Goal: Task Accomplishment & Management: Contribute content

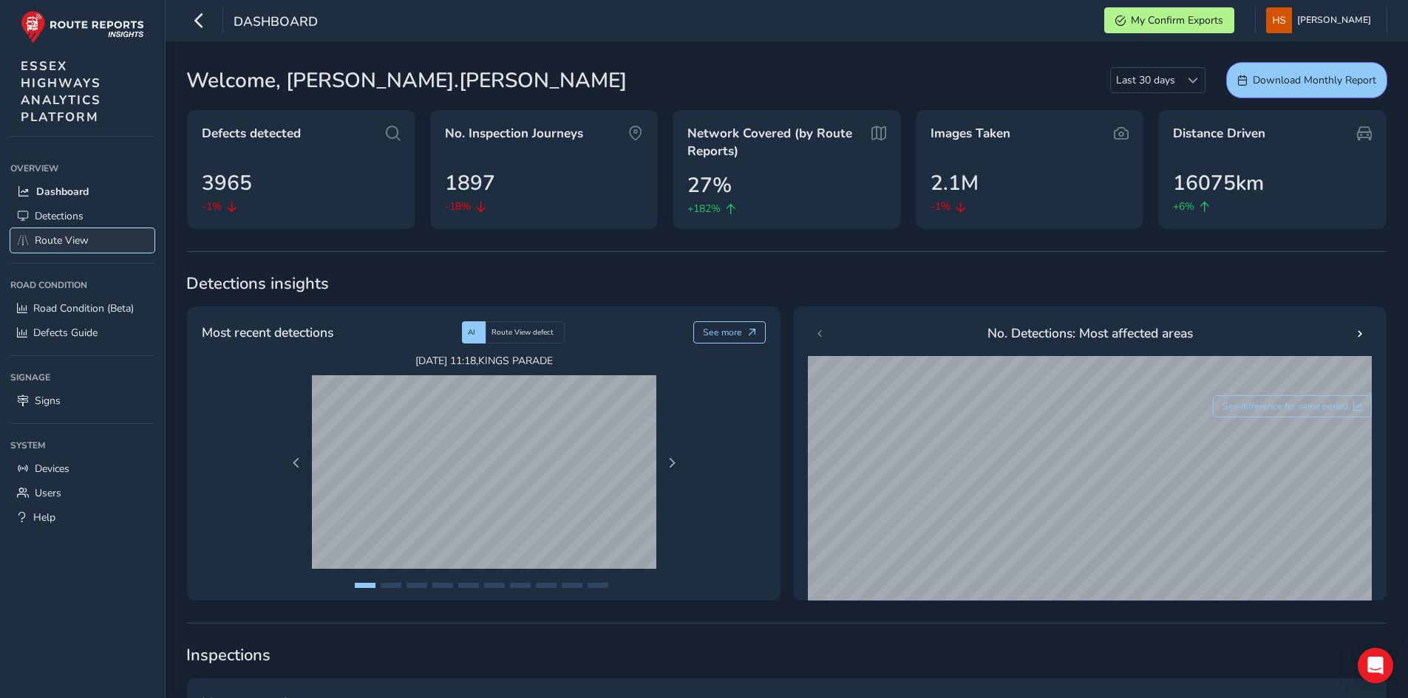
click at [109, 236] on link "Route View" at bounding box center [82, 240] width 144 height 24
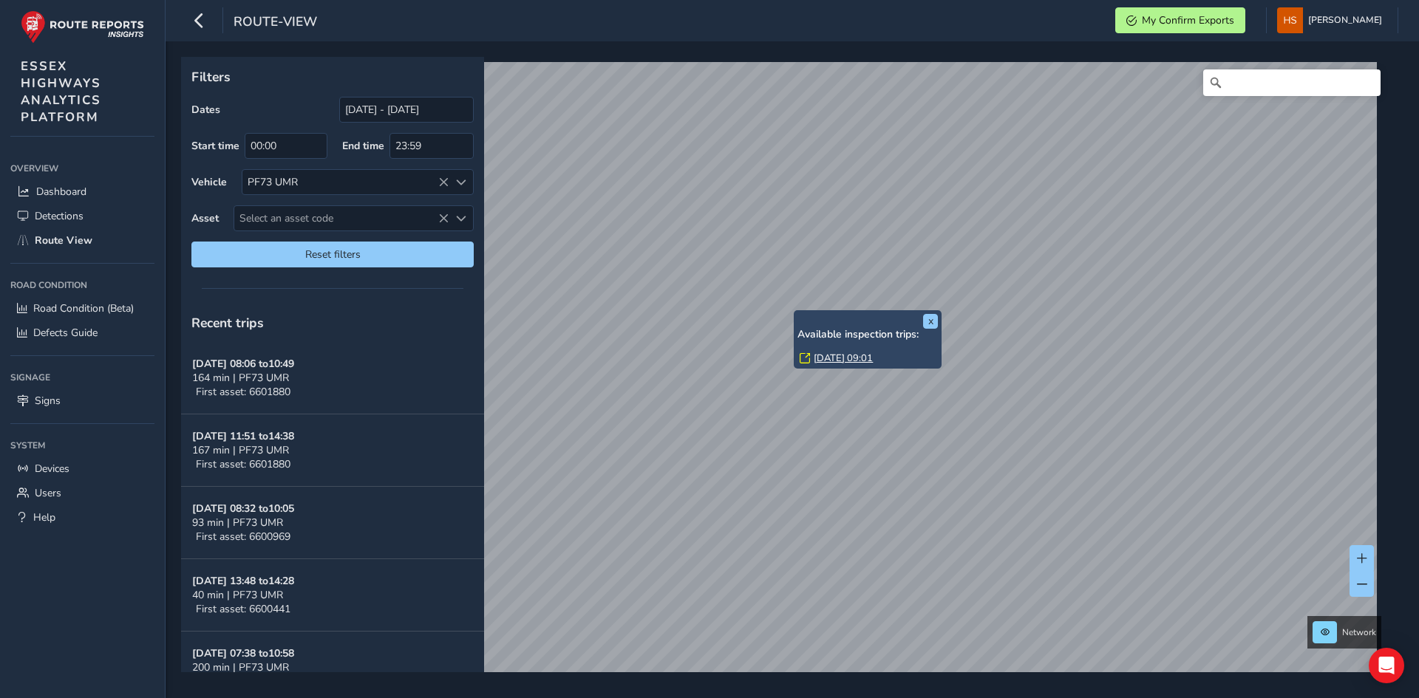
click at [822, 357] on link "[DATE] 09:01" at bounding box center [843, 358] width 59 height 13
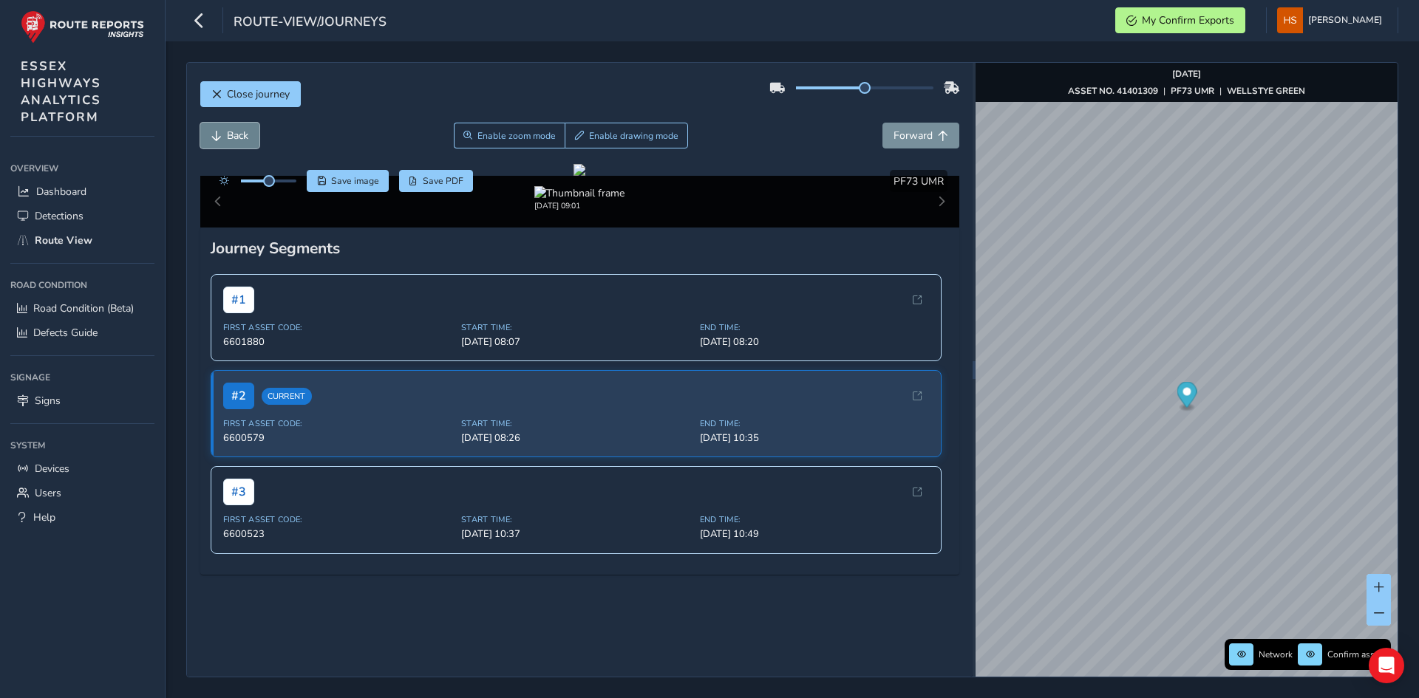
click at [236, 141] on span "Back" at bounding box center [237, 136] width 21 height 14
click at [516, 137] on span "Enable zoom mode" at bounding box center [516, 136] width 78 height 12
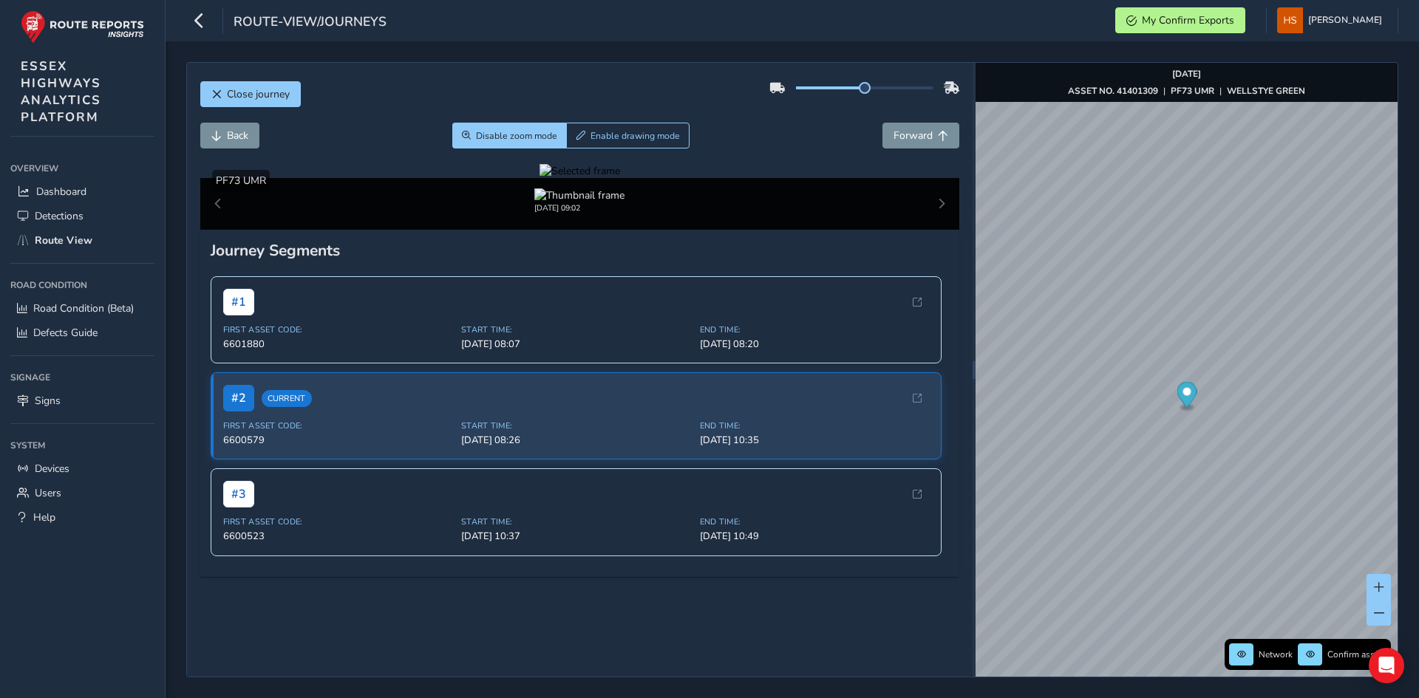
click at [539, 178] on div at bounding box center [579, 171] width 81 height 14
click at [511, 444] on img at bounding box center [1031, 246] width 2128 height 1197
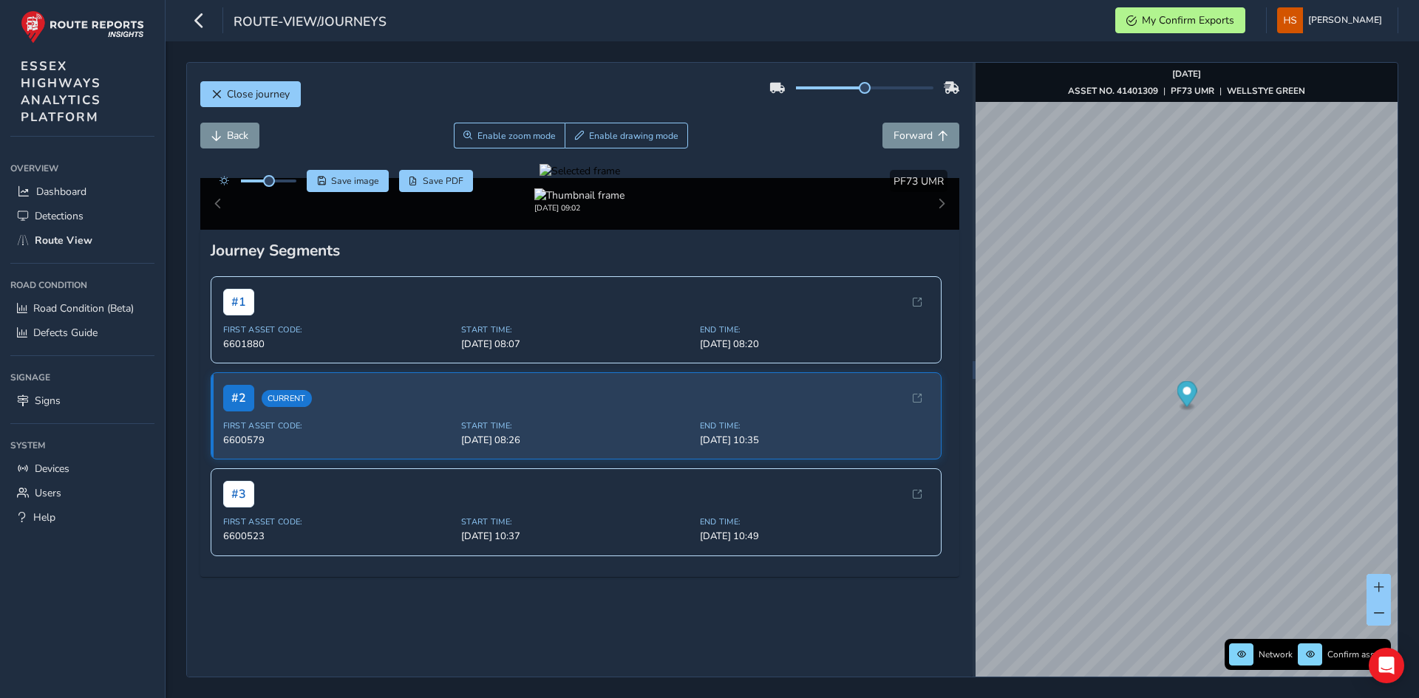
drag, startPoint x: 701, startPoint y: 508, endPoint x: 648, endPoint y: 485, distance: 58.2
click at [620, 178] on div at bounding box center [579, 171] width 81 height 14
drag, startPoint x: 474, startPoint y: 490, endPoint x: 485, endPoint y: 480, distance: 14.7
click at [539, 178] on div at bounding box center [579, 171] width 81 height 14
click at [490, 490] on img at bounding box center [1070, 161] width 2128 height 1197
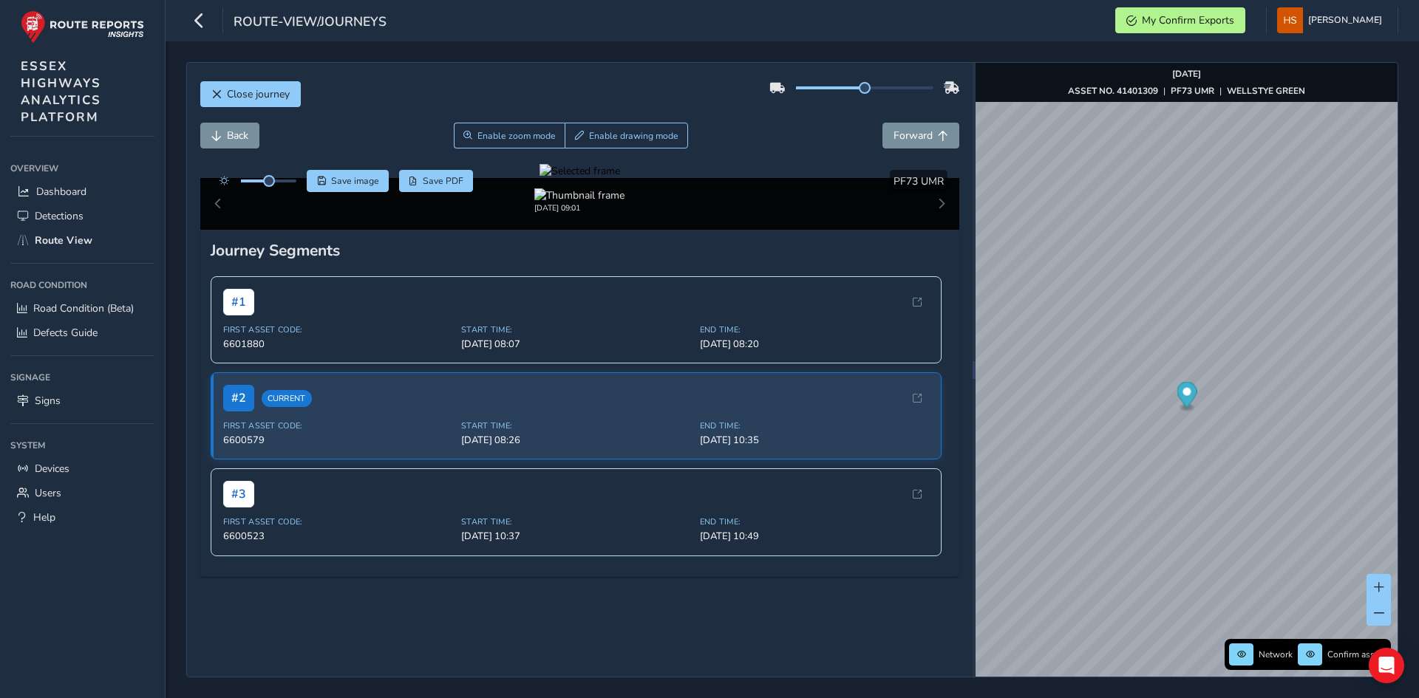
click at [601, 178] on div at bounding box center [579, 171] width 81 height 14
click at [601, 470] on img at bounding box center [863, 198] width 2128 height 1197
click at [256, 133] on button "Back" at bounding box center [229, 136] width 59 height 26
click at [578, 178] on div at bounding box center [579, 171] width 81 height 14
click at [578, 442] on img at bounding box center [907, 250] width 2128 height 1197
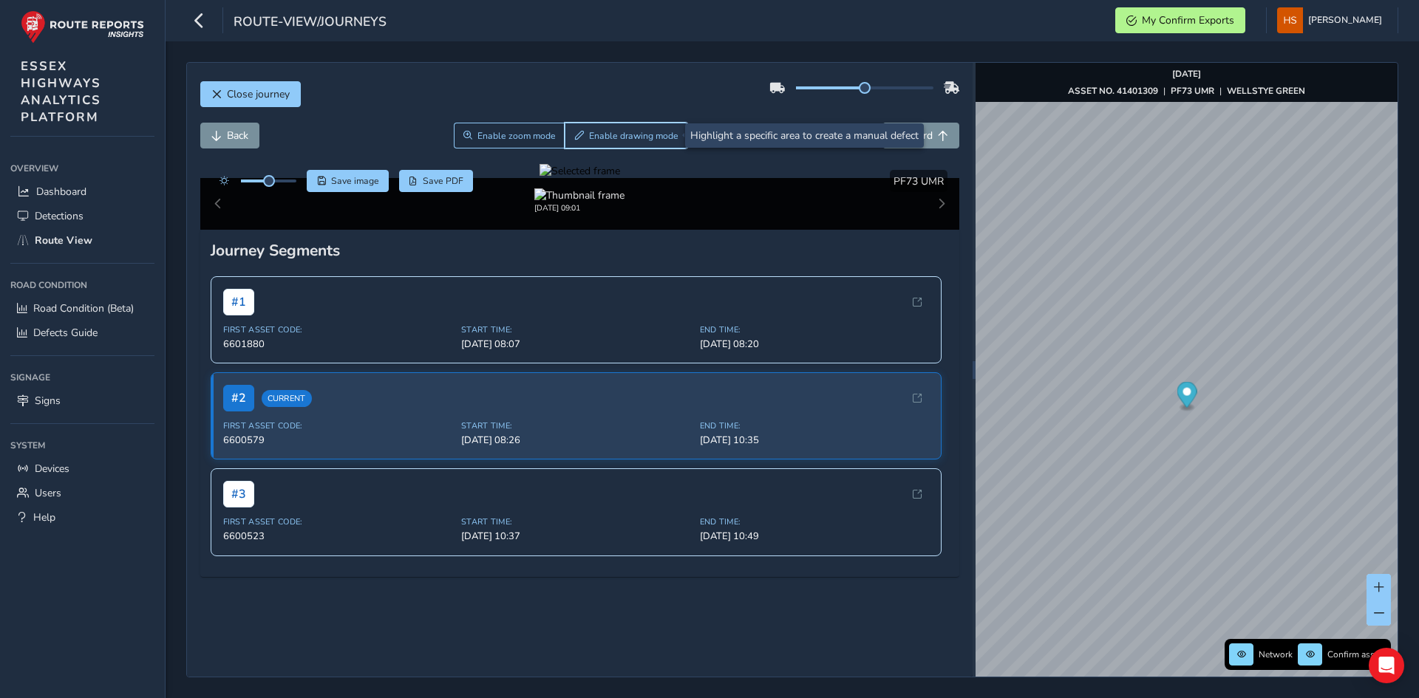
click at [649, 144] on button "Enable drawing mode" at bounding box center [626, 136] width 123 height 26
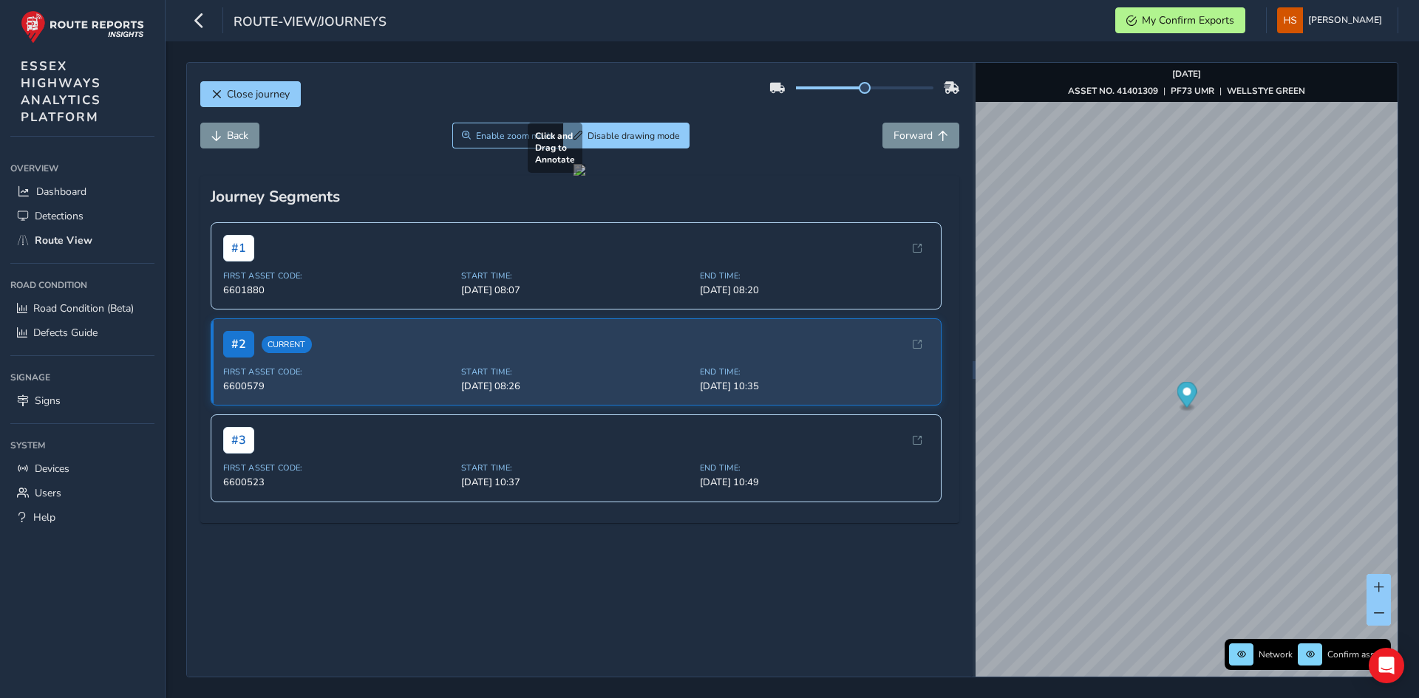
drag, startPoint x: 437, startPoint y: 366, endPoint x: 717, endPoint y: 565, distance: 343.6
click at [585, 176] on div at bounding box center [579, 170] width 12 height 12
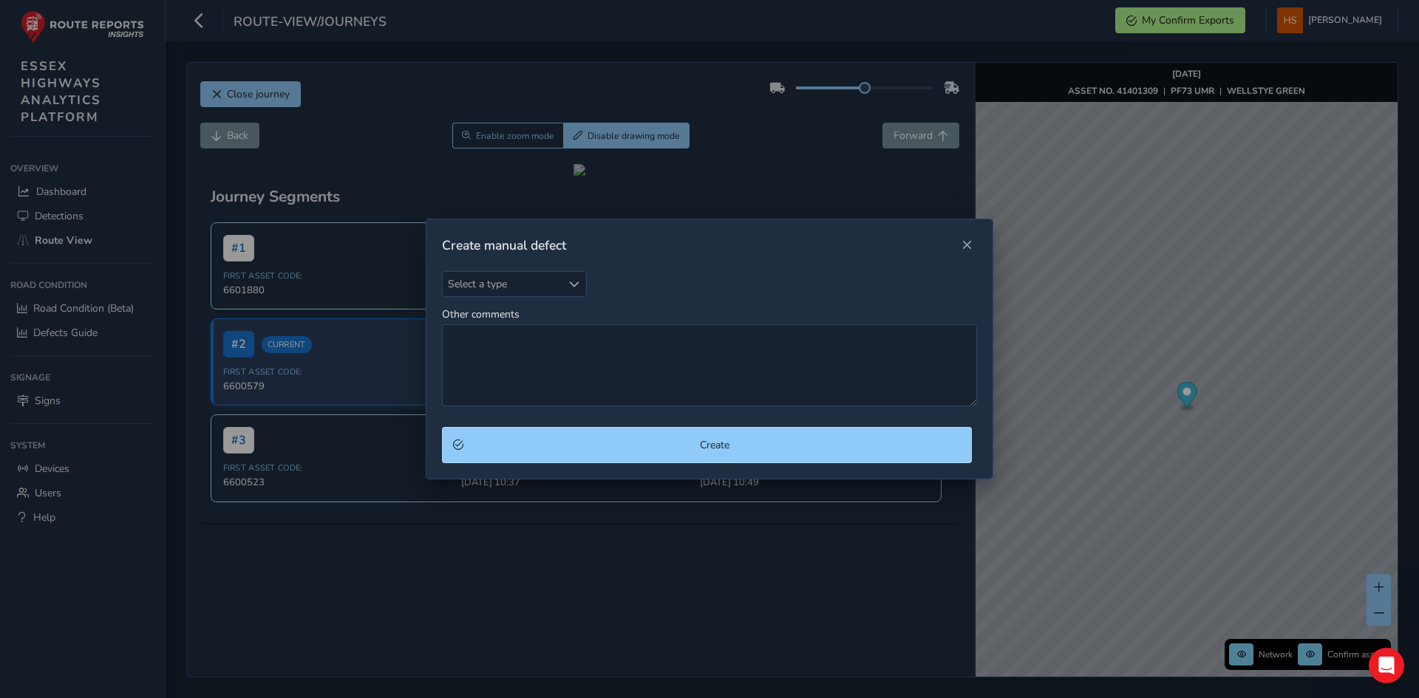
click at [521, 269] on div "Create manual defect" at bounding box center [709, 245] width 566 height 52
click at [520, 275] on span "Select a type" at bounding box center [502, 284] width 119 height 24
type input "ca"
click at [525, 357] on li "Carriage Way" at bounding box center [530, 351] width 174 height 24
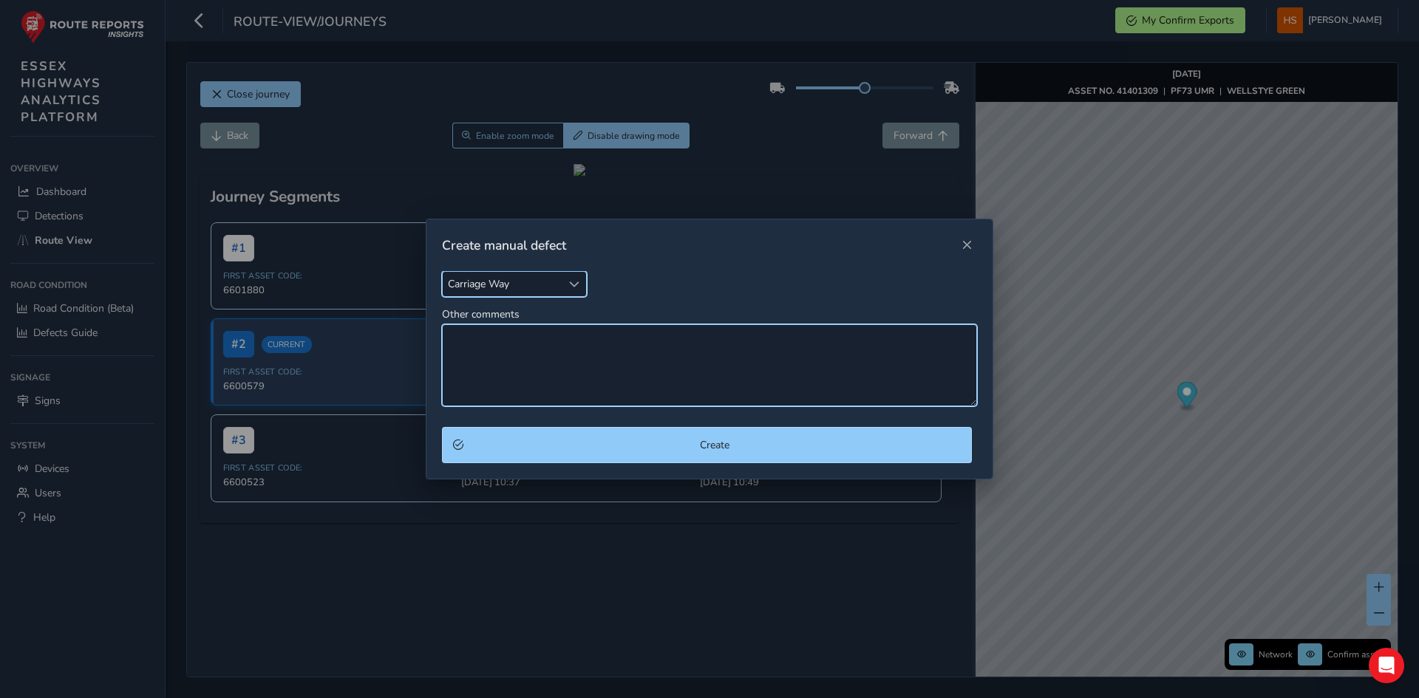
click at [526, 355] on textarea "Other comments" at bounding box center [709, 365] width 535 height 82
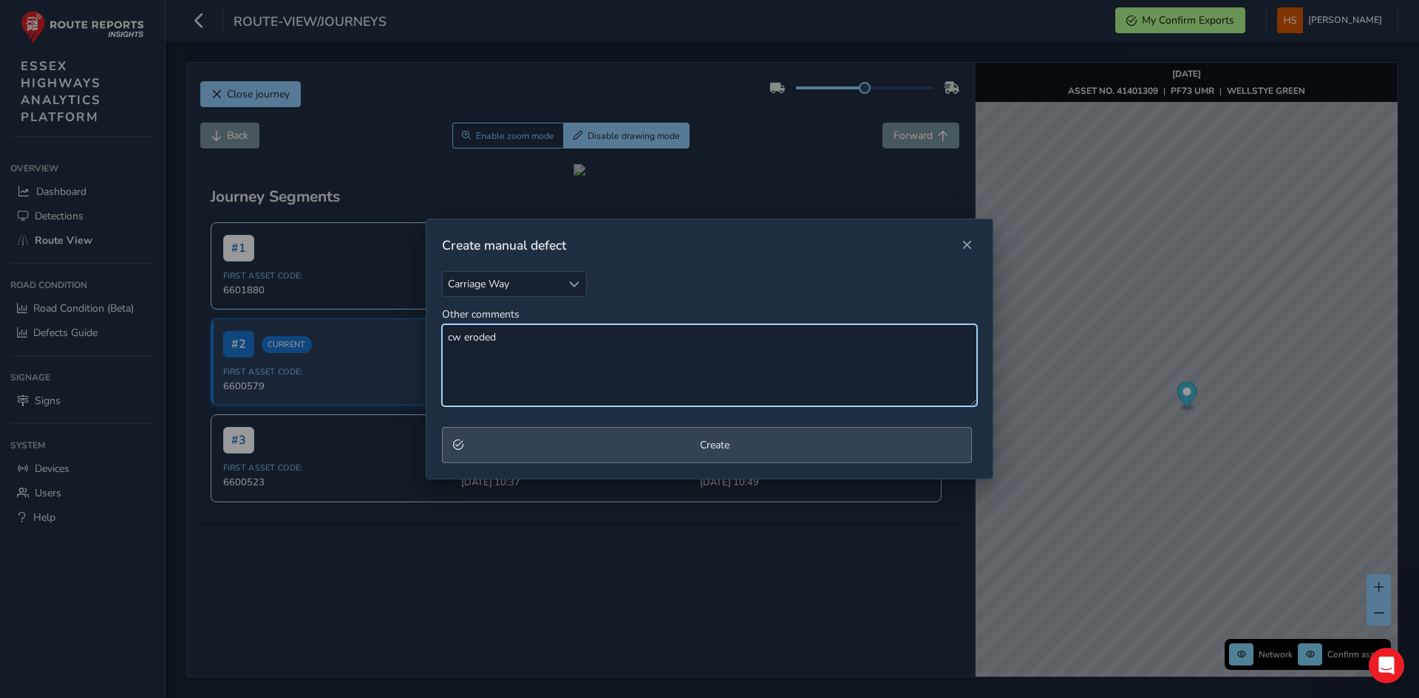
type textarea "cw eroded"
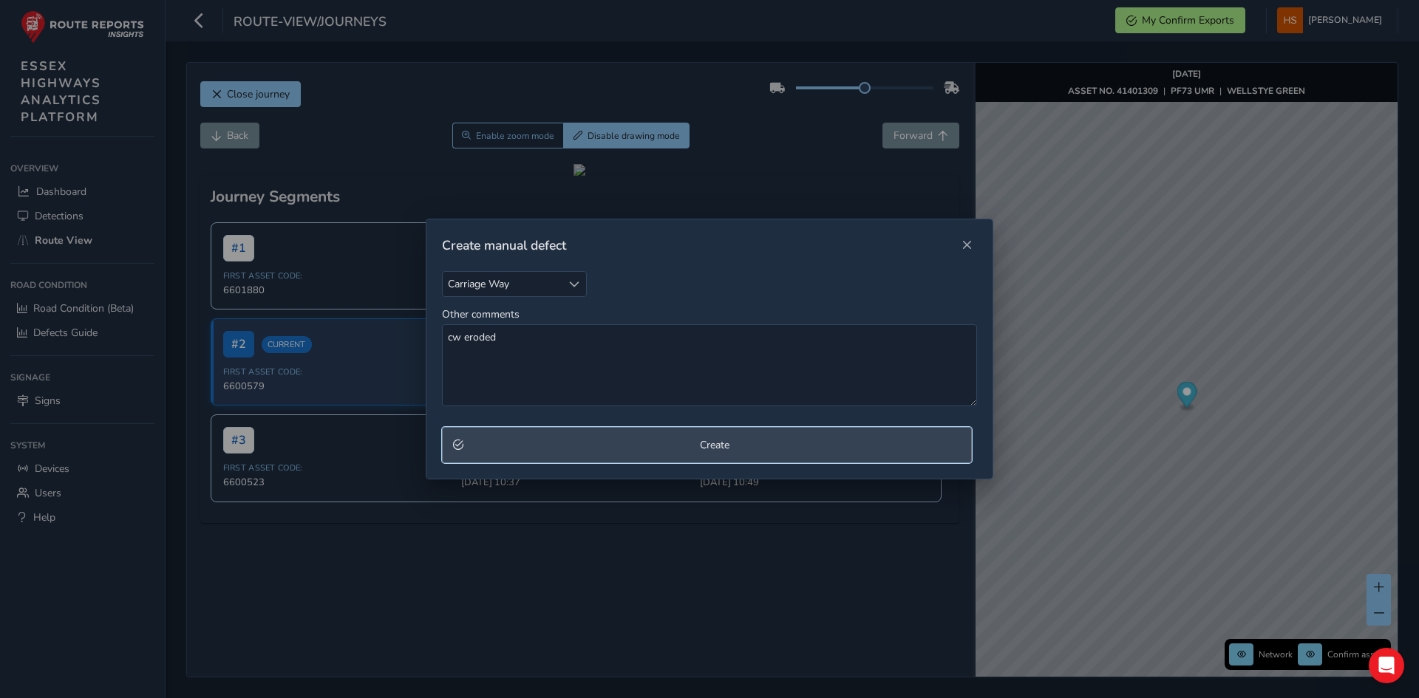
click at [539, 445] on span "Create" at bounding box center [714, 445] width 492 height 14
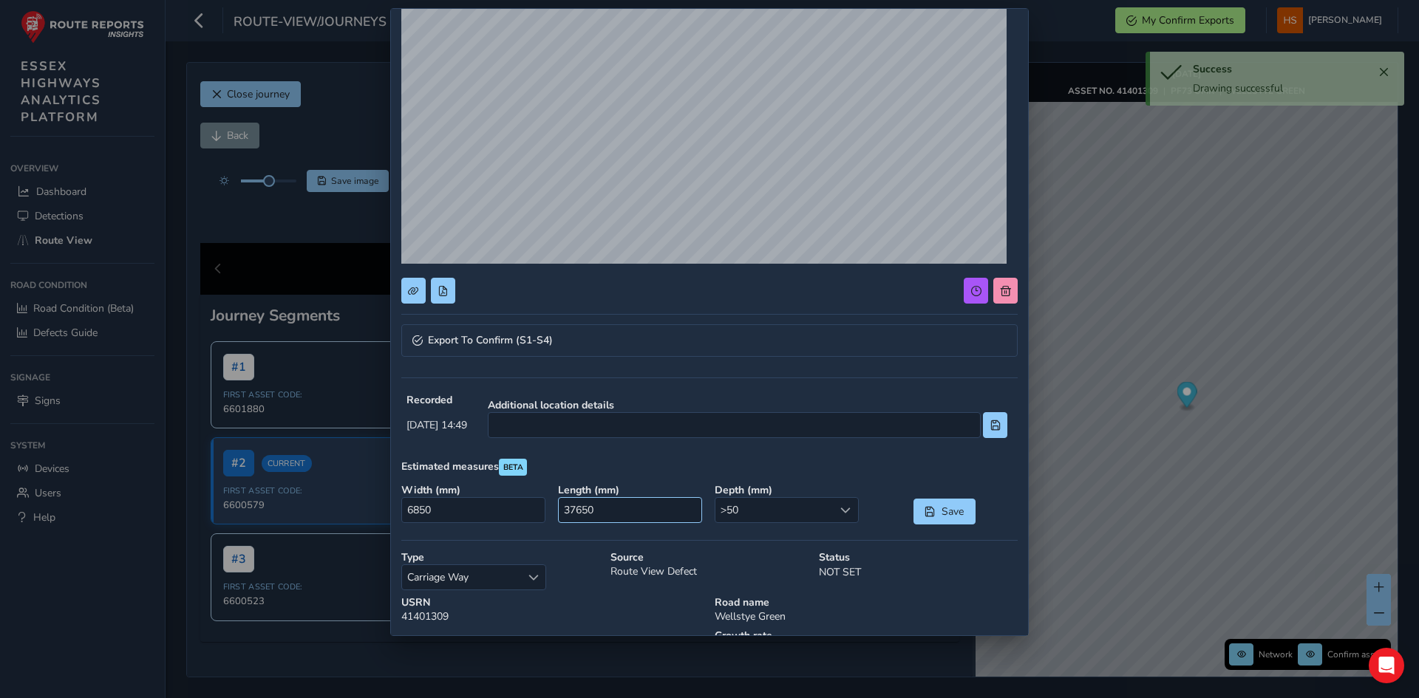
scroll to position [148, 0]
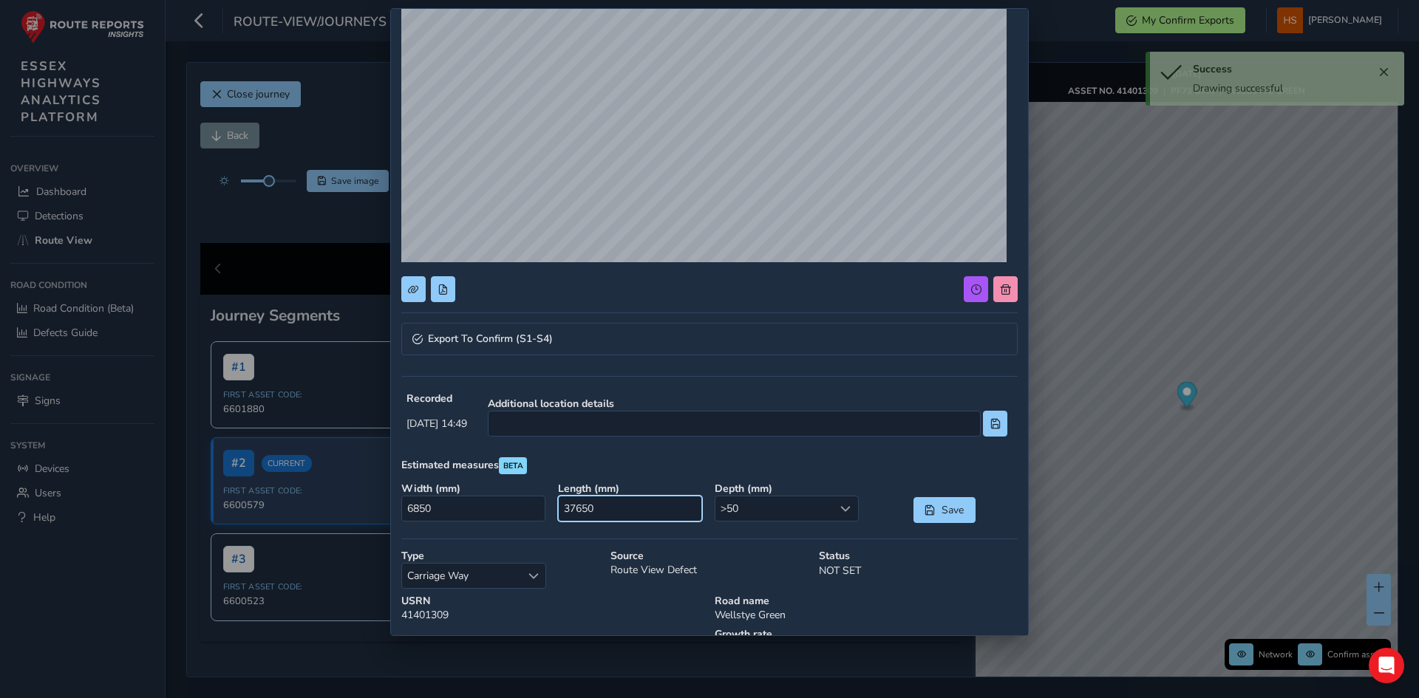
drag, startPoint x: 655, startPoint y: 504, endPoint x: 454, endPoint y: 527, distance: 201.5
click at [454, 527] on div "Width ( mm ) 6850 Length ( mm ) 37650 Depth ( mm ) >50 >50 Save" at bounding box center [709, 503] width 627 height 52
type input "0"
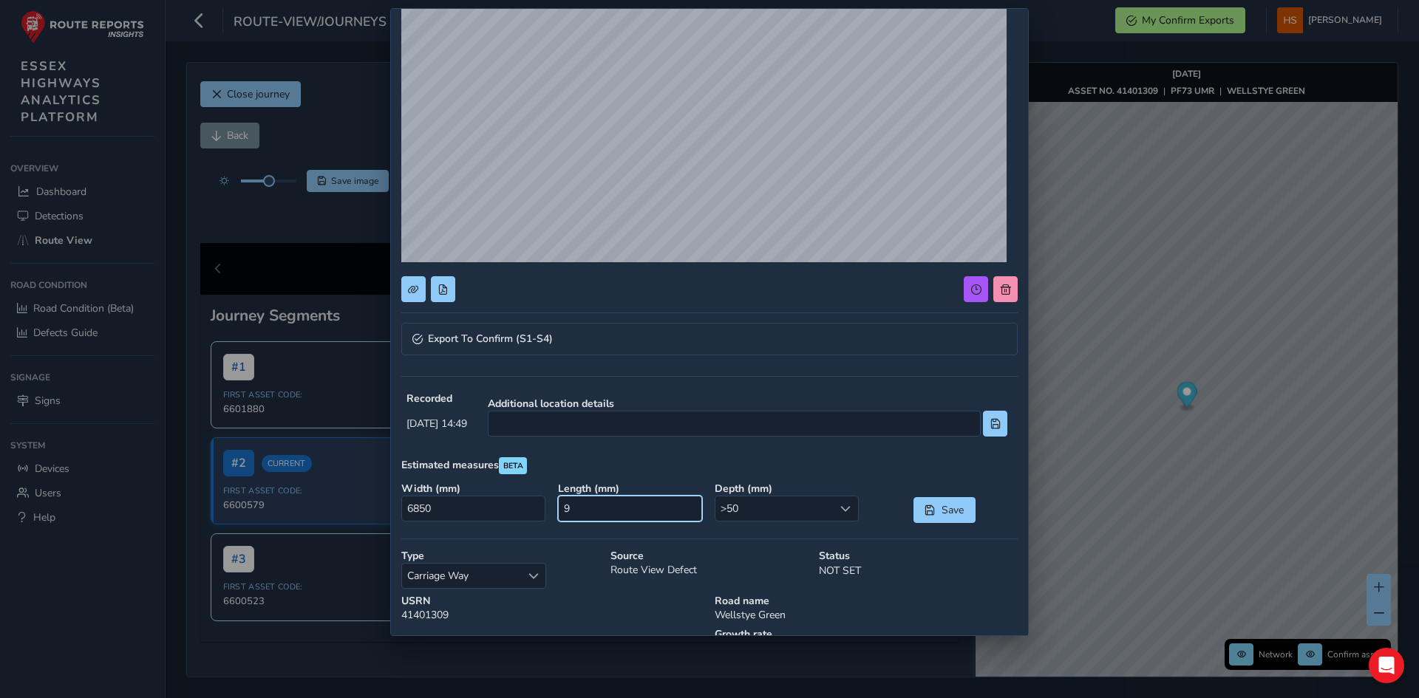
type input "0"
type input "8000"
drag, startPoint x: 487, startPoint y: 501, endPoint x: 397, endPoint y: 493, distance: 90.5
click at [422, 495] on div "Width ( mm ) 6850" at bounding box center [474, 503] width 157 height 52
type input "0"
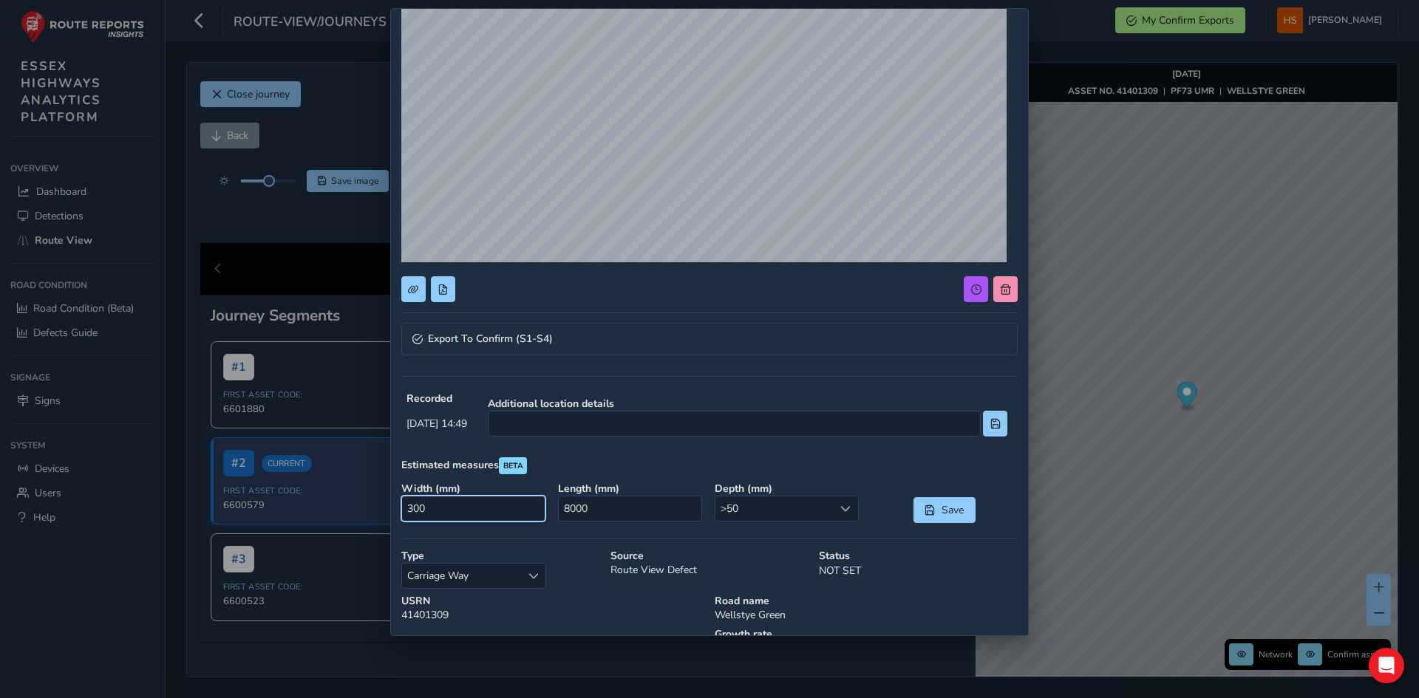
type input "3000"
click at [775, 522] on div "Depth ( mm ) >50 >50" at bounding box center [787, 503] width 157 height 52
drag, startPoint x: 774, startPoint y: 519, endPoint x: 777, endPoint y: 511, distance: 8.9
click at [774, 518] on span ">50" at bounding box center [774, 509] width 118 height 24
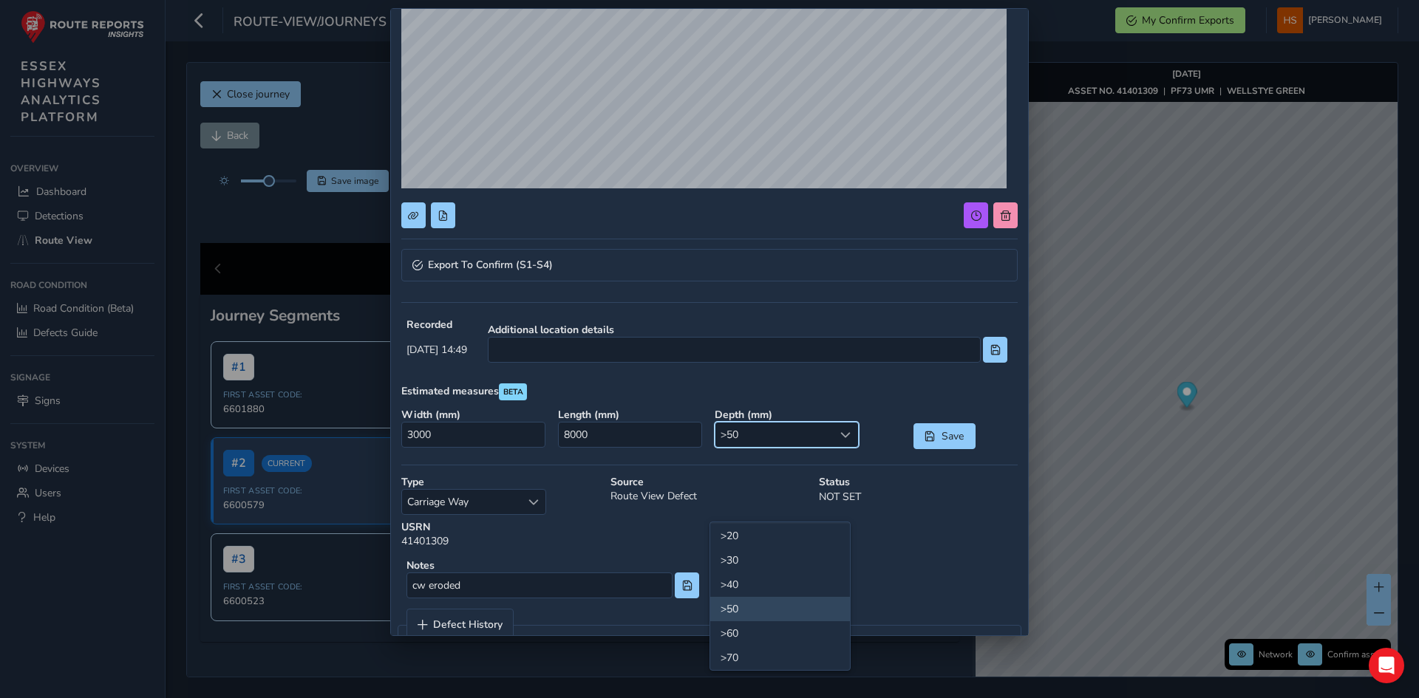
scroll to position [78, 0]
click at [763, 604] on li ">60" at bounding box center [780, 608] width 140 height 24
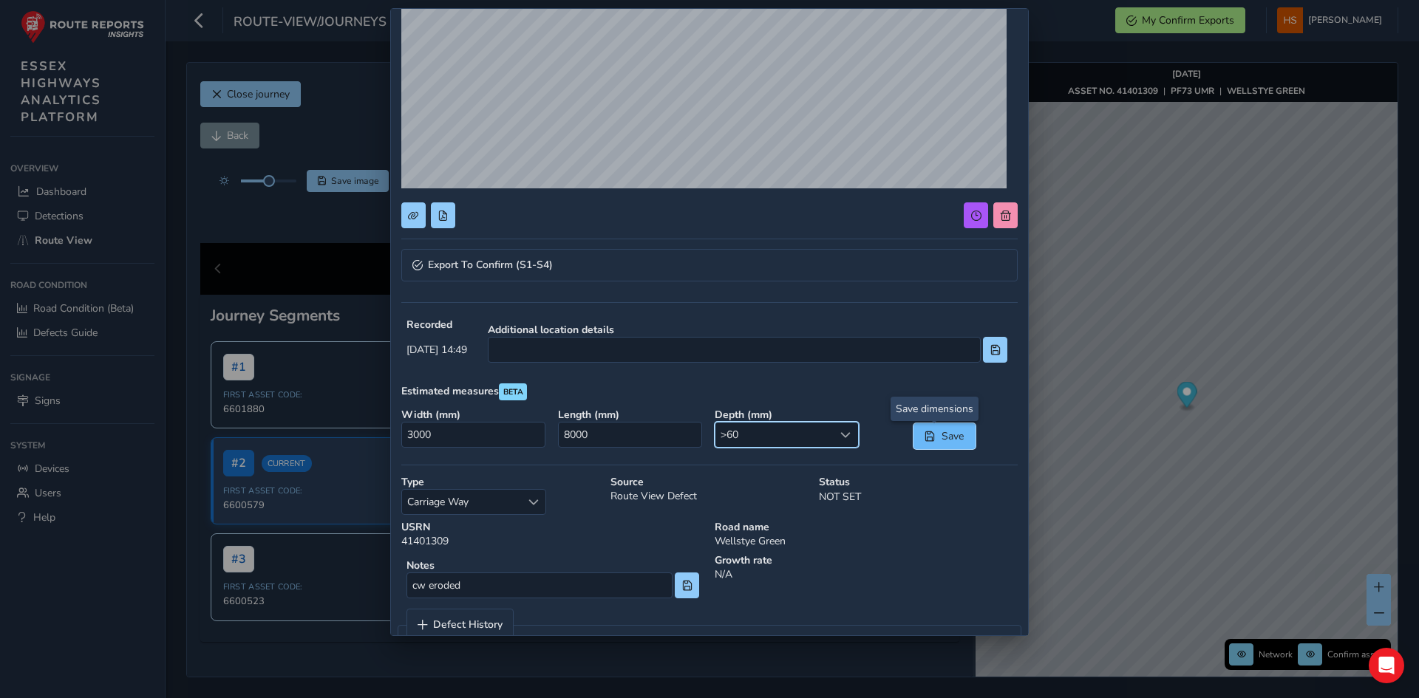
click at [947, 436] on span "Save" at bounding box center [952, 436] width 24 height 14
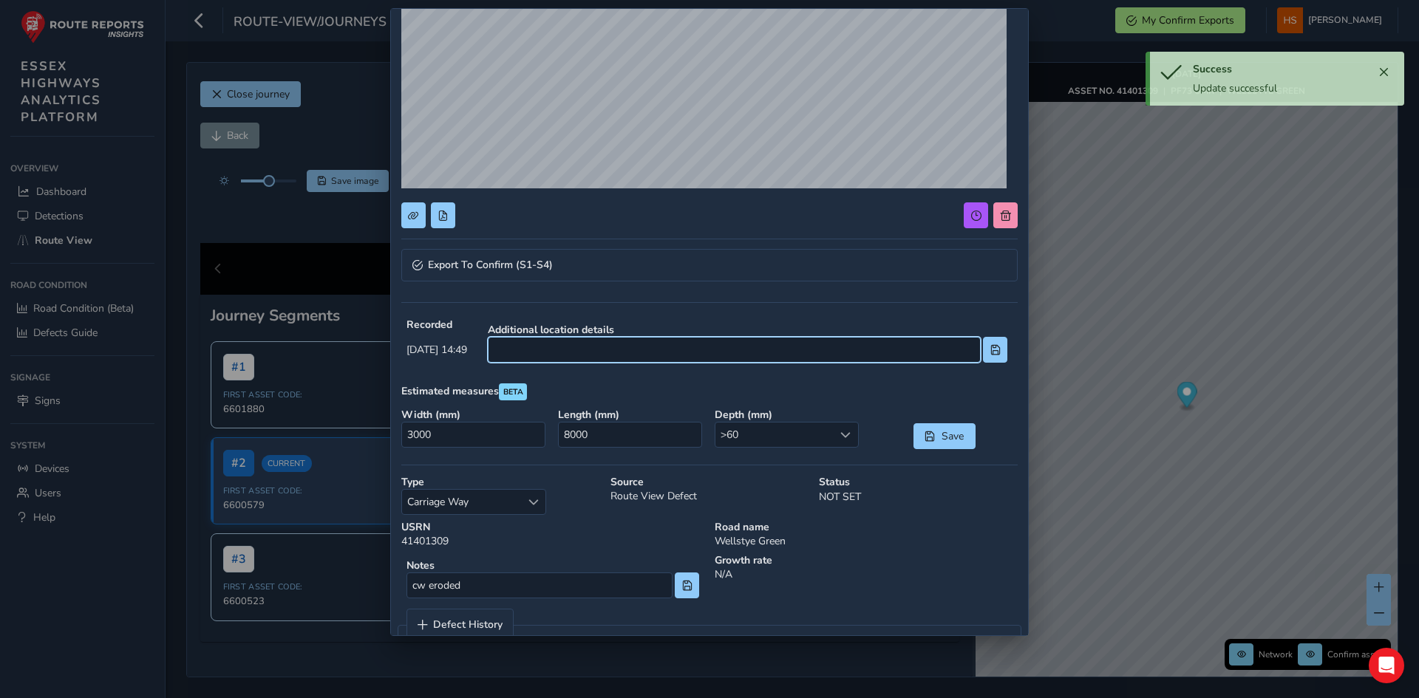
click at [757, 355] on input at bounding box center [734, 350] width 493 height 26
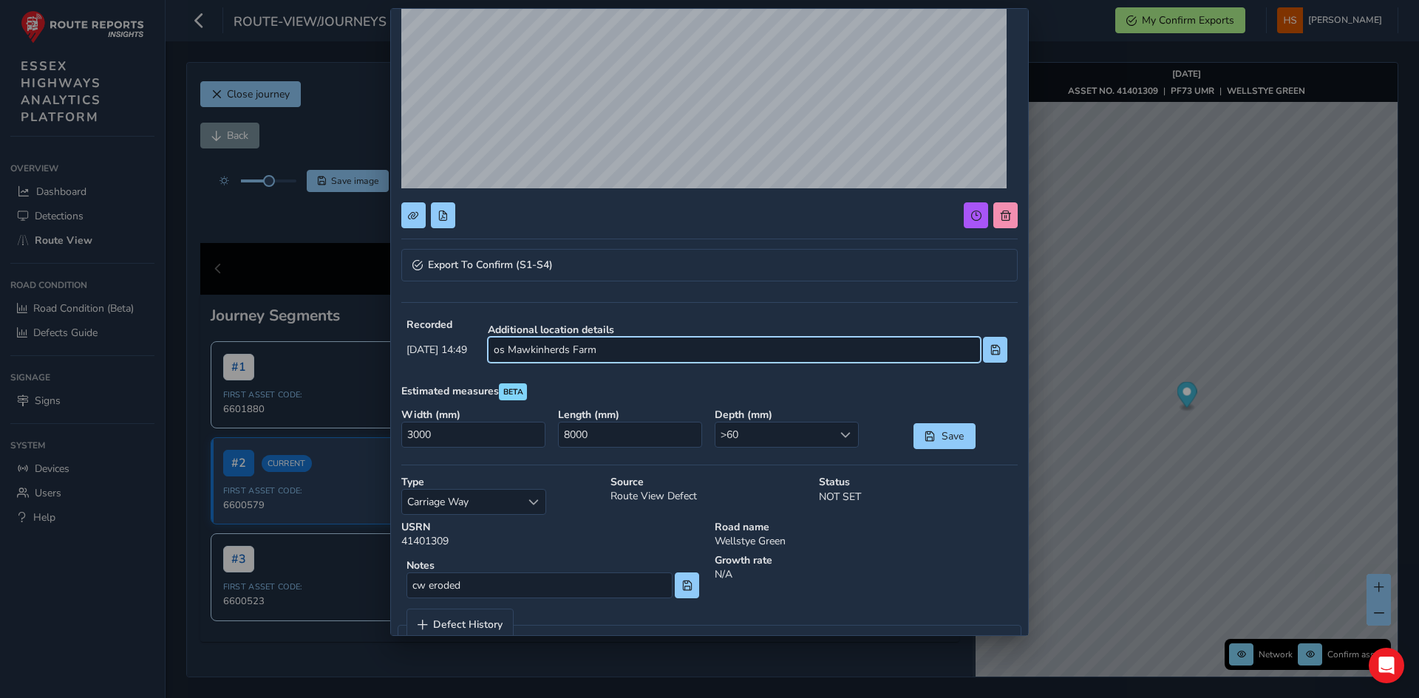
type input "os Mawkinherds Farm"
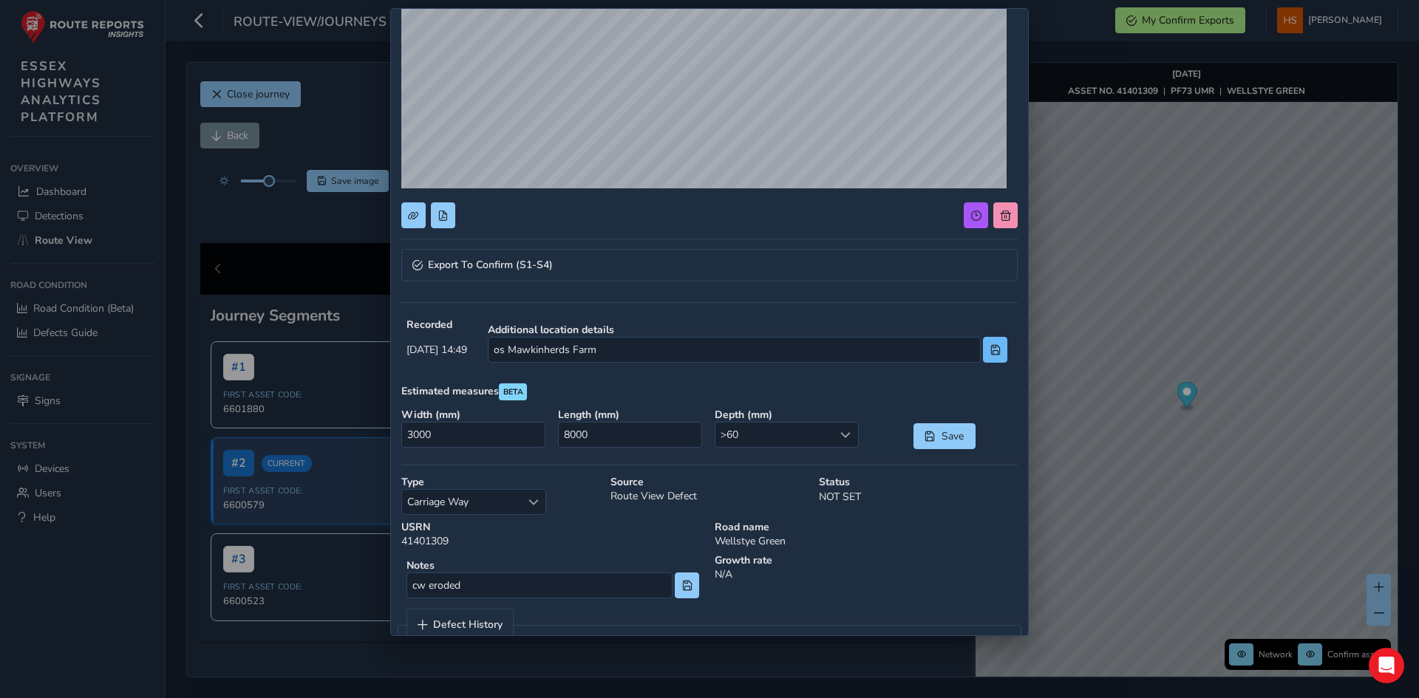
click at [974, 345] on div "os Mawkinherds Farm" at bounding box center [747, 350] width 519 height 26
click at [990, 345] on span at bounding box center [995, 350] width 10 height 10
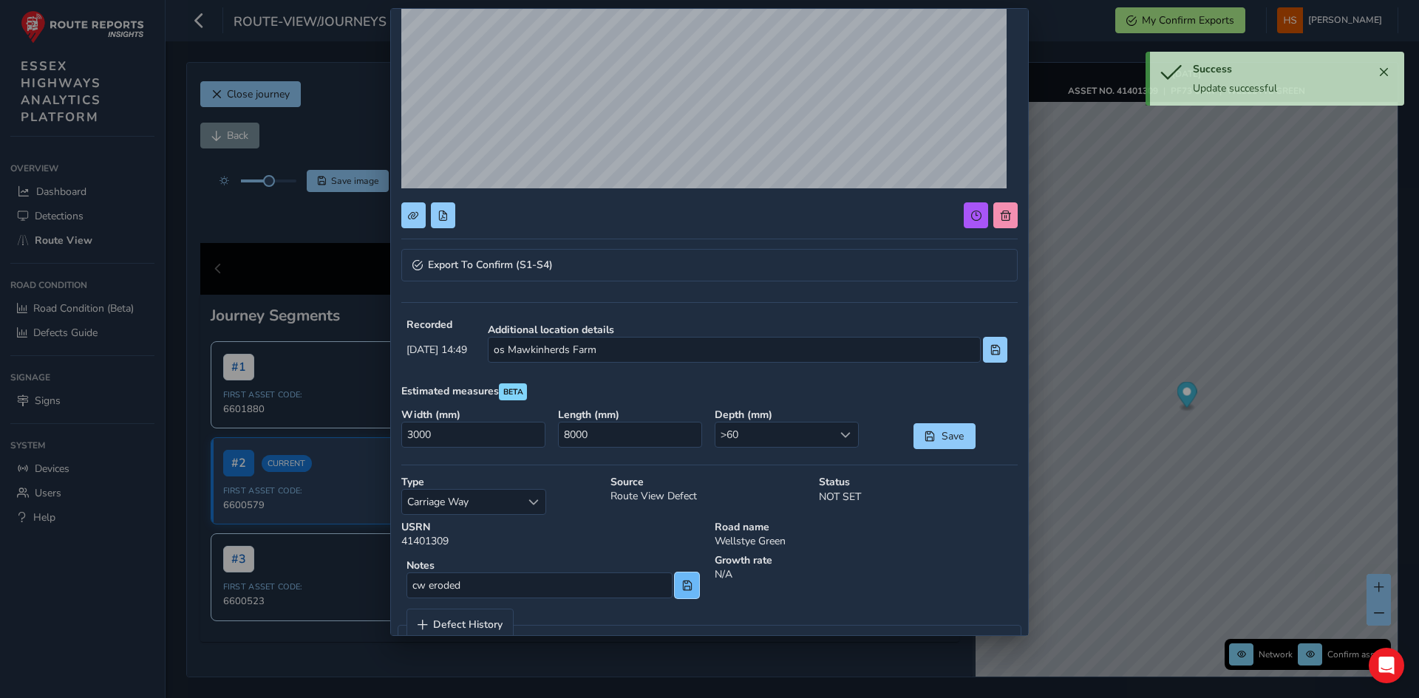
click at [688, 583] on button at bounding box center [687, 586] width 24 height 26
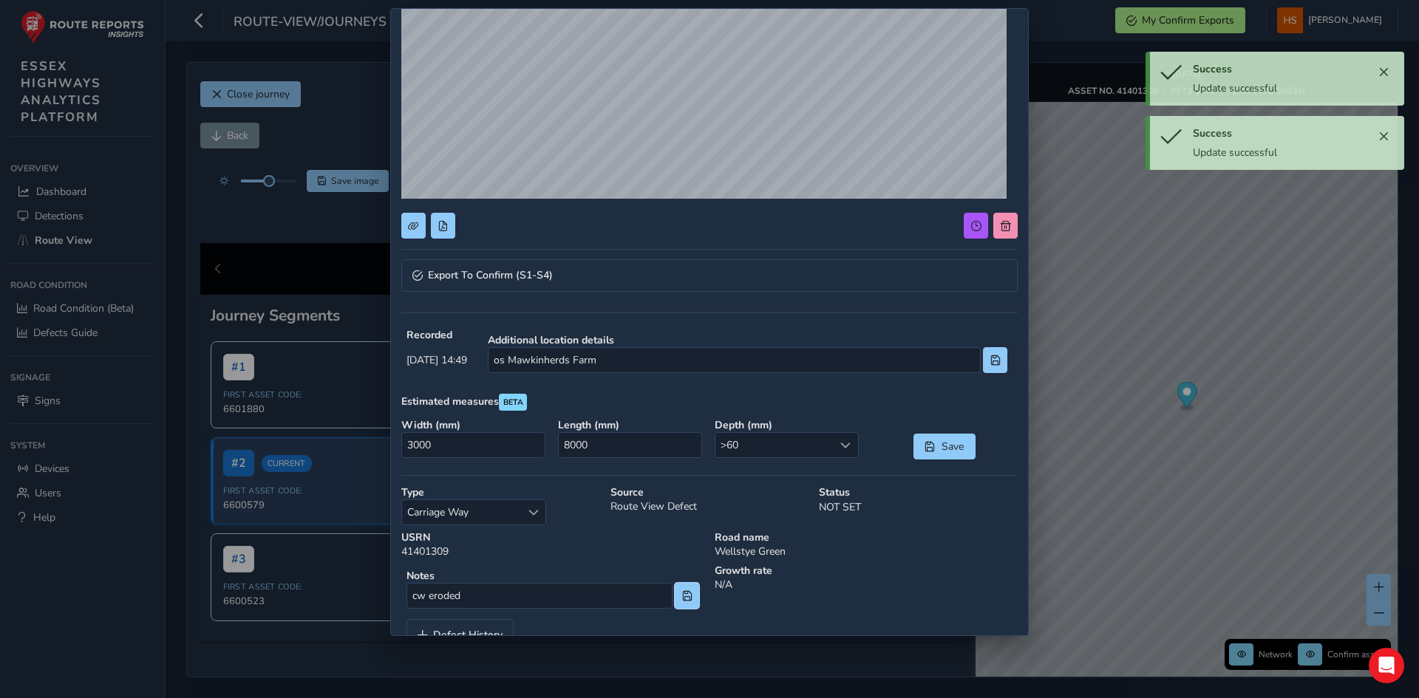
scroll to position [185, 0]
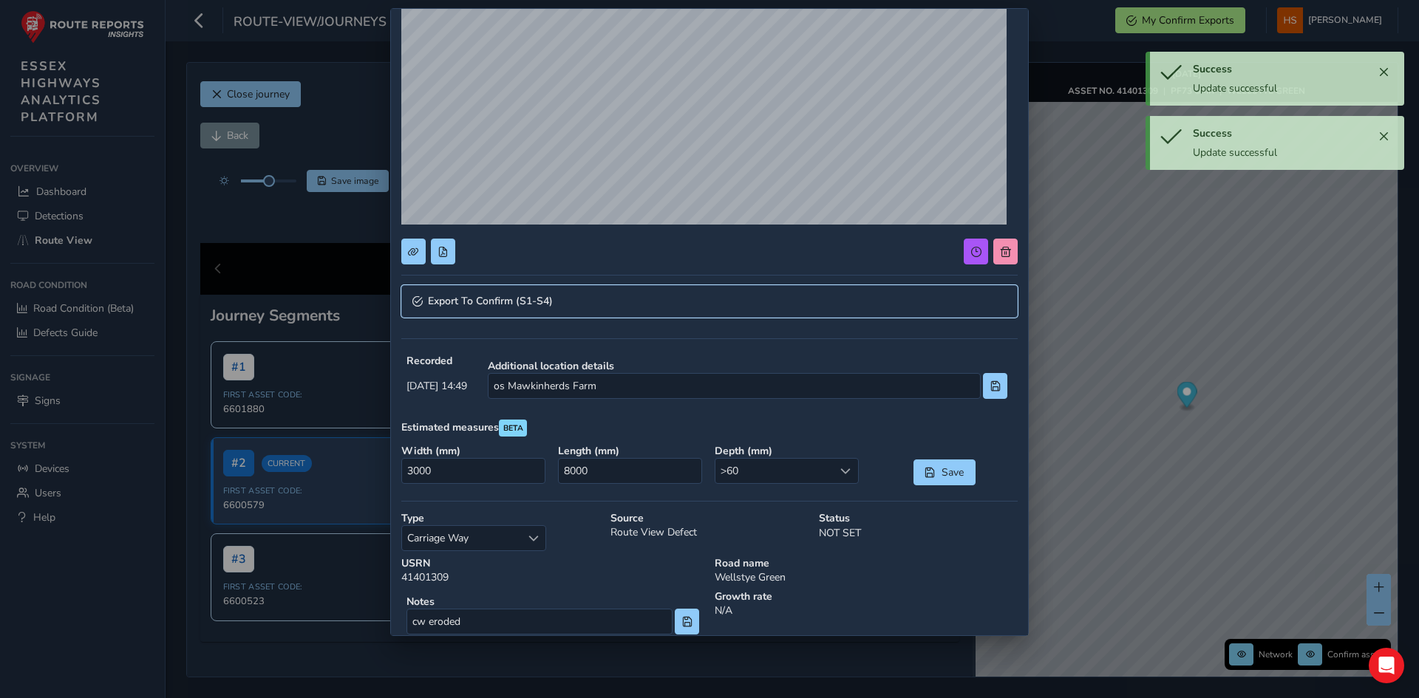
drag, startPoint x: 719, startPoint y: 293, endPoint x: 721, endPoint y: 307, distance: 13.5
click at [719, 295] on link "Export To Confirm (S1-S4)" at bounding box center [709, 301] width 616 height 33
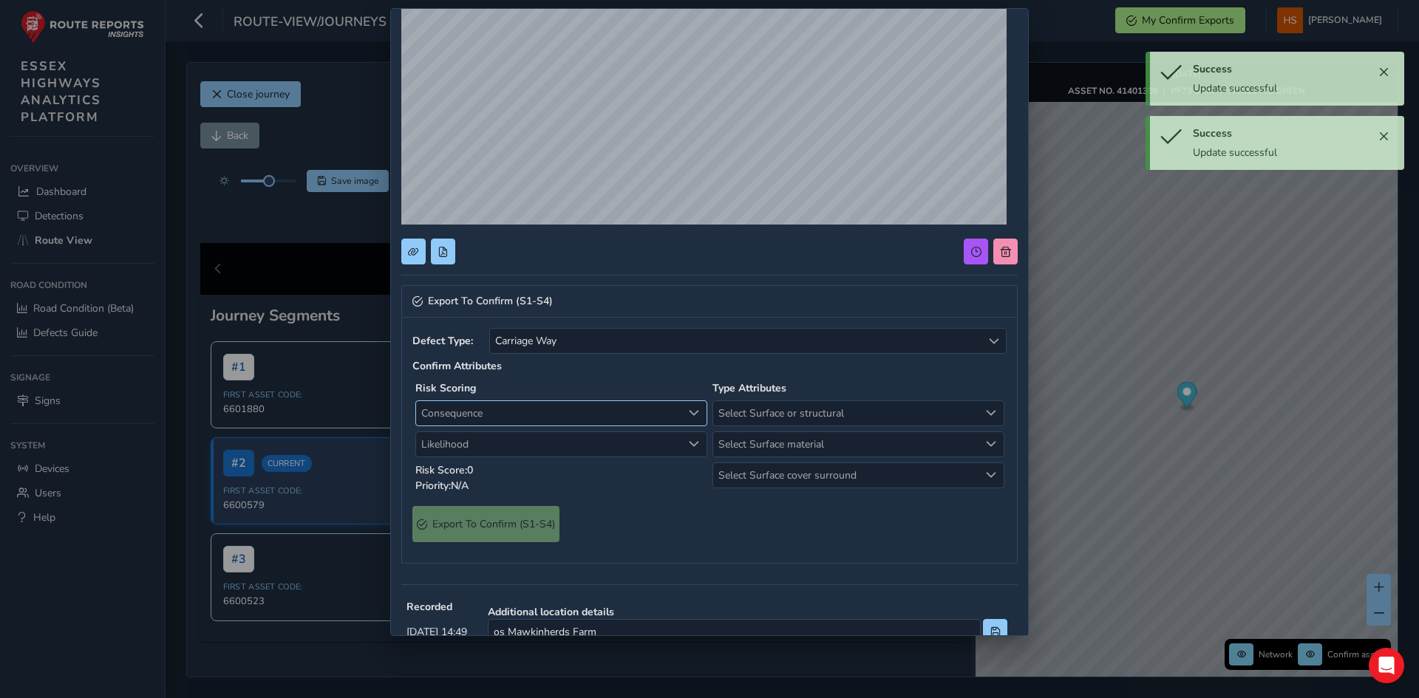
click at [538, 420] on span "Consequence" at bounding box center [549, 413] width 266 height 24
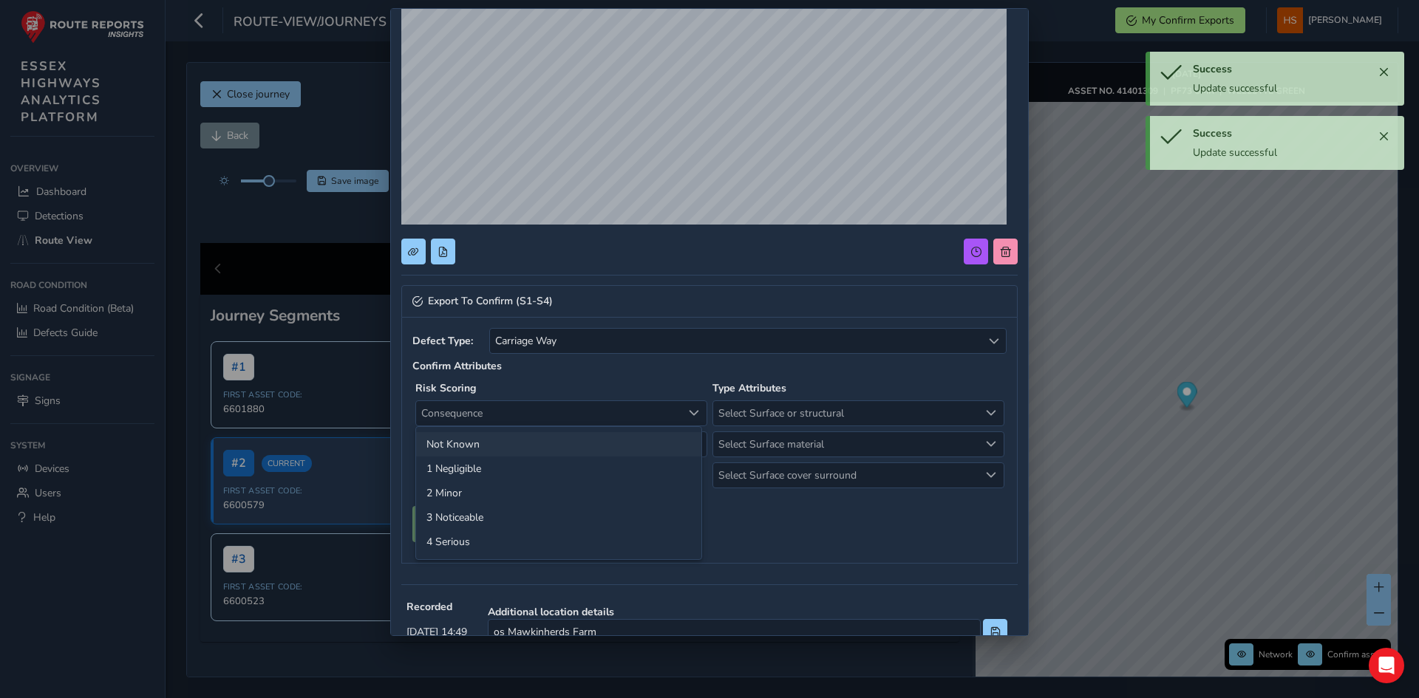
drag, startPoint x: 461, startPoint y: 473, endPoint x: 487, endPoint y: 433, distance: 47.5
click at [463, 473] on li "1 Negligible" at bounding box center [558, 469] width 285 height 24
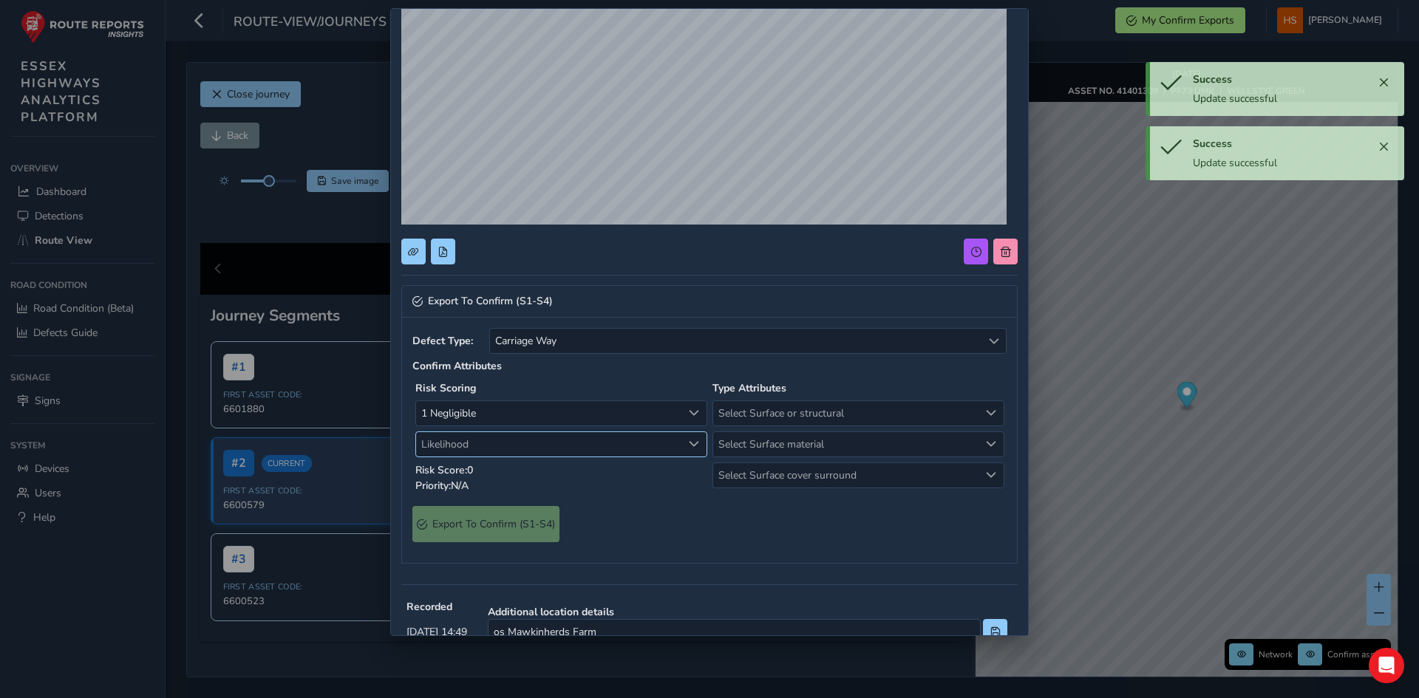
drag, startPoint x: 488, startPoint y: 433, endPoint x: 488, endPoint y: 443, distance: 9.6
click at [488, 433] on span "Likelihood" at bounding box center [549, 444] width 266 height 24
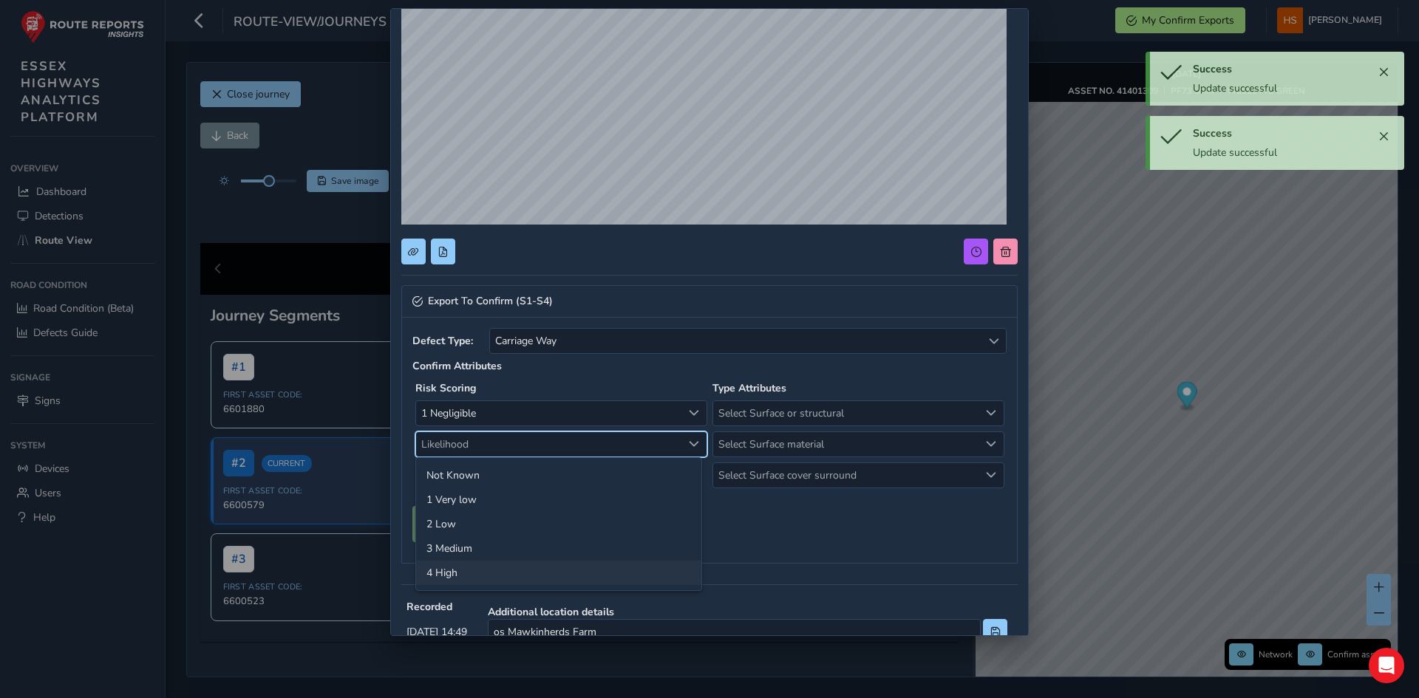
click at [482, 567] on li "4 High" at bounding box center [558, 573] width 285 height 24
click at [802, 404] on div "Select Surface or structural Select Surface or structural" at bounding box center [858, 413] width 292 height 26
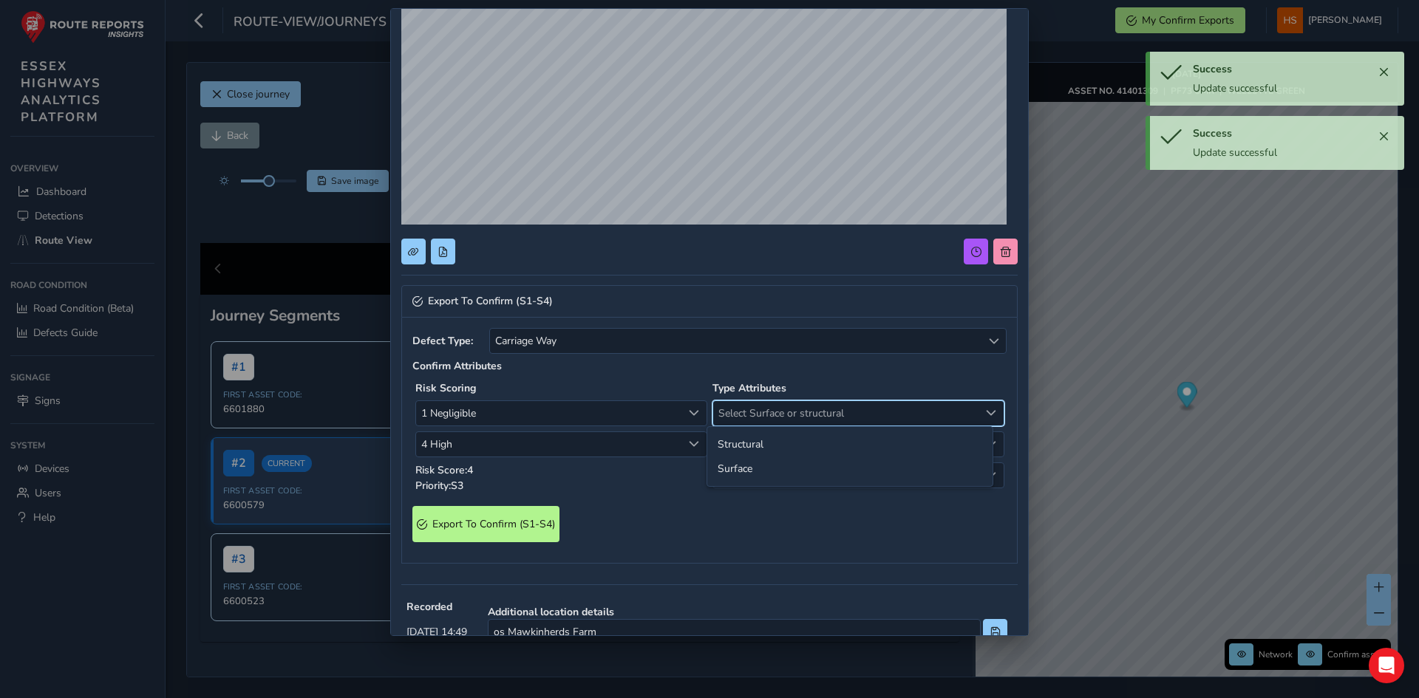
click at [799, 418] on span "Select Surface or structural" at bounding box center [846, 413] width 266 height 24
click at [774, 472] on span "Select Surface cover surround" at bounding box center [846, 475] width 266 height 24
click at [790, 414] on span "Select Surface or structural" at bounding box center [846, 413] width 266 height 24
click at [772, 476] on li "Surface" at bounding box center [849, 469] width 285 height 24
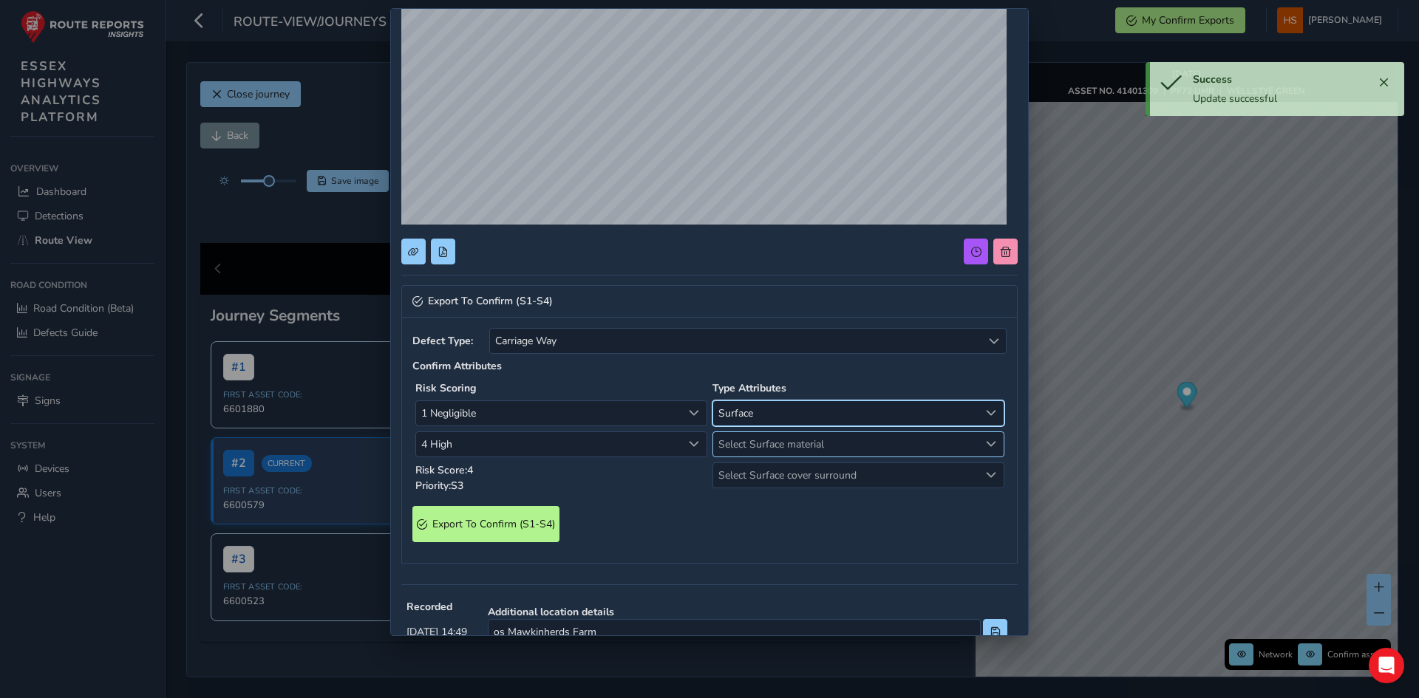
drag, startPoint x: 784, startPoint y: 443, endPoint x: 785, endPoint y: 456, distance: 12.6
click at [785, 443] on span "Select Surface material" at bounding box center [846, 444] width 266 height 24
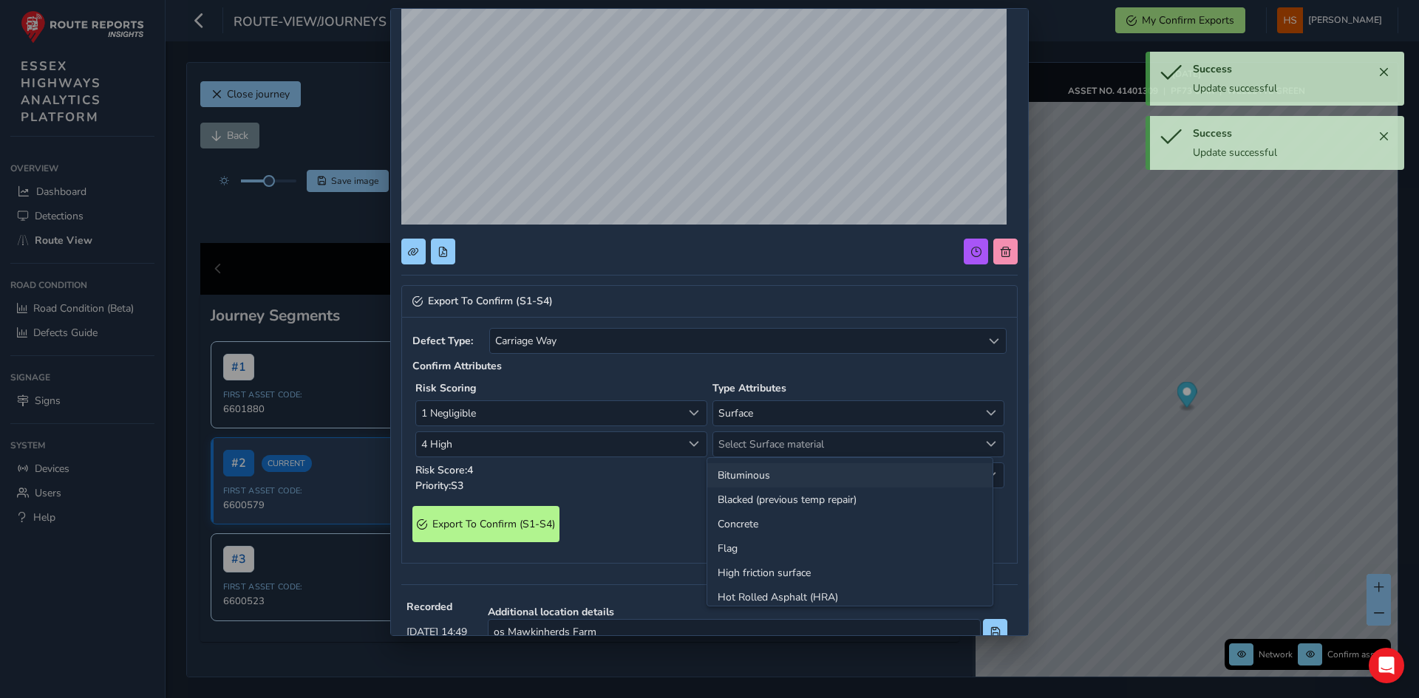
click at [780, 473] on li "Bituminous" at bounding box center [849, 475] width 285 height 24
click at [780, 476] on span "Select Surface cover surround" at bounding box center [846, 475] width 266 height 24
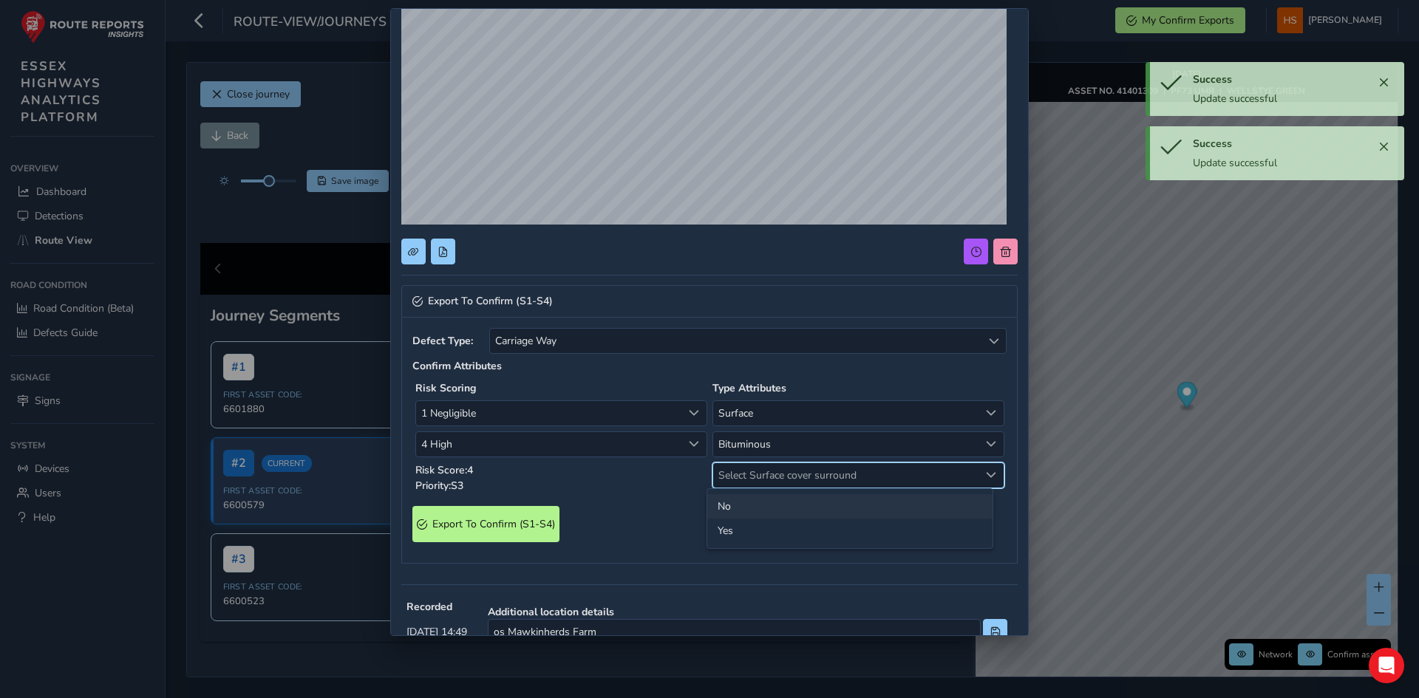
click at [767, 504] on li "No" at bounding box center [849, 506] width 285 height 24
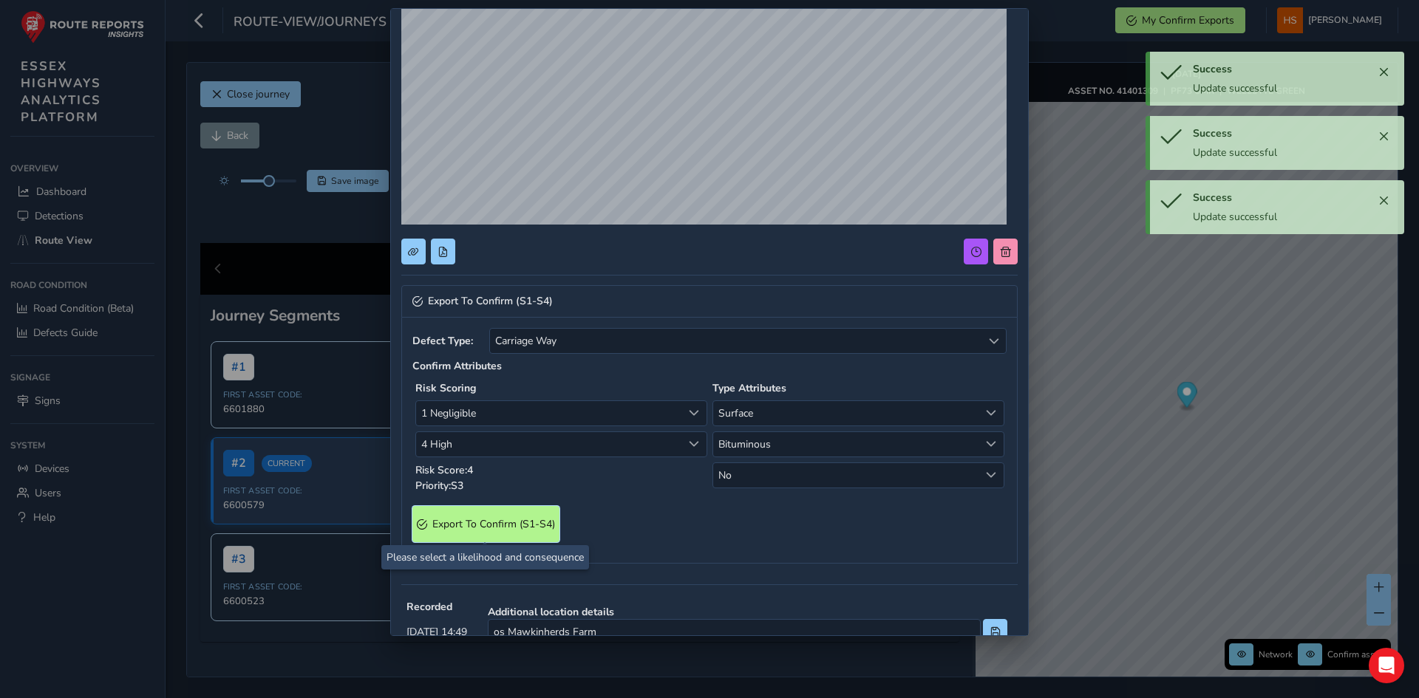
click at [536, 539] on S4\) "Export To Confirm (S1-S4)" at bounding box center [485, 524] width 147 height 36
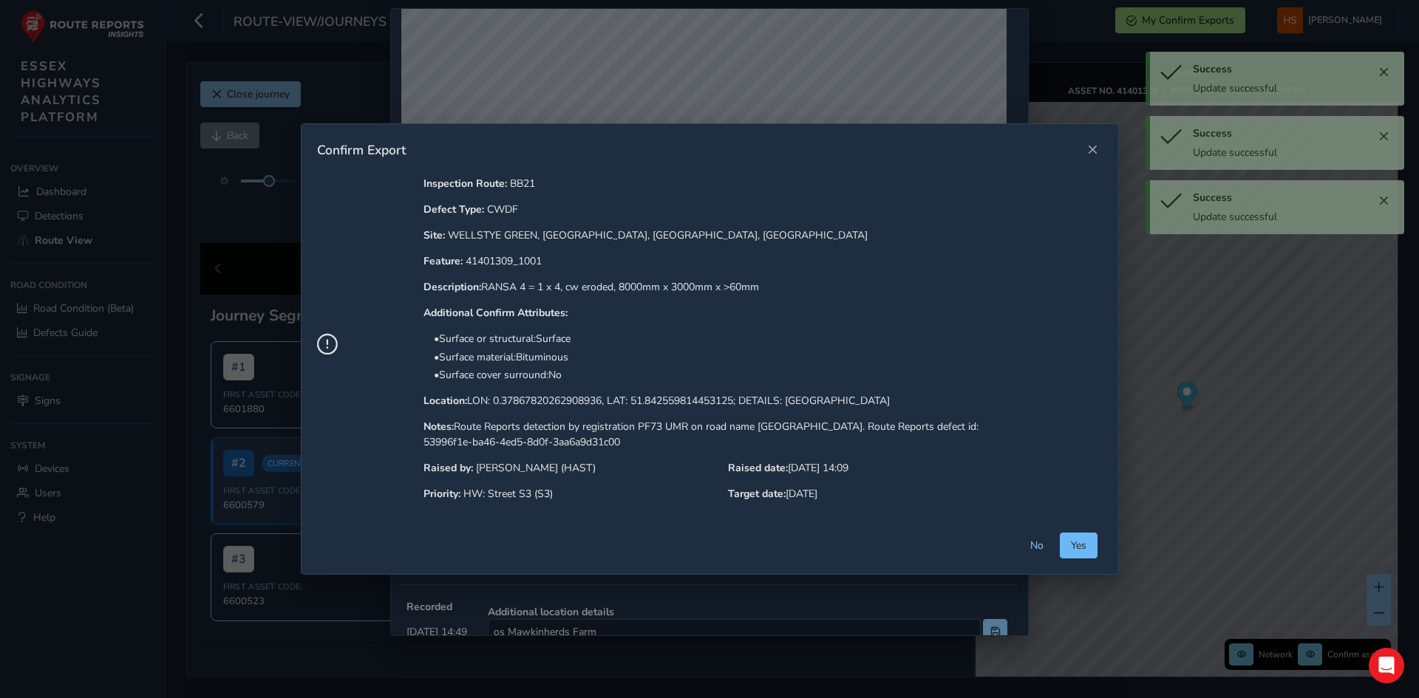
click at [1077, 547] on span "Yes" at bounding box center [1079, 546] width 16 height 14
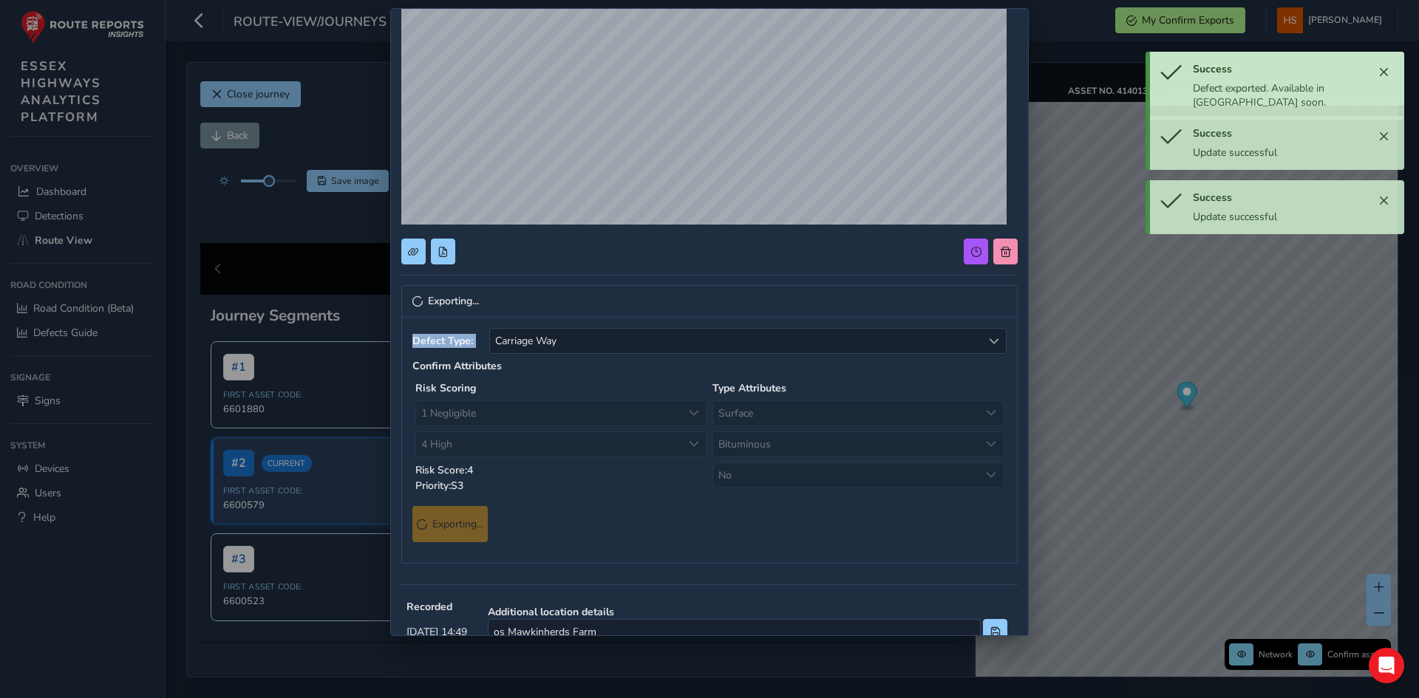
drag, startPoint x: 1015, startPoint y: 338, endPoint x: 1012, endPoint y: 163, distance: 175.1
click at [1008, 164] on div "Exporting... Defect Type: Carriage Way Carriage Way Confirm Attributes Risk Sco…" at bounding box center [709, 389] width 637 height 1132
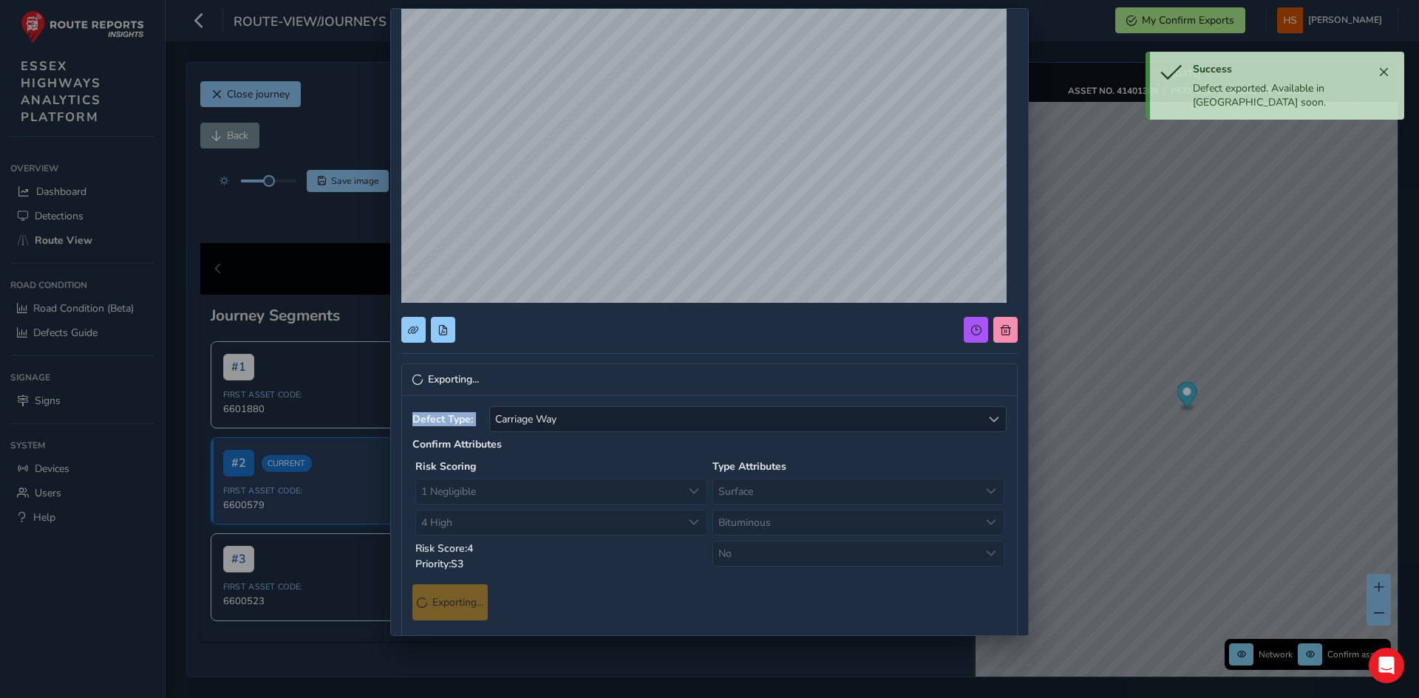
scroll to position [0, 0]
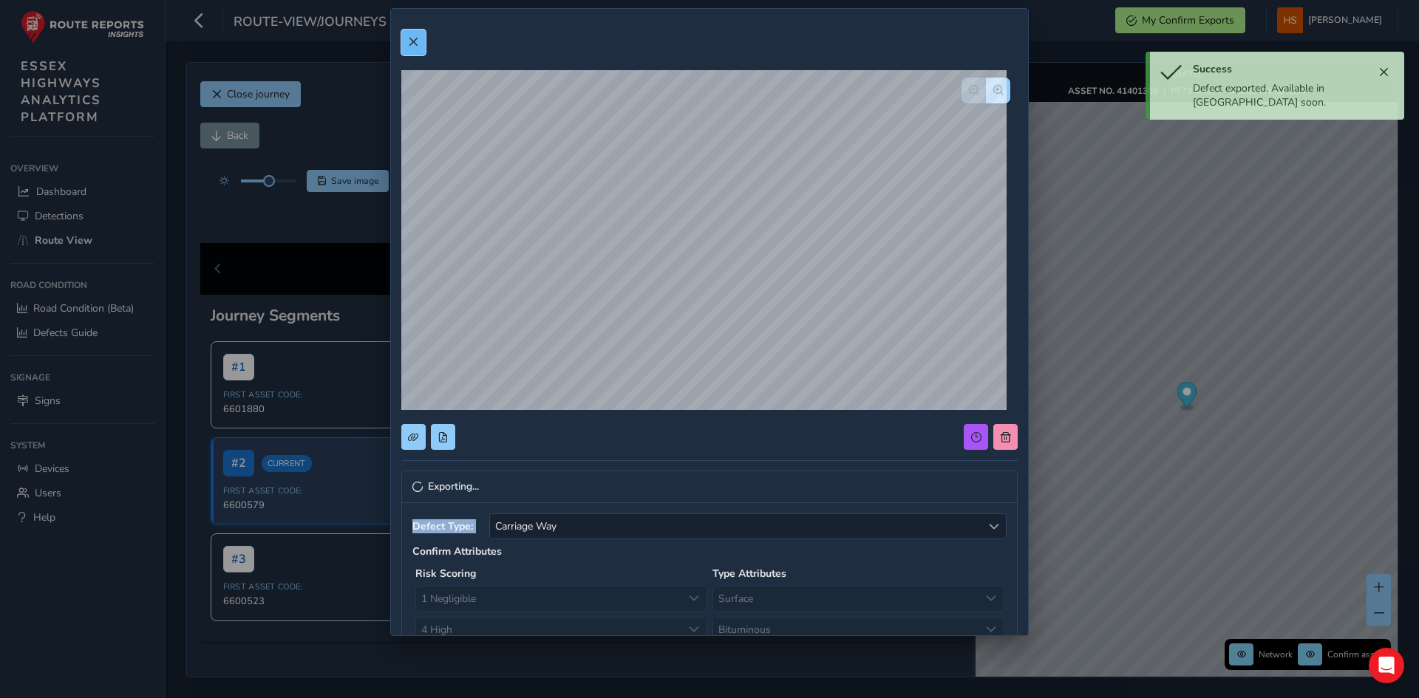
click at [406, 46] on button at bounding box center [413, 43] width 24 height 26
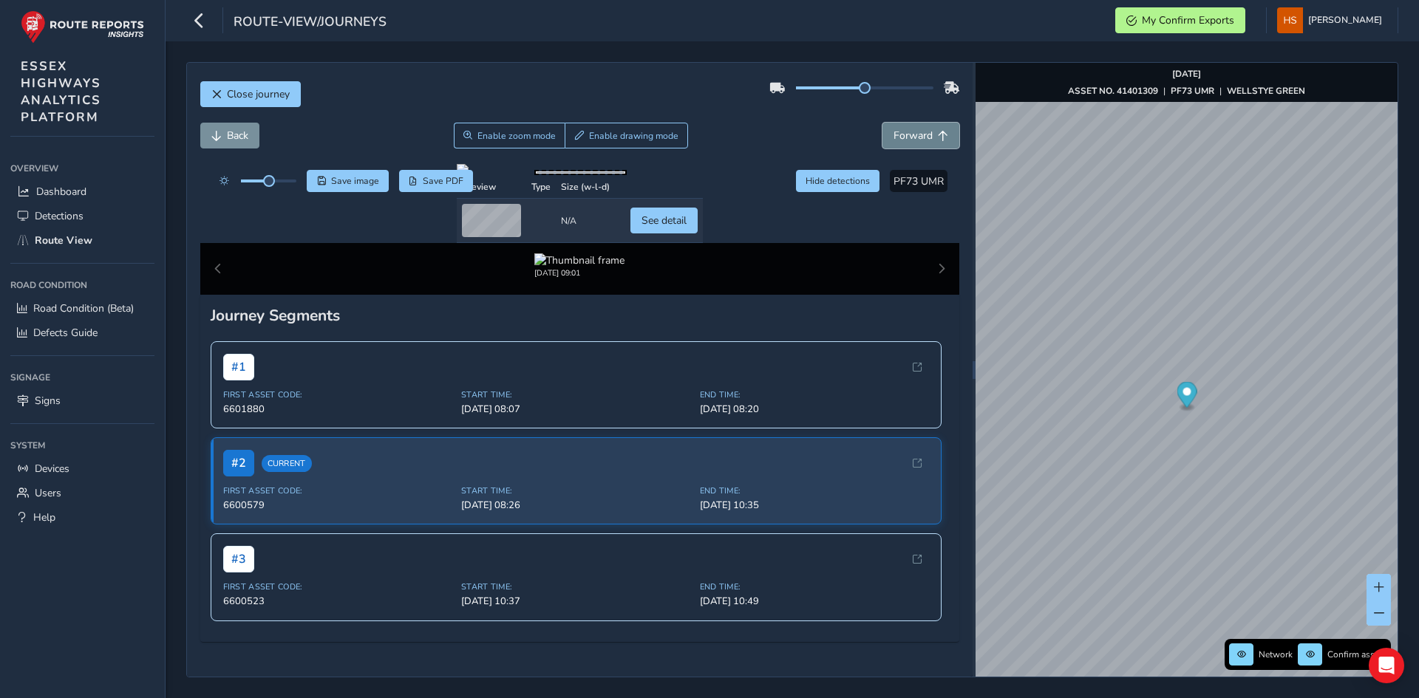
click at [922, 143] on button "Forward" at bounding box center [920, 136] width 77 height 26
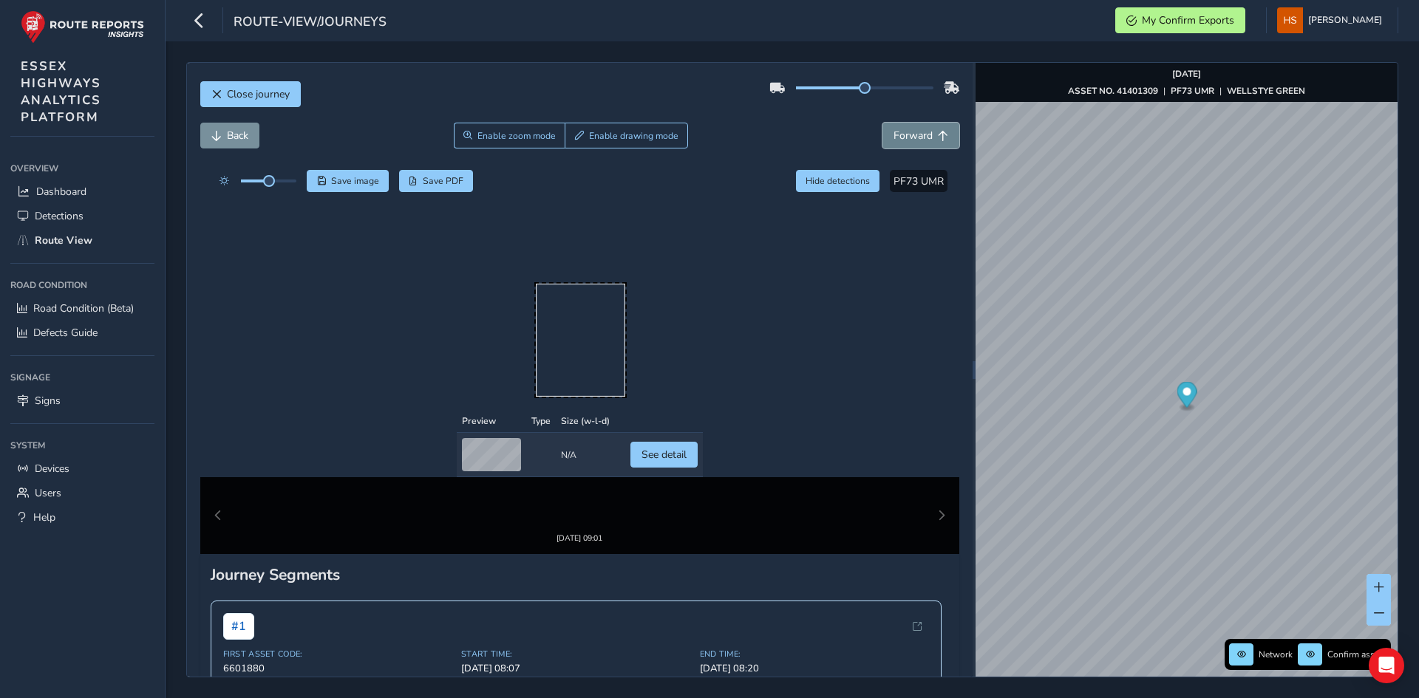
click at [923, 137] on button "Forward" at bounding box center [920, 136] width 77 height 26
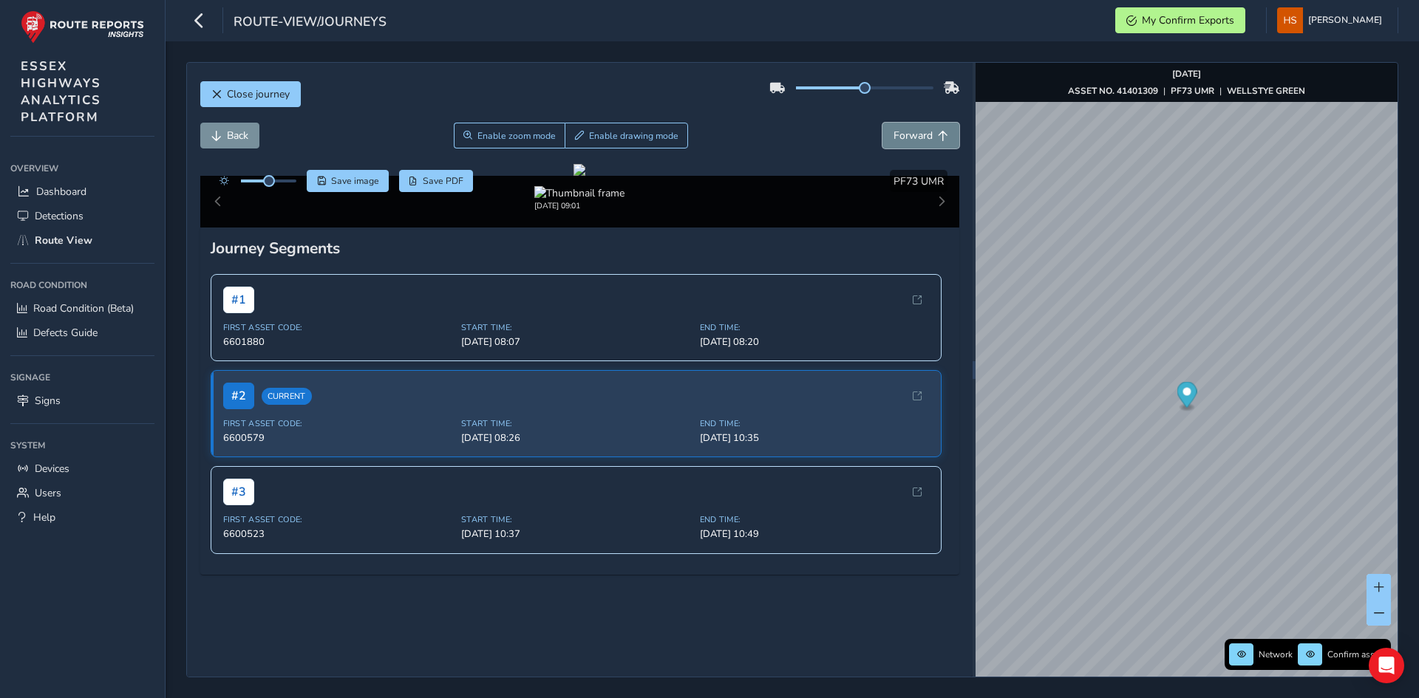
click at [923, 137] on button "Forward" at bounding box center [920, 136] width 77 height 26
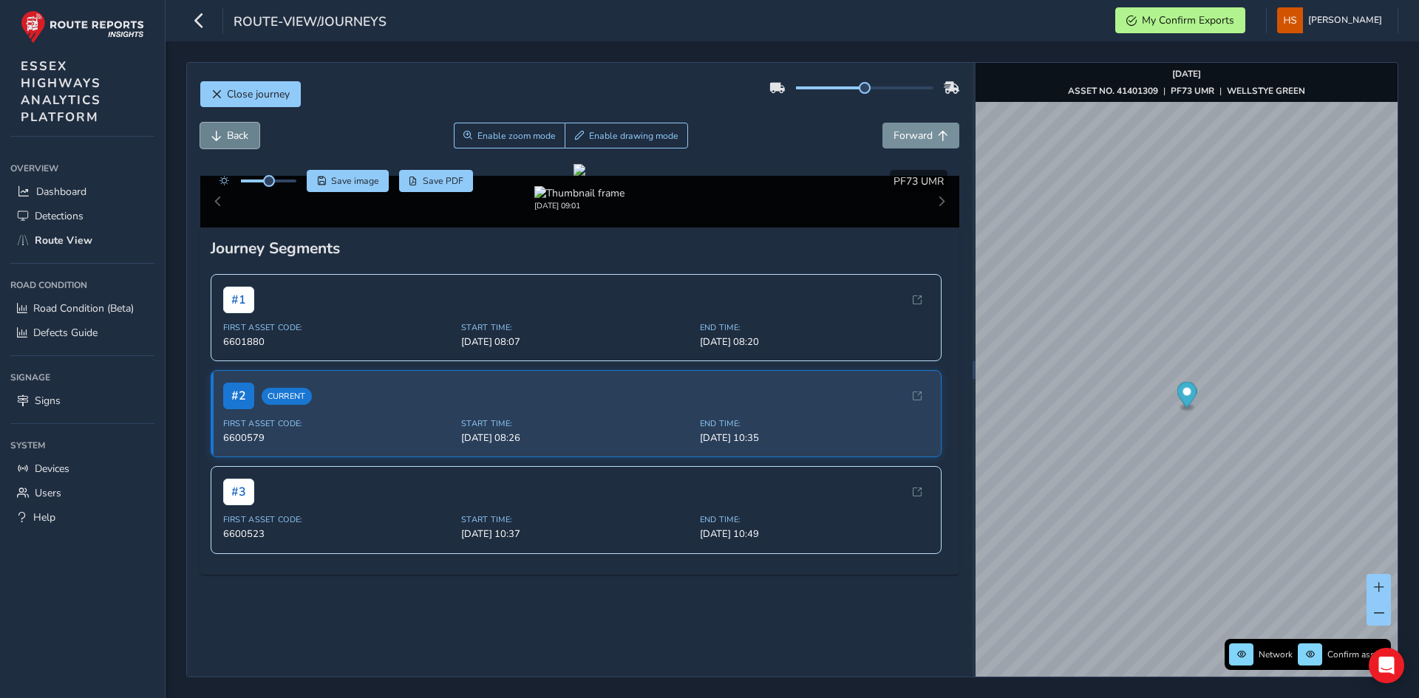
click at [230, 132] on span "Back" at bounding box center [237, 136] width 21 height 14
click at [882, 129] on button "Forward" at bounding box center [920, 136] width 77 height 26
click at [893, 134] on span "Forward" at bounding box center [912, 136] width 39 height 14
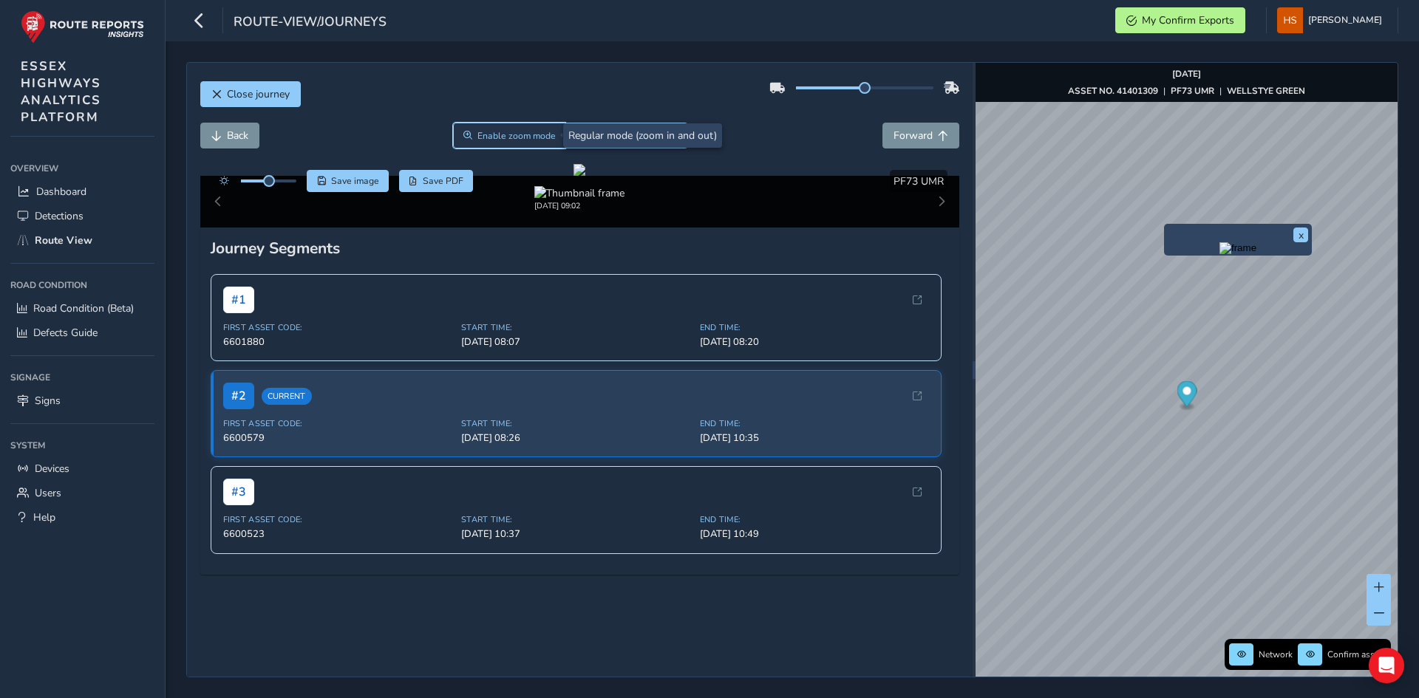
click at [489, 135] on span "Enable zoom mode" at bounding box center [516, 136] width 78 height 12
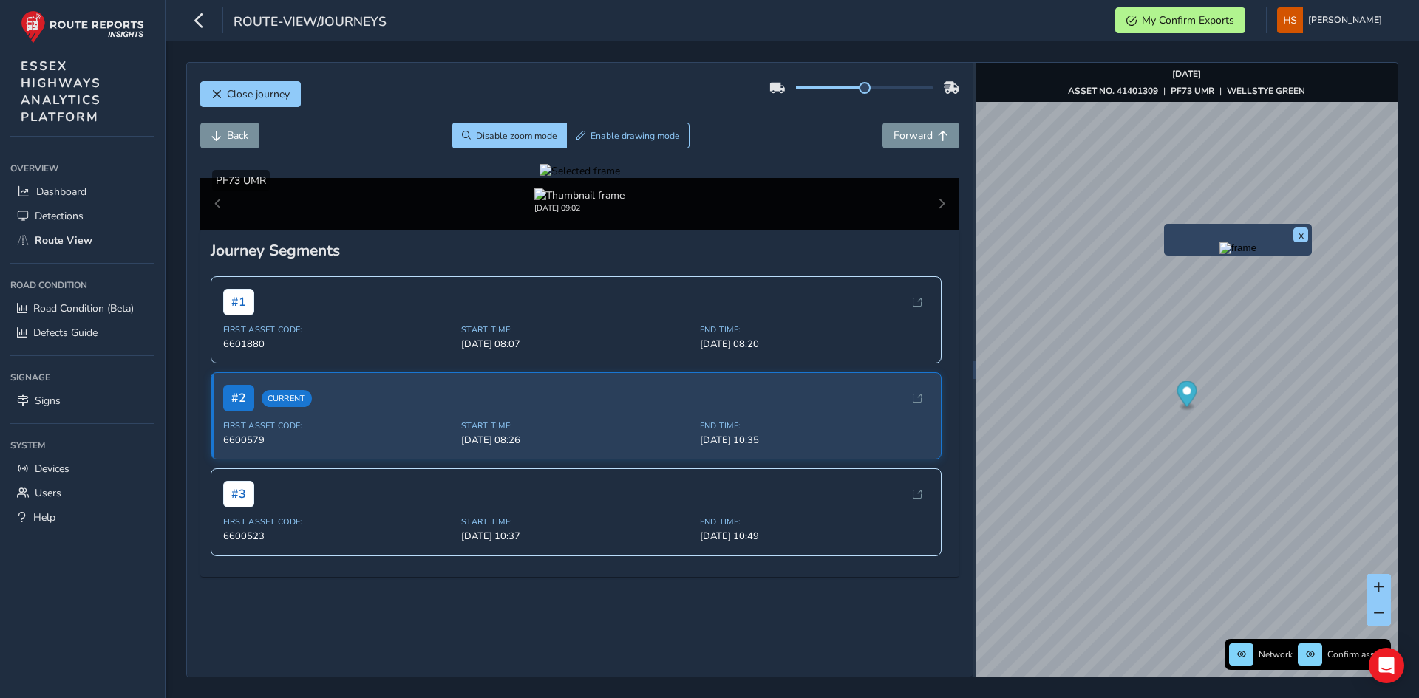
drag, startPoint x: 494, startPoint y: 547, endPoint x: 485, endPoint y: 536, distance: 13.6
click at [539, 178] on div at bounding box center [579, 171] width 81 height 14
click at [502, 515] on img at bounding box center [1046, 115] width 2128 height 1197
click at [910, 134] on span "Forward" at bounding box center [912, 136] width 39 height 14
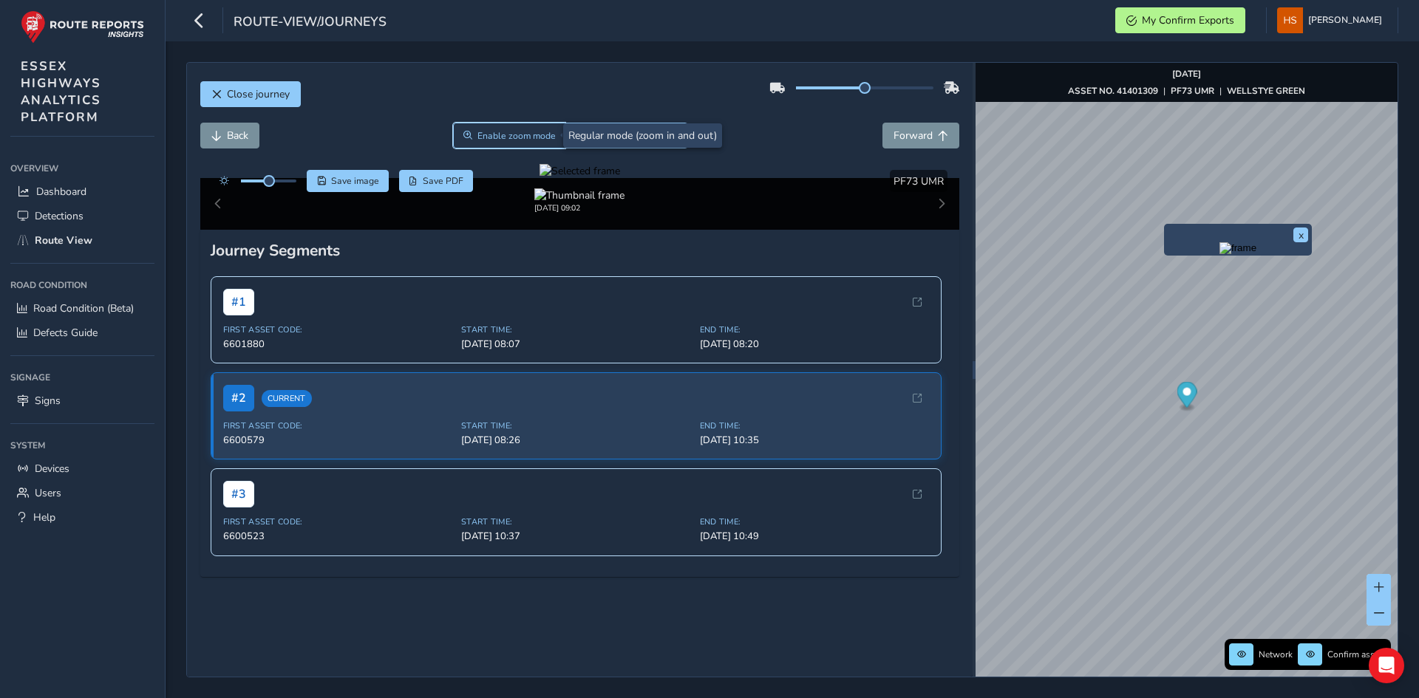
click at [507, 140] on span "Enable zoom mode" at bounding box center [516, 136] width 78 height 12
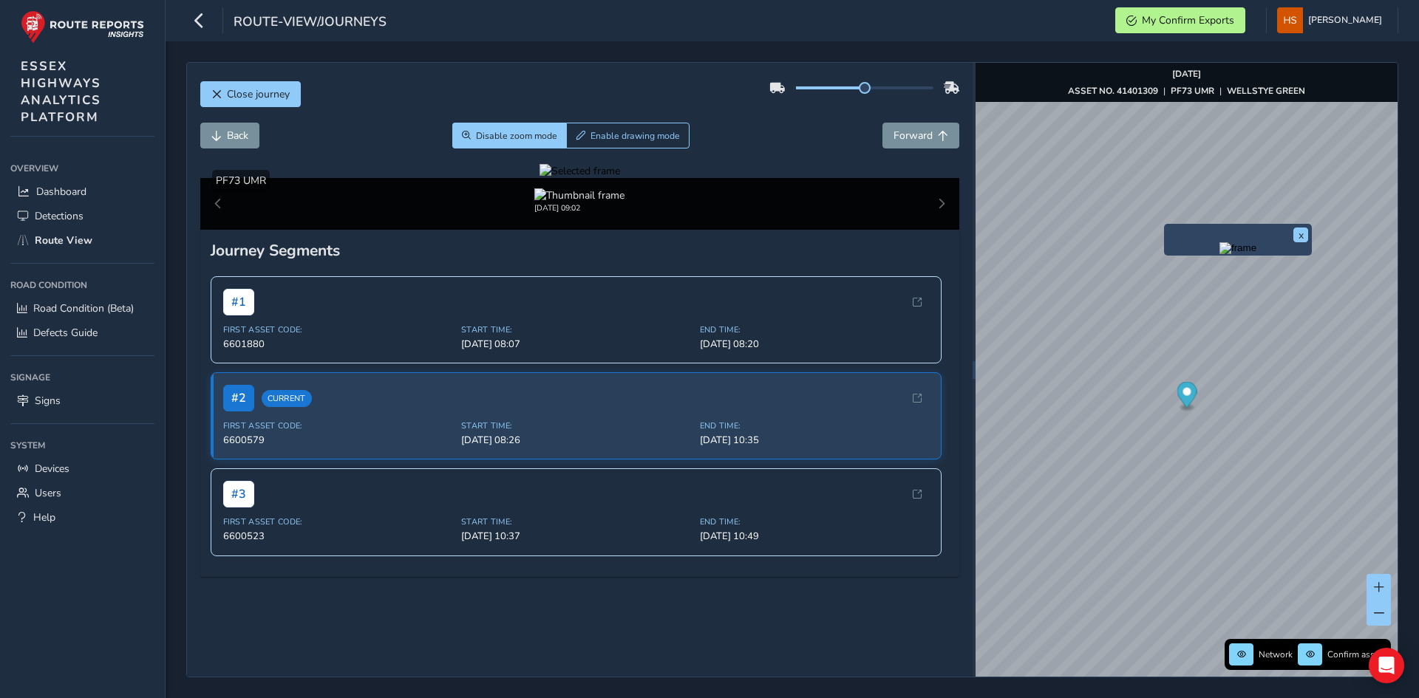
click at [539, 178] on div at bounding box center [579, 171] width 81 height 14
click at [536, 515] on img at bounding box center [983, 115] width 2128 height 1197
click at [903, 134] on span "Forward" at bounding box center [912, 136] width 39 height 14
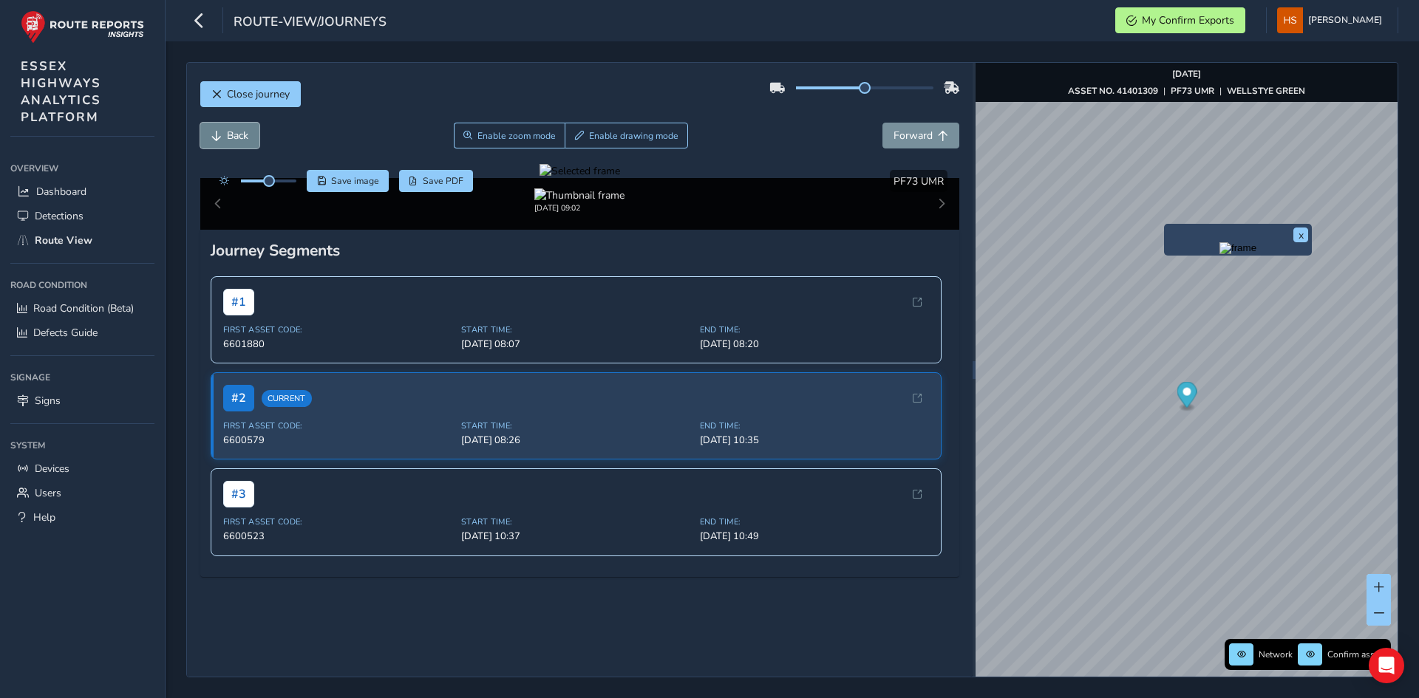
click at [202, 141] on button "Back" at bounding box center [229, 136] width 59 height 26
click at [539, 178] on div at bounding box center [579, 171] width 81 height 14
click at [458, 472] on img at bounding box center [1127, 194] width 2128 height 1197
click at [900, 138] on span "Forward" at bounding box center [912, 136] width 39 height 14
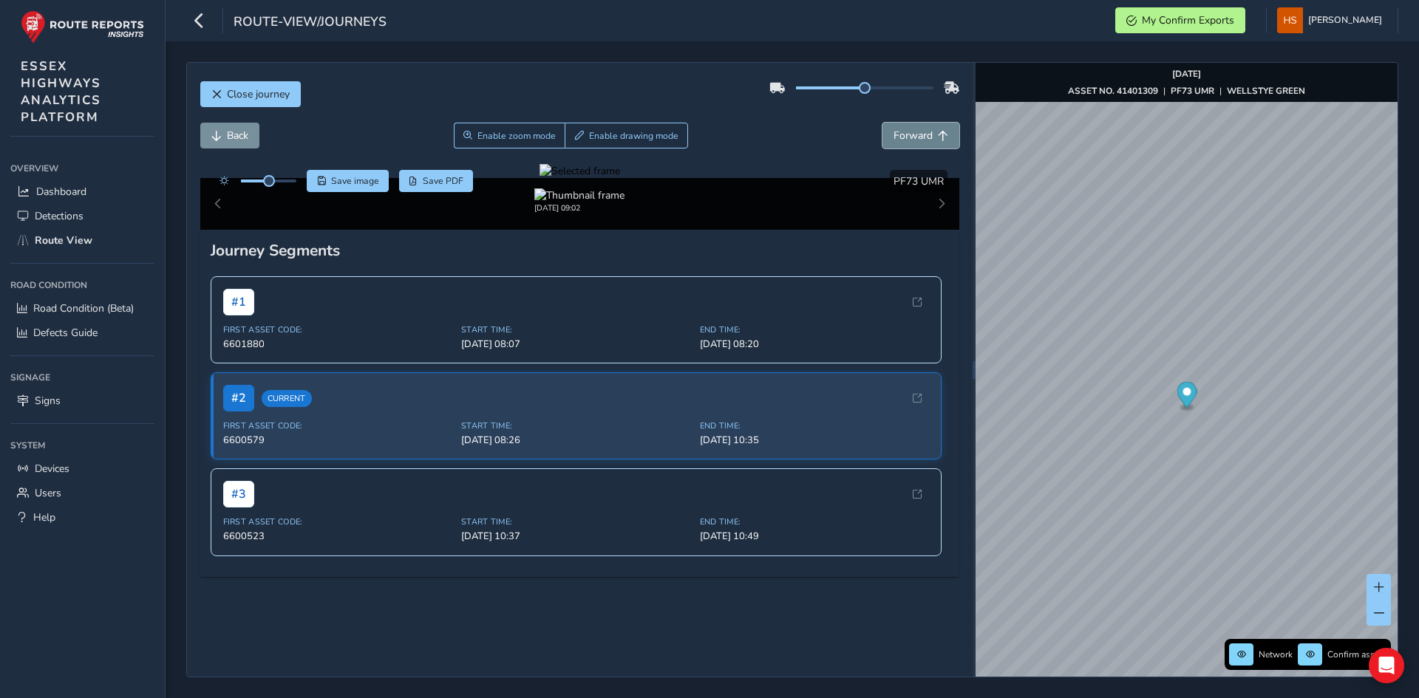
click at [900, 138] on span "Forward" at bounding box center [912, 136] width 39 height 14
click at [214, 137] on button "Back" at bounding box center [229, 136] width 59 height 26
click at [620, 178] on div at bounding box center [579, 171] width 81 height 14
click at [640, 496] on img at bounding box center [792, 150] width 2128 height 1197
click at [225, 132] on button "Back" at bounding box center [229, 136] width 59 height 26
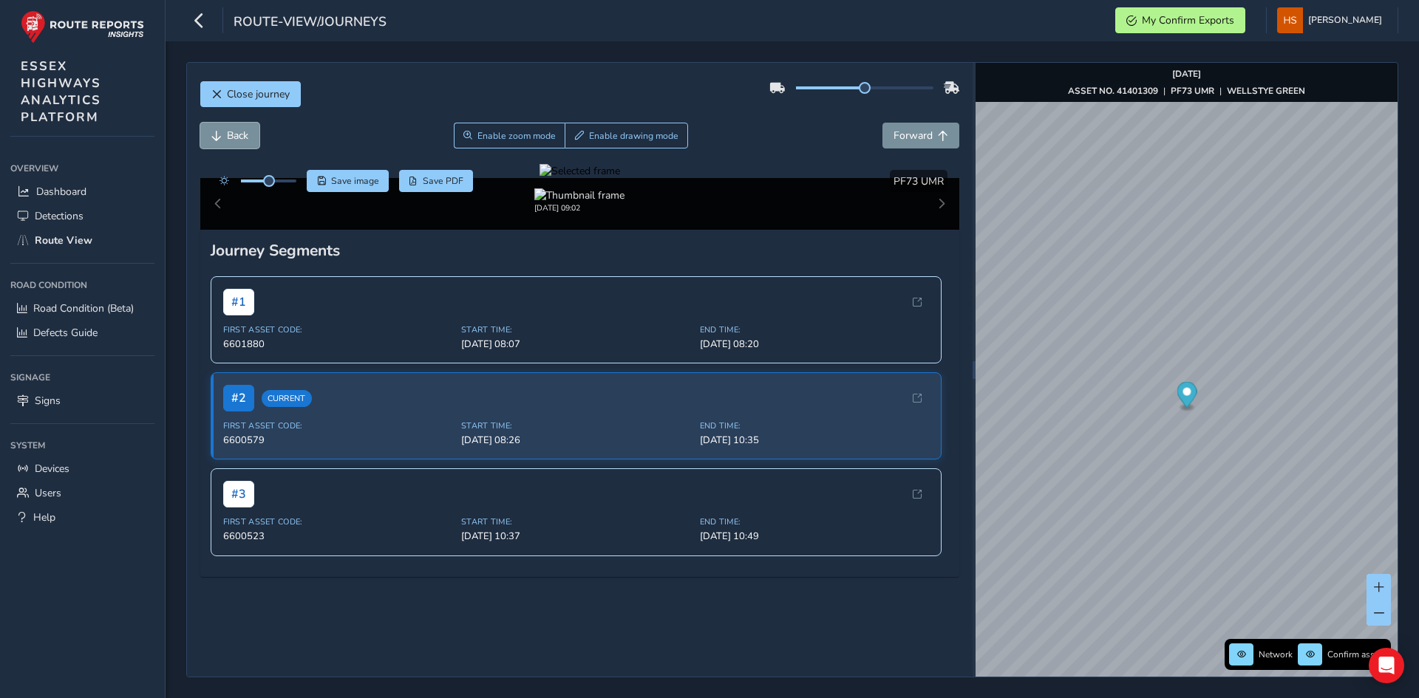
click at [228, 134] on span "Back" at bounding box center [237, 136] width 21 height 14
click at [938, 137] on span "Forward" at bounding box center [943, 136] width 10 height 10
click at [632, 137] on span "Enable drawing mode" at bounding box center [633, 136] width 89 height 12
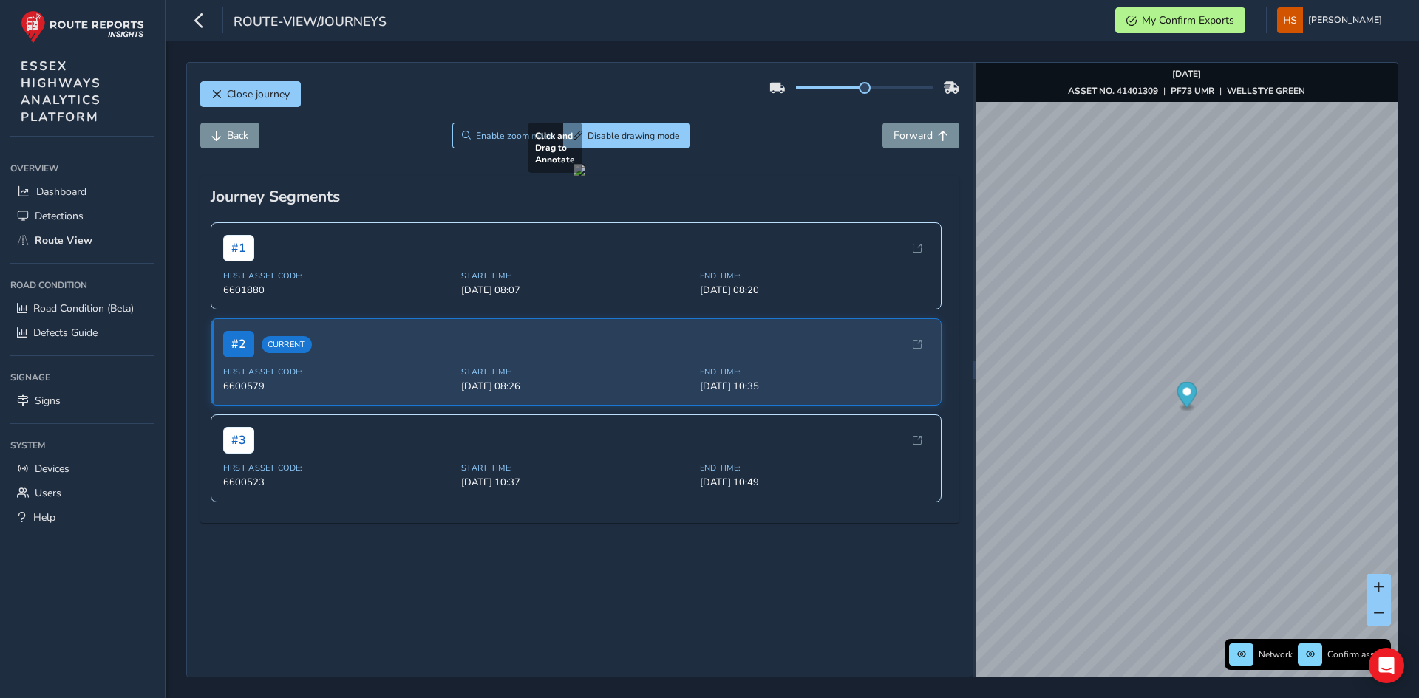
drag, startPoint x: 607, startPoint y: 488, endPoint x: 687, endPoint y: 523, distance: 87.3
click at [585, 176] on div at bounding box center [579, 170] width 12 height 12
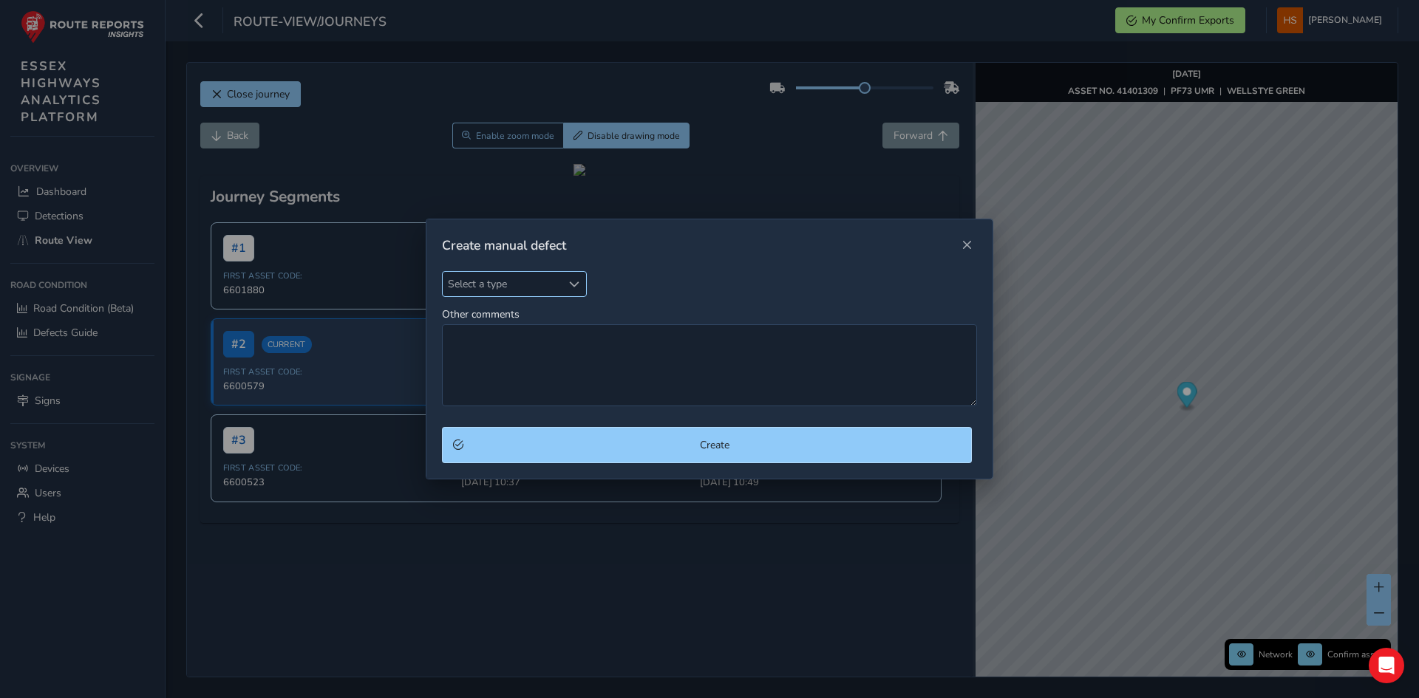
click at [505, 281] on span "Select a type" at bounding box center [502, 284] width 119 height 24
type input "ca"
click at [518, 349] on li "Carriage Way" at bounding box center [530, 351] width 174 height 24
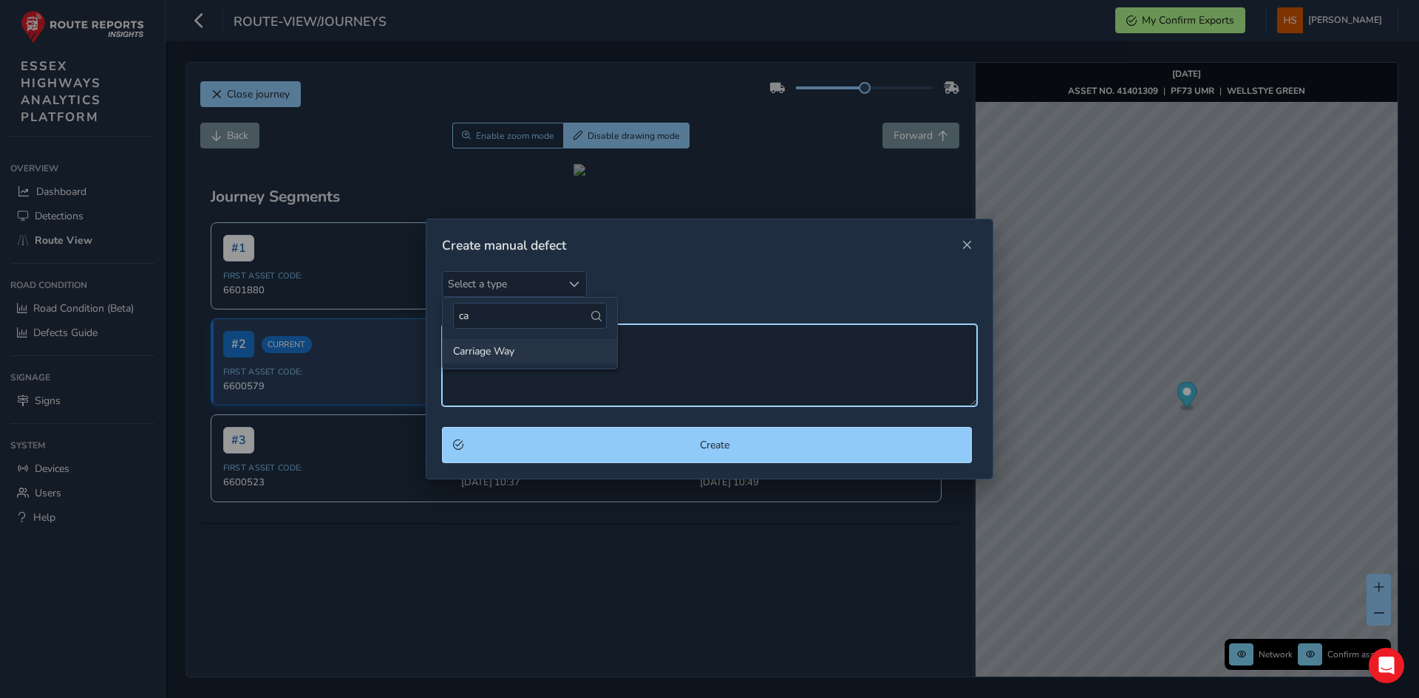
click at [518, 349] on textarea "Other comments" at bounding box center [709, 365] width 535 height 82
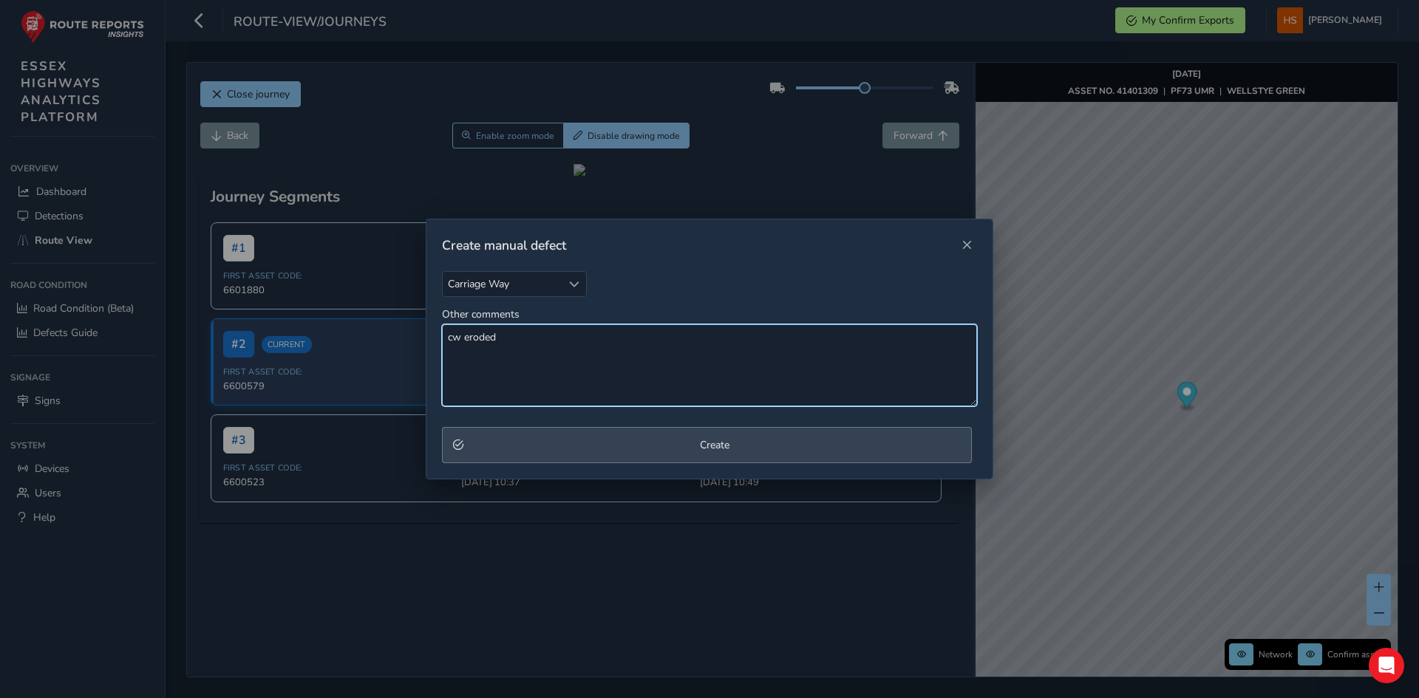
type textarea "cw eroded"
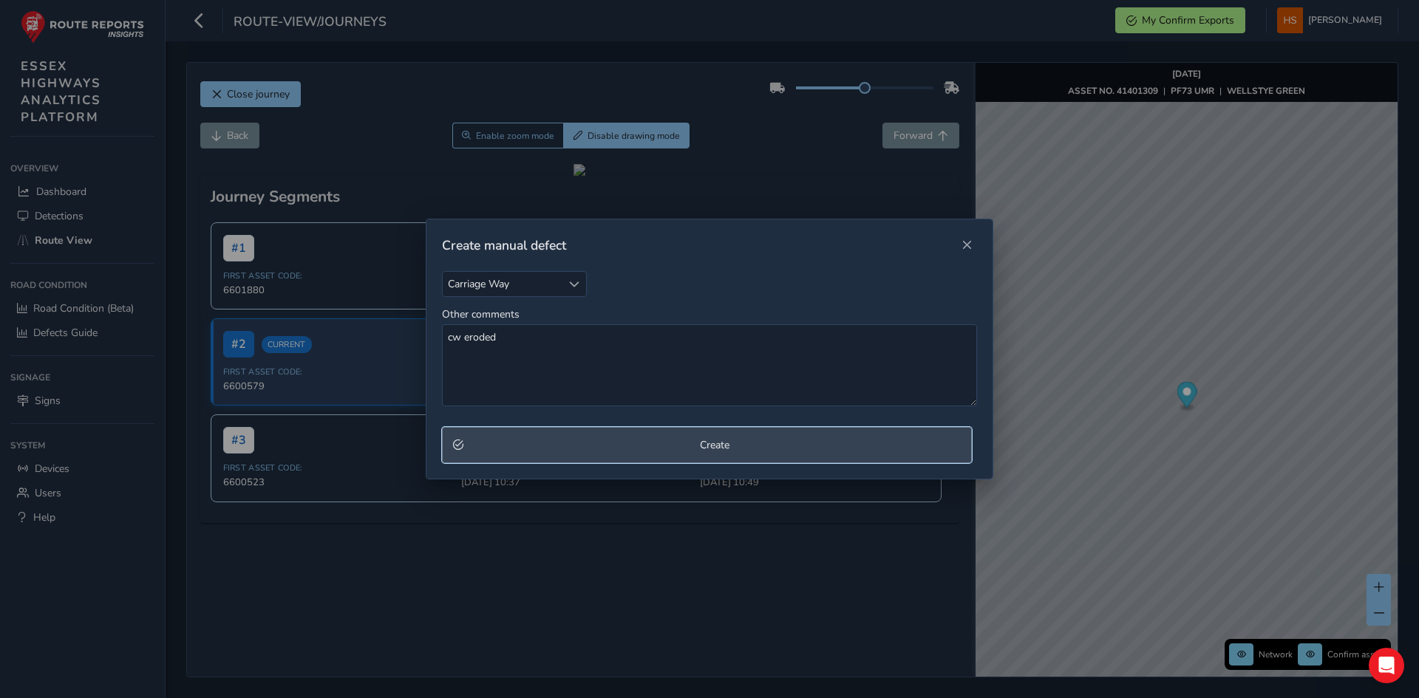
click at [536, 433] on button "Create" at bounding box center [707, 445] width 530 height 36
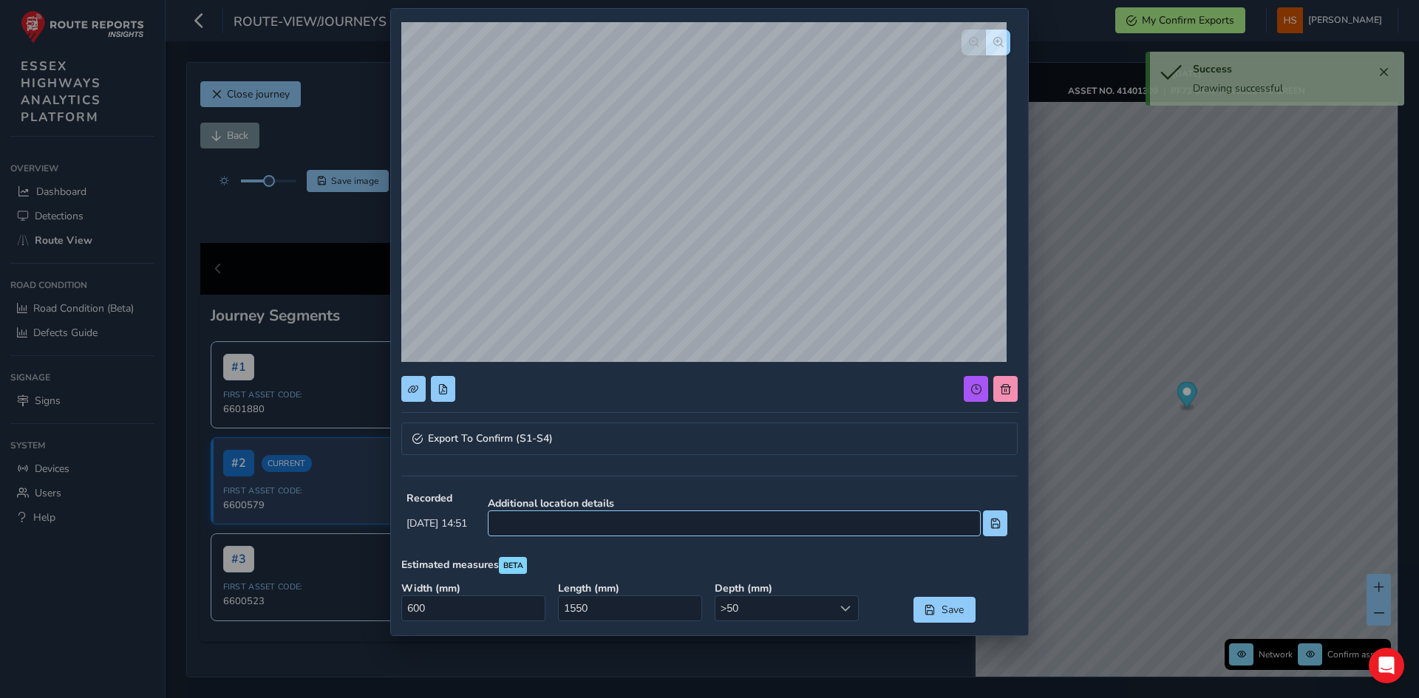
scroll to position [74, 0]
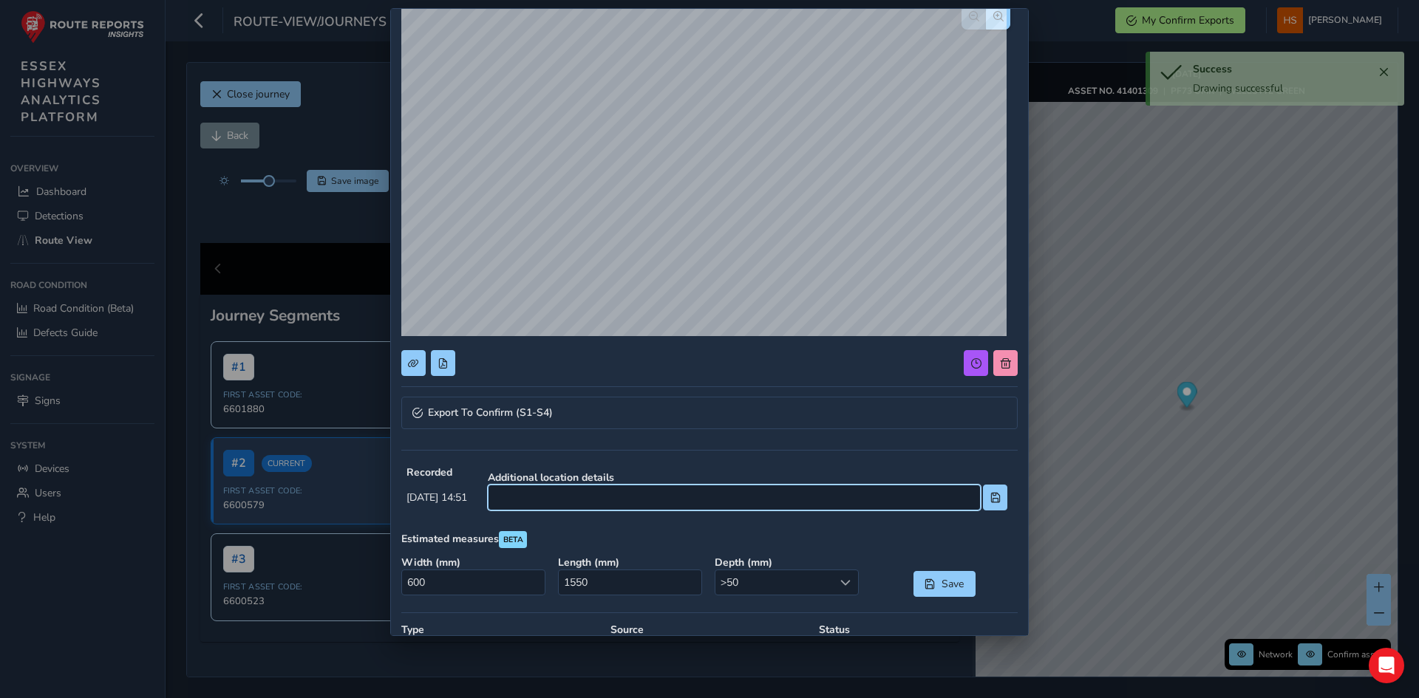
click at [675, 494] on input at bounding box center [734, 498] width 493 height 26
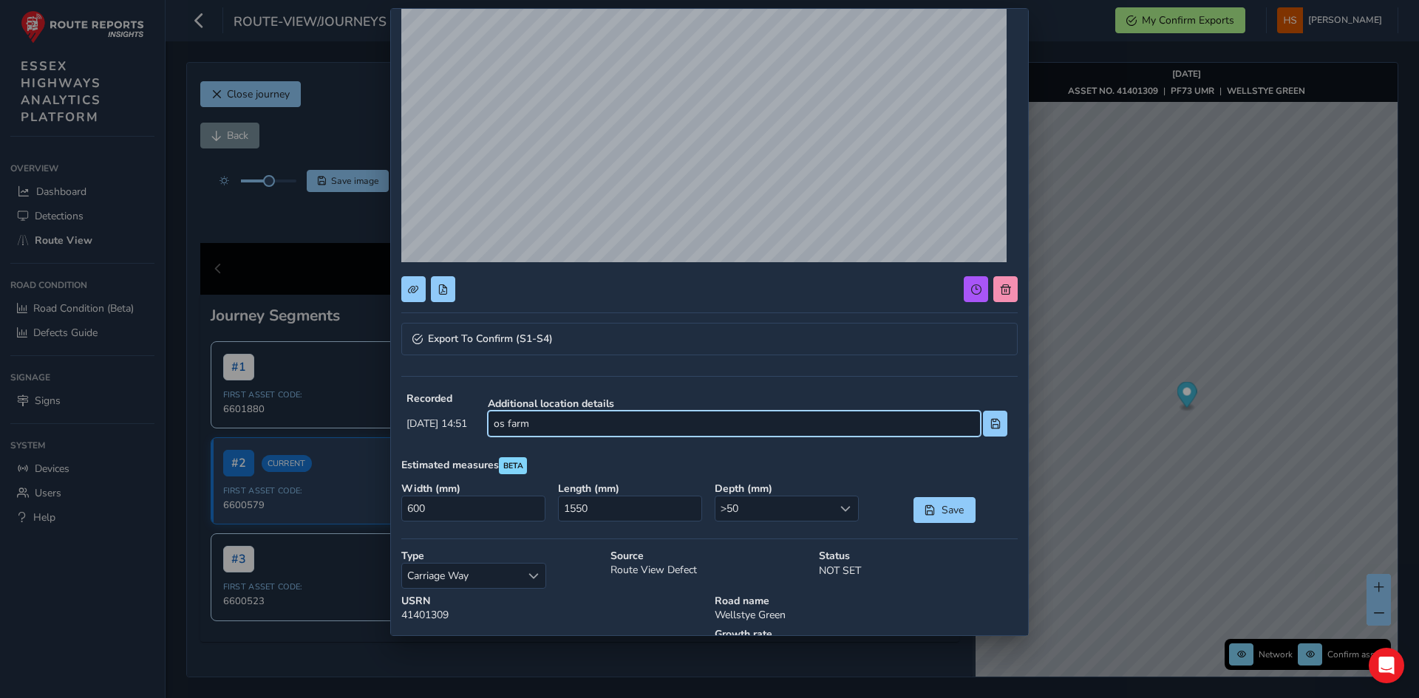
scroll to position [222, 0]
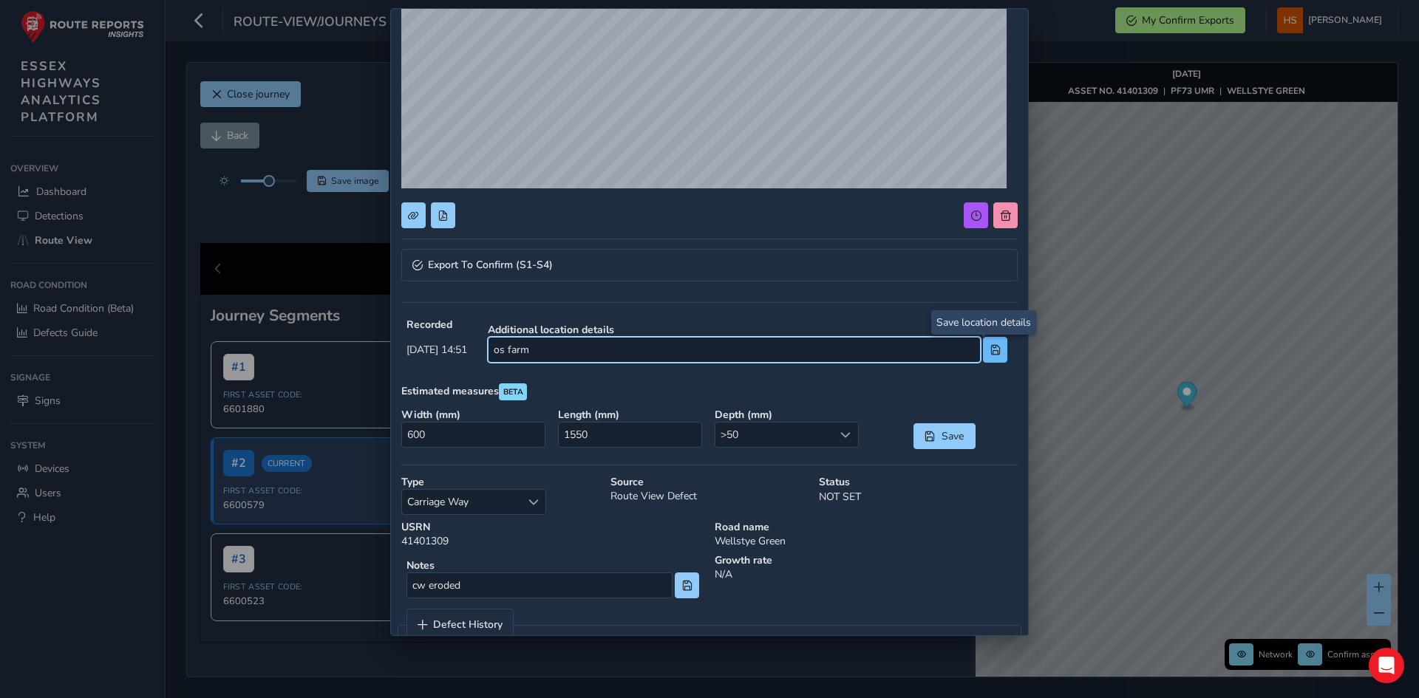
type input "os farm"
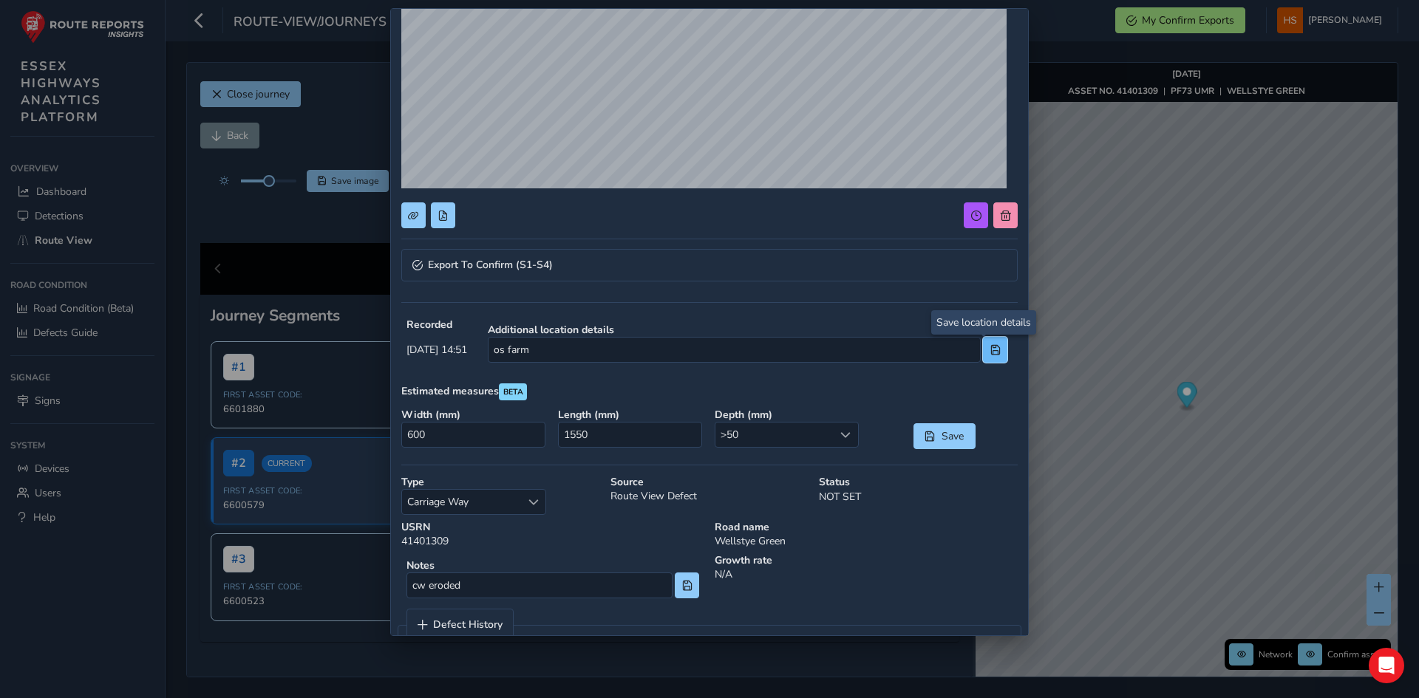
click at [990, 352] on span at bounding box center [995, 350] width 10 height 10
click at [665, 445] on input "1550" at bounding box center [630, 435] width 144 height 26
type input "0"
type input "600"
drag, startPoint x: 488, startPoint y: 430, endPoint x: 367, endPoint y: 415, distance: 122.1
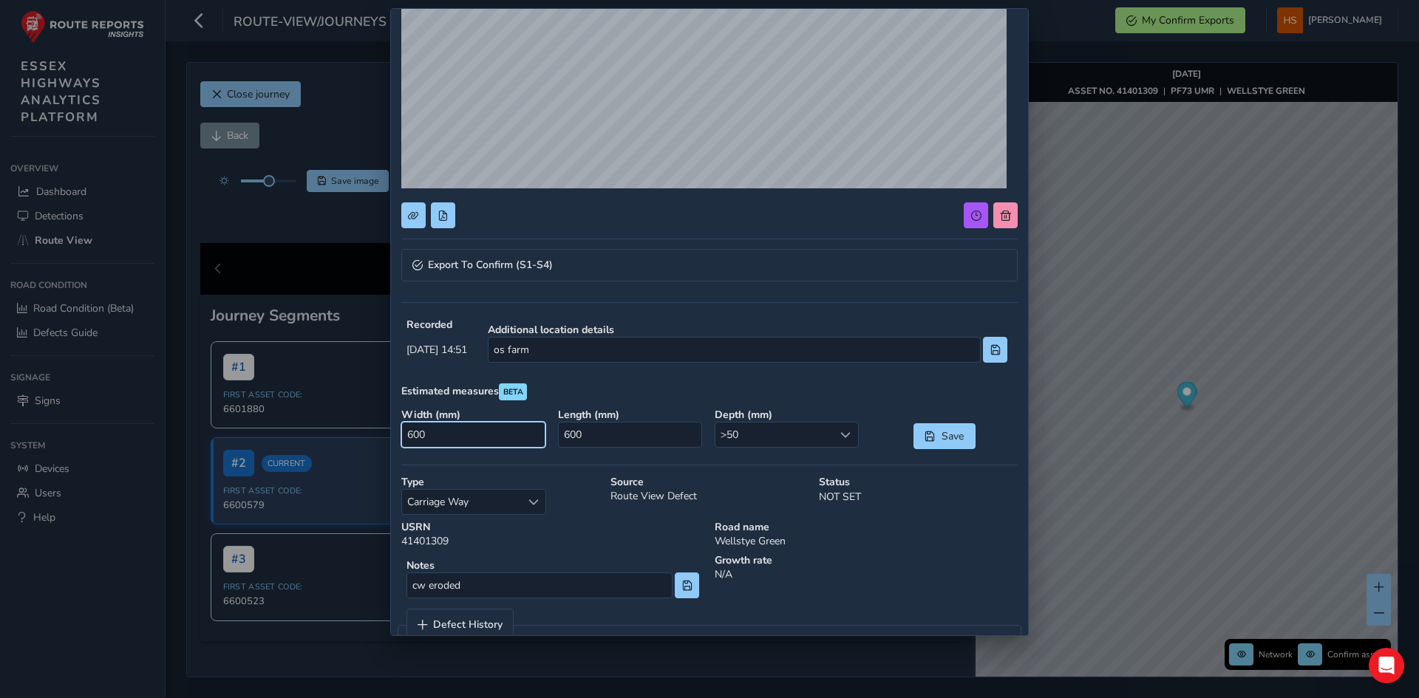
click at [367, 415] on div "Export To Confirm (S1-S4) Recorded [DATE] 14:51 Additional location details os …" at bounding box center [709, 349] width 1419 height 698
type input "0"
type input "1200"
click at [918, 432] on button "Save" at bounding box center [944, 436] width 62 height 26
click at [990, 352] on span at bounding box center [995, 350] width 10 height 10
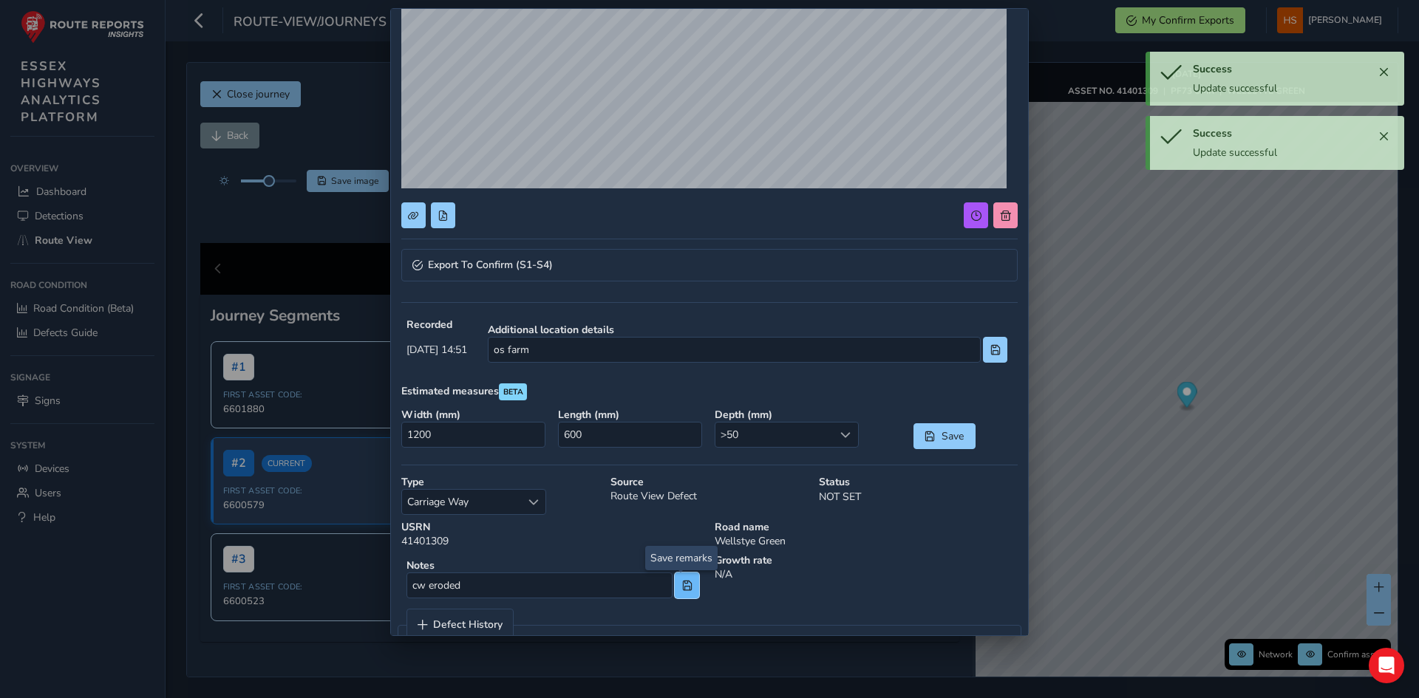
click at [677, 578] on button at bounding box center [687, 586] width 24 height 26
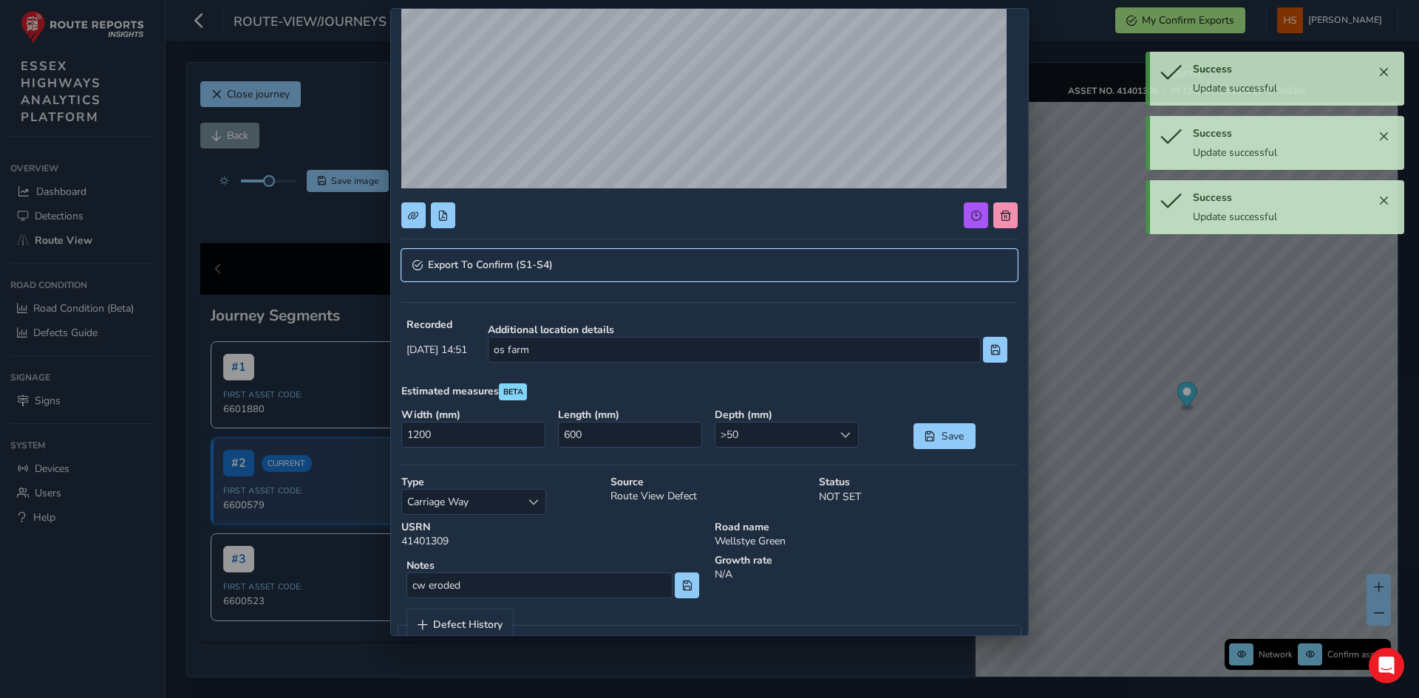
click at [629, 256] on link "Export To Confirm (S1-S4)" at bounding box center [709, 265] width 616 height 33
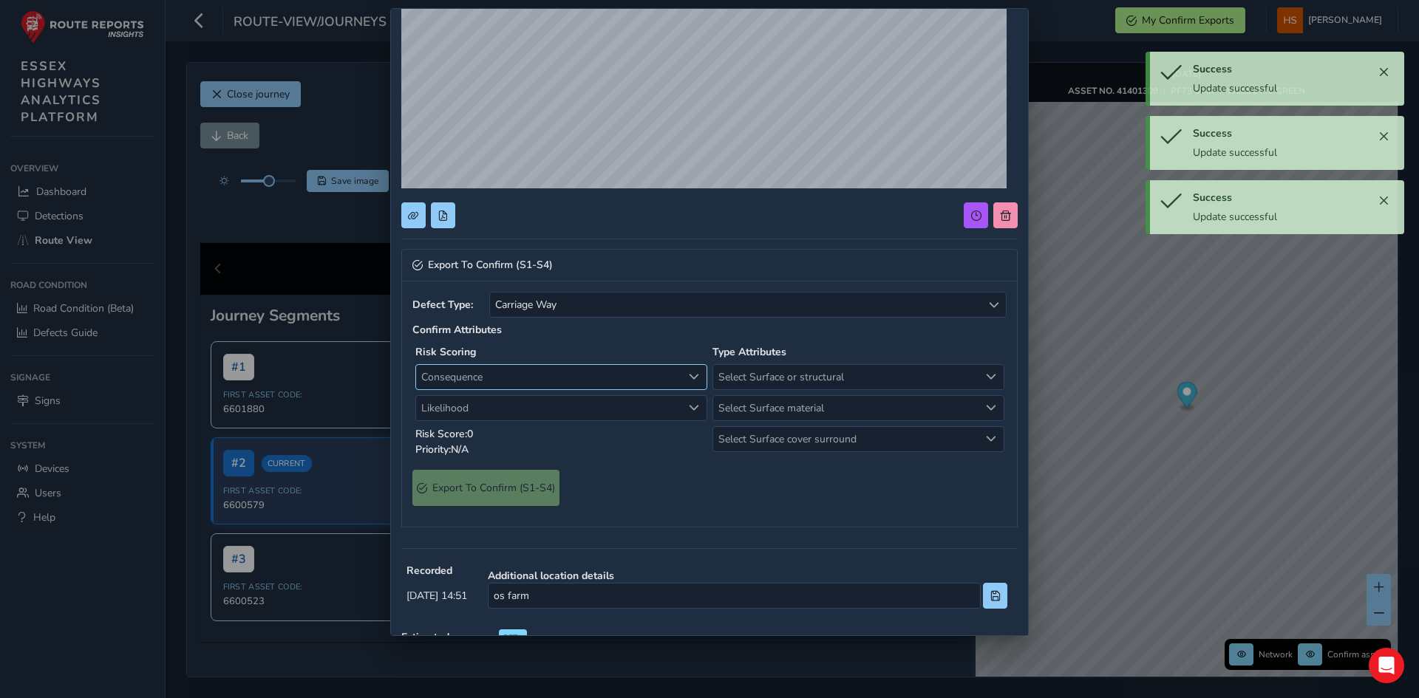
click at [515, 386] on span "Consequence" at bounding box center [549, 377] width 266 height 24
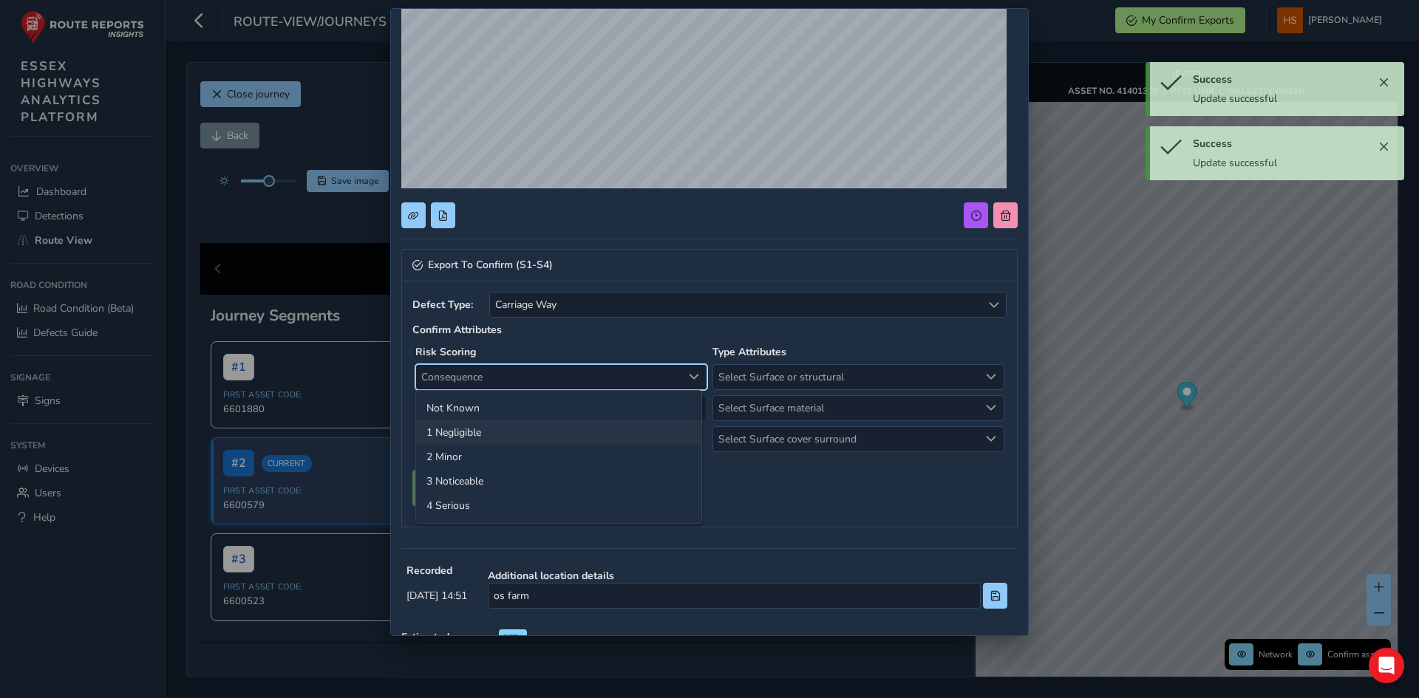
click at [482, 429] on li "1 Negligible" at bounding box center [558, 432] width 285 height 24
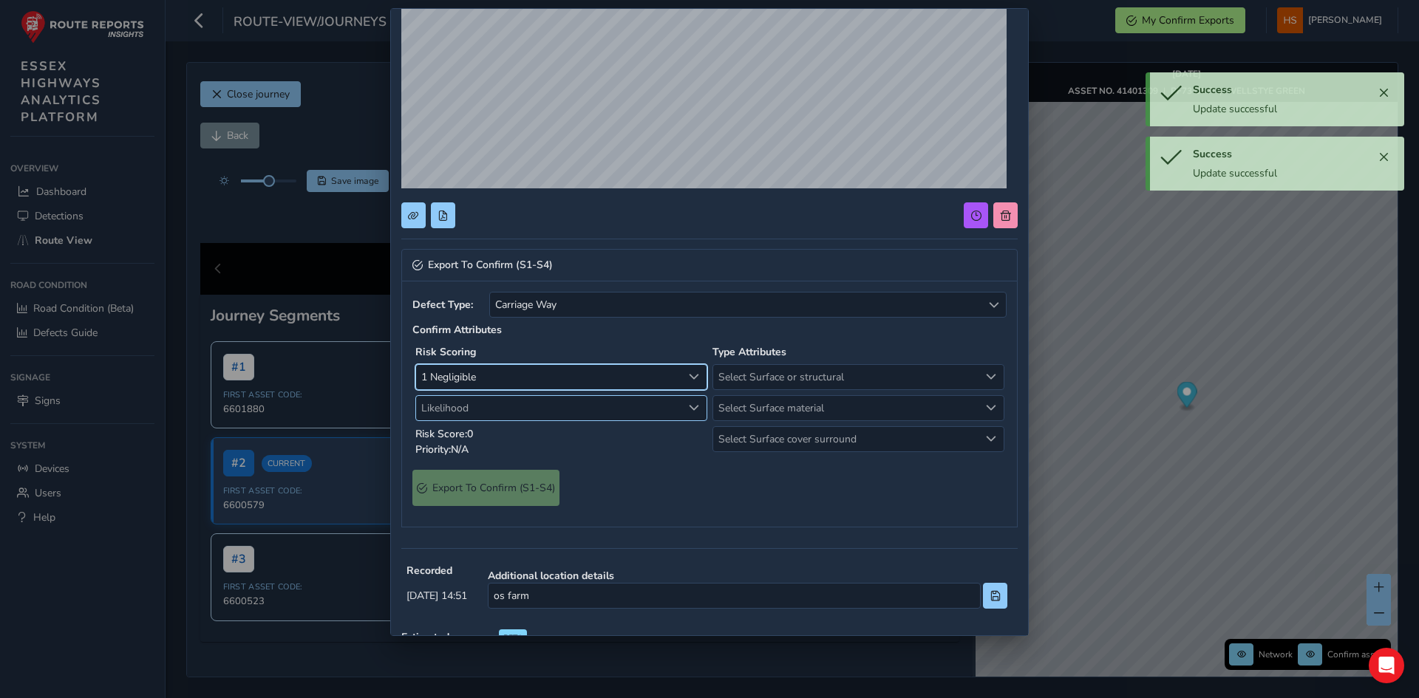
drag, startPoint x: 491, startPoint y: 404, endPoint x: 491, endPoint y: 419, distance: 14.8
click at [491, 403] on span "Likelihood" at bounding box center [549, 408] width 266 height 24
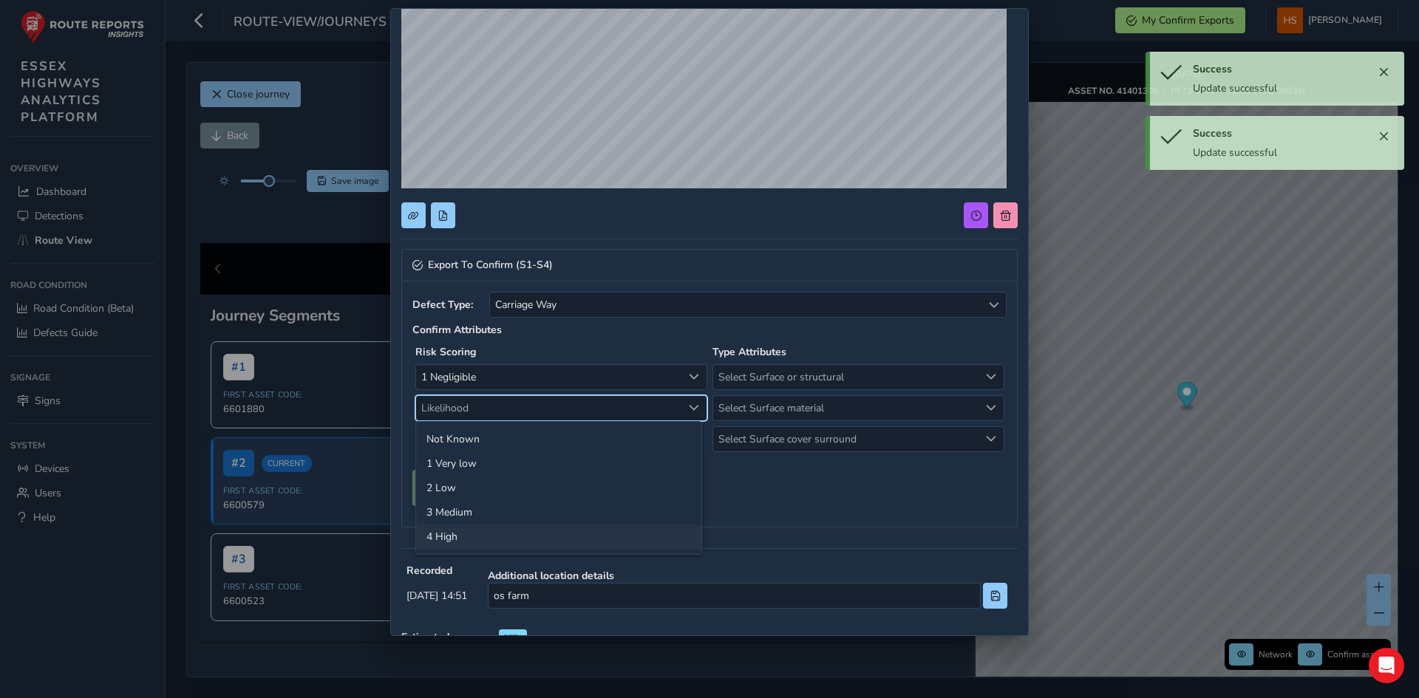
click at [485, 534] on li "4 High" at bounding box center [558, 537] width 285 height 24
click at [808, 373] on span "Select Surface or structural" at bounding box center [846, 377] width 266 height 24
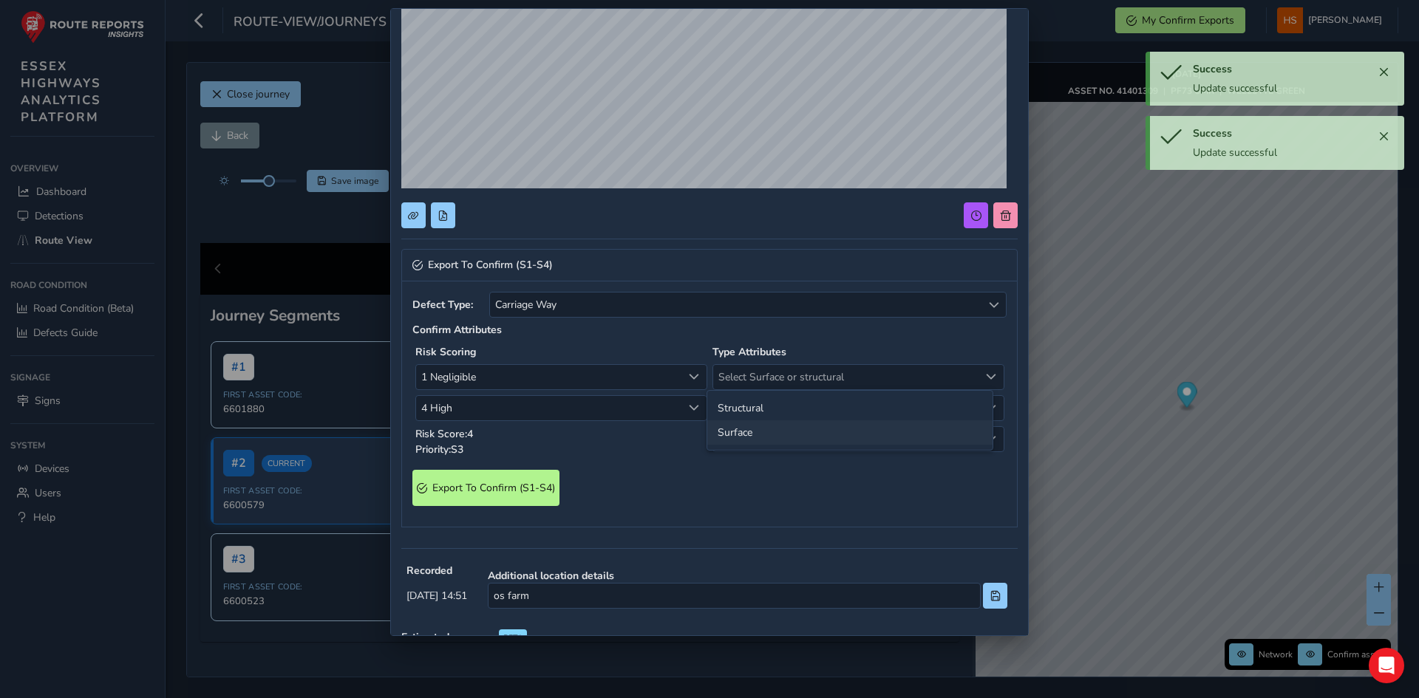
click at [786, 440] on li "Surface" at bounding box center [849, 432] width 285 height 24
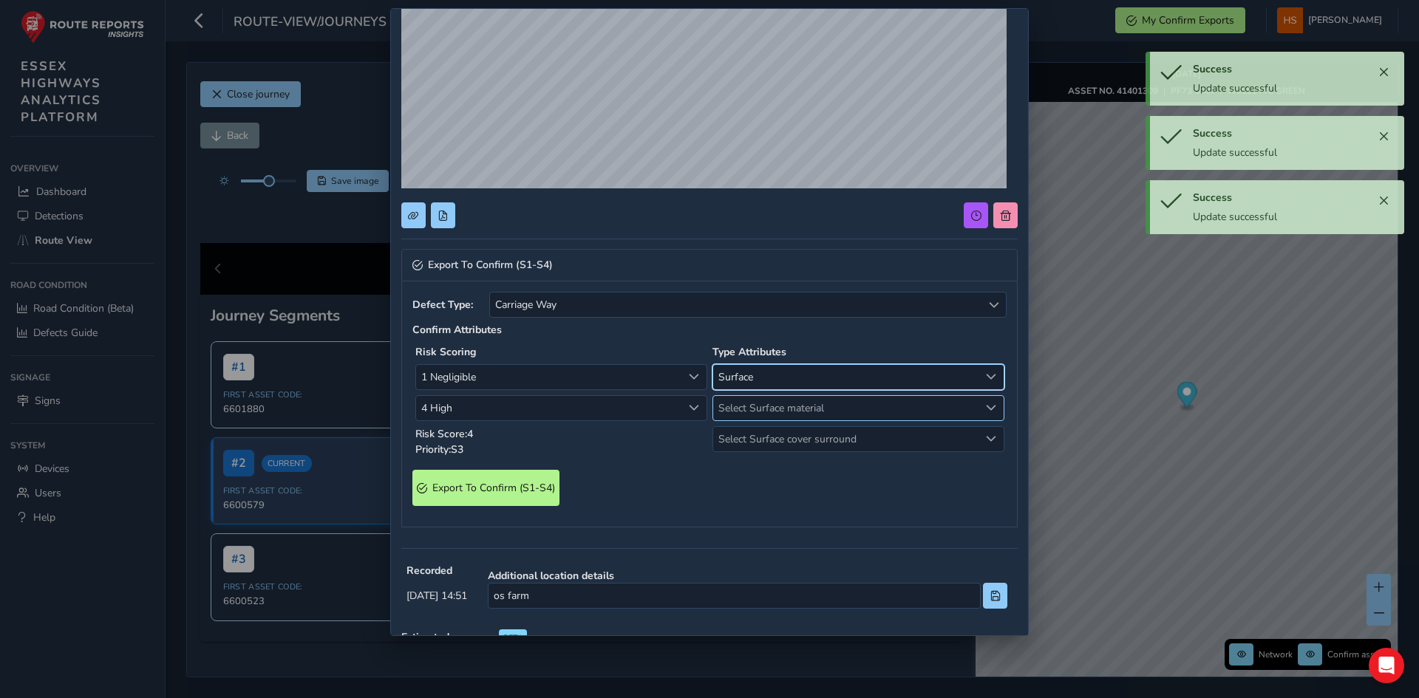
click at [793, 410] on span "Select Surface material" at bounding box center [846, 408] width 266 height 24
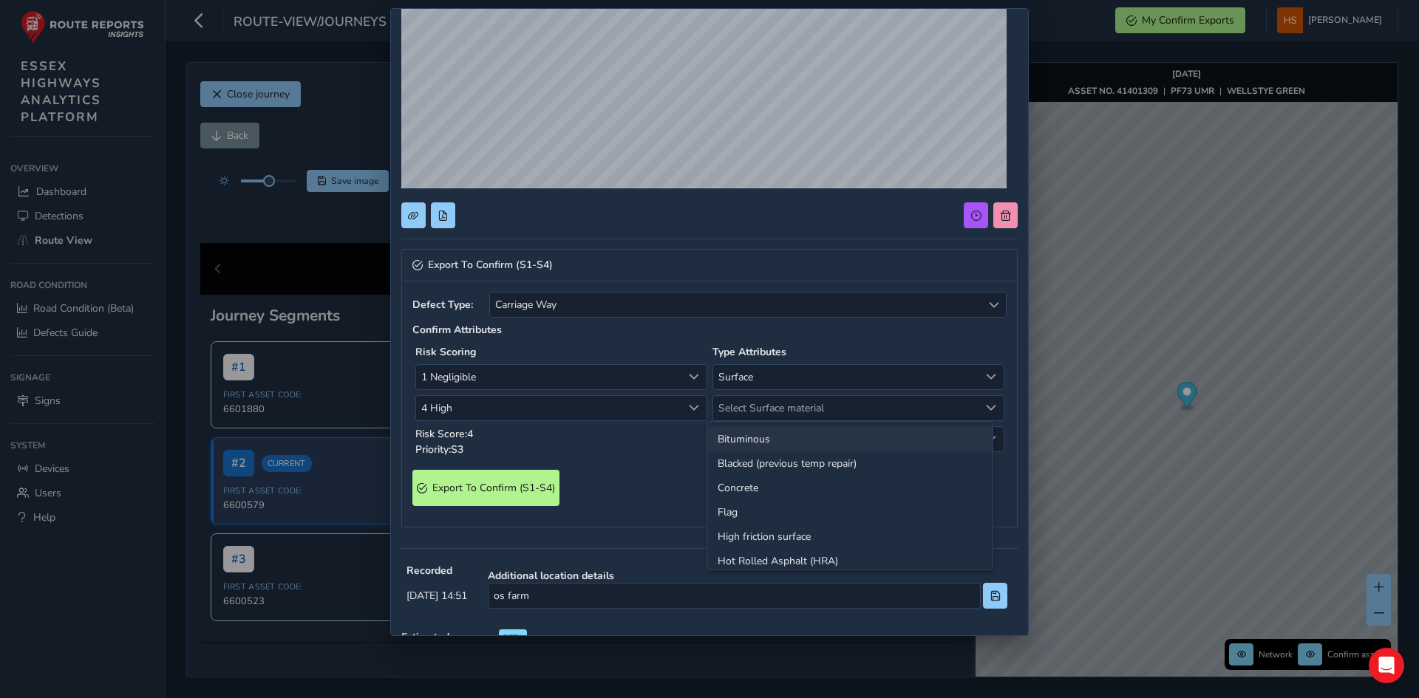
click at [776, 445] on li "Bituminous" at bounding box center [849, 439] width 285 height 24
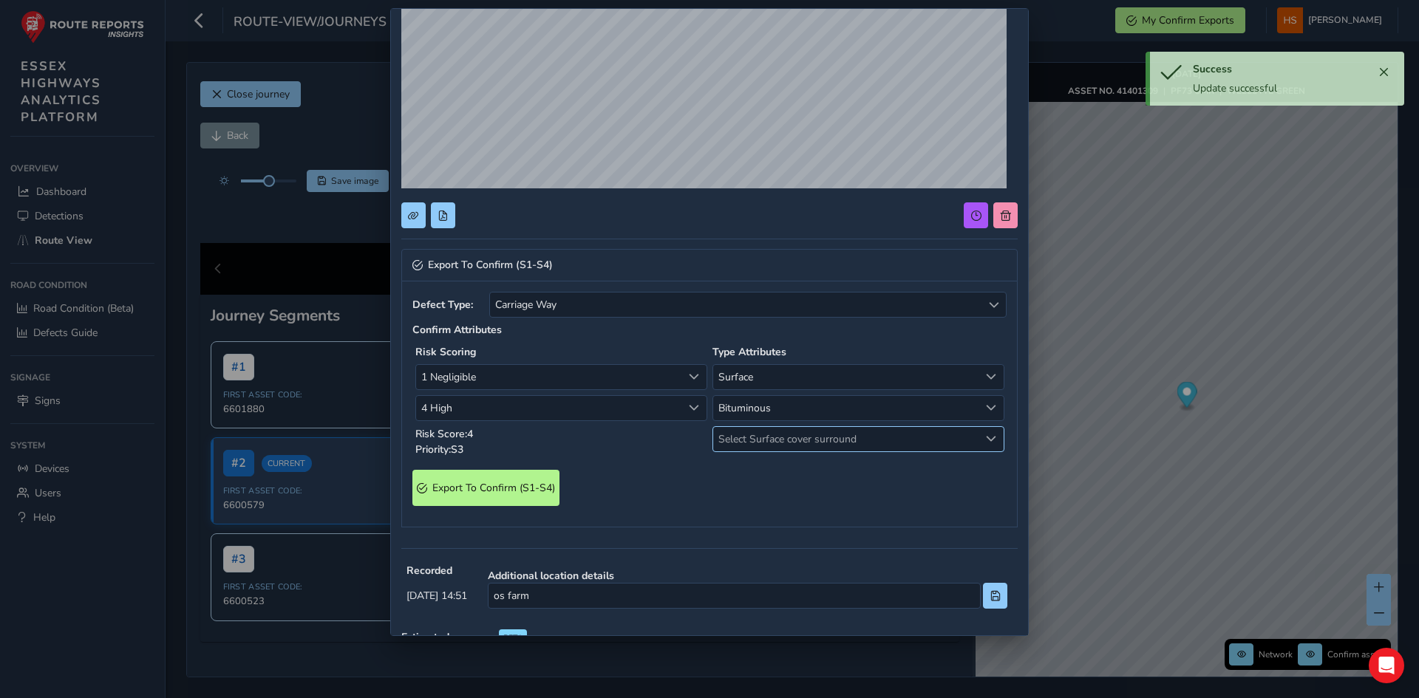
click at [758, 435] on span "Select Surface cover surround" at bounding box center [846, 439] width 266 height 24
click at [757, 471] on li "No" at bounding box center [849, 470] width 285 height 24
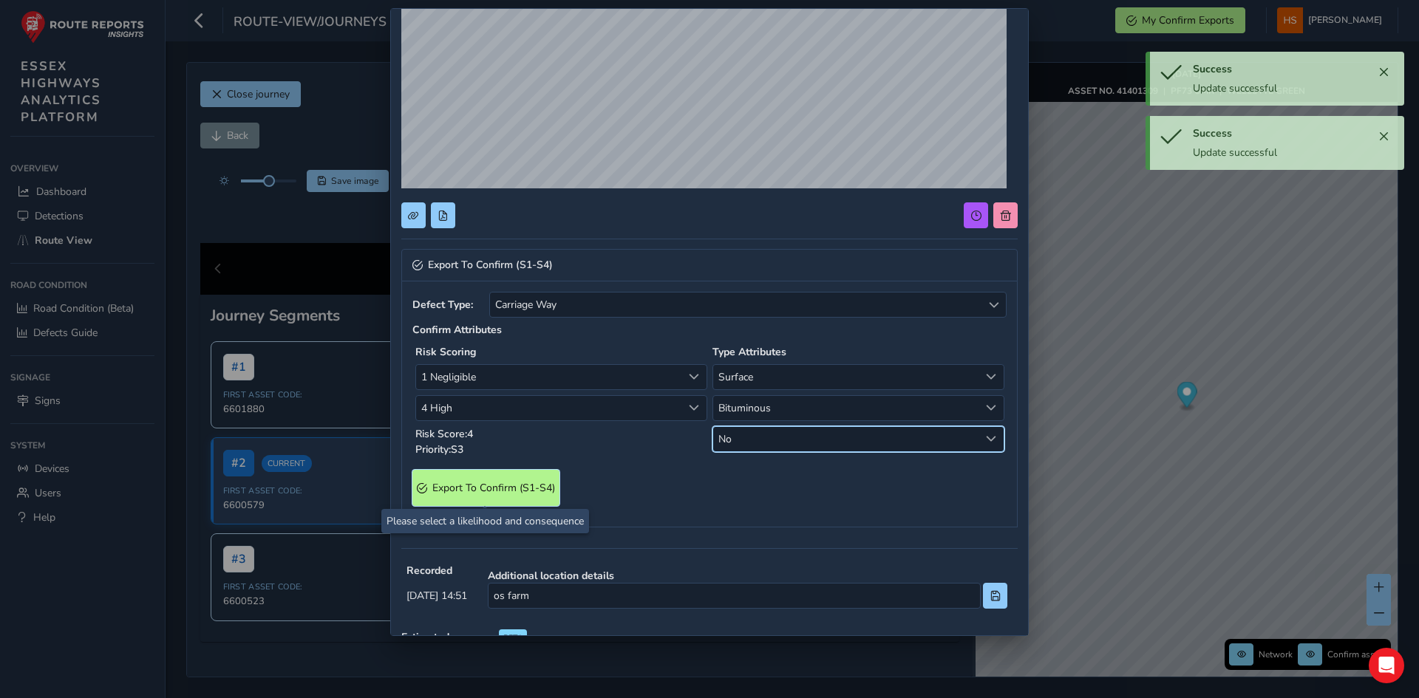
click at [498, 493] on span "Export To Confirm (S1-S4)" at bounding box center [493, 488] width 123 height 14
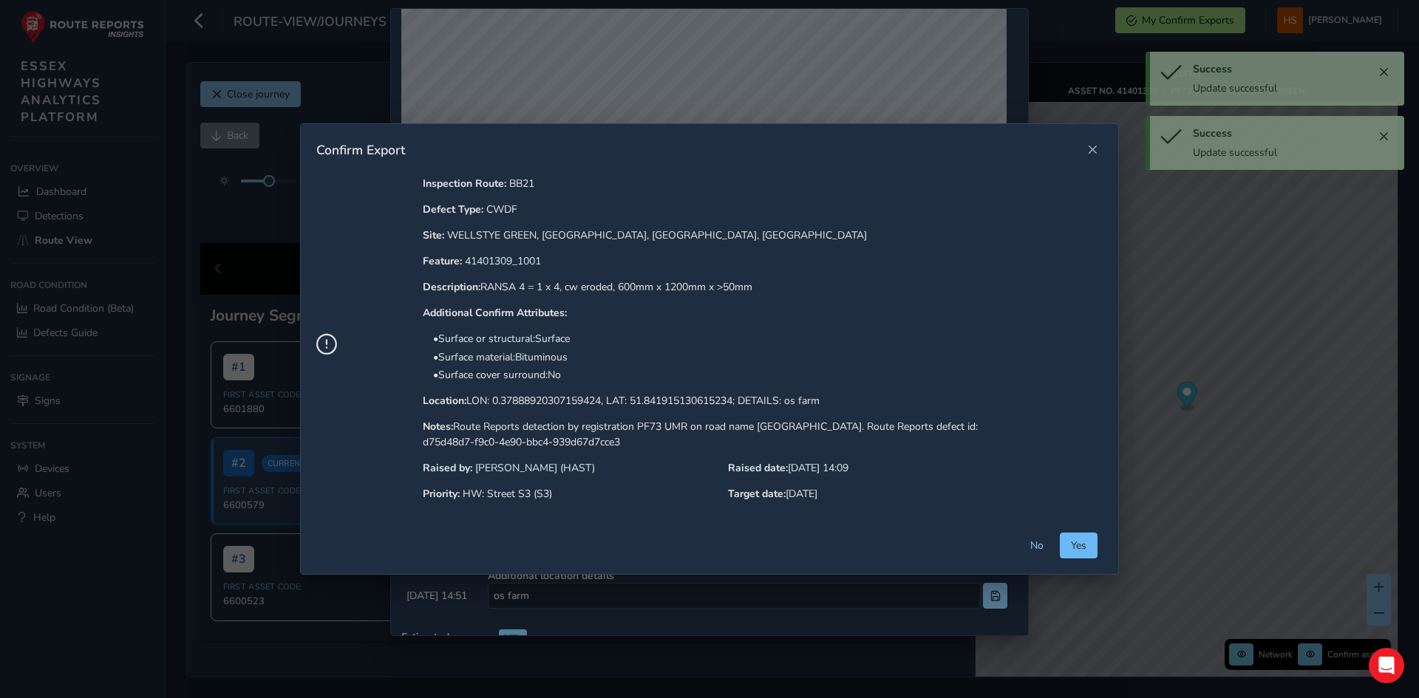
click at [1086, 550] on button "Yes" at bounding box center [1079, 546] width 38 height 26
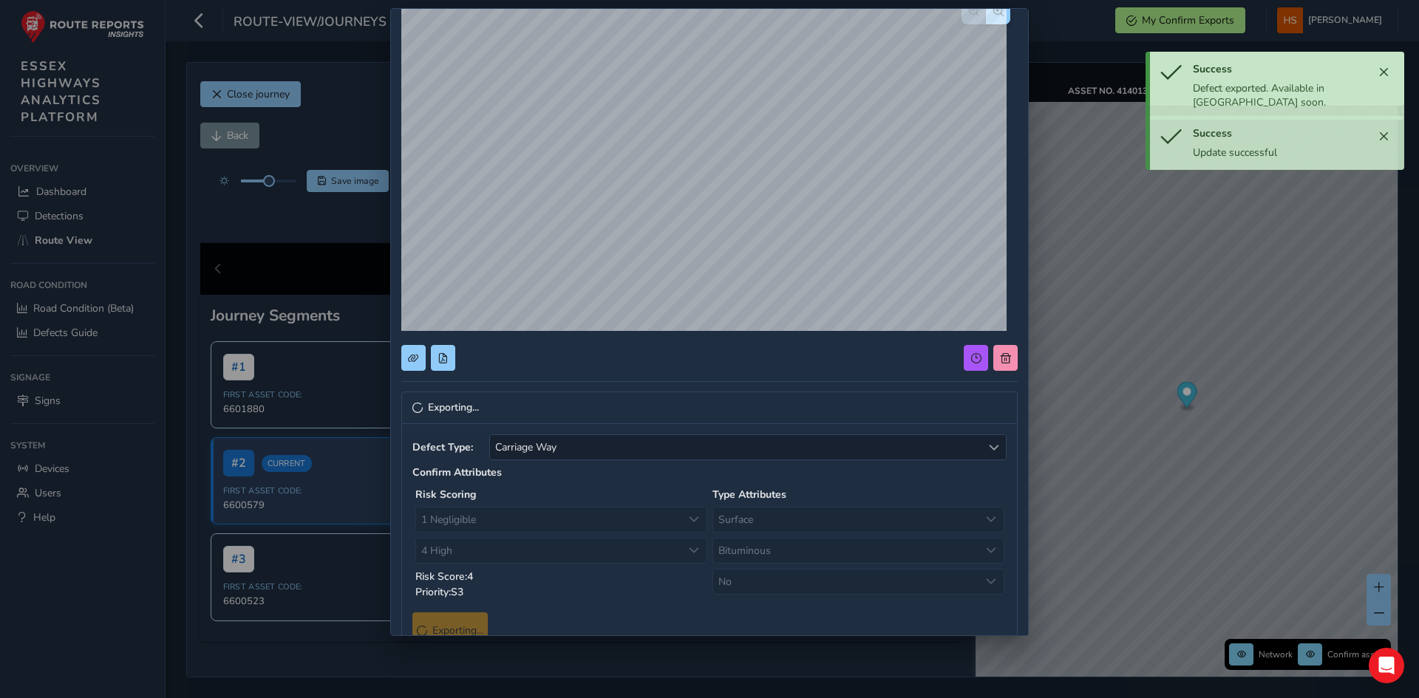
scroll to position [0, 0]
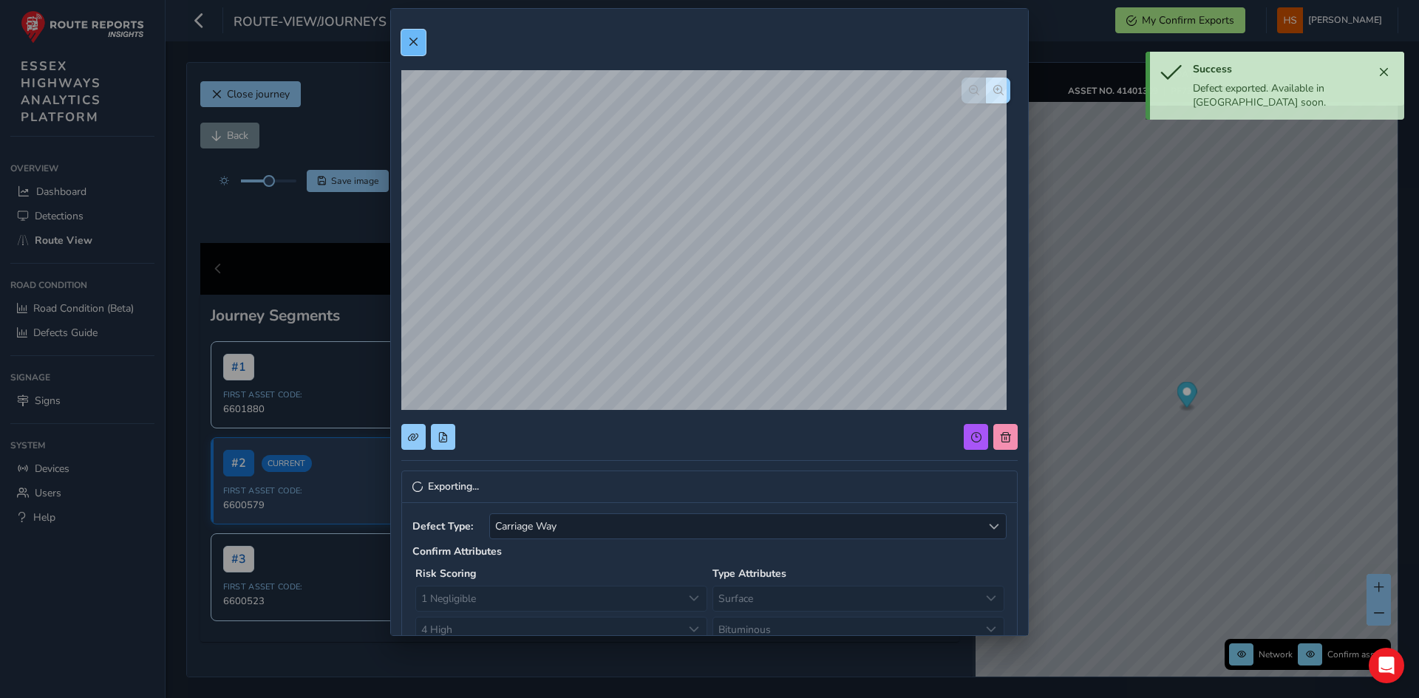
click at [418, 46] on span at bounding box center [413, 42] width 10 height 10
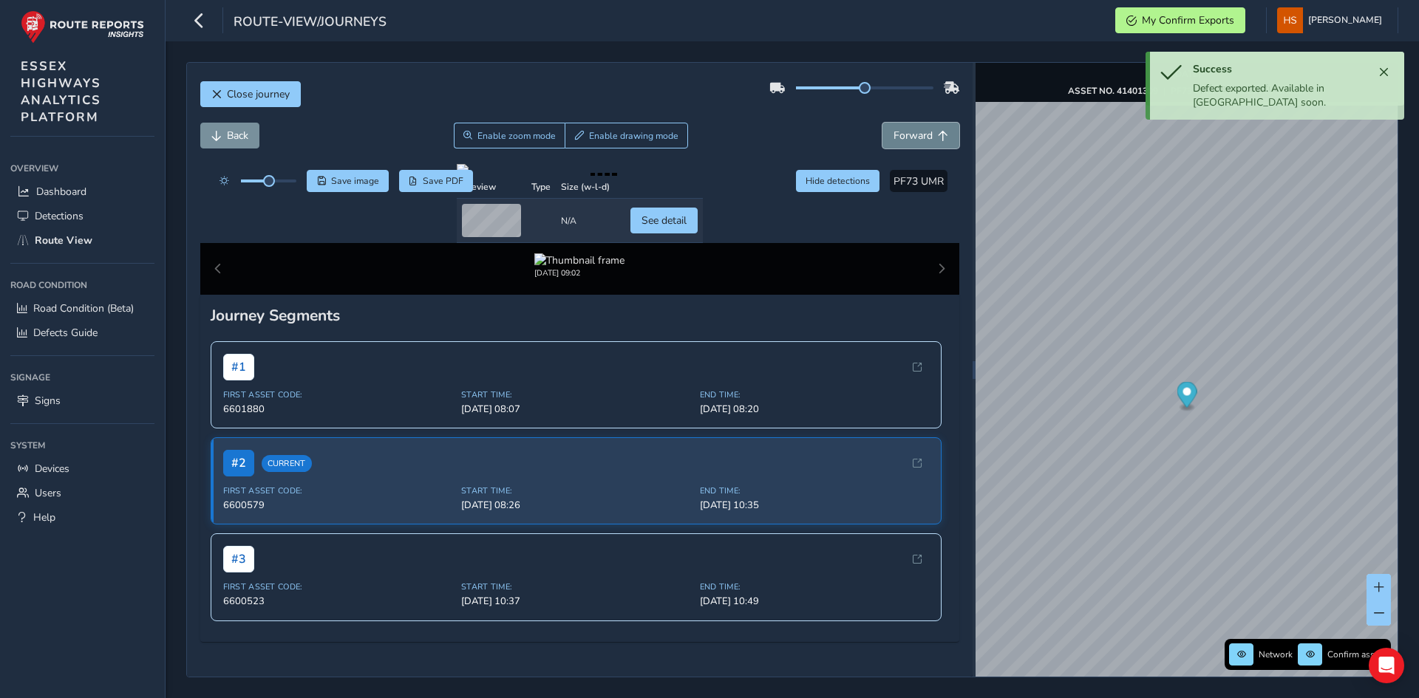
click at [922, 142] on button "Forward" at bounding box center [920, 136] width 77 height 26
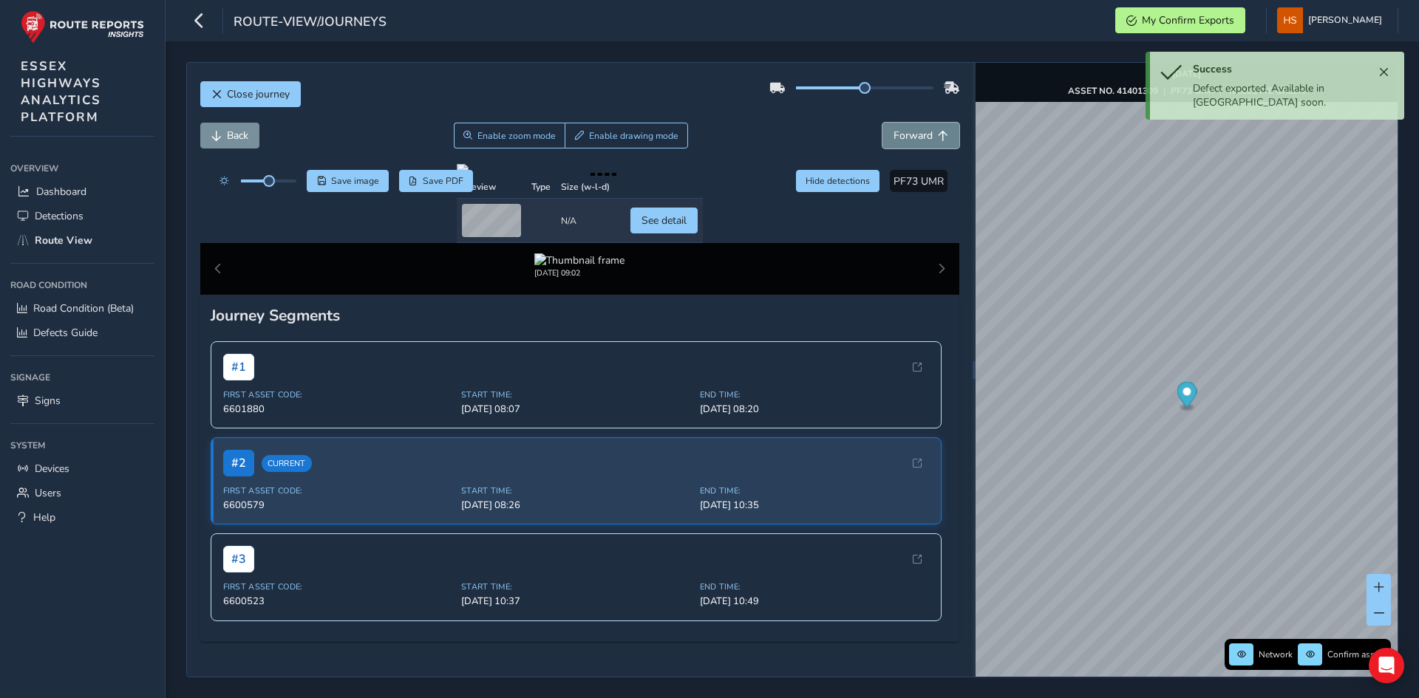
click at [921, 140] on span "Forward" at bounding box center [912, 136] width 39 height 14
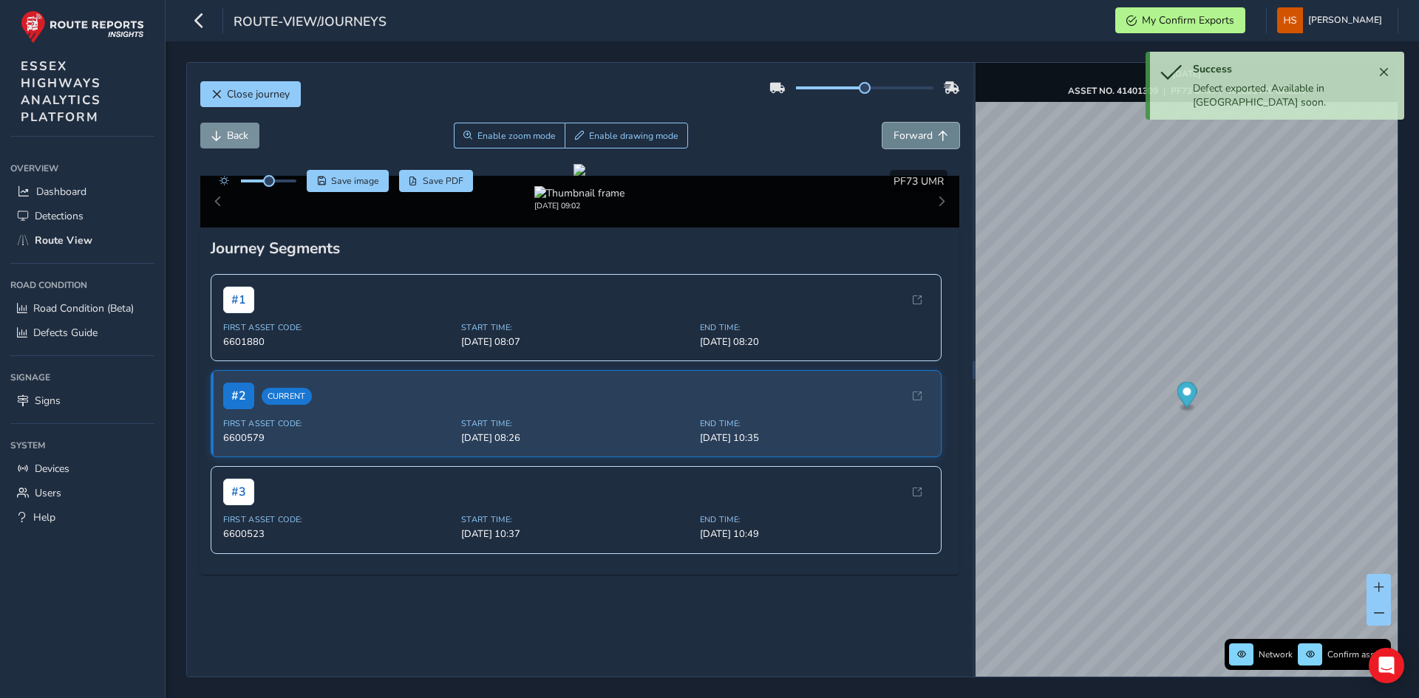
click at [921, 140] on span "Forward" at bounding box center [912, 136] width 39 height 14
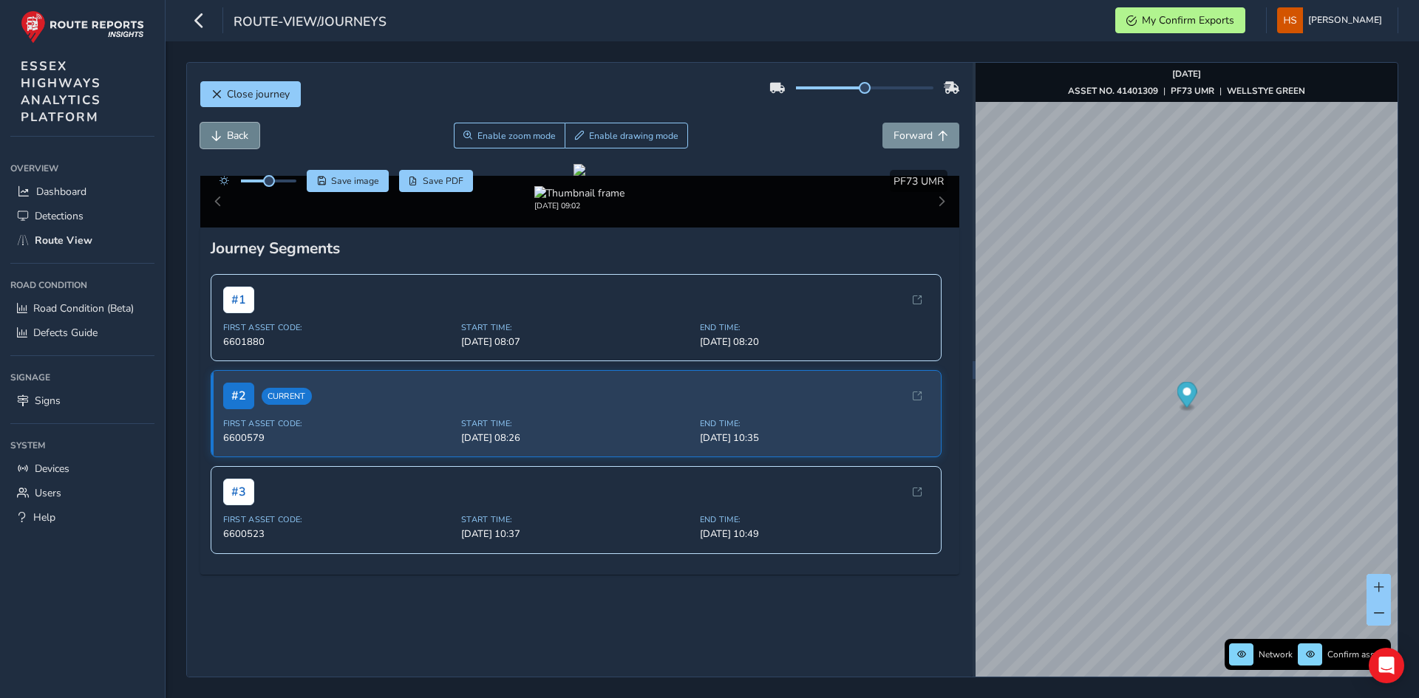
click at [220, 134] on span "Back" at bounding box center [216, 136] width 10 height 10
click at [608, 132] on span "Enable drawing mode" at bounding box center [633, 136] width 89 height 12
click at [618, 125] on button "Enable drawing mode" at bounding box center [626, 136] width 123 height 26
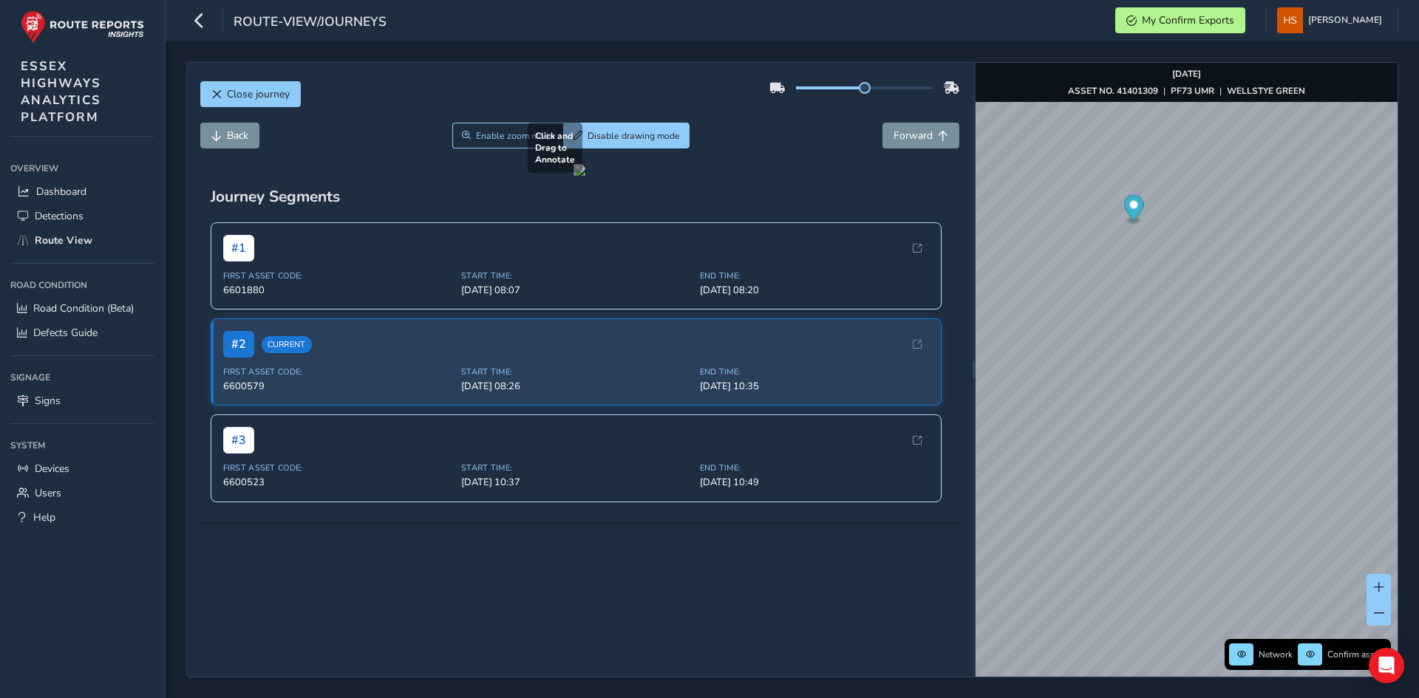
drag, startPoint x: 504, startPoint y: 413, endPoint x: 737, endPoint y: 583, distance: 288.8
click at [585, 176] on div at bounding box center [579, 170] width 12 height 12
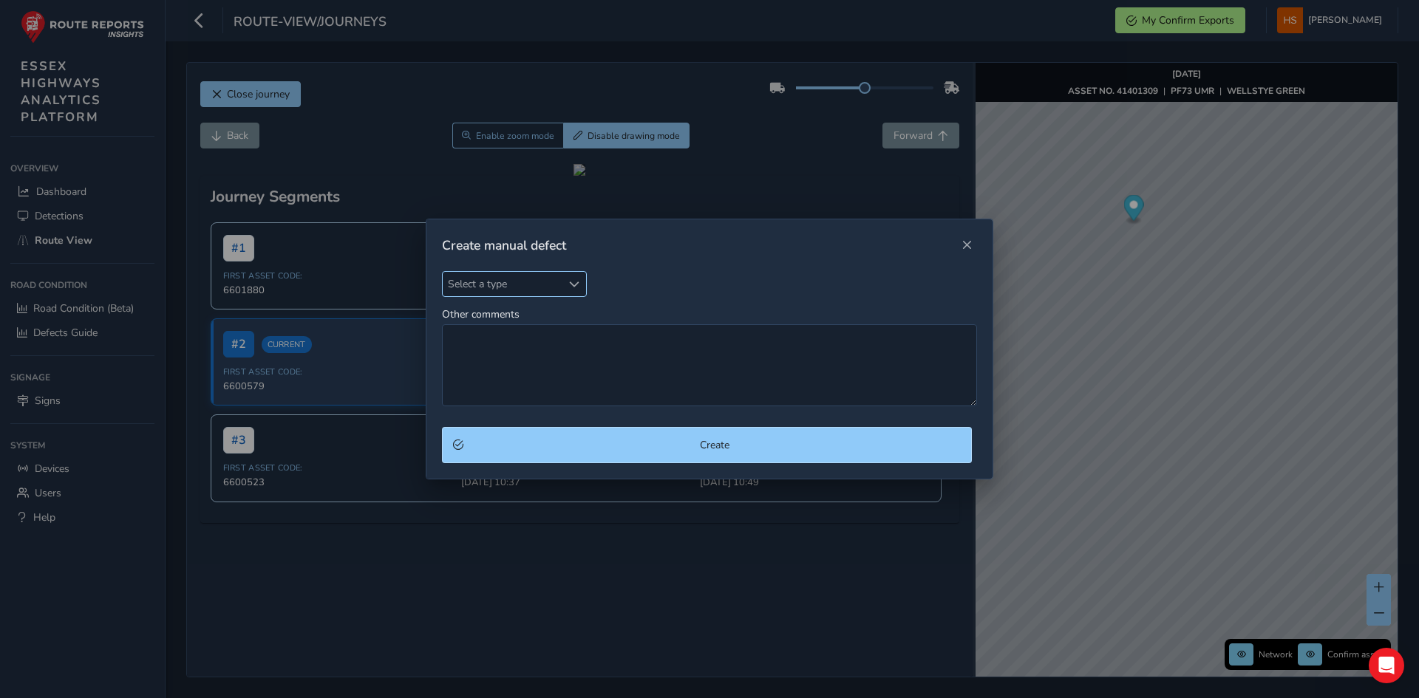
click at [508, 292] on span "Select a type" at bounding box center [502, 284] width 119 height 24
type input "ca"
click at [533, 353] on li "Carriage Way" at bounding box center [530, 351] width 174 height 24
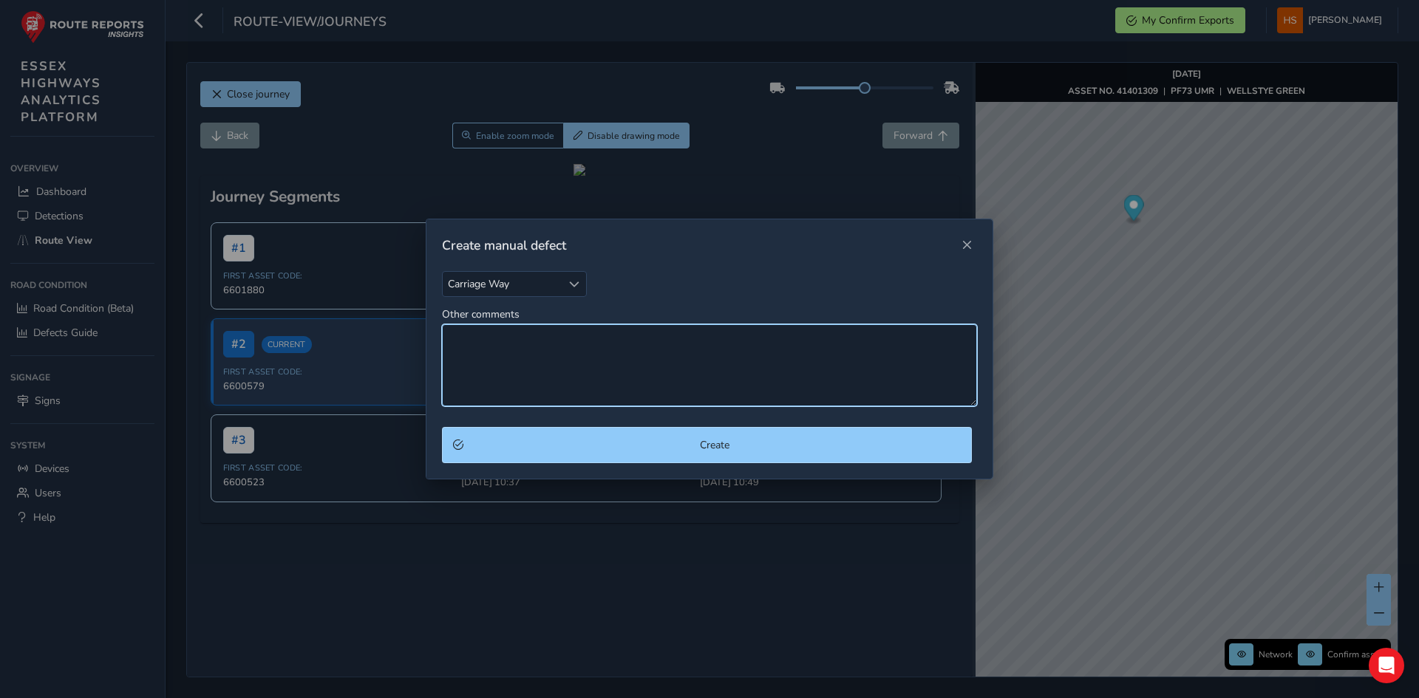
click at [533, 353] on textarea "Other comments" at bounding box center [709, 365] width 535 height 82
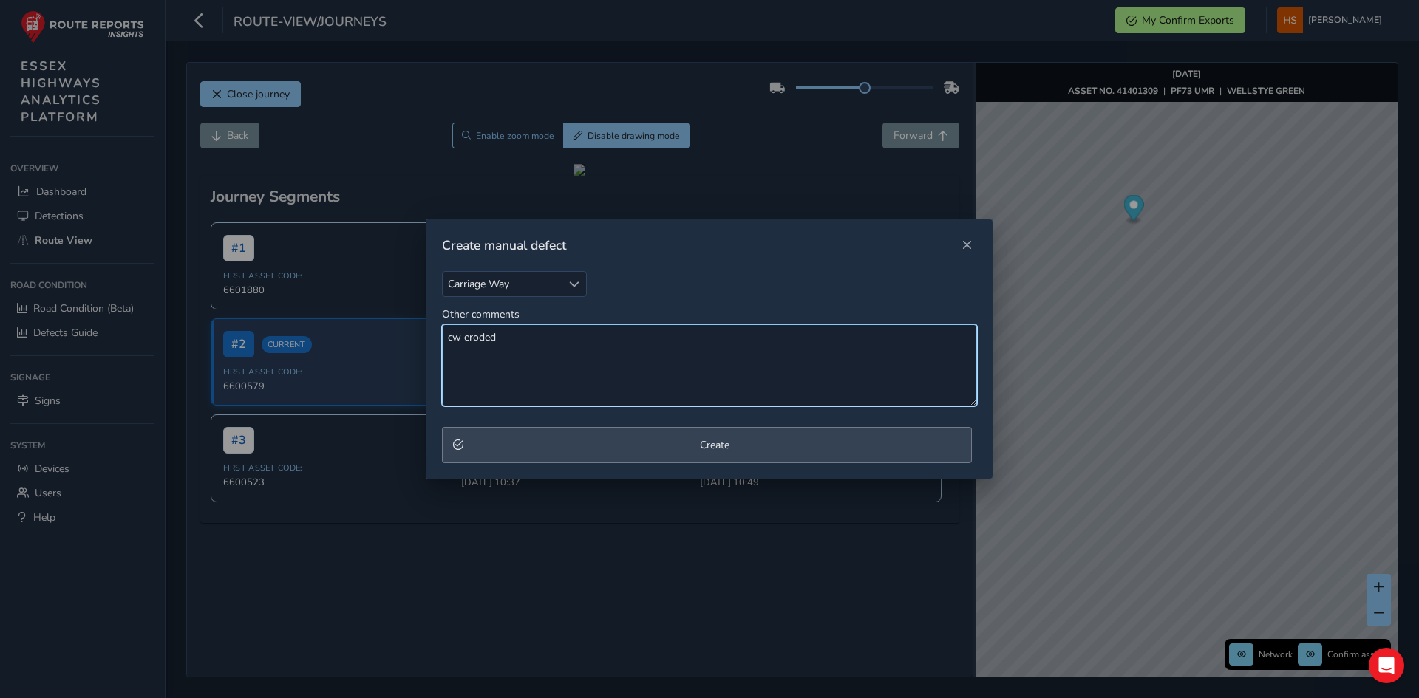
type textarea "cw eroded"
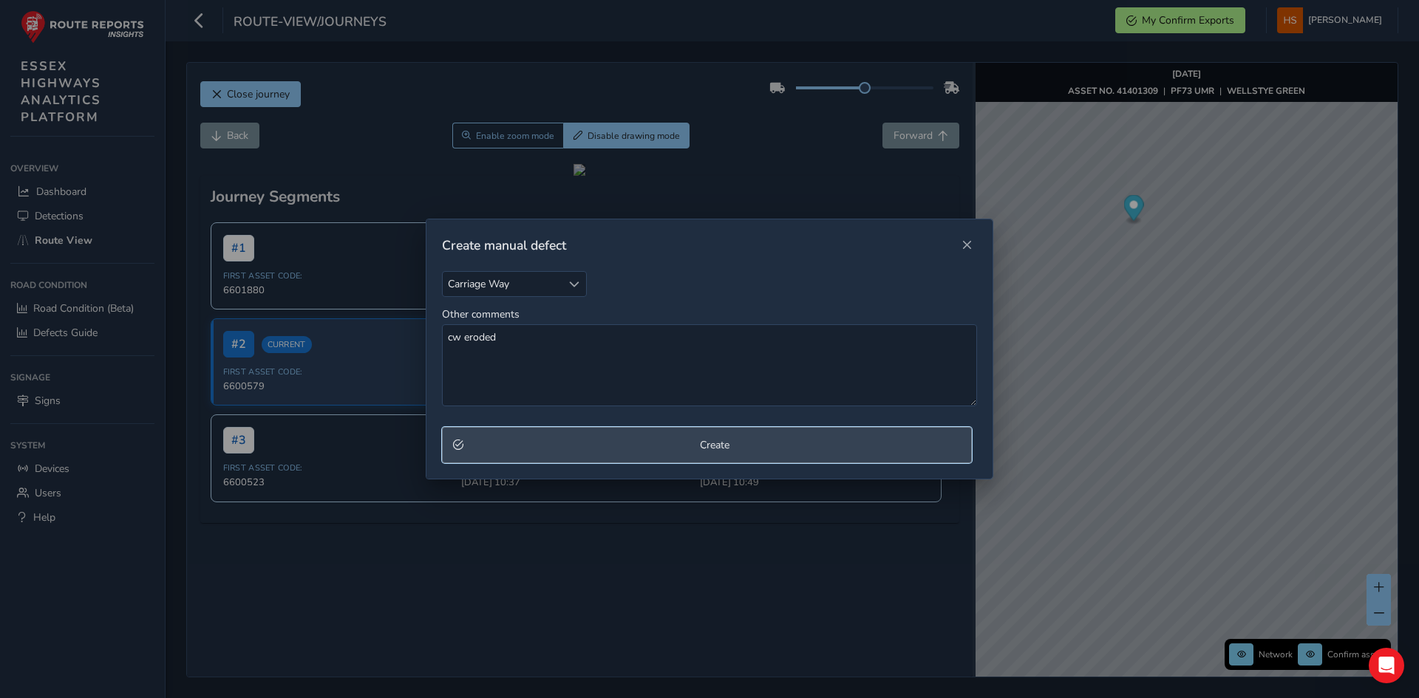
click at [567, 435] on button "Create" at bounding box center [707, 445] width 530 height 36
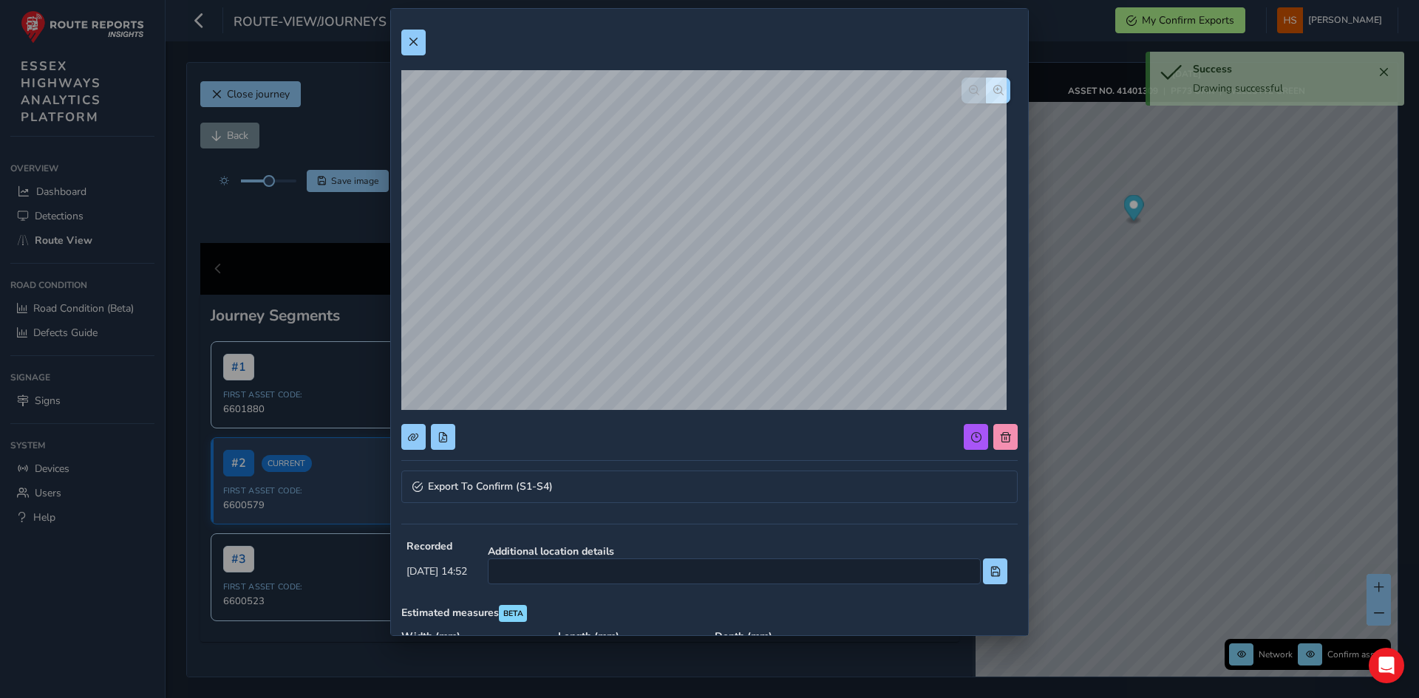
scroll to position [74, 0]
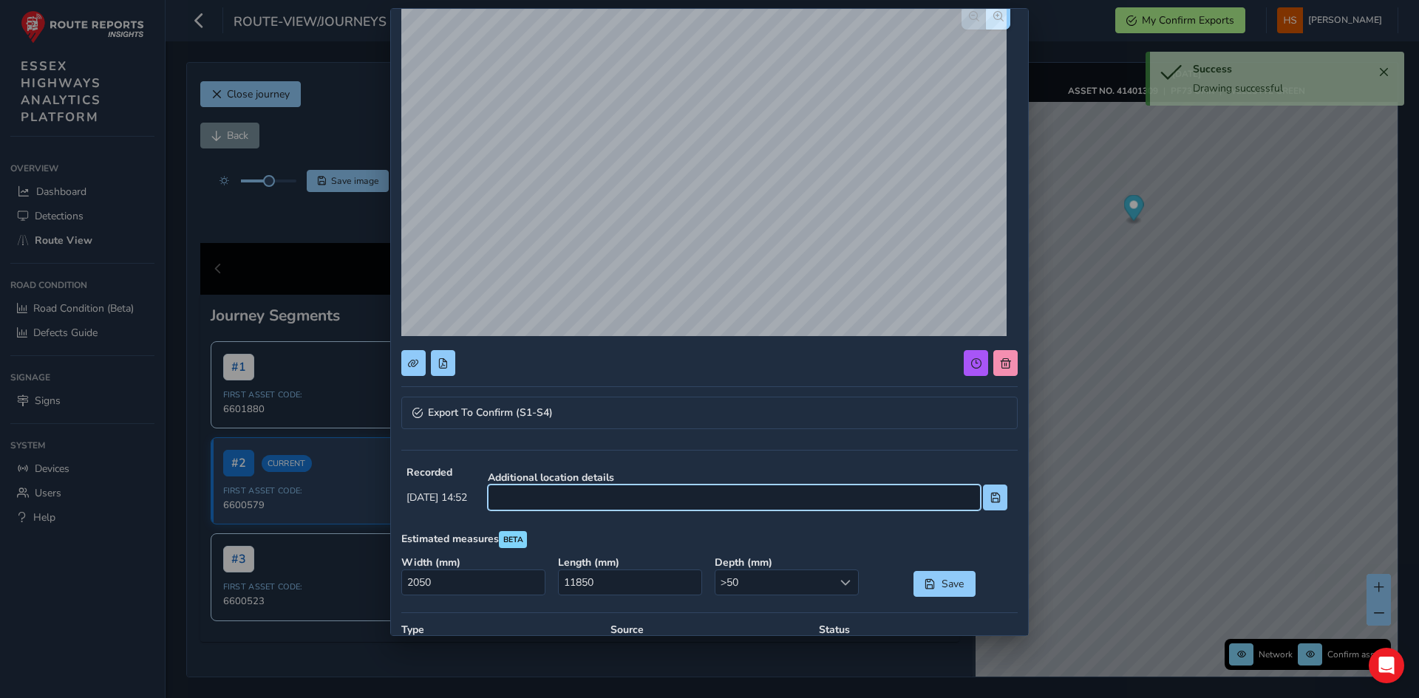
click at [602, 499] on input at bounding box center [734, 498] width 493 height 26
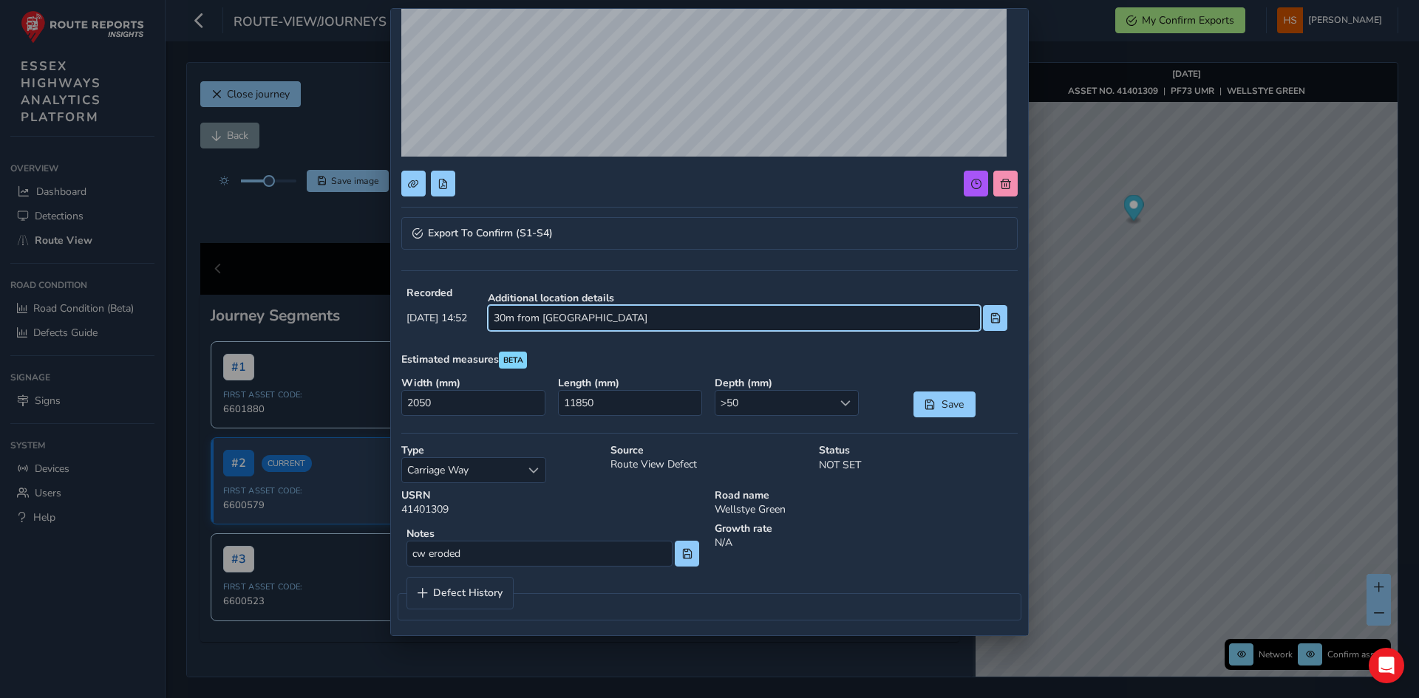
scroll to position [259, 0]
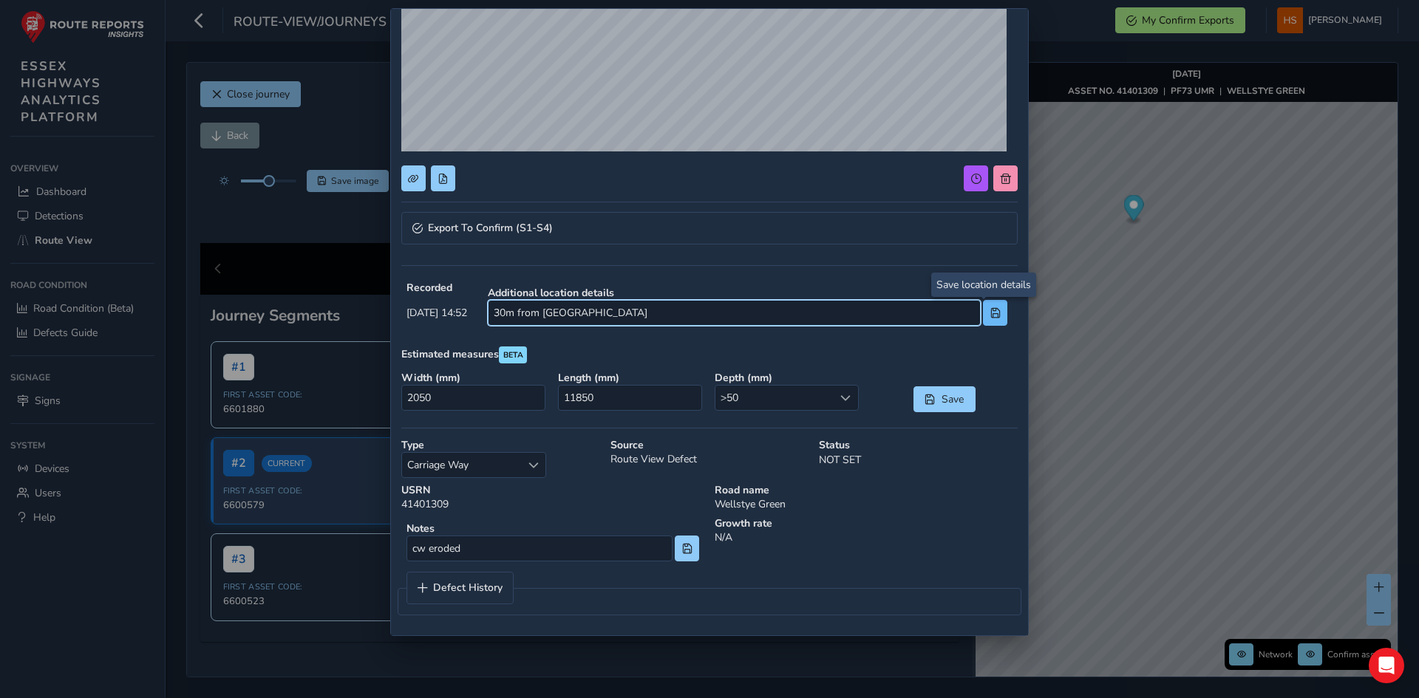
type input "30m from [GEOGRAPHIC_DATA]"
click at [992, 316] on button at bounding box center [995, 313] width 24 height 26
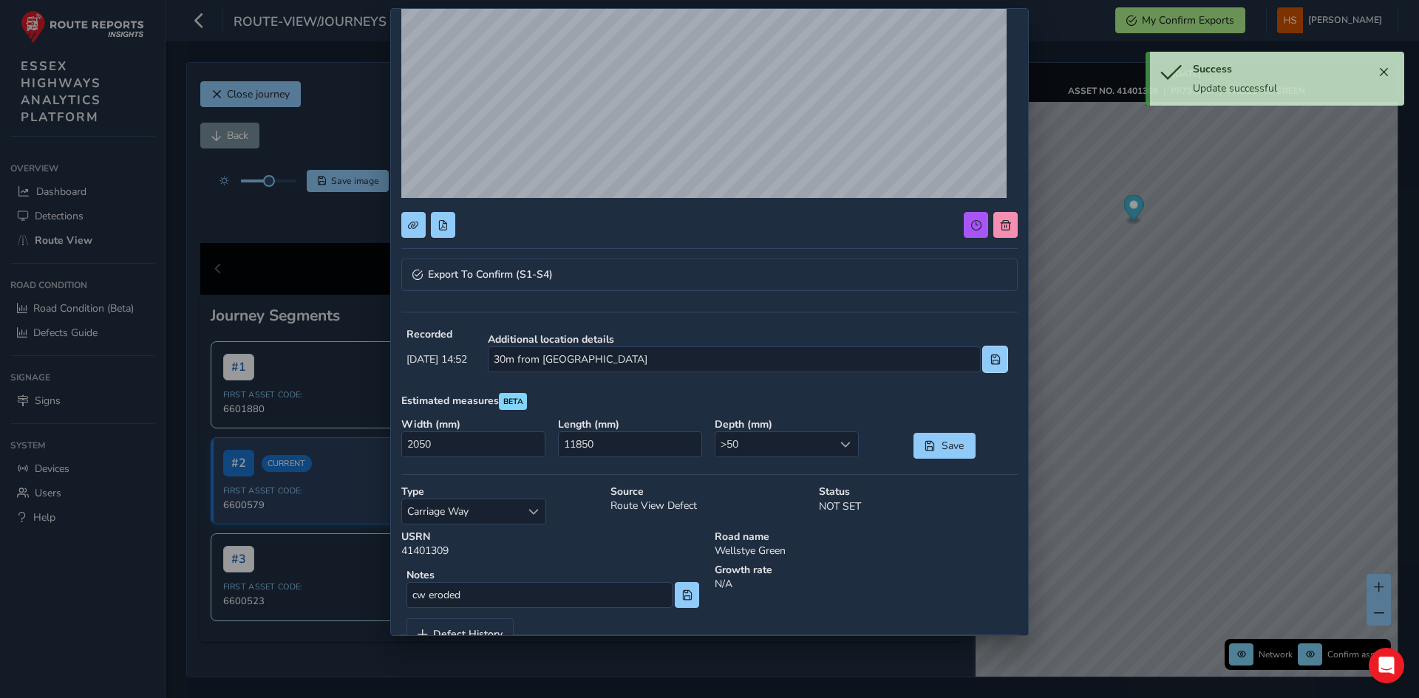
scroll to position [185, 0]
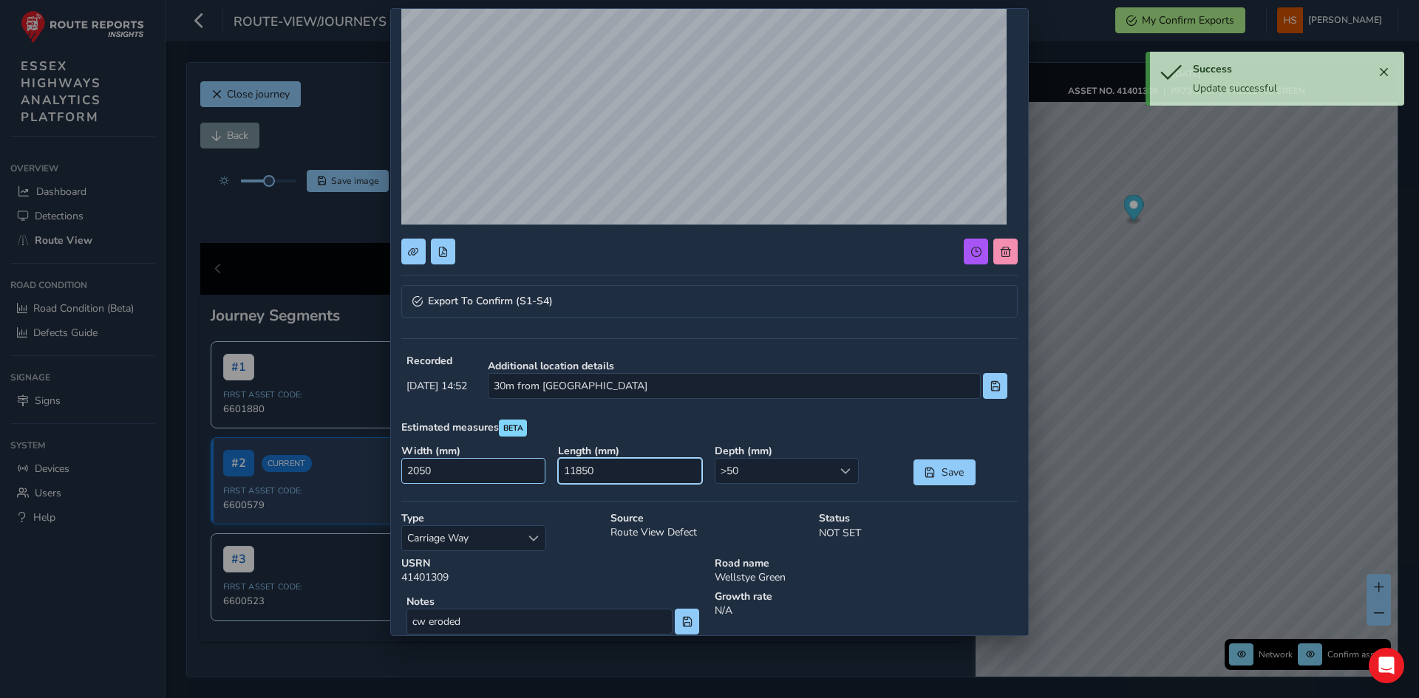
drag, startPoint x: 646, startPoint y: 468, endPoint x: 446, endPoint y: 472, distance: 200.3
click at [446, 472] on div "Width ( mm ) 2050 Length ( mm ) 11850 Depth ( mm ) >50 >50 Save" at bounding box center [709, 465] width 627 height 52
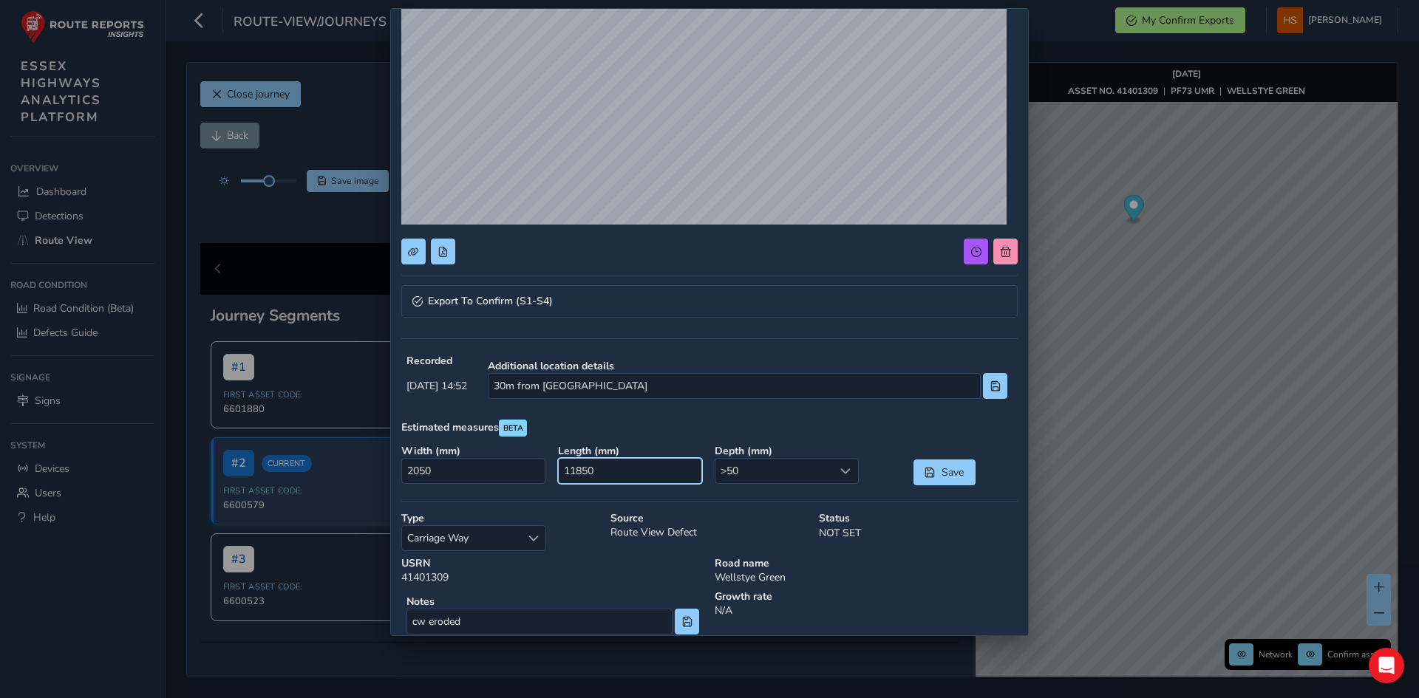
type input "0"
type input "5000"
drag, startPoint x: 495, startPoint y: 468, endPoint x: 327, endPoint y: 449, distance: 169.6
click at [323, 450] on div "Export To Confirm (S1-S4) Recorded [DATE] 14:52 Additional location details 30m…" at bounding box center [709, 349] width 1419 height 698
type input "3000"
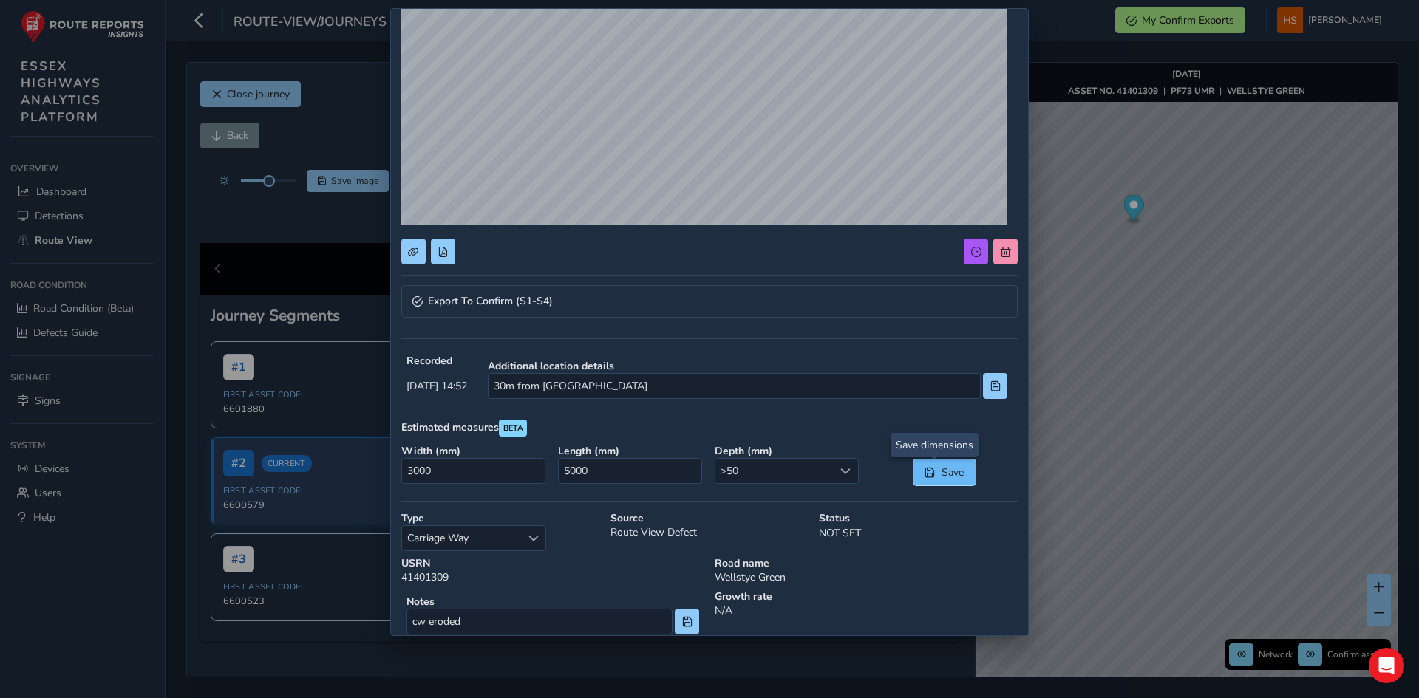
click at [950, 464] on button "Save" at bounding box center [944, 473] width 62 height 26
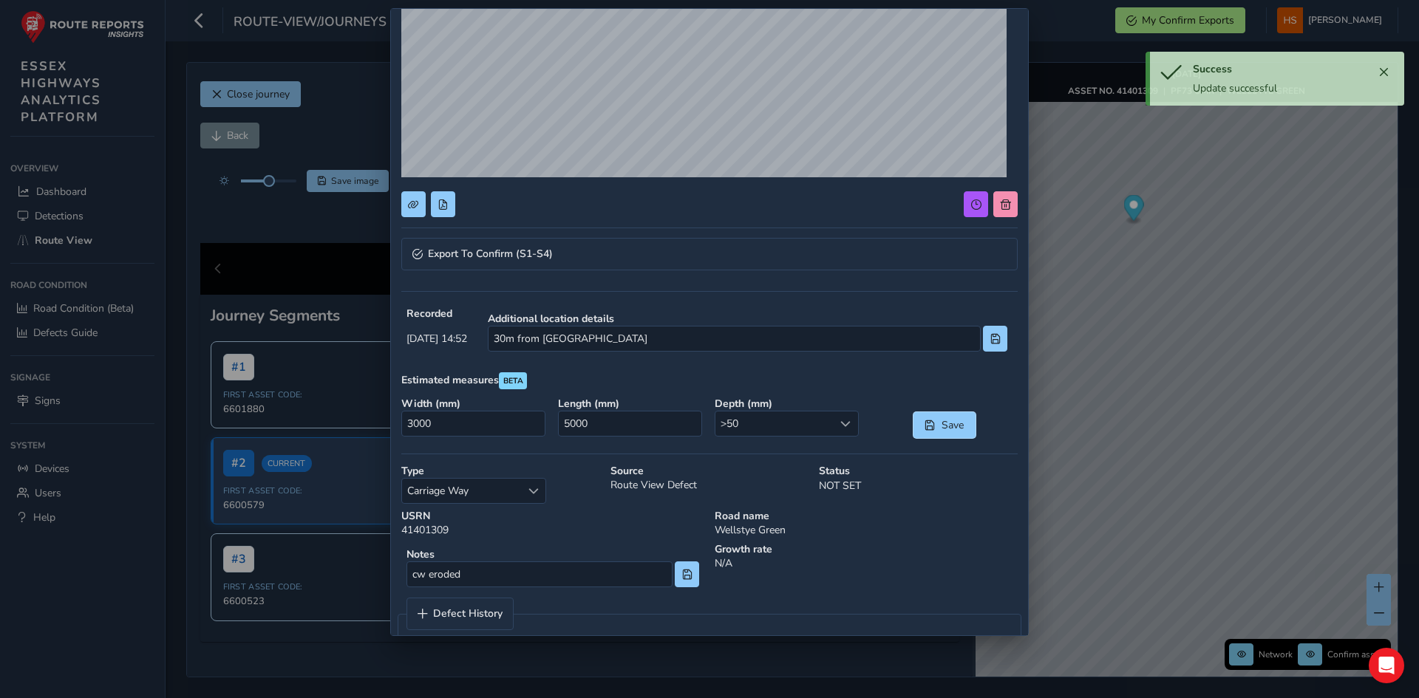
scroll to position [259, 0]
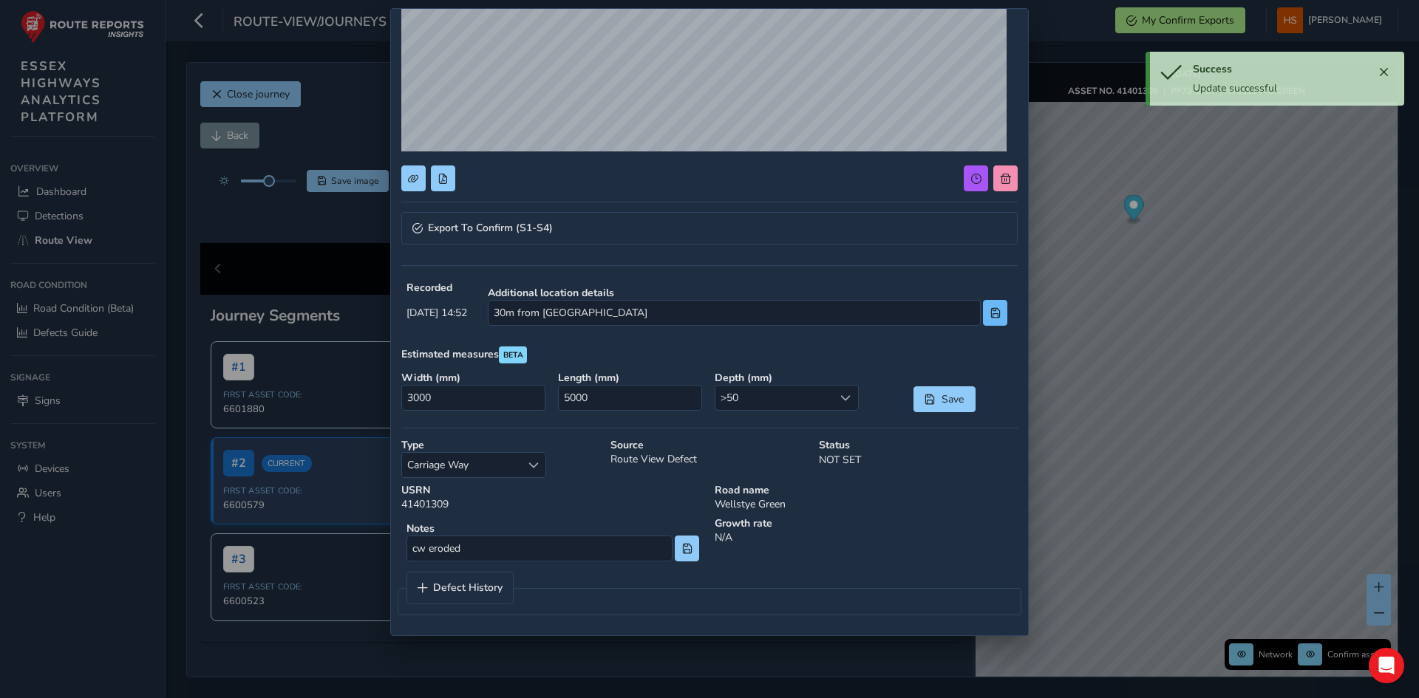
drag, startPoint x: 1009, startPoint y: 310, endPoint x: 992, endPoint y: 314, distance: 16.8
click at [1009, 311] on div "Export To Confirm (S1-S4) Recorded [DATE] 14:52 Additional location details 30m…" at bounding box center [709, 193] width 637 height 886
drag, startPoint x: 992, startPoint y: 314, endPoint x: 836, endPoint y: 401, distance: 179.3
click at [992, 315] on button at bounding box center [995, 313] width 24 height 26
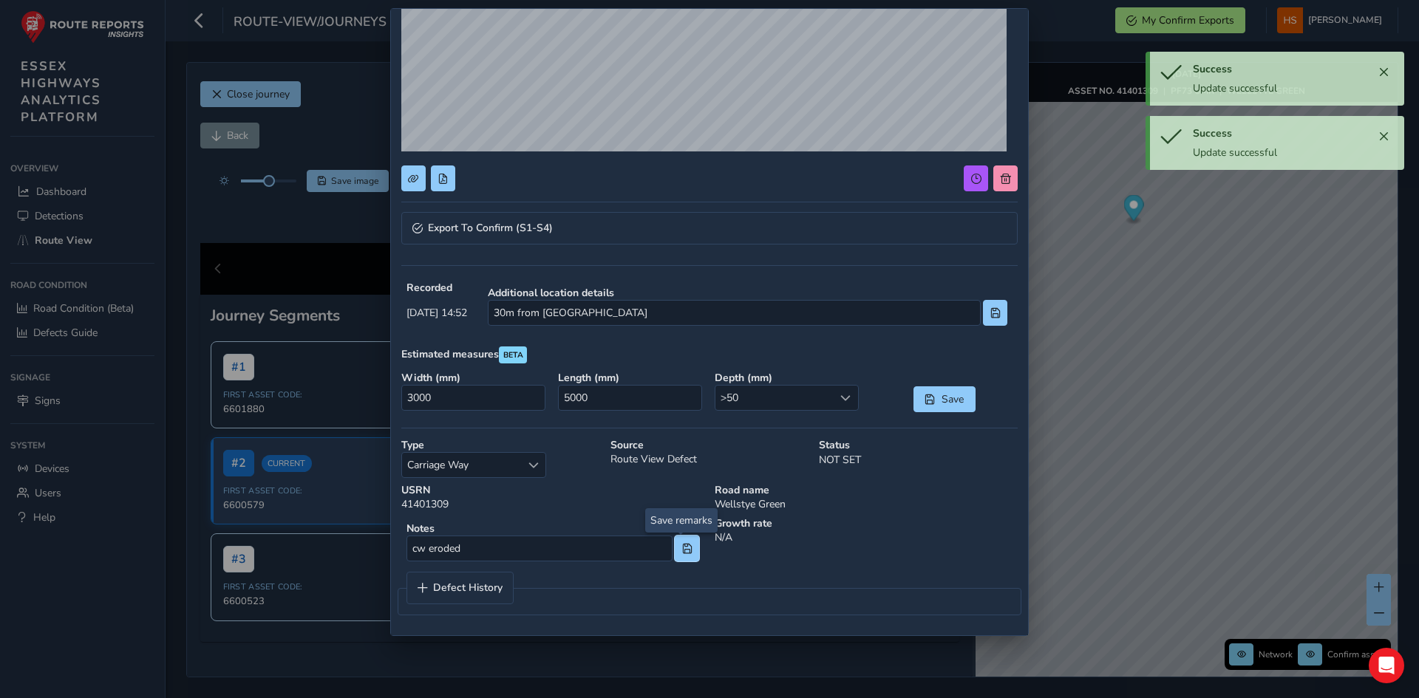
drag, startPoint x: 678, startPoint y: 551, endPoint x: 680, endPoint y: 453, distance: 98.3
click at [682, 552] on span at bounding box center [687, 549] width 10 height 10
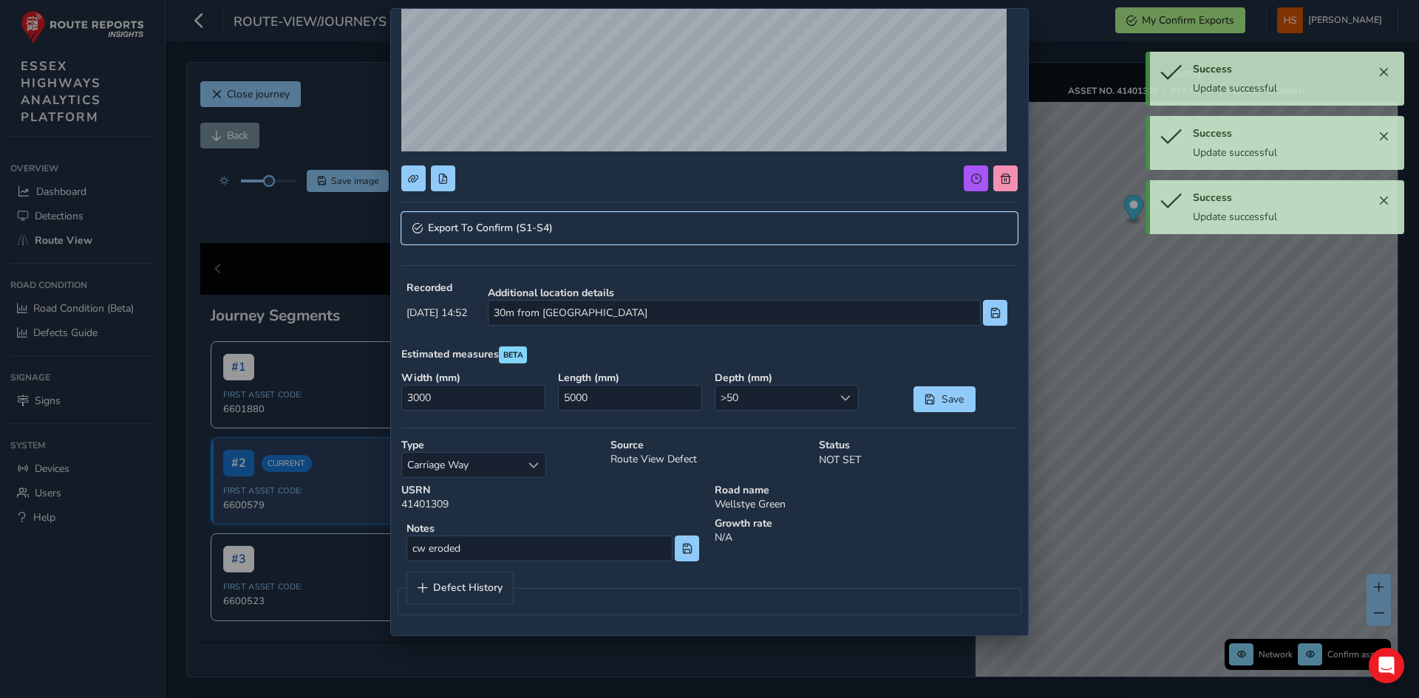
click at [685, 244] on link "Export To Confirm (S1-S4)" at bounding box center [709, 228] width 616 height 33
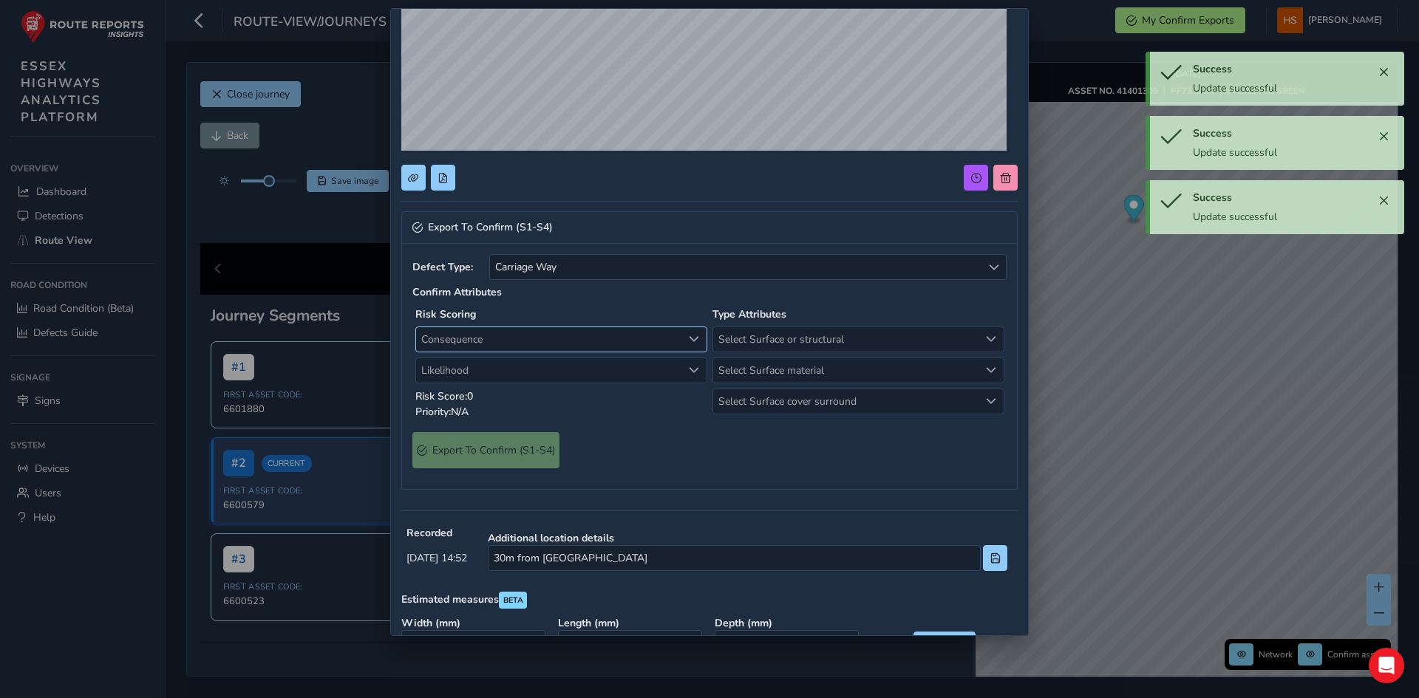
click at [610, 337] on span "Consequence" at bounding box center [549, 339] width 266 height 24
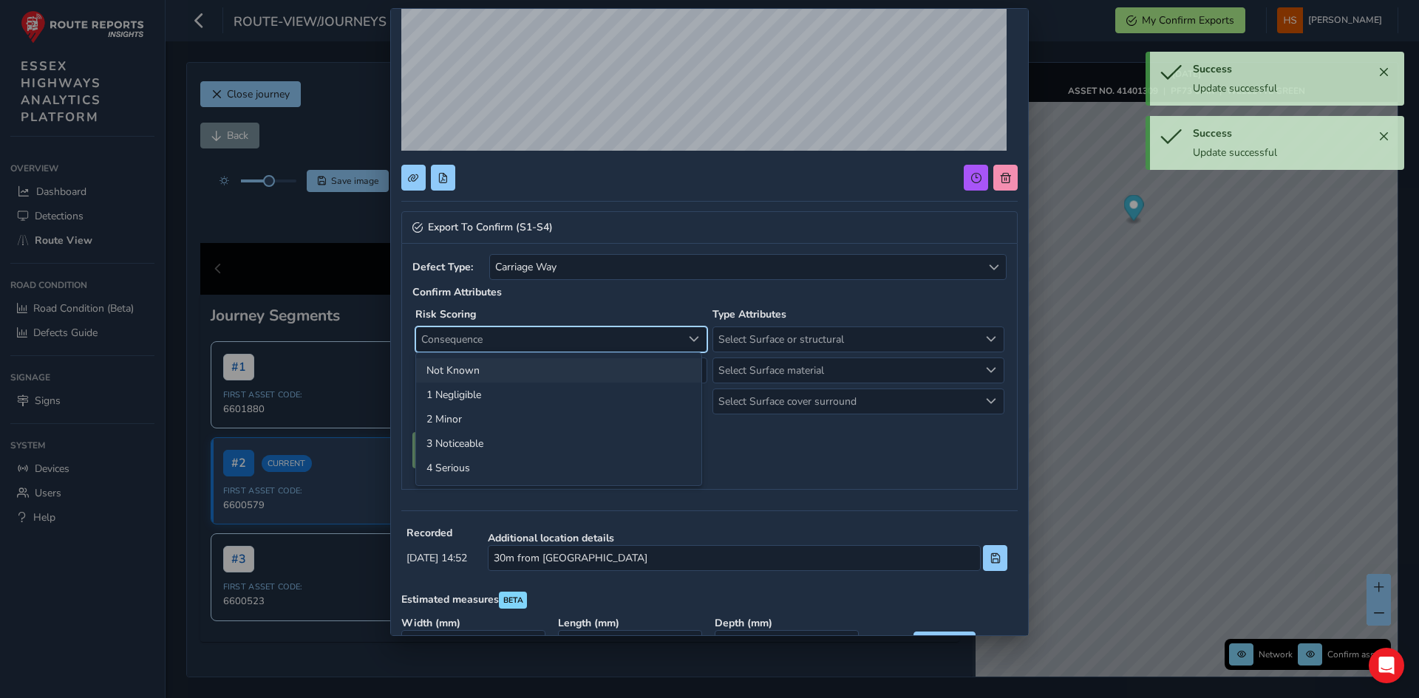
click at [528, 378] on li "Not Known" at bounding box center [558, 370] width 285 height 24
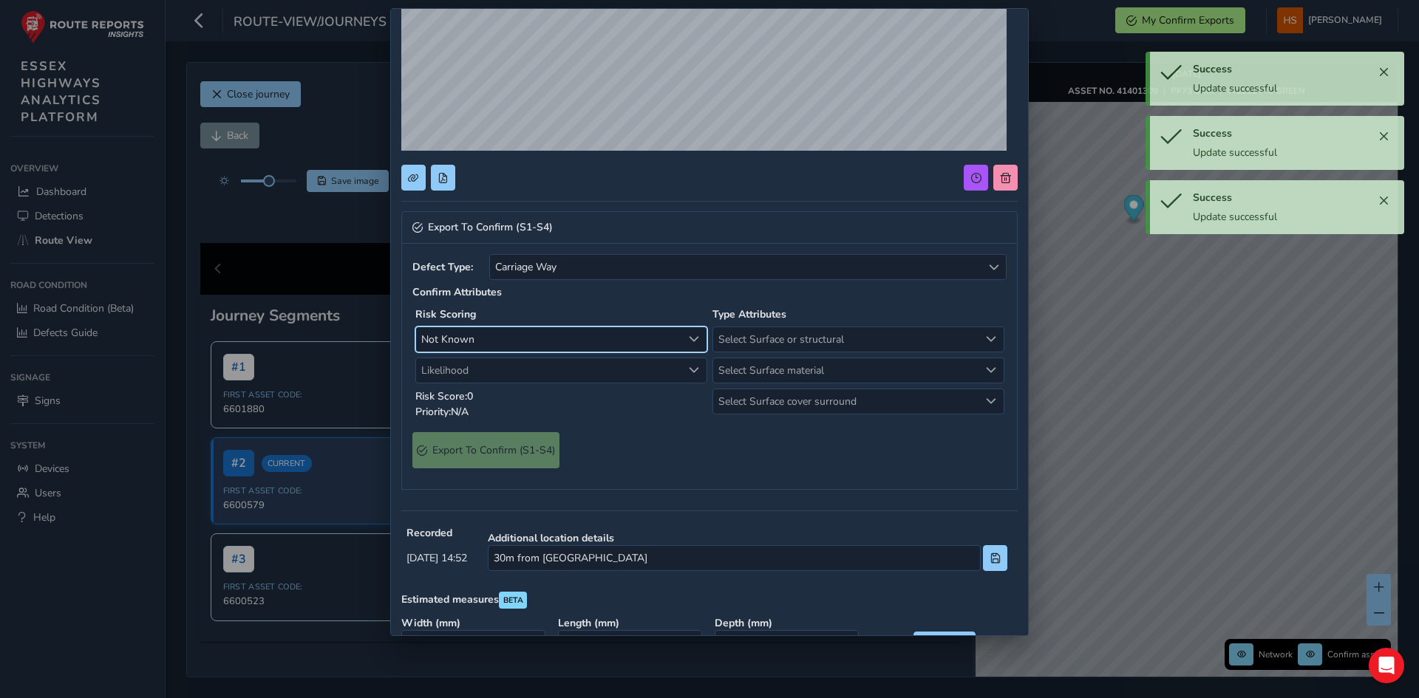
click at [528, 338] on span "Not Known" at bounding box center [549, 339] width 266 height 24
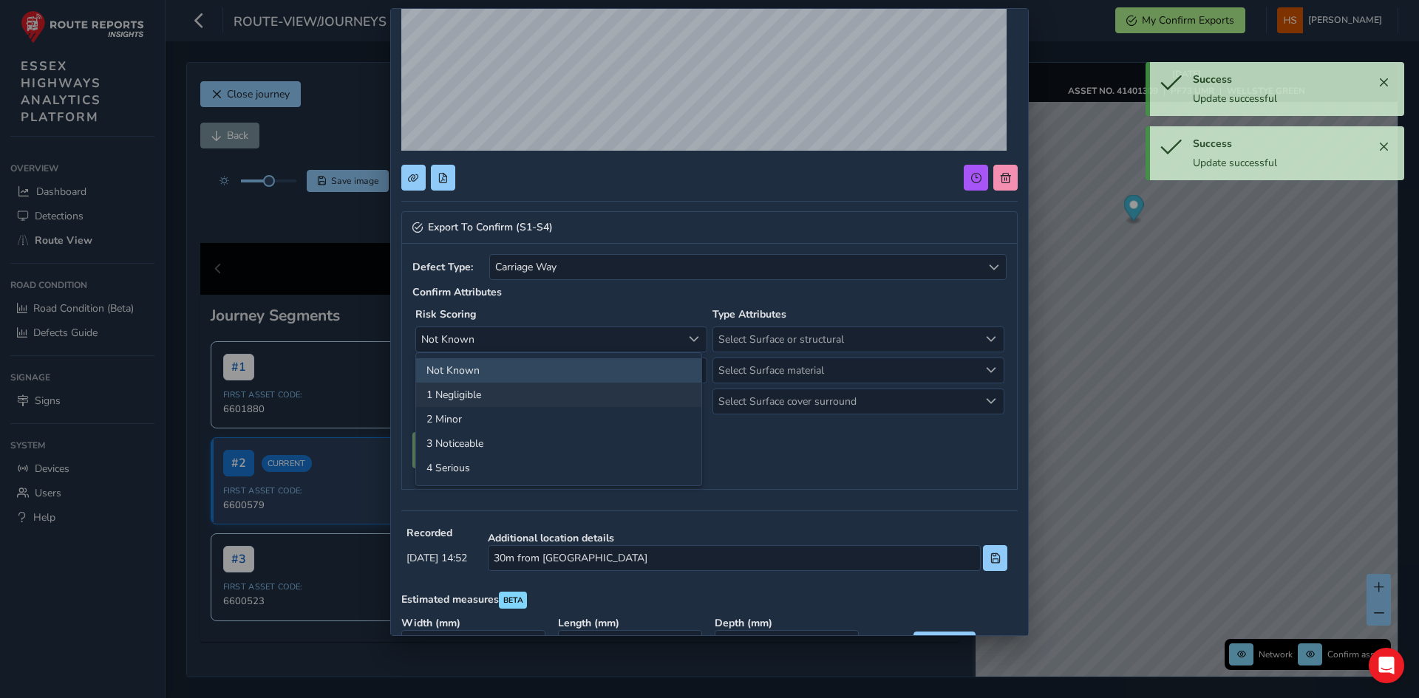
click at [505, 395] on li "1 Negligible" at bounding box center [558, 395] width 285 height 24
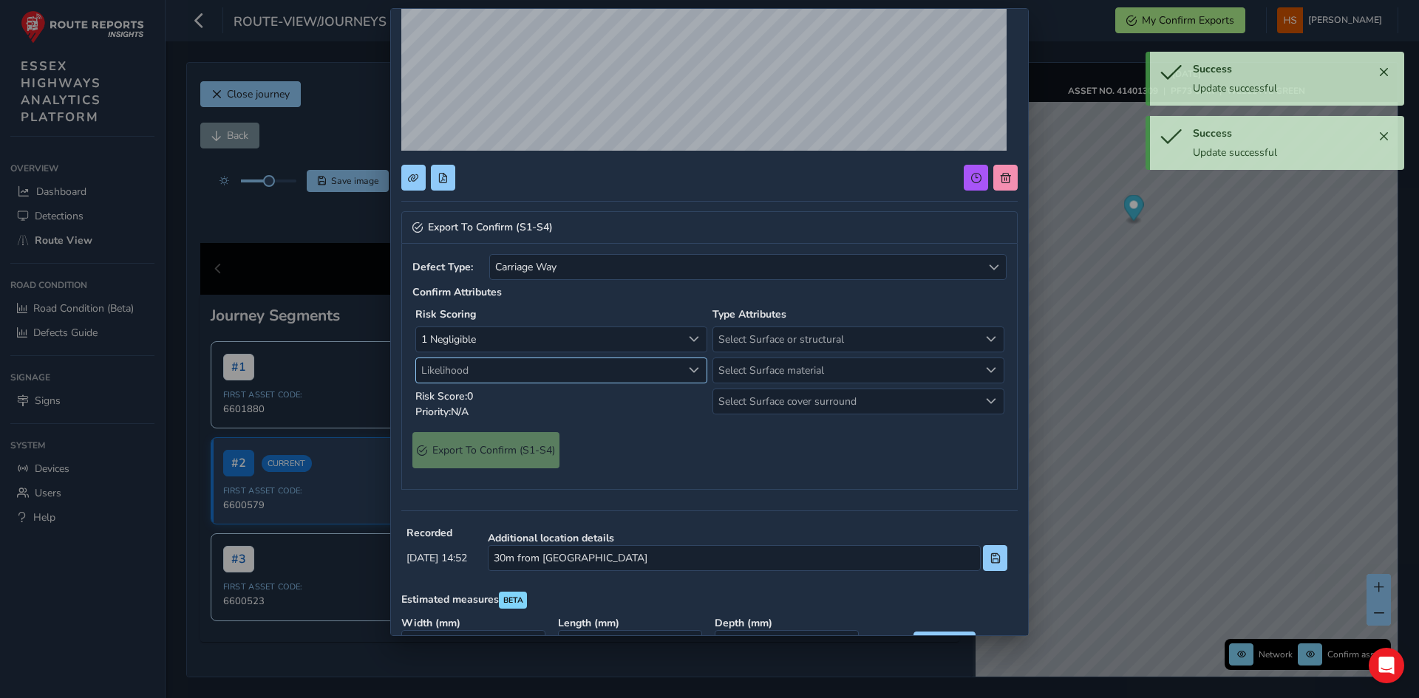
click at [519, 380] on span "Likelihood" at bounding box center [549, 370] width 266 height 24
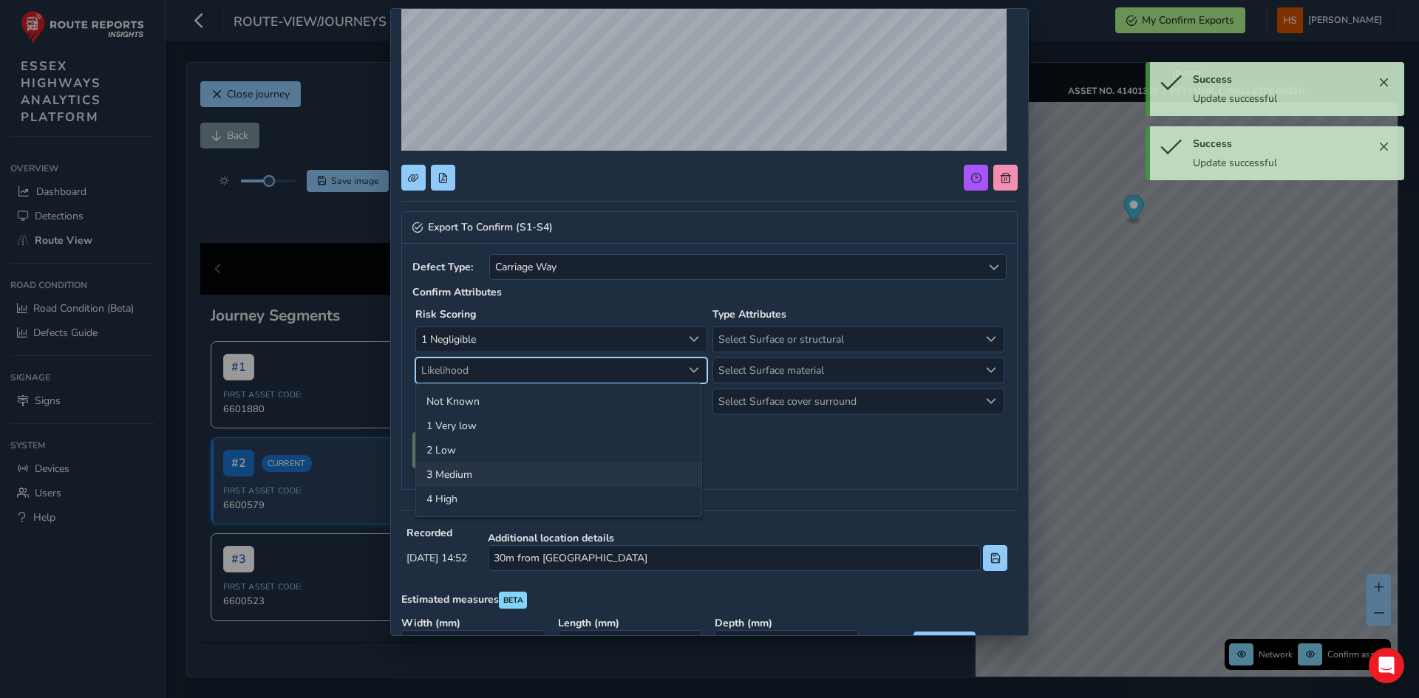
click at [508, 488] on li "4 High" at bounding box center [558, 499] width 285 height 24
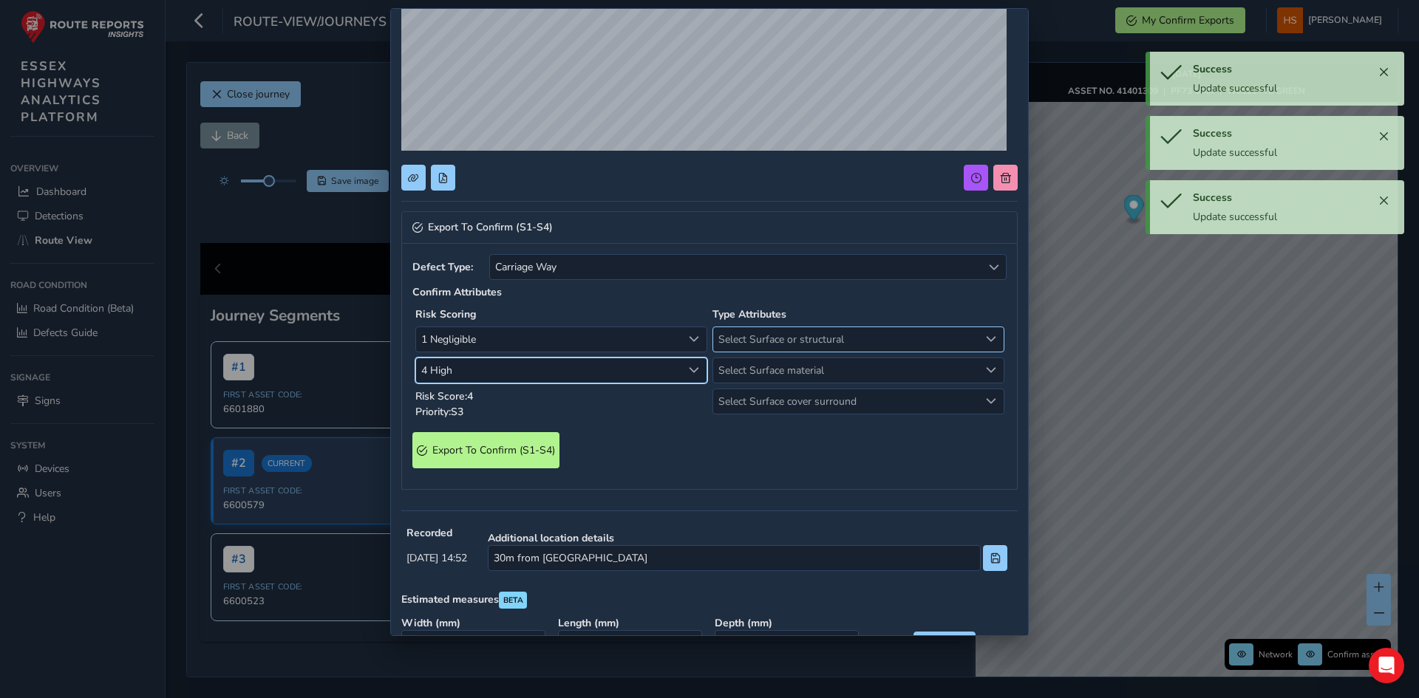
click at [747, 348] on span "Select Surface or structural" at bounding box center [846, 339] width 266 height 24
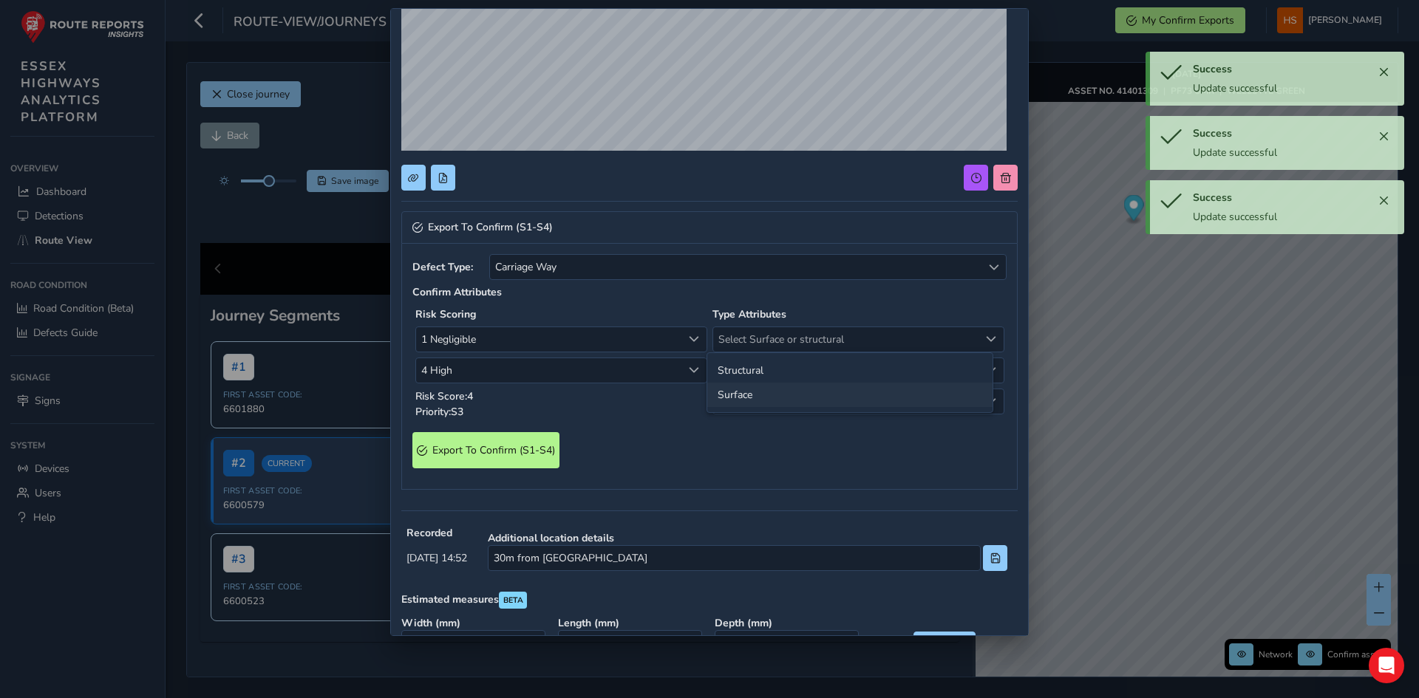
click at [749, 399] on li "Surface" at bounding box center [849, 395] width 285 height 24
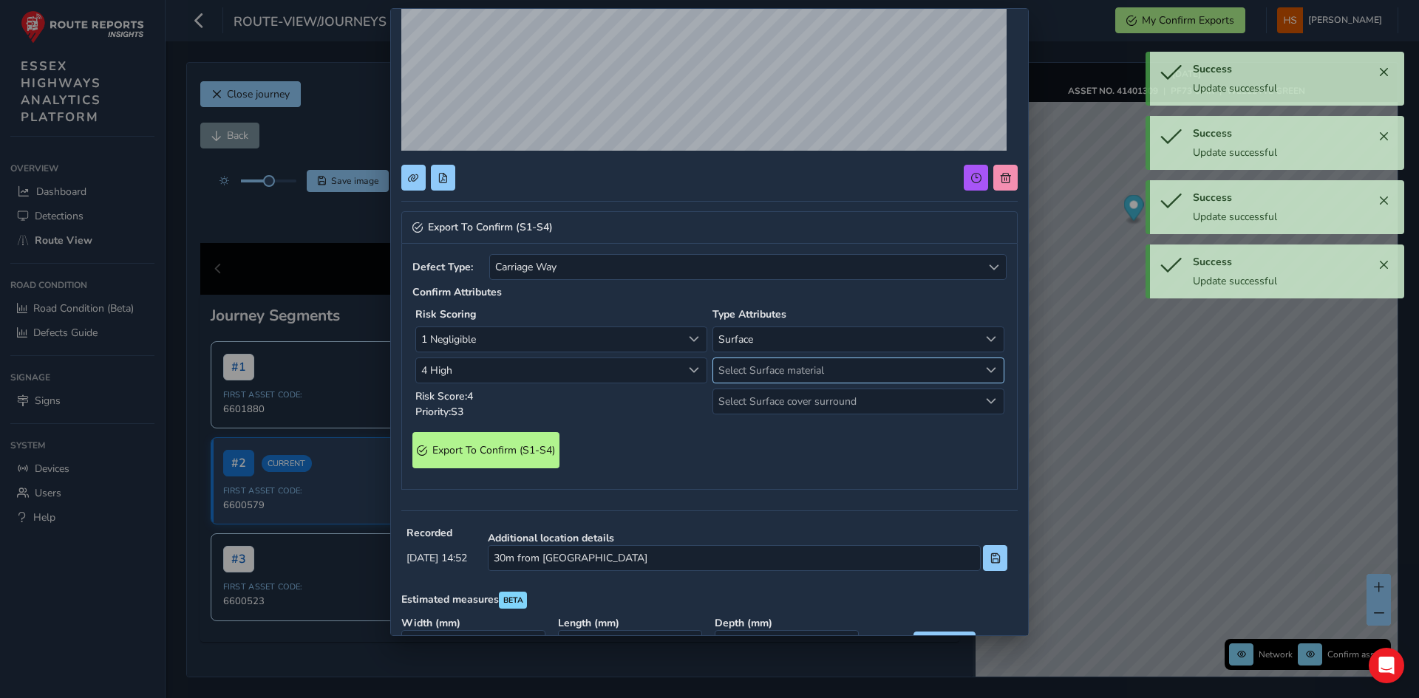
click at [765, 366] on span "Select Surface material" at bounding box center [846, 370] width 266 height 24
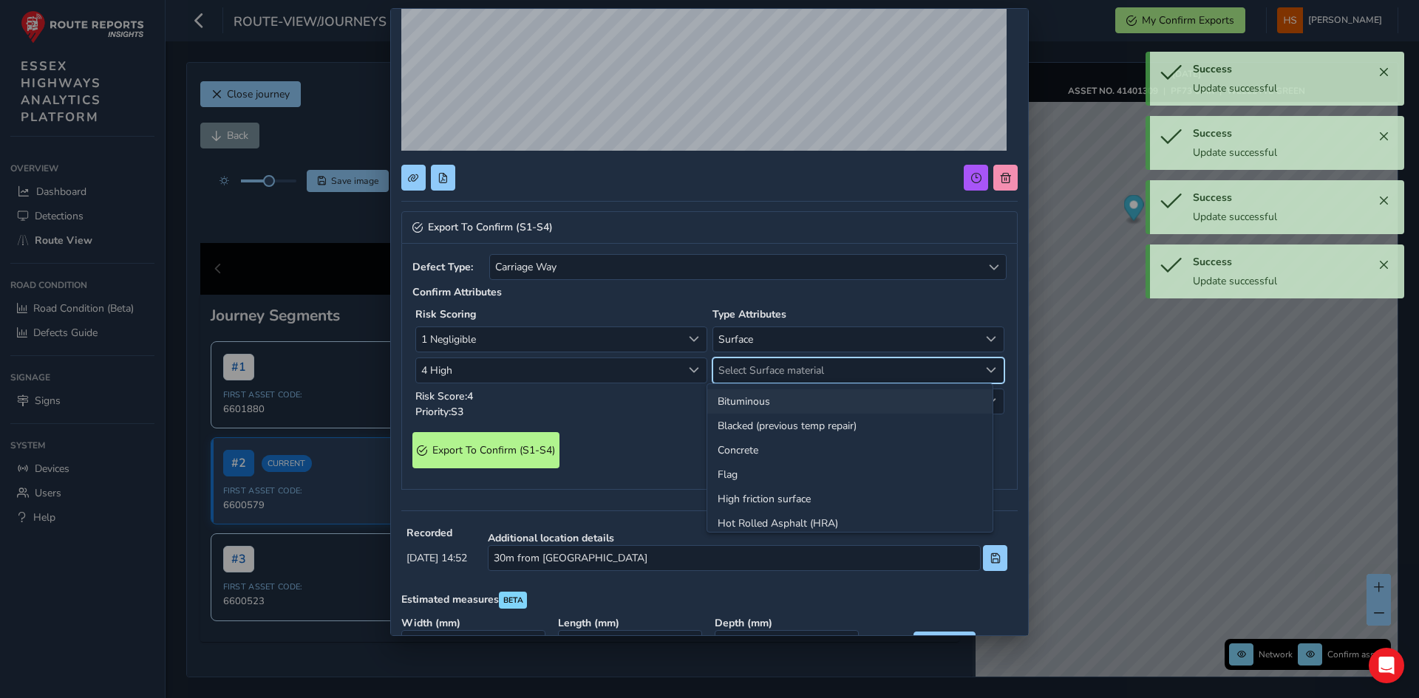
click at [754, 392] on li "Bituminous" at bounding box center [849, 401] width 285 height 24
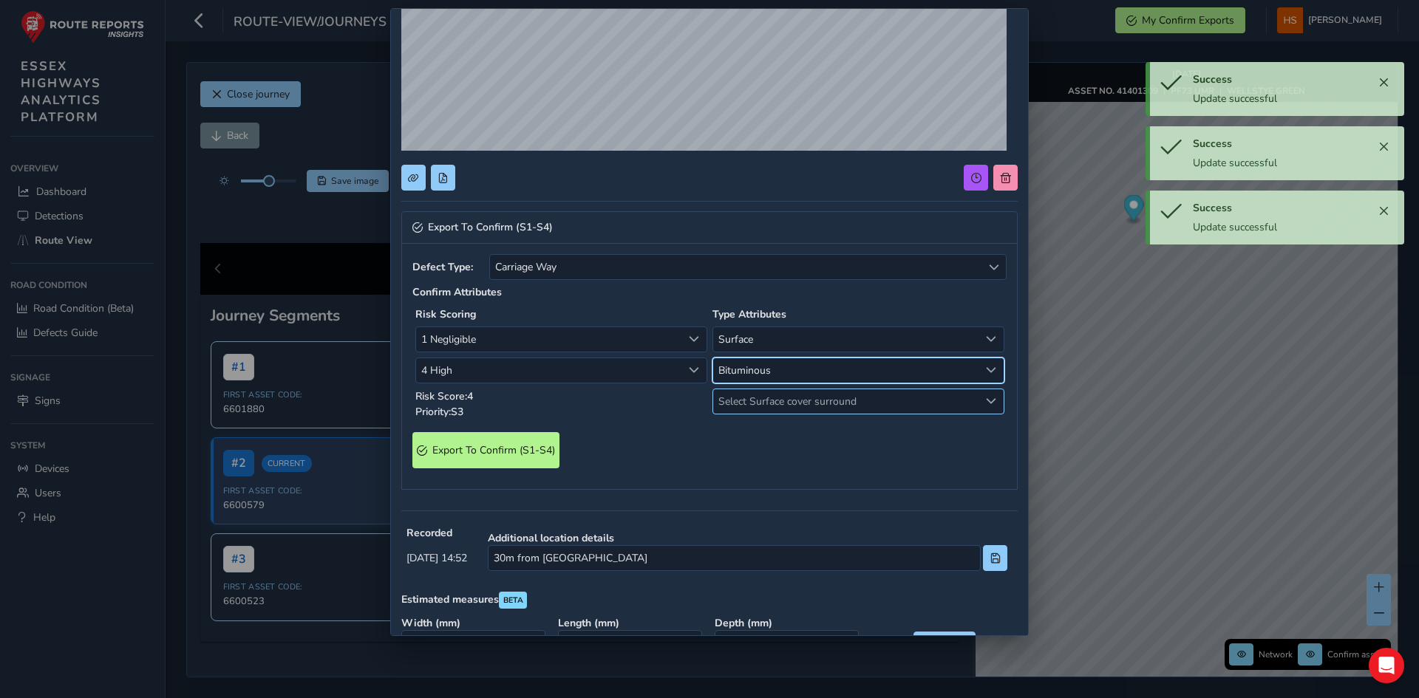
click at [754, 400] on span "Select Surface cover surround" at bounding box center [846, 401] width 266 height 24
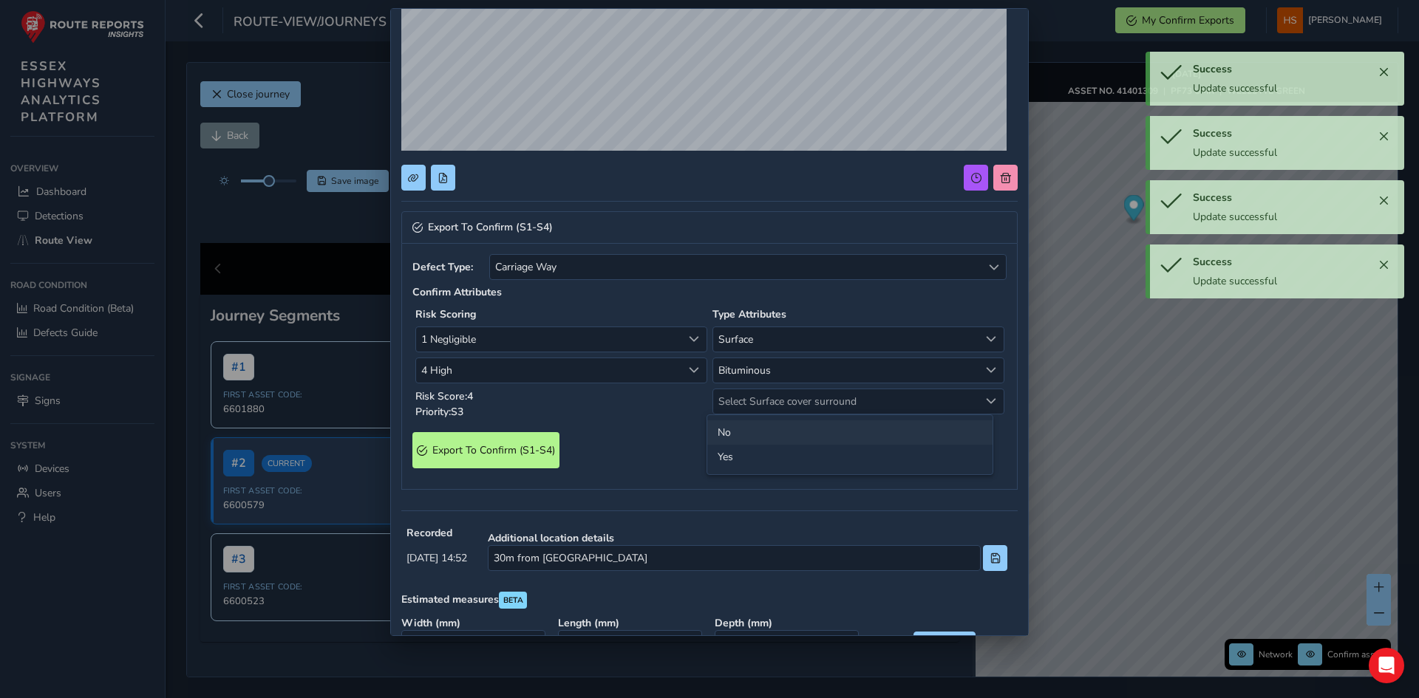
click at [745, 429] on li "No" at bounding box center [849, 432] width 285 height 24
drag, startPoint x: 446, startPoint y: 466, endPoint x: 454, endPoint y: 466, distance: 8.1
click at [454, 466] on S4\) "Export To Confirm (S1-S4)" at bounding box center [485, 450] width 147 height 36
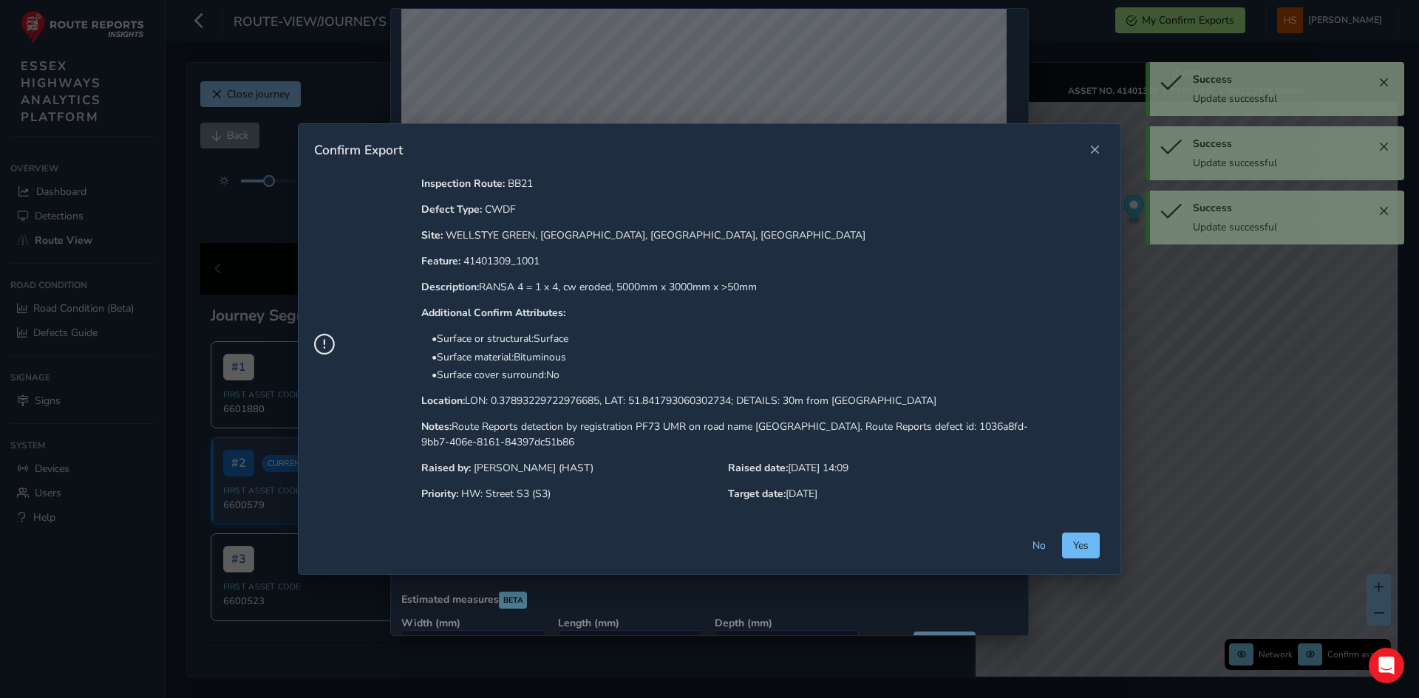
click at [1087, 546] on span "Yes" at bounding box center [1081, 546] width 16 height 14
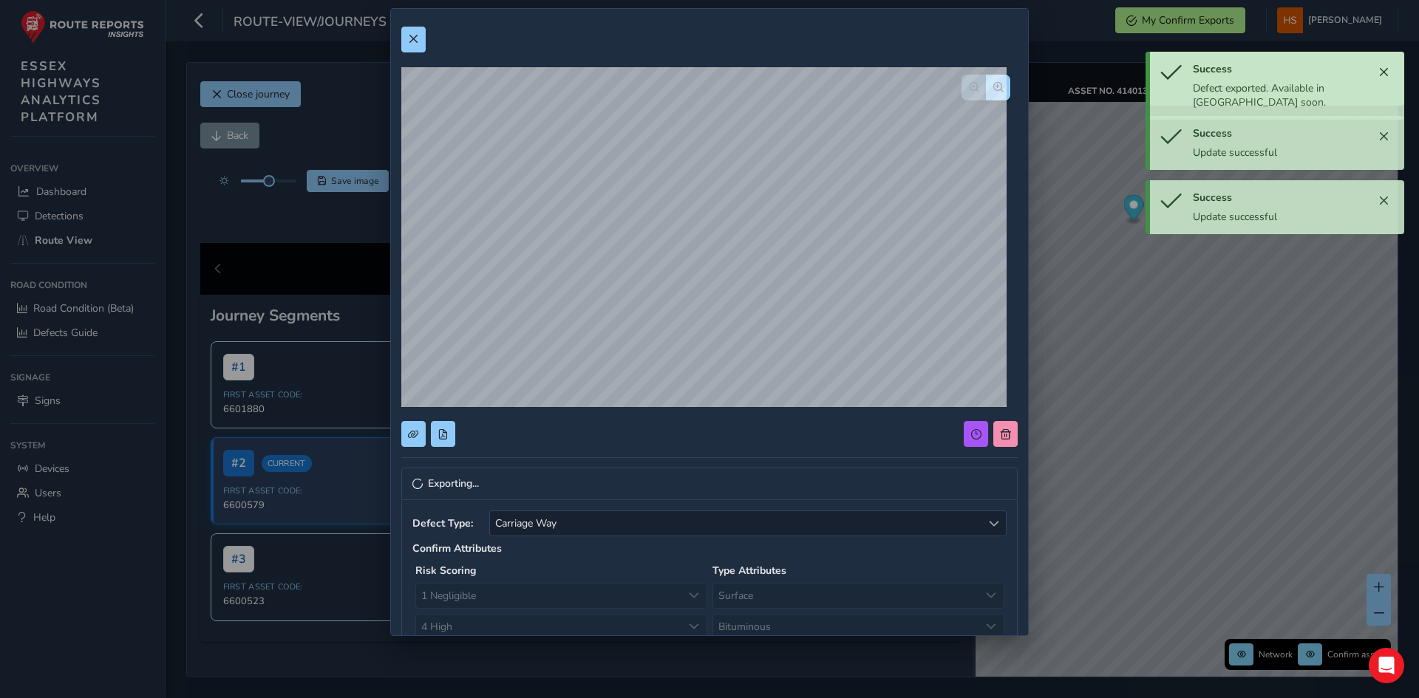
scroll to position [0, 0]
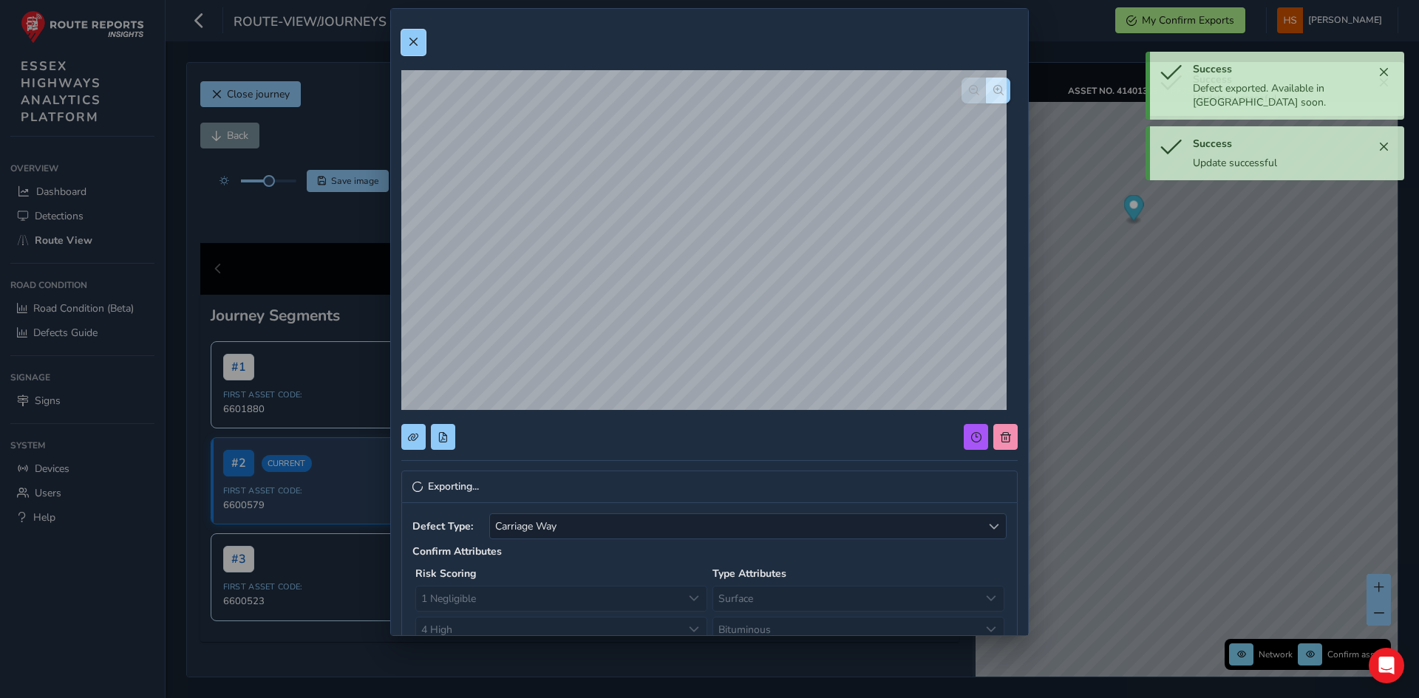
click at [412, 36] on button at bounding box center [413, 43] width 24 height 26
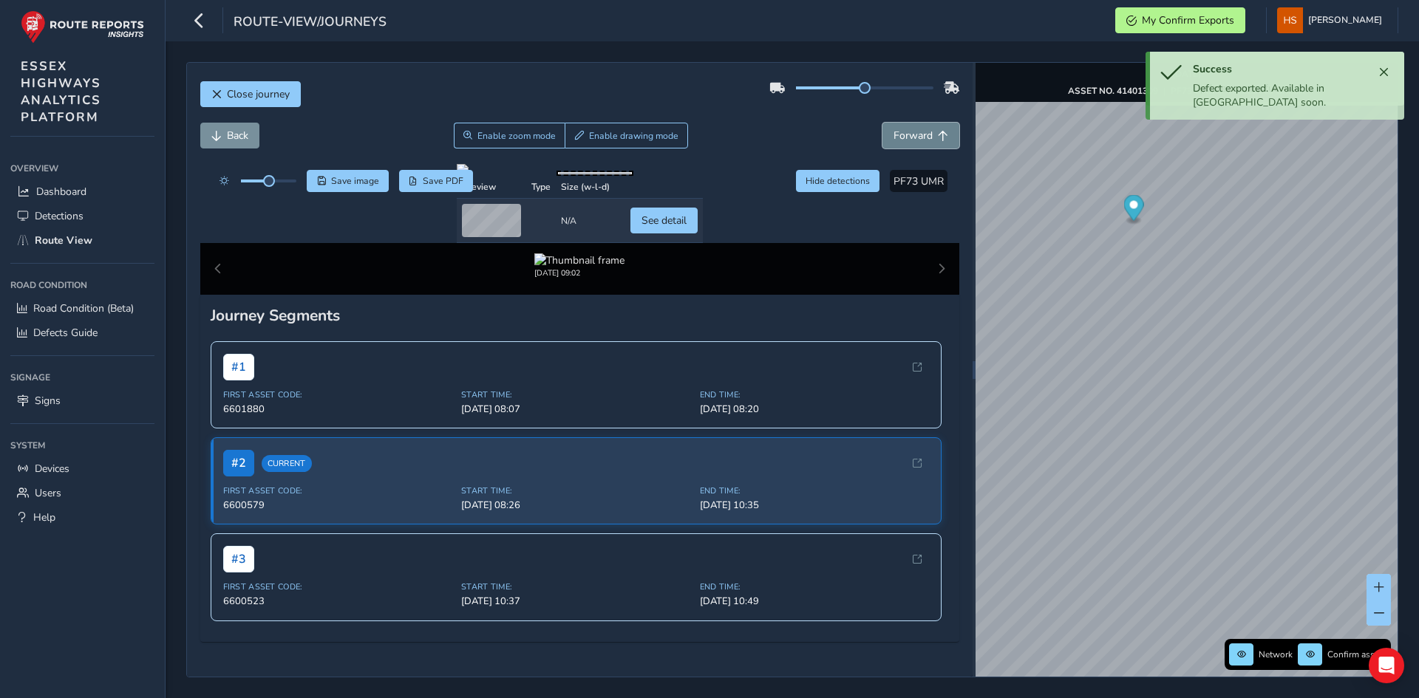
click at [928, 124] on button "Forward" at bounding box center [920, 136] width 77 height 26
click at [938, 136] on span "Forward" at bounding box center [943, 136] width 10 height 10
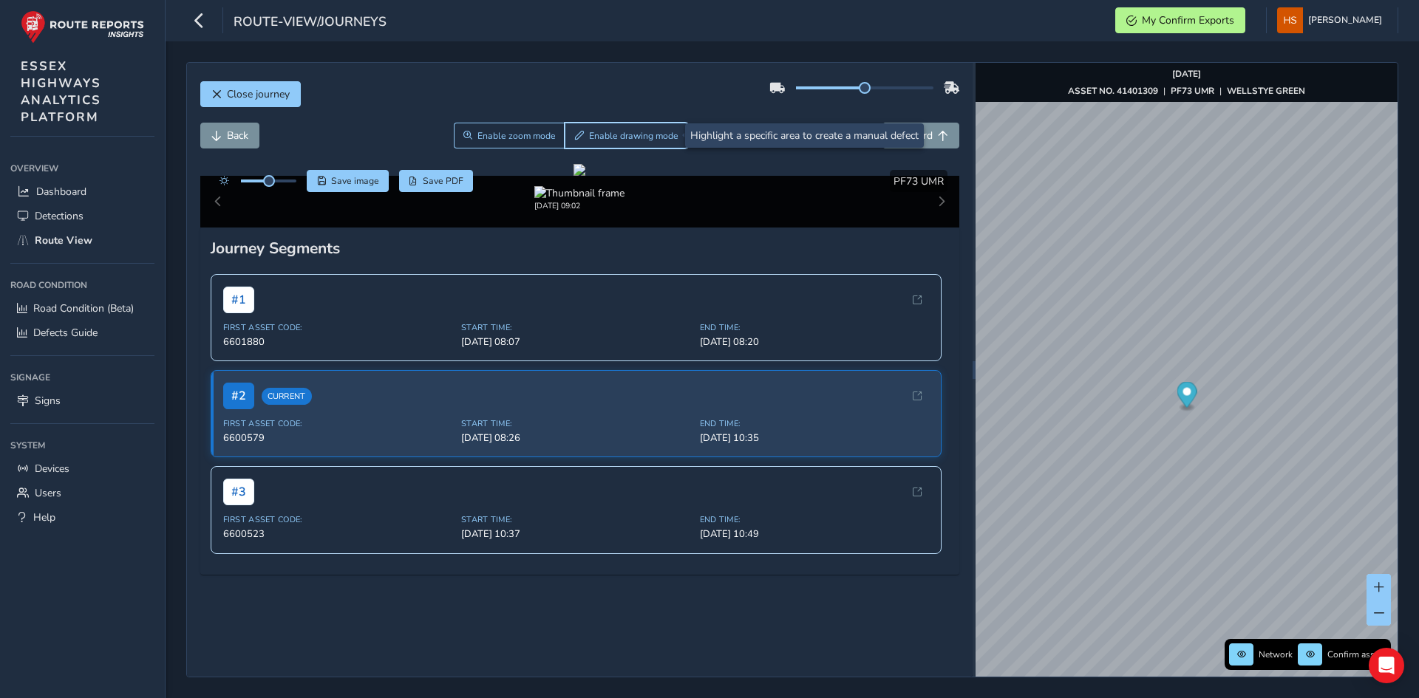
click at [620, 137] on span "Enable drawing mode" at bounding box center [633, 136] width 89 height 12
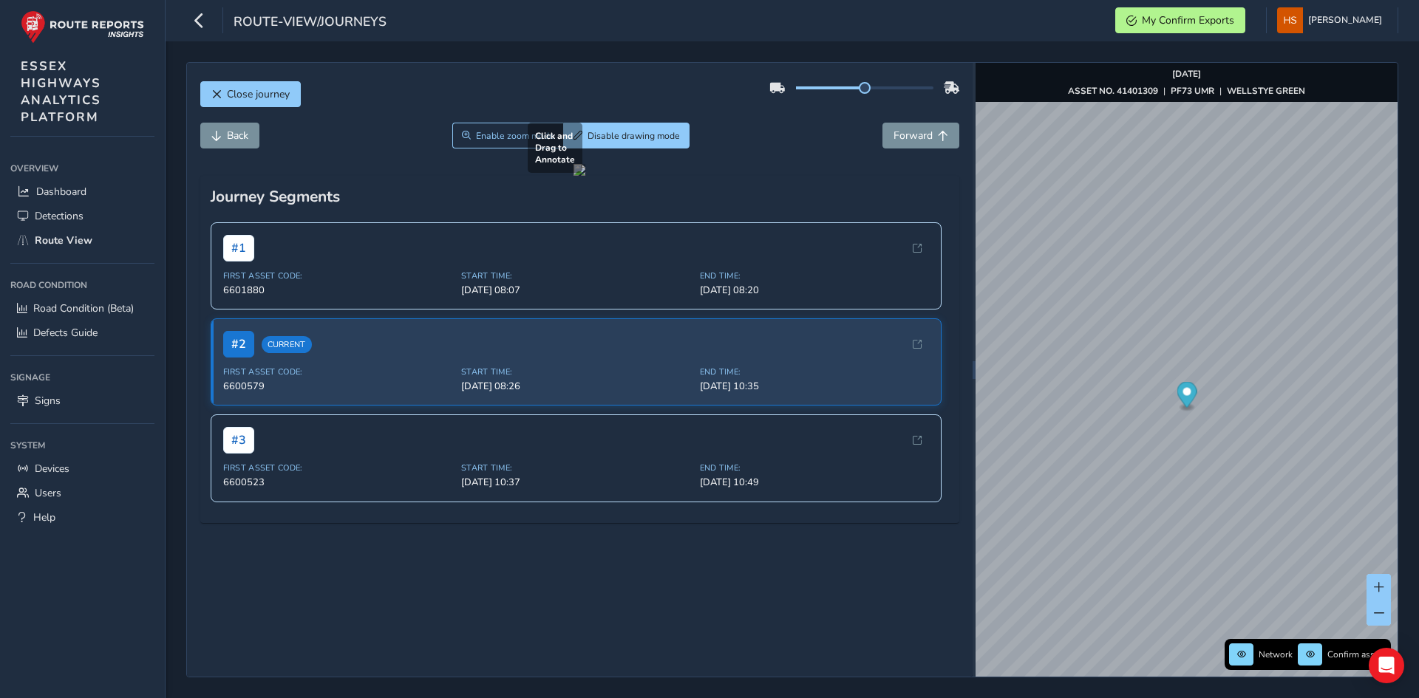
drag, startPoint x: 631, startPoint y: 393, endPoint x: 802, endPoint y: 570, distance: 246.1
click at [585, 176] on div at bounding box center [579, 170] width 12 height 12
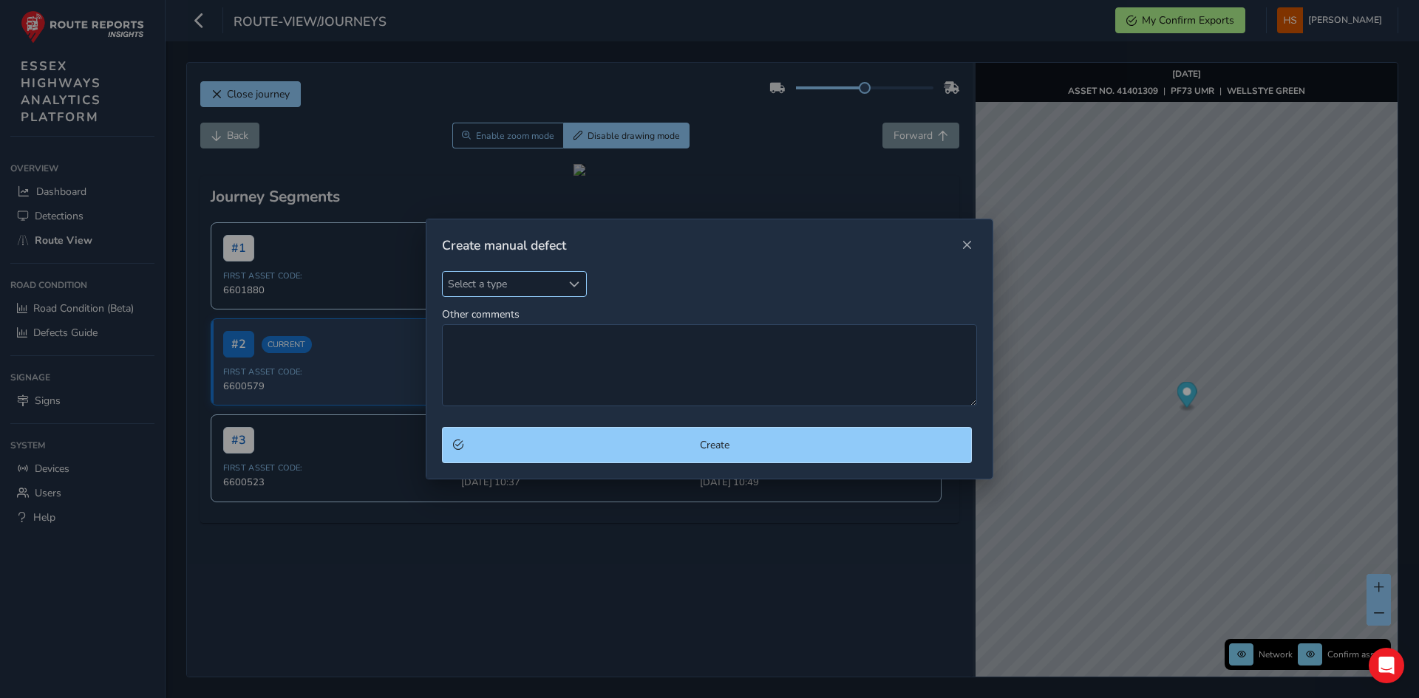
click at [527, 275] on span "Select a type" at bounding box center [502, 284] width 119 height 24
type input "ca"
click at [505, 345] on li "Carriage Way" at bounding box center [530, 351] width 174 height 24
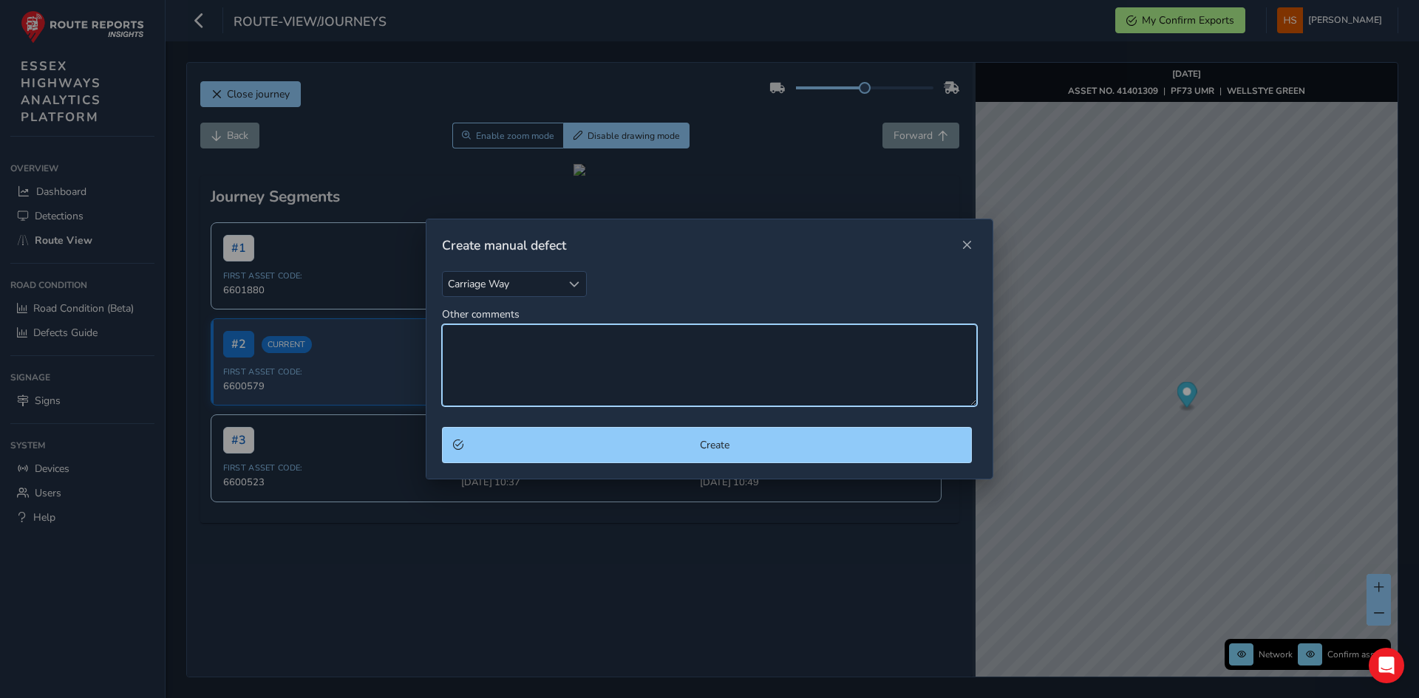
click at [506, 349] on textarea "Other comments" at bounding box center [709, 365] width 535 height 82
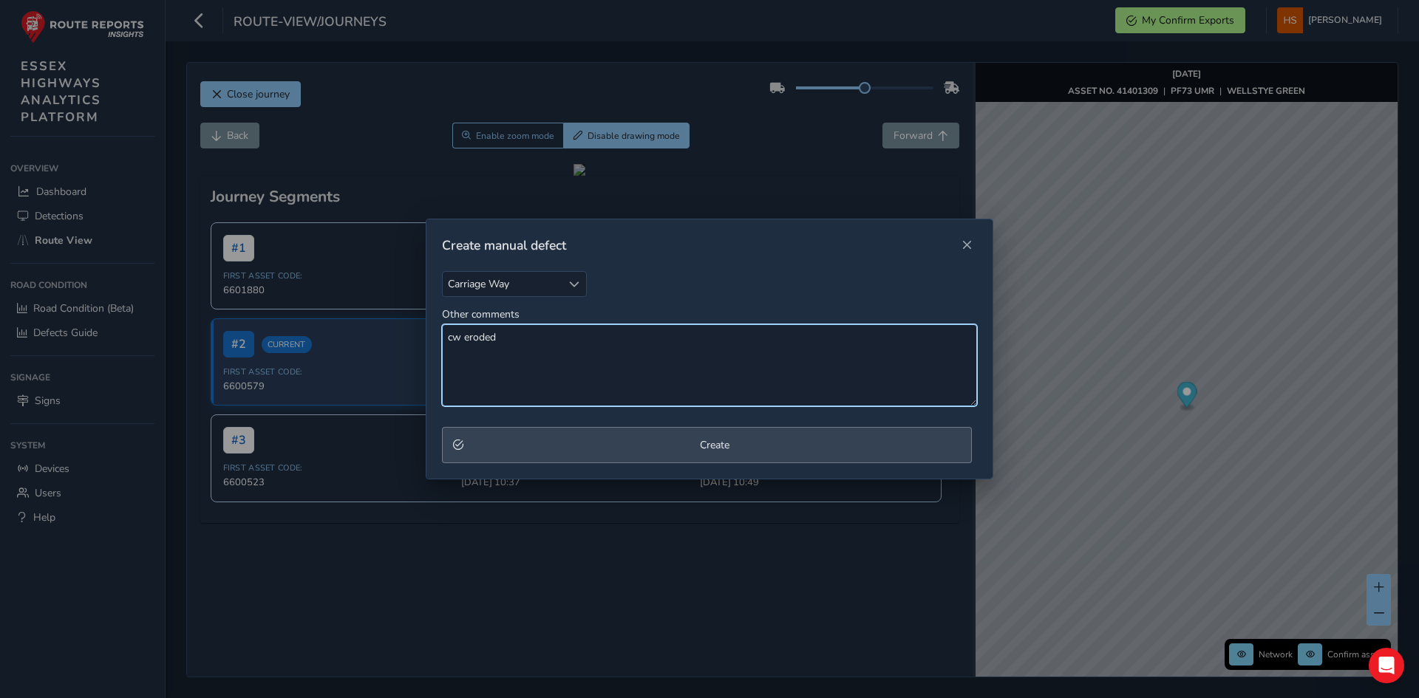
type textarea "cw eroded"
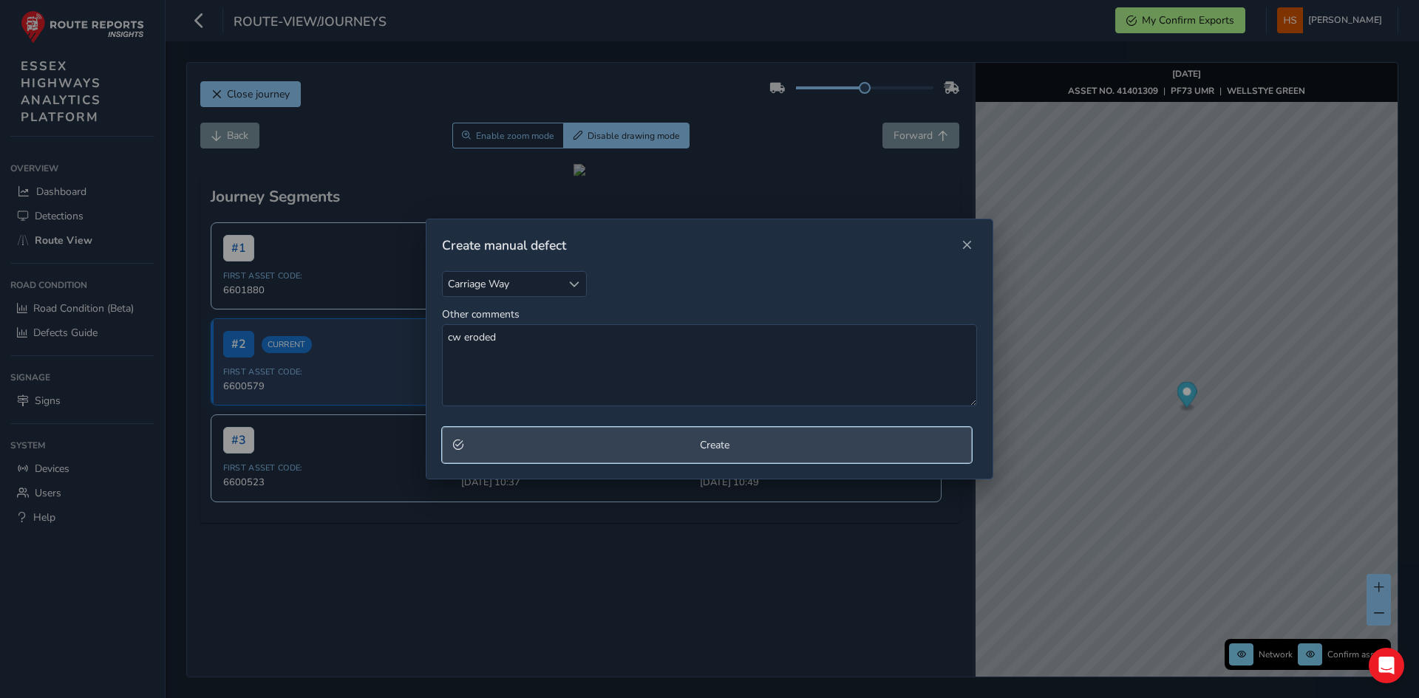
click at [757, 432] on button "Create" at bounding box center [707, 445] width 530 height 36
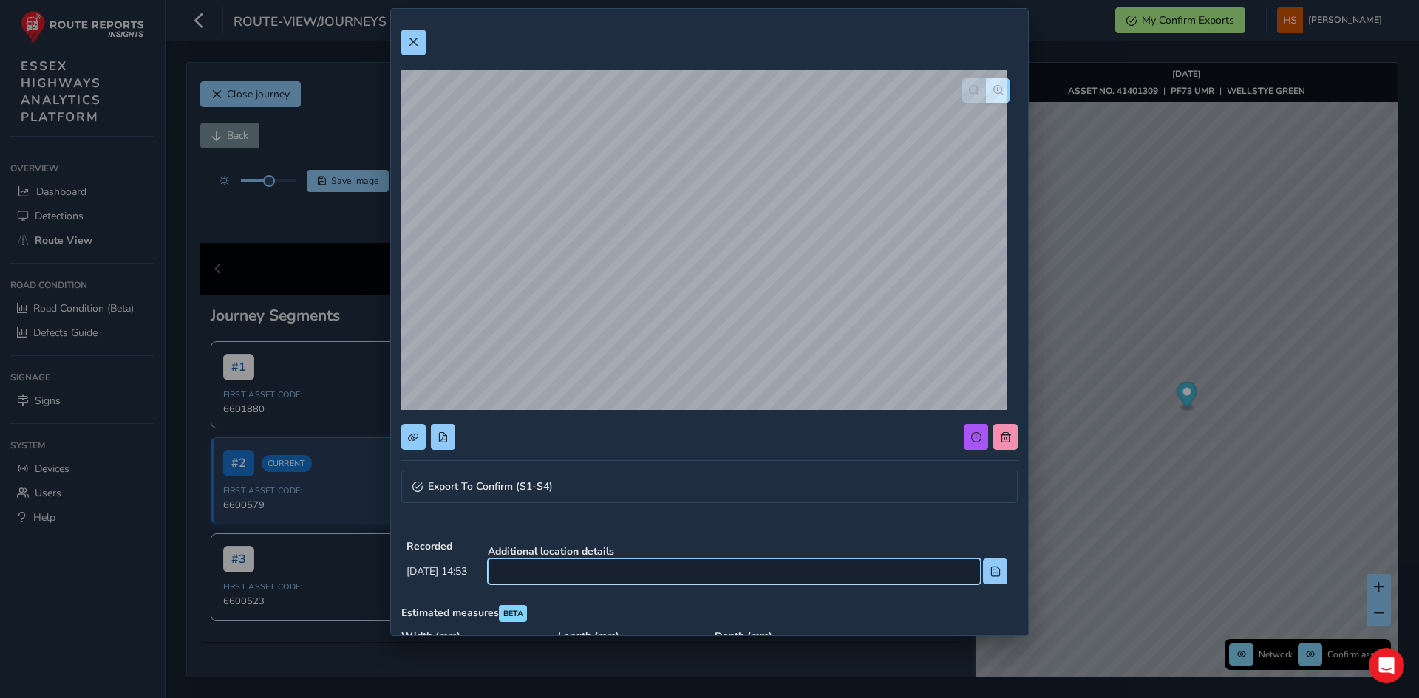
click at [649, 566] on input at bounding box center [734, 572] width 493 height 26
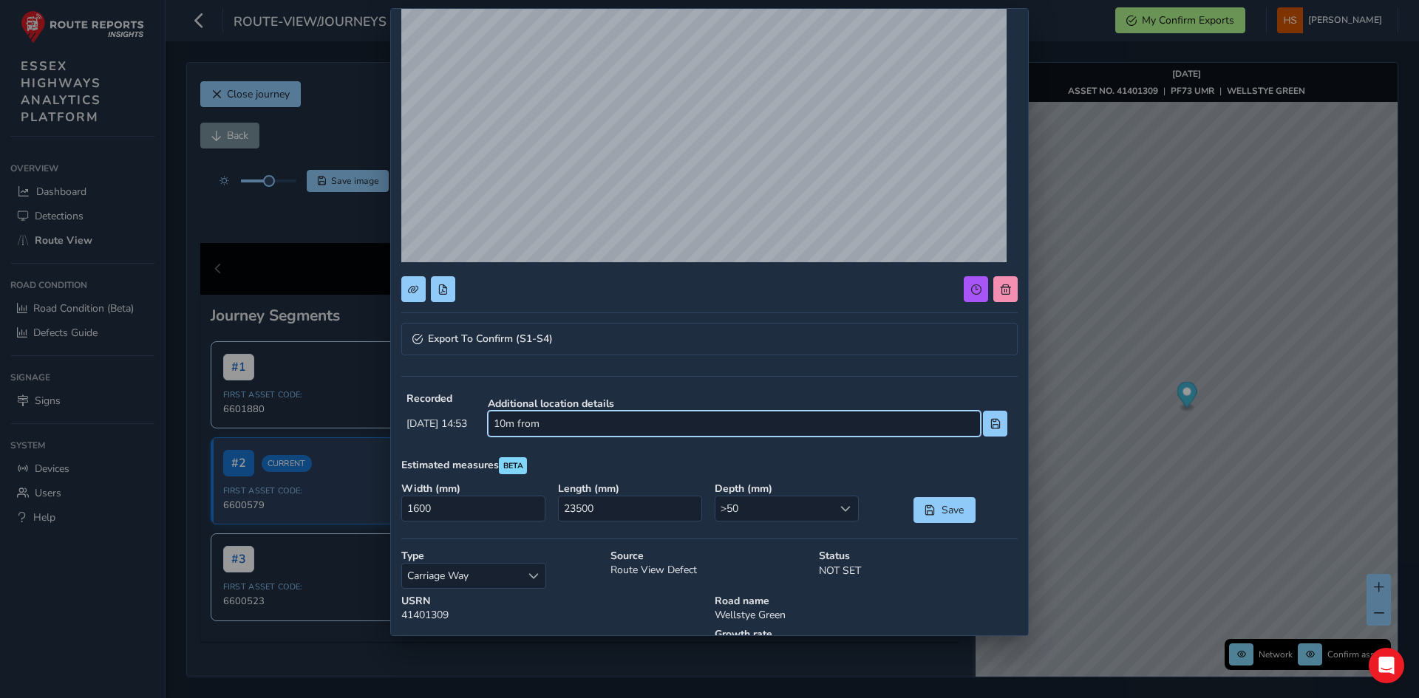
scroll to position [74, 0]
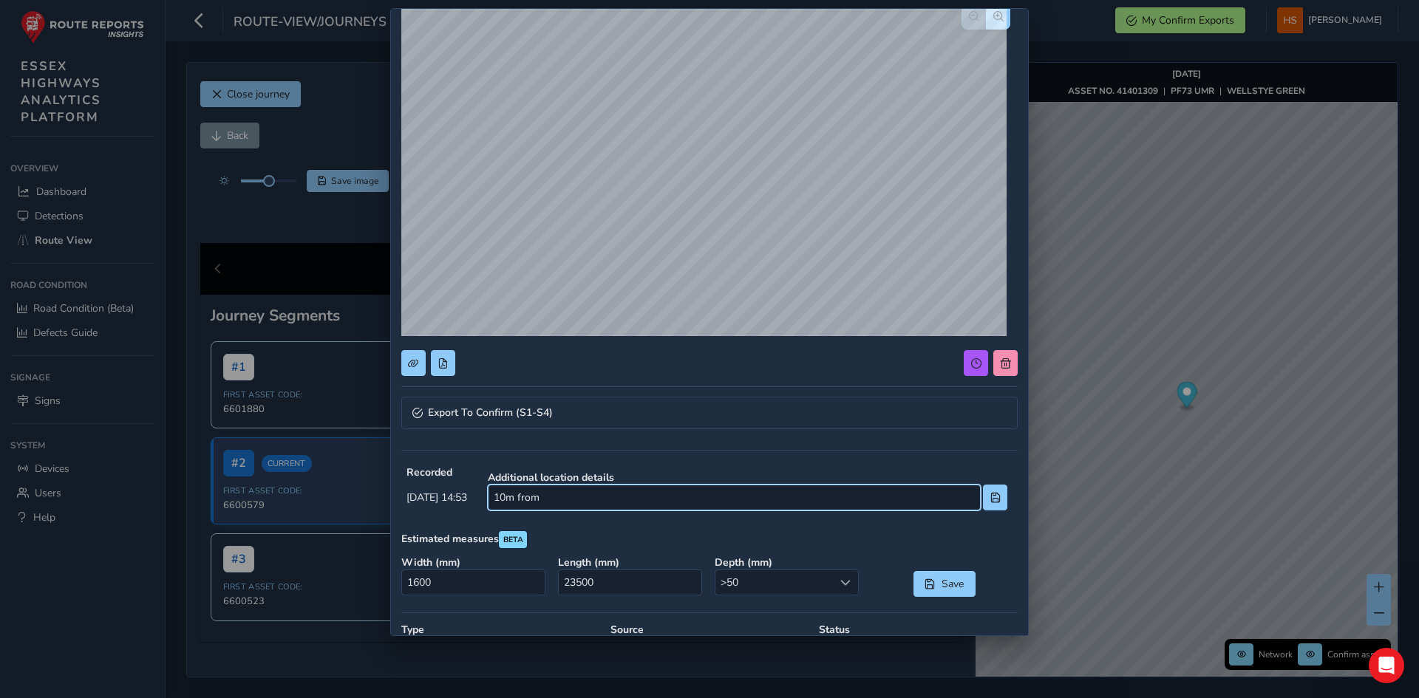
click at [591, 498] on input "10m from" at bounding box center [734, 498] width 493 height 26
type input "10m from [GEOGRAPHIC_DATA]"
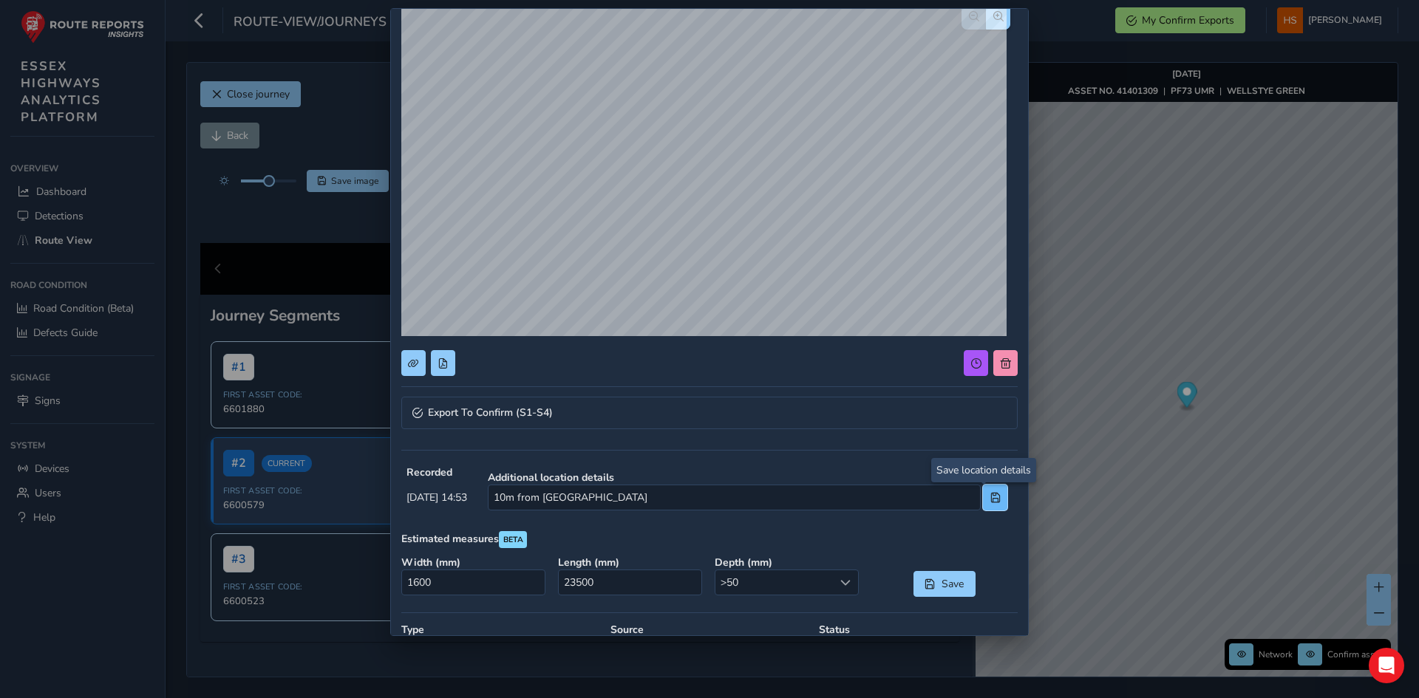
click at [983, 488] on button at bounding box center [995, 498] width 24 height 26
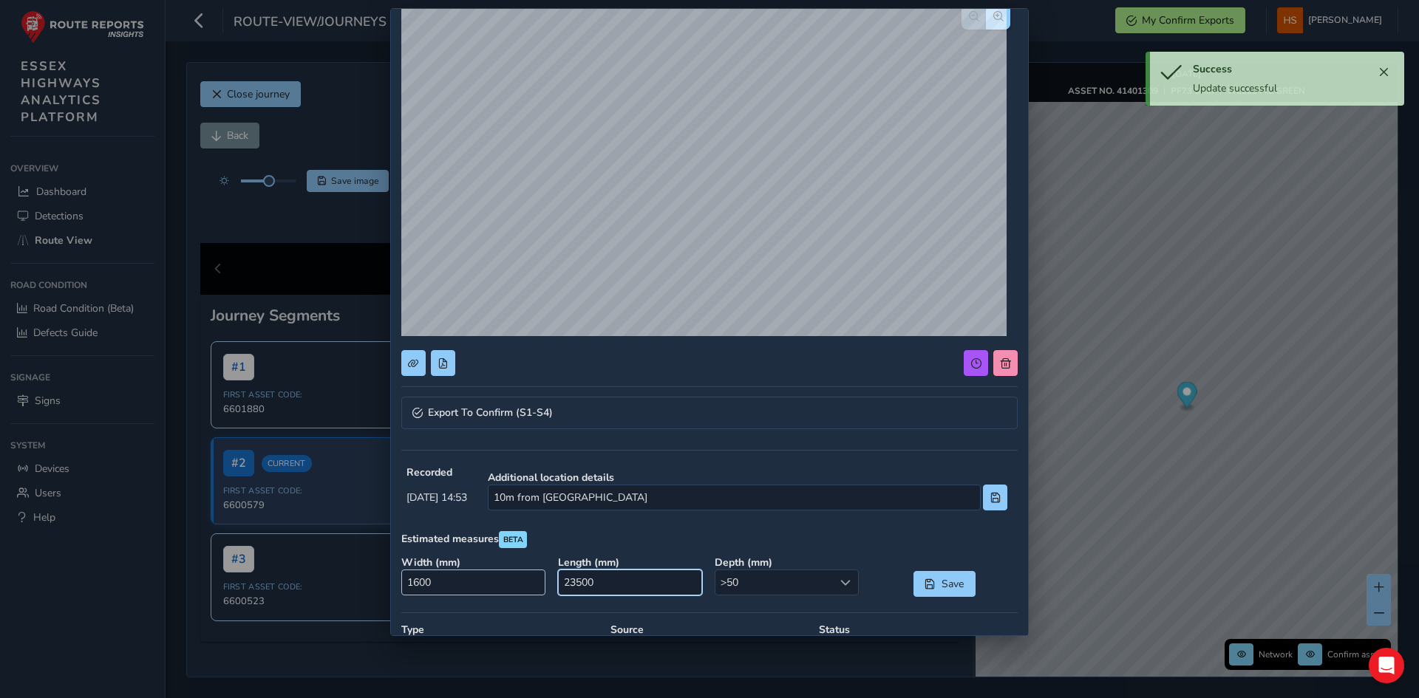
drag, startPoint x: 651, startPoint y: 577, endPoint x: 460, endPoint y: 574, distance: 191.4
click at [463, 574] on div "Width ( mm ) 1600 Length ( mm ) 23500 Depth ( mm ) >50 >50 Save" at bounding box center [709, 576] width 627 height 52
type input "0"
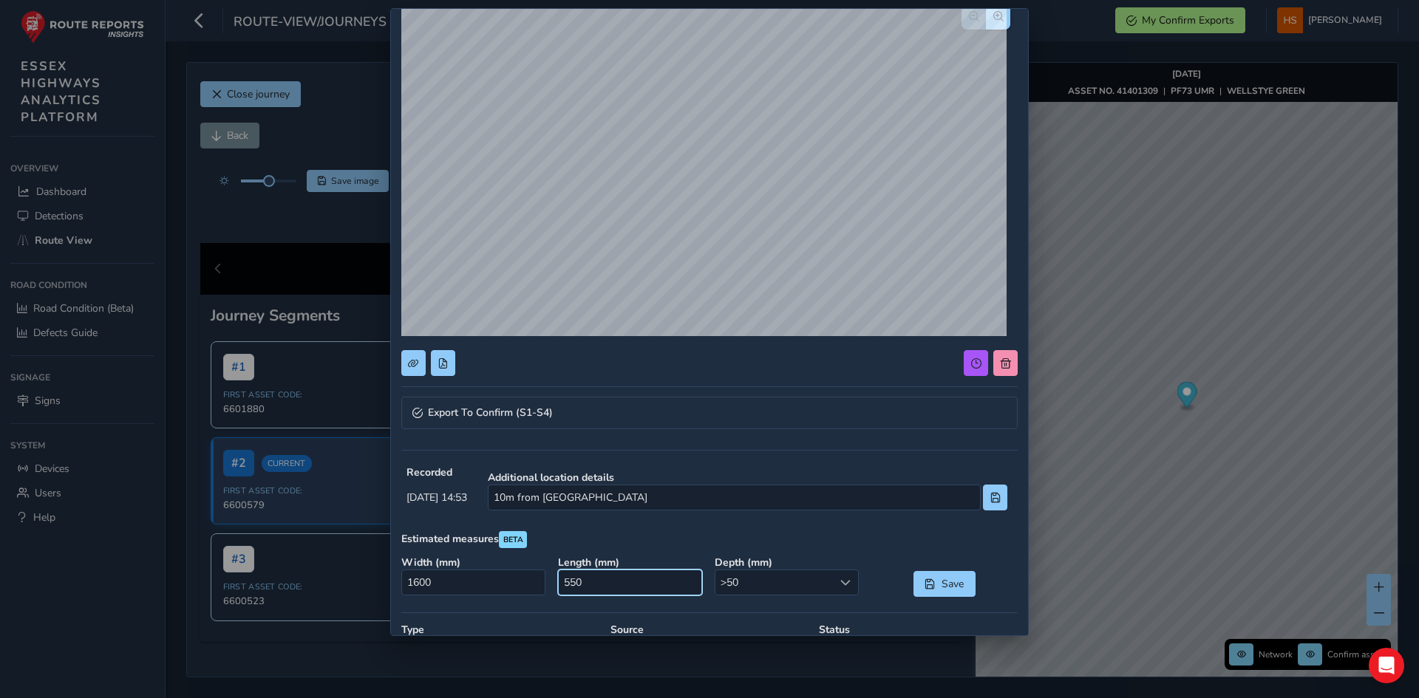
type input "5500"
drag, startPoint x: 505, startPoint y: 580, endPoint x: 256, endPoint y: 532, distance: 252.9
click at [256, 532] on div "Export To Confirm (S1-S4) Recorded [DATE] 14:53 Additional location details 10m…" at bounding box center [709, 349] width 1419 height 698
type input "0"
type input "800"
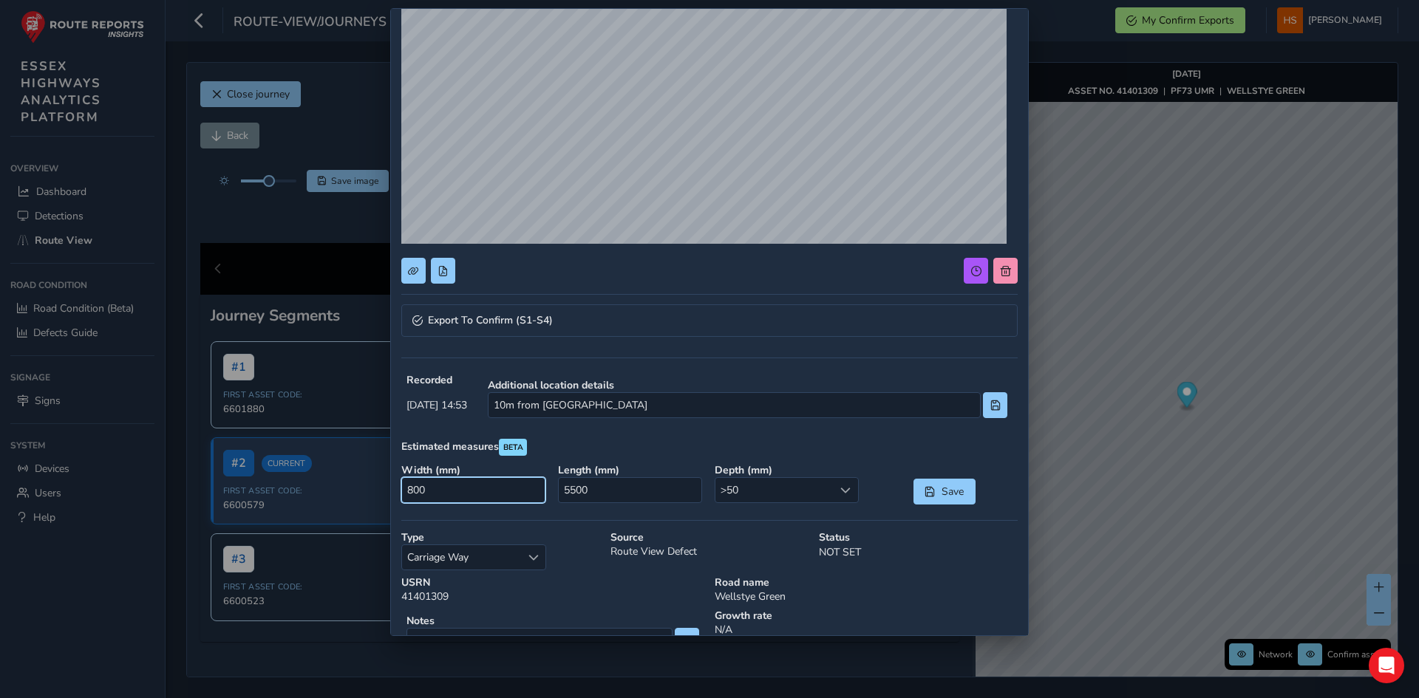
scroll to position [259, 0]
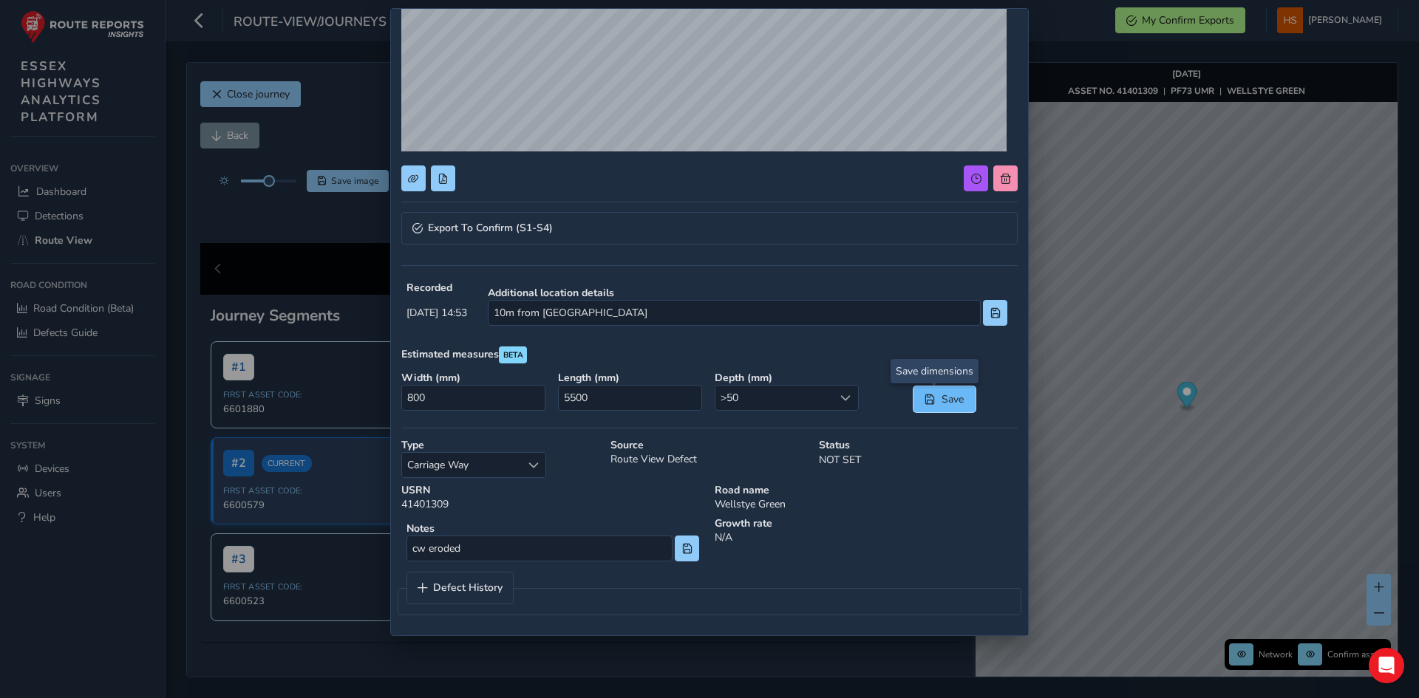
click at [925, 392] on button "Save" at bounding box center [944, 399] width 62 height 26
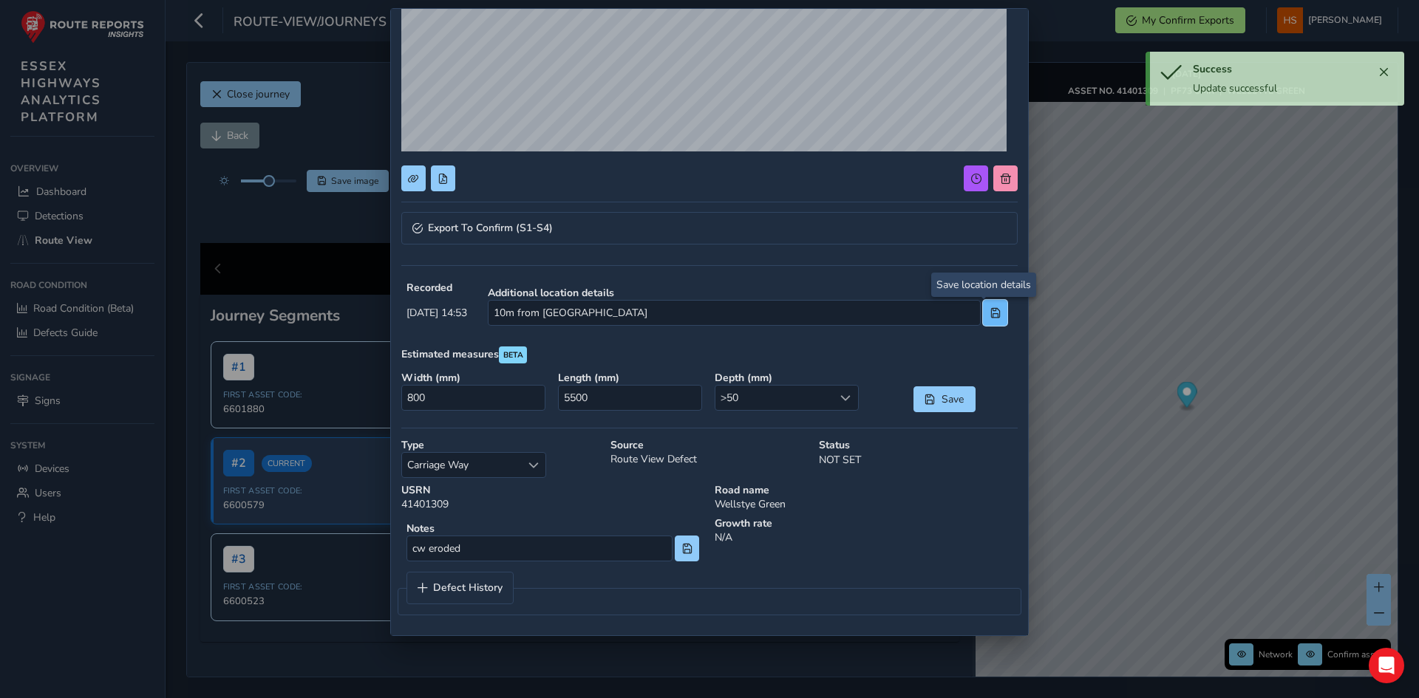
click at [989, 319] on button at bounding box center [995, 313] width 24 height 26
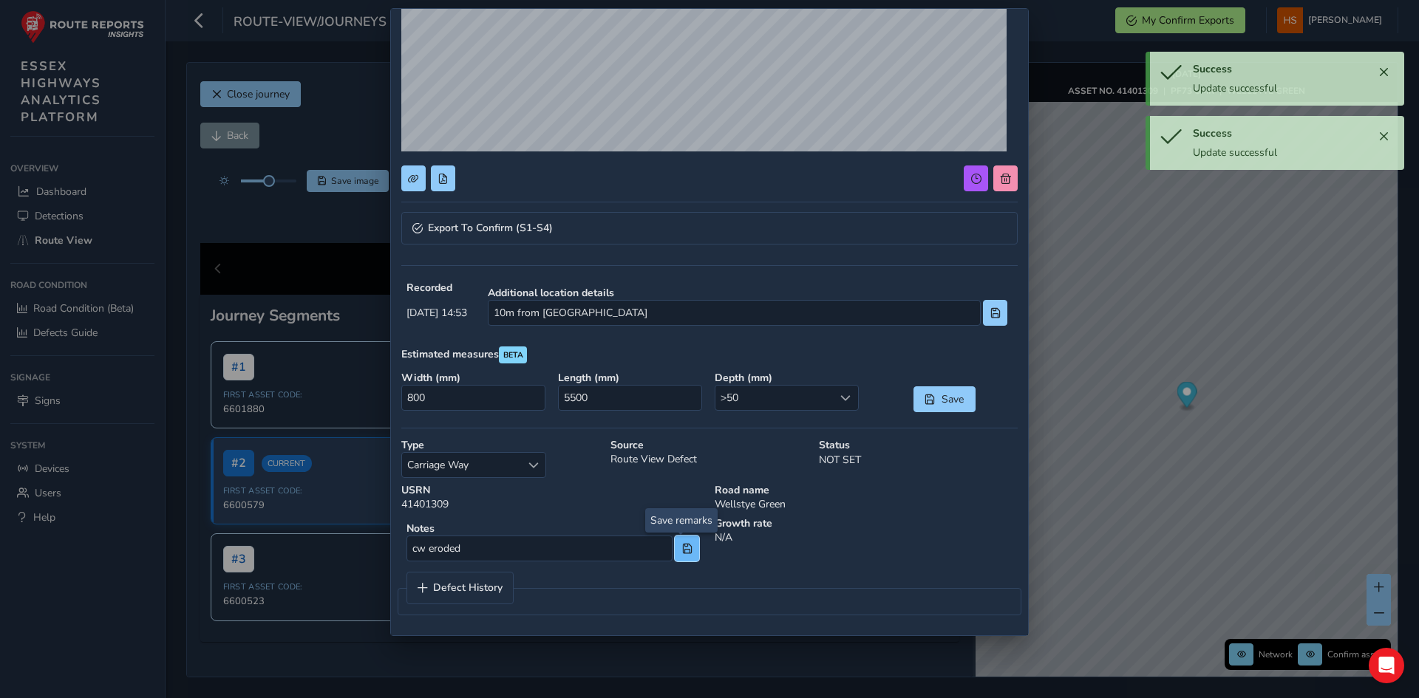
click at [683, 541] on button at bounding box center [687, 549] width 24 height 26
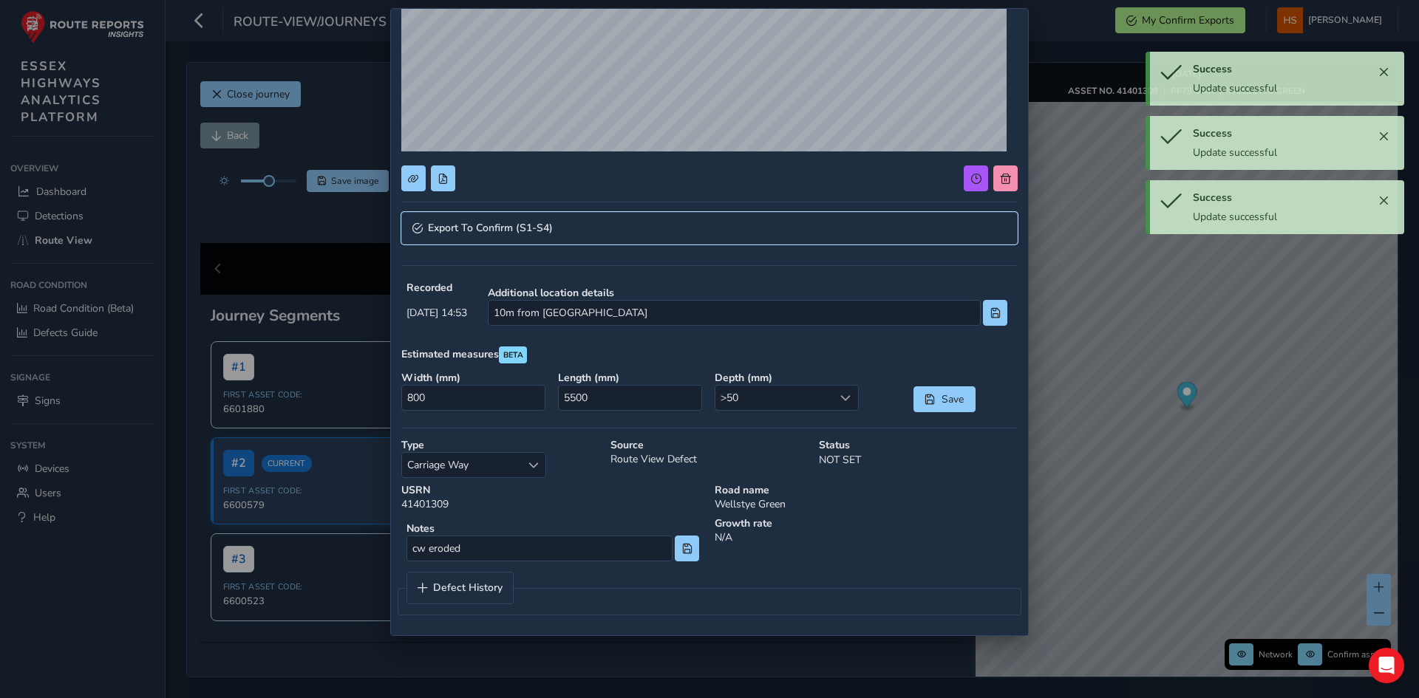
click at [660, 225] on link "Export To Confirm (S1-S4)" at bounding box center [709, 228] width 616 height 33
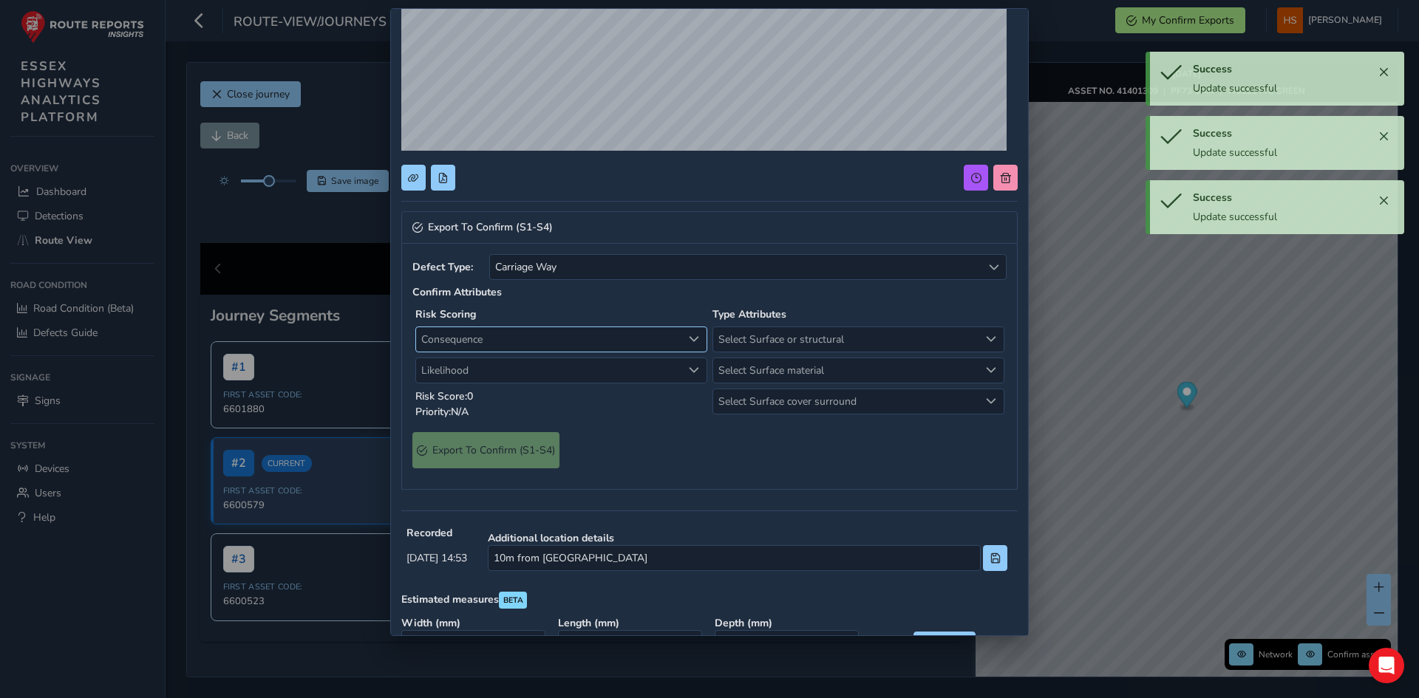
click at [519, 327] on span "Consequence" at bounding box center [549, 339] width 266 height 24
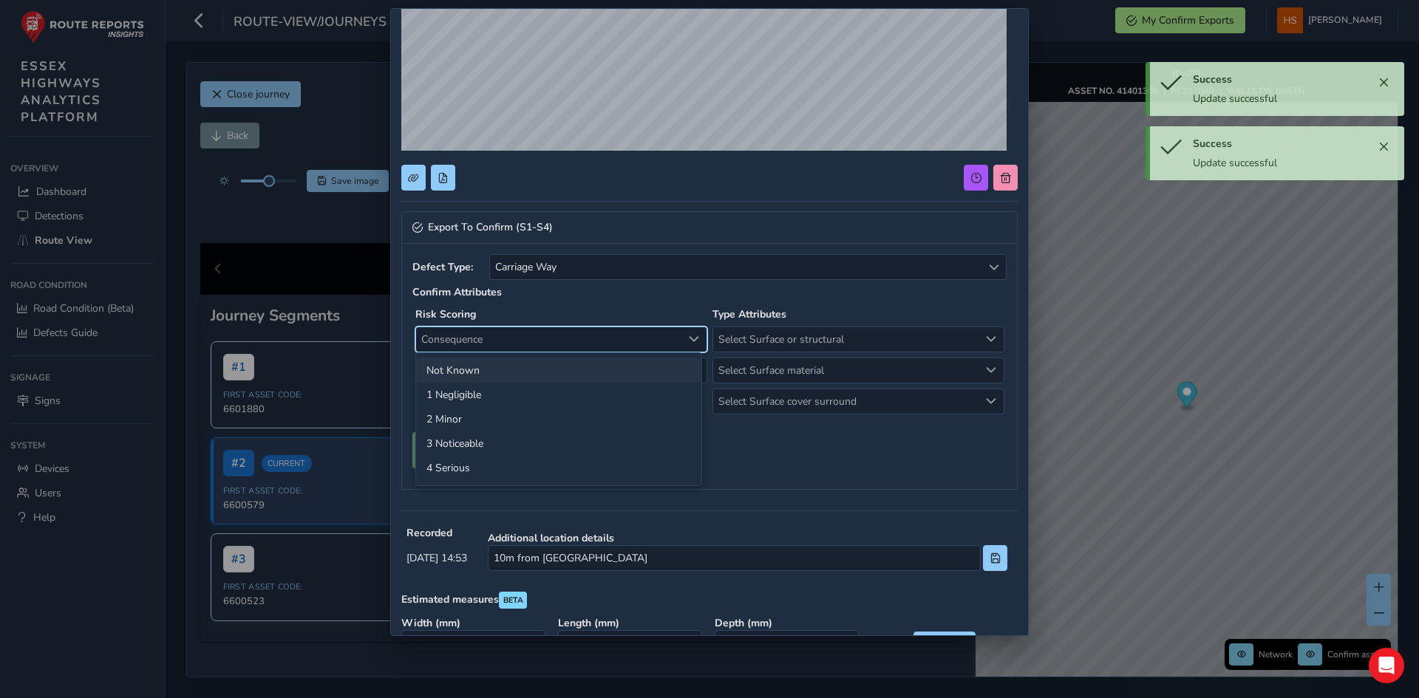
drag, startPoint x: 481, startPoint y: 397, endPoint x: 494, endPoint y: 375, distance: 25.5
click at [481, 398] on li "1 Negligible" at bounding box center [558, 395] width 285 height 24
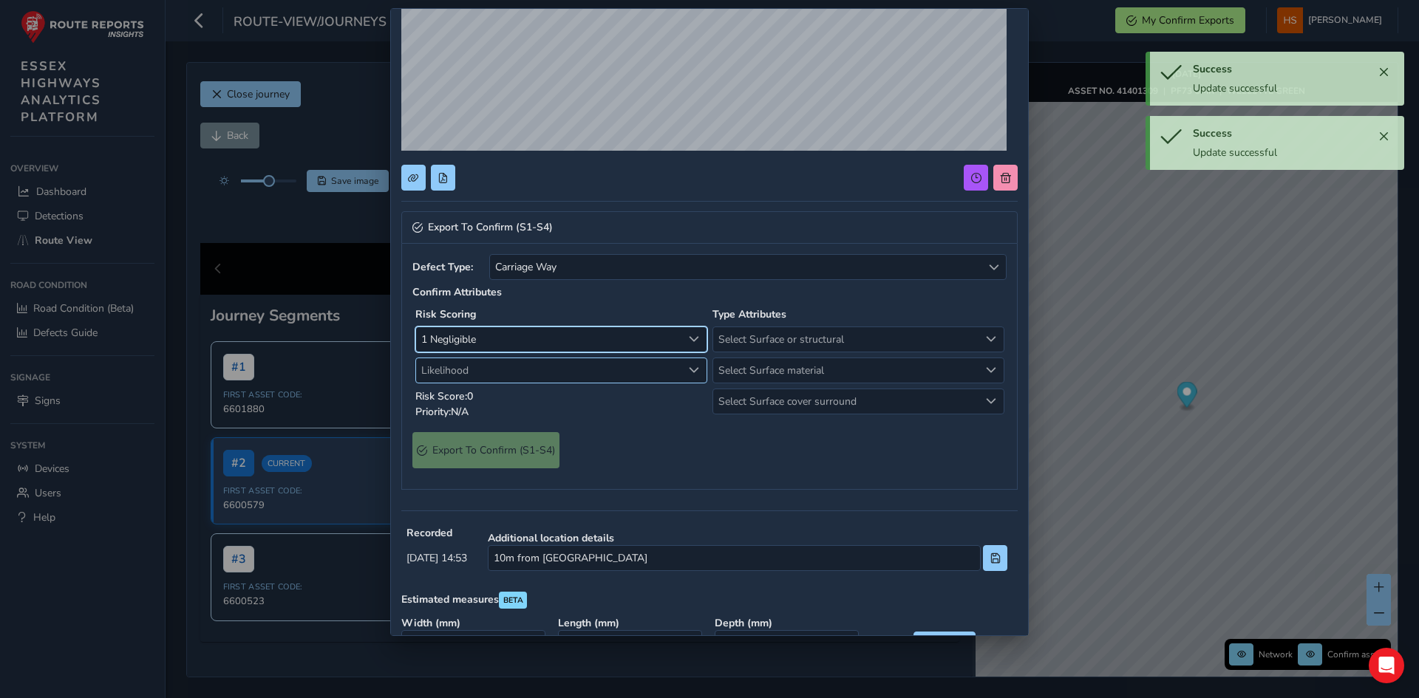
click at [494, 367] on span "Likelihood" at bounding box center [549, 370] width 266 height 24
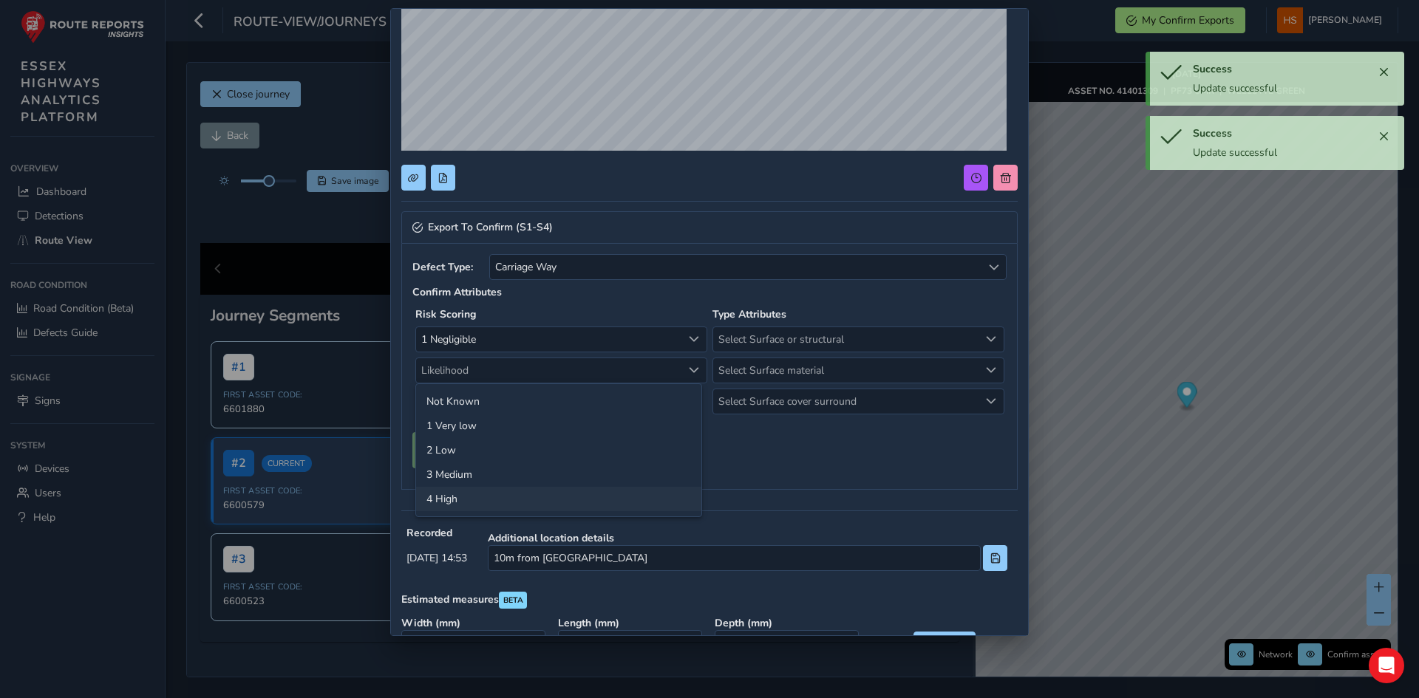
click at [492, 505] on li "4 High" at bounding box center [558, 499] width 285 height 24
click at [760, 335] on span "Select Surface or structural" at bounding box center [846, 339] width 266 height 24
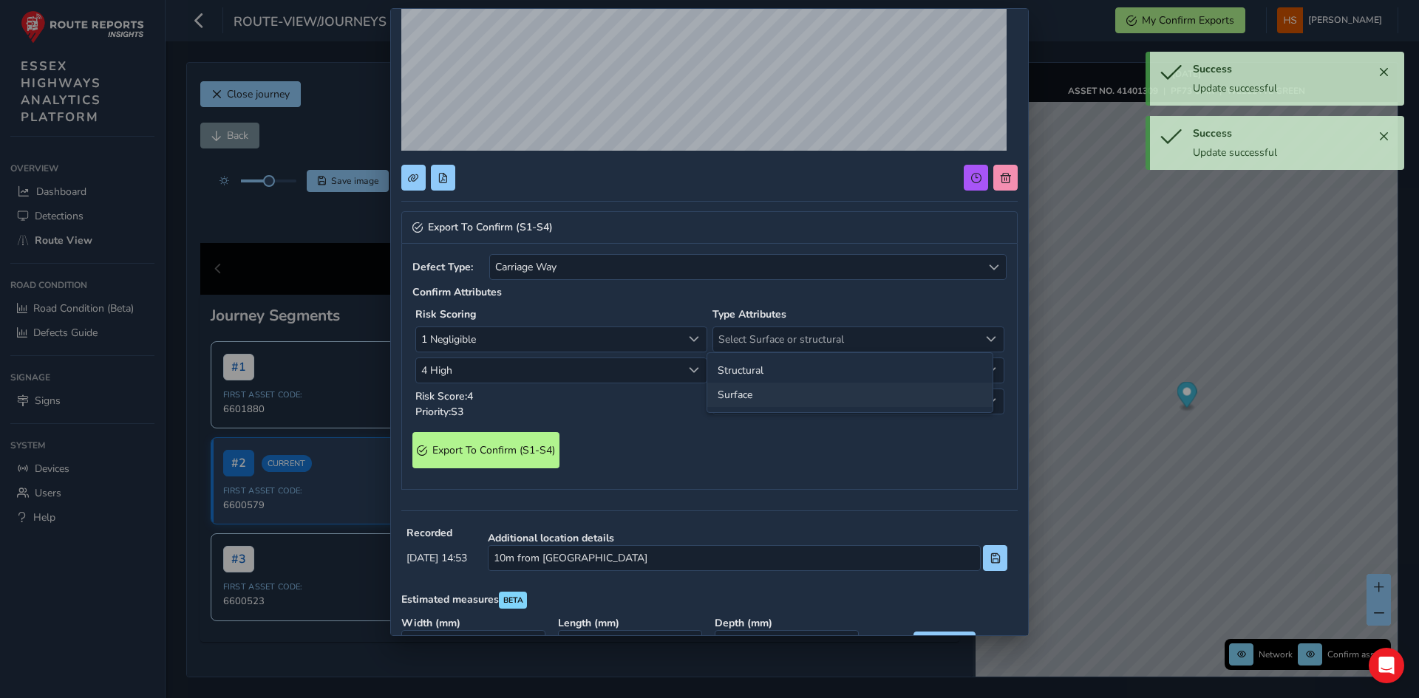
click at [742, 392] on li "Surface" at bounding box center [849, 395] width 285 height 24
click at [754, 372] on span "Select Surface material" at bounding box center [846, 370] width 266 height 24
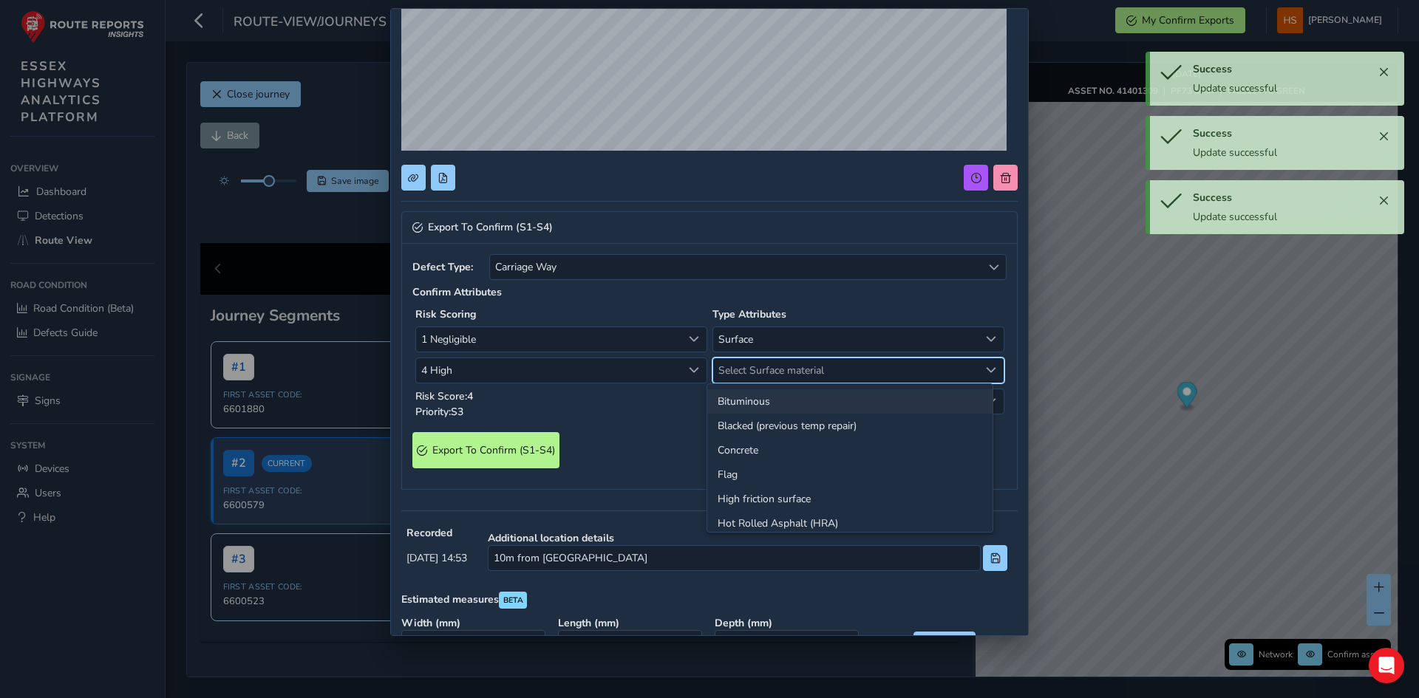
click at [746, 399] on li "Bituminous" at bounding box center [849, 401] width 285 height 24
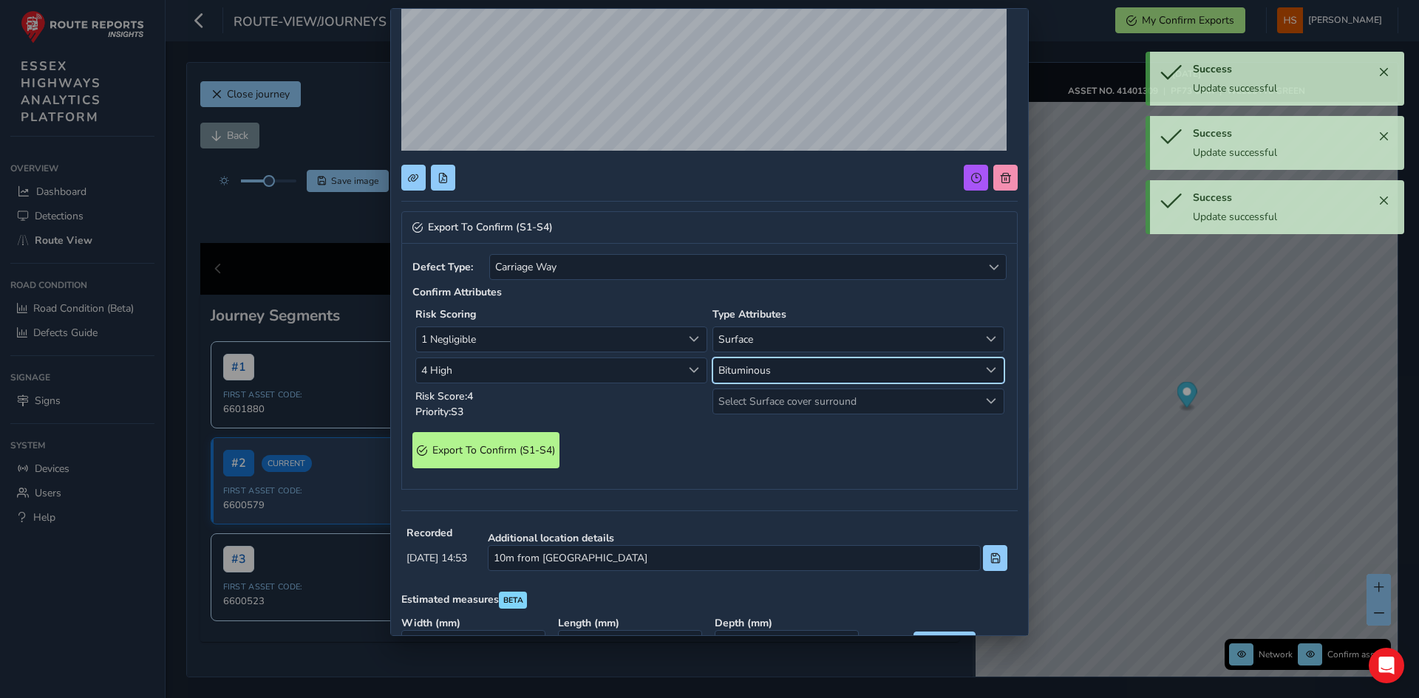
click at [746, 399] on span "Select Surface cover surround" at bounding box center [846, 401] width 266 height 24
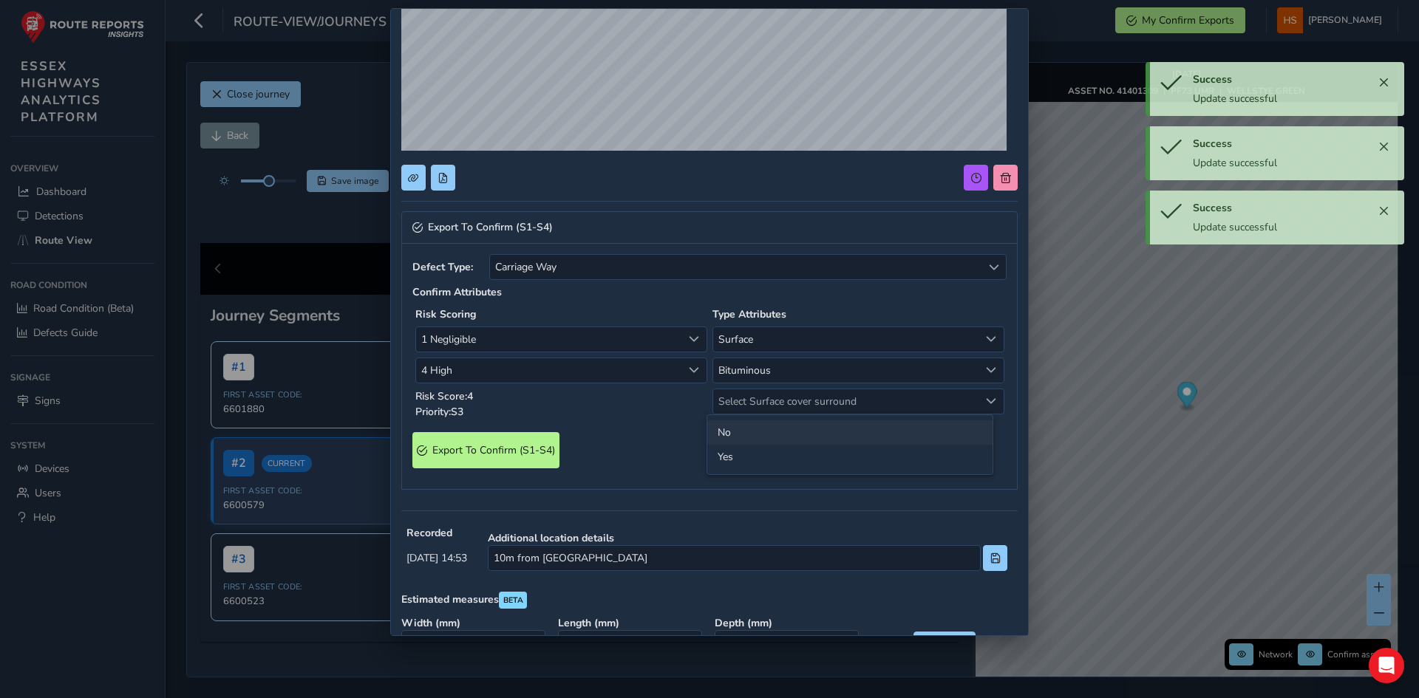
click at [740, 429] on li "No" at bounding box center [849, 432] width 285 height 24
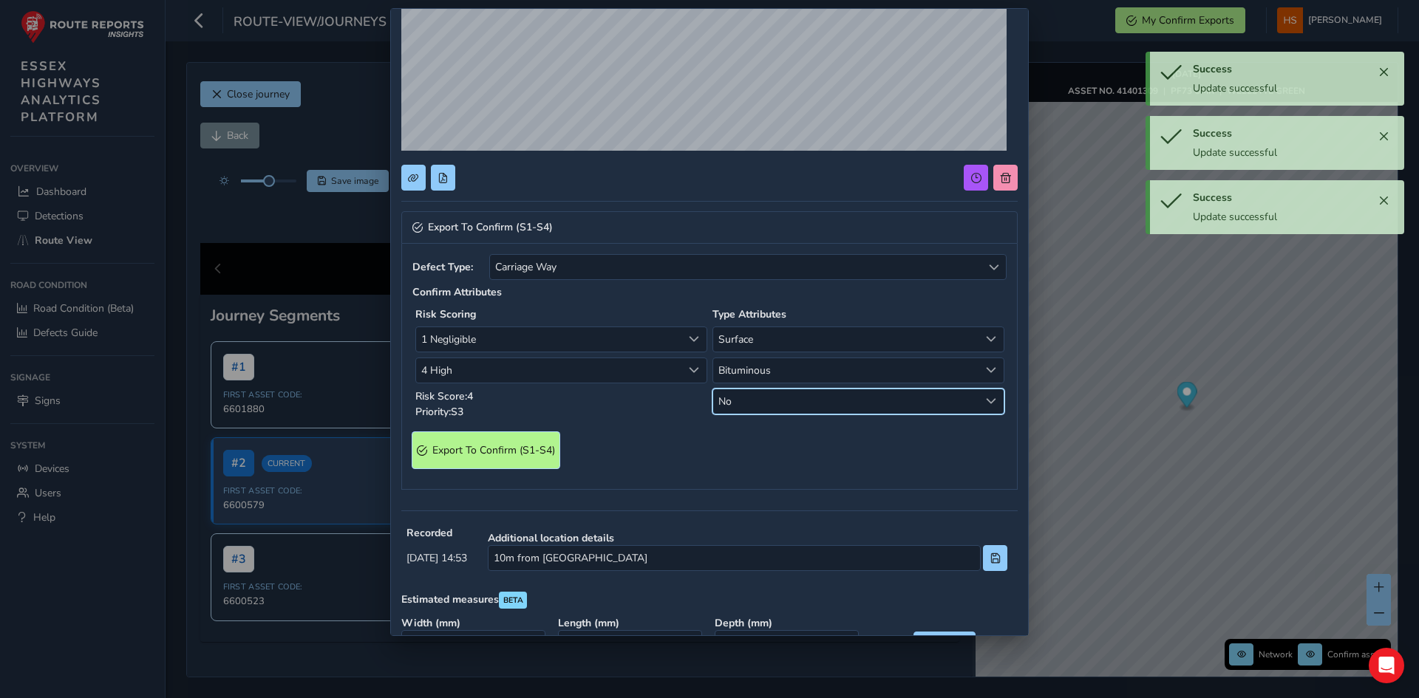
click at [555, 455] on S4\) "Export To Confirm (S1-S4)" at bounding box center [485, 450] width 147 height 36
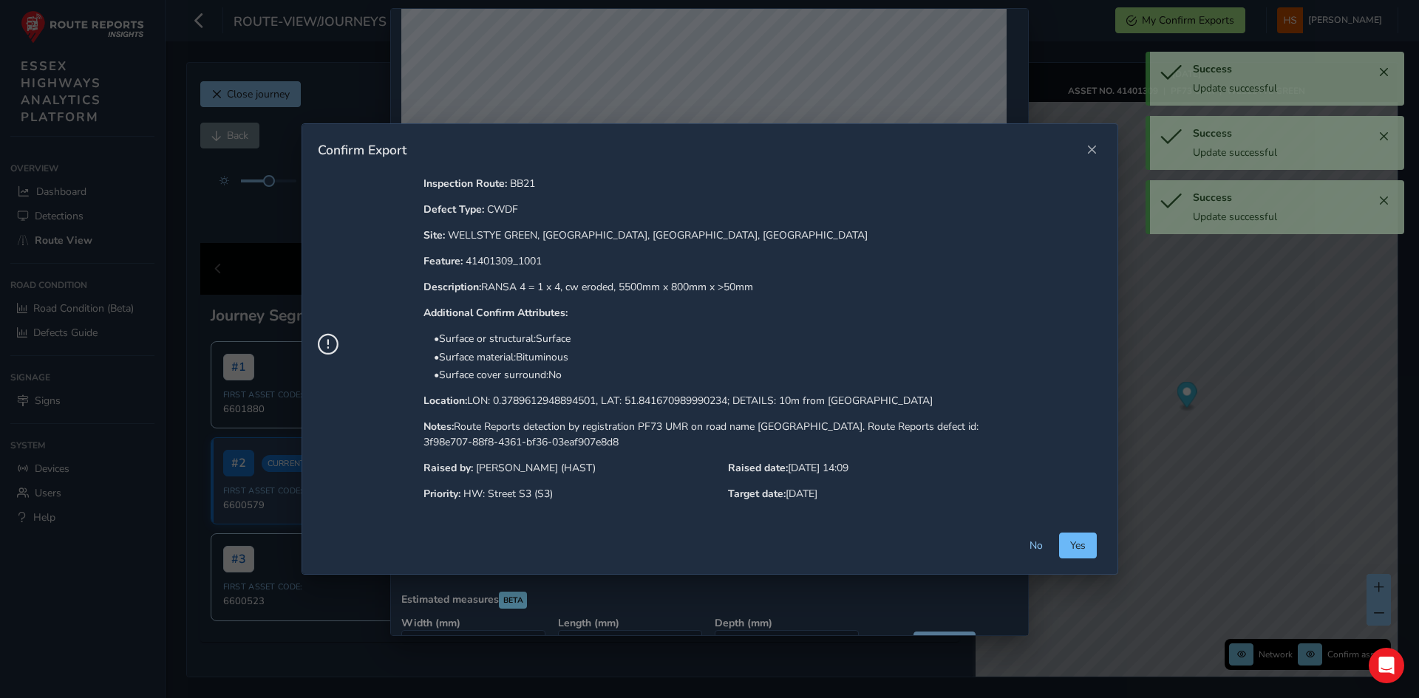
click at [1070, 544] on span "Yes" at bounding box center [1078, 546] width 16 height 14
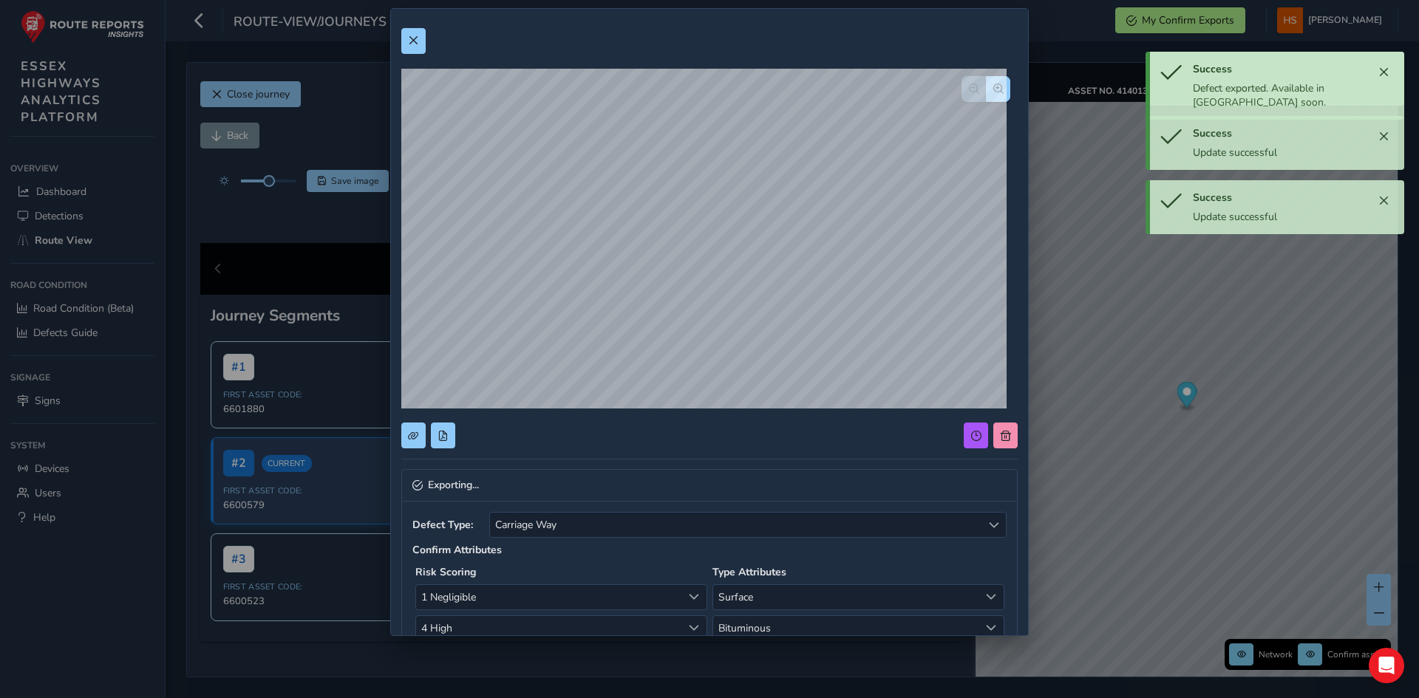
scroll to position [0, 0]
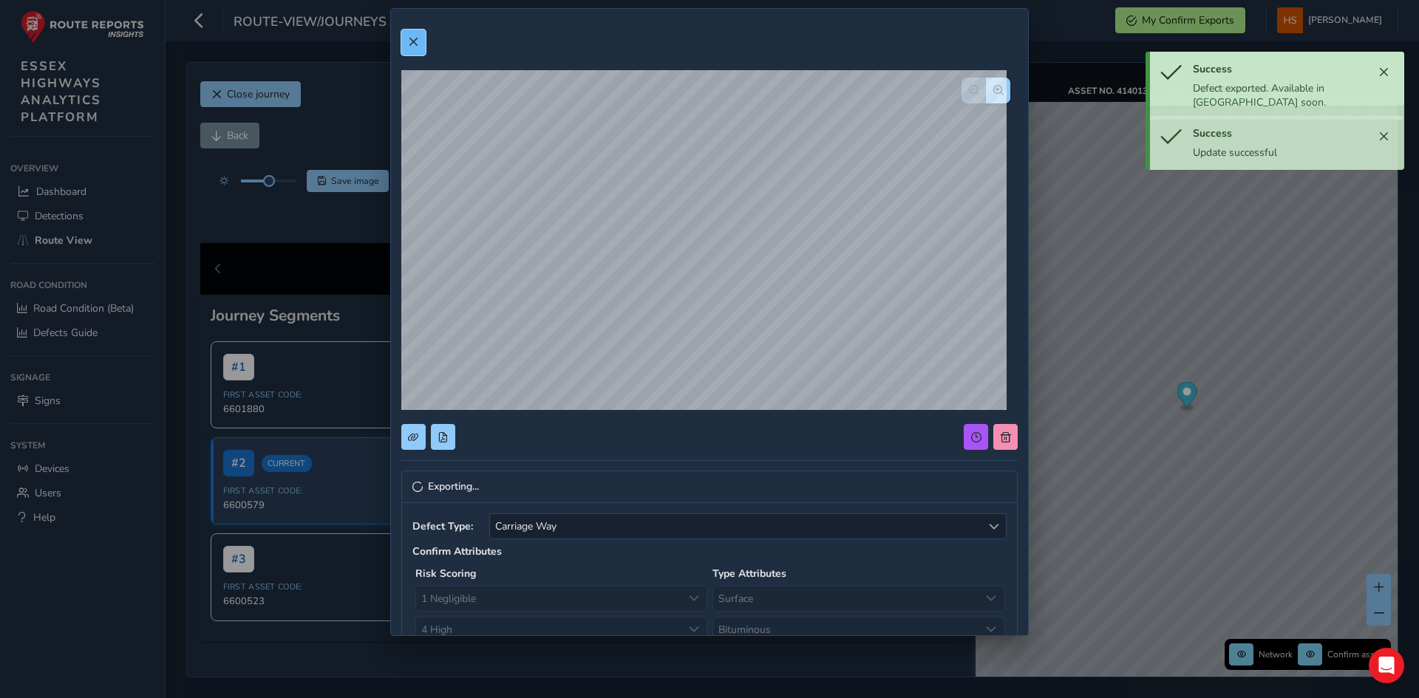
click at [412, 32] on button at bounding box center [413, 43] width 24 height 26
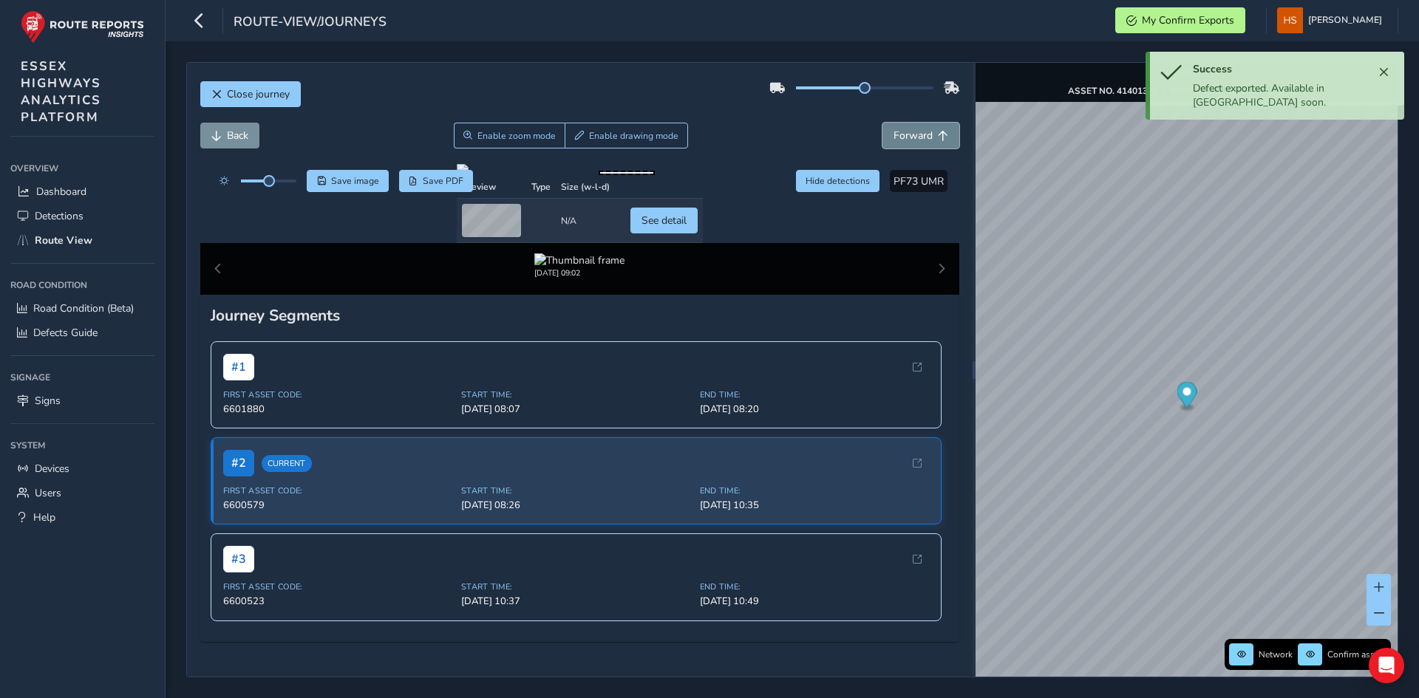
click at [918, 127] on button "Forward" at bounding box center [920, 136] width 77 height 26
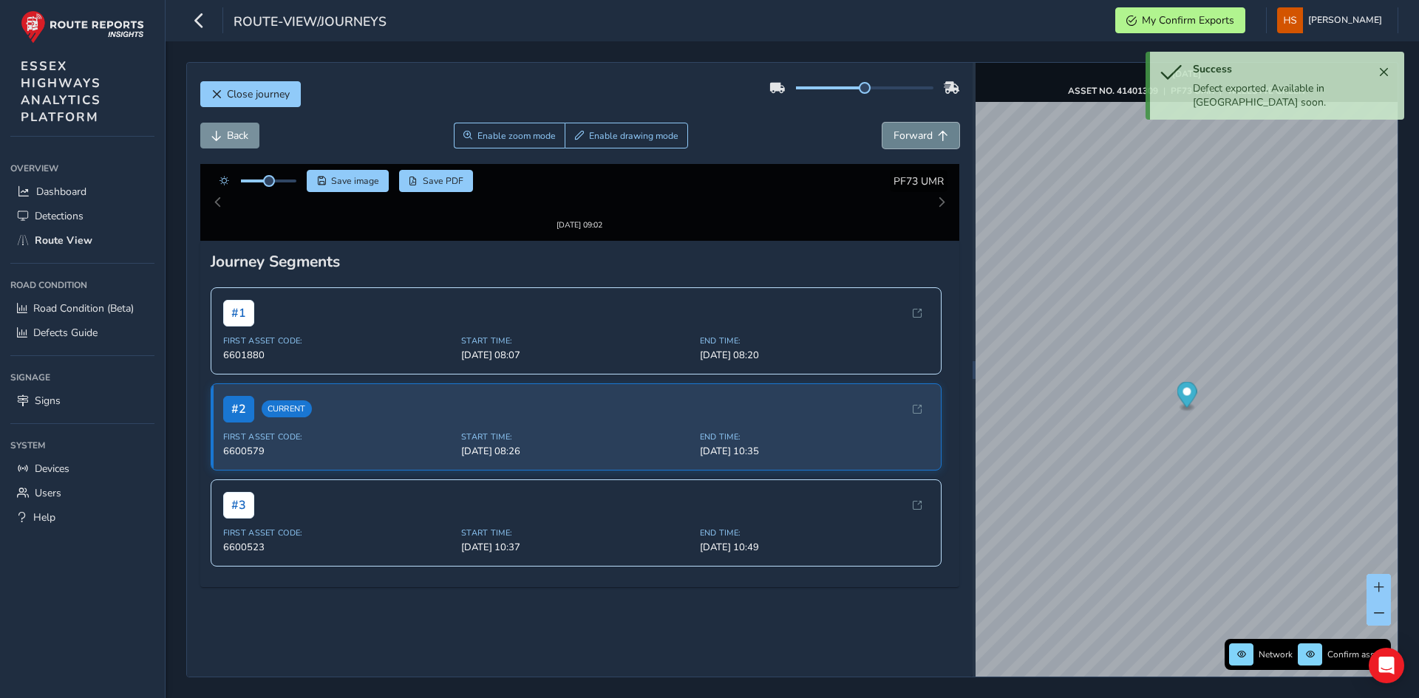
click at [918, 127] on button "Forward" at bounding box center [920, 136] width 77 height 26
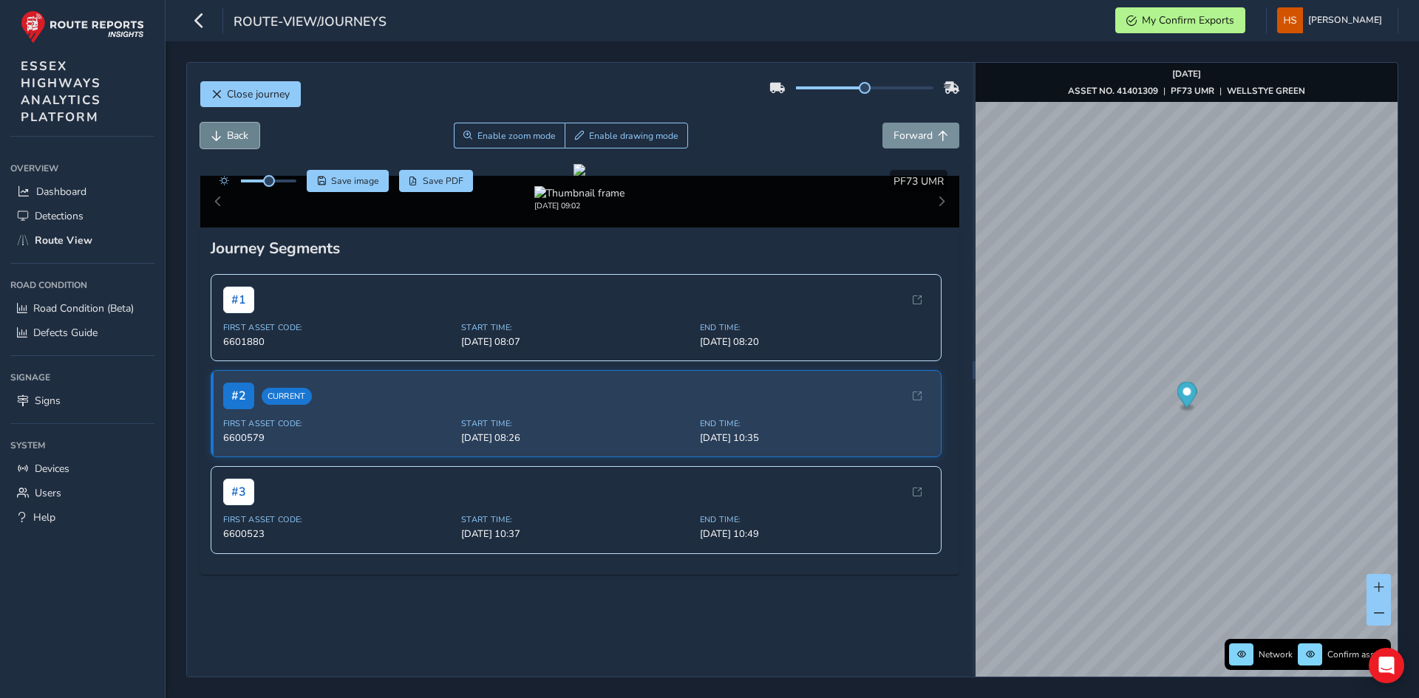
click at [209, 134] on button "Back" at bounding box center [229, 136] width 59 height 26
click at [648, 124] on button "Enable drawing mode" at bounding box center [626, 136] width 123 height 26
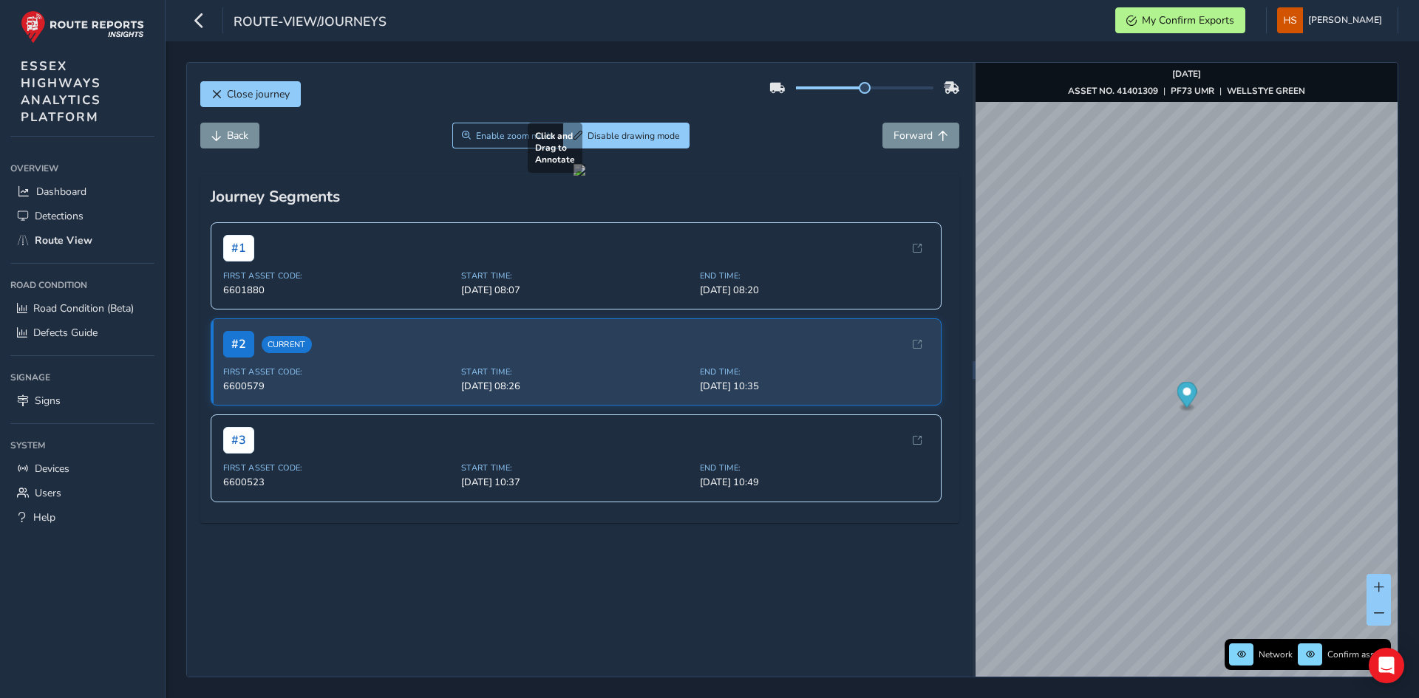
drag, startPoint x: 412, startPoint y: 549, endPoint x: 548, endPoint y: 466, distance: 159.8
click at [573, 176] on div at bounding box center [579, 170] width 12 height 12
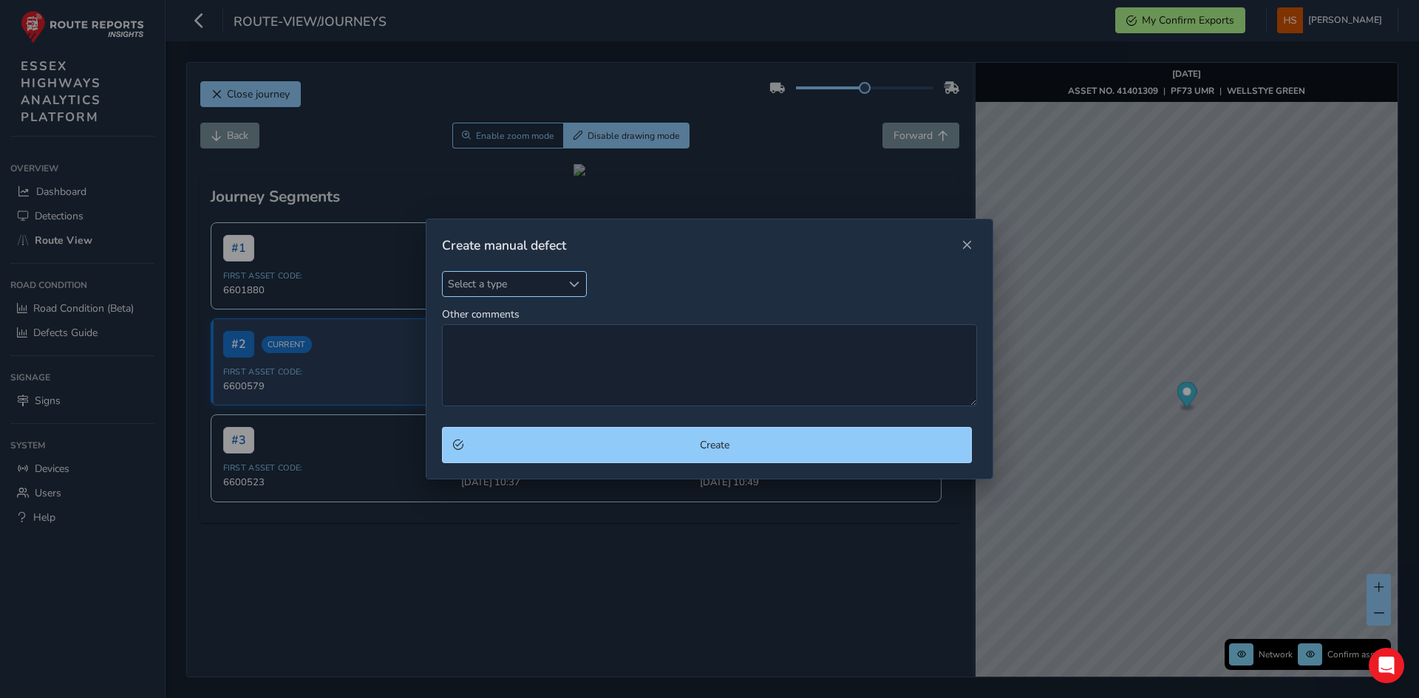
click at [571, 290] on div "Select a type" at bounding box center [574, 284] width 24 height 24
type input "ca"
click at [516, 355] on li "Carriage Way" at bounding box center [530, 351] width 174 height 24
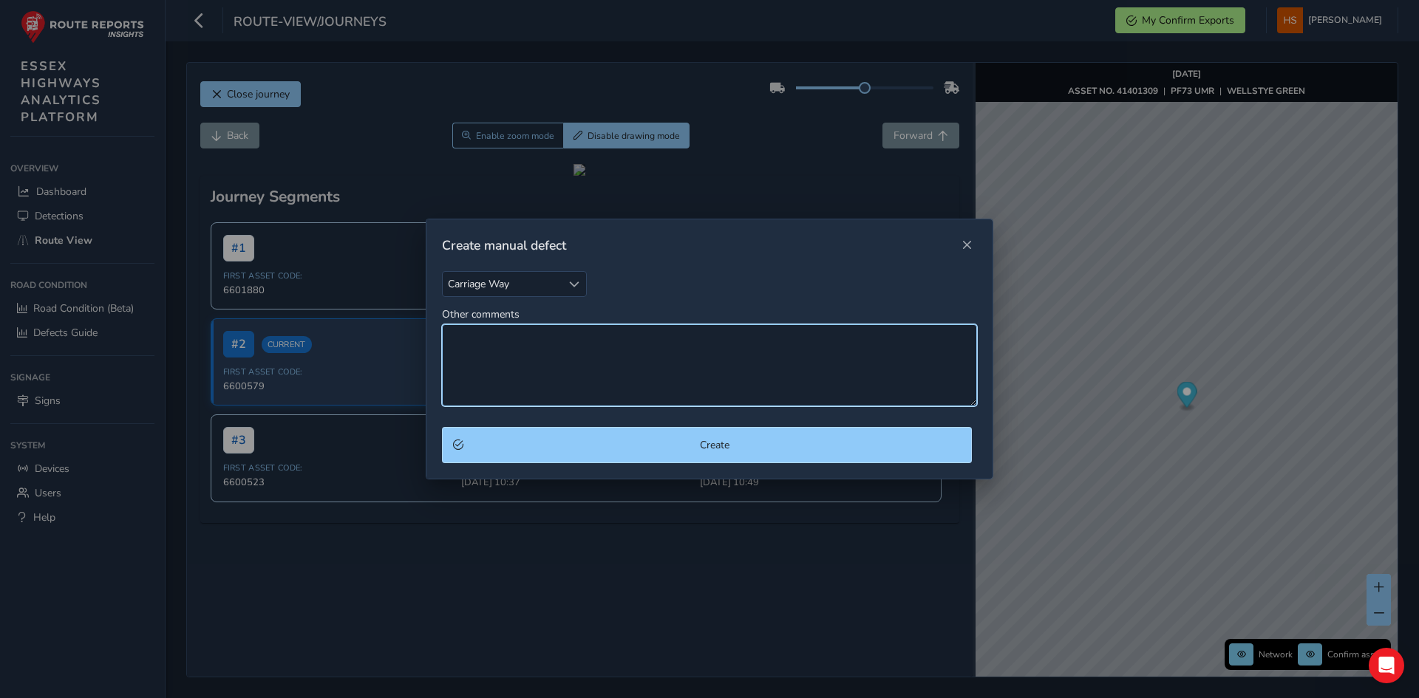
click at [518, 354] on textarea "Other comments" at bounding box center [709, 365] width 535 height 82
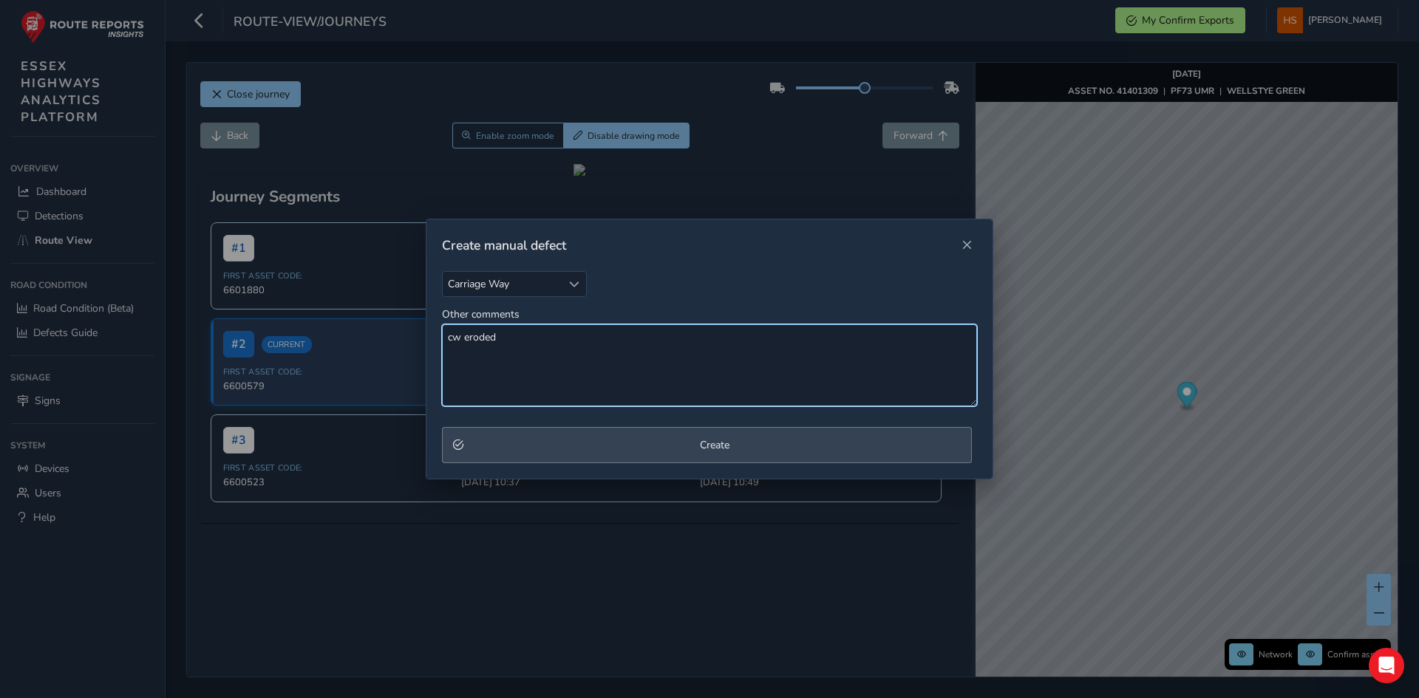
type textarea "cw eroded"
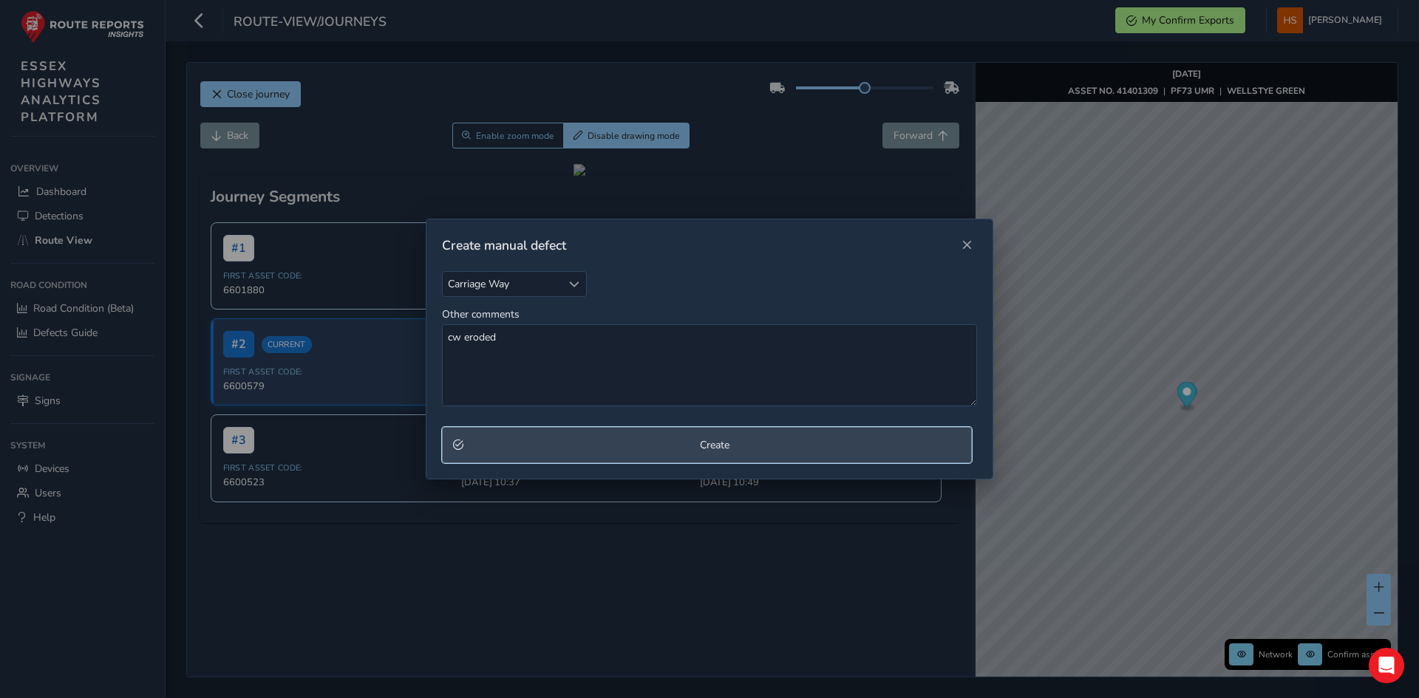
click at [579, 441] on span "Create" at bounding box center [714, 445] width 492 height 14
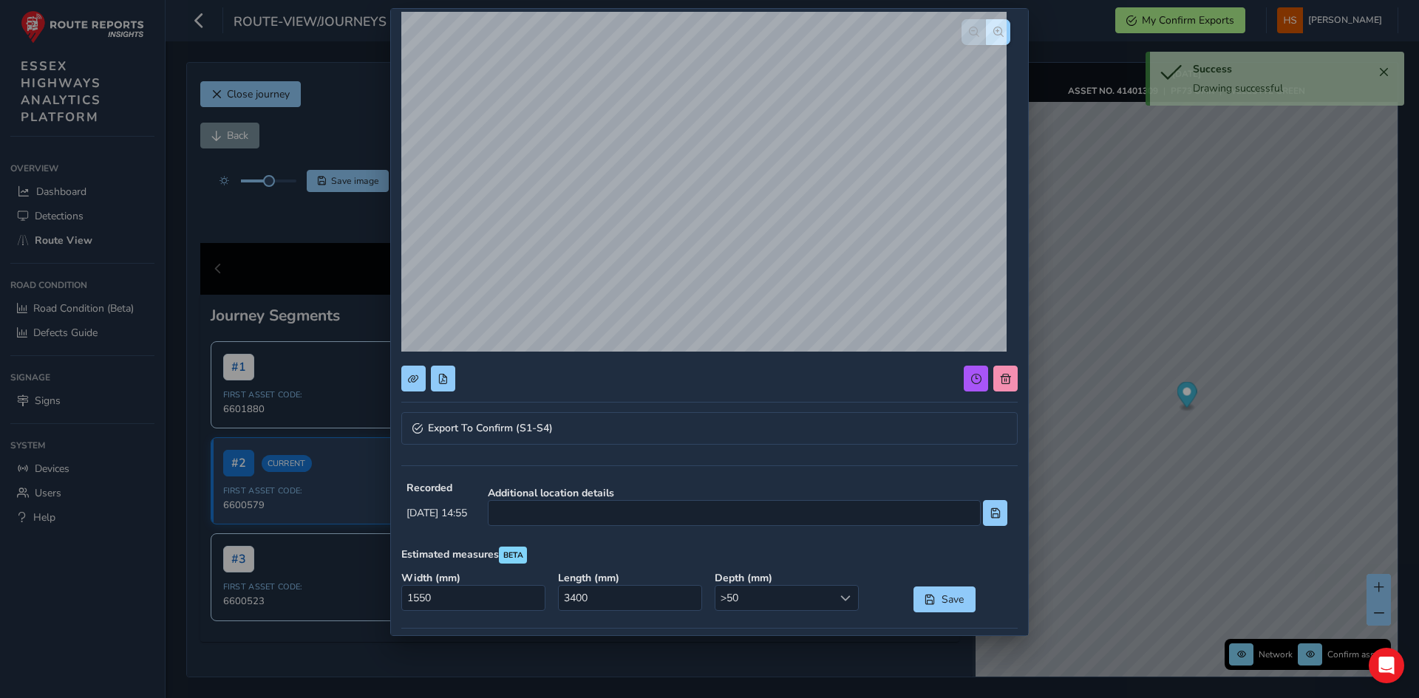
scroll to position [148, 0]
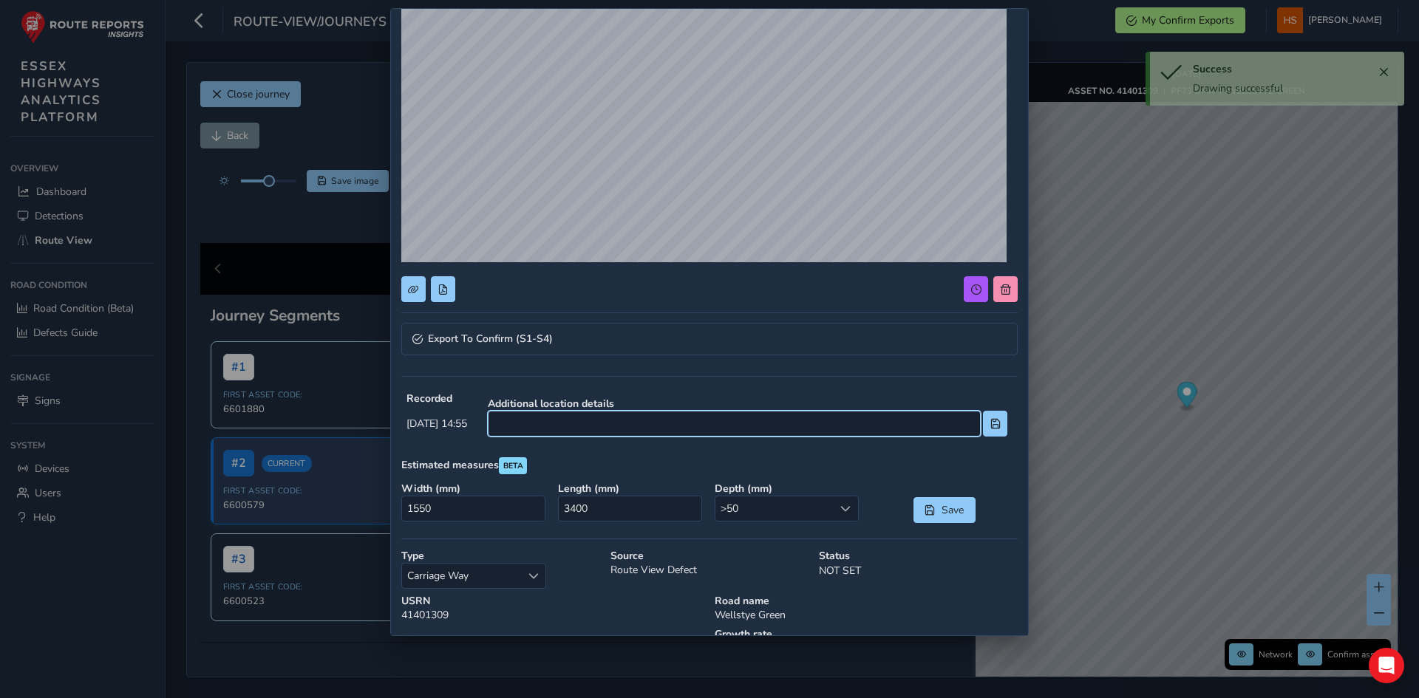
click at [638, 417] on input at bounding box center [734, 424] width 493 height 26
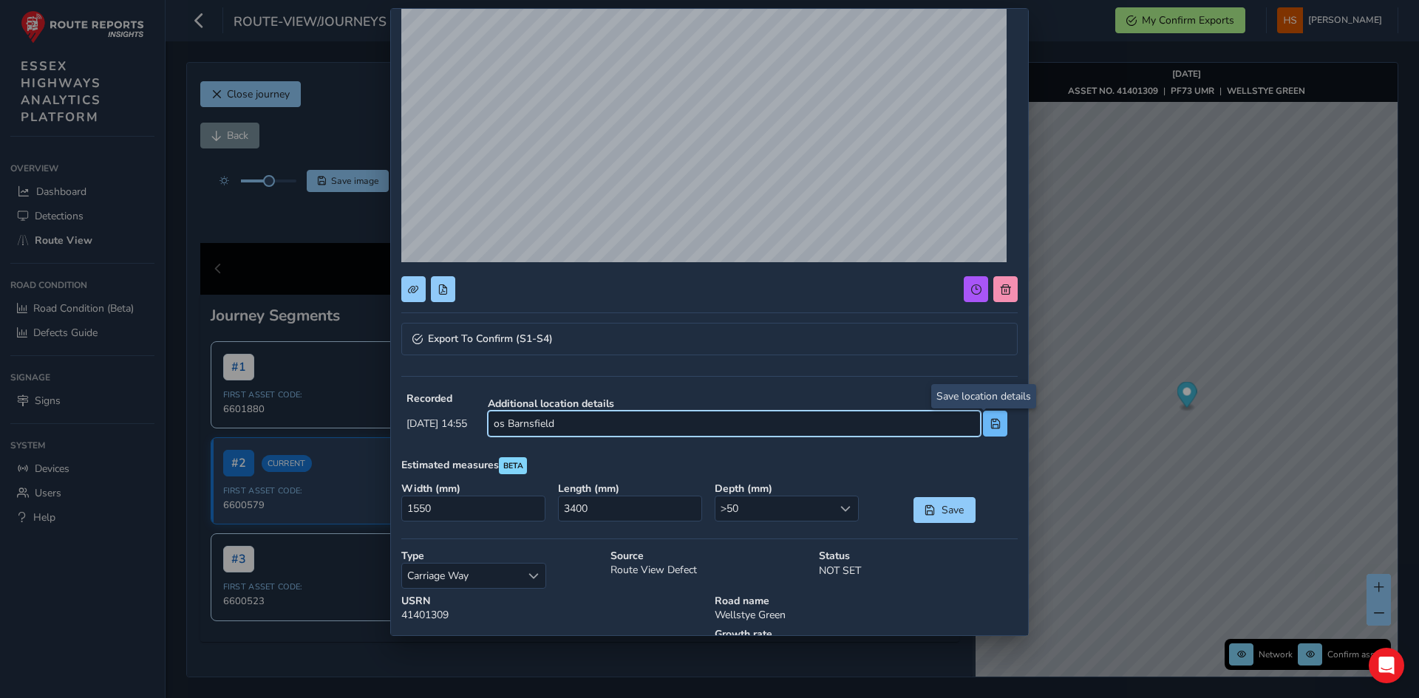
type input "os Barnsfield"
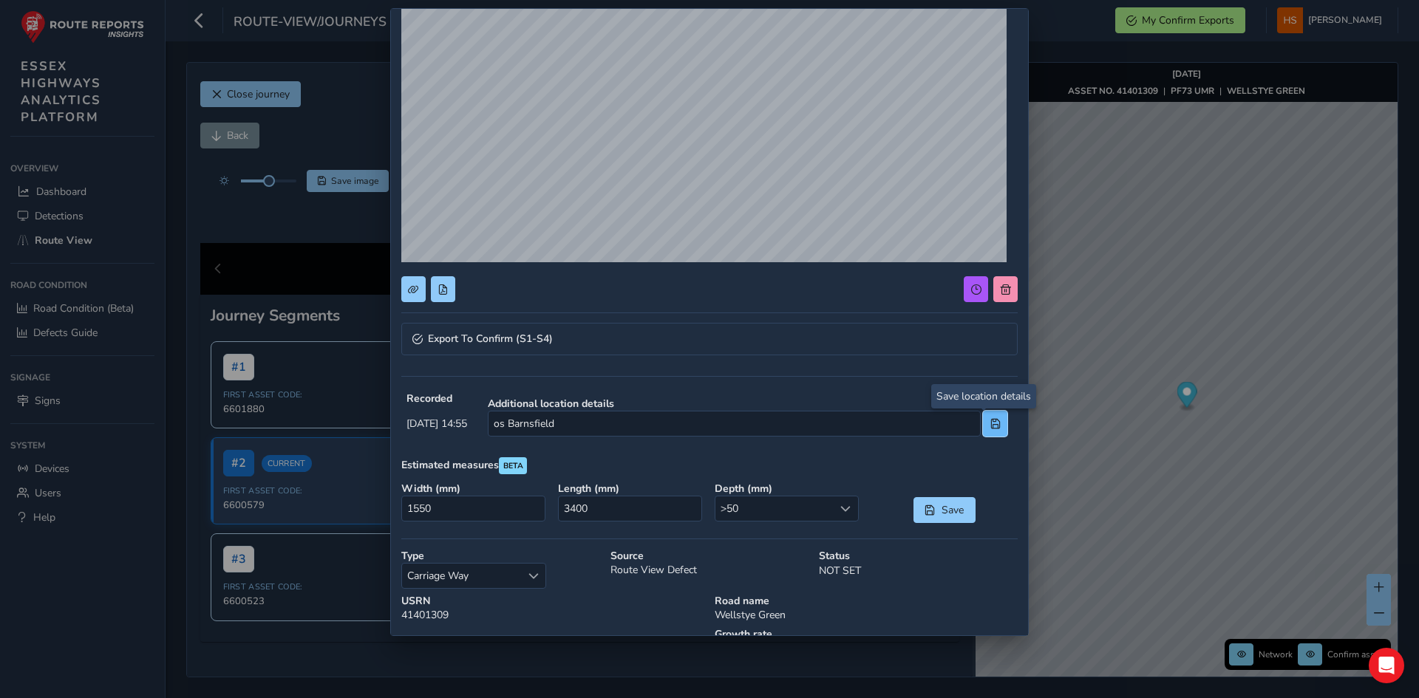
click at [989, 430] on button at bounding box center [995, 424] width 24 height 26
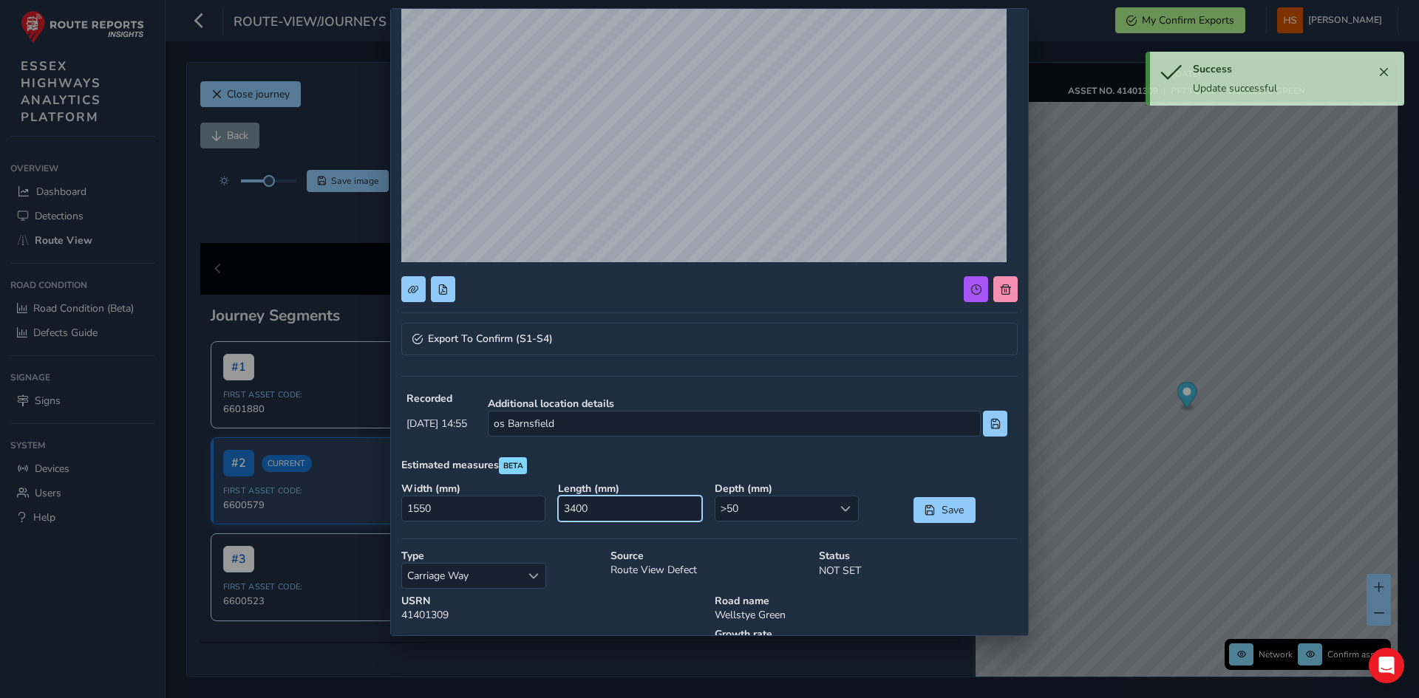
drag, startPoint x: 619, startPoint y: 508, endPoint x: 460, endPoint y: 486, distance: 160.4
click at [437, 494] on div "Width ( mm ) 1550 Length ( mm ) 3400 Depth ( mm ) >50 >50 Save" at bounding box center [709, 503] width 627 height 52
type input "0"
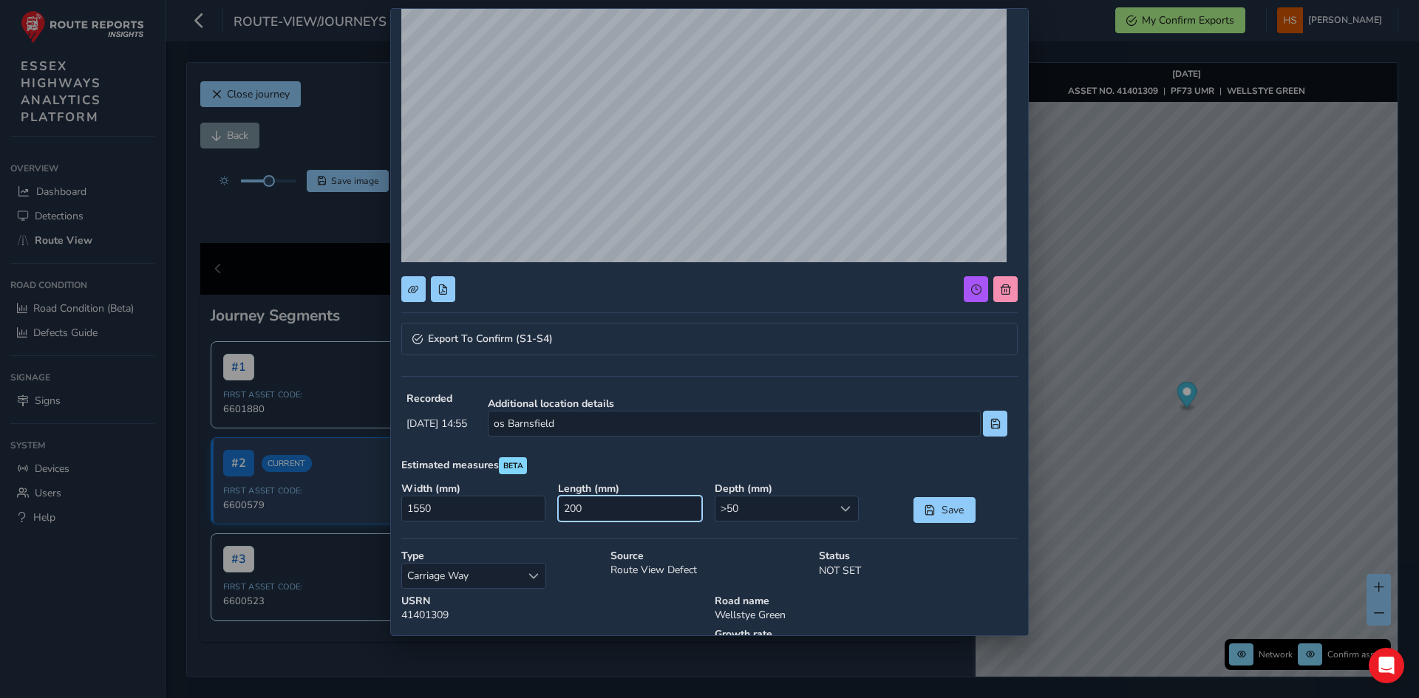
type input "2000"
drag, startPoint x: 454, startPoint y: 513, endPoint x: 310, endPoint y: 491, distance: 144.9
click at [271, 493] on div "Export To Confirm (S1-S4) Recorded [DATE] 14:55 Additional location details os …" at bounding box center [709, 349] width 1419 height 698
type input "1400"
click at [930, 488] on div "Save" at bounding box center [944, 503] width 157 height 52
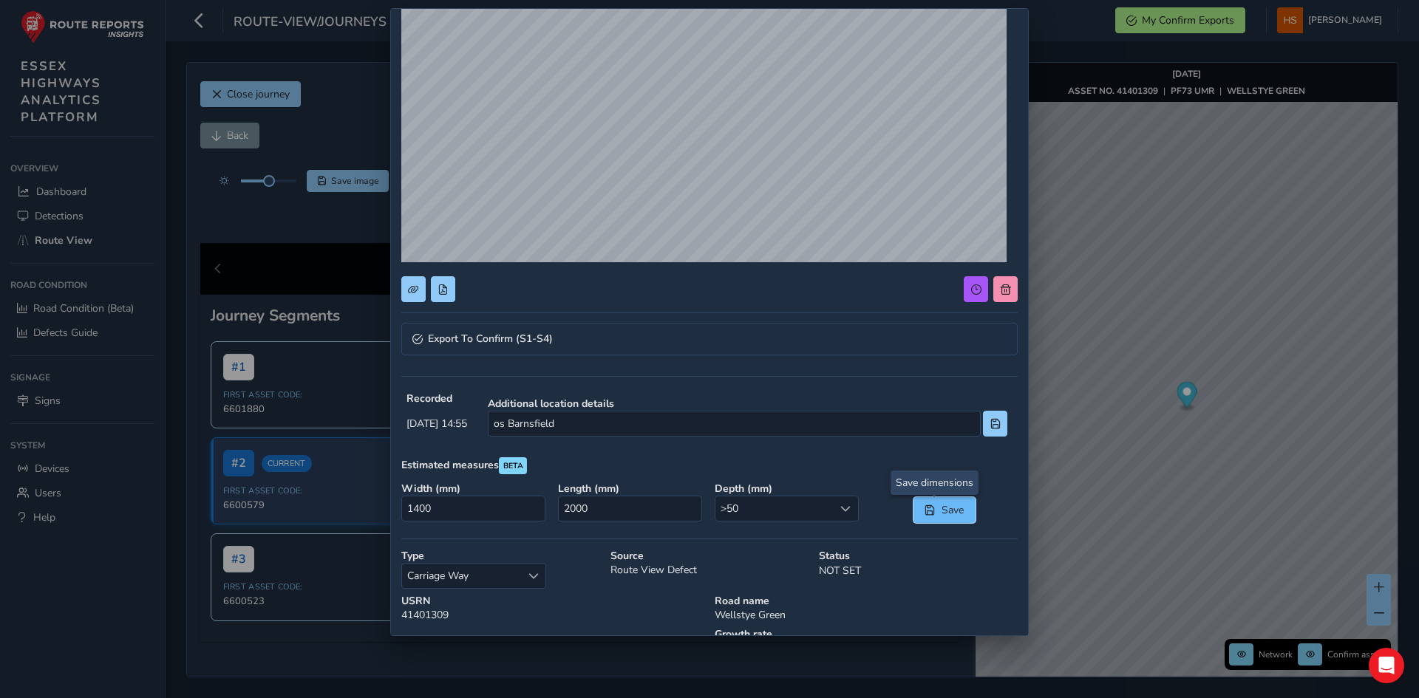
click at [941, 508] on span "Save" at bounding box center [952, 510] width 24 height 14
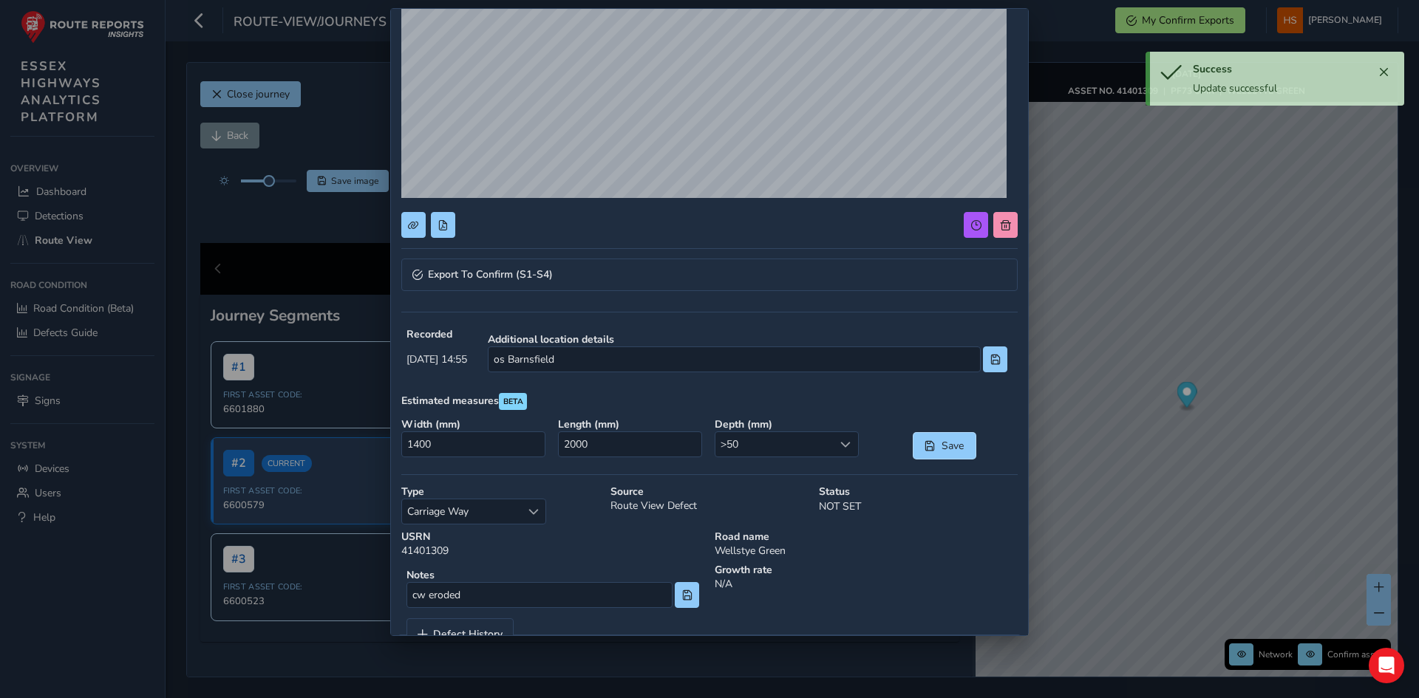
scroll to position [259, 0]
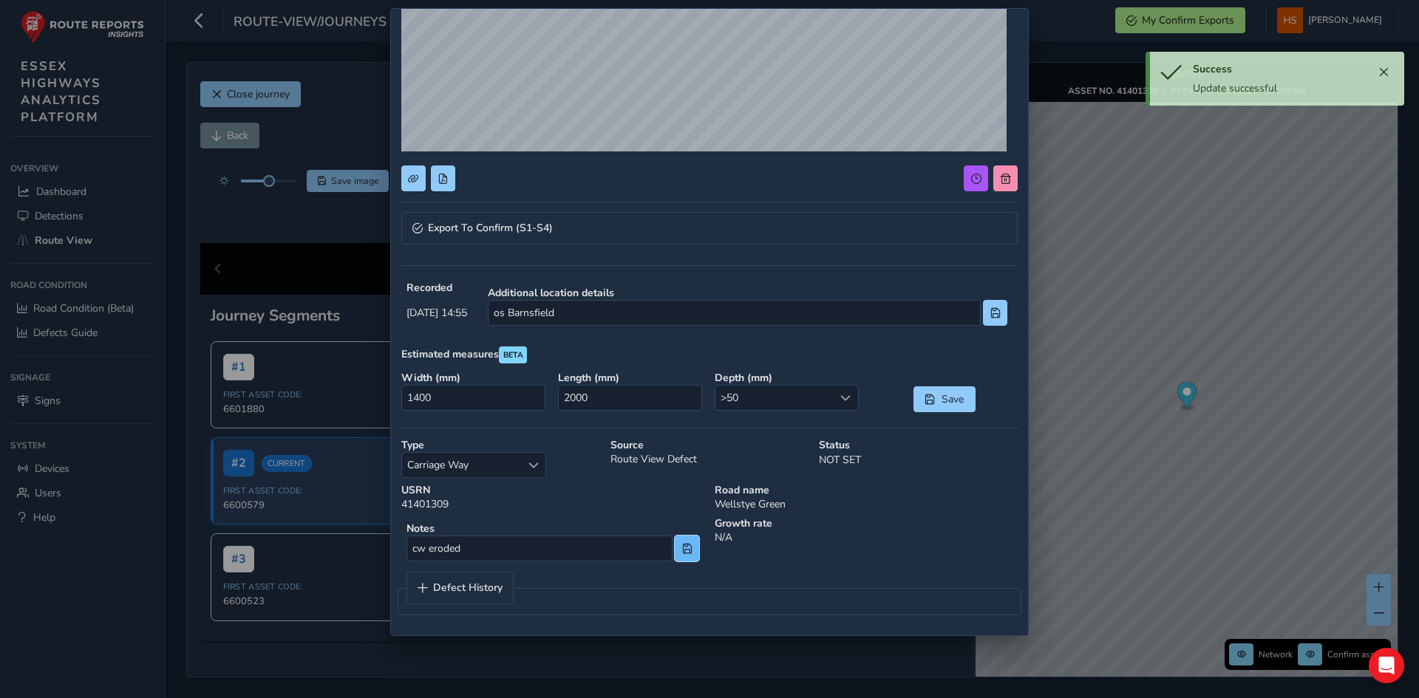
click at [683, 549] on span at bounding box center [687, 549] width 10 height 10
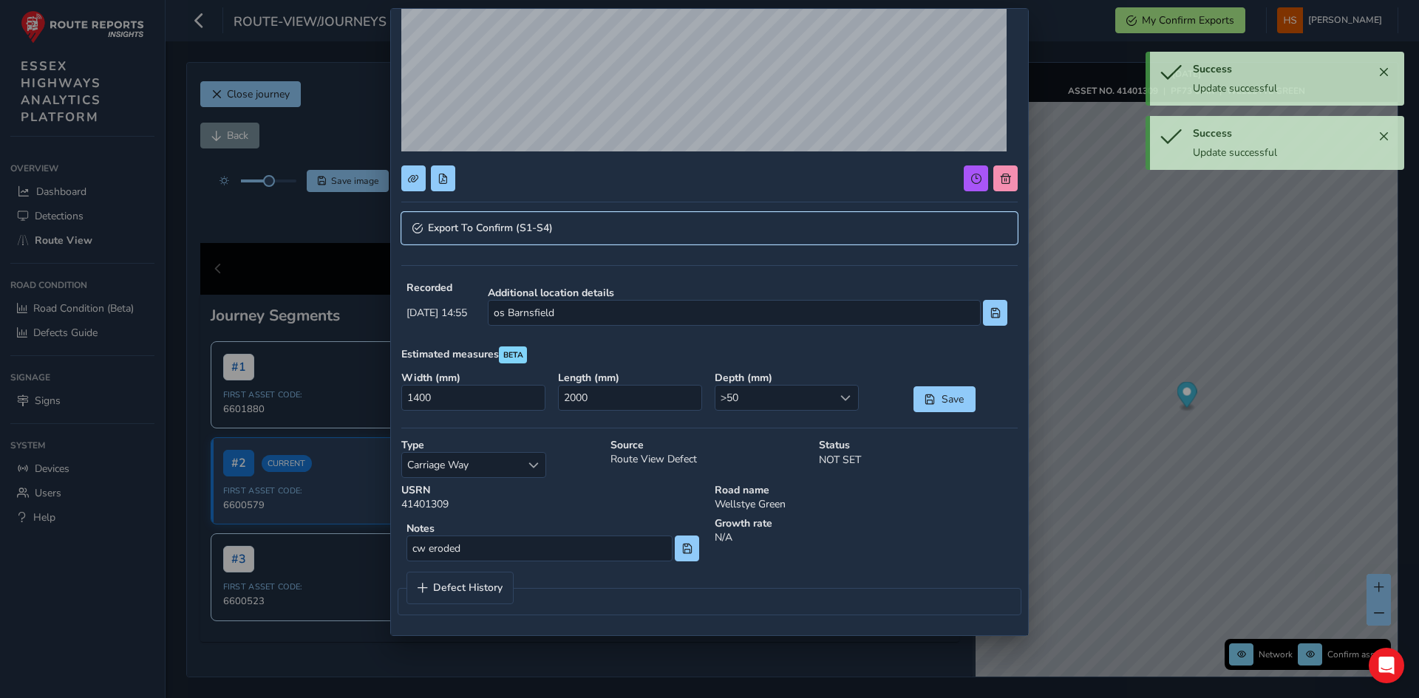
drag, startPoint x: 628, startPoint y: 227, endPoint x: 620, endPoint y: 240, distance: 15.6
click at [628, 227] on link "Export To Confirm (S1-S4)" at bounding box center [709, 228] width 616 height 33
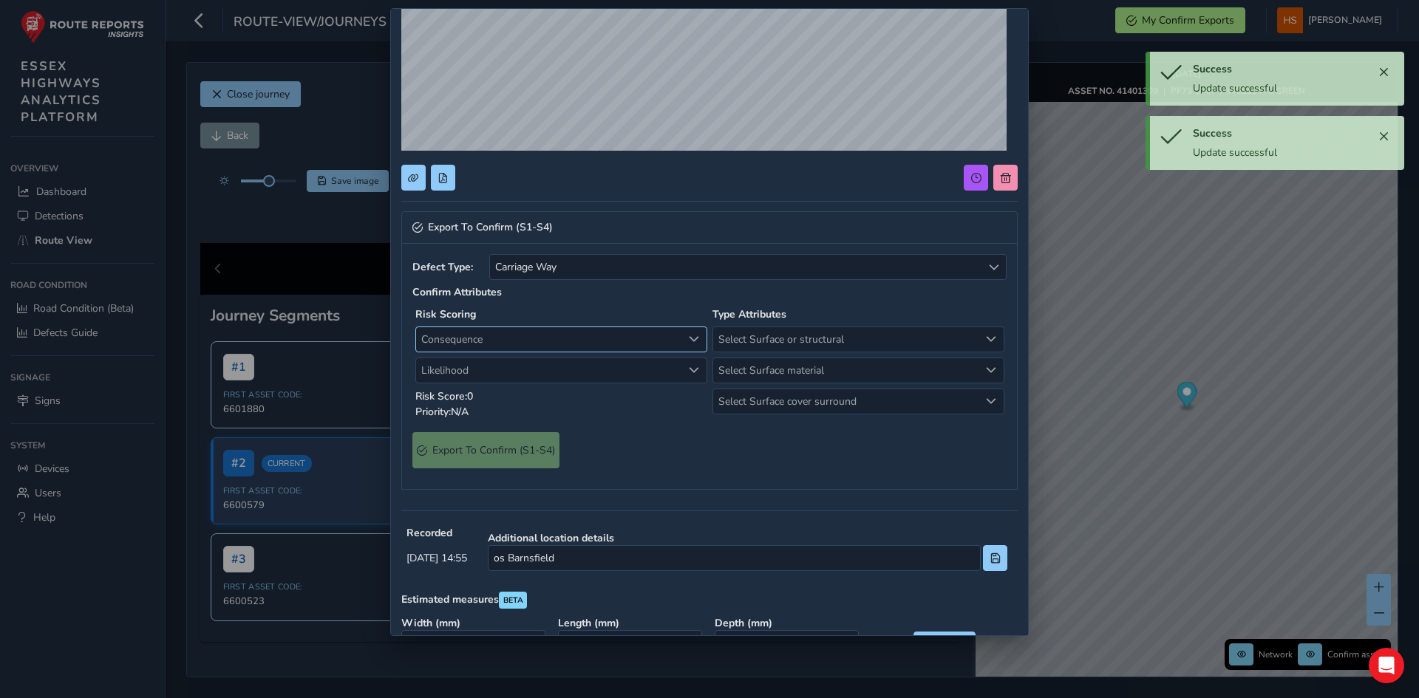
click at [538, 340] on span "Consequence" at bounding box center [549, 339] width 266 height 24
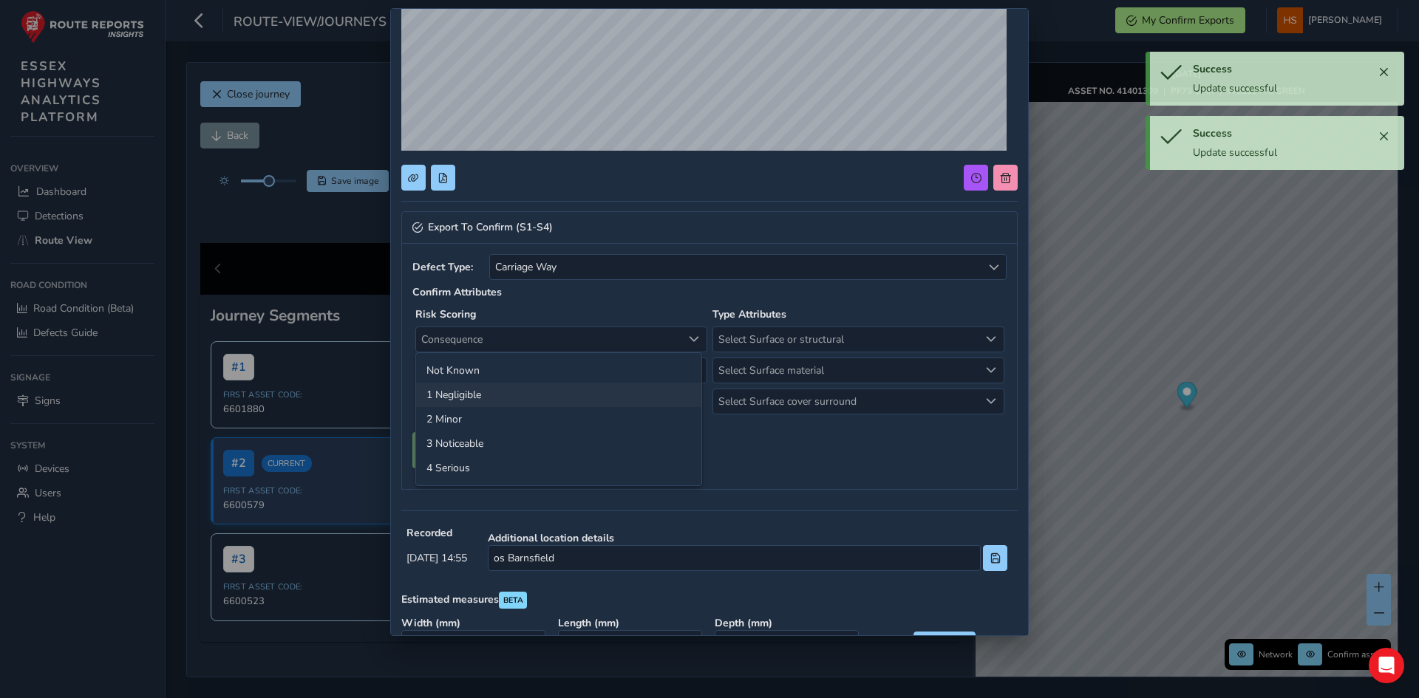
click at [473, 395] on li "1 Negligible" at bounding box center [558, 395] width 285 height 24
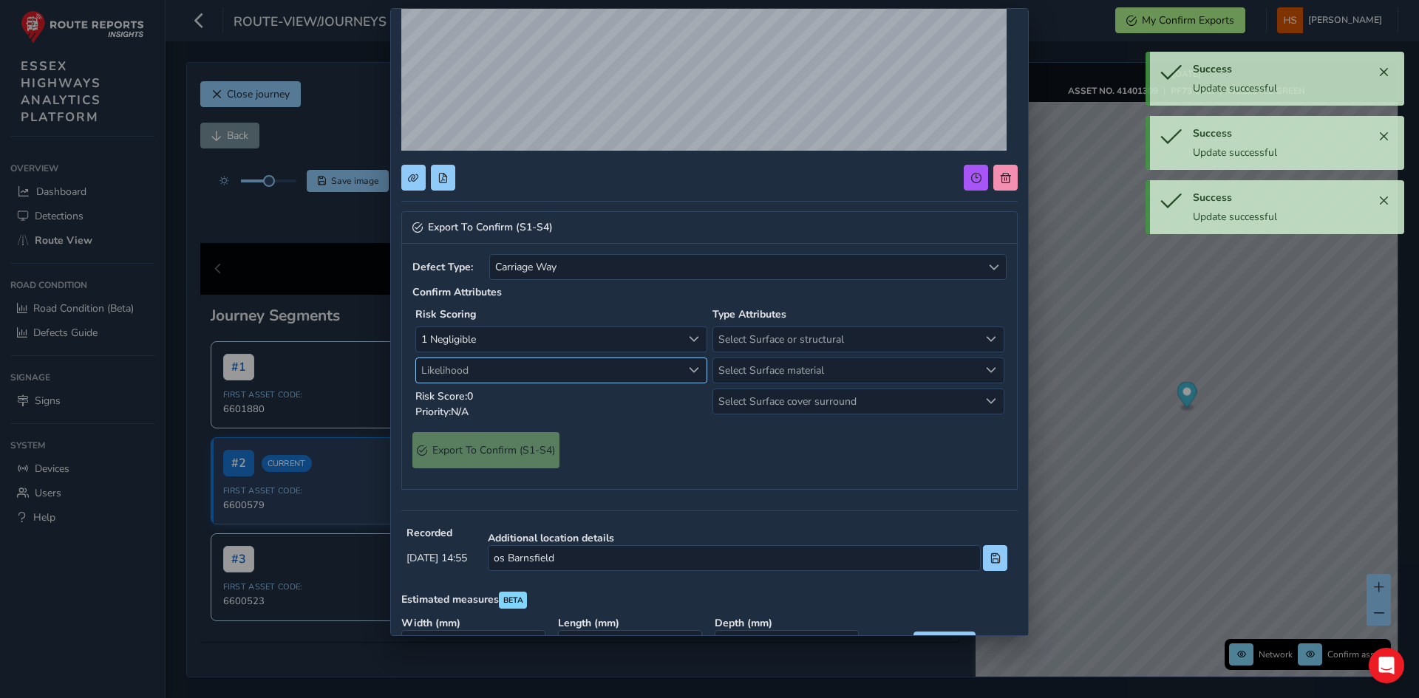
click at [490, 369] on span "Likelihood" at bounding box center [549, 370] width 266 height 24
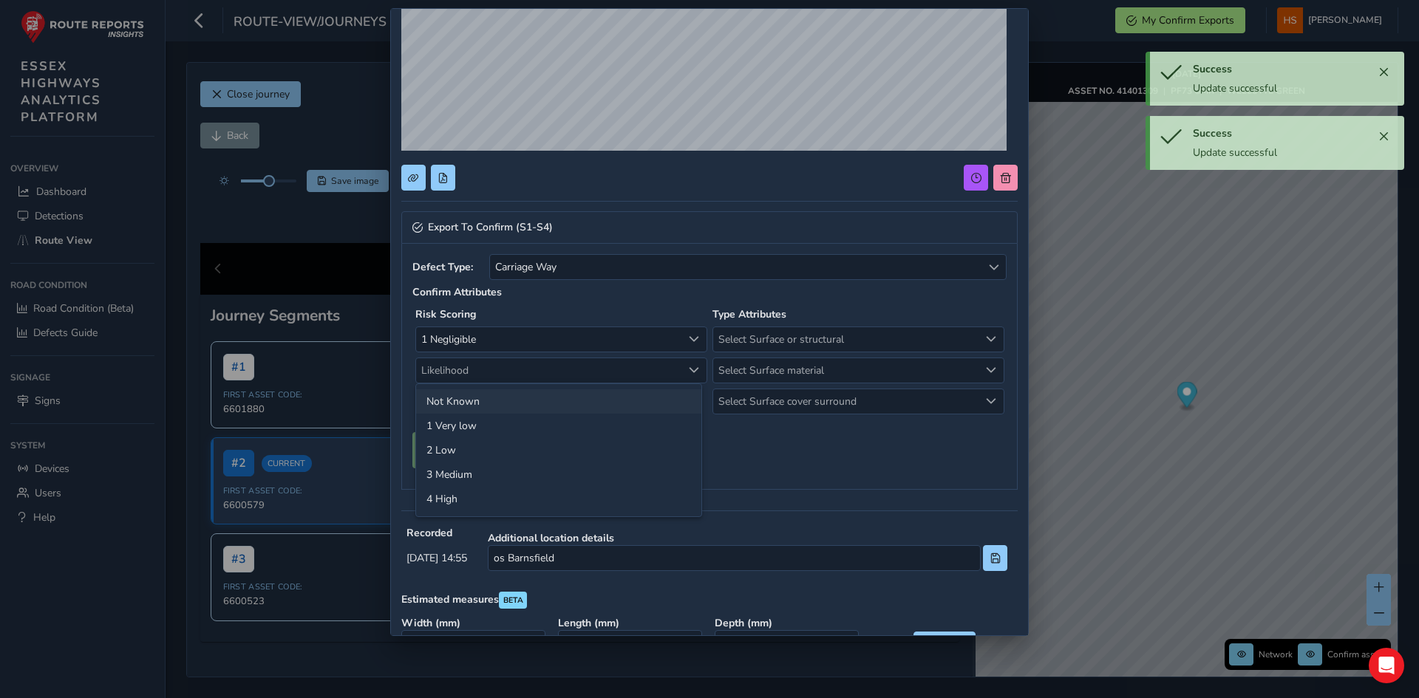
drag, startPoint x: 505, startPoint y: 499, endPoint x: 678, endPoint y: 406, distance: 196.0
click at [506, 498] on li "4 High" at bounding box center [558, 499] width 285 height 24
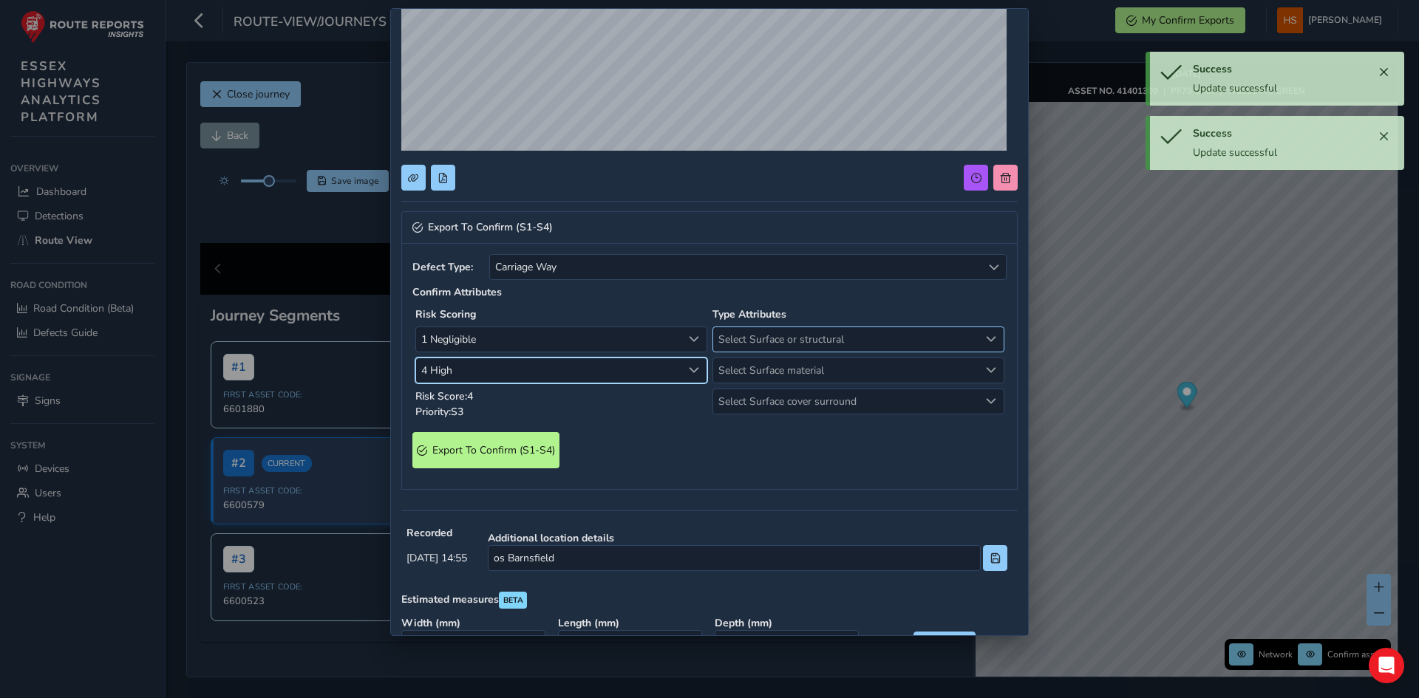
click at [796, 342] on span "Select Surface or structural" at bounding box center [846, 339] width 266 height 24
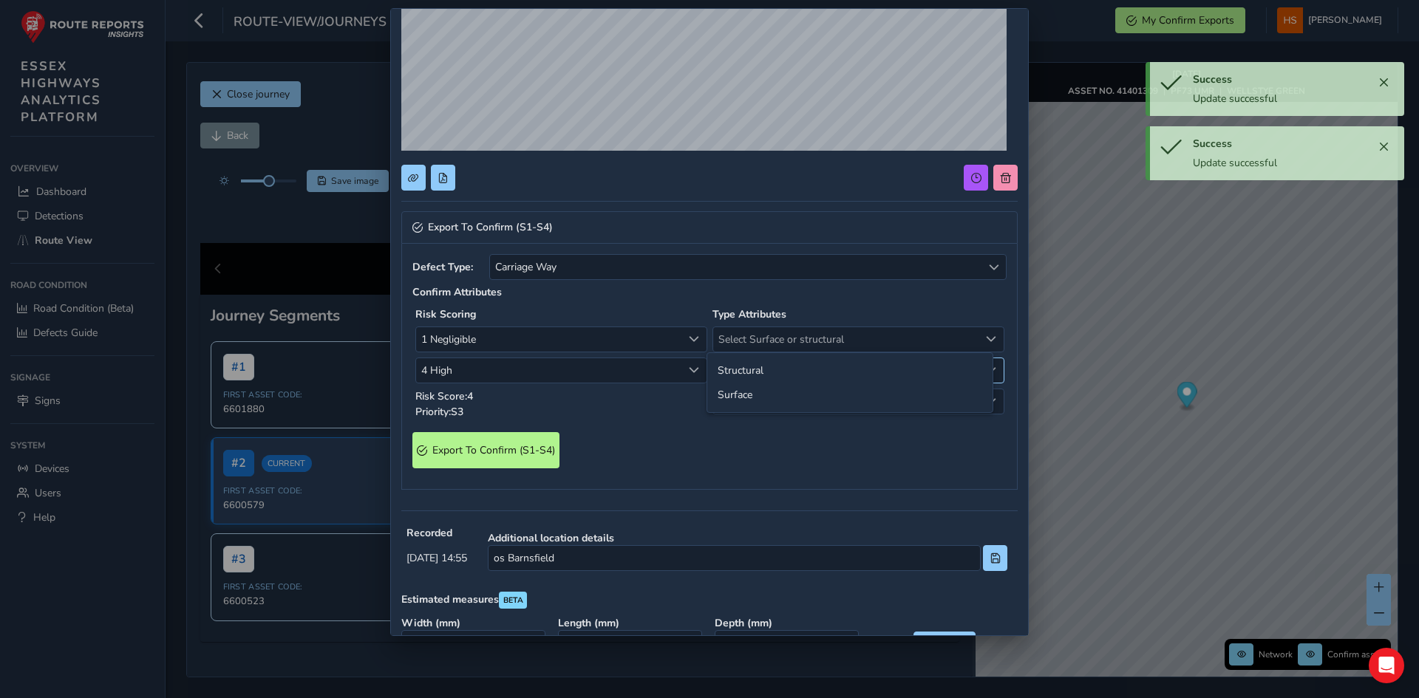
drag, startPoint x: 780, startPoint y: 388, endPoint x: 791, endPoint y: 369, distance: 22.2
click at [780, 388] on li "Surface" at bounding box center [849, 395] width 285 height 24
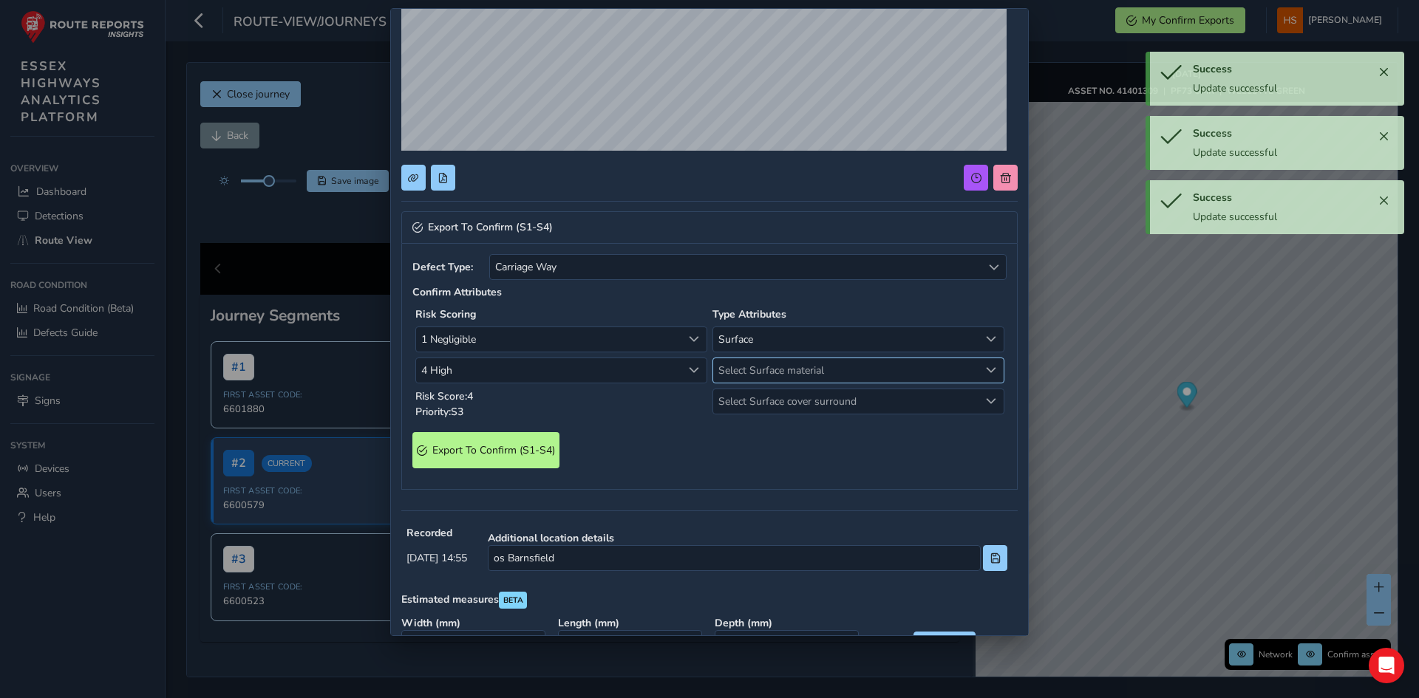
click at [791, 367] on span "Select Surface material" at bounding box center [846, 370] width 266 height 24
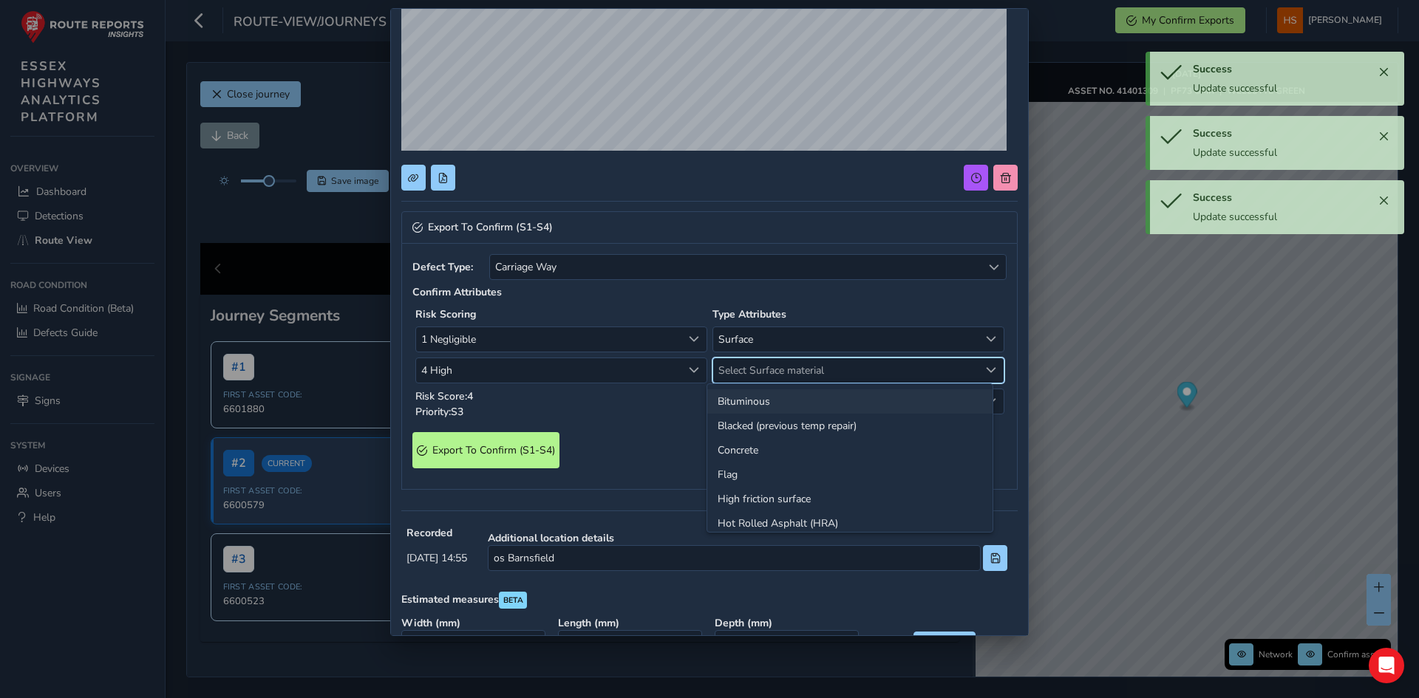
click at [772, 395] on li "Bituminous" at bounding box center [849, 401] width 285 height 24
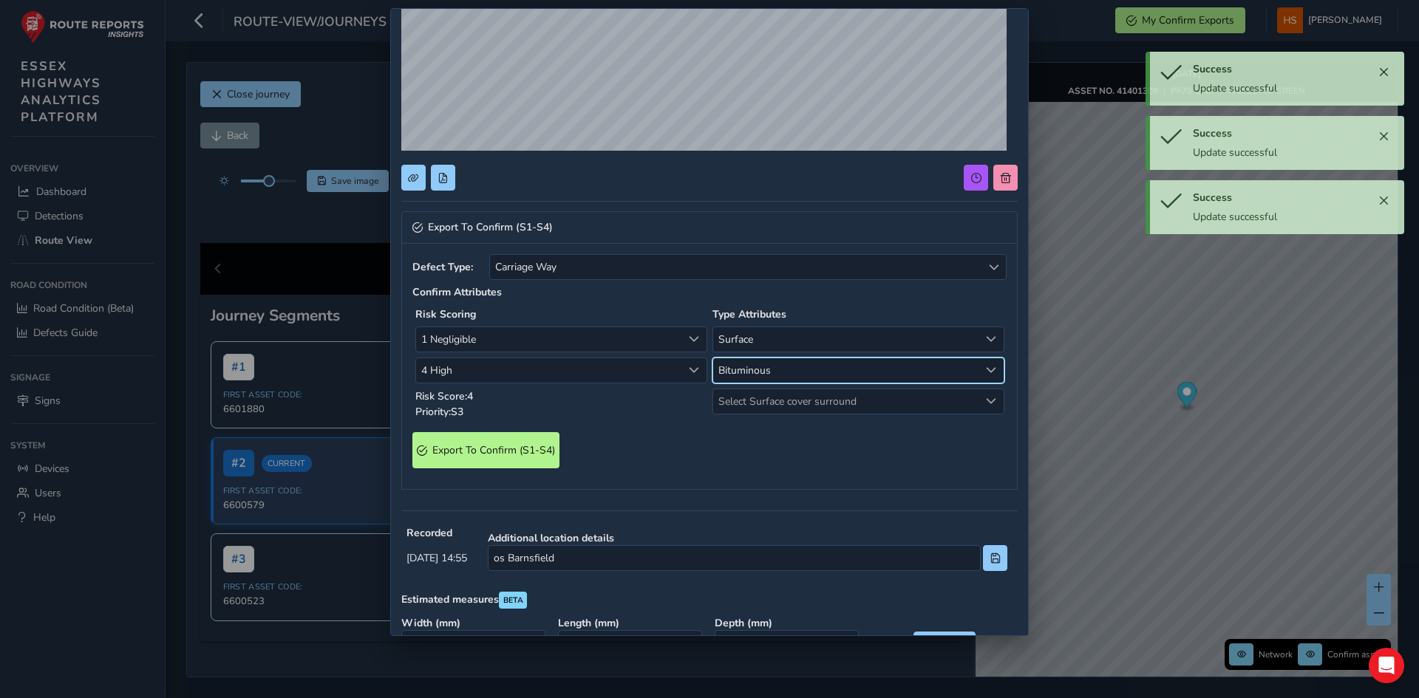
click at [772, 395] on span "Select Surface cover surround" at bounding box center [846, 401] width 266 height 24
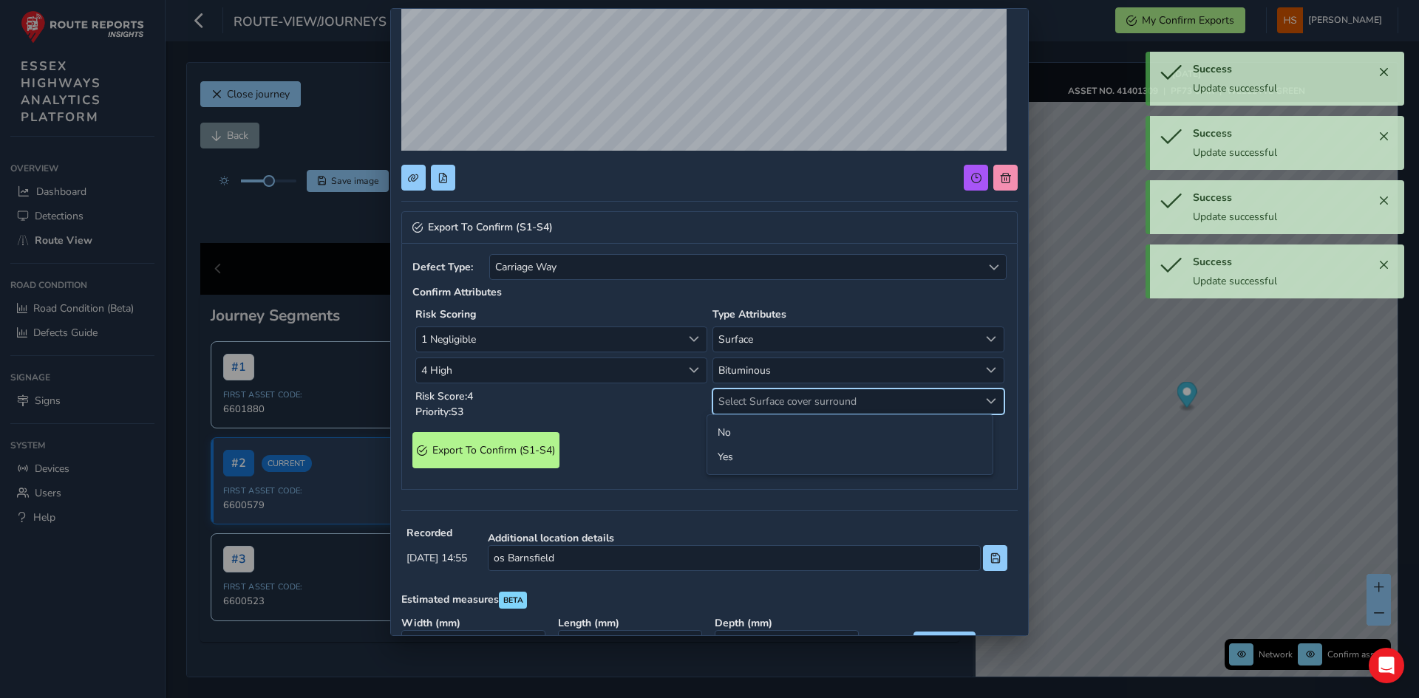
click at [757, 431] on li "No" at bounding box center [849, 432] width 285 height 24
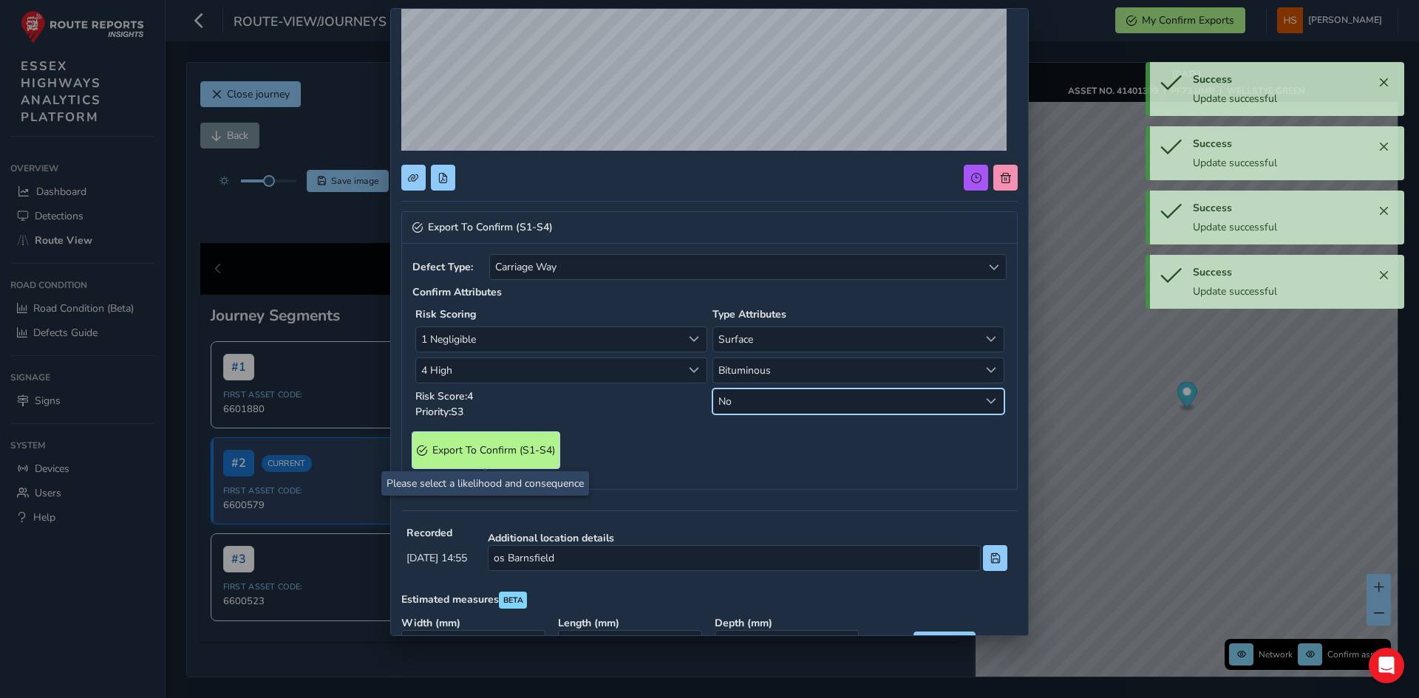
click at [501, 446] on span "Export To Confirm (S1-S4)" at bounding box center [493, 450] width 123 height 14
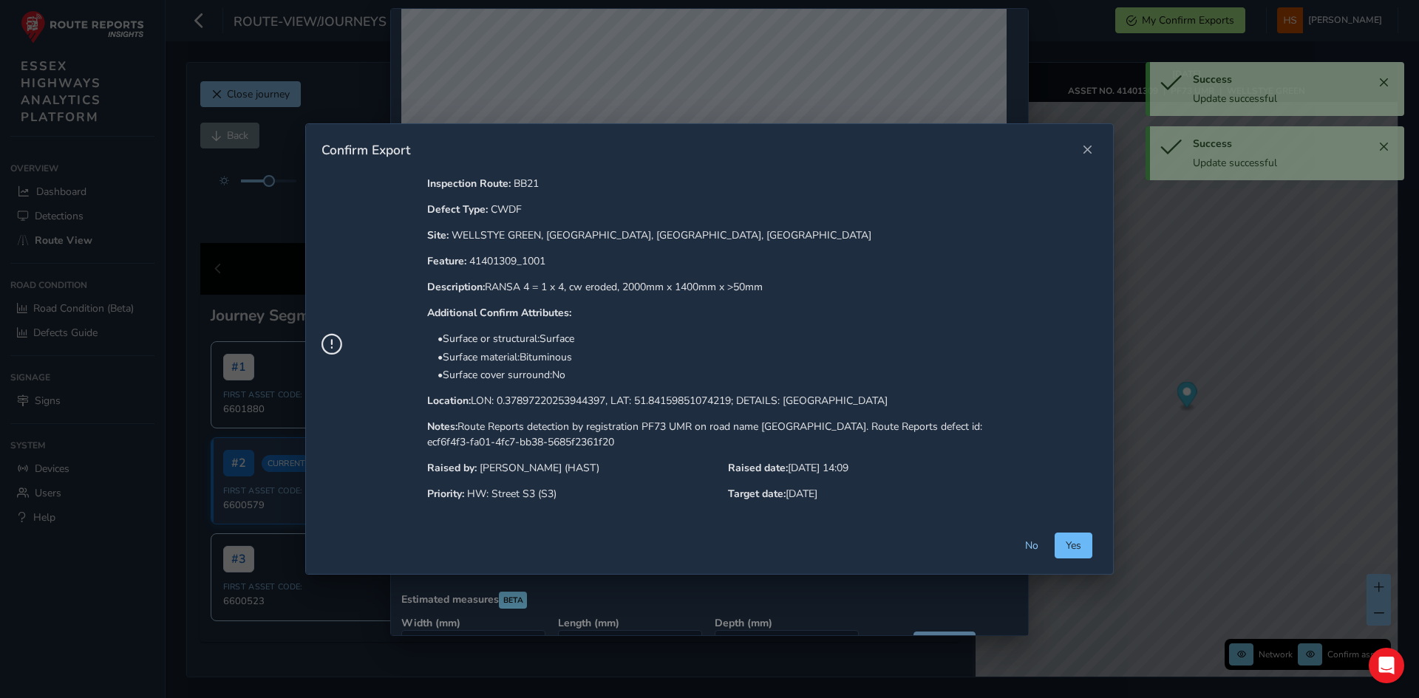
click at [1077, 548] on button "Yes" at bounding box center [1073, 546] width 38 height 26
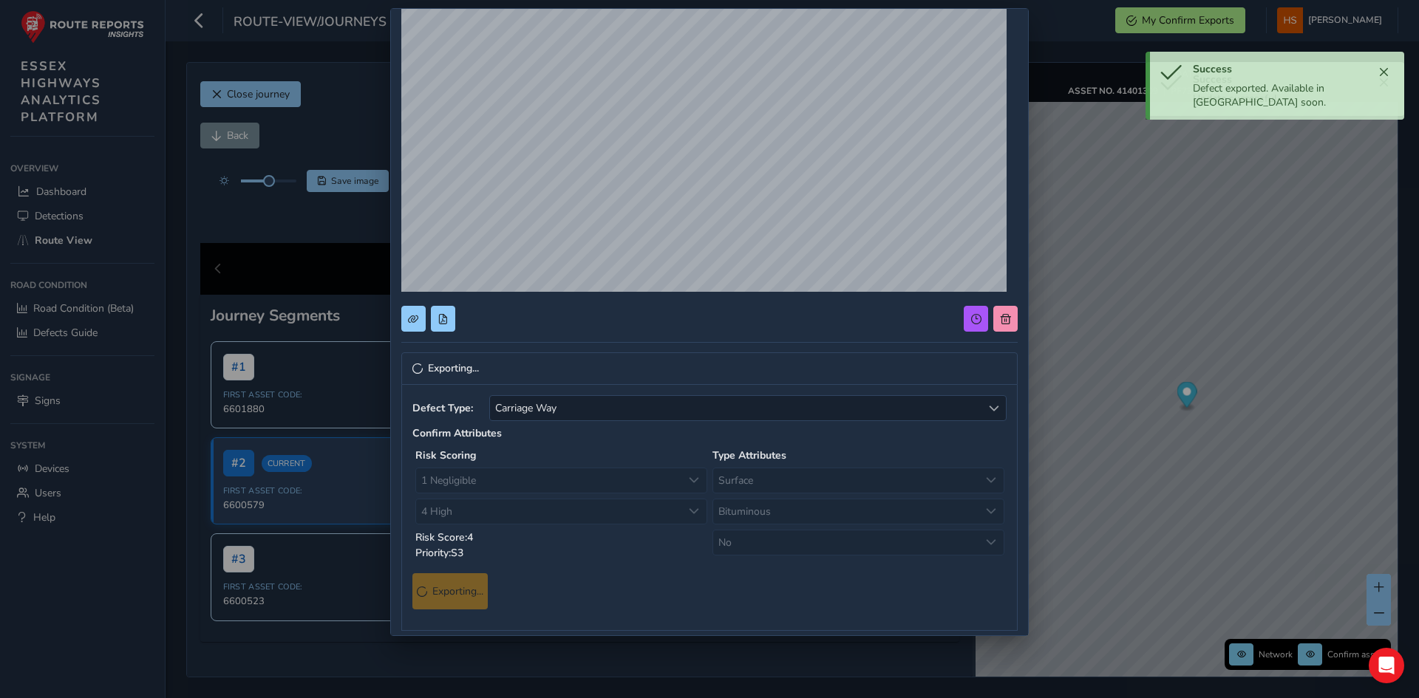
scroll to position [0, 0]
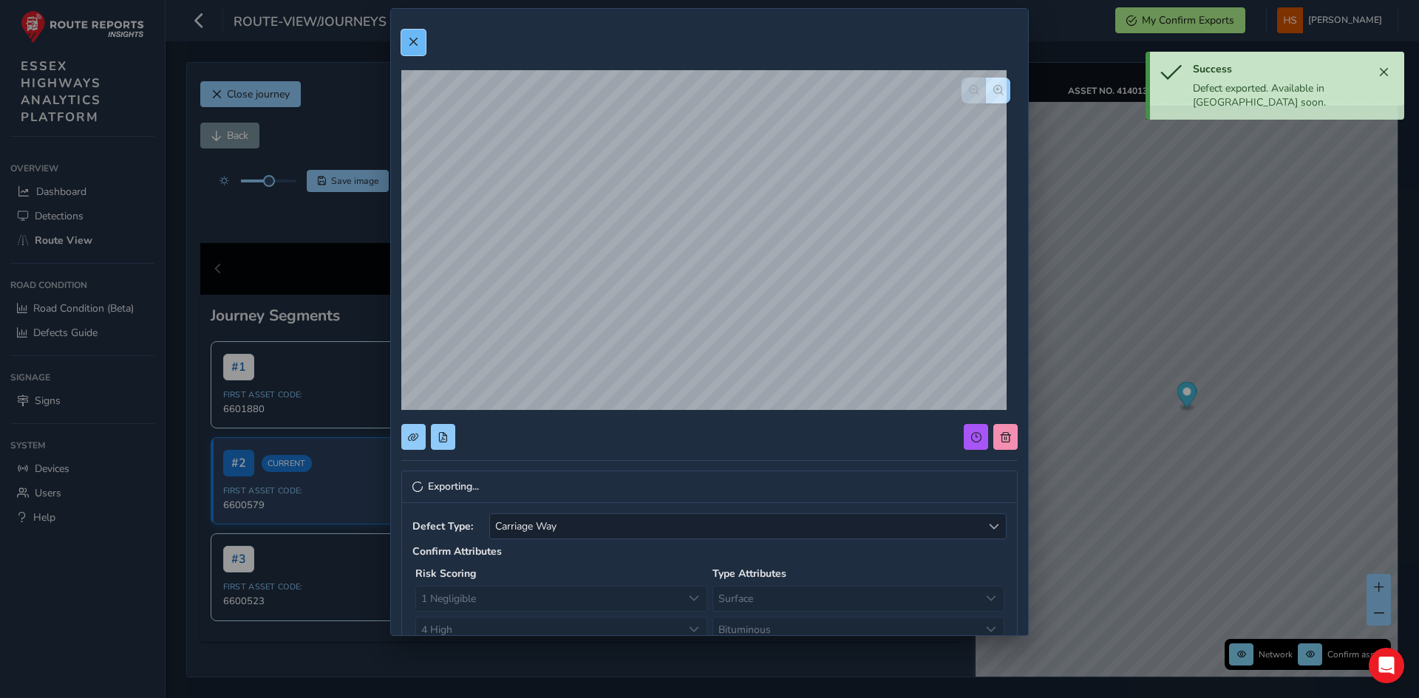
click at [417, 33] on button at bounding box center [413, 43] width 24 height 26
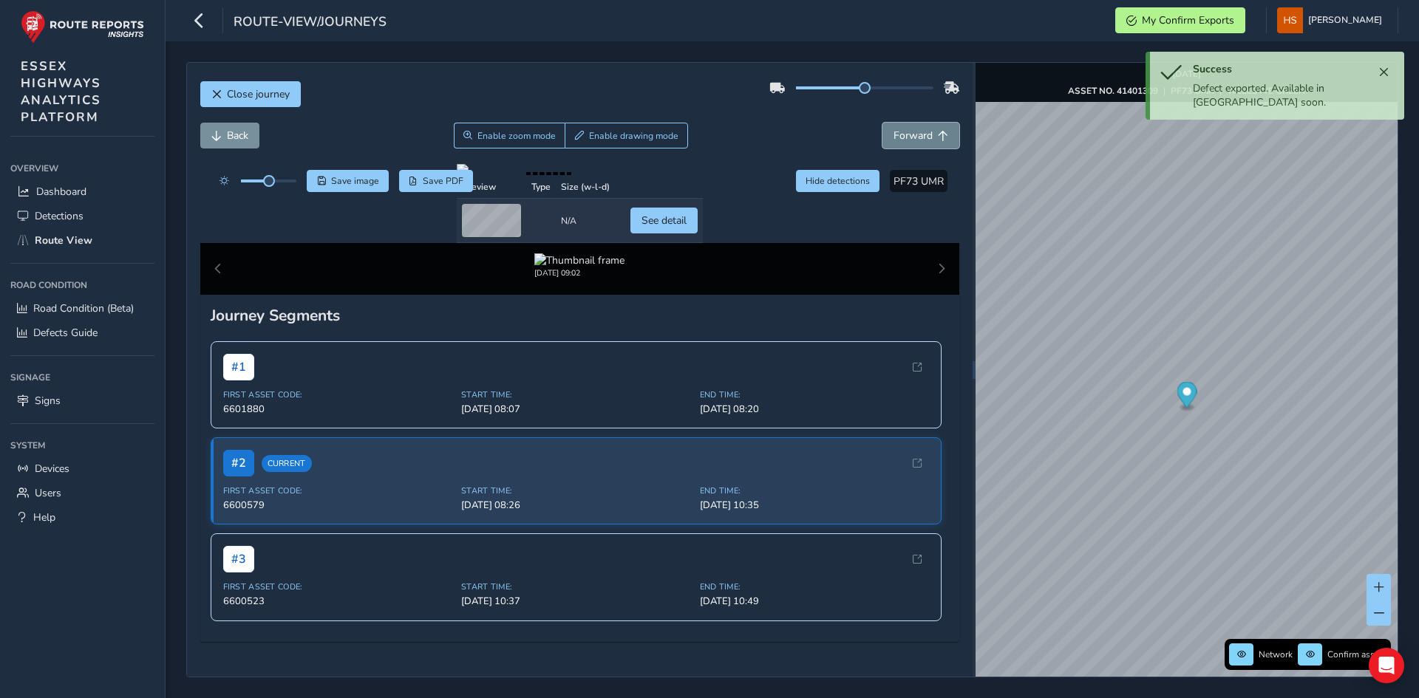
click at [938, 133] on span "Forward" at bounding box center [943, 136] width 10 height 10
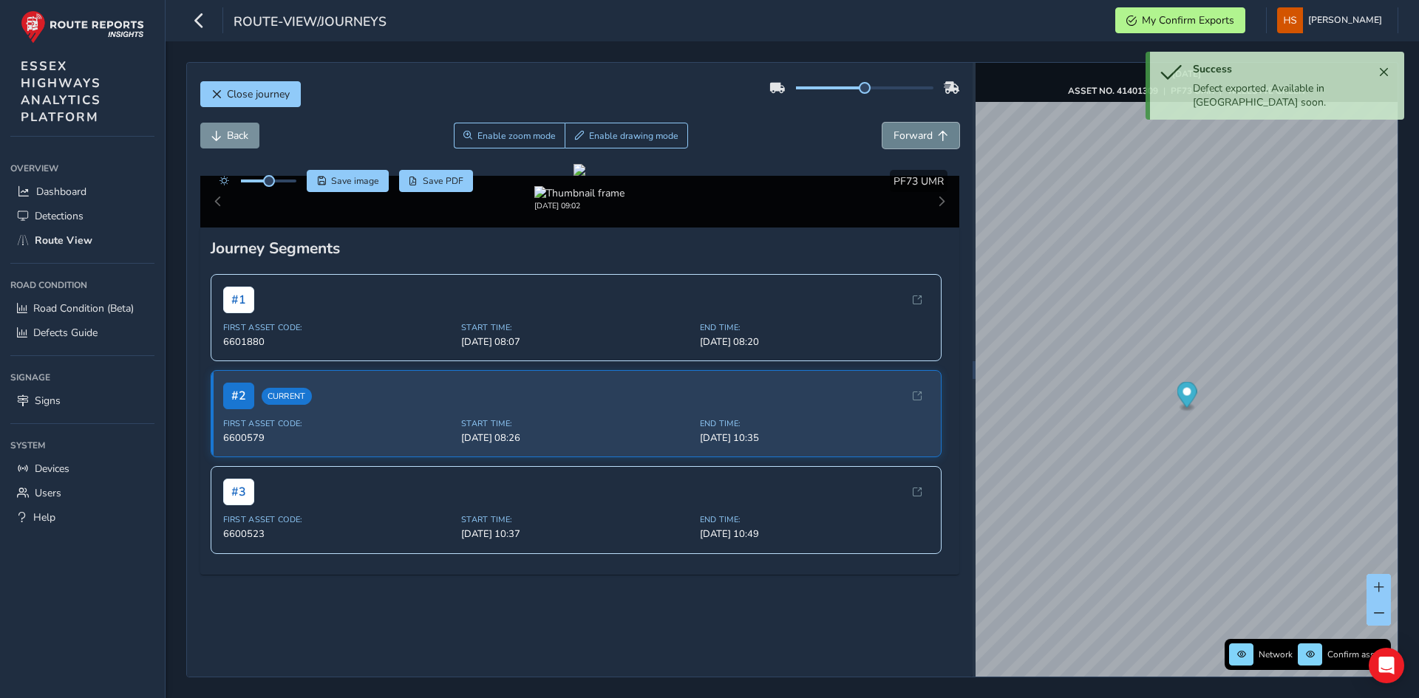
click at [938, 133] on span "Forward" at bounding box center [943, 136] width 10 height 10
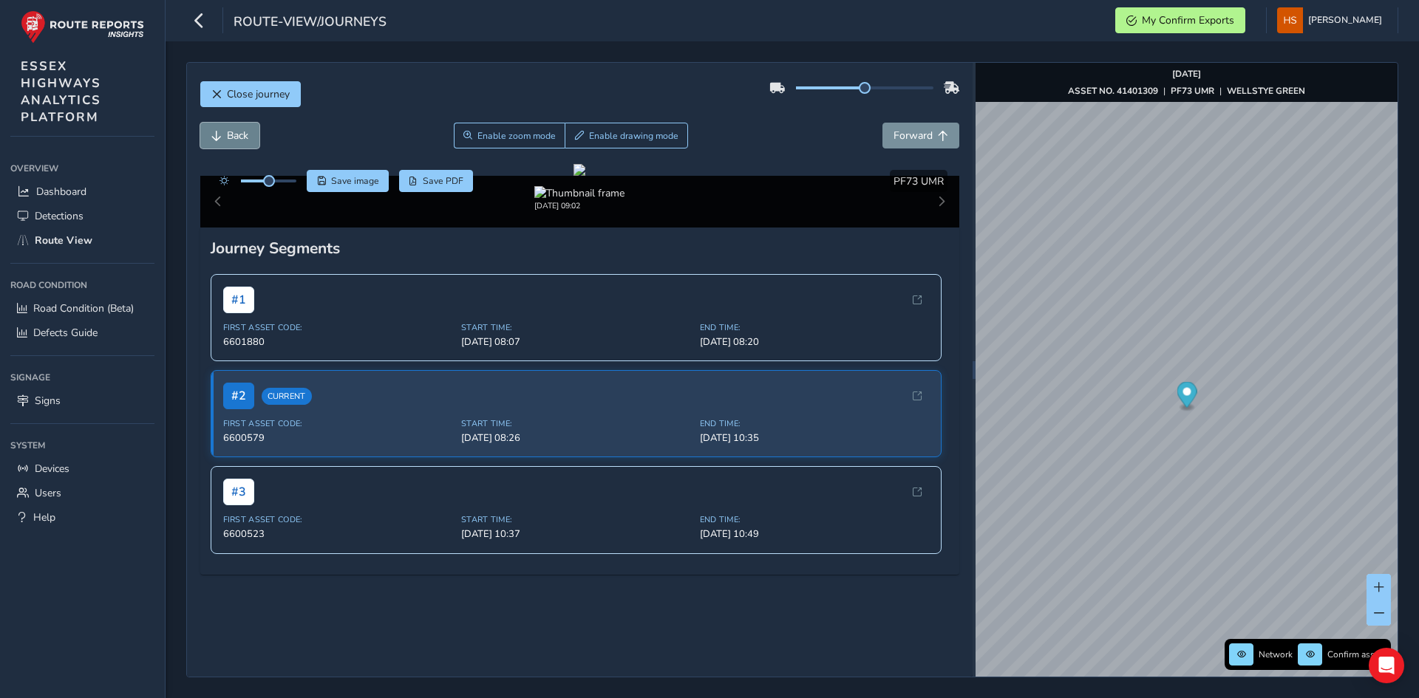
click at [225, 130] on button "Back" at bounding box center [229, 136] width 59 height 26
click at [531, 129] on button "Enable zoom mode" at bounding box center [509, 136] width 112 height 26
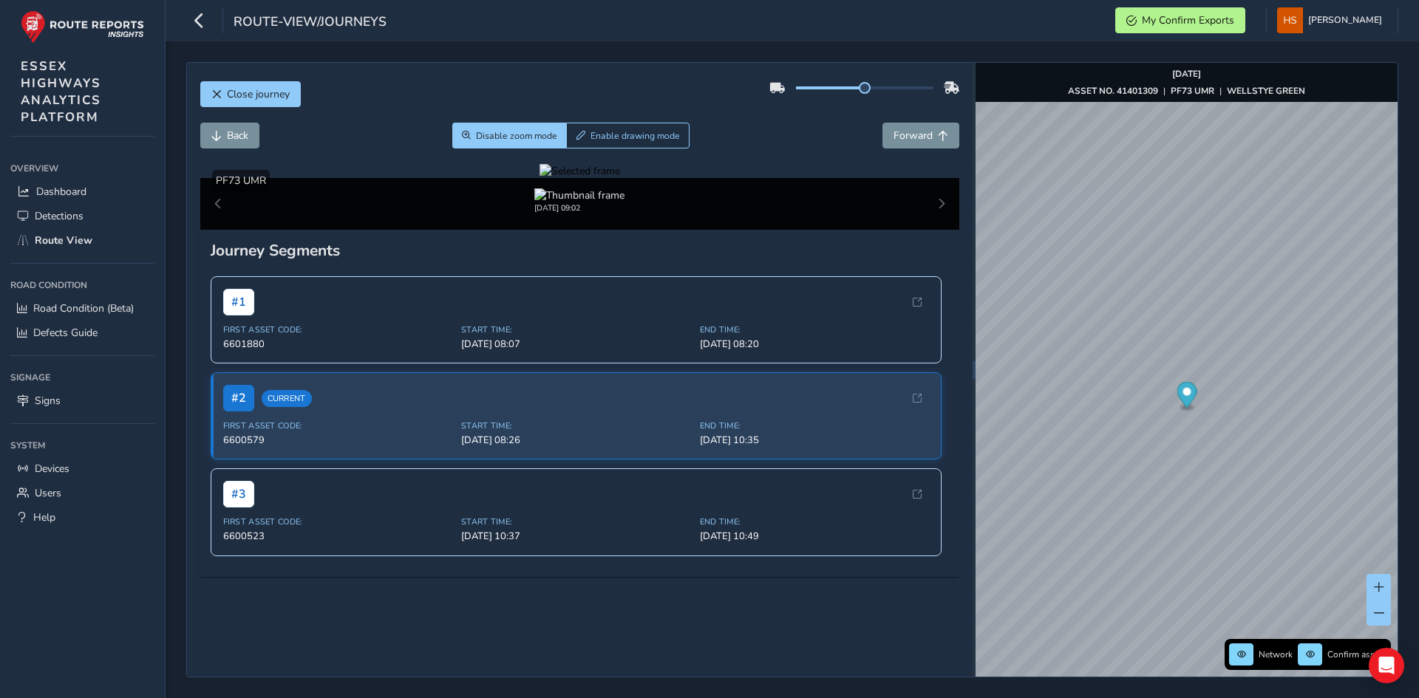
click at [539, 178] on div at bounding box center [579, 171] width 81 height 14
click at [481, 460] on img at bounding box center [1085, 217] width 2128 height 1197
click at [921, 132] on span "Forward" at bounding box center [912, 136] width 39 height 14
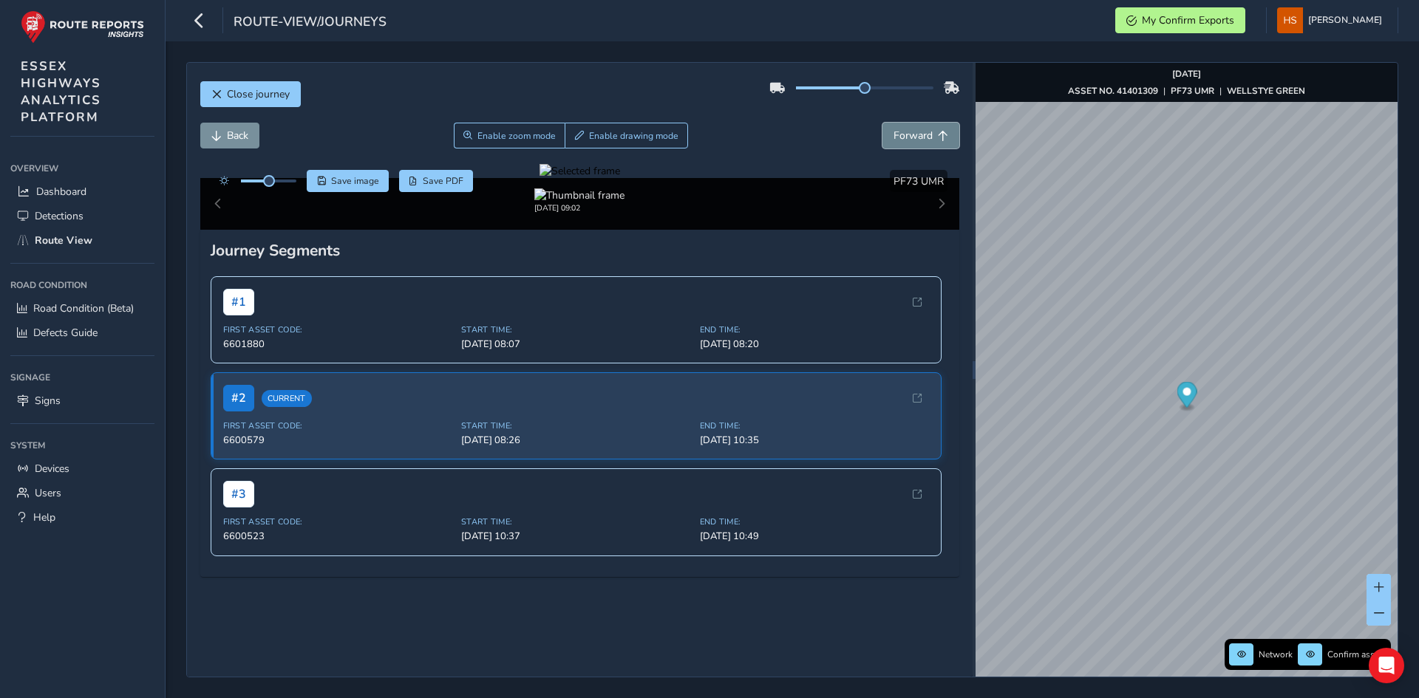
click at [922, 133] on button "Forward" at bounding box center [920, 136] width 77 height 26
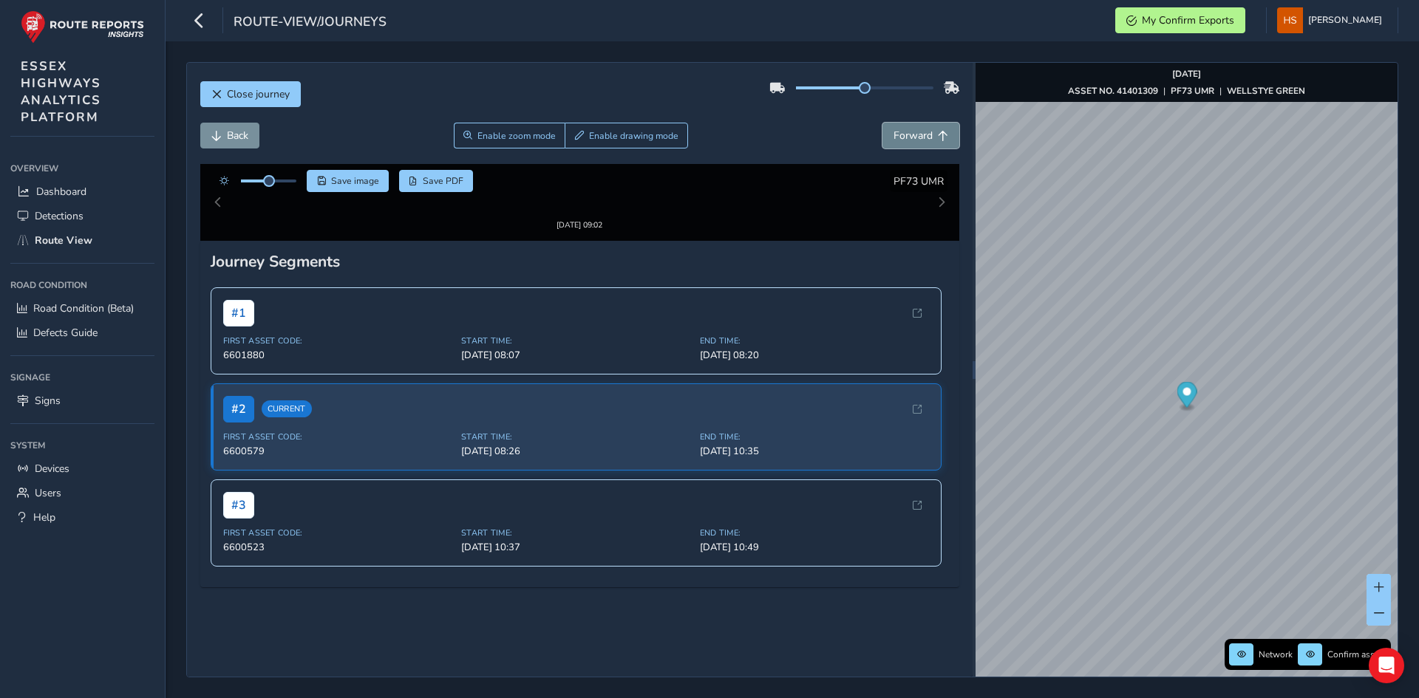
click at [923, 134] on button "Forward" at bounding box center [920, 136] width 77 height 26
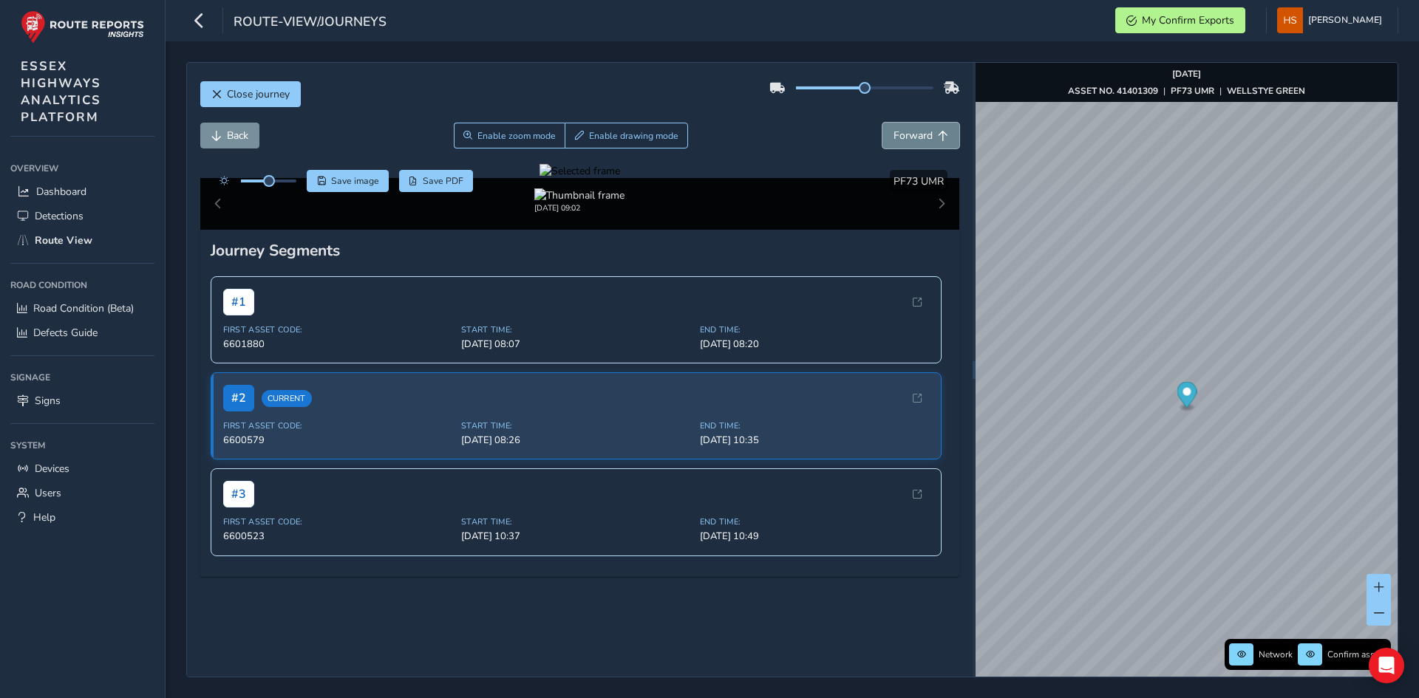
click at [923, 134] on button "Forward" at bounding box center [920, 136] width 77 height 26
click at [915, 134] on span "Forward" at bounding box center [912, 136] width 39 height 14
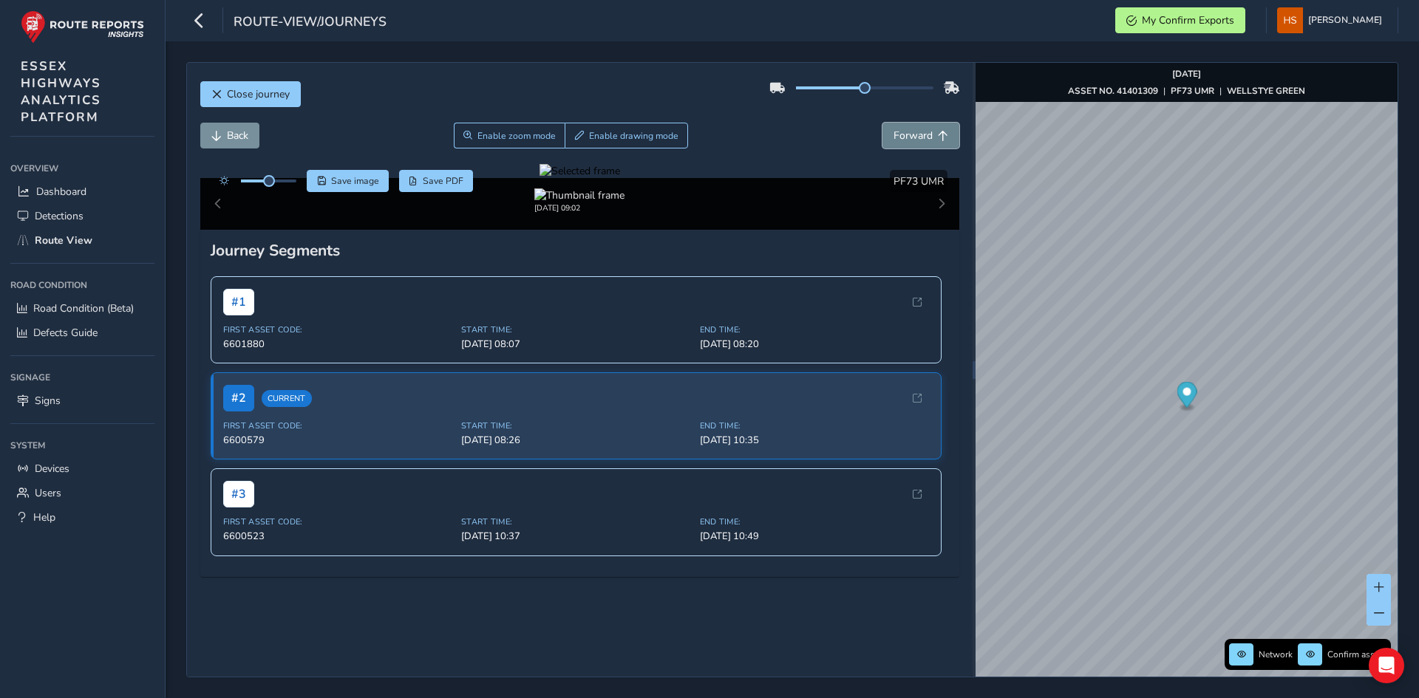
click at [915, 134] on span "Forward" at bounding box center [912, 136] width 39 height 14
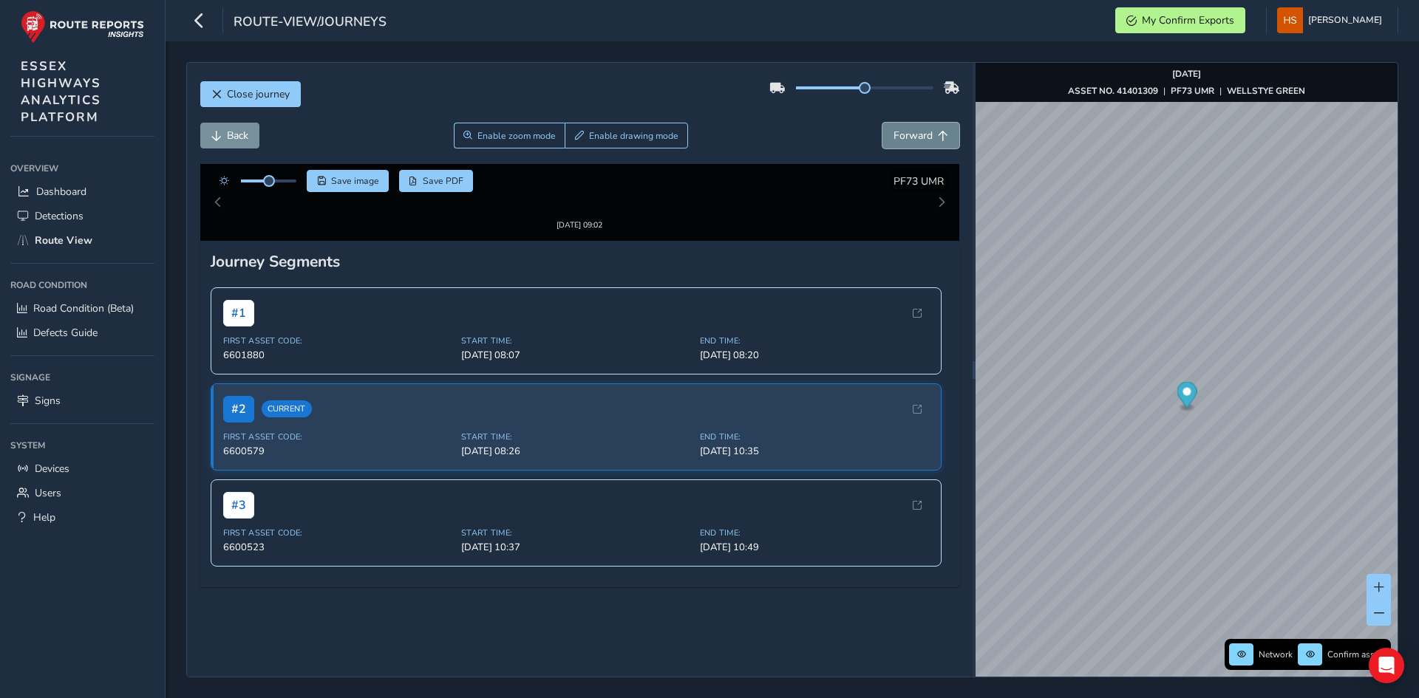
click at [915, 134] on span "Forward" at bounding box center [912, 136] width 39 height 14
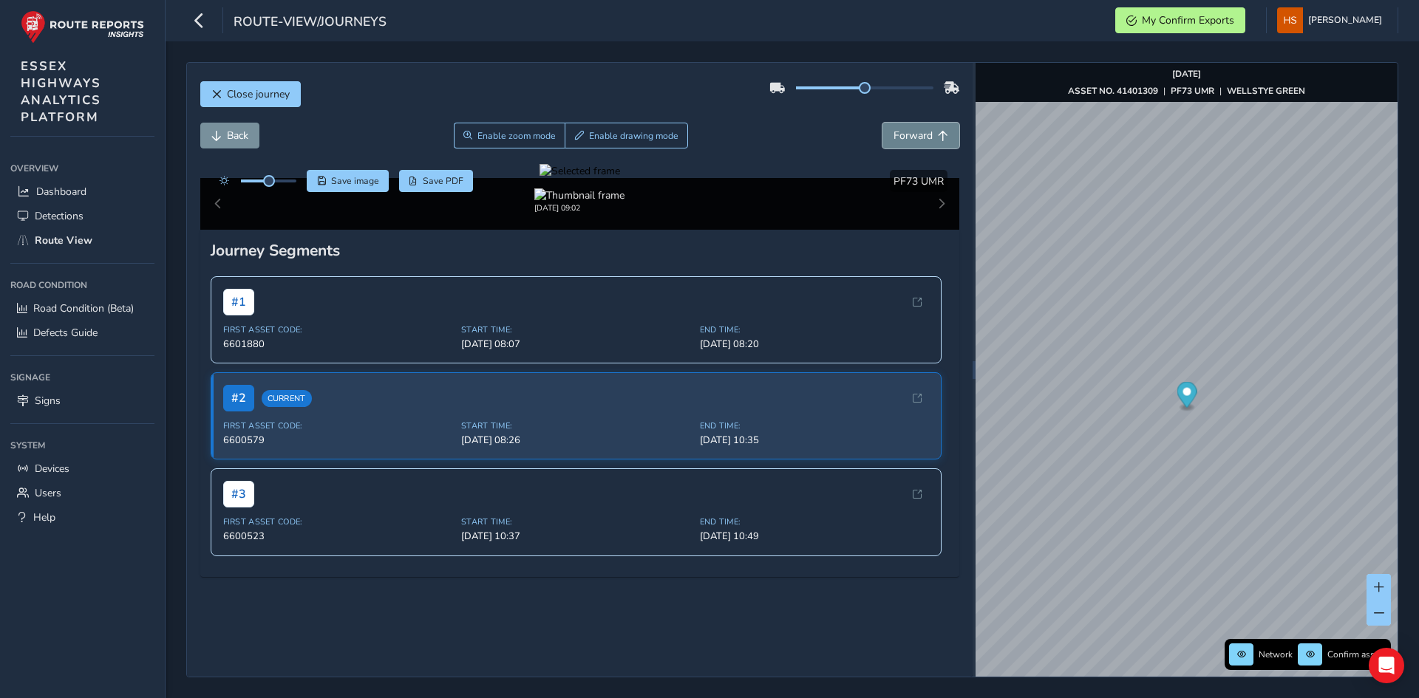
click at [915, 134] on span "Forward" at bounding box center [912, 136] width 39 height 14
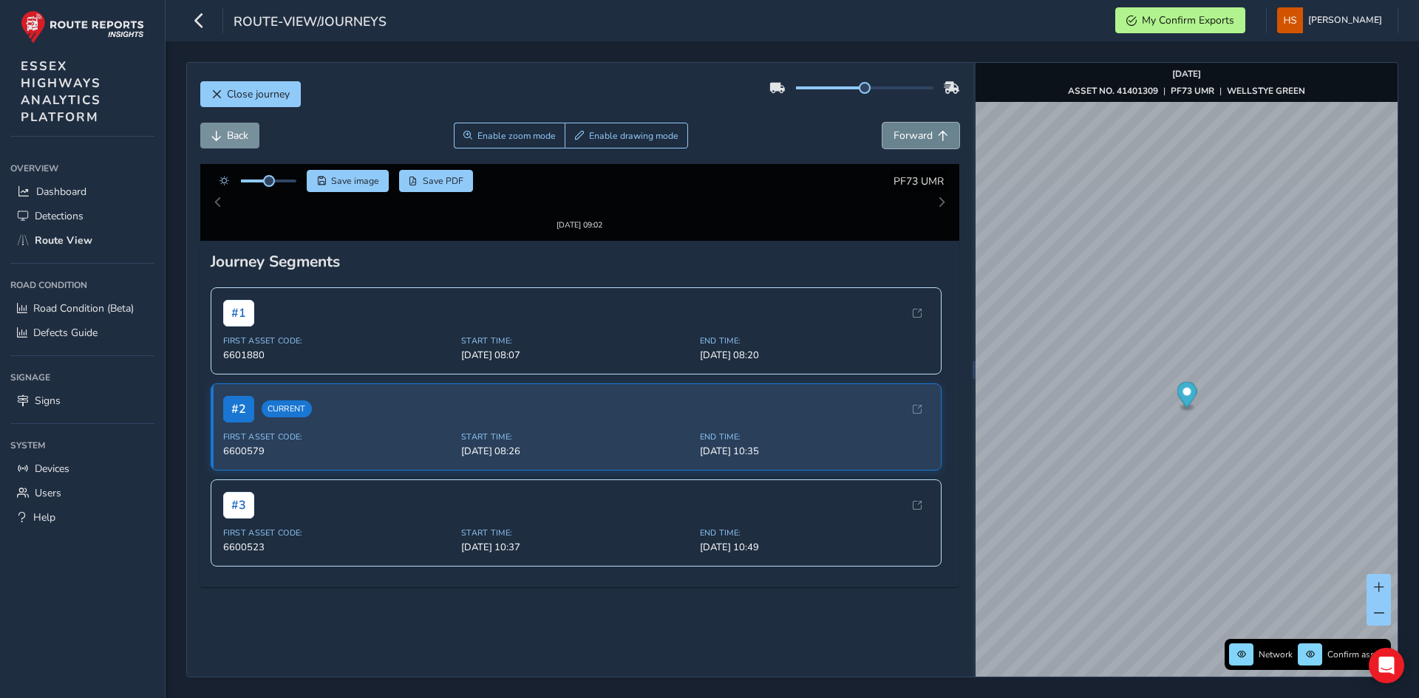
click at [915, 134] on span "Forward" at bounding box center [912, 136] width 39 height 14
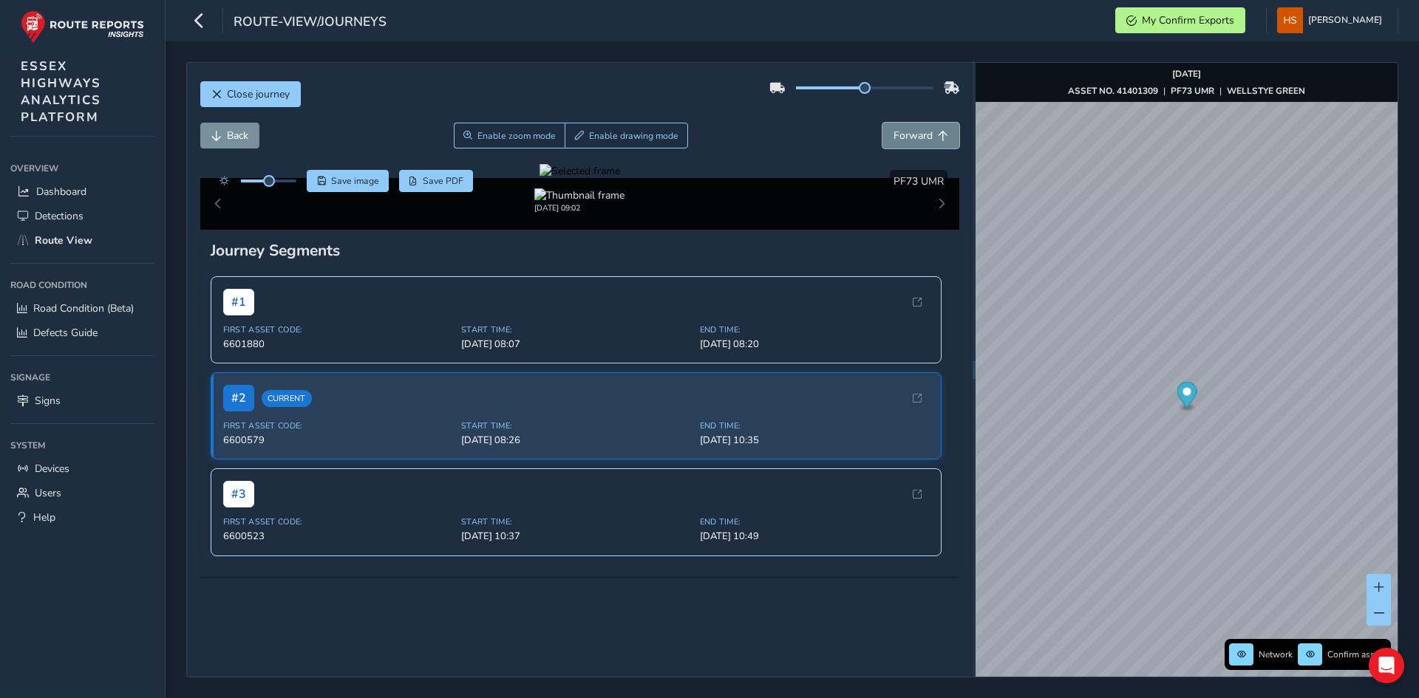
click at [915, 134] on span "Forward" at bounding box center [912, 136] width 39 height 14
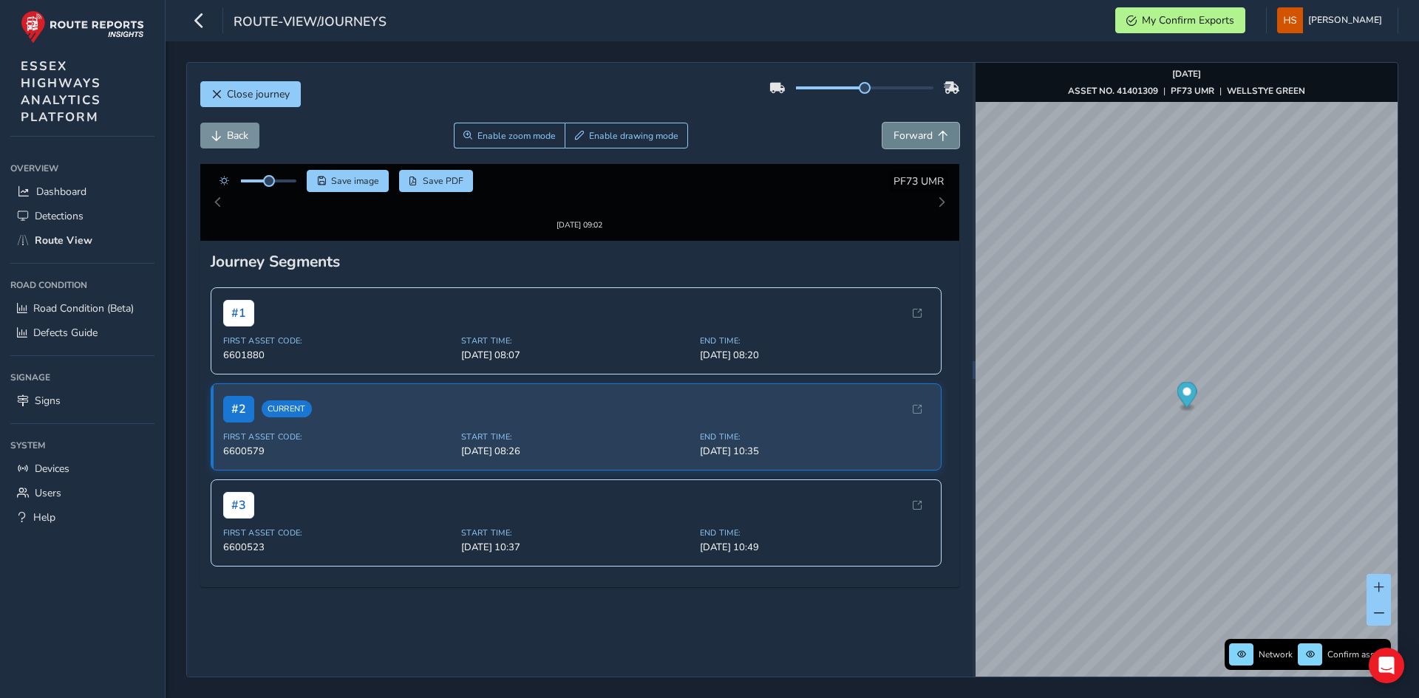
click at [915, 134] on span "Forward" at bounding box center [912, 136] width 39 height 14
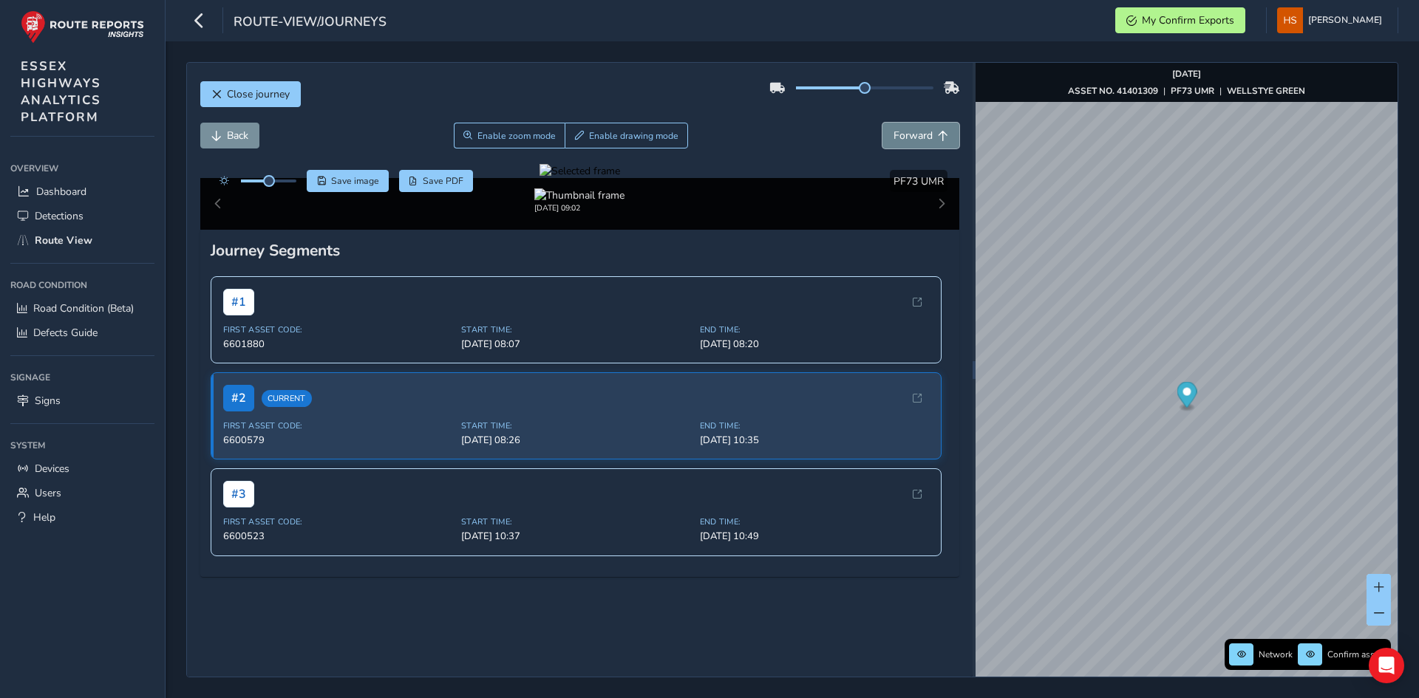
click at [915, 134] on span "Forward" at bounding box center [912, 136] width 39 height 14
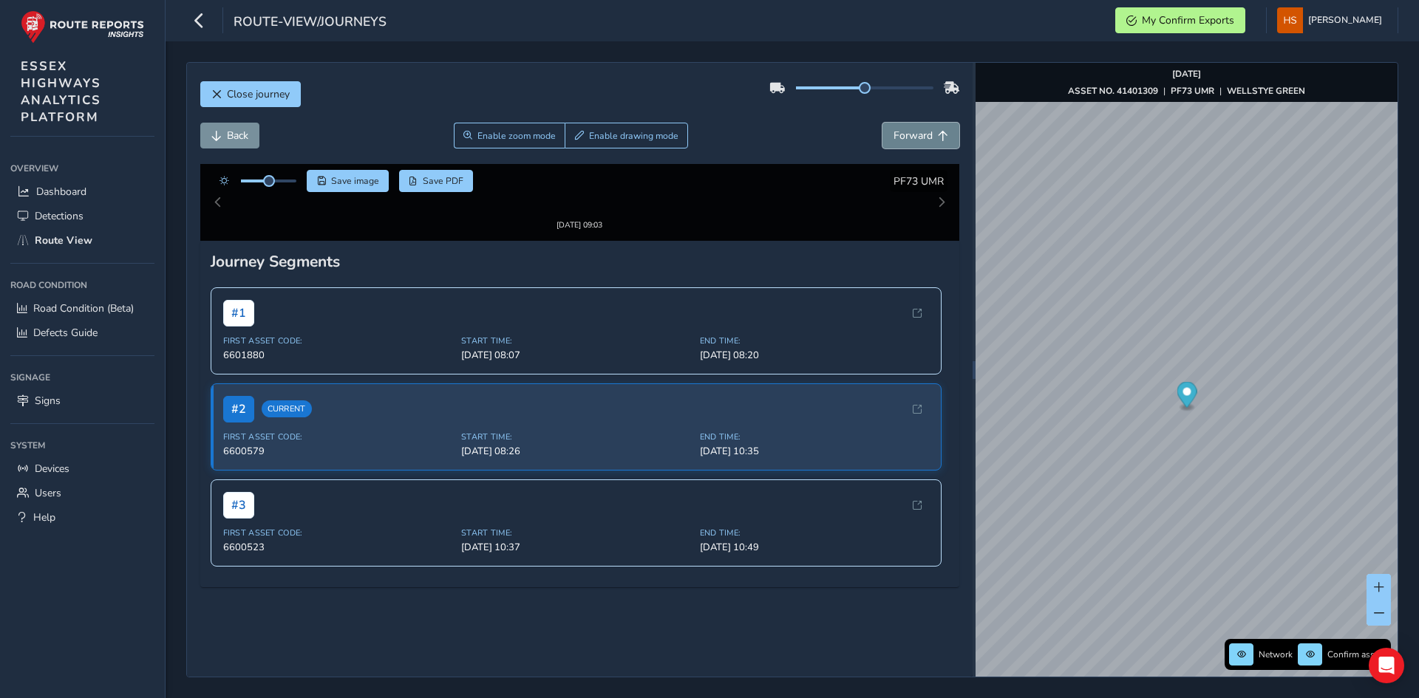
click at [915, 134] on span "Forward" at bounding box center [912, 136] width 39 height 14
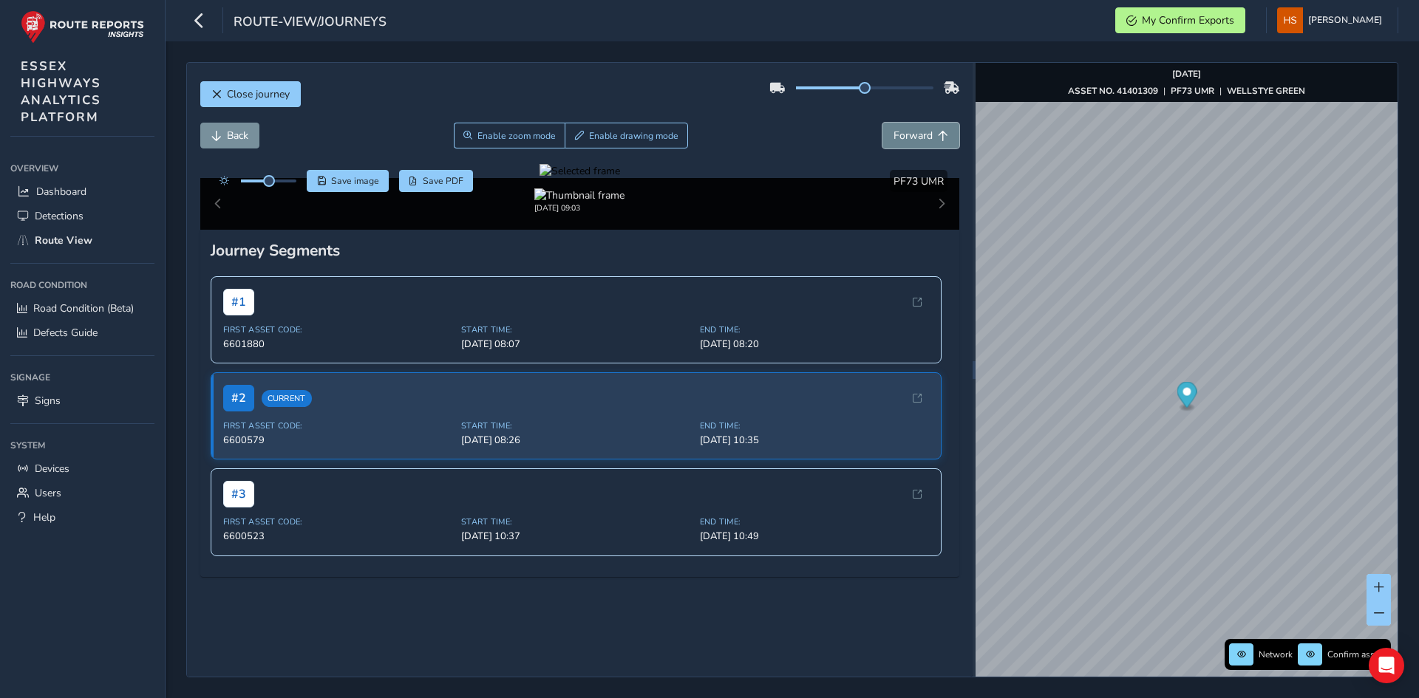
click at [915, 134] on span "Forward" at bounding box center [912, 136] width 39 height 14
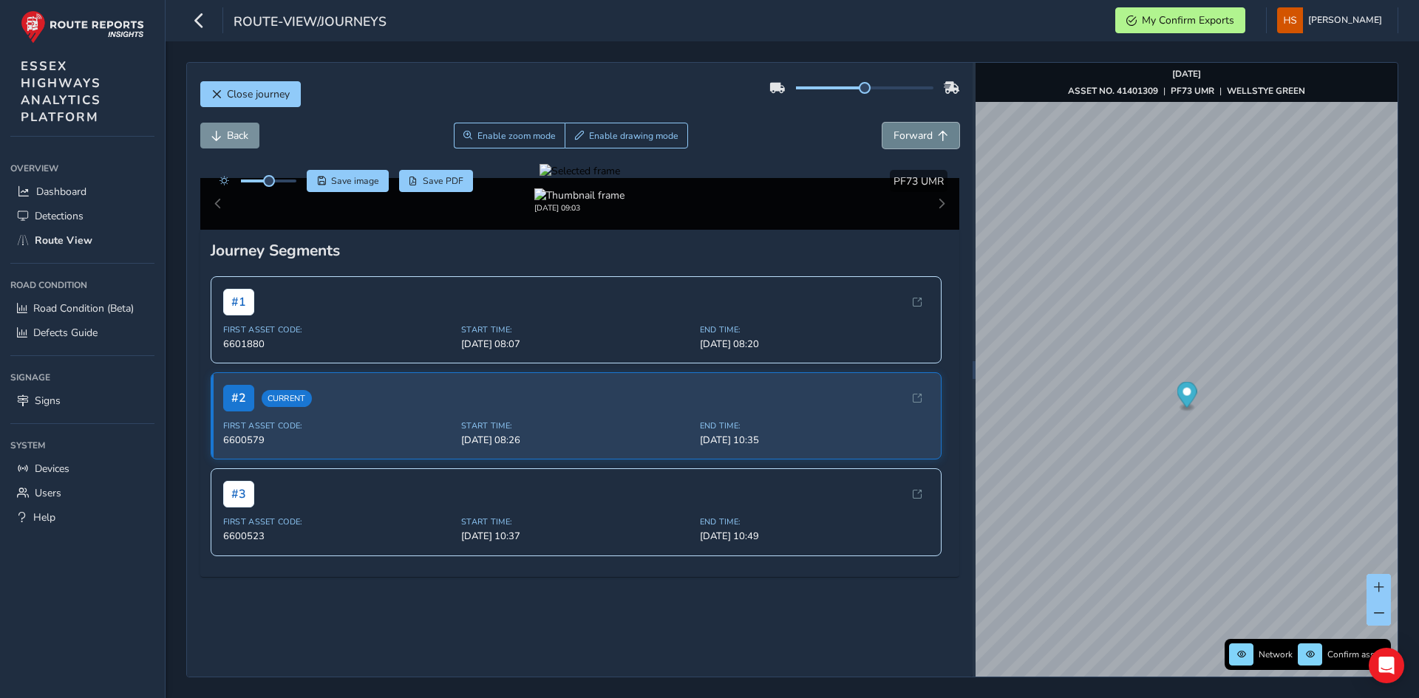
click at [915, 134] on span "Forward" at bounding box center [912, 136] width 39 height 14
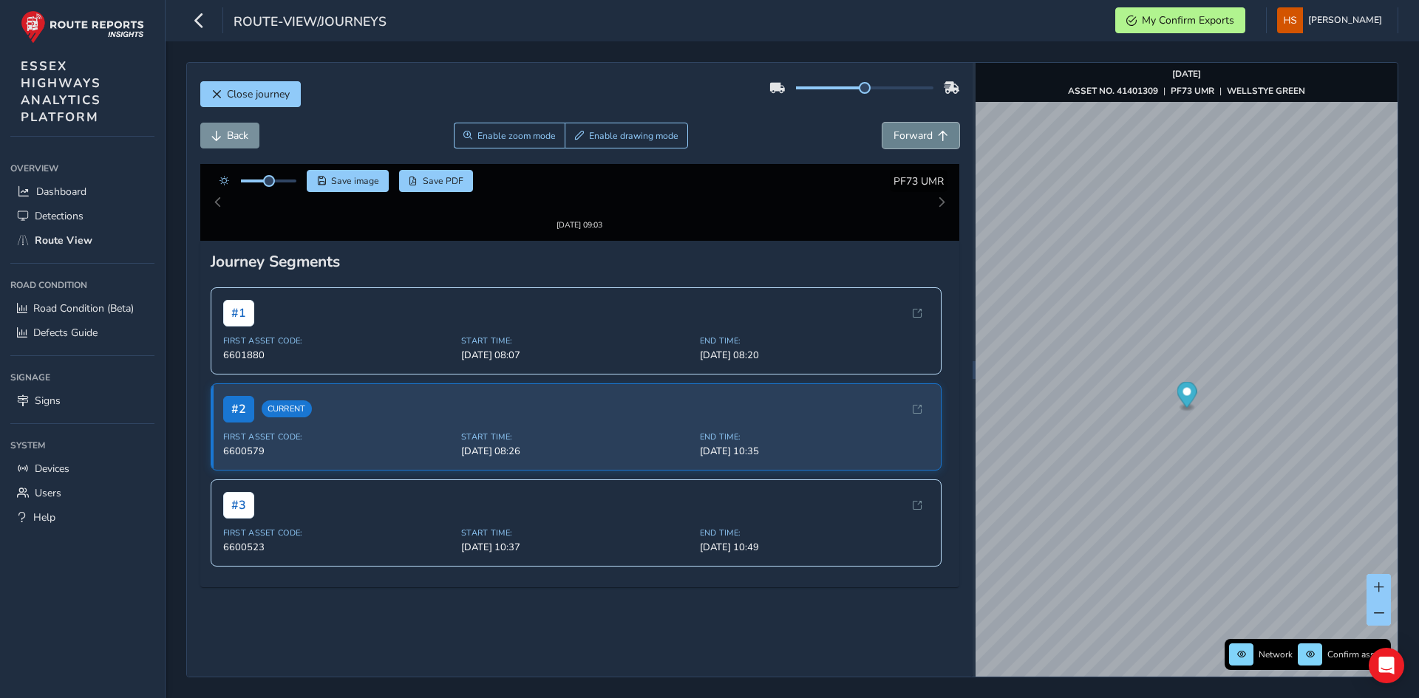
click at [915, 134] on span "Forward" at bounding box center [912, 136] width 39 height 14
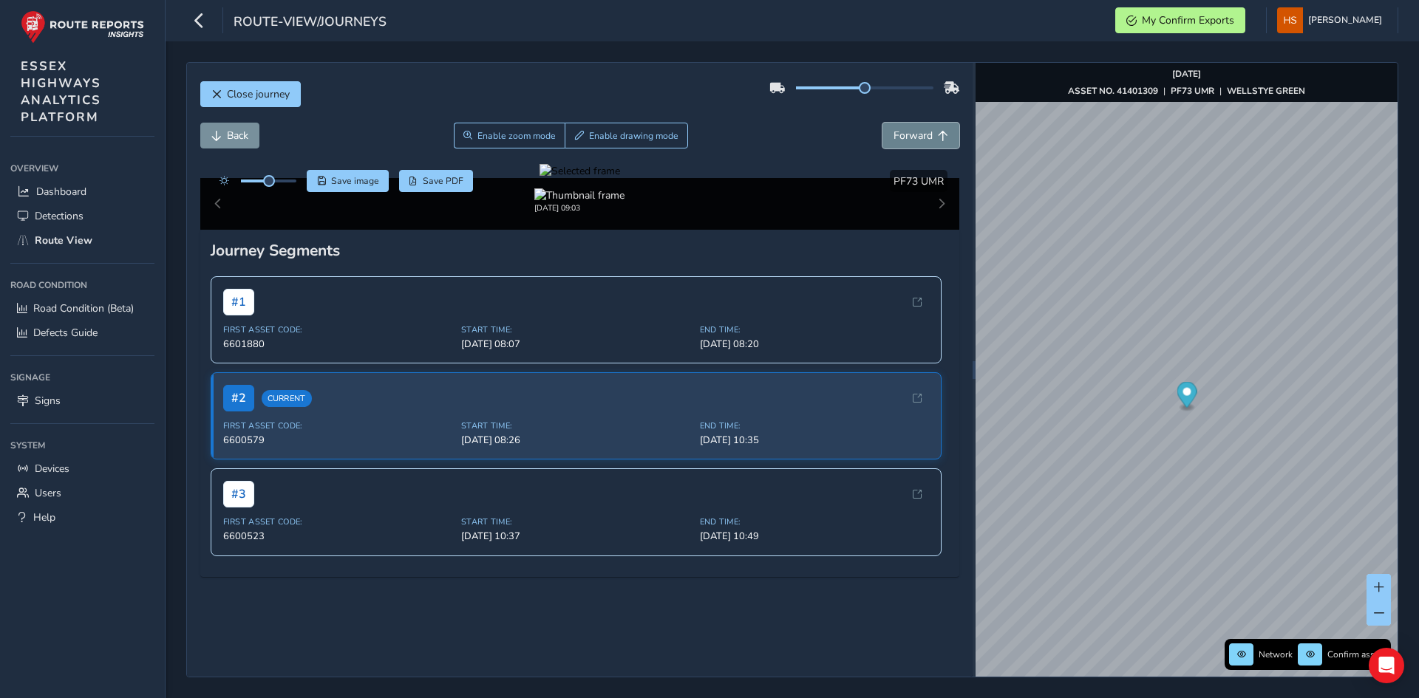
click at [915, 134] on span "Forward" at bounding box center [912, 136] width 39 height 14
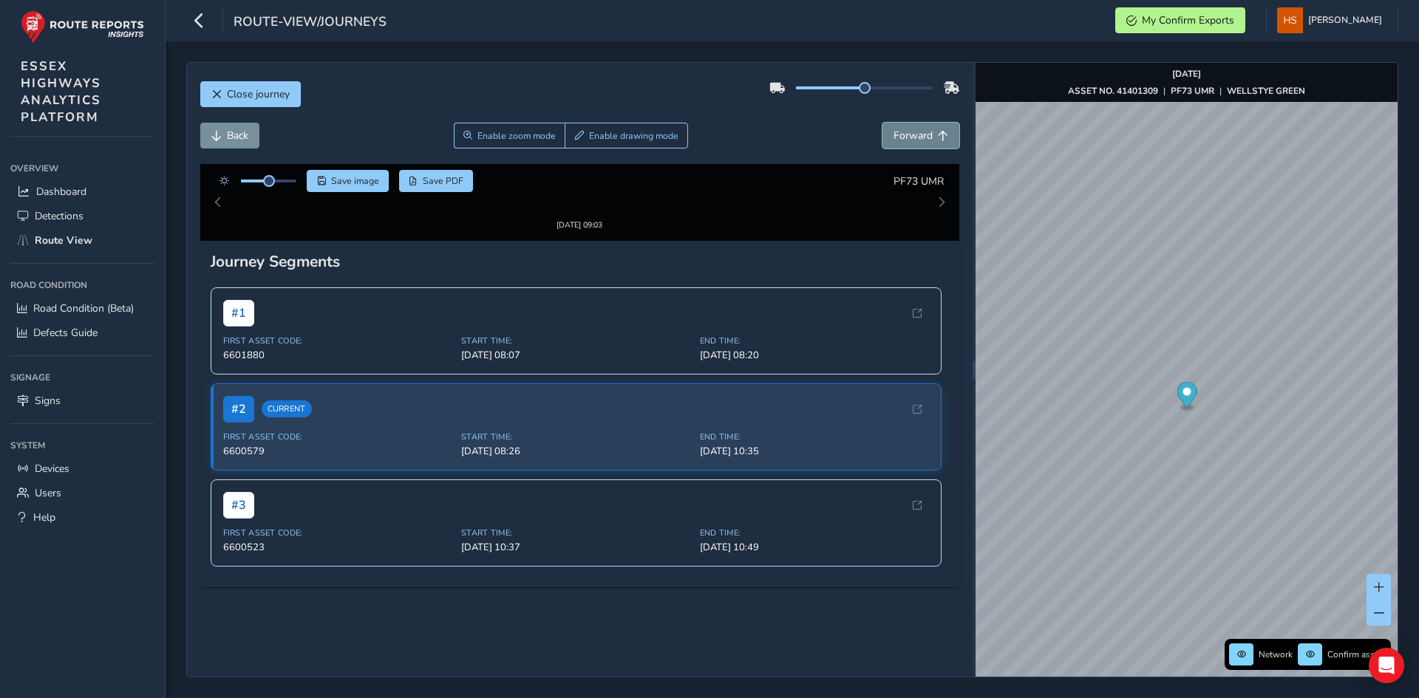
click at [915, 134] on span "Forward" at bounding box center [912, 136] width 39 height 14
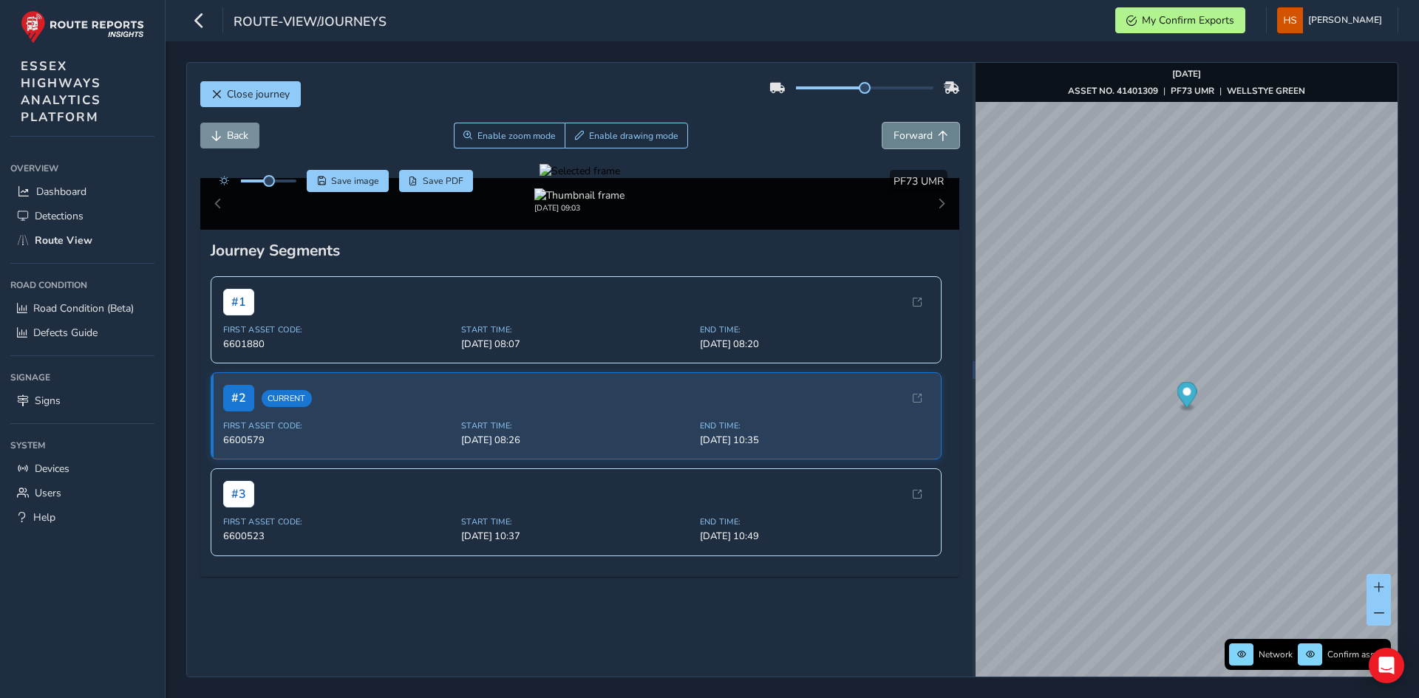
click at [915, 134] on span "Forward" at bounding box center [912, 136] width 39 height 14
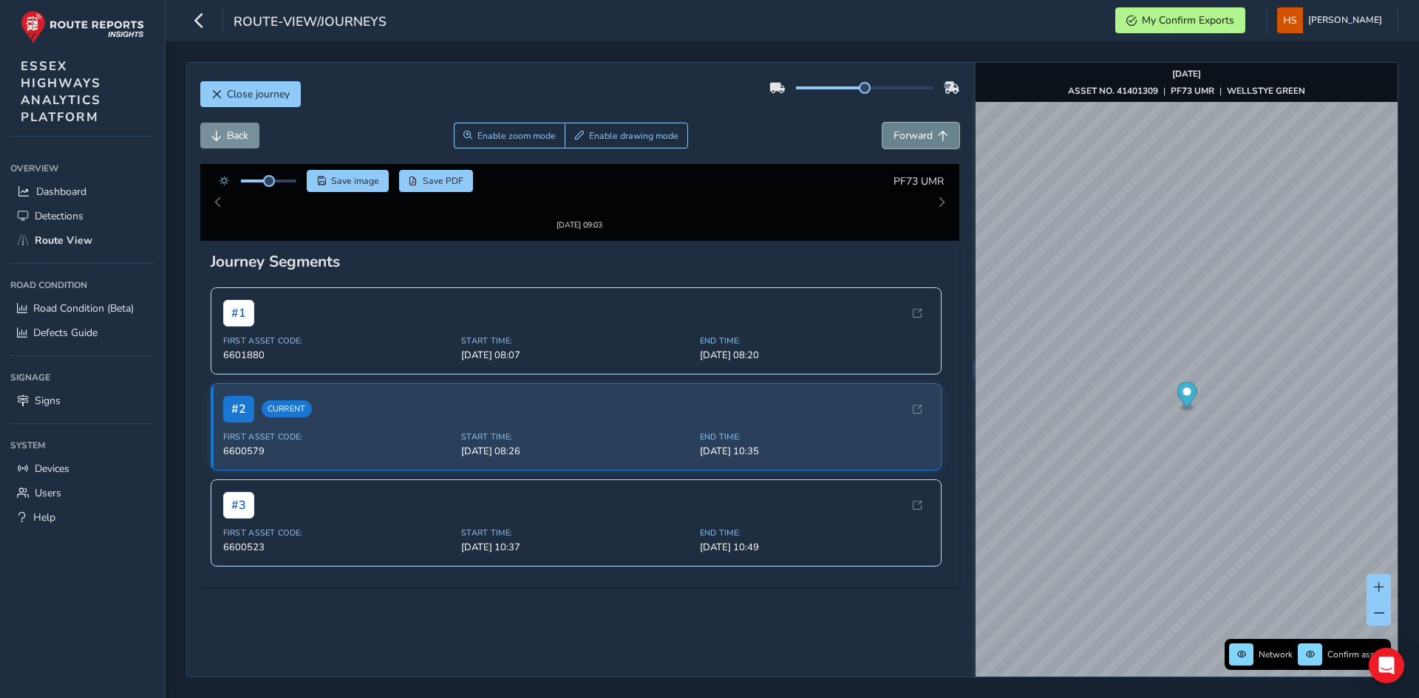
click at [915, 134] on span "Forward" at bounding box center [912, 136] width 39 height 14
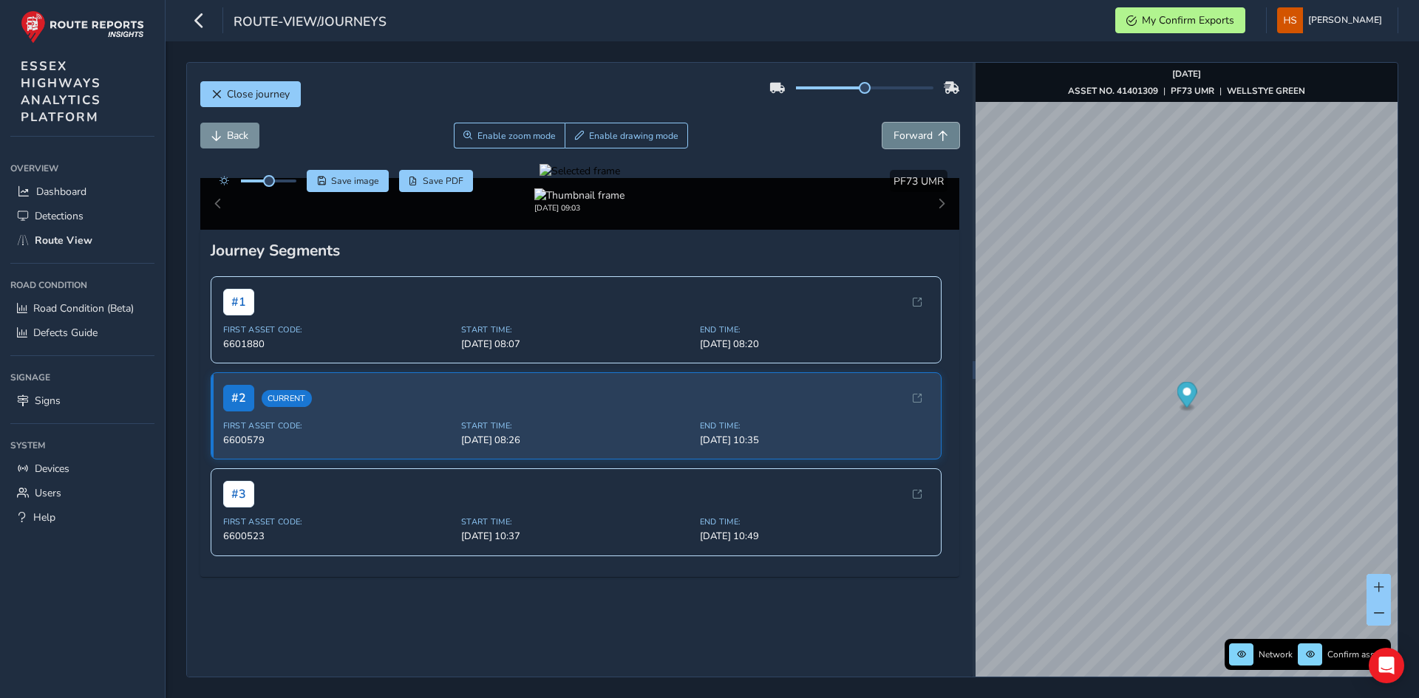
click at [915, 134] on span "Forward" at bounding box center [912, 136] width 39 height 14
click at [674, 140] on button "Enable drawing mode" at bounding box center [626, 136] width 123 height 26
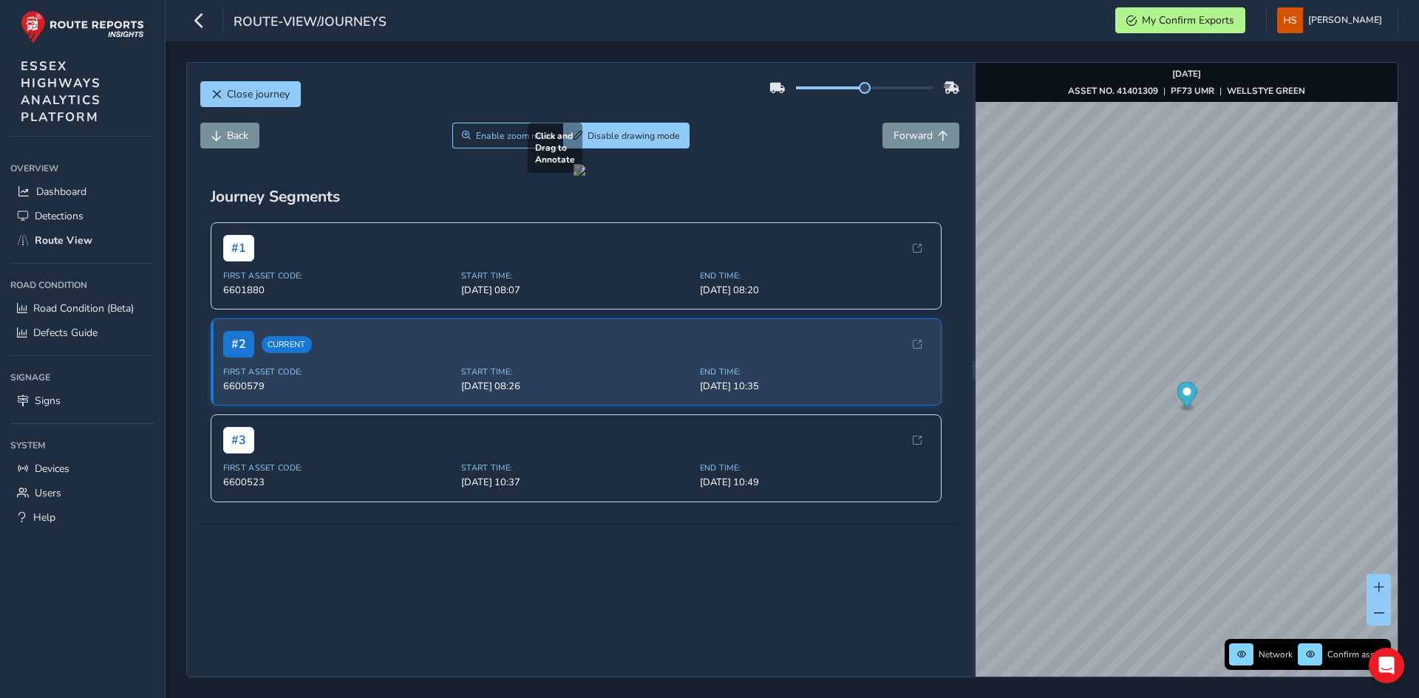
drag, startPoint x: 212, startPoint y: 416, endPoint x: 923, endPoint y: 482, distance: 713.9
click at [585, 176] on div at bounding box center [579, 170] width 12 height 12
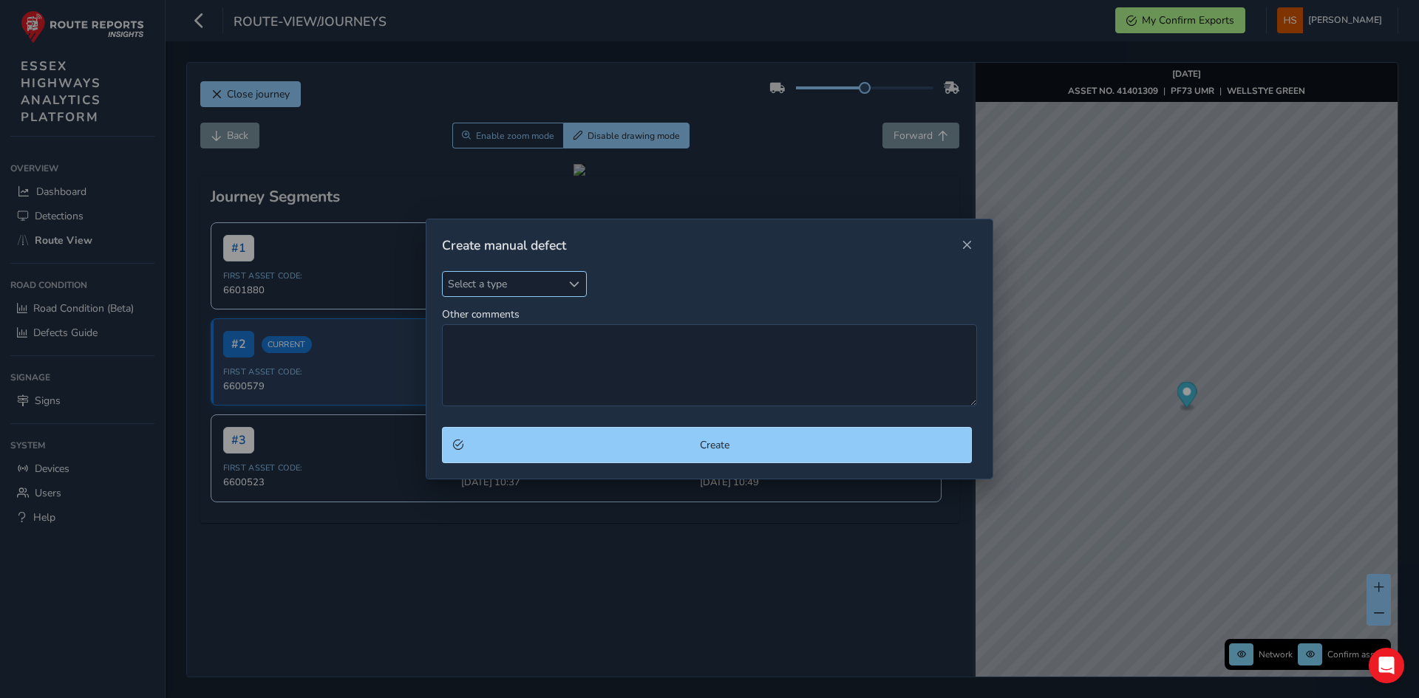
click at [483, 290] on span "Select a type" at bounding box center [502, 284] width 119 height 24
type input "ca"
click at [499, 345] on li "Carriage Way" at bounding box center [530, 351] width 174 height 24
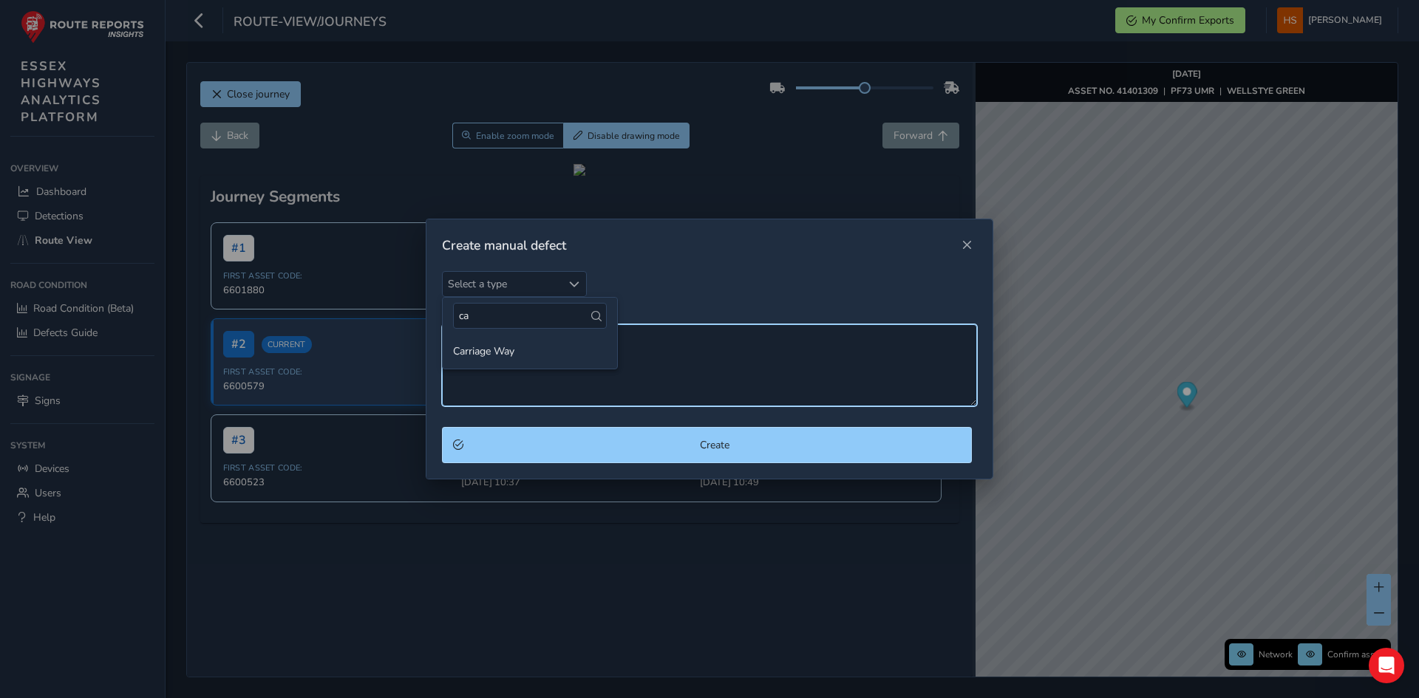
click at [499, 345] on textarea "Other comments" at bounding box center [709, 365] width 535 height 82
type textarea "c"
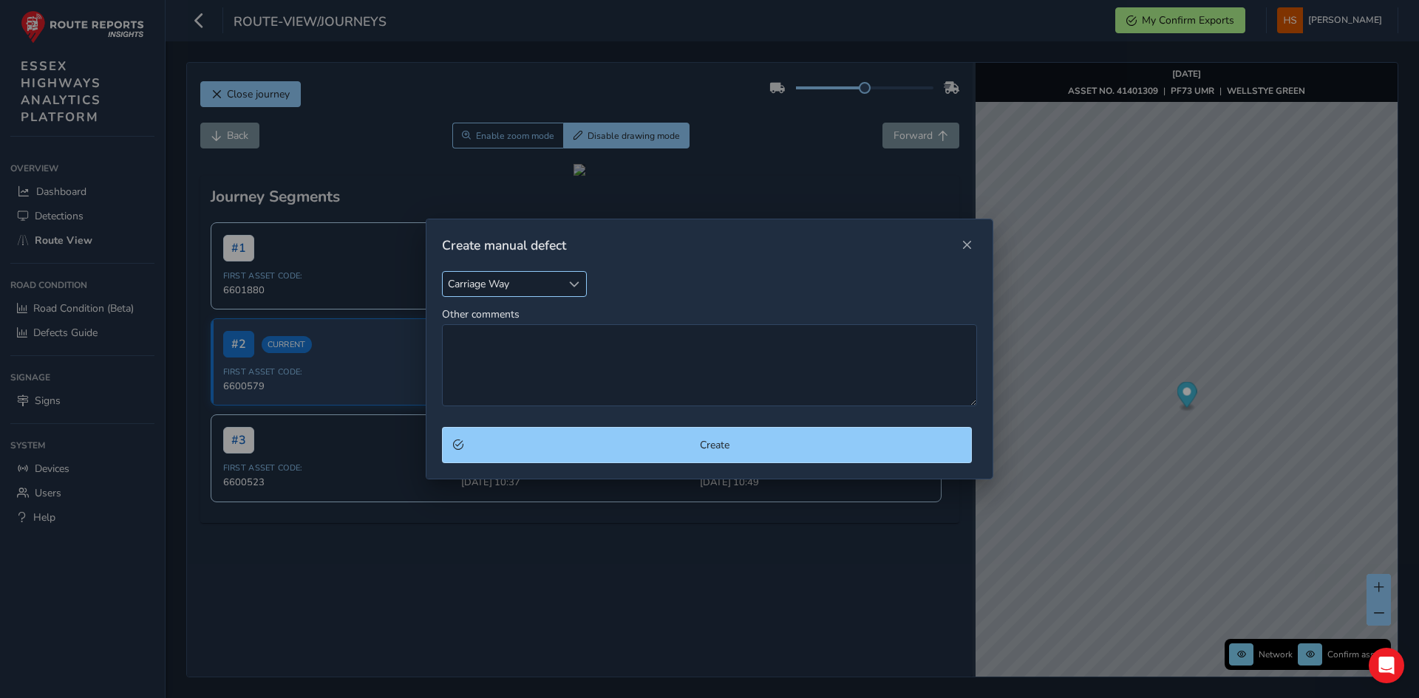
drag, startPoint x: 561, startPoint y: 273, endPoint x: 575, endPoint y: 291, distance: 22.6
click at [563, 273] on div "Carriage [GEOGRAPHIC_DATA]" at bounding box center [514, 284] width 145 height 26
type input "c"
type input "mar"
click at [545, 353] on li "Worn or missing Road Mark" at bounding box center [530, 351] width 174 height 24
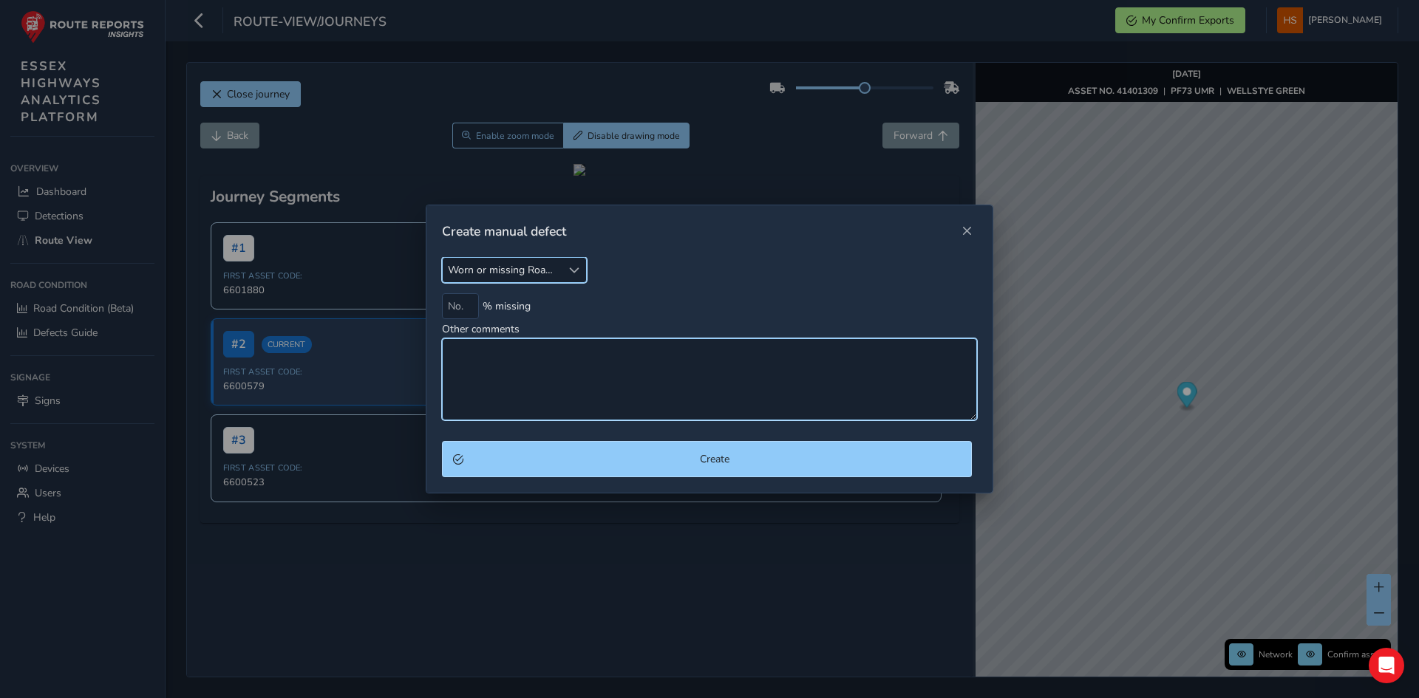
click at [545, 353] on textarea "Other comments" at bounding box center [709, 379] width 535 height 82
type textarea "jc markings faded"
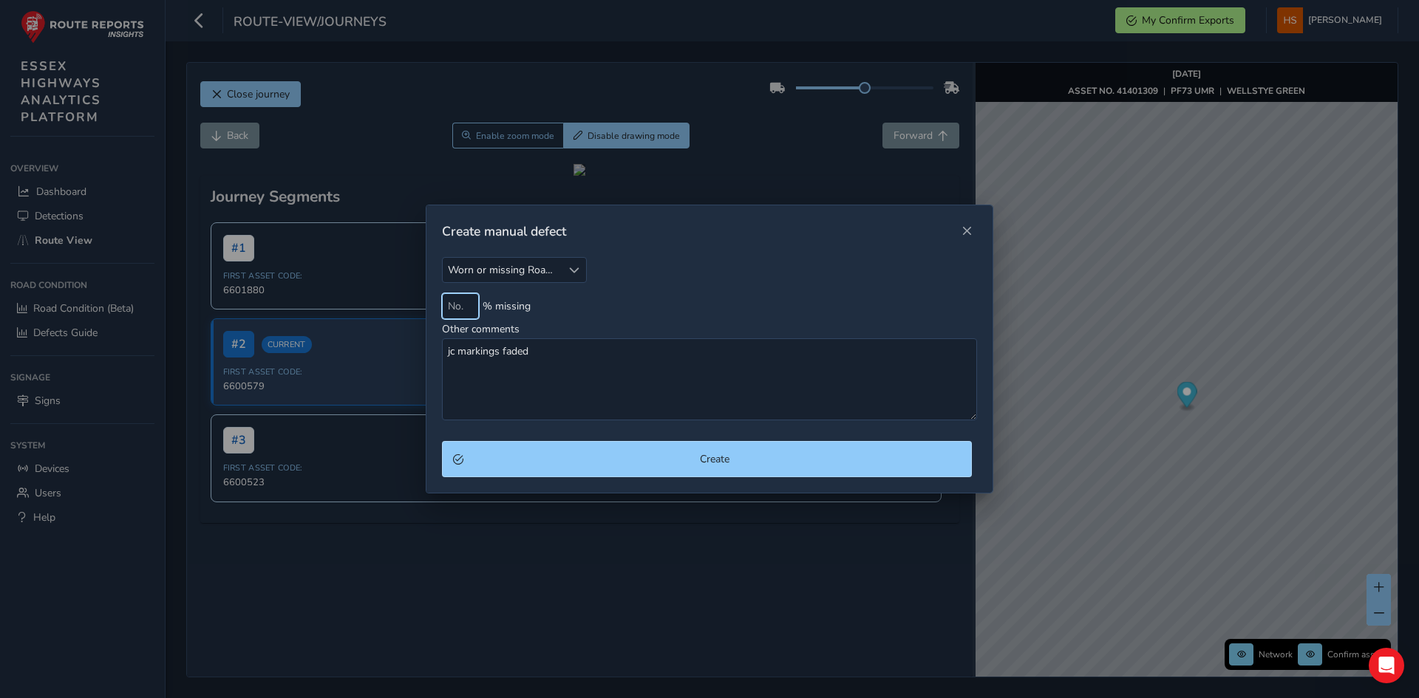
click at [457, 299] on input at bounding box center [460, 306] width 37 height 26
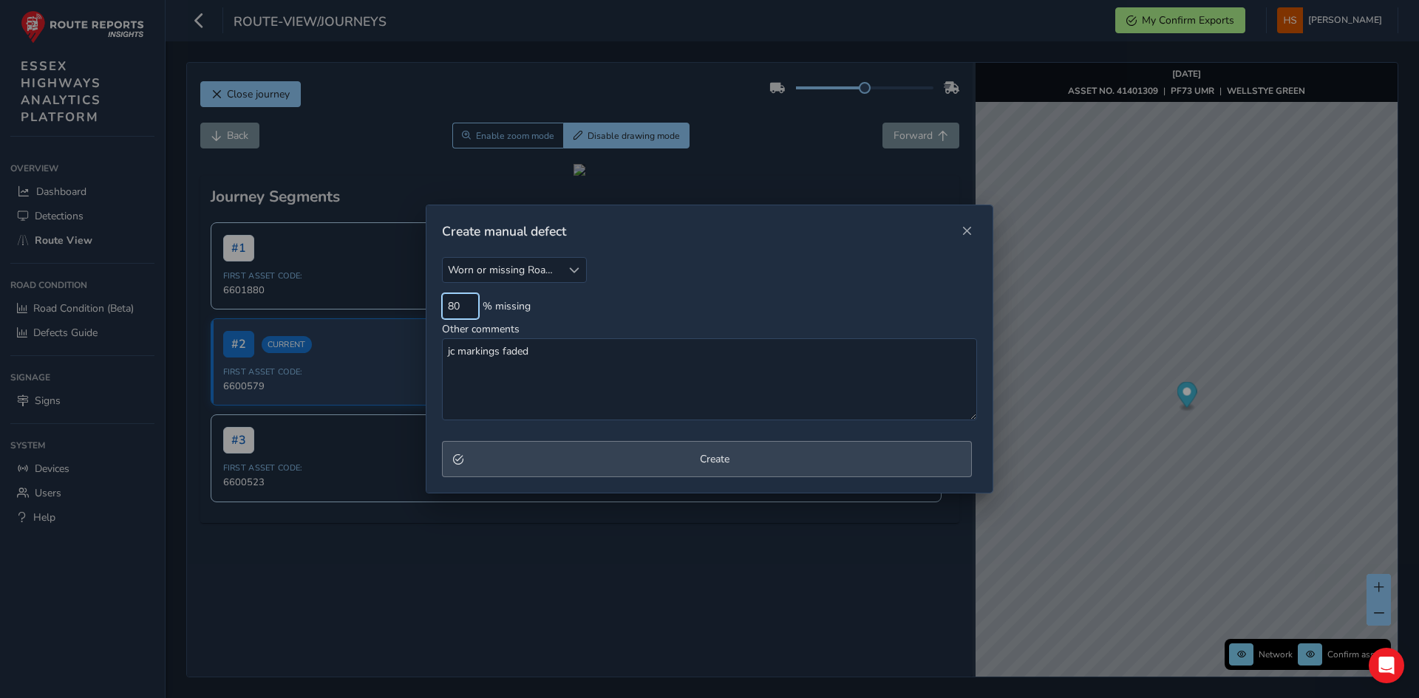
type input "80"
click at [520, 464] on span "Create" at bounding box center [714, 459] width 492 height 14
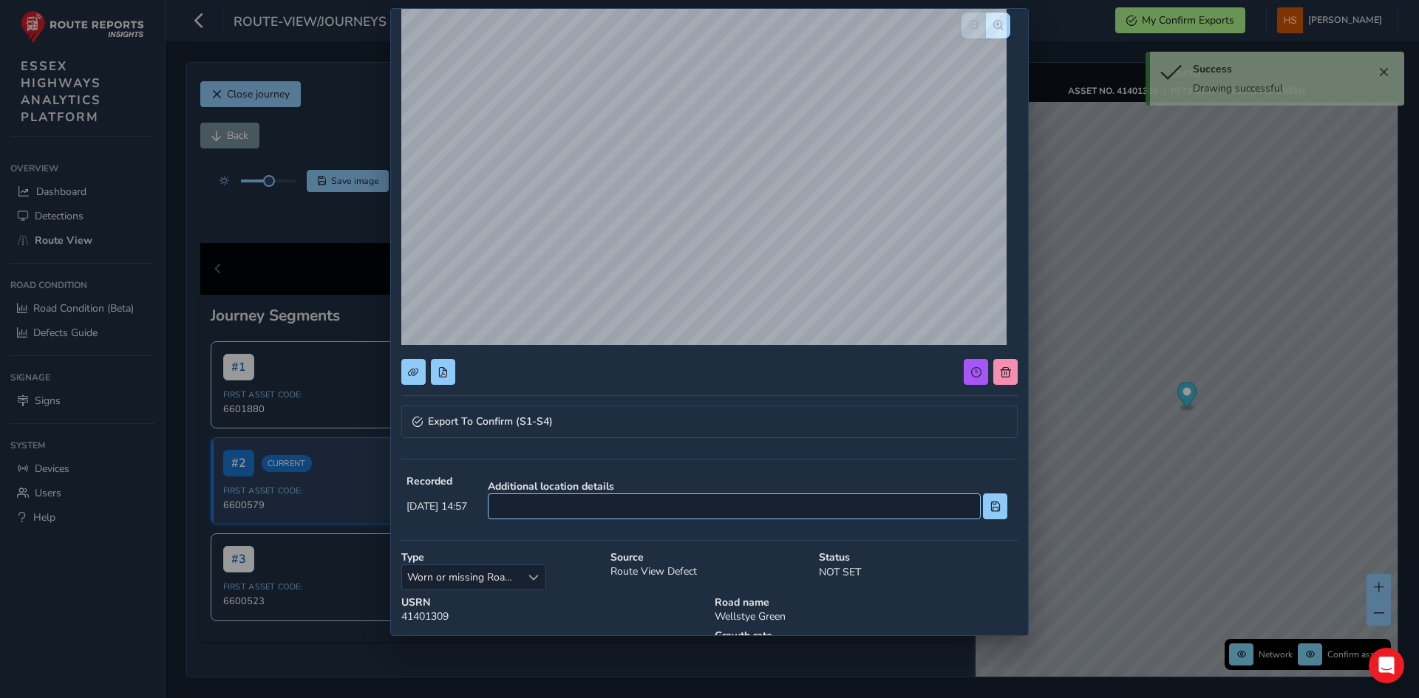
scroll to position [148, 0]
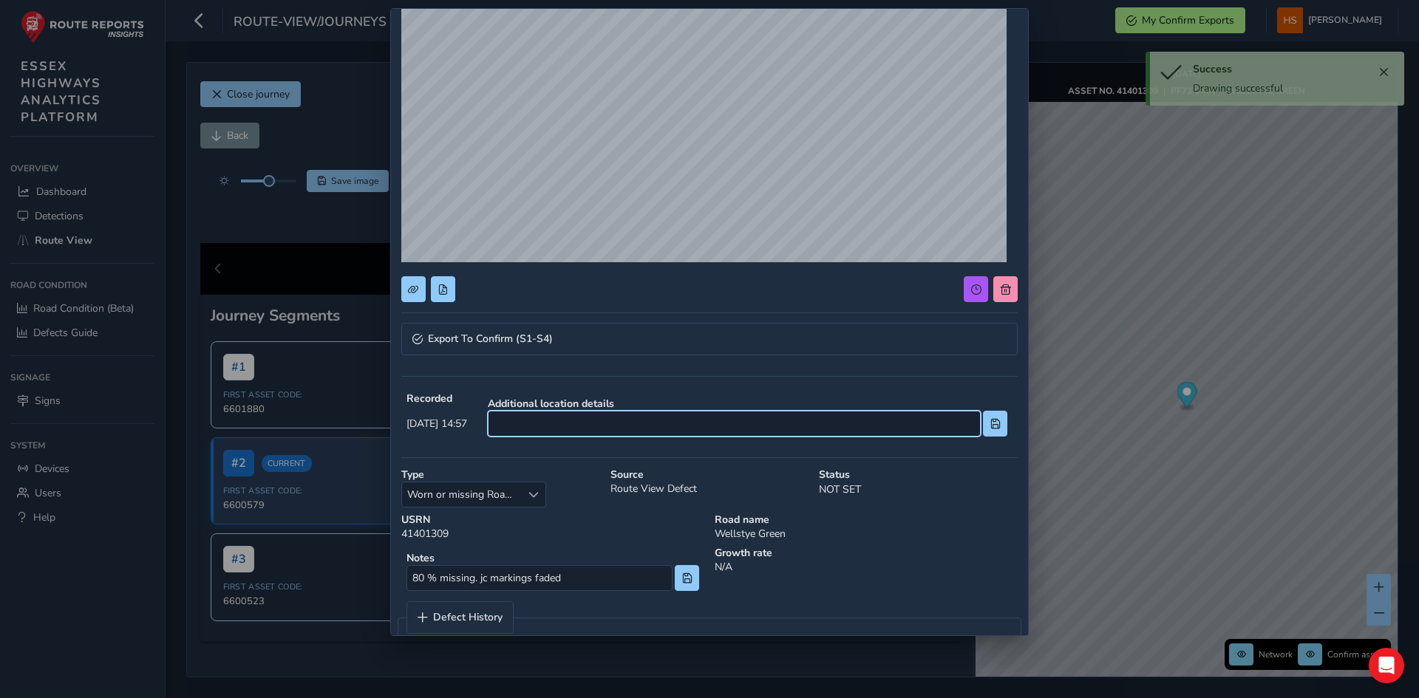
click at [576, 429] on input at bounding box center [734, 424] width 493 height 26
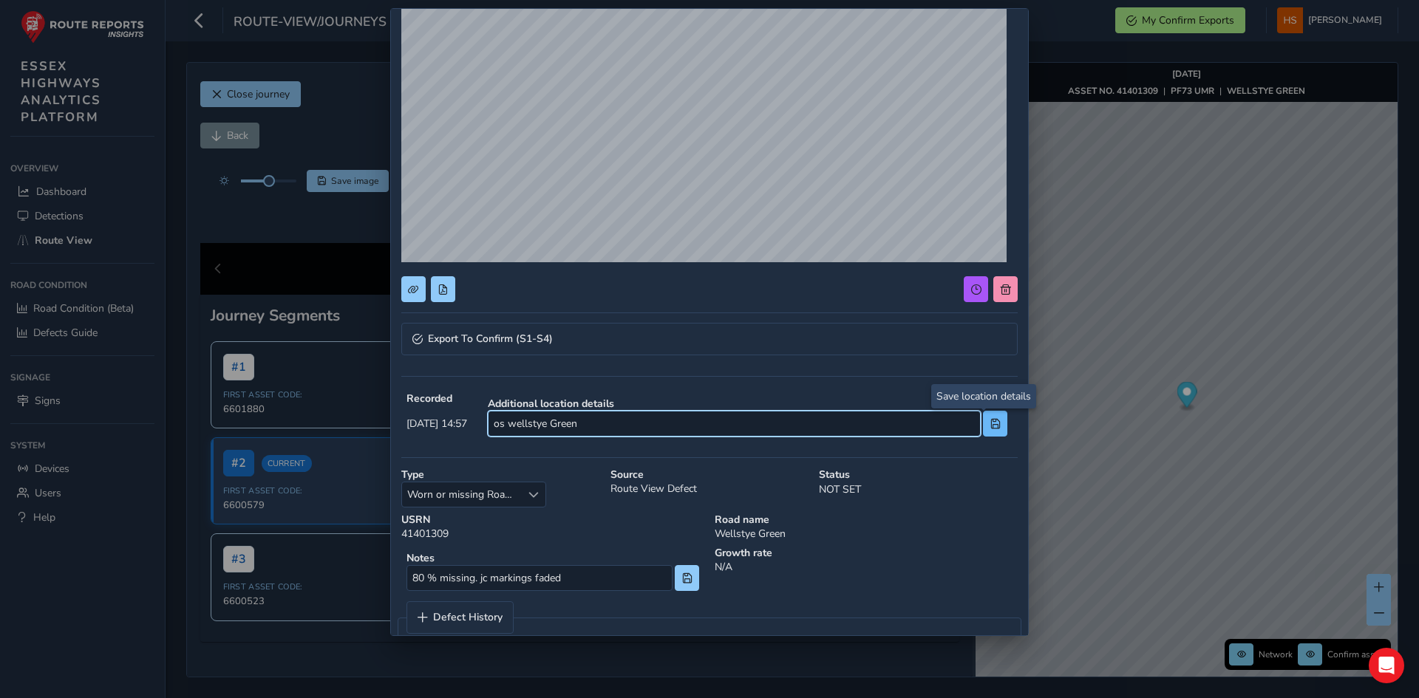
type input "os wellstye Green"
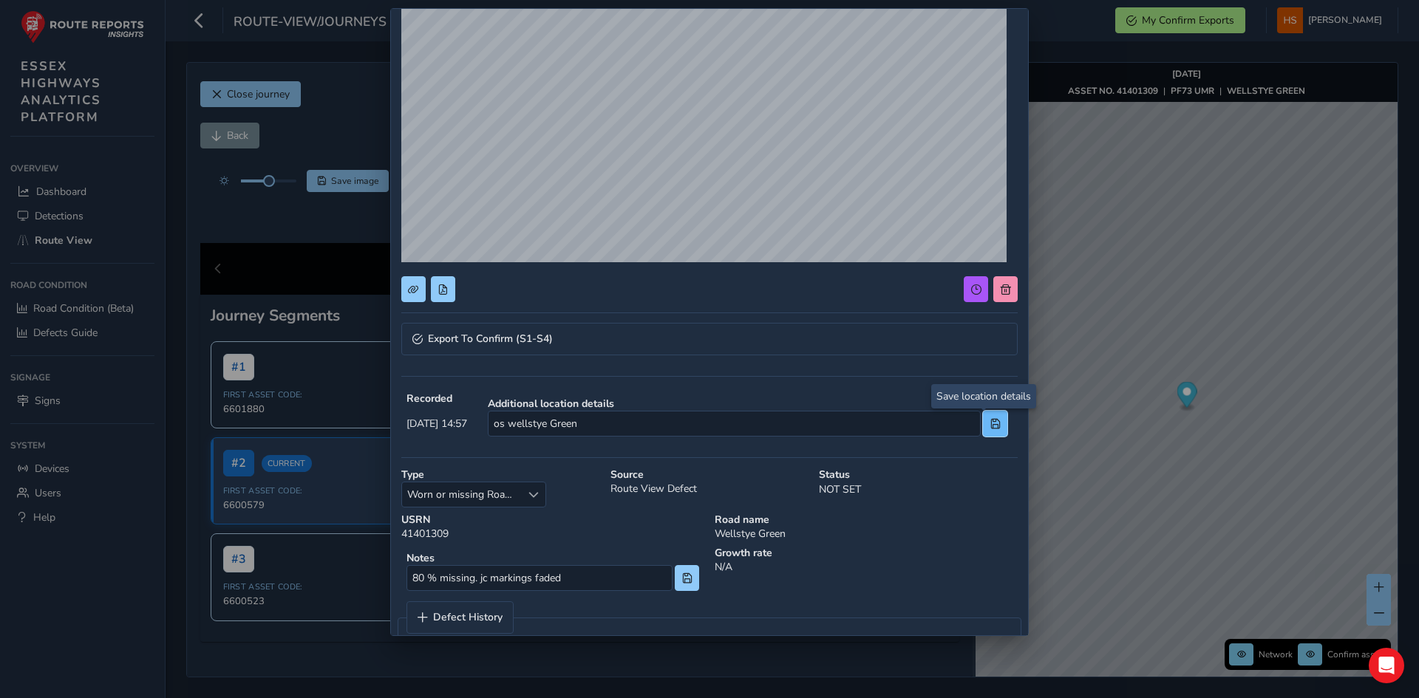
click at [994, 419] on button at bounding box center [995, 424] width 24 height 26
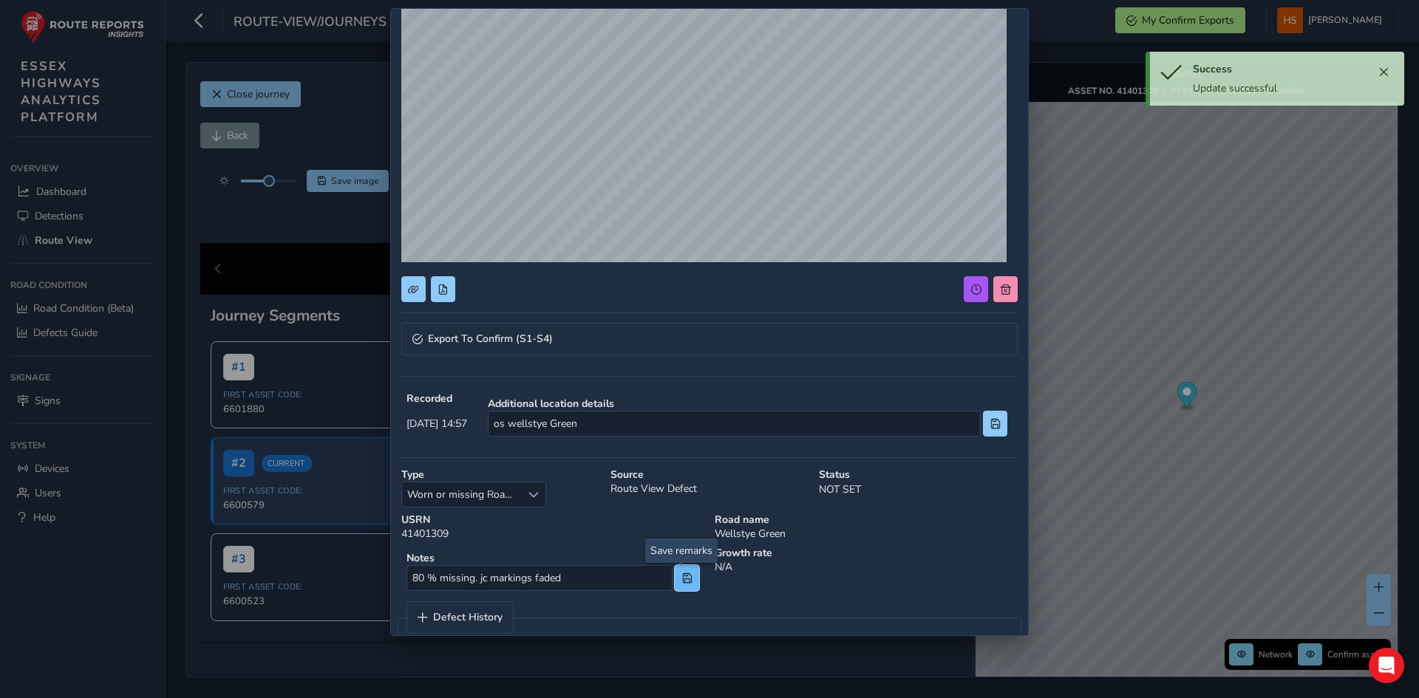
click at [682, 580] on span at bounding box center [687, 578] width 10 height 10
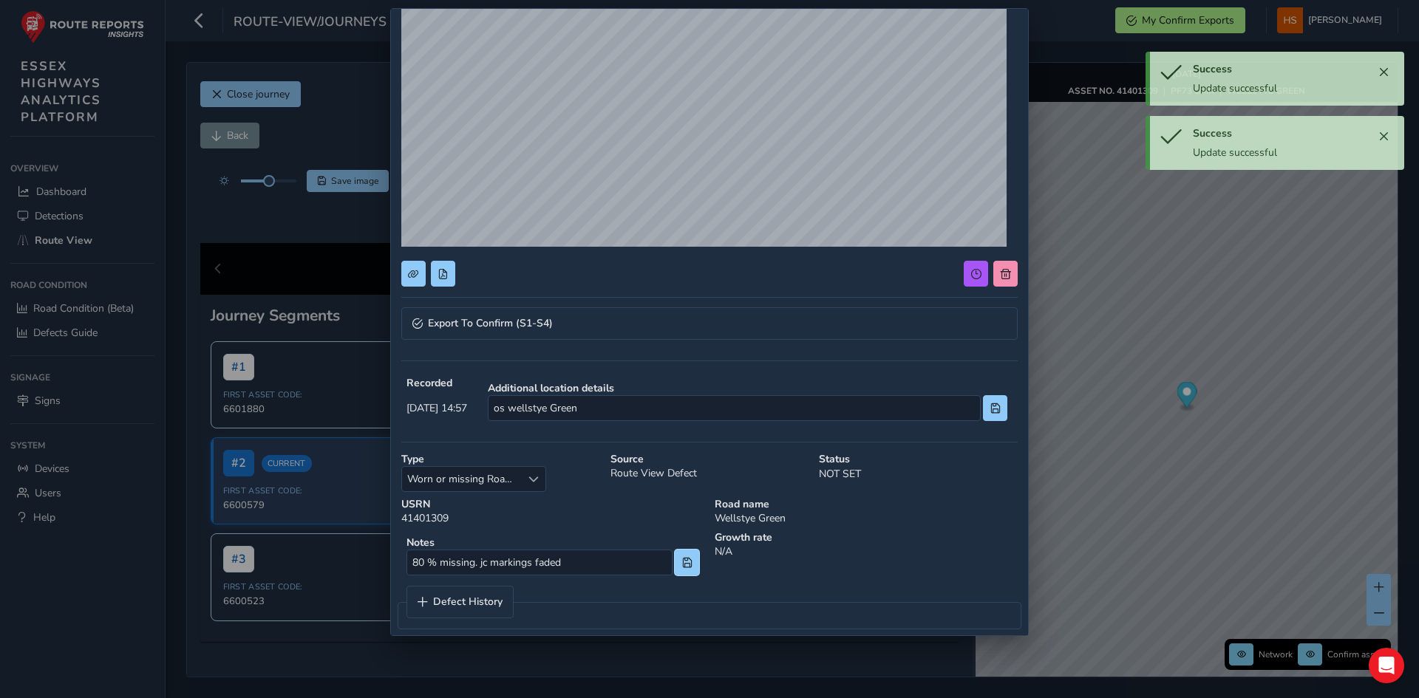
scroll to position [177, 0]
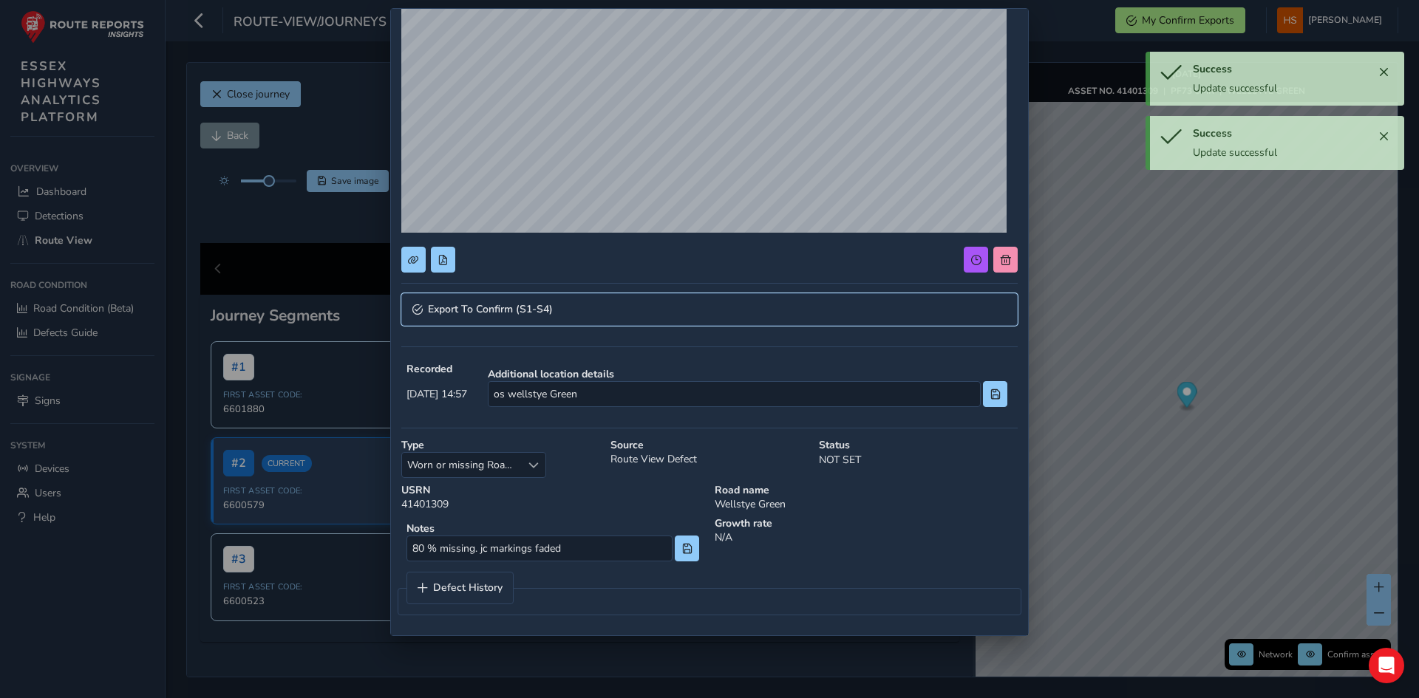
click at [613, 302] on link "Export To Confirm (S1-S4)" at bounding box center [709, 309] width 616 height 33
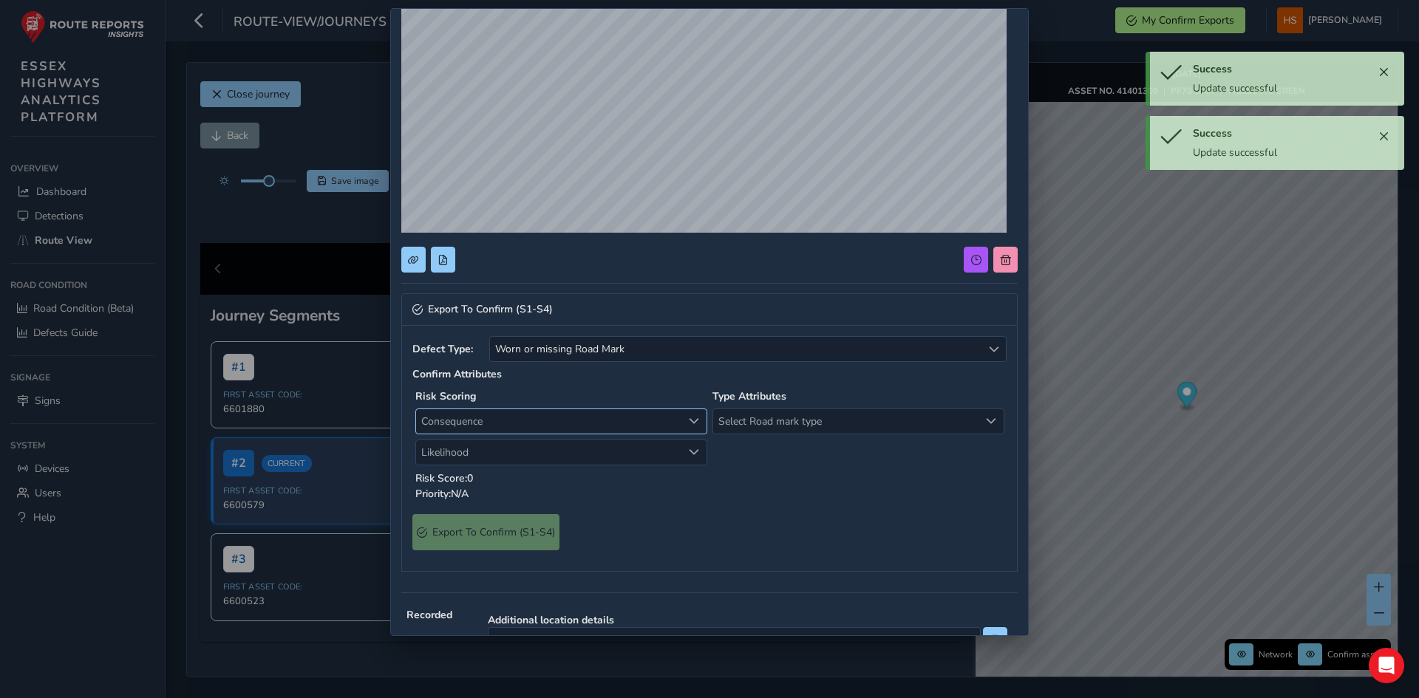
click at [519, 413] on span "Consequence" at bounding box center [549, 421] width 266 height 24
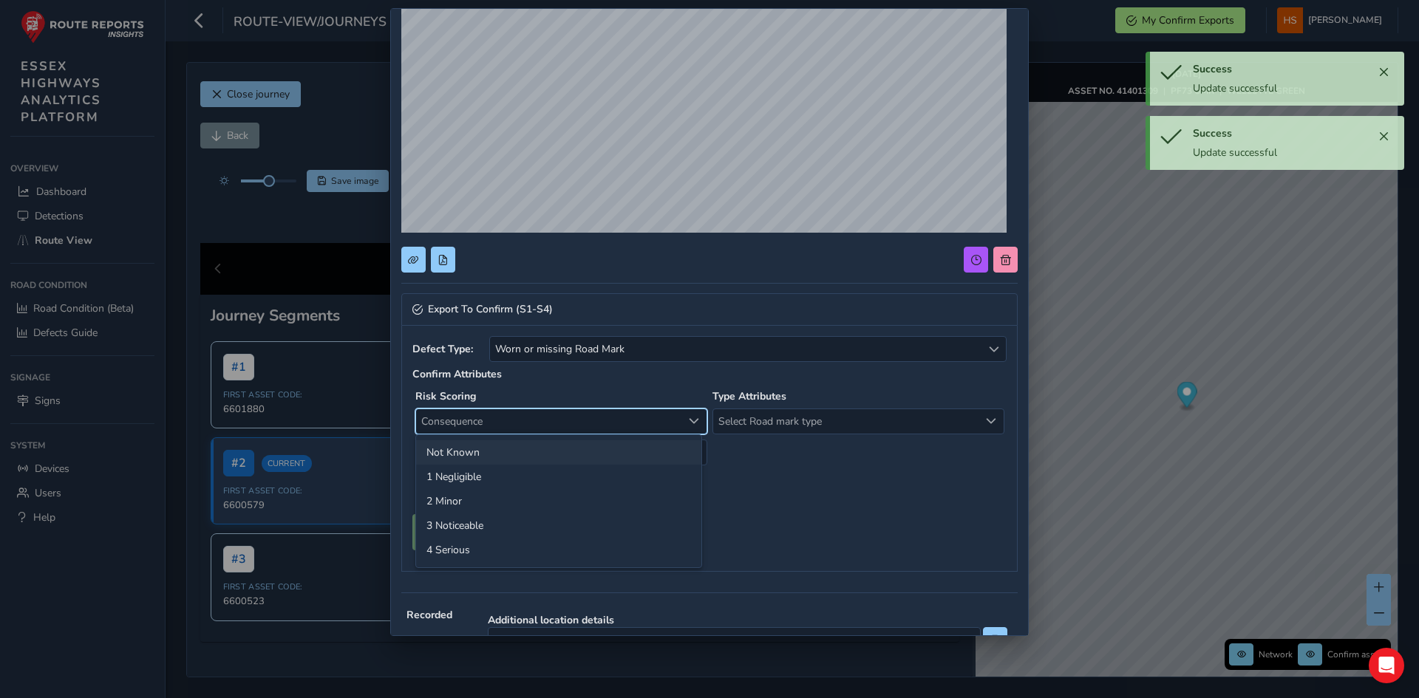
drag, startPoint x: 477, startPoint y: 472, endPoint x: 480, endPoint y: 455, distance: 17.2
click at [474, 471] on li "1 Negligible" at bounding box center [558, 477] width 285 height 24
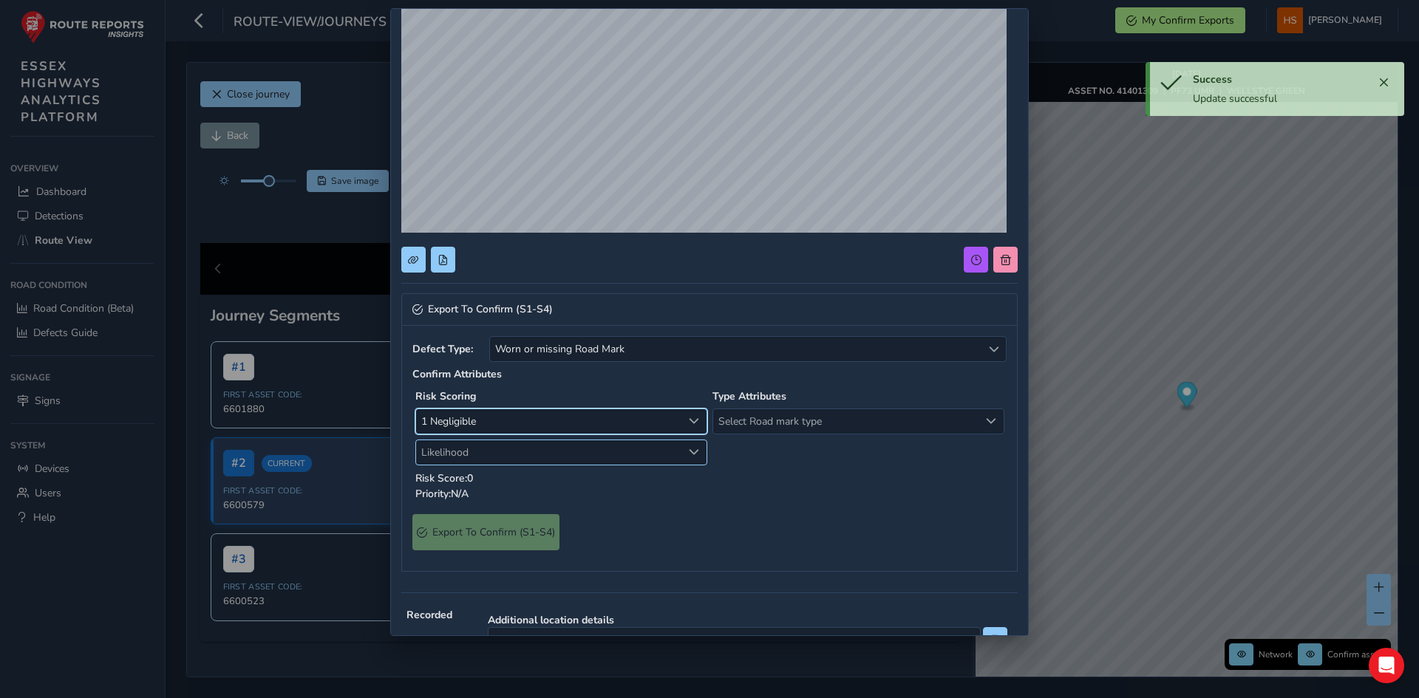
click at [482, 454] on span "Likelihood" at bounding box center [549, 452] width 266 height 24
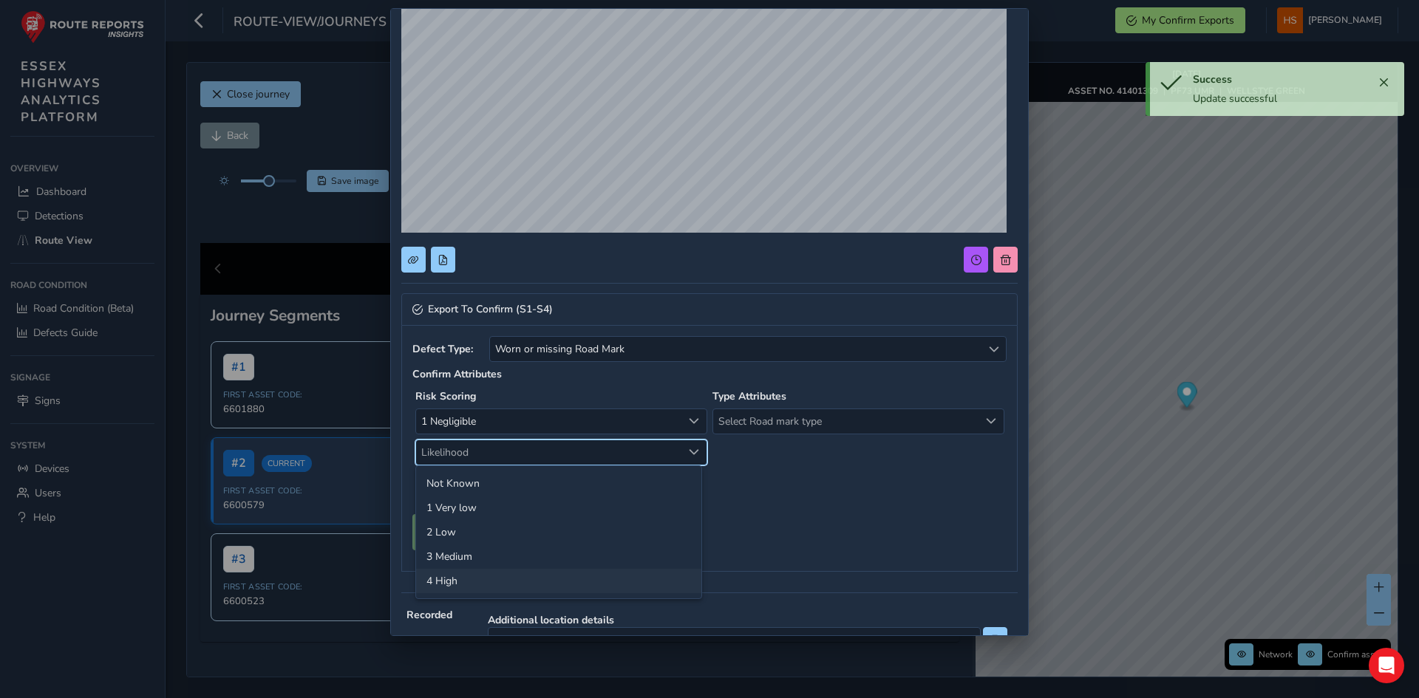
click at [470, 575] on li "4 High" at bounding box center [558, 581] width 285 height 24
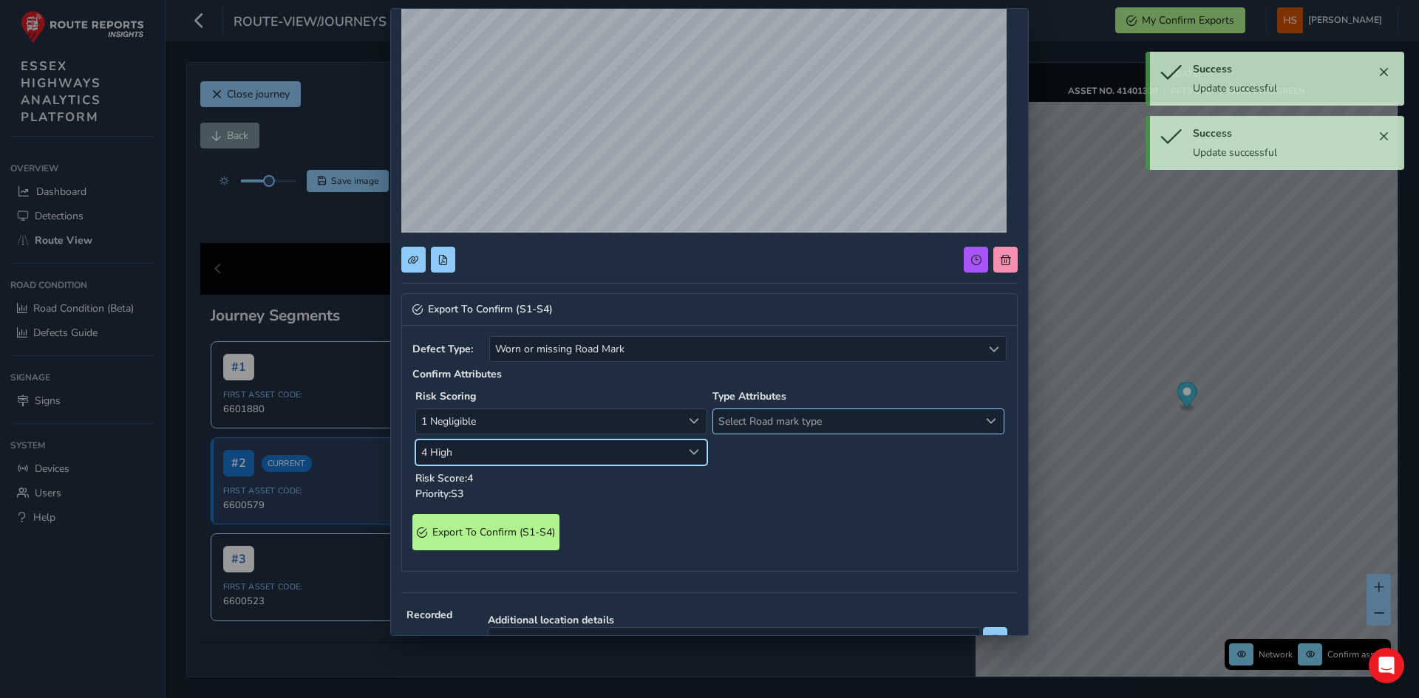
click at [765, 424] on span "Select Road mark type" at bounding box center [846, 421] width 266 height 24
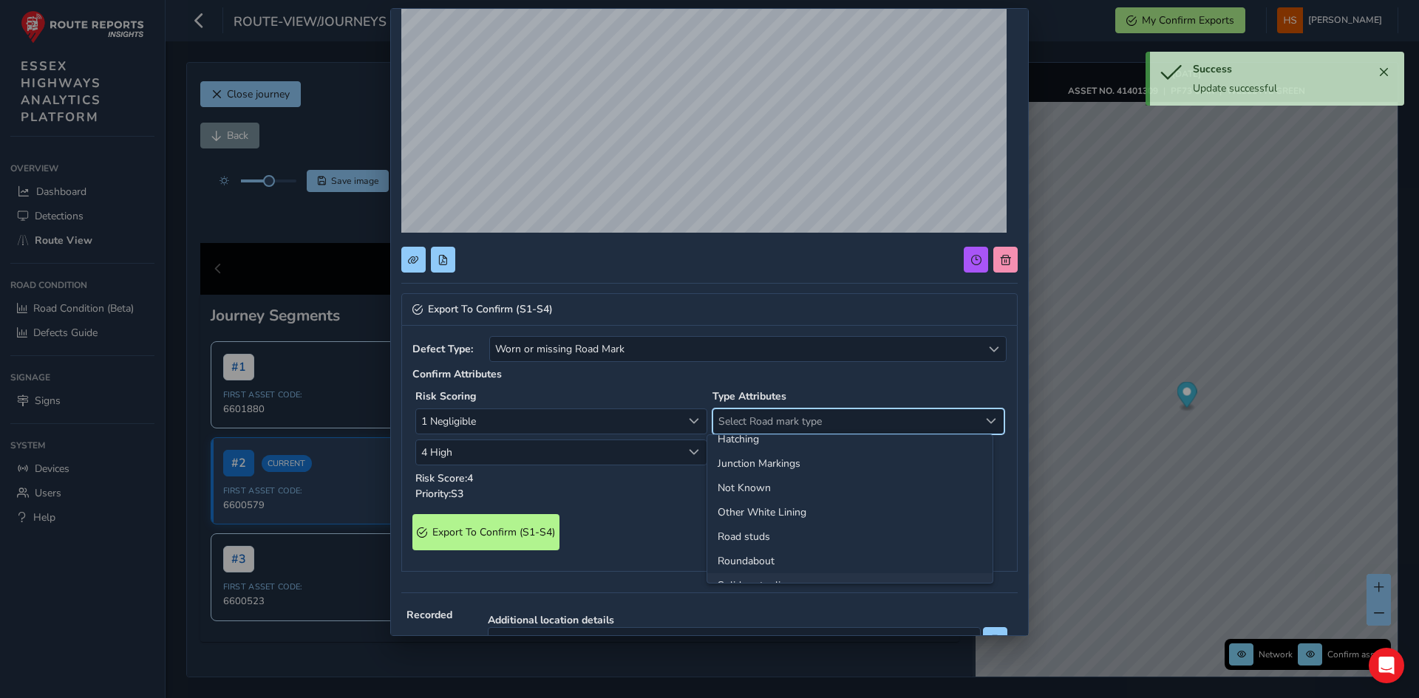
scroll to position [0, 0]
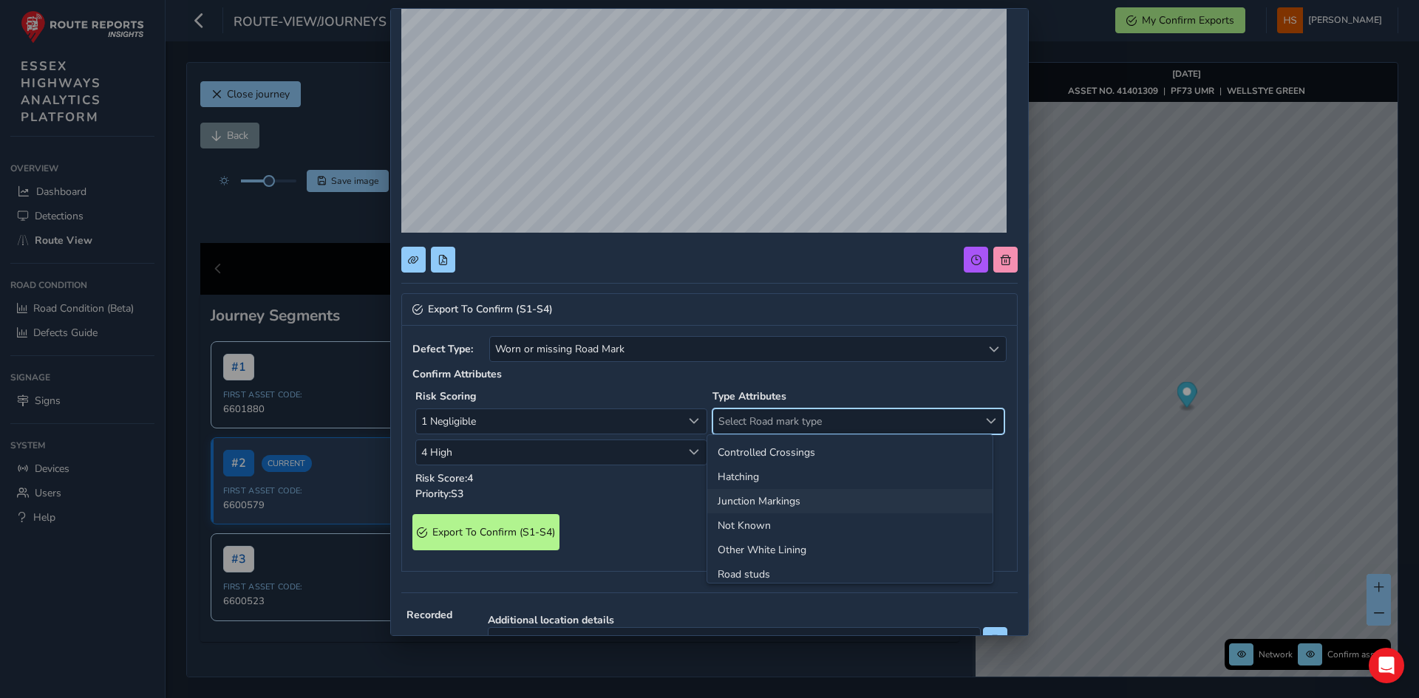
click at [793, 499] on li "Junction Markings" at bounding box center [849, 501] width 285 height 24
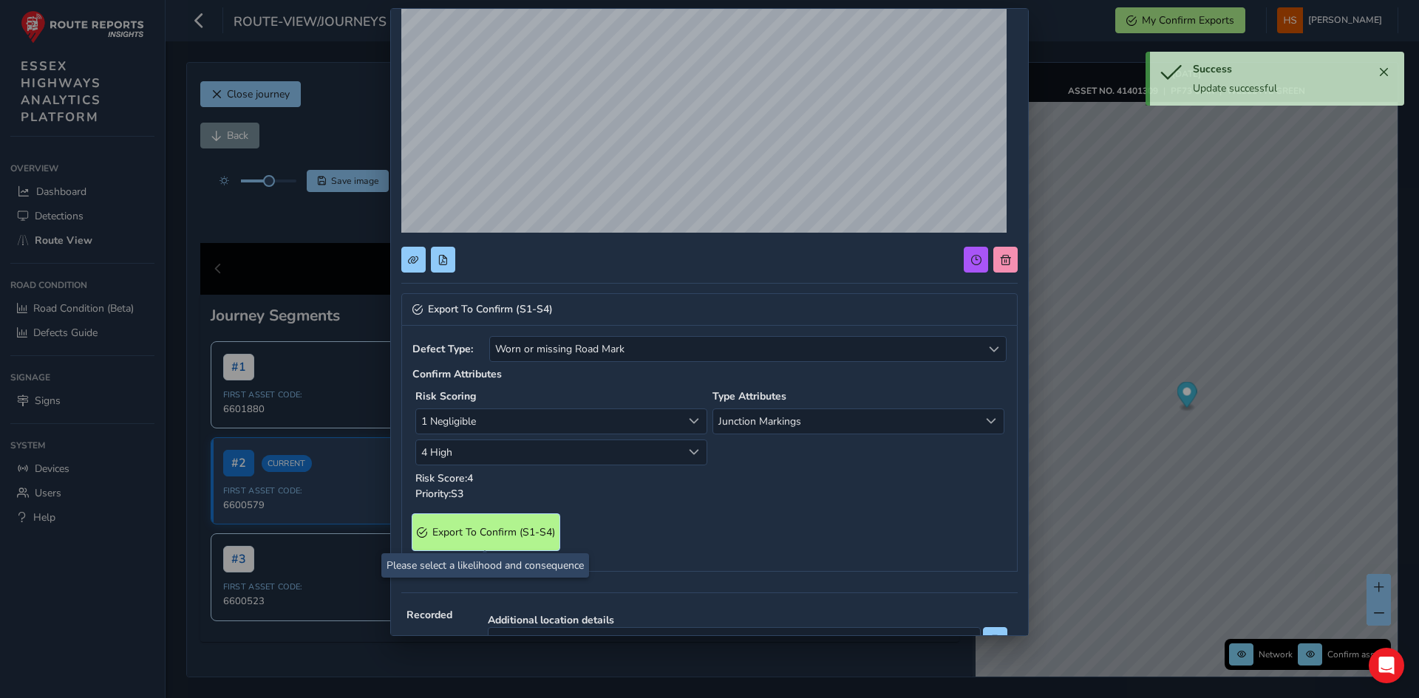
click at [486, 520] on S4\) "Export To Confirm (S1-S4)" at bounding box center [485, 532] width 147 height 36
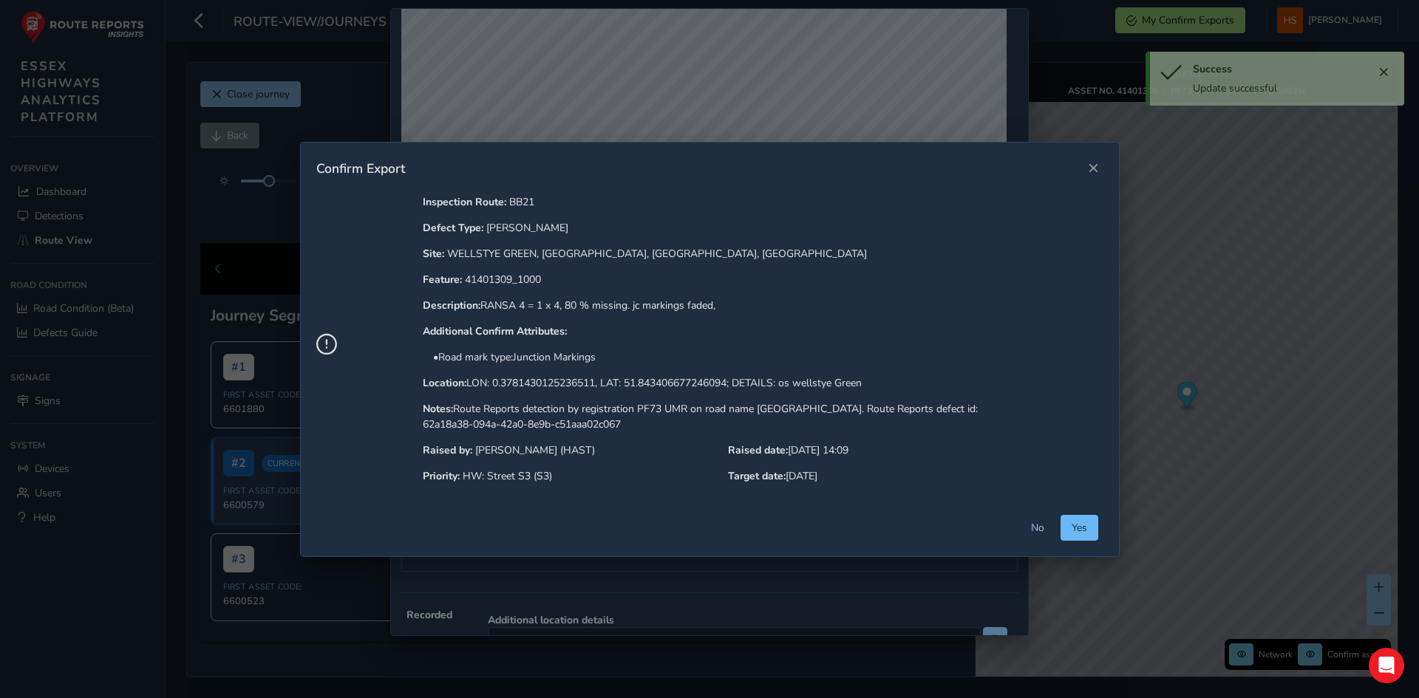
click at [1085, 530] on span "Yes" at bounding box center [1079, 528] width 16 height 14
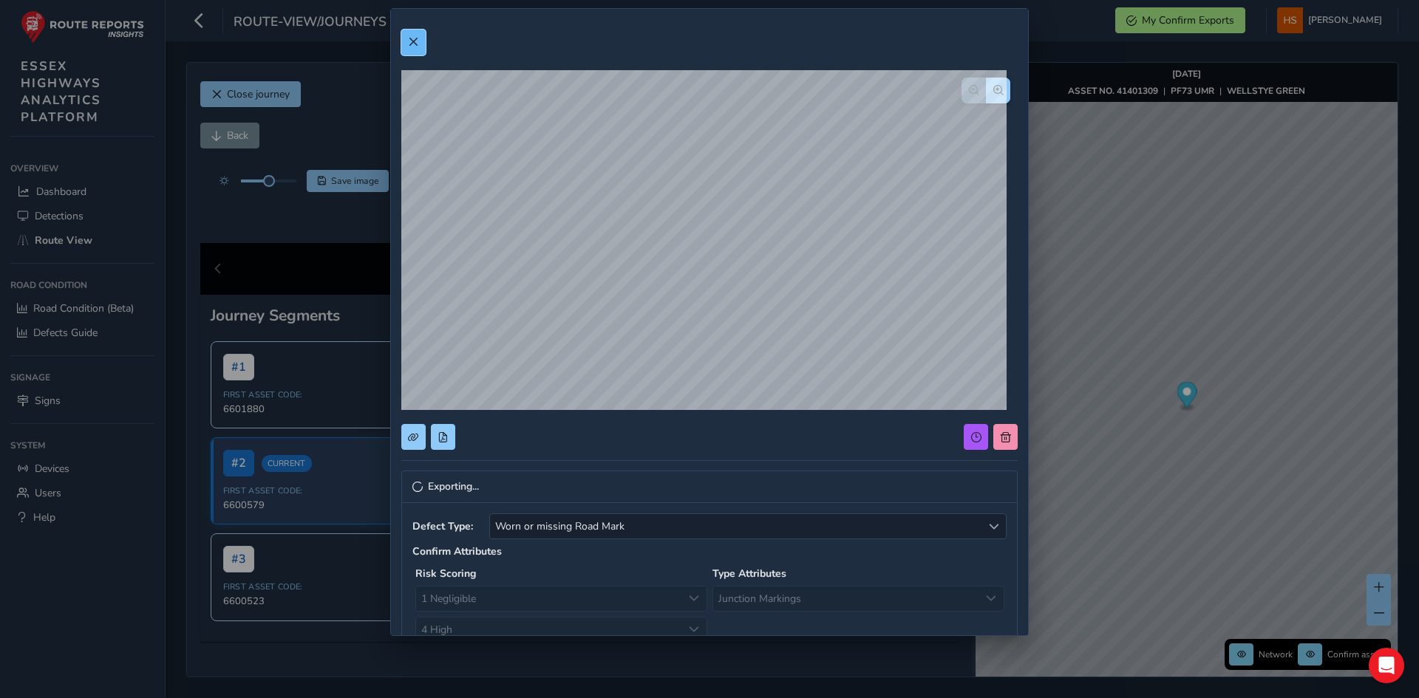
click at [405, 30] on button at bounding box center [413, 43] width 24 height 26
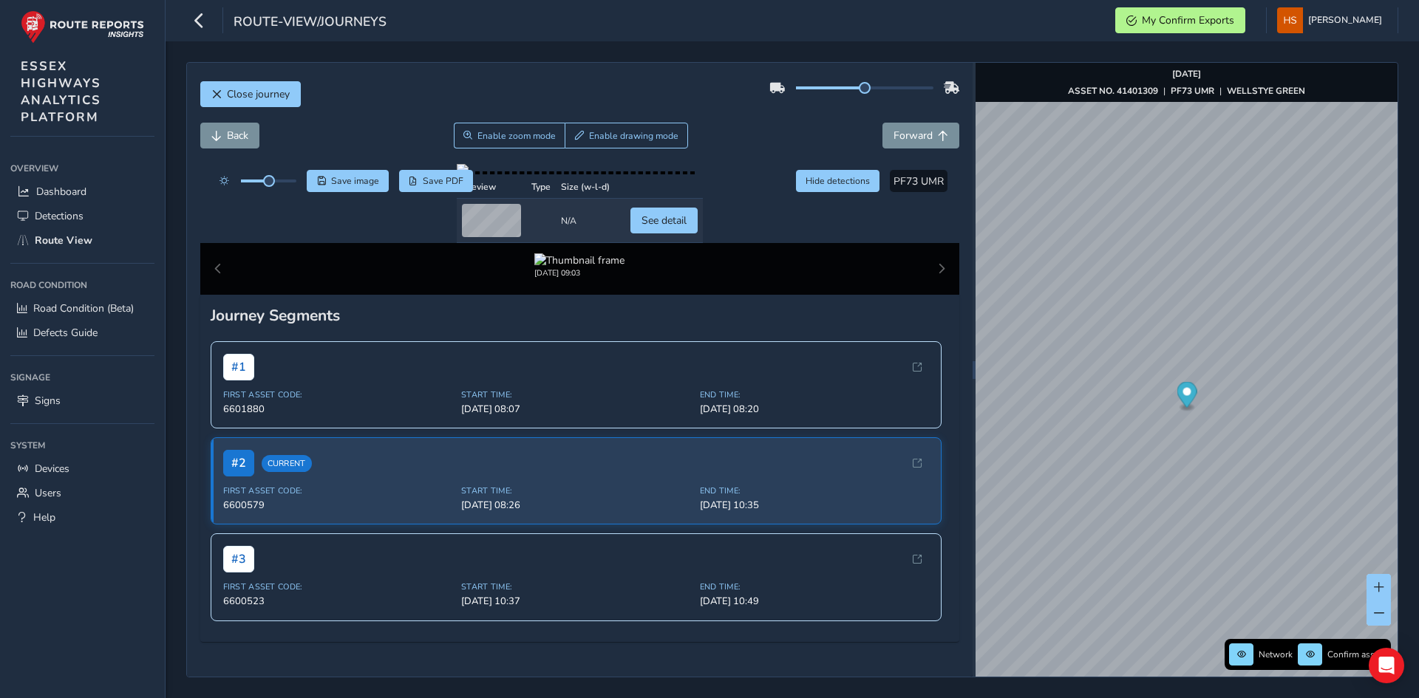
click at [913, 150] on div "Back Enable zoom mode Enable drawing mode Forward" at bounding box center [580, 143] width 760 height 41
click at [1407, 507] on div "Close journey Back Enable zoom mode Enable drawing mode Forward Click and Drag …" at bounding box center [792, 369] width 1253 height 657
click at [1263, 429] on img "Preview frame" at bounding box center [1281, 423] width 37 height 12
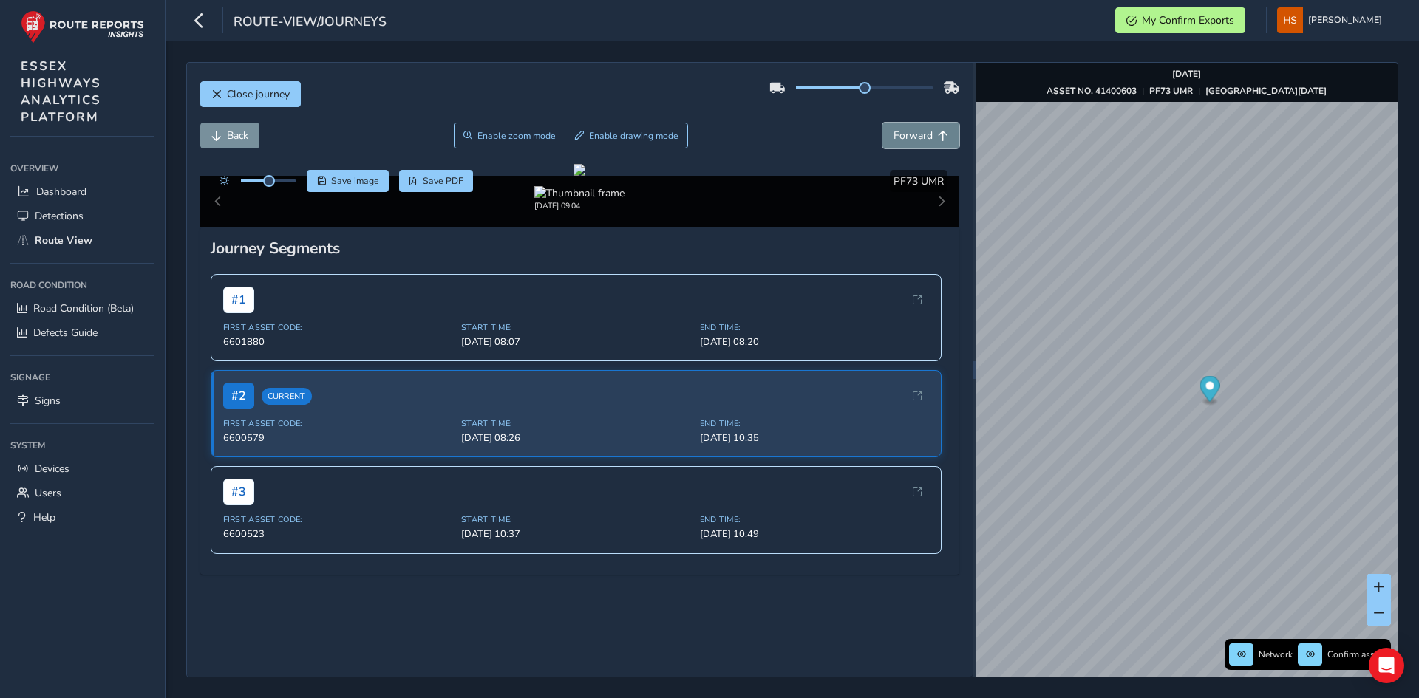
click at [893, 136] on span "Forward" at bounding box center [912, 136] width 39 height 14
drag, startPoint x: 882, startPoint y: 118, endPoint x: 884, endPoint y: 126, distance: 7.7
click at [882, 118] on div "Close journey" at bounding box center [580, 99] width 760 height 47
click at [898, 146] on button "Forward" at bounding box center [920, 136] width 77 height 26
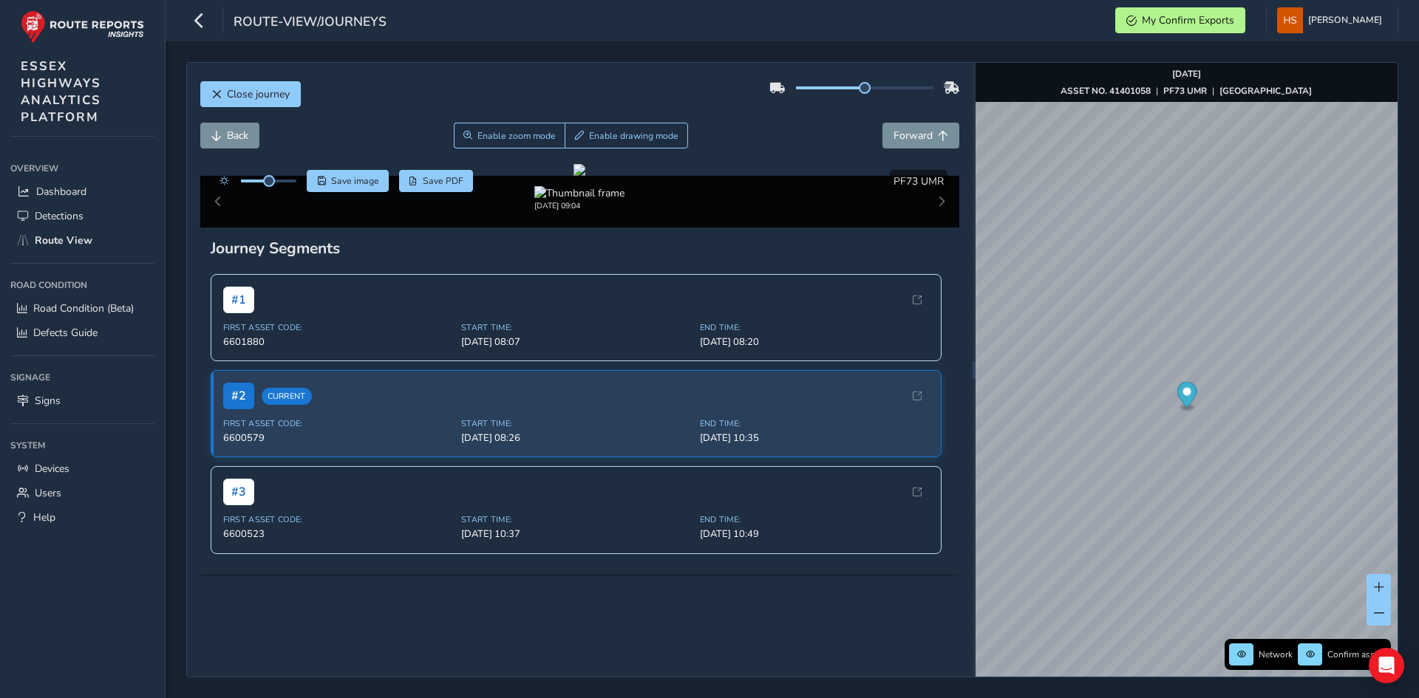
click at [913, 120] on div "Close journey" at bounding box center [580, 99] width 760 height 47
click at [919, 144] on button "Forward" at bounding box center [920, 136] width 77 height 26
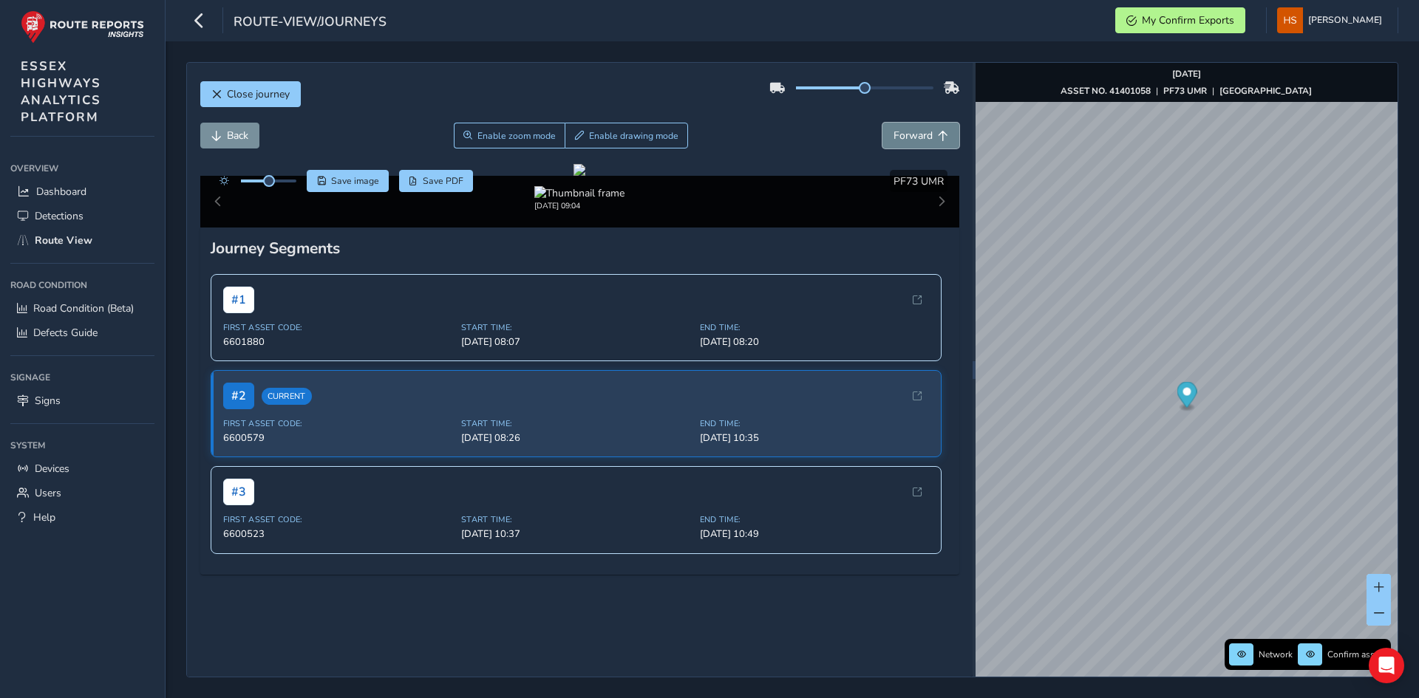
click at [919, 144] on button "Forward" at bounding box center [920, 136] width 77 height 26
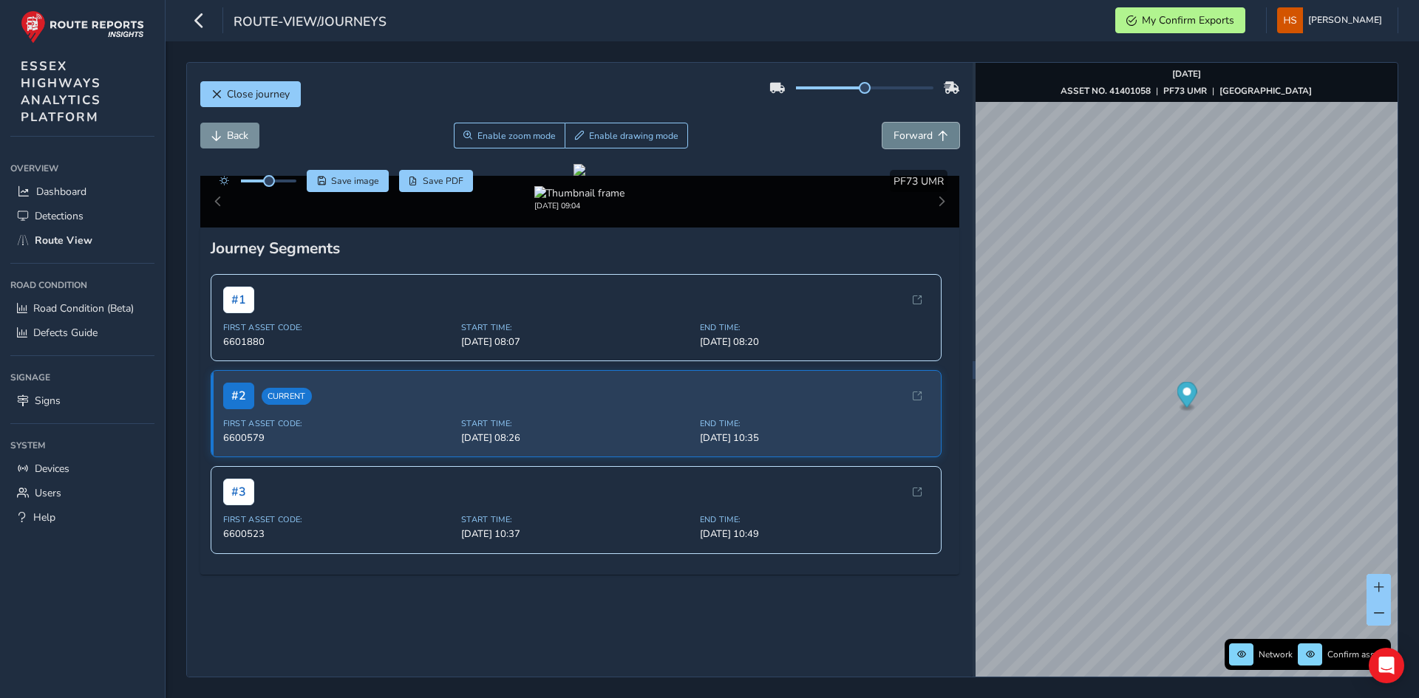
click at [919, 144] on button "Forward" at bounding box center [920, 136] width 77 height 26
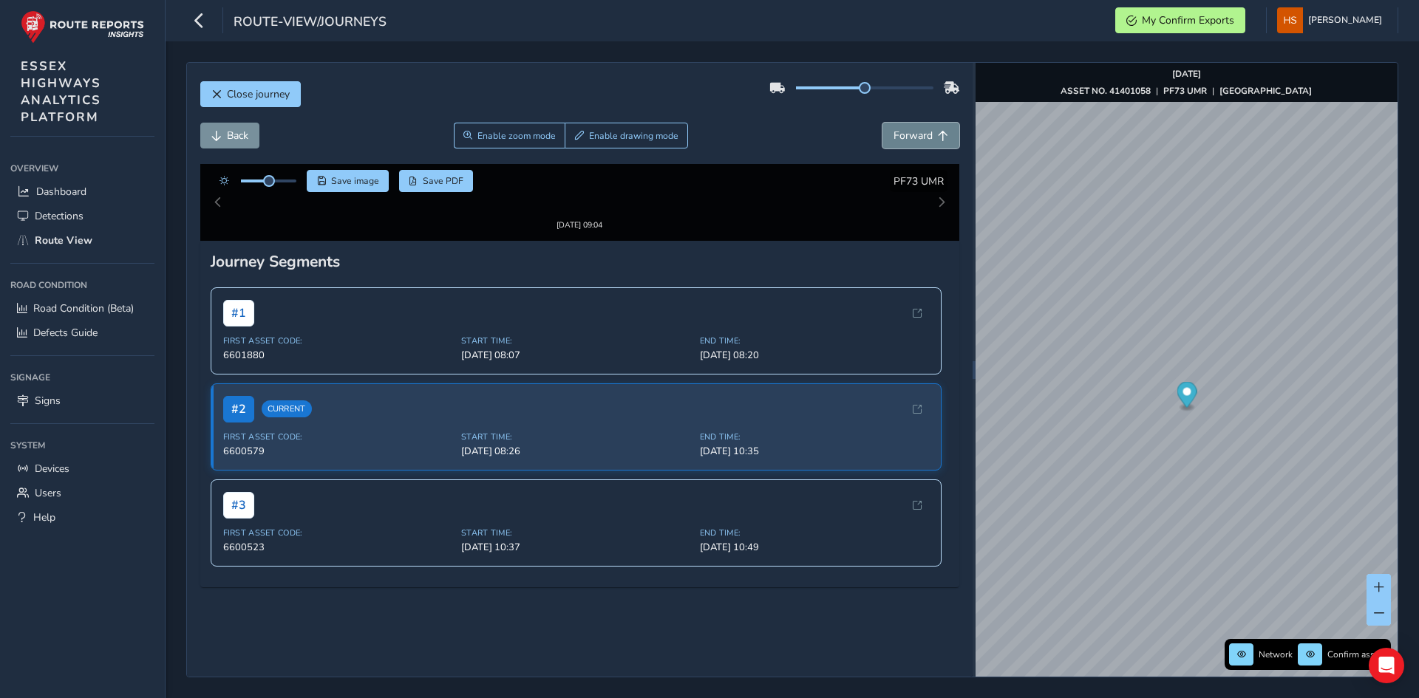
click at [919, 144] on button "Forward" at bounding box center [920, 136] width 77 height 26
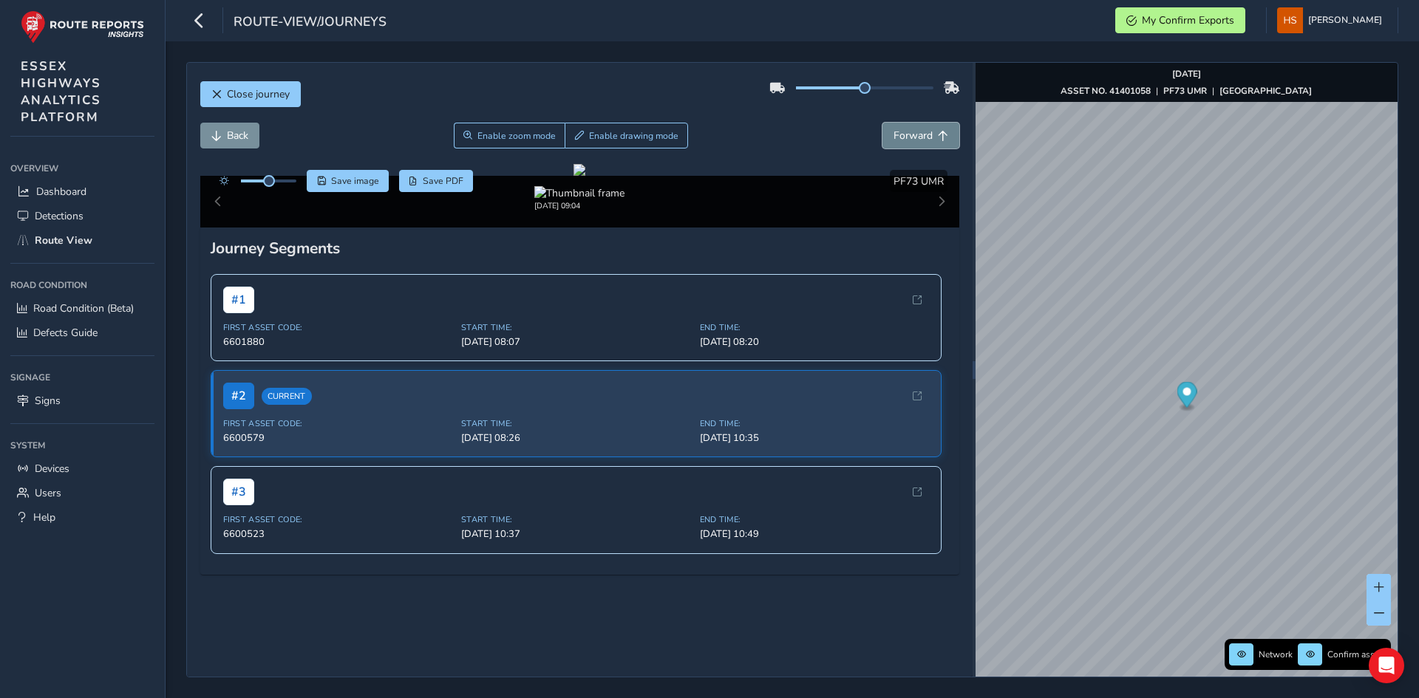
click at [919, 144] on button "Forward" at bounding box center [920, 136] width 77 height 26
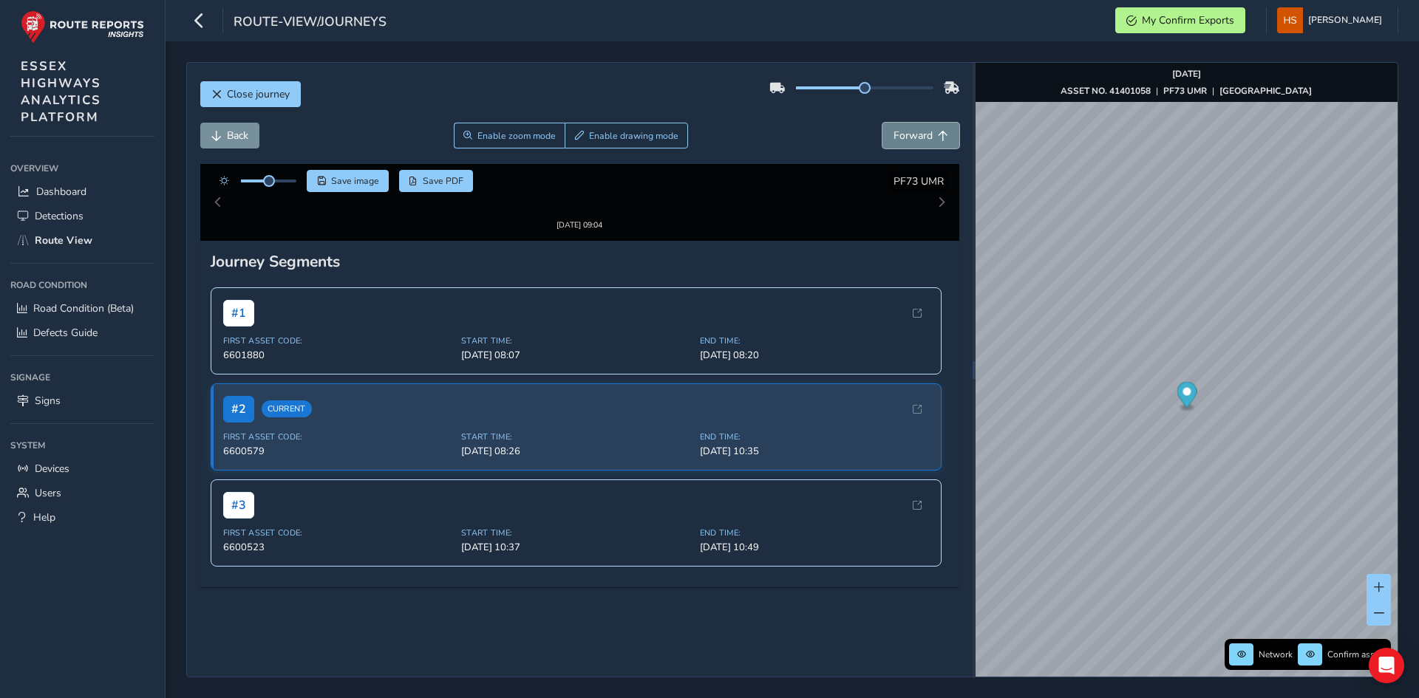
click at [919, 144] on button "Forward" at bounding box center [920, 136] width 77 height 26
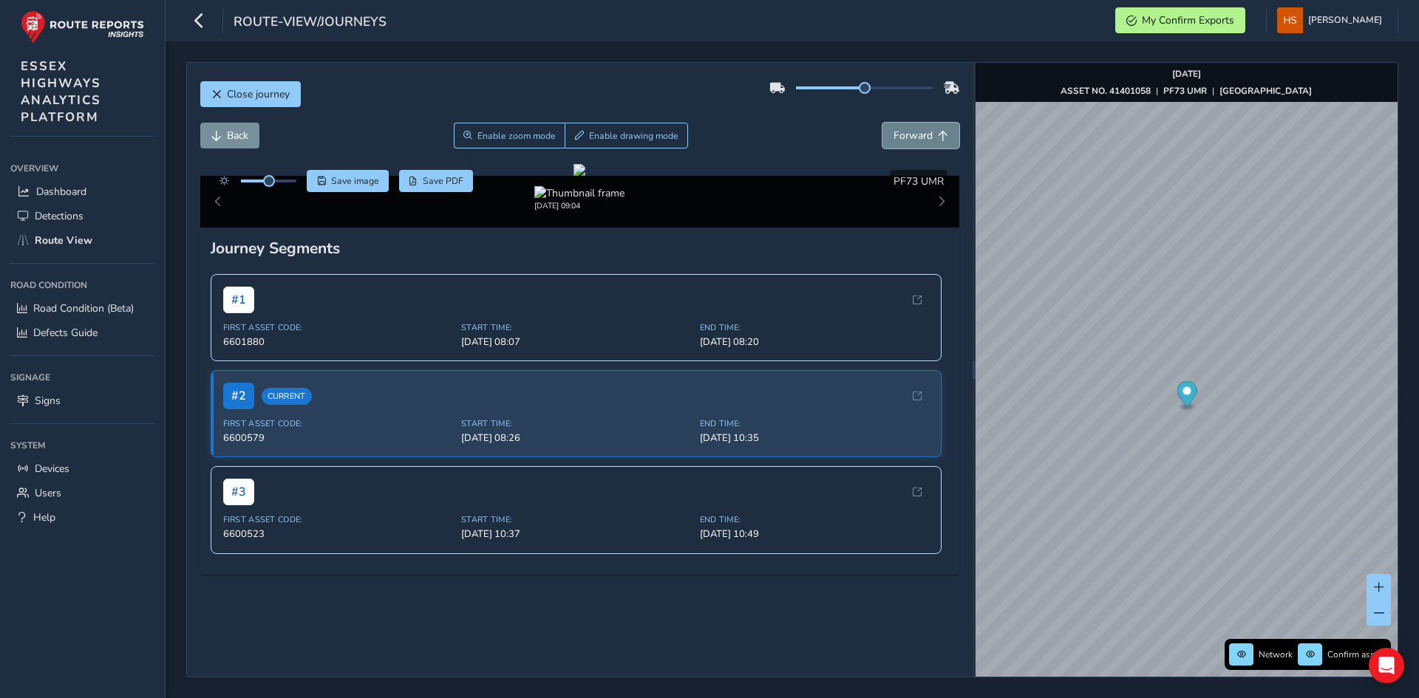
click at [919, 144] on button "Forward" at bounding box center [920, 136] width 77 height 26
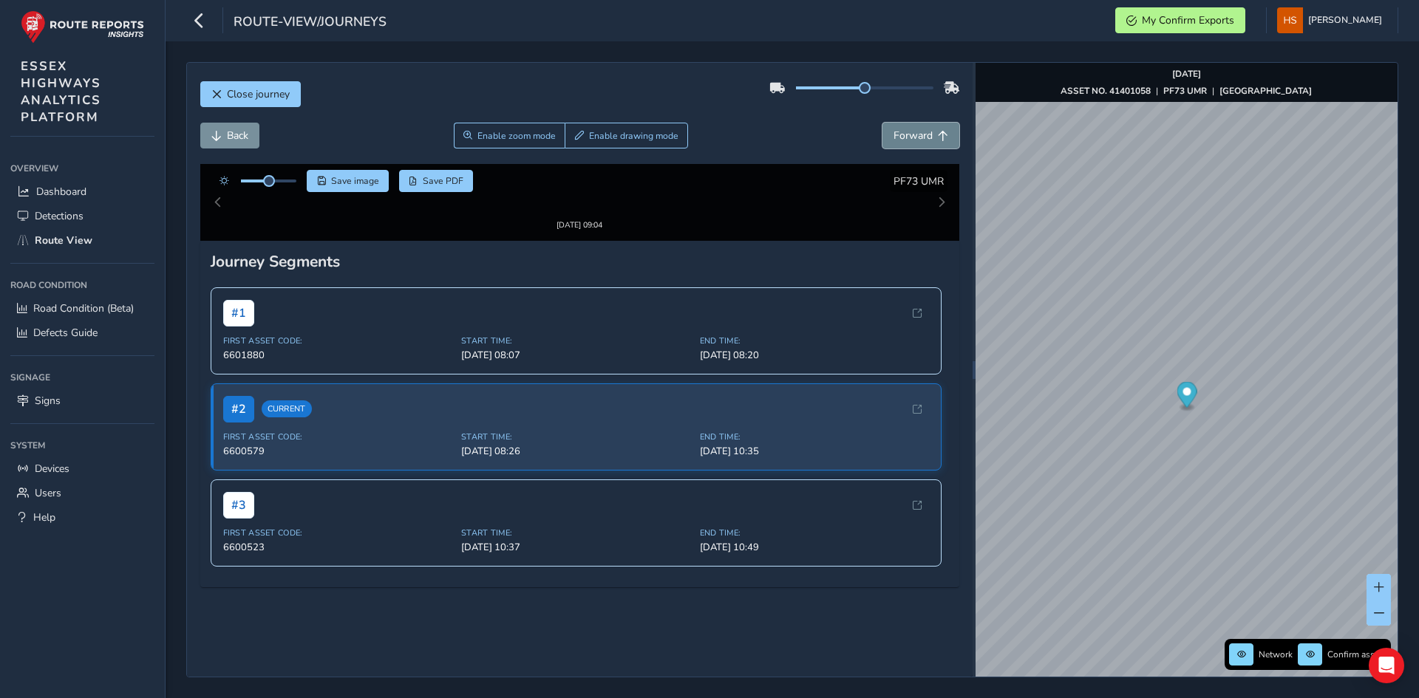
click at [919, 144] on button "Forward" at bounding box center [920, 136] width 77 height 26
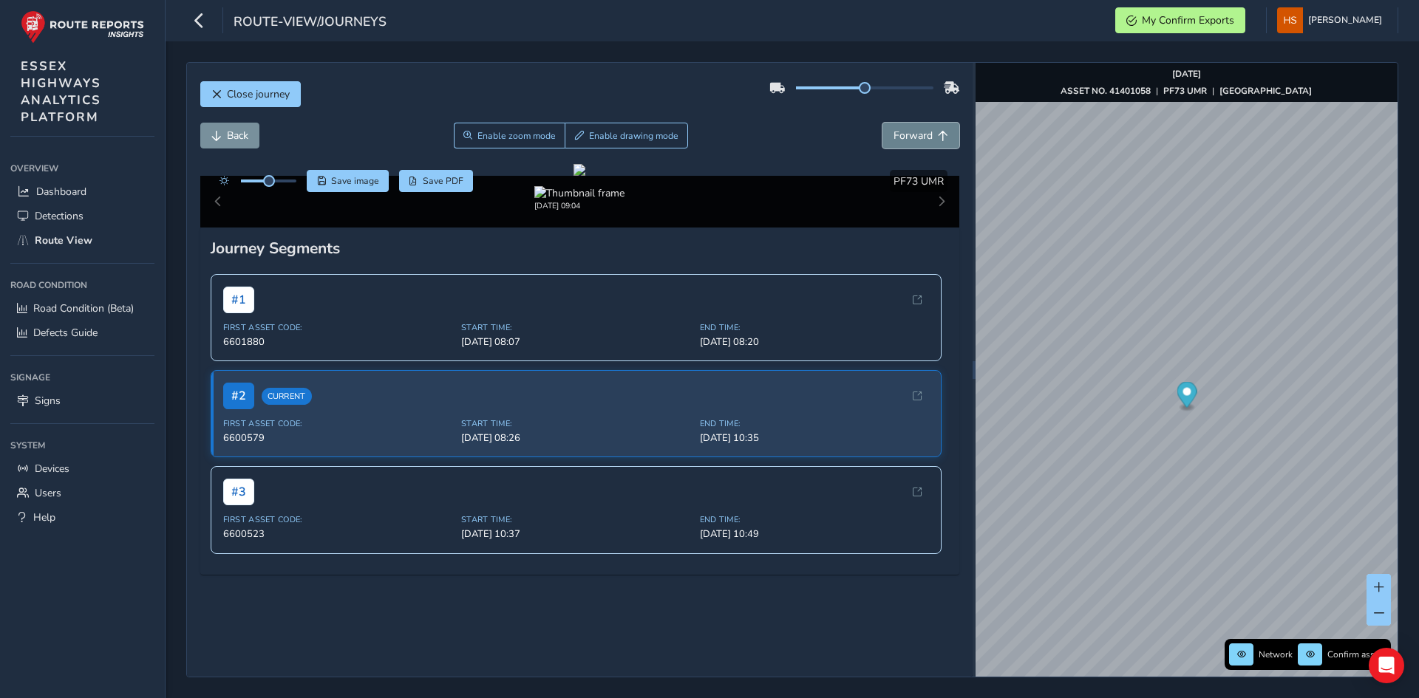
click at [919, 144] on button "Forward" at bounding box center [920, 136] width 77 height 26
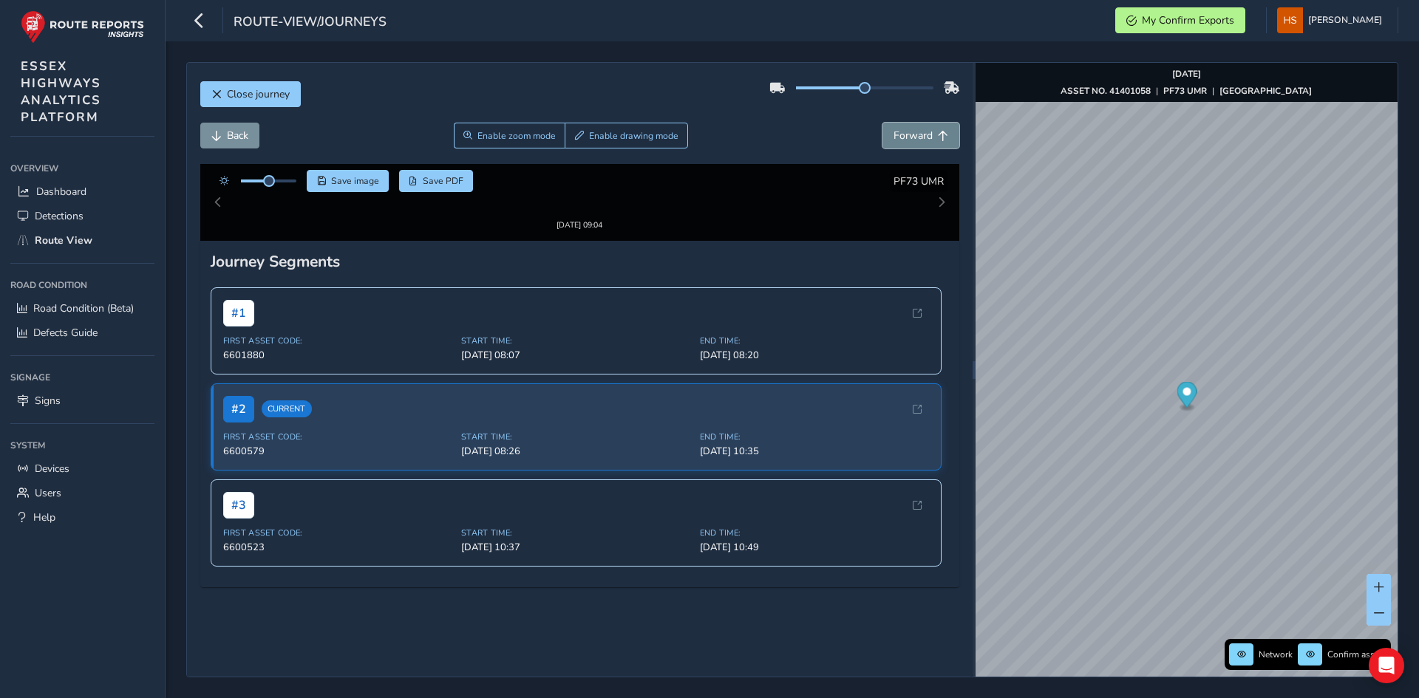
click at [919, 144] on button "Forward" at bounding box center [920, 136] width 77 height 26
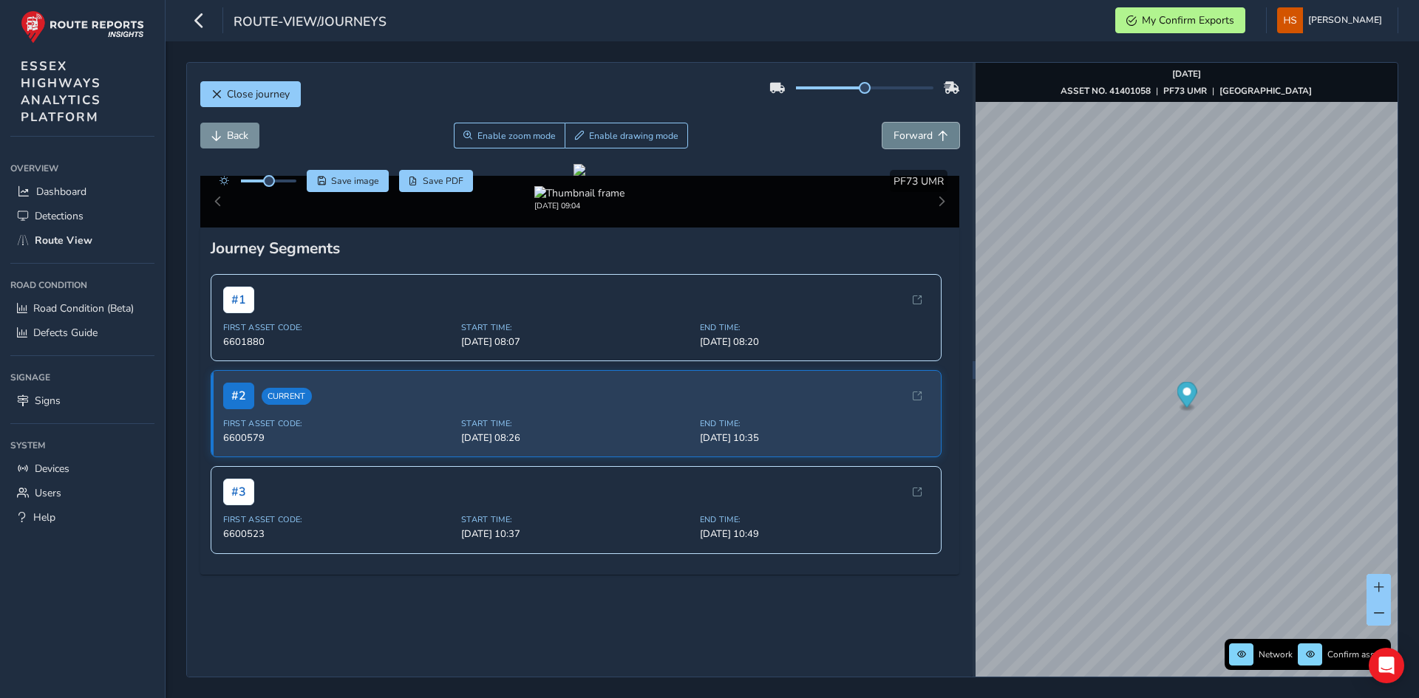
click at [919, 144] on button "Forward" at bounding box center [920, 136] width 77 height 26
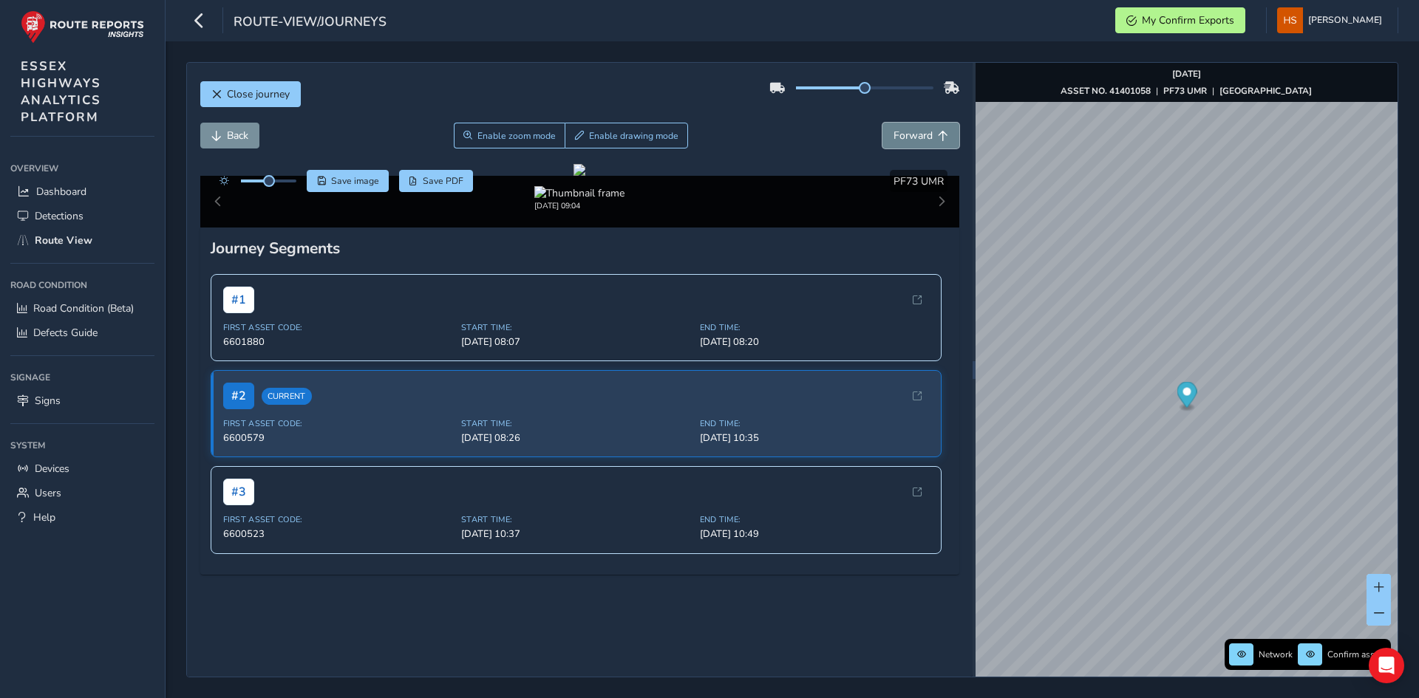
click at [919, 144] on button "Forward" at bounding box center [920, 136] width 77 height 26
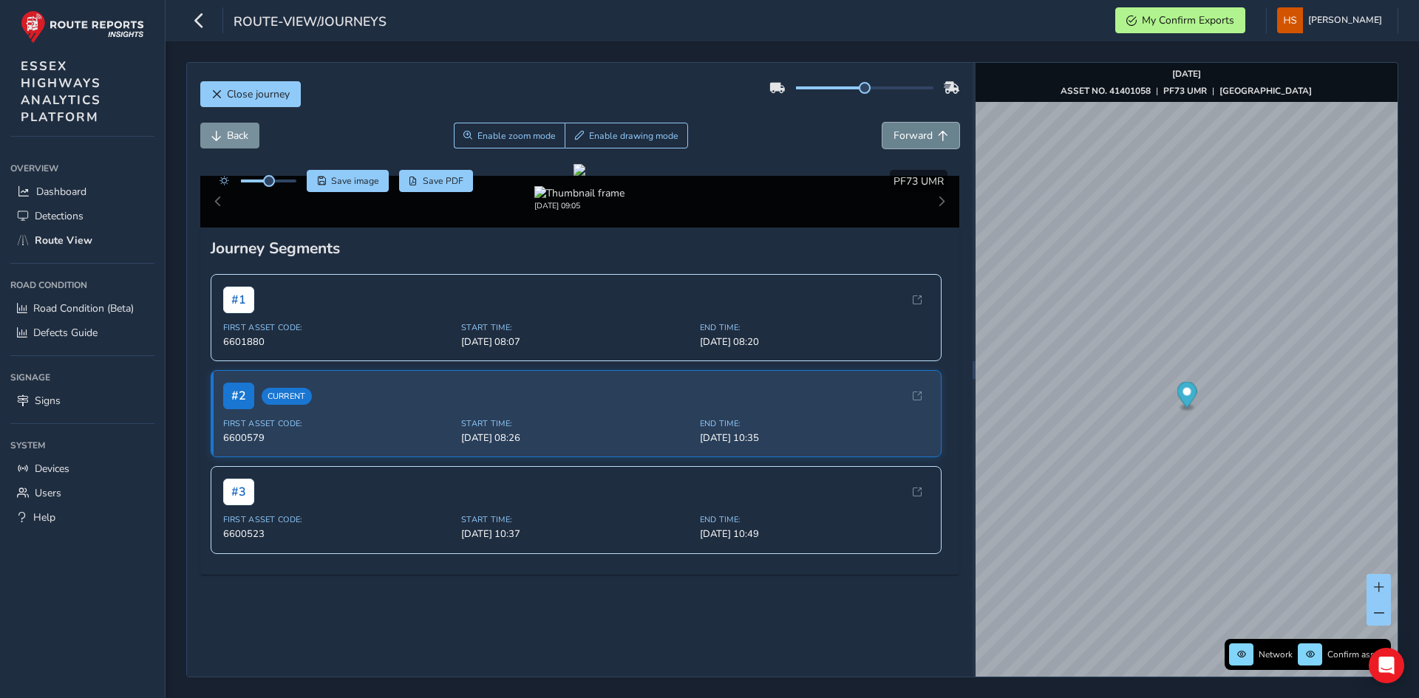
click at [919, 144] on button "Forward" at bounding box center [920, 136] width 77 height 26
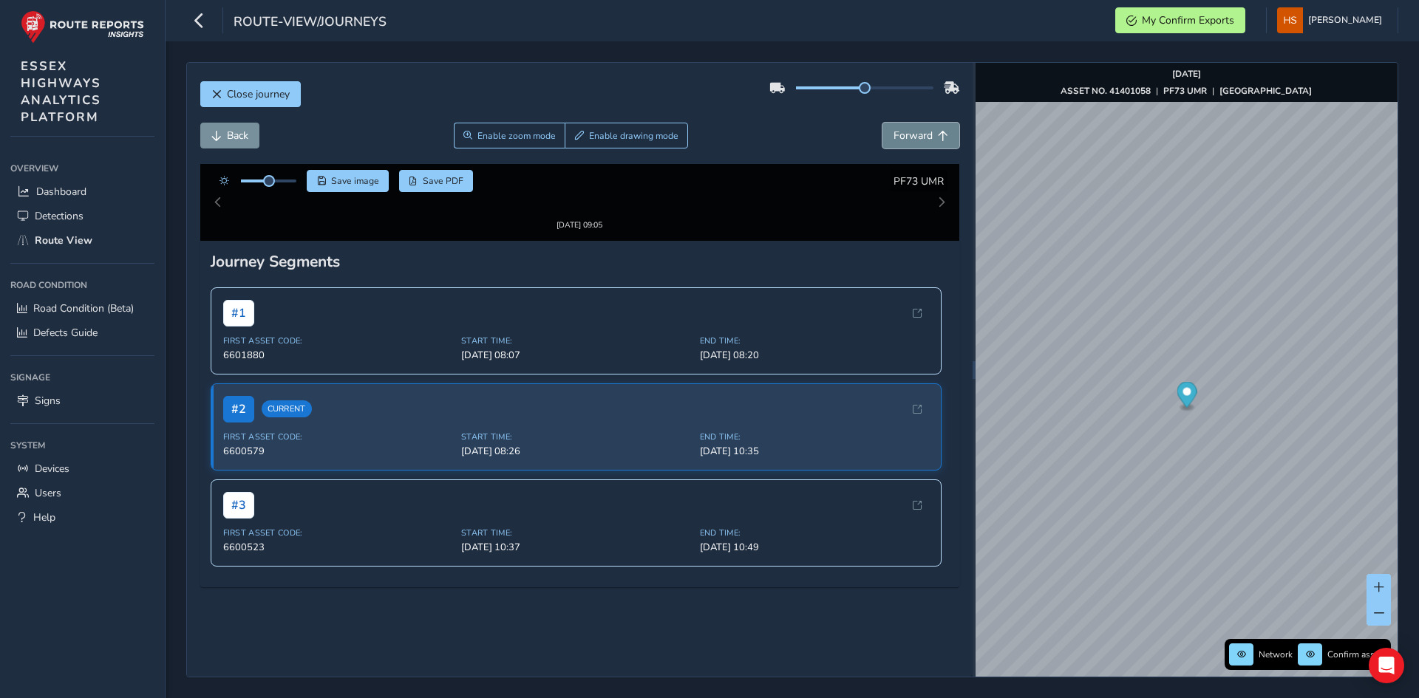
click at [919, 144] on button "Forward" at bounding box center [920, 136] width 77 height 26
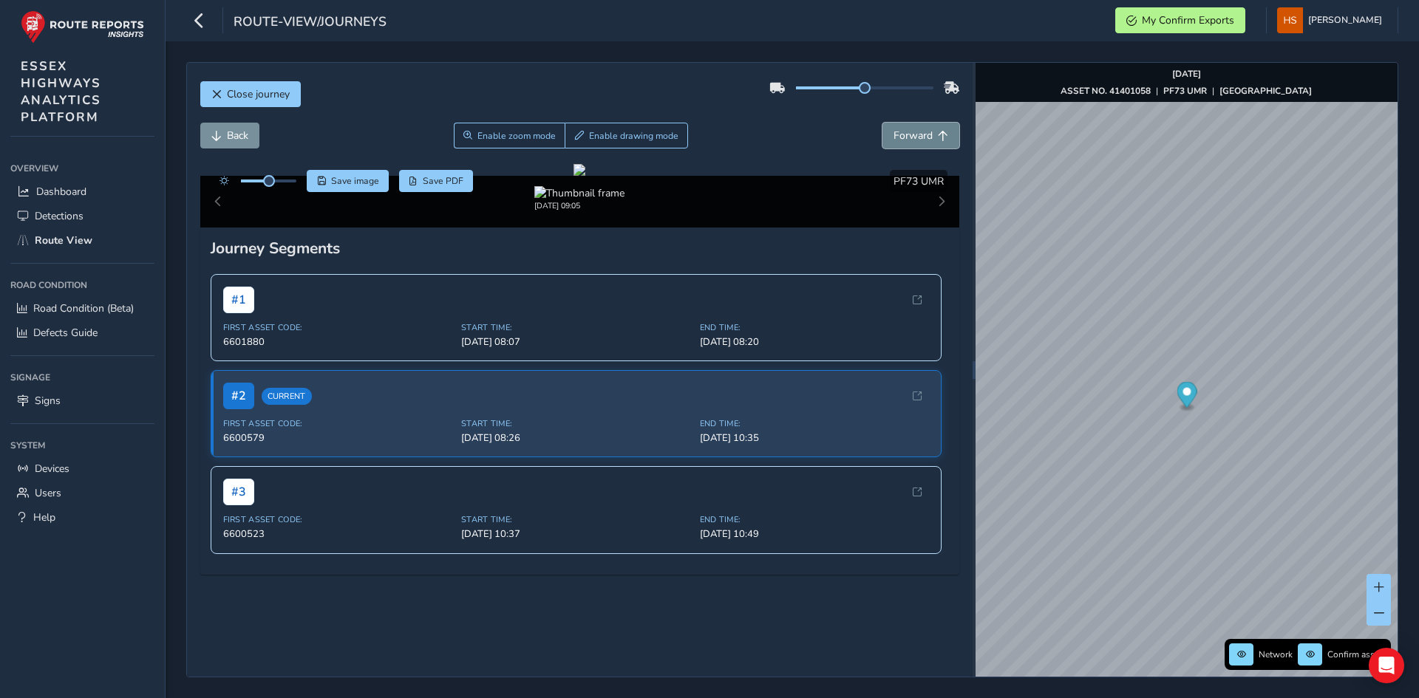
click at [919, 144] on button "Forward" at bounding box center [920, 136] width 77 height 26
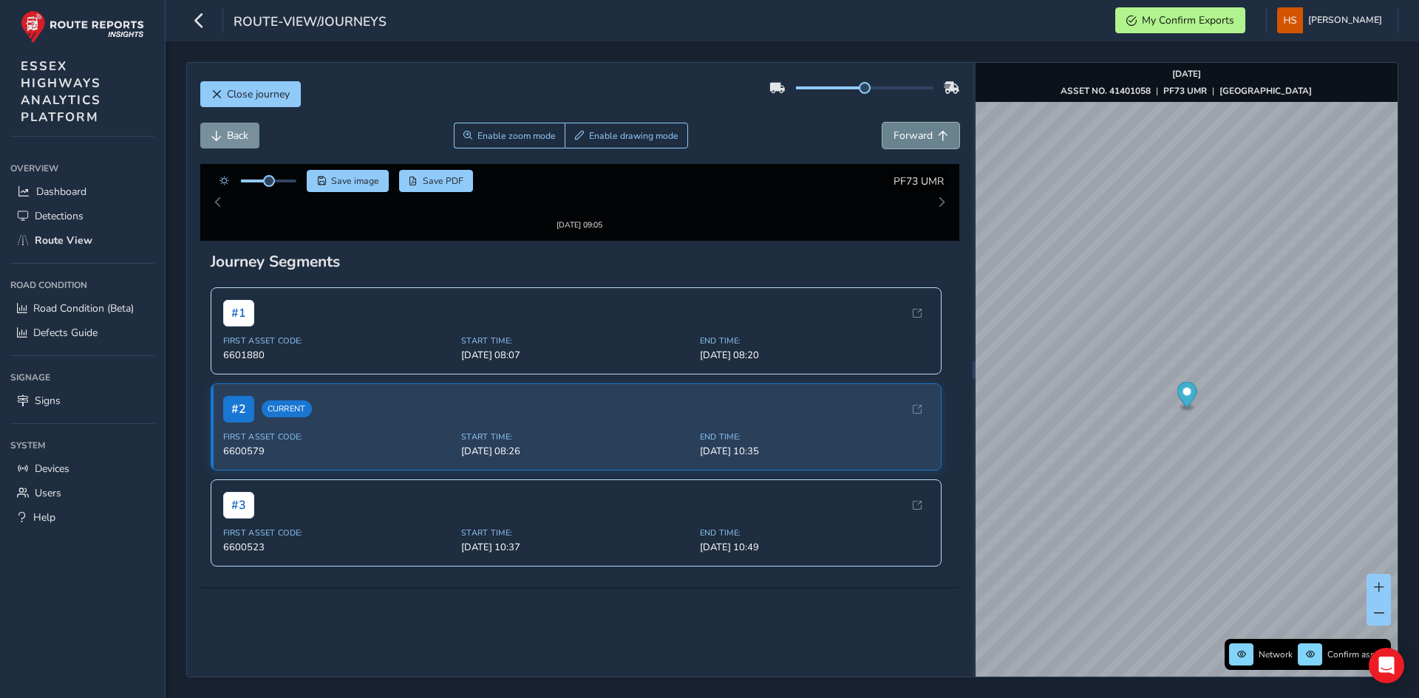
click at [919, 144] on button "Forward" at bounding box center [920, 136] width 77 height 26
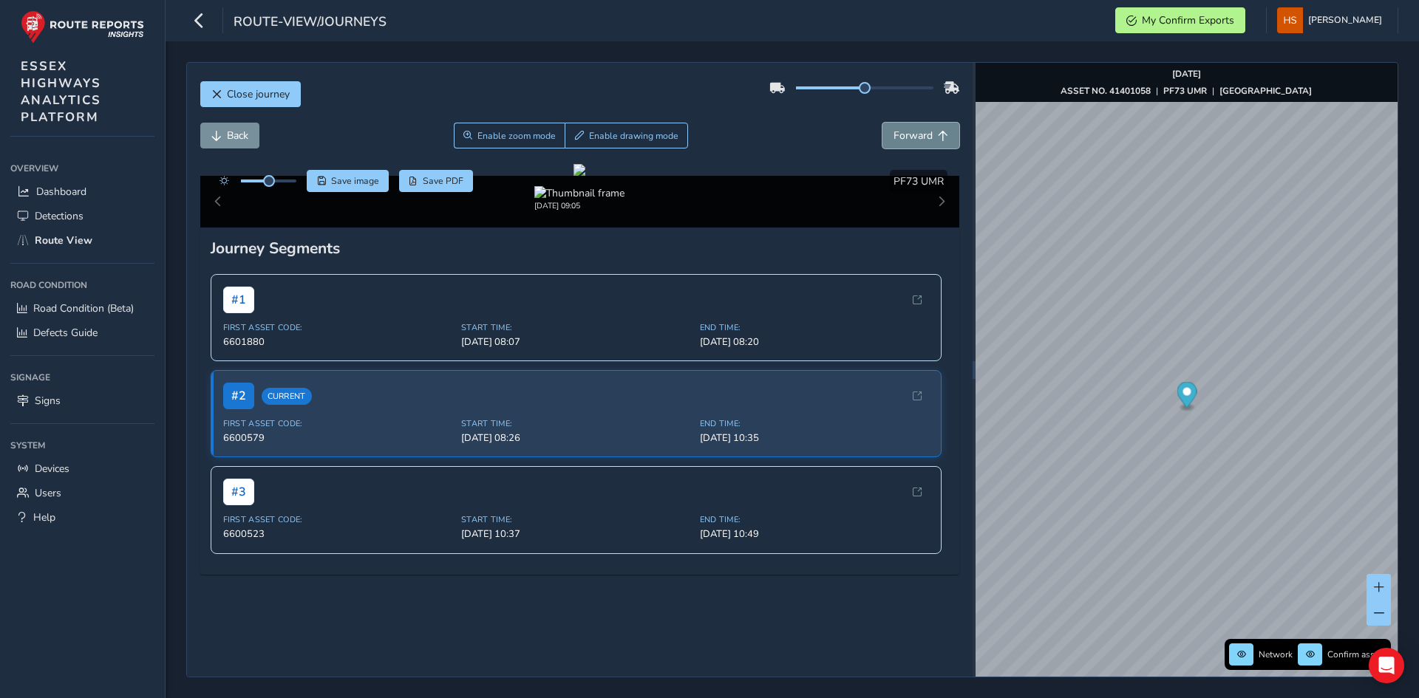
click at [919, 144] on button "Forward" at bounding box center [920, 136] width 77 height 26
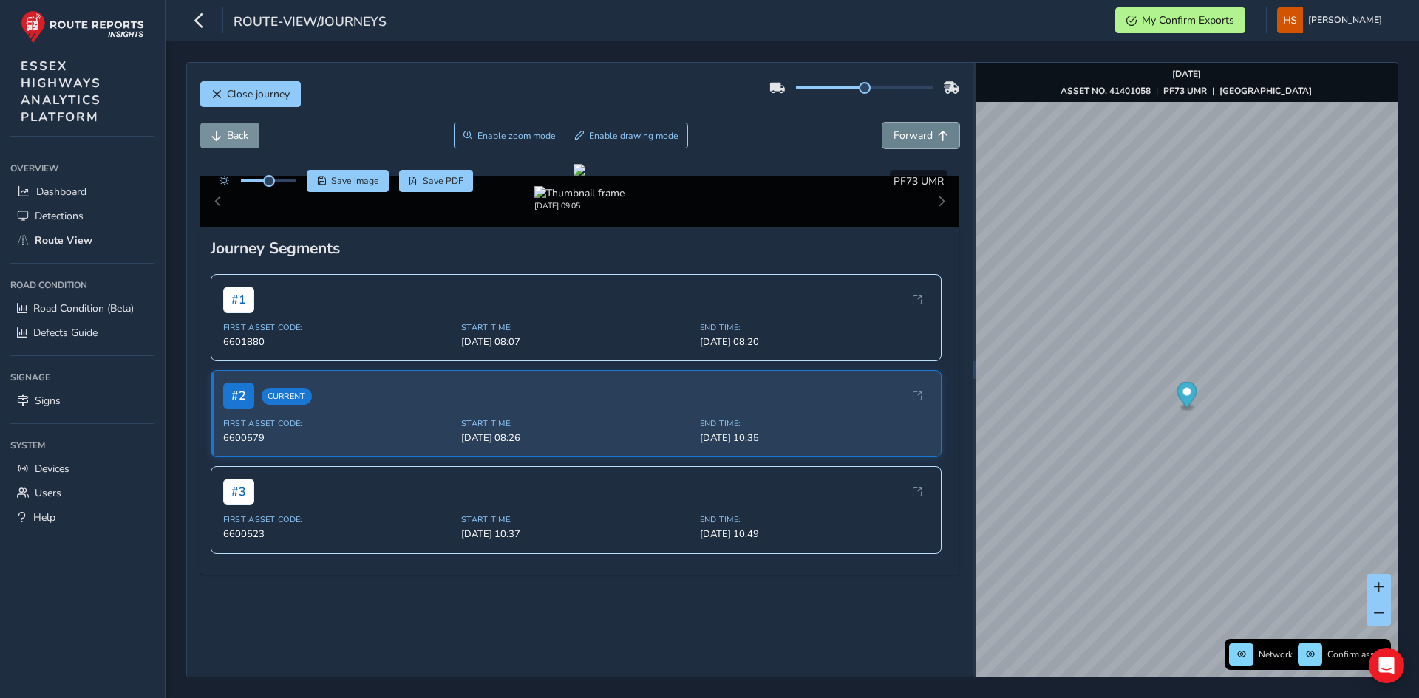
click at [919, 144] on button "Forward" at bounding box center [920, 136] width 77 height 26
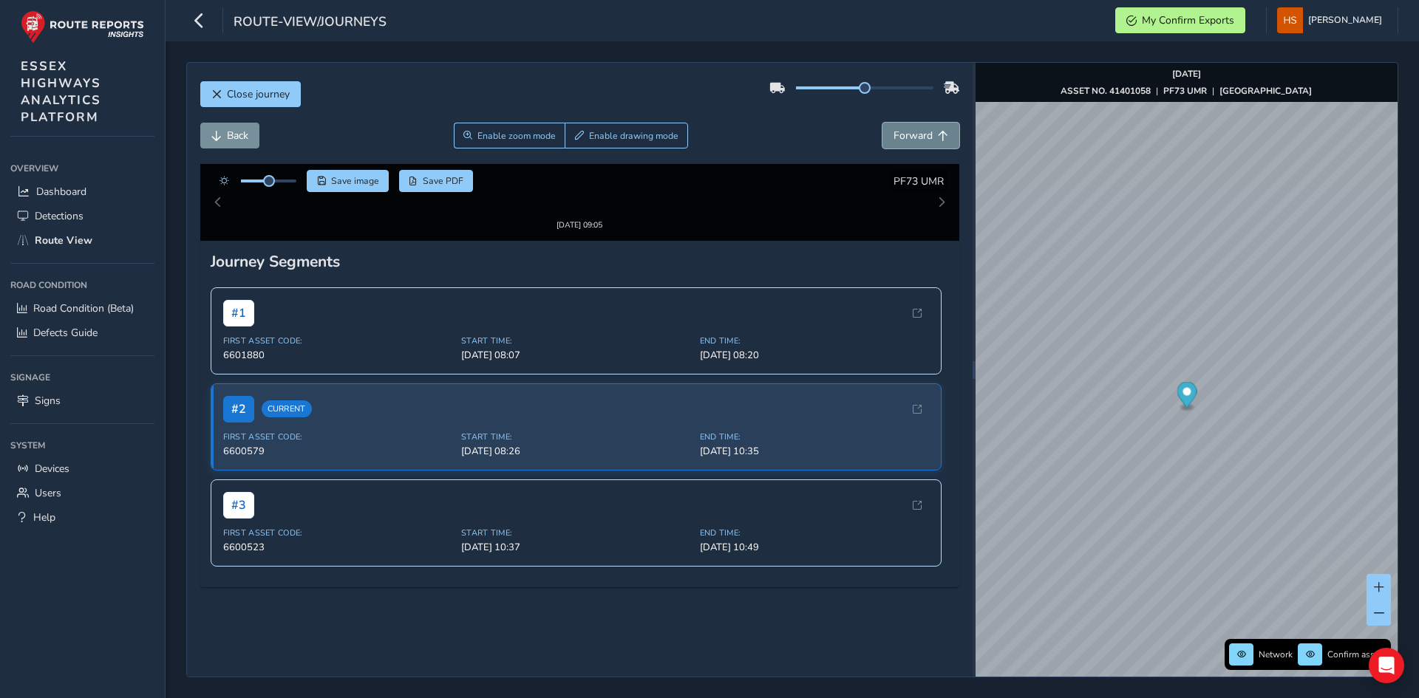
click at [919, 144] on button "Forward" at bounding box center [920, 136] width 77 height 26
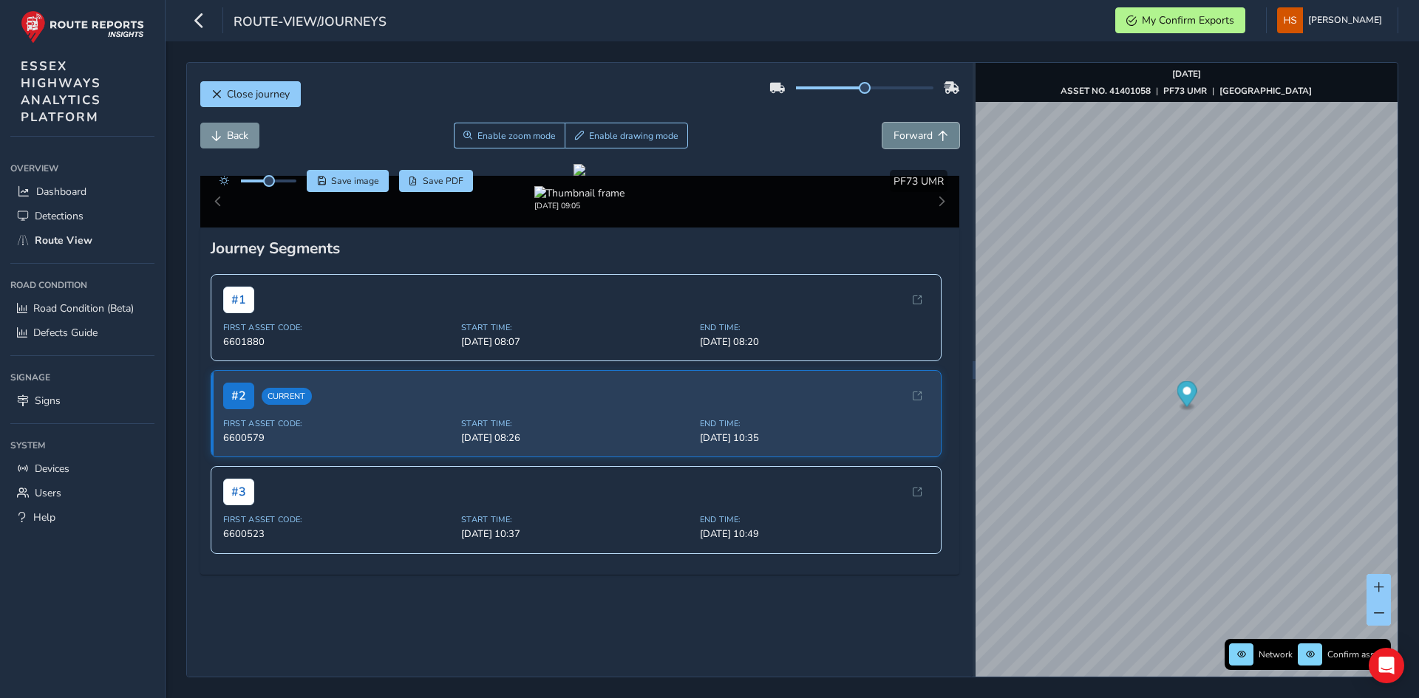
click at [919, 144] on button "Forward" at bounding box center [920, 136] width 77 height 26
click at [246, 137] on span "Back" at bounding box center [237, 136] width 21 height 14
click at [903, 138] on span "Forward" at bounding box center [912, 136] width 39 height 14
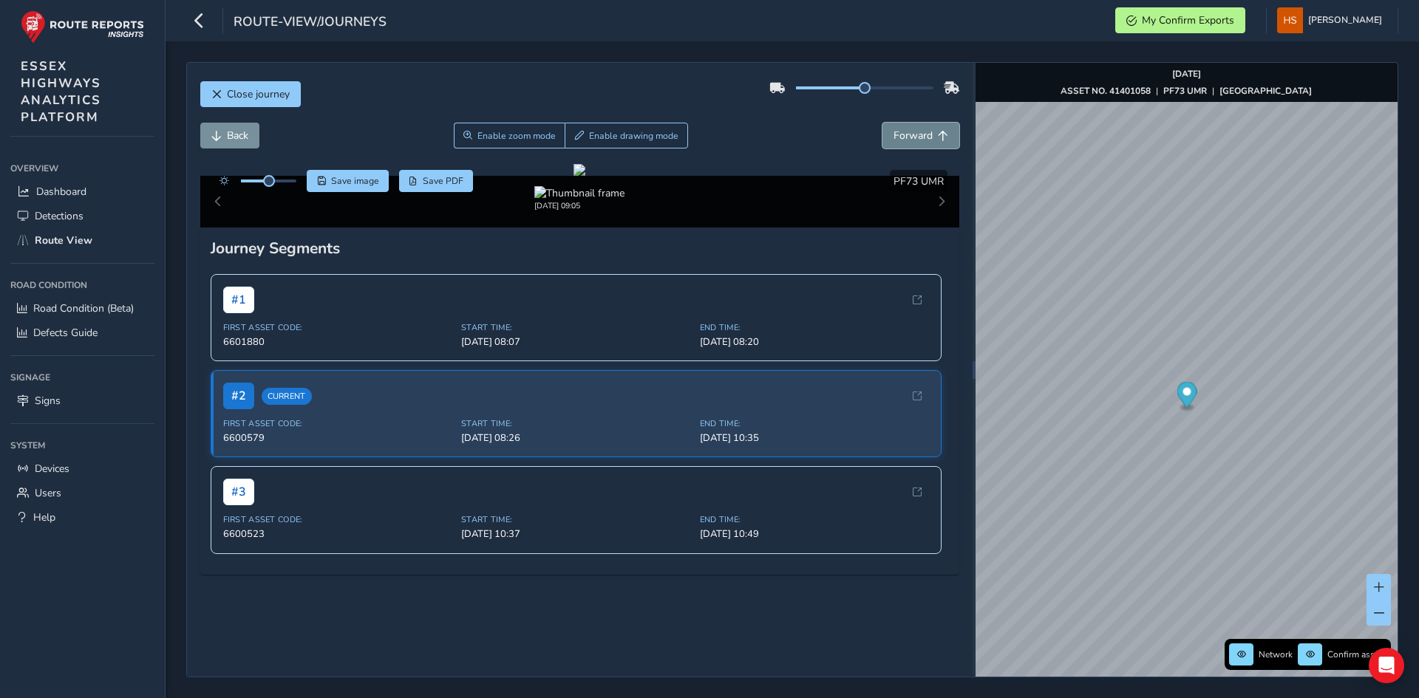
click at [903, 139] on span "Forward" at bounding box center [912, 136] width 39 height 14
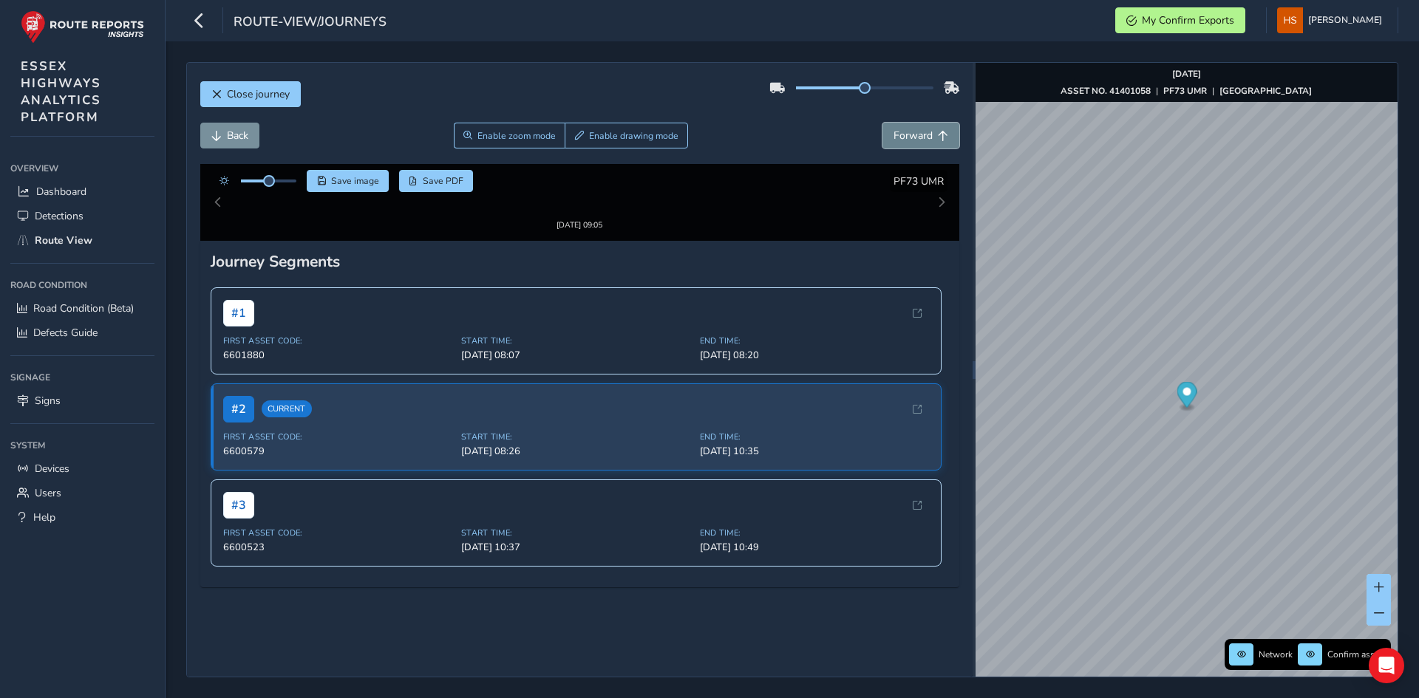
click at [903, 139] on span "Forward" at bounding box center [912, 136] width 39 height 14
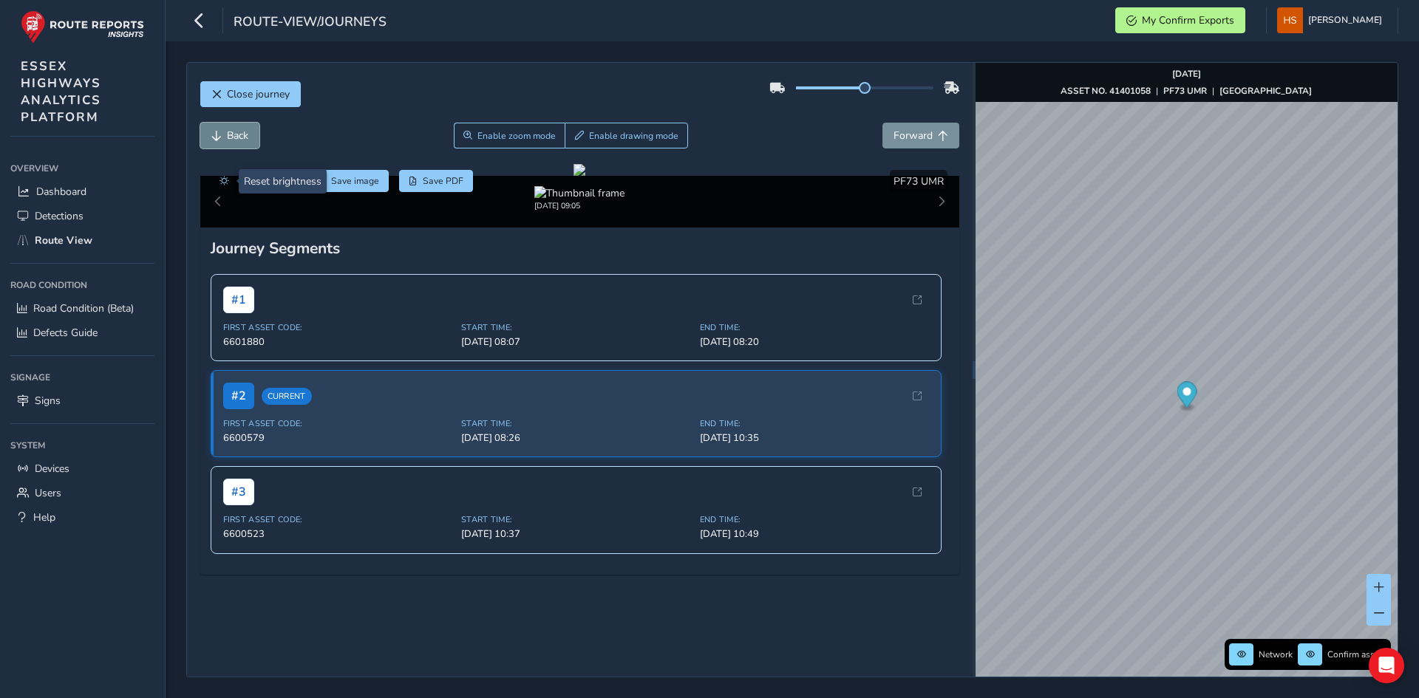
click at [225, 142] on button "Back" at bounding box center [229, 136] width 59 height 26
click at [227, 135] on span "Back" at bounding box center [237, 136] width 21 height 14
click at [228, 137] on span "Back" at bounding box center [237, 136] width 21 height 14
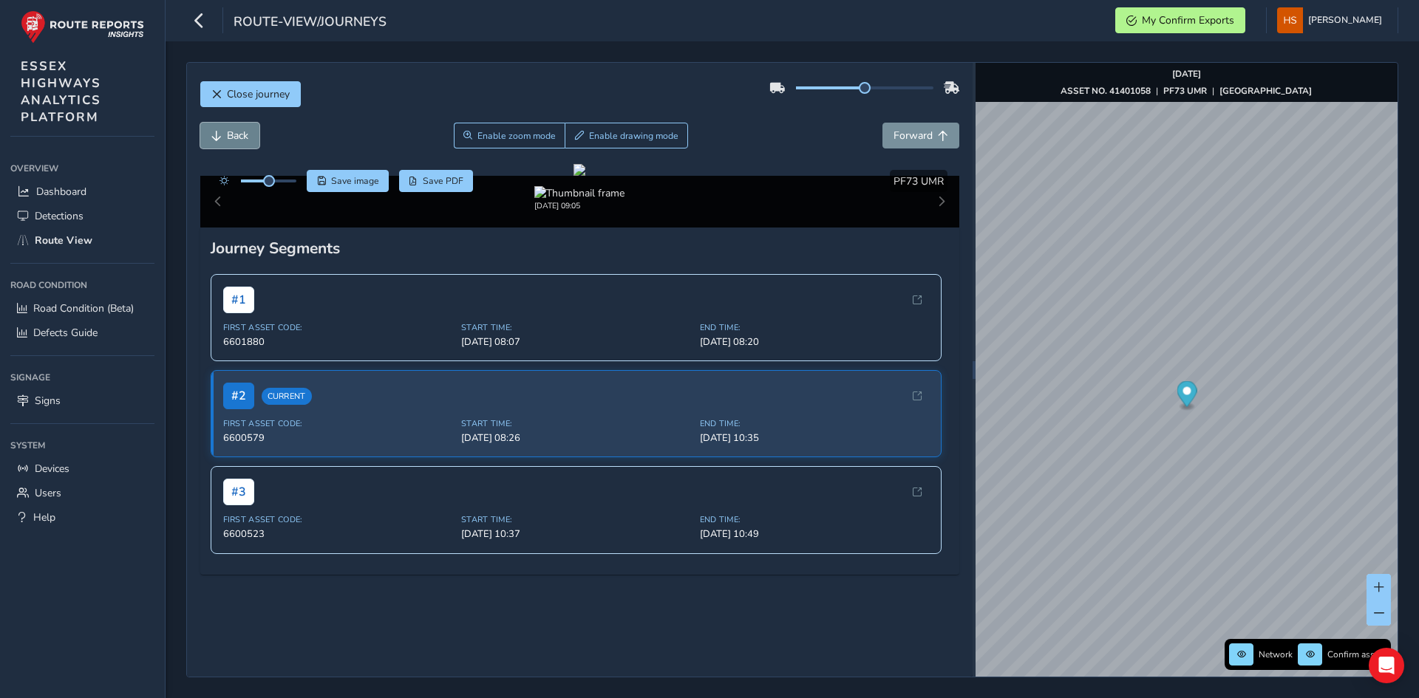
click at [233, 136] on span "Back" at bounding box center [237, 136] width 21 height 14
drag, startPoint x: 915, startPoint y: 123, endPoint x: 922, endPoint y: 128, distance: 8.0
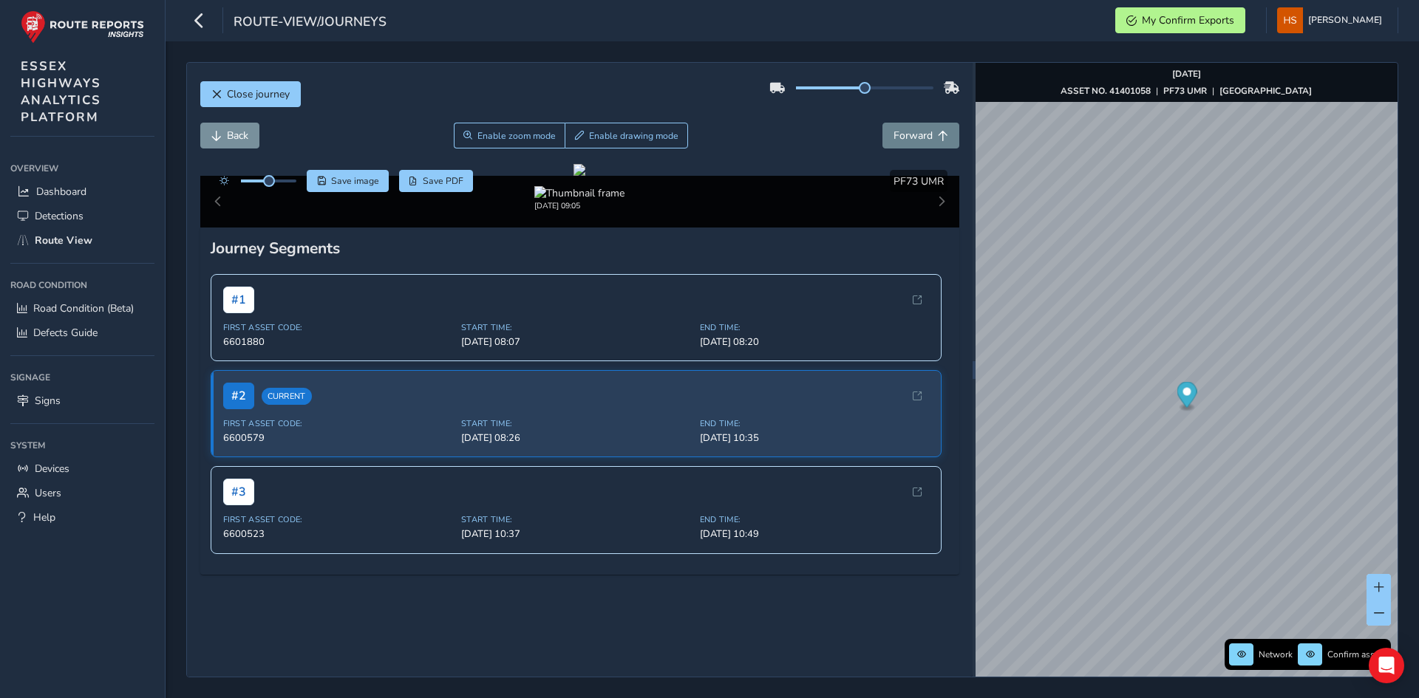
click at [917, 126] on div "Close journey Back Enable zoom mode Enable drawing mode Forward Click and Drag …" at bounding box center [579, 370] width 785 height 614
click at [922, 128] on button "Forward" at bounding box center [920, 136] width 77 height 26
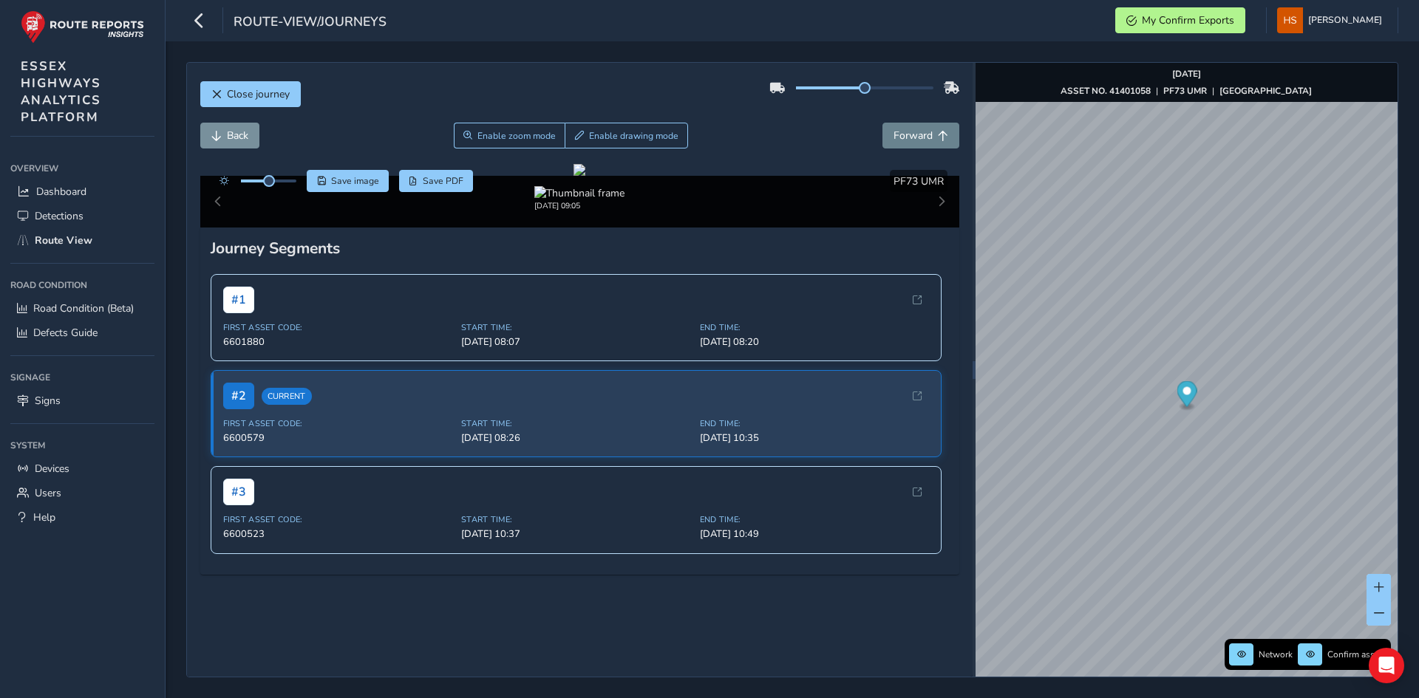
click at [922, 128] on button "Forward" at bounding box center [920, 136] width 77 height 26
click at [245, 139] on span "Back" at bounding box center [237, 136] width 21 height 14
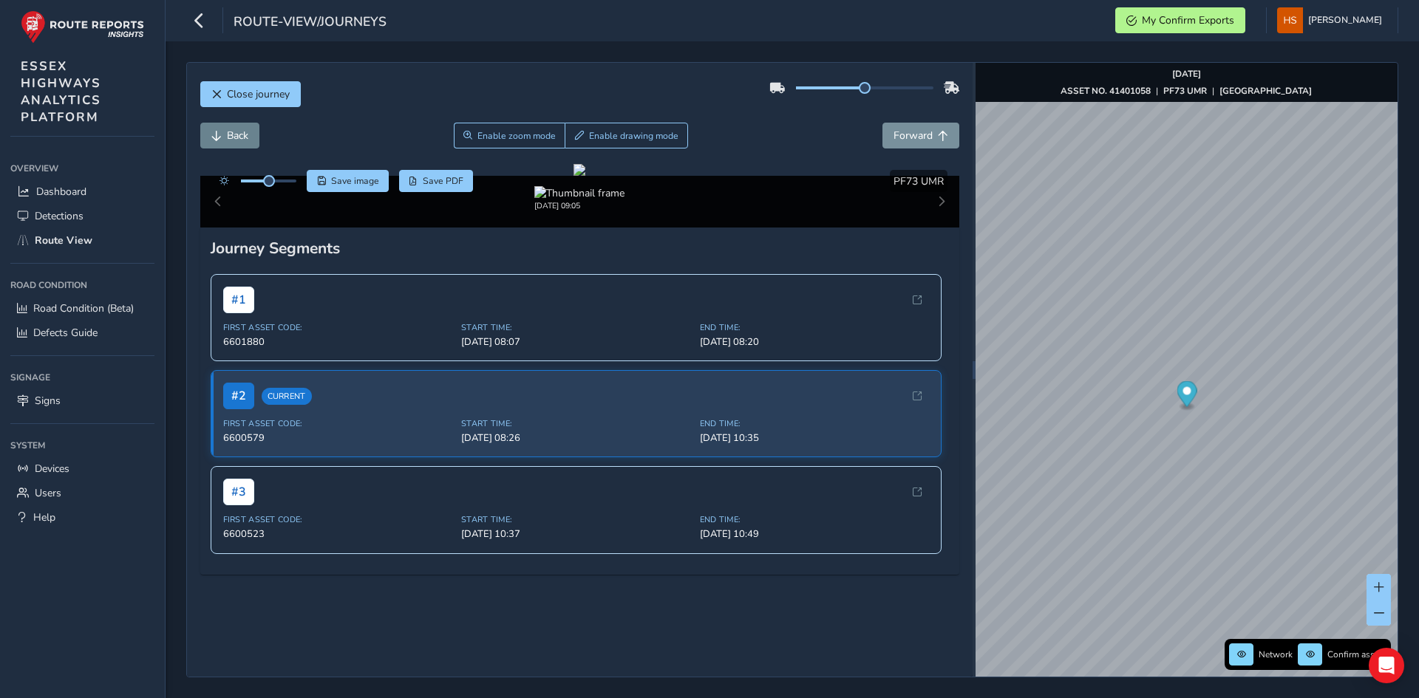
click at [245, 139] on span "Back" at bounding box center [237, 136] width 21 height 14
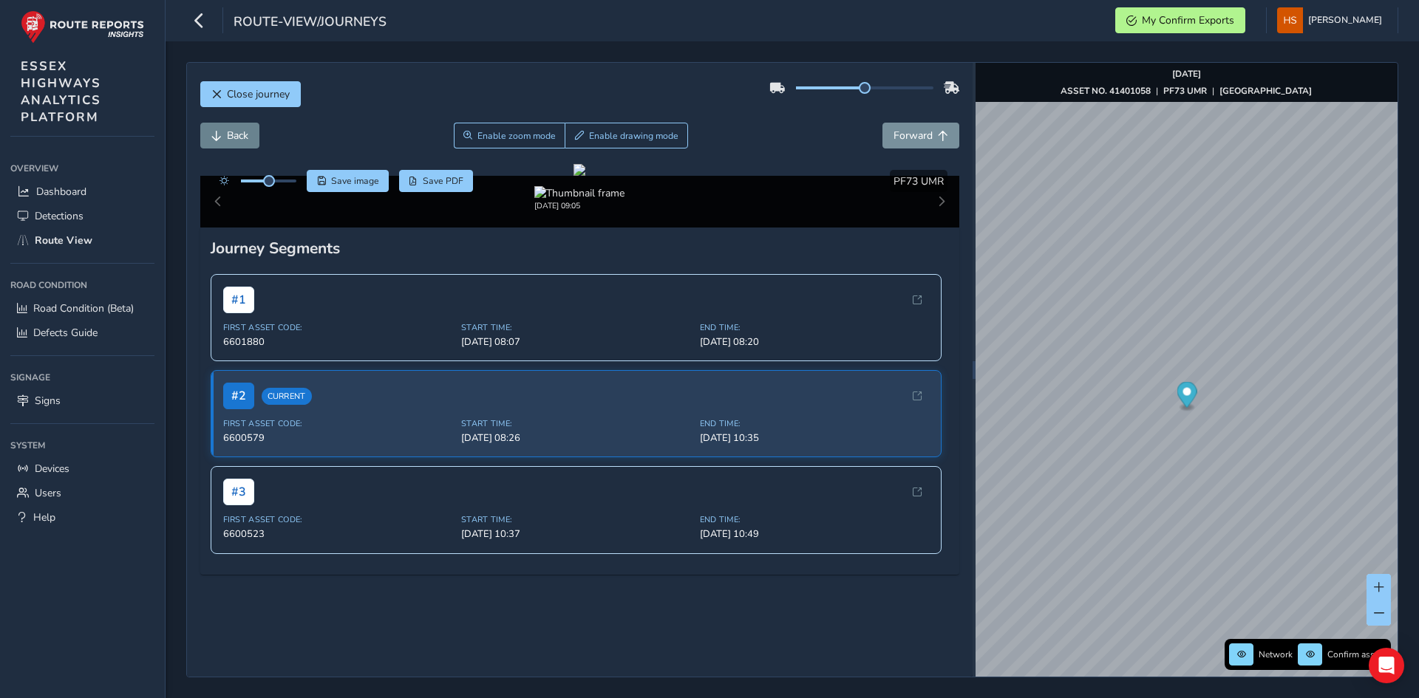
click at [245, 139] on span "Back" at bounding box center [237, 136] width 21 height 14
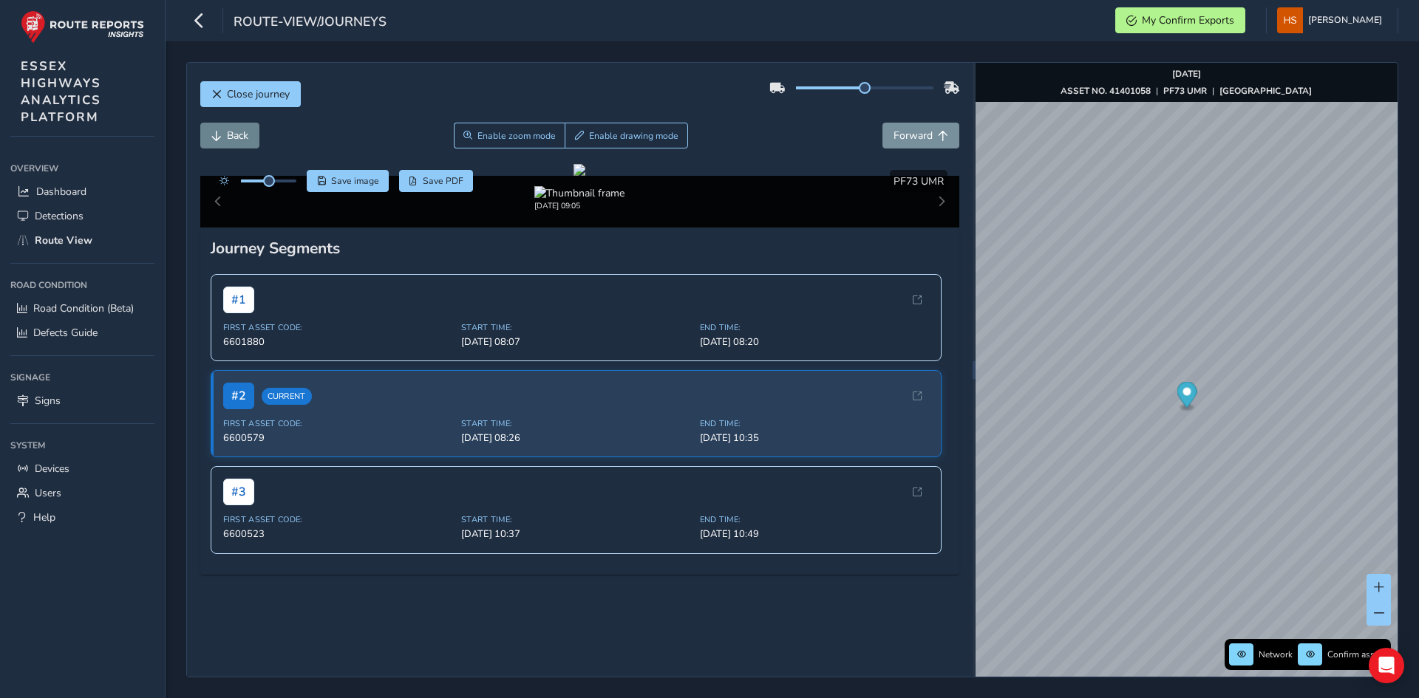
click at [245, 139] on span "Back" at bounding box center [237, 136] width 21 height 14
click at [253, 134] on button "Back" at bounding box center [229, 136] width 59 height 26
click at [637, 138] on span "Enable drawing mode" at bounding box center [633, 136] width 89 height 12
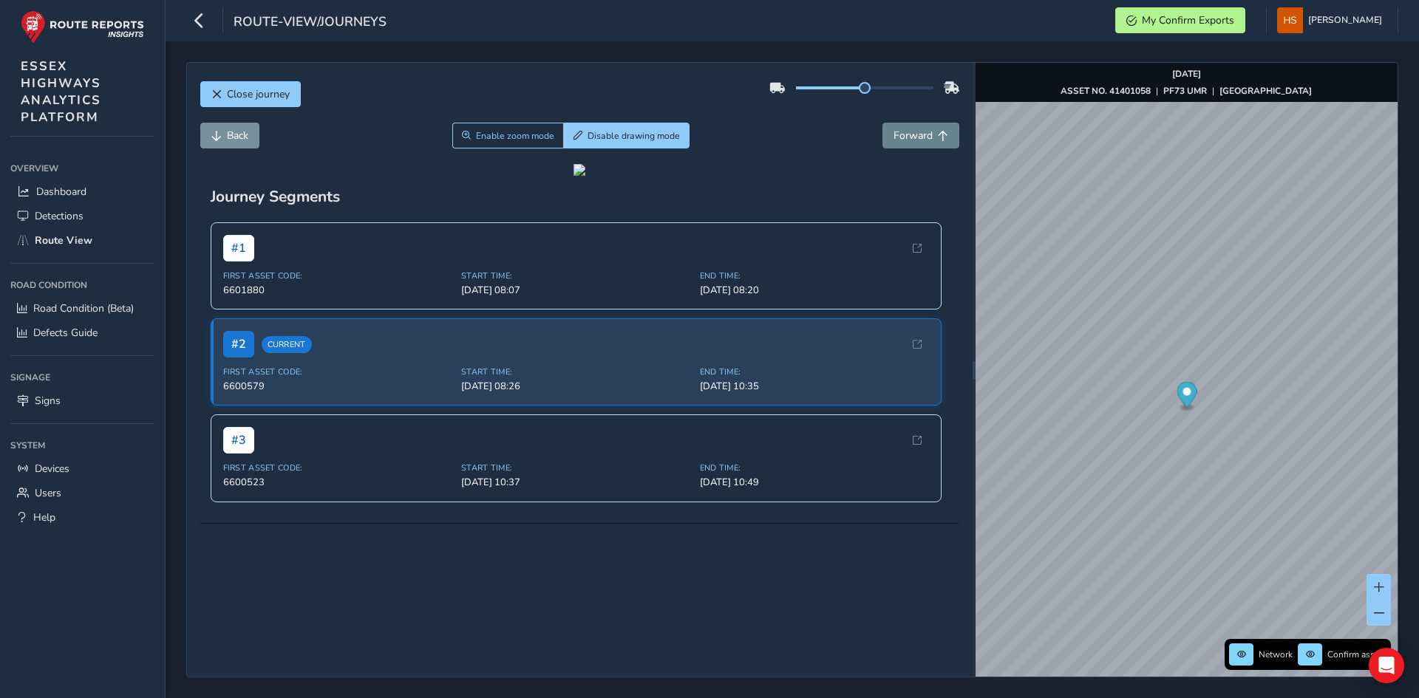
click at [925, 136] on button "Forward" at bounding box center [920, 136] width 77 height 26
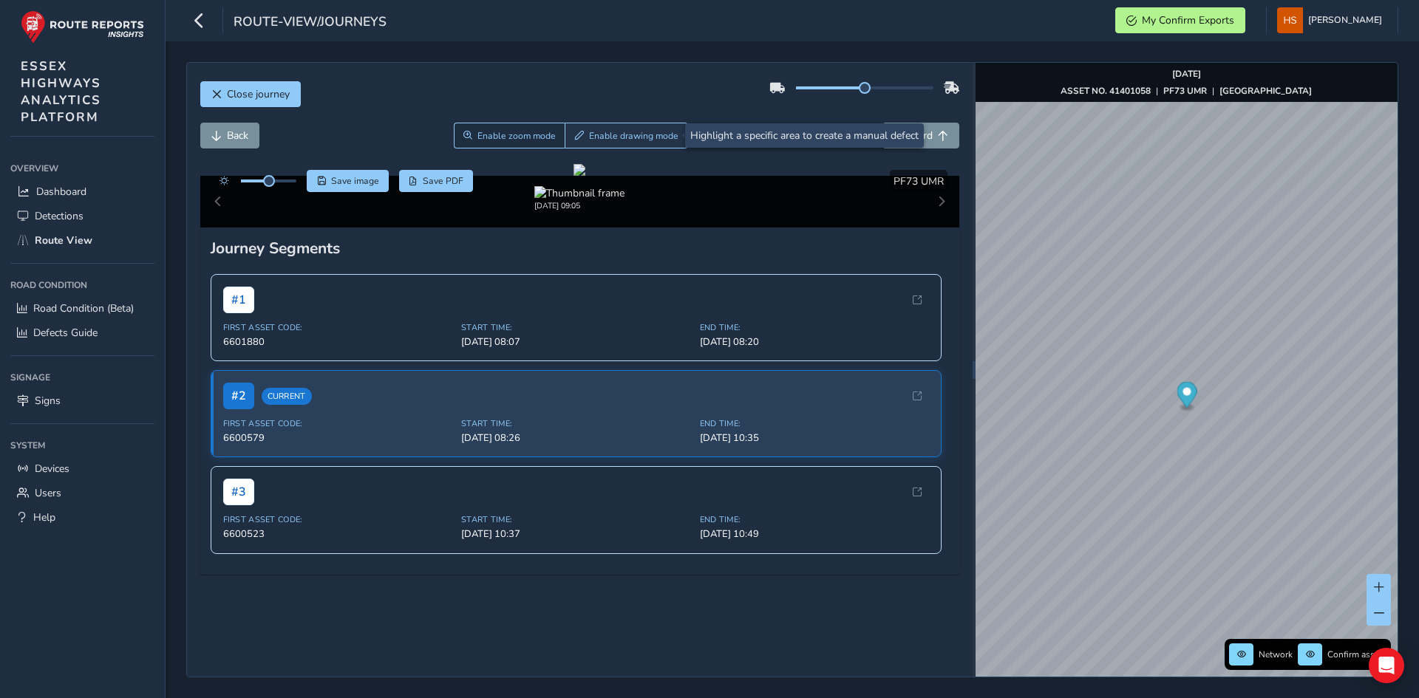
drag, startPoint x: 621, startPoint y: 127, endPoint x: 604, endPoint y: 129, distance: 17.9
click at [621, 128] on button "Enable drawing mode" at bounding box center [626, 136] width 123 height 26
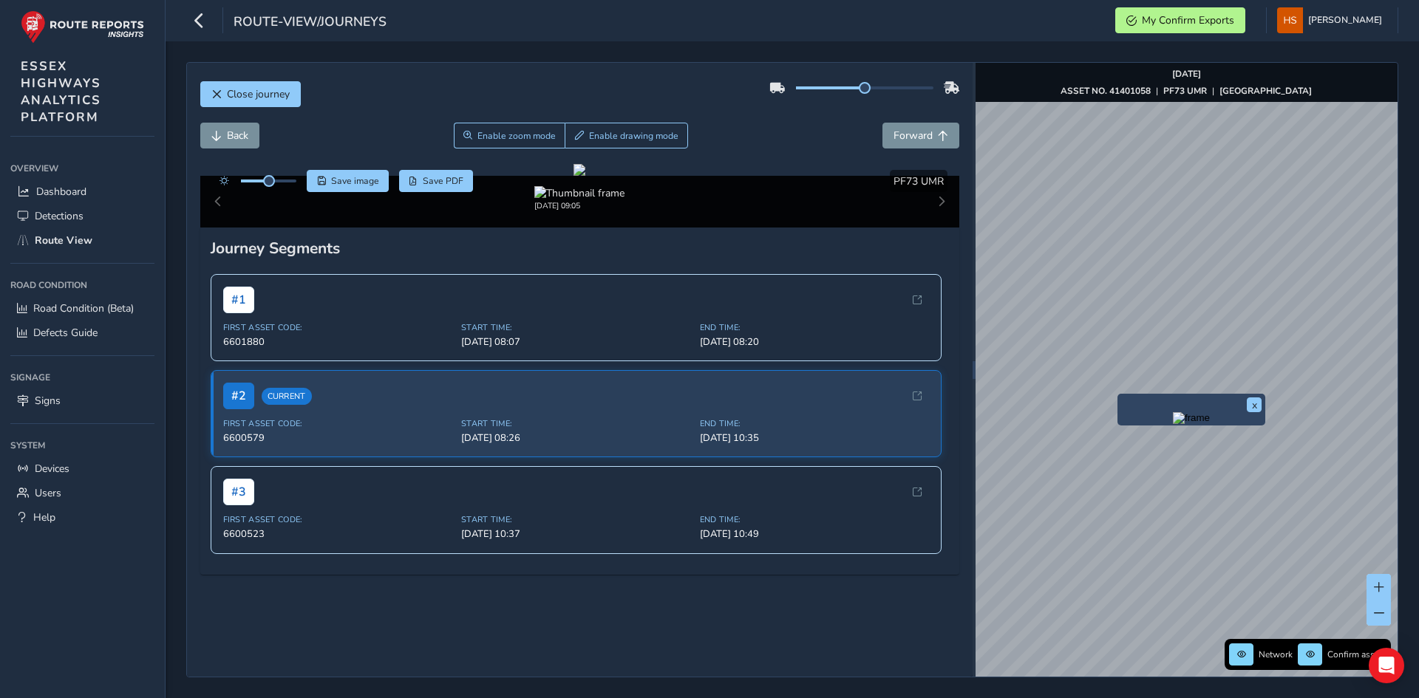
click at [1173, 424] on img "Preview frame" at bounding box center [1191, 418] width 37 height 12
click at [924, 128] on button "Forward" at bounding box center [920, 136] width 77 height 26
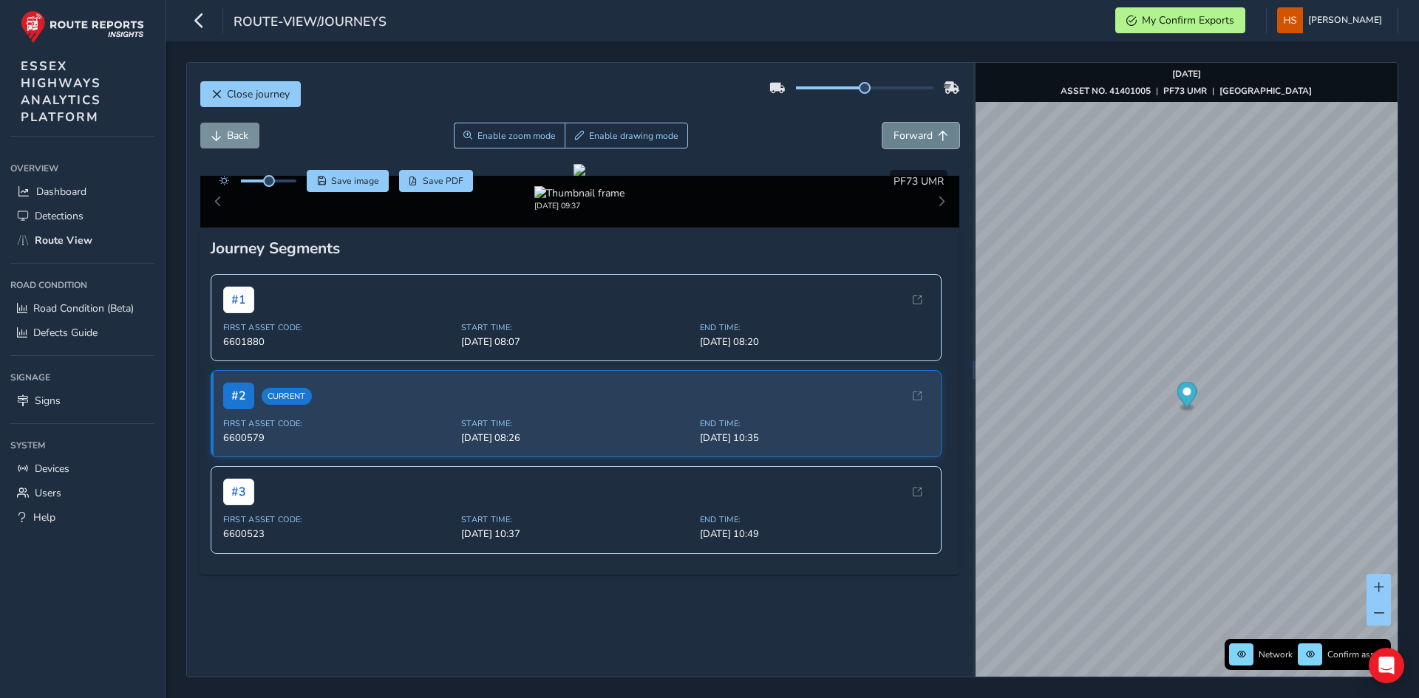
click at [924, 128] on button "Forward" at bounding box center [920, 136] width 77 height 26
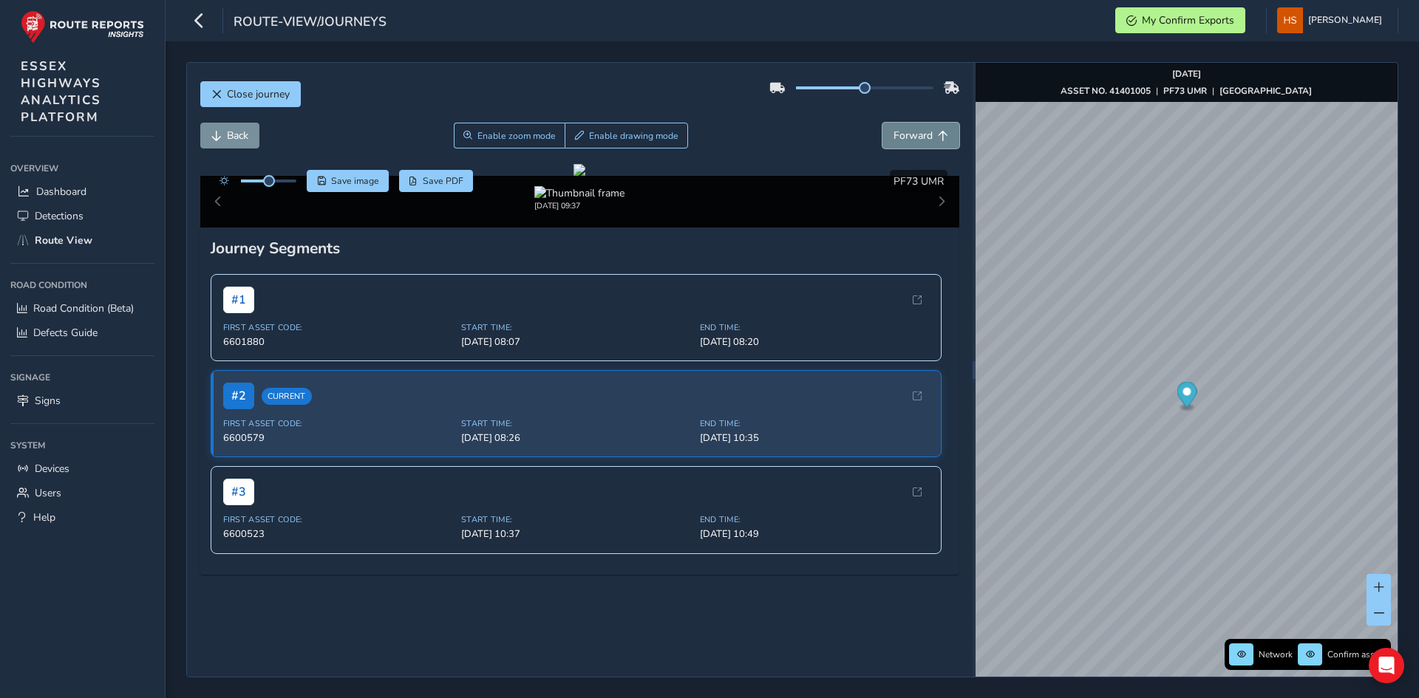
click at [924, 128] on button "Forward" at bounding box center [920, 136] width 77 height 26
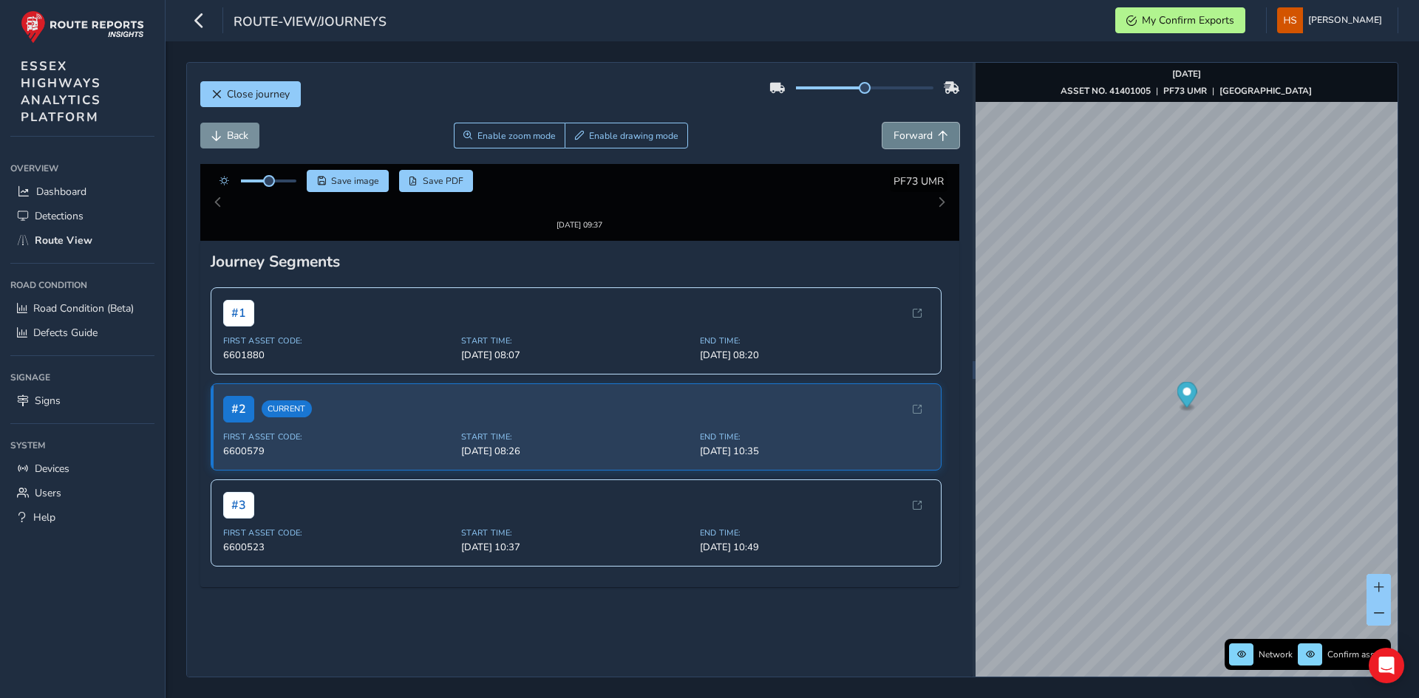
click at [924, 128] on button "Forward" at bounding box center [920, 136] width 77 height 26
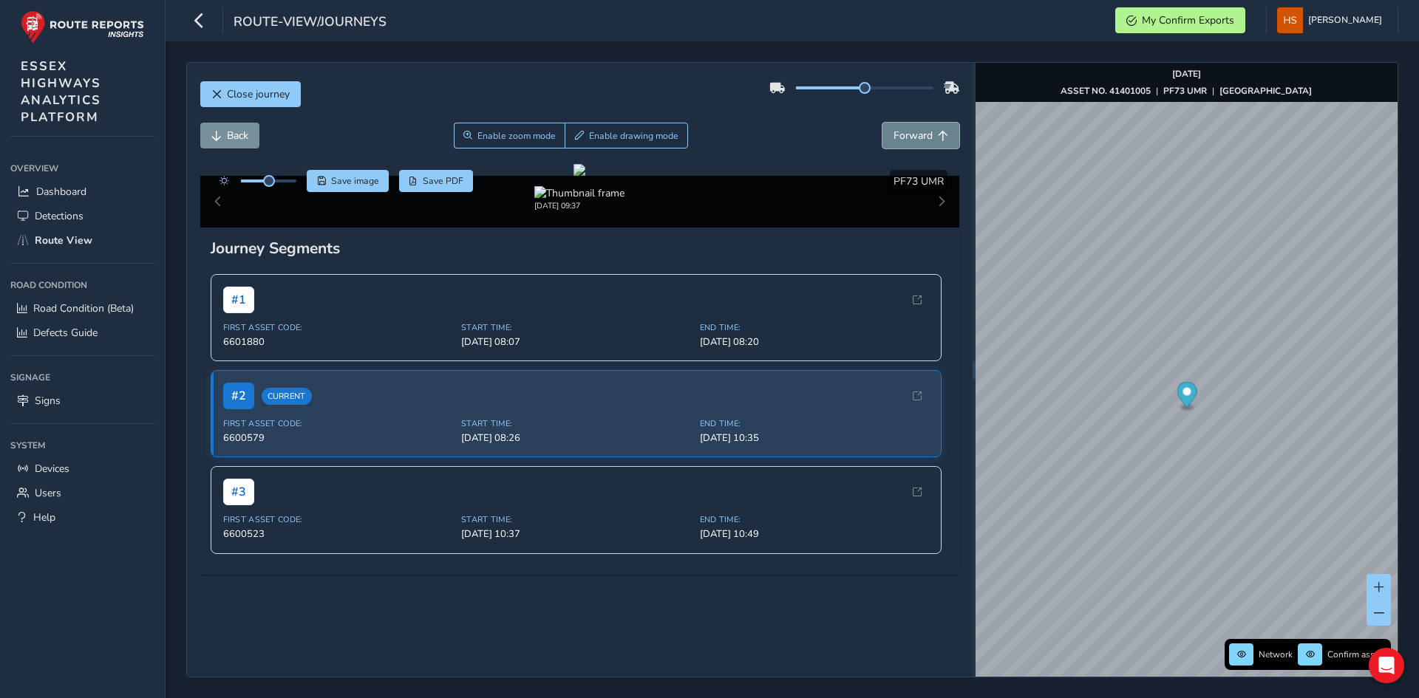
click at [924, 128] on button "Forward" at bounding box center [920, 136] width 77 height 26
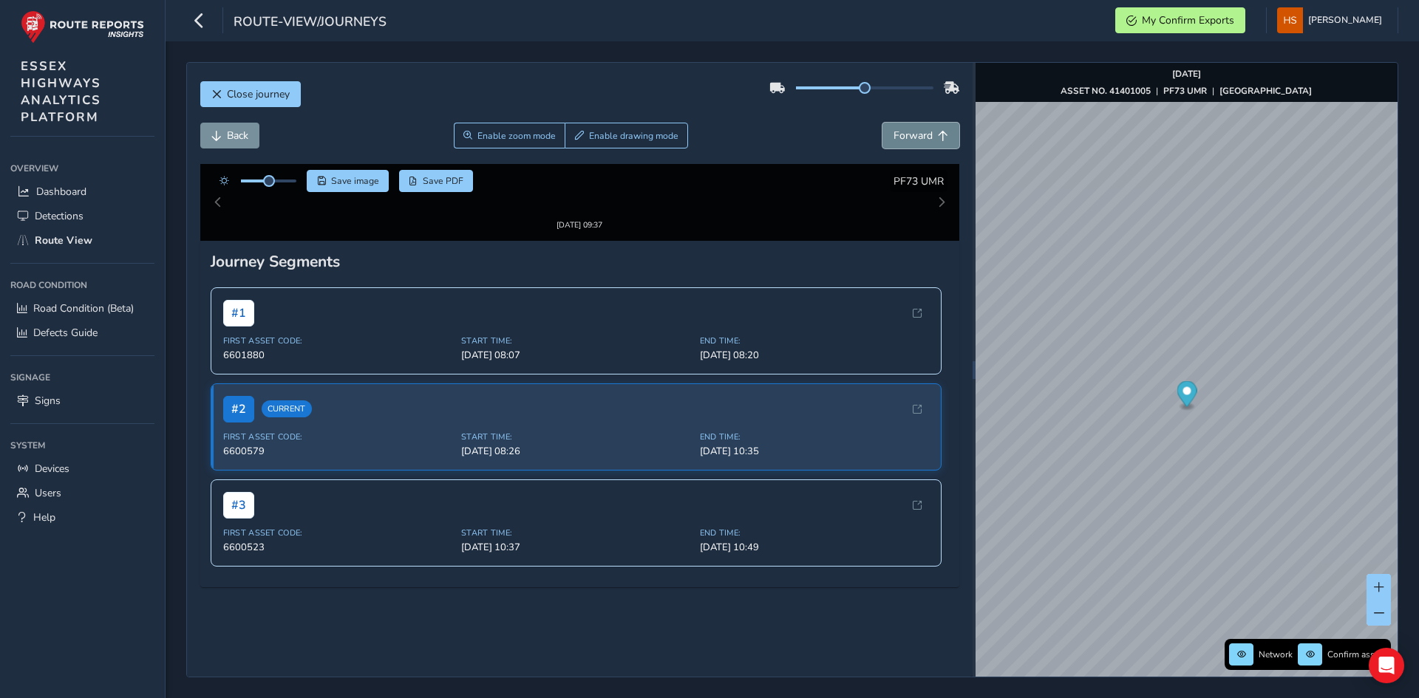
click at [924, 128] on button "Forward" at bounding box center [920, 136] width 77 height 26
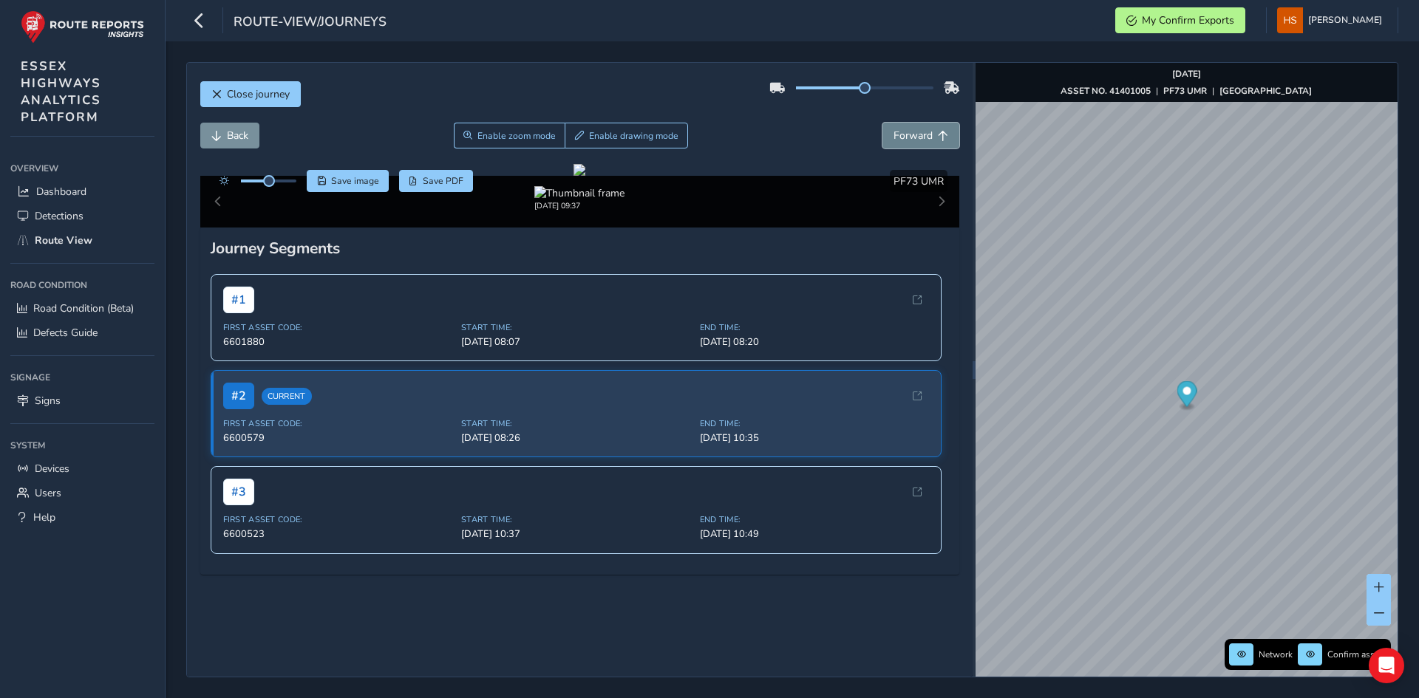
click at [924, 128] on button "Forward" at bounding box center [920, 136] width 77 height 26
click at [231, 140] on span "Back" at bounding box center [237, 136] width 21 height 14
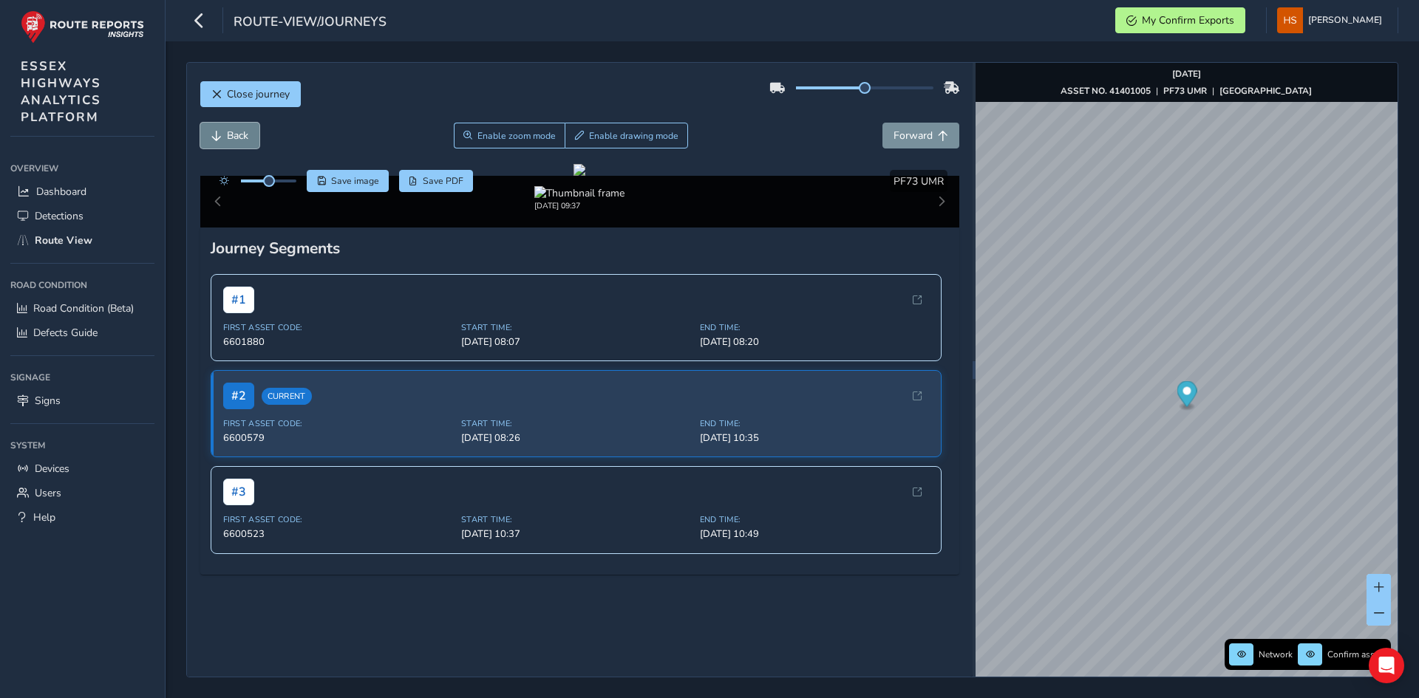
click at [231, 140] on span "Back" at bounding box center [237, 136] width 21 height 14
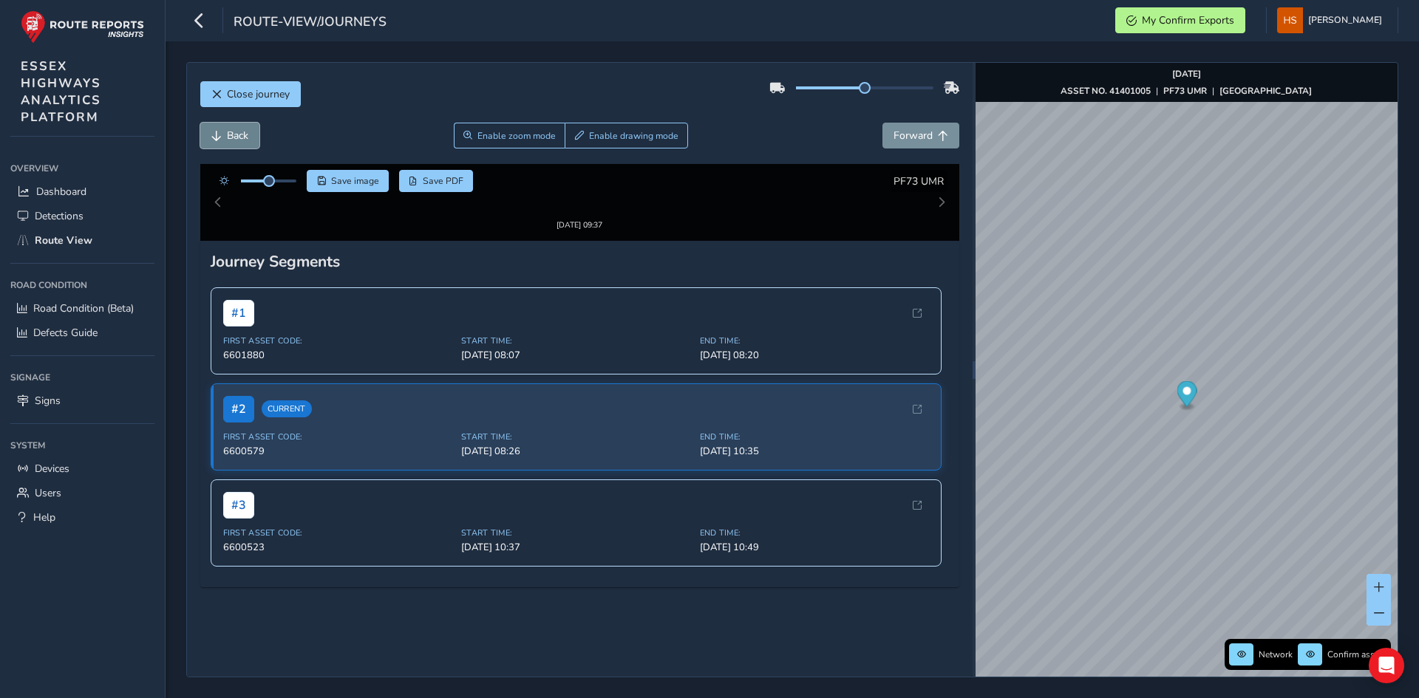
click at [231, 140] on span "Back" at bounding box center [237, 136] width 21 height 14
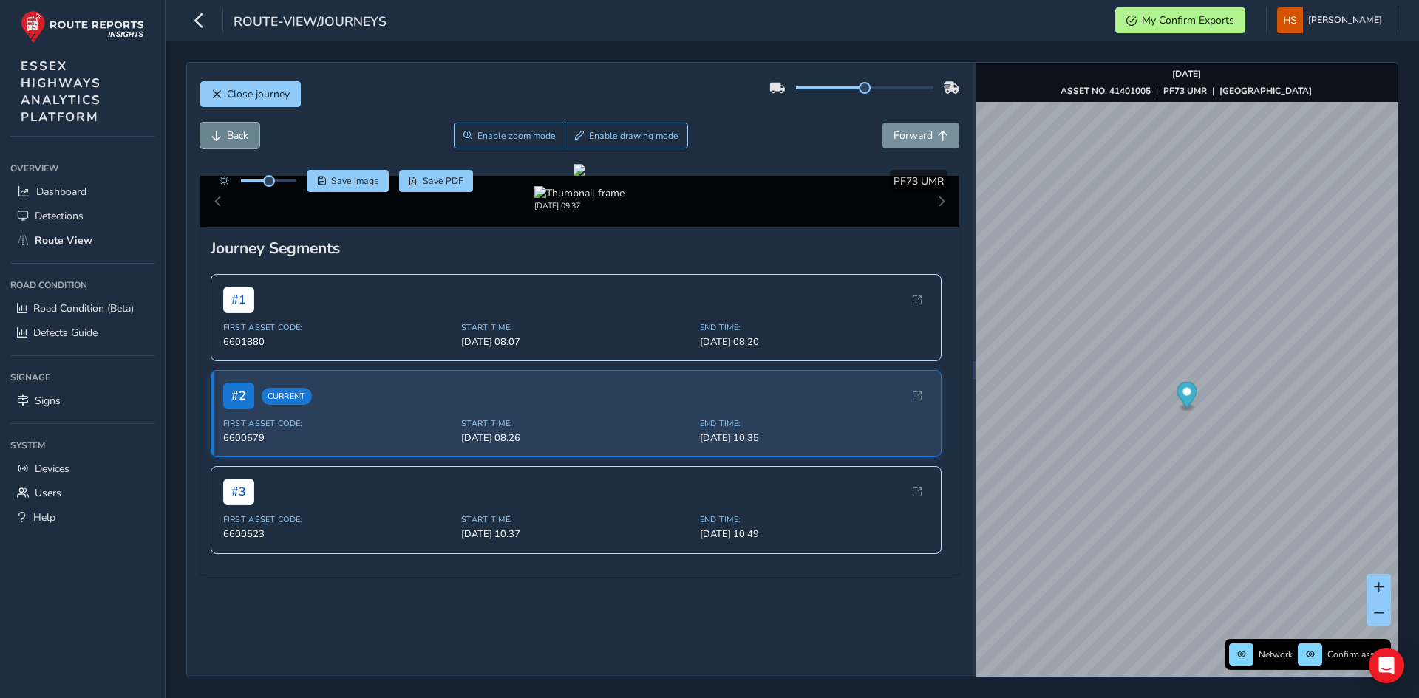
click at [231, 140] on span "Back" at bounding box center [237, 136] width 21 height 14
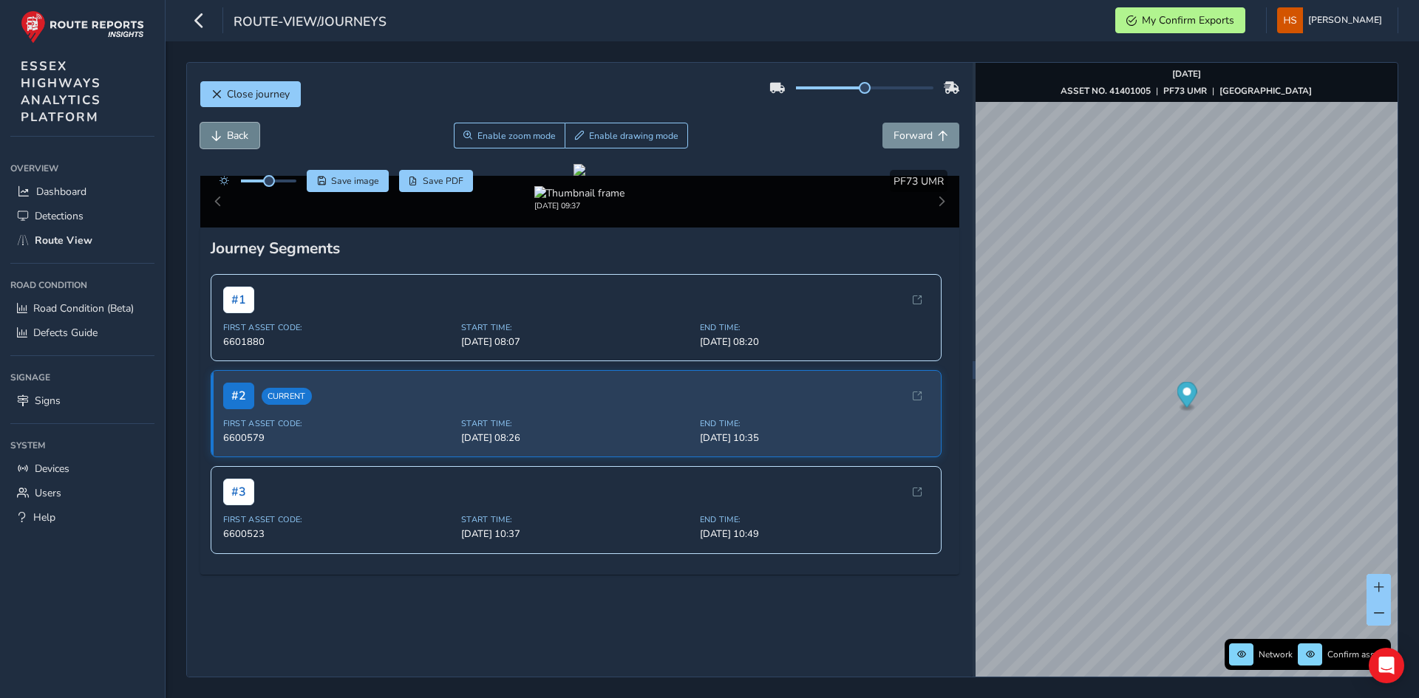
click at [231, 140] on span "Back" at bounding box center [237, 136] width 21 height 14
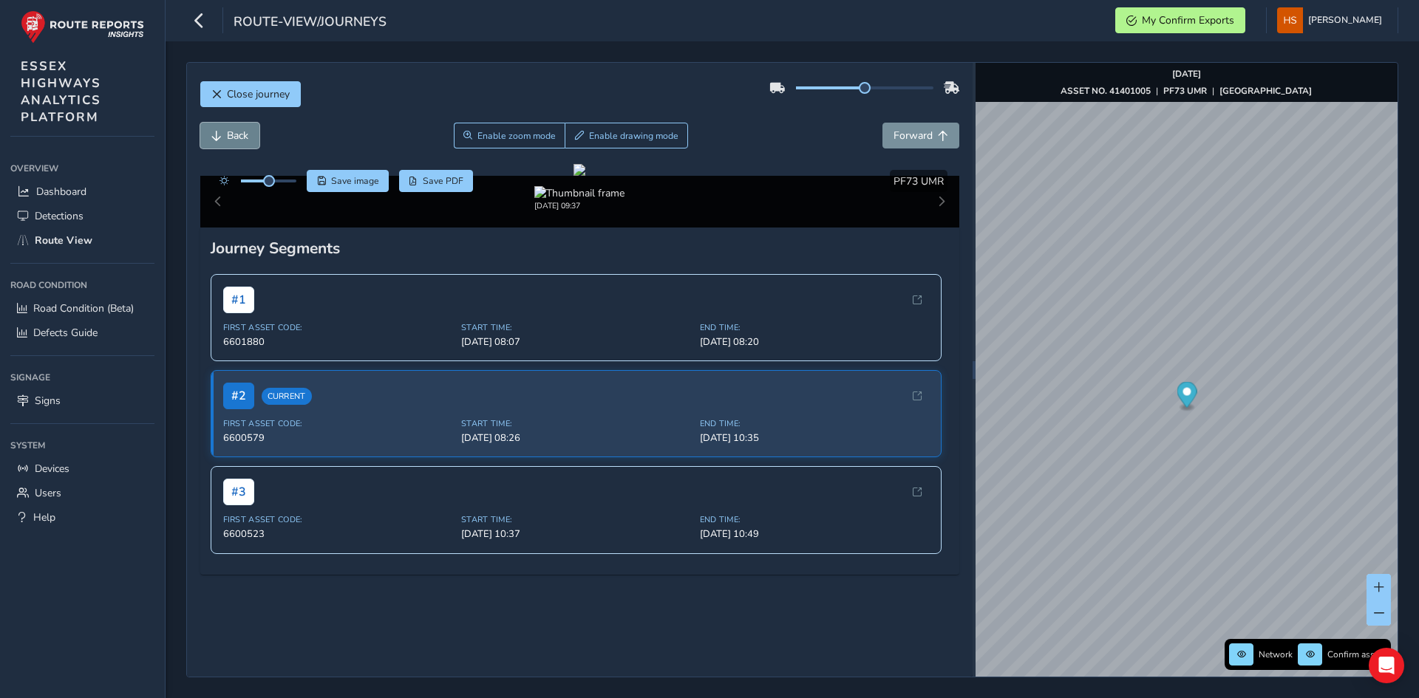
click at [231, 140] on span "Back" at bounding box center [237, 136] width 21 height 14
click at [919, 125] on button "Forward" at bounding box center [920, 136] width 77 height 26
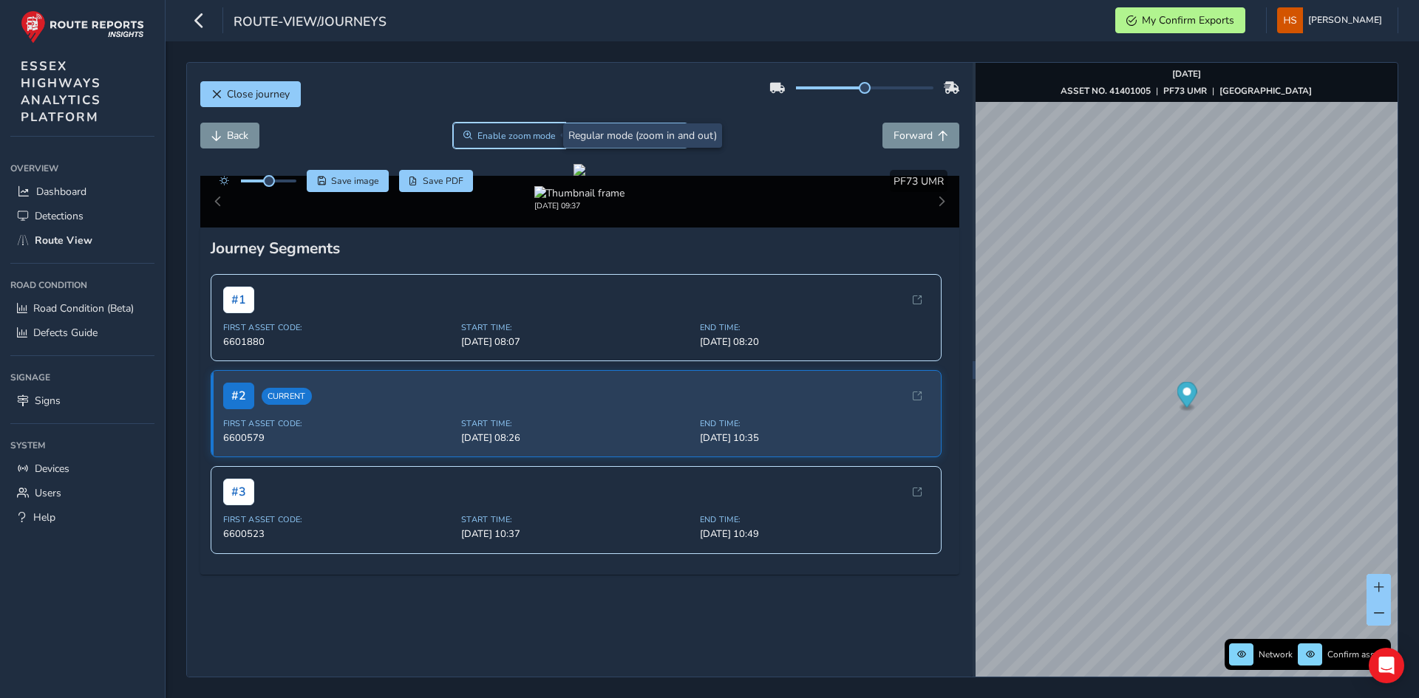
click at [485, 137] on span "Enable zoom mode" at bounding box center [516, 136] width 78 height 12
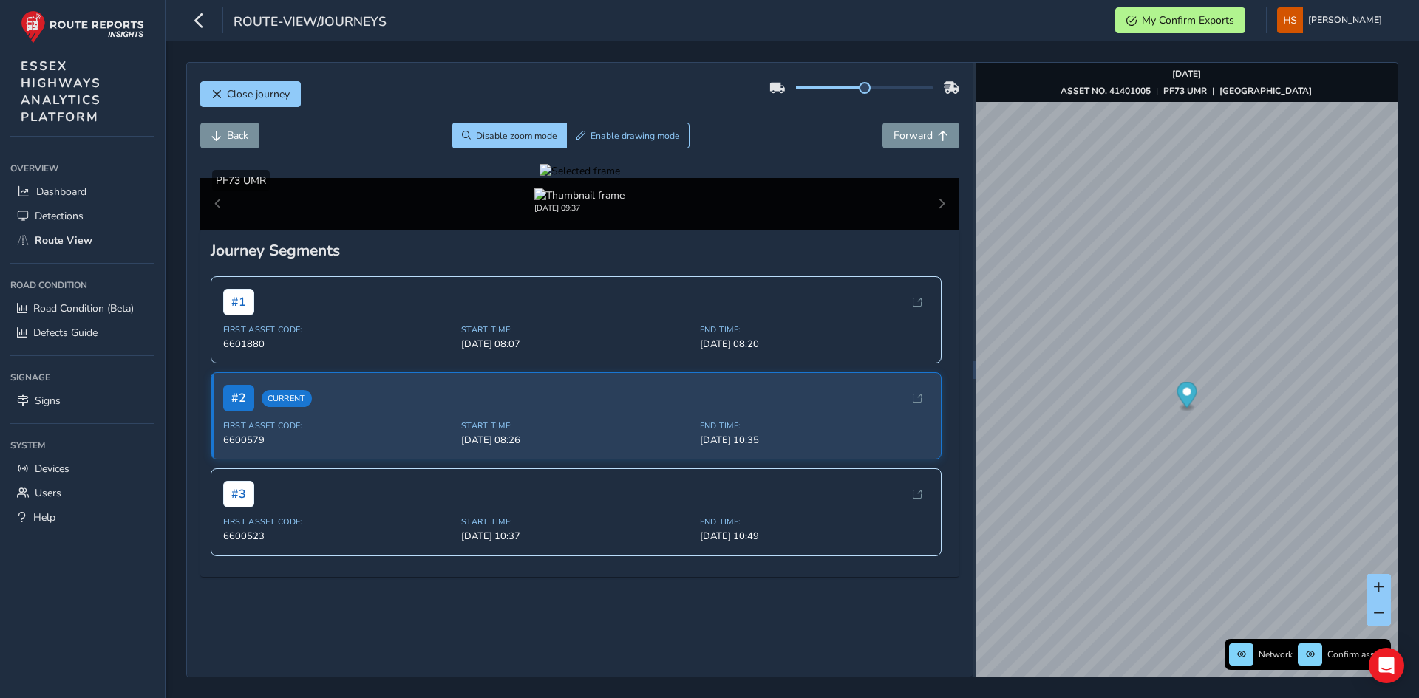
click at [539, 178] on div at bounding box center [579, 171] width 81 height 14
click at [907, 465] on img at bounding box center [300, 208] width 2128 height 1197
click at [237, 126] on button "Back" at bounding box center [229, 136] width 59 height 26
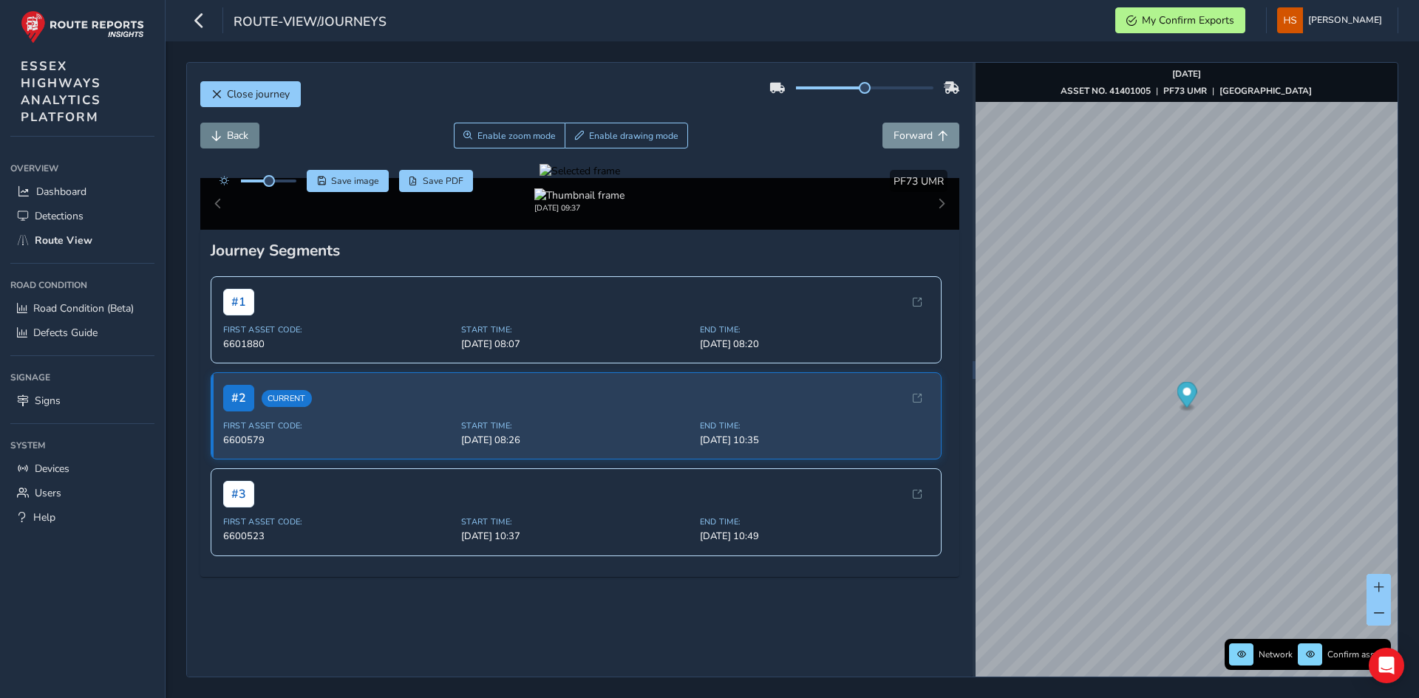
click at [237, 126] on button "Back" at bounding box center [229, 136] width 59 height 26
click at [923, 134] on button "Forward" at bounding box center [920, 136] width 77 height 26
click at [502, 142] on button "Enable zoom mode" at bounding box center [509, 136] width 112 height 26
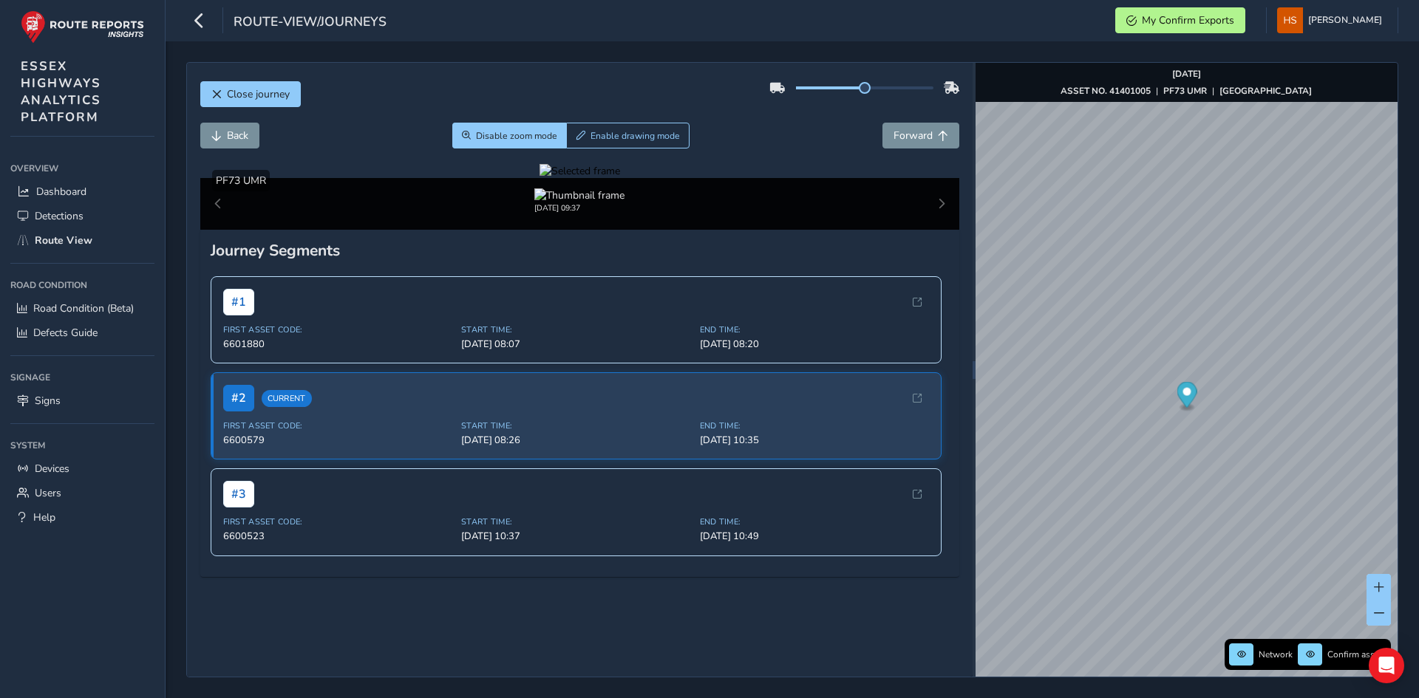
click at [539, 178] on div at bounding box center [579, 171] width 81 height 14
click at [466, 503] on img at bounding box center [1112, 137] width 2128 height 1197
click at [214, 131] on span "Back" at bounding box center [216, 136] width 10 height 10
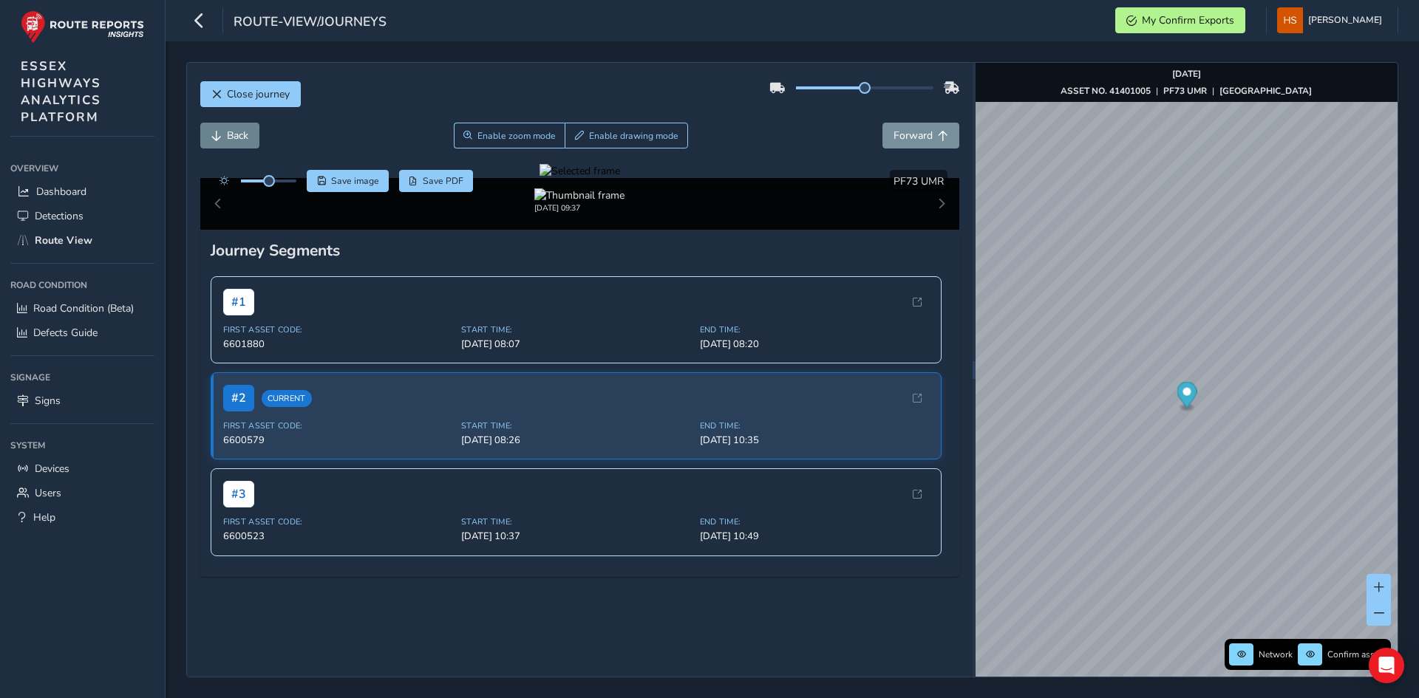
click at [218, 132] on span "Back" at bounding box center [216, 136] width 10 height 10
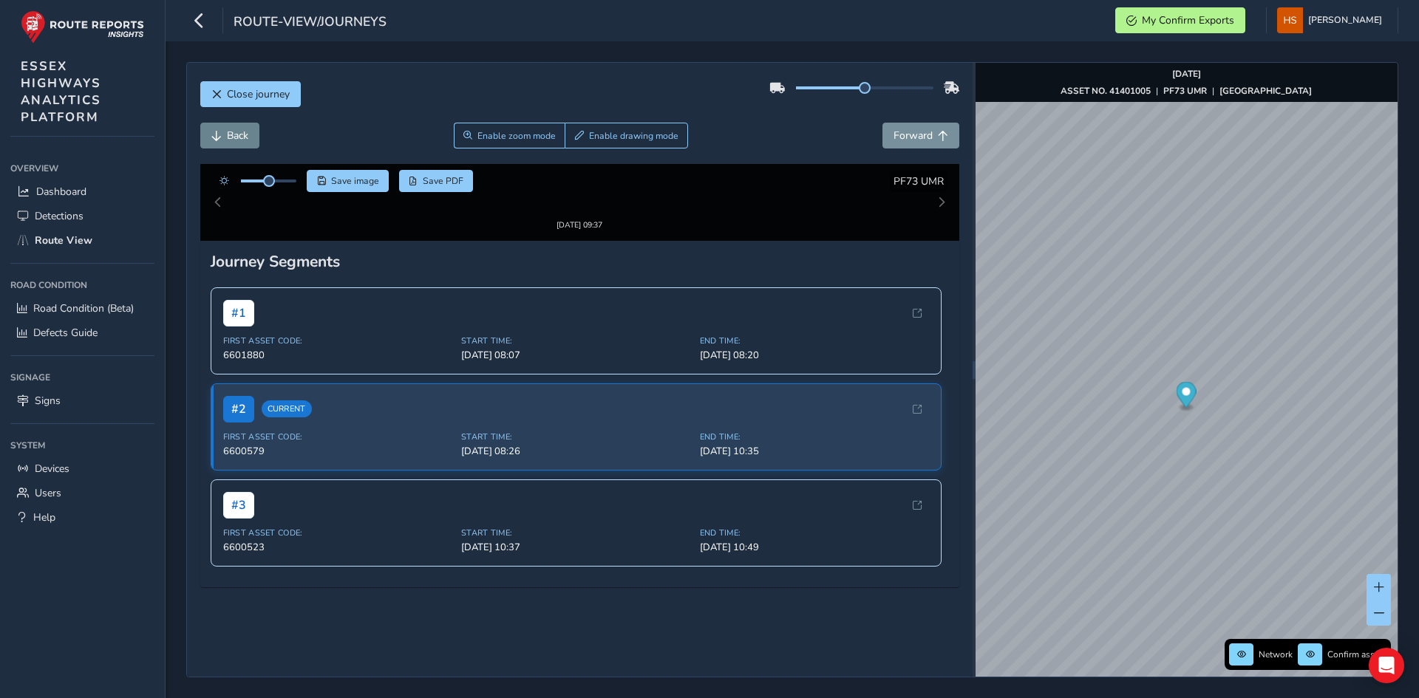
click at [218, 132] on span "Back" at bounding box center [216, 136] width 10 height 10
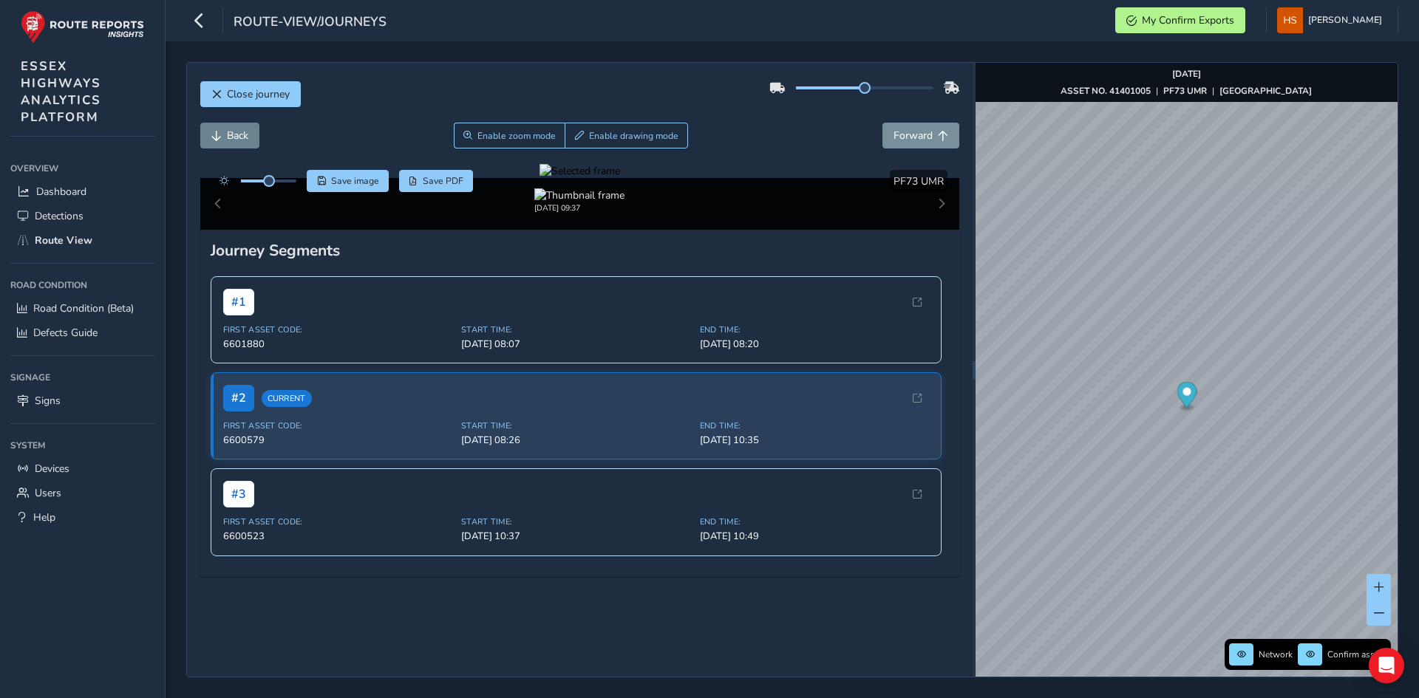
click at [218, 132] on span "Back" at bounding box center [216, 136] width 10 height 10
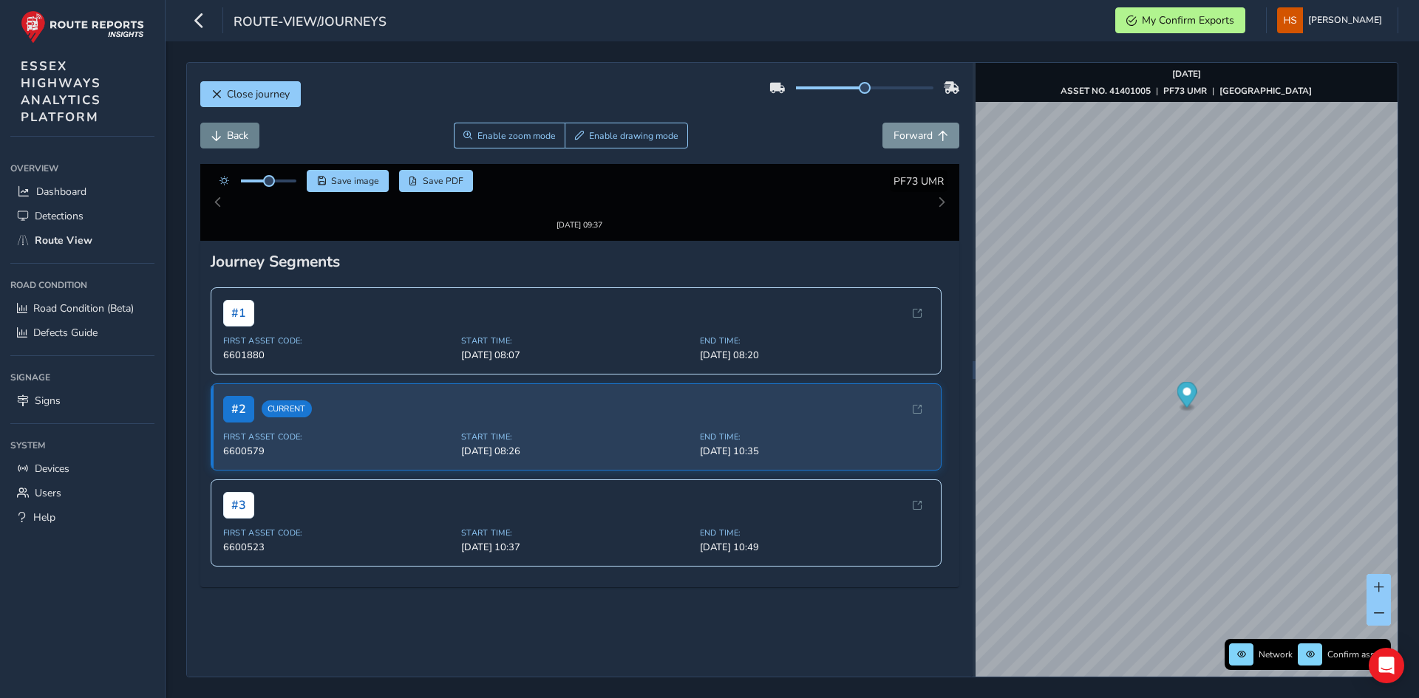
click at [218, 132] on span "Back" at bounding box center [216, 136] width 10 height 10
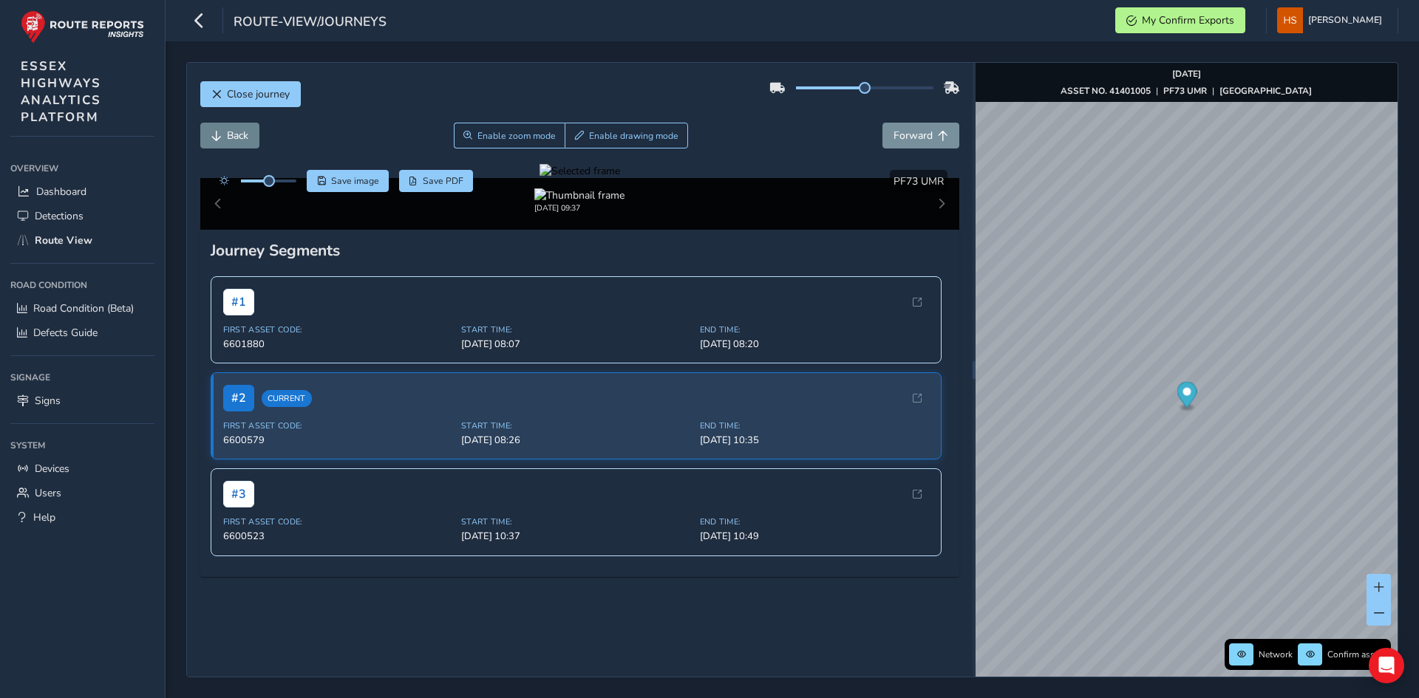
click at [218, 132] on span "Back" at bounding box center [216, 136] width 10 height 10
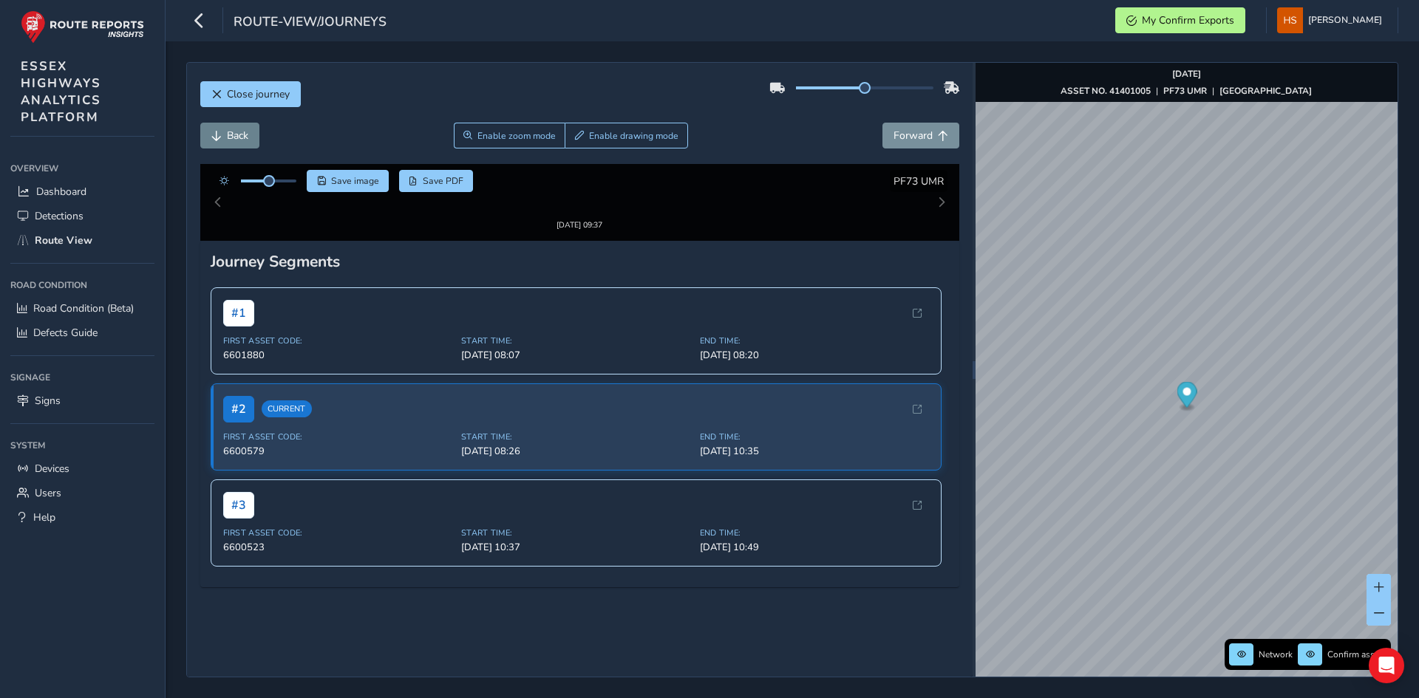
click at [218, 132] on span "Back" at bounding box center [216, 136] width 10 height 10
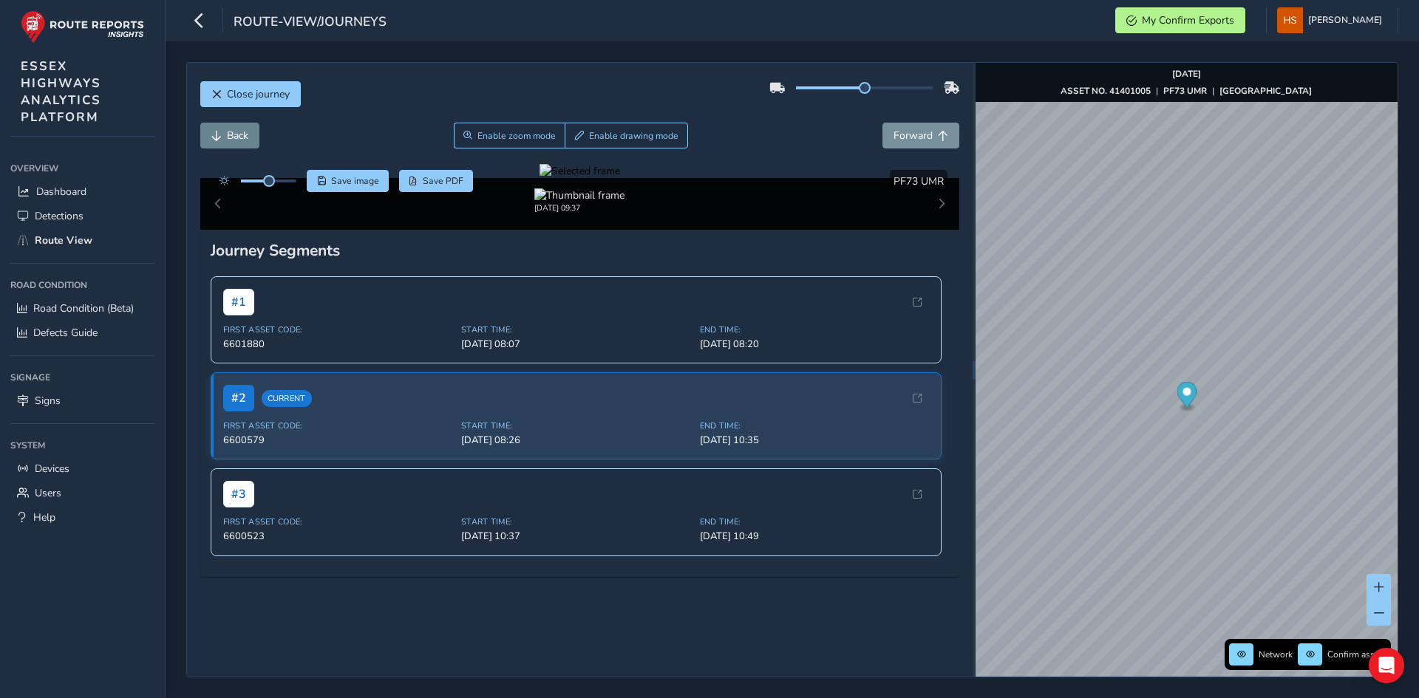
click at [218, 132] on span "Back" at bounding box center [216, 136] width 10 height 10
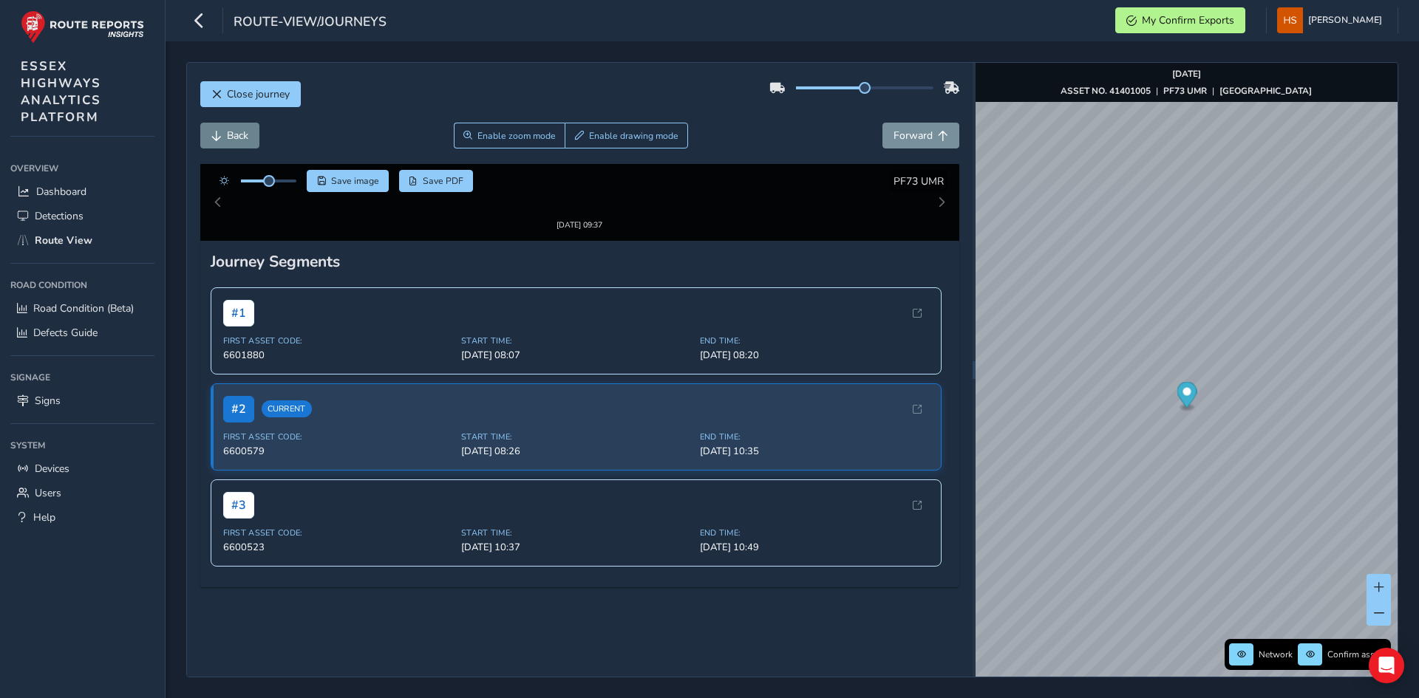
click at [218, 132] on span "Back" at bounding box center [216, 136] width 10 height 10
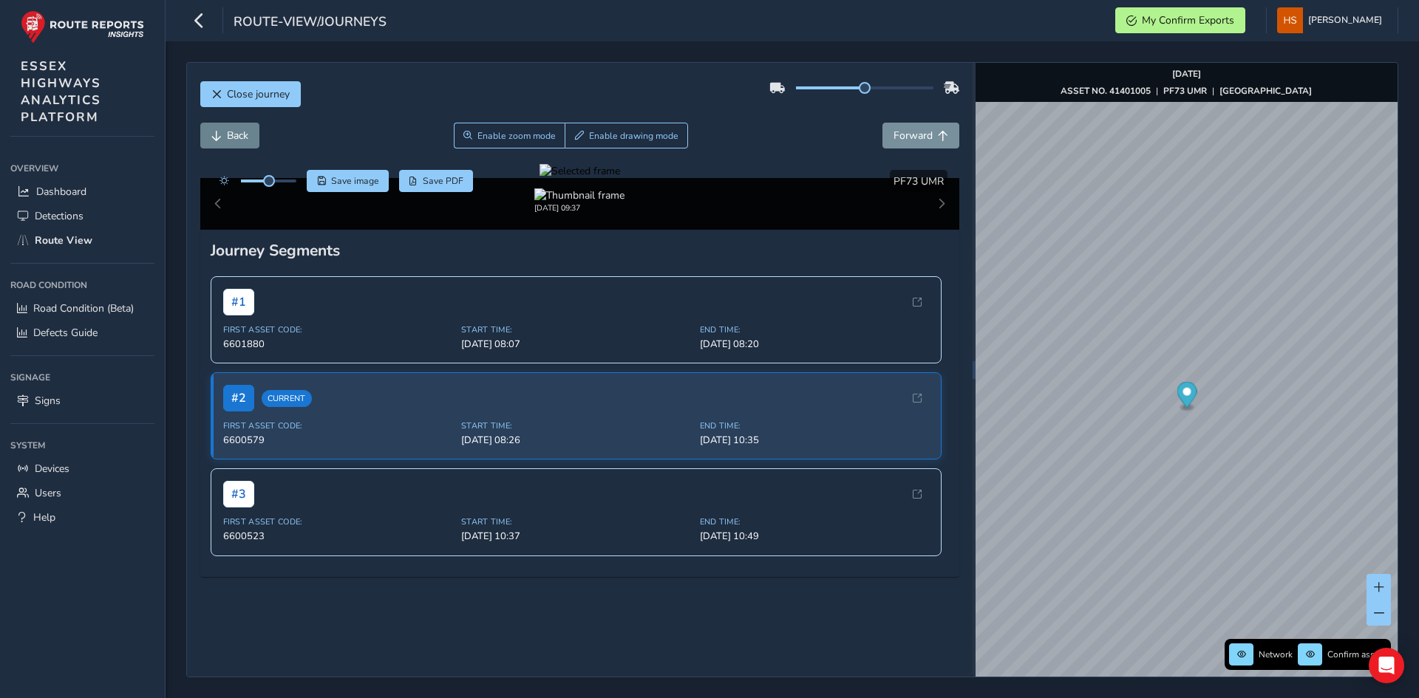
click at [218, 132] on span "Back" at bounding box center [216, 136] width 10 height 10
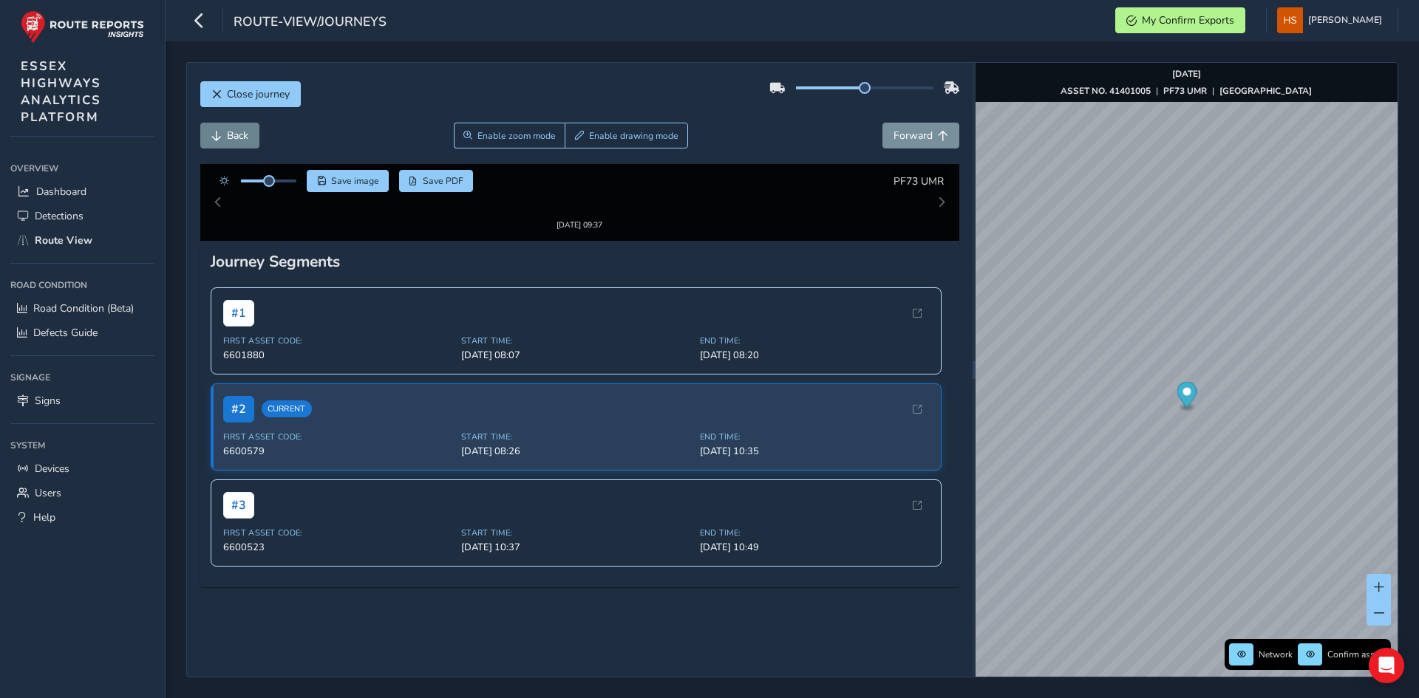
click at [218, 132] on span "Back" at bounding box center [216, 136] width 10 height 10
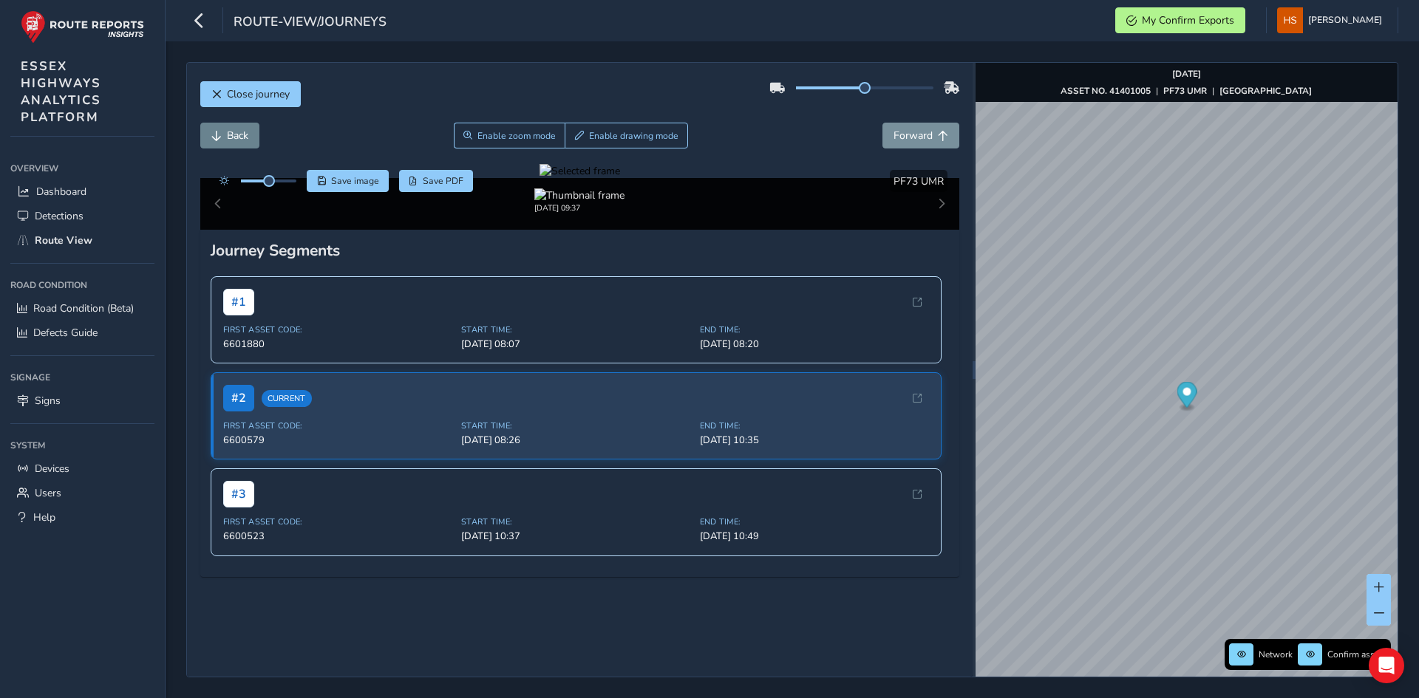
click at [218, 132] on span "Back" at bounding box center [216, 136] width 10 height 10
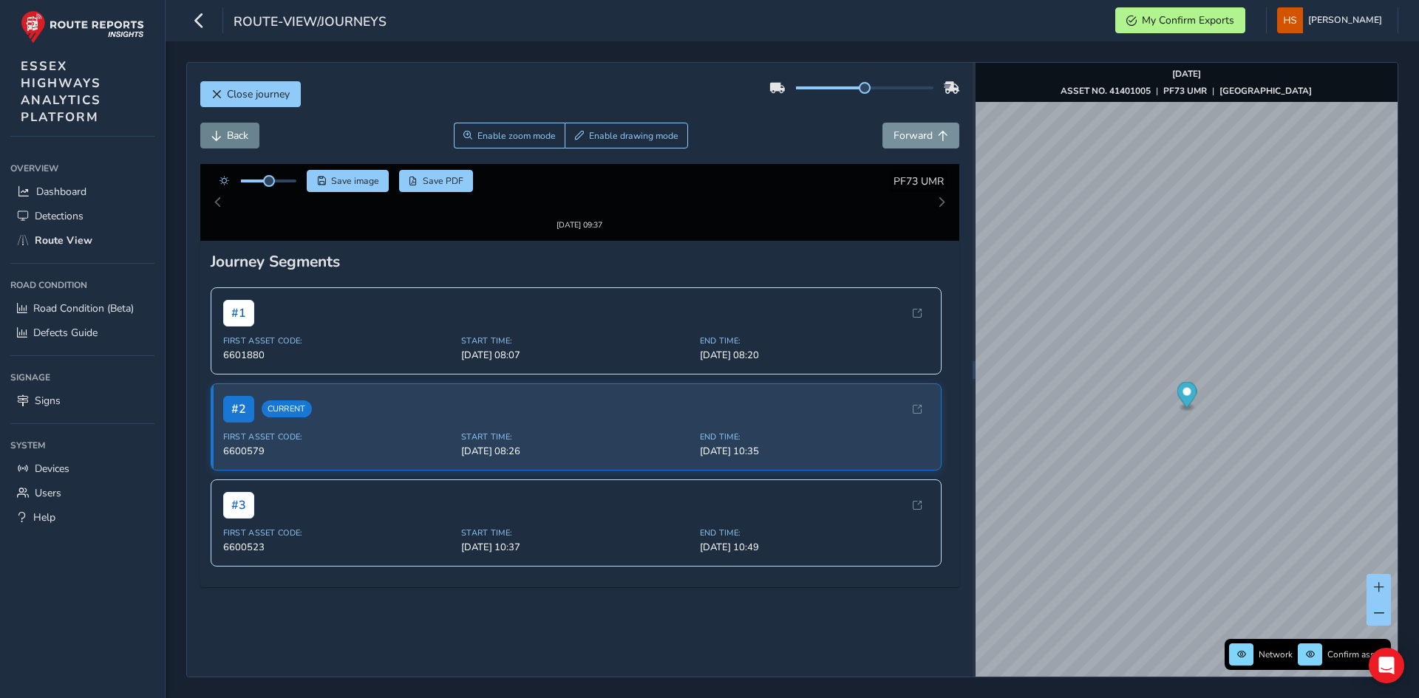
click at [218, 132] on span "Back" at bounding box center [216, 136] width 10 height 10
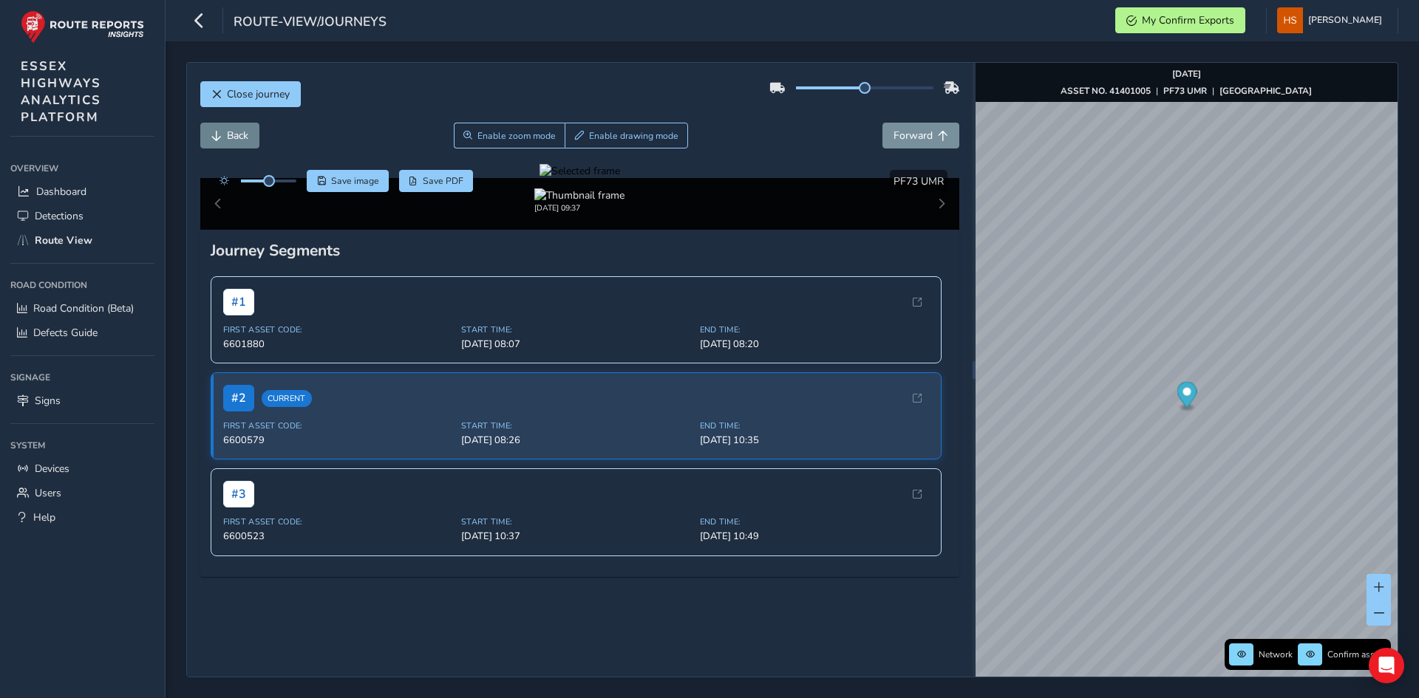
click at [218, 132] on span "Back" at bounding box center [216, 136] width 10 height 10
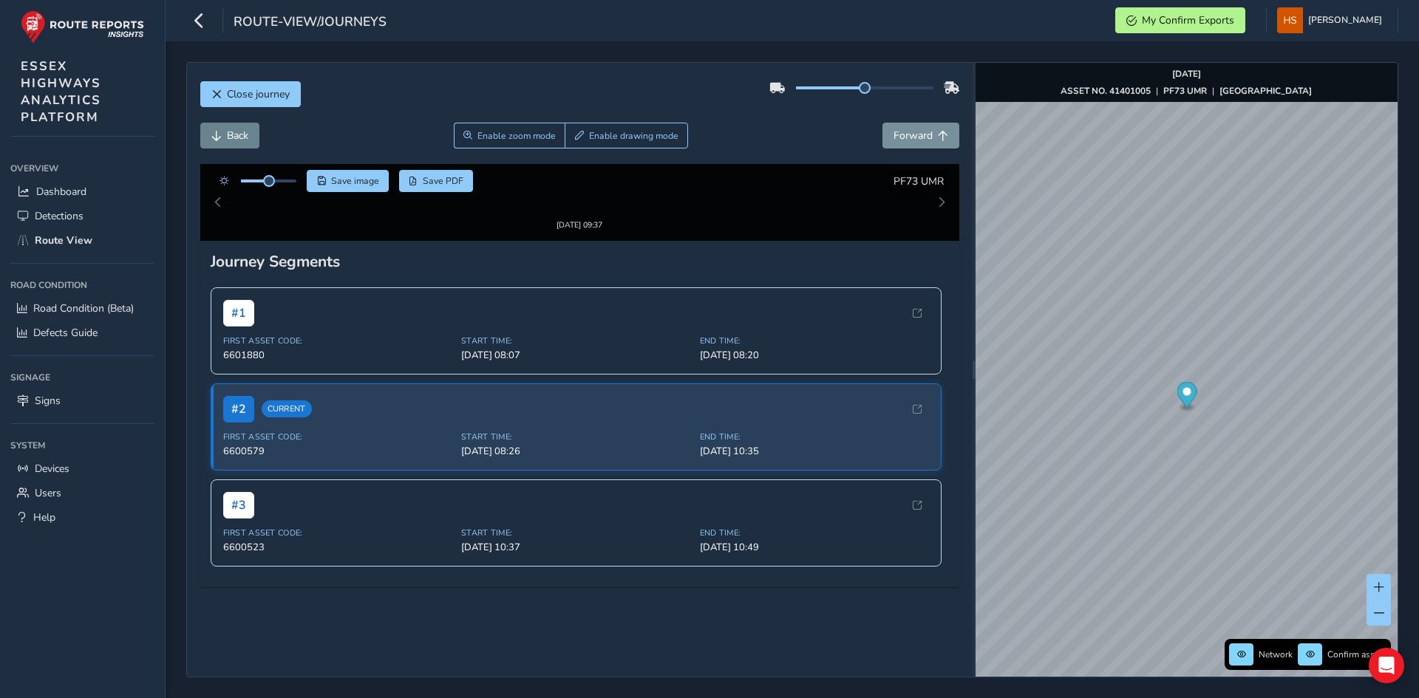
click at [218, 132] on span "Back" at bounding box center [216, 136] width 10 height 10
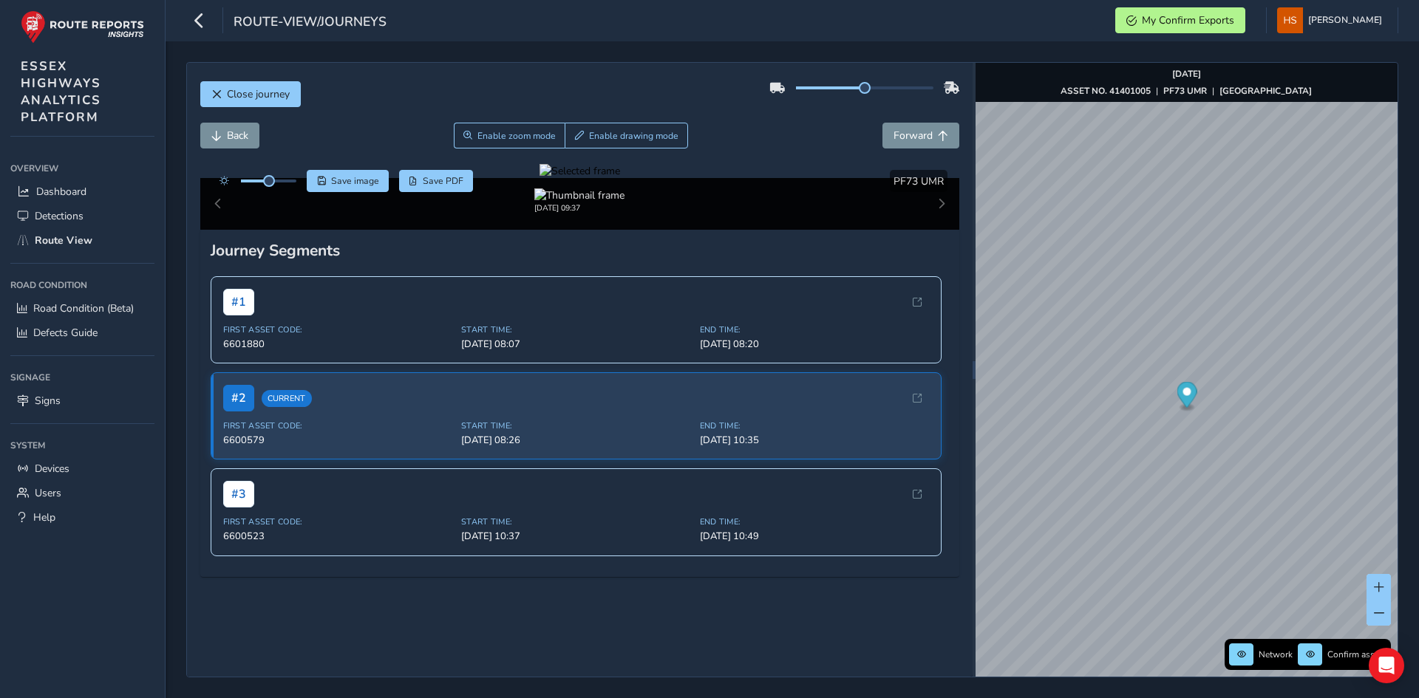
click at [911, 149] on div "Back Enable zoom mode Enable drawing mode Forward" at bounding box center [580, 143] width 760 height 41
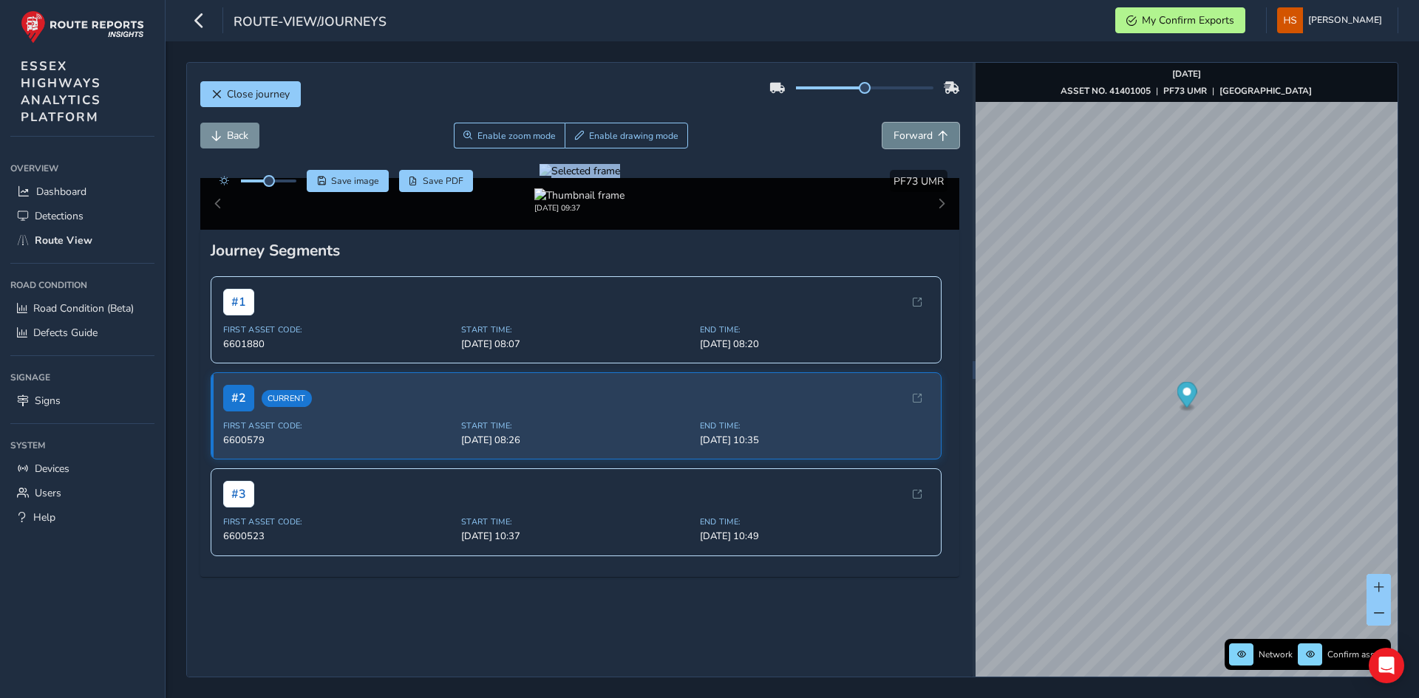
click at [909, 137] on span "Forward" at bounding box center [912, 136] width 39 height 14
click at [620, 178] on div at bounding box center [579, 171] width 81 height 14
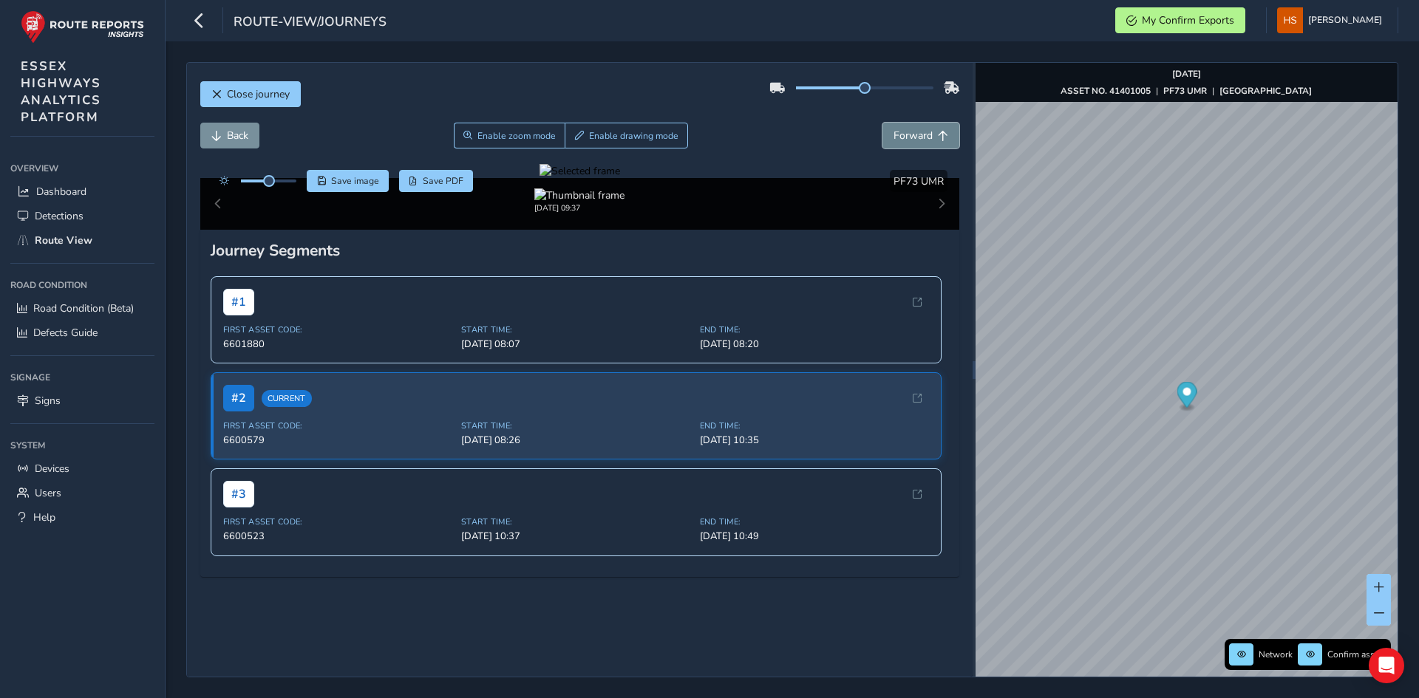
click at [893, 137] on span "Forward" at bounding box center [912, 136] width 39 height 14
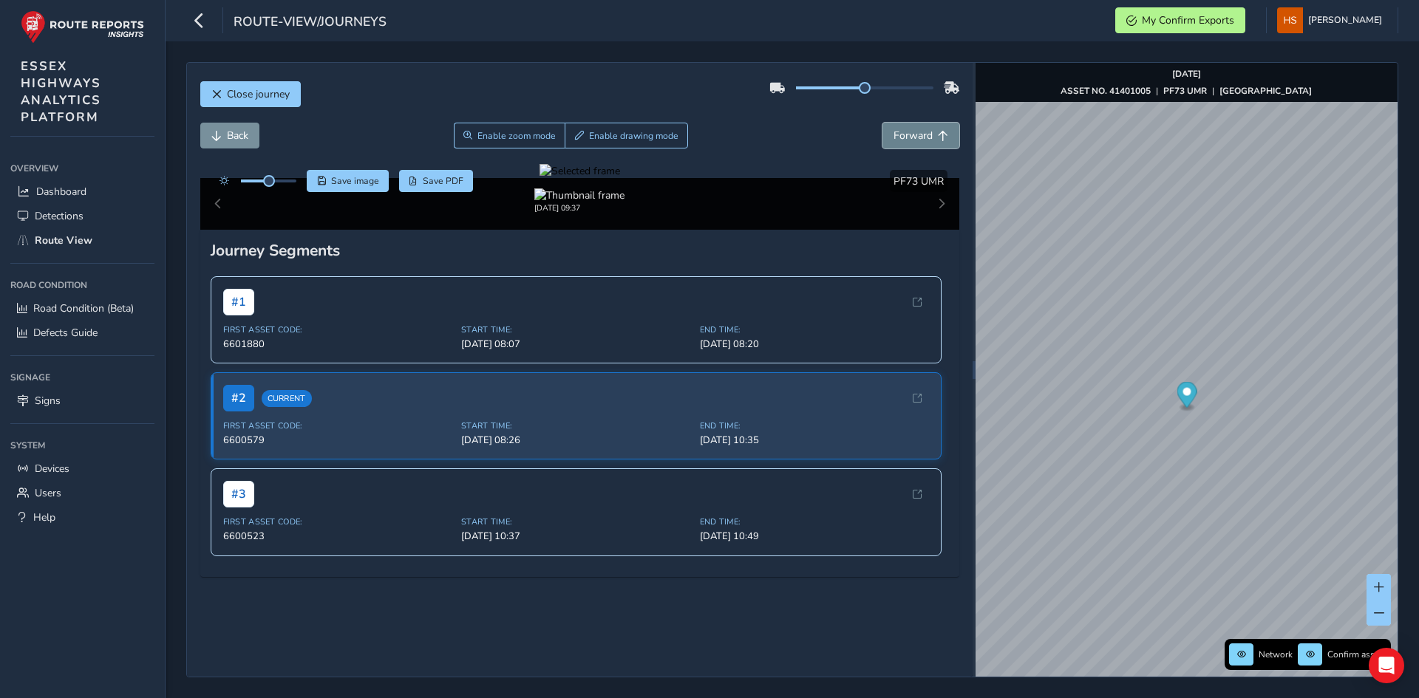
click at [893, 137] on span "Forward" at bounding box center [912, 136] width 39 height 14
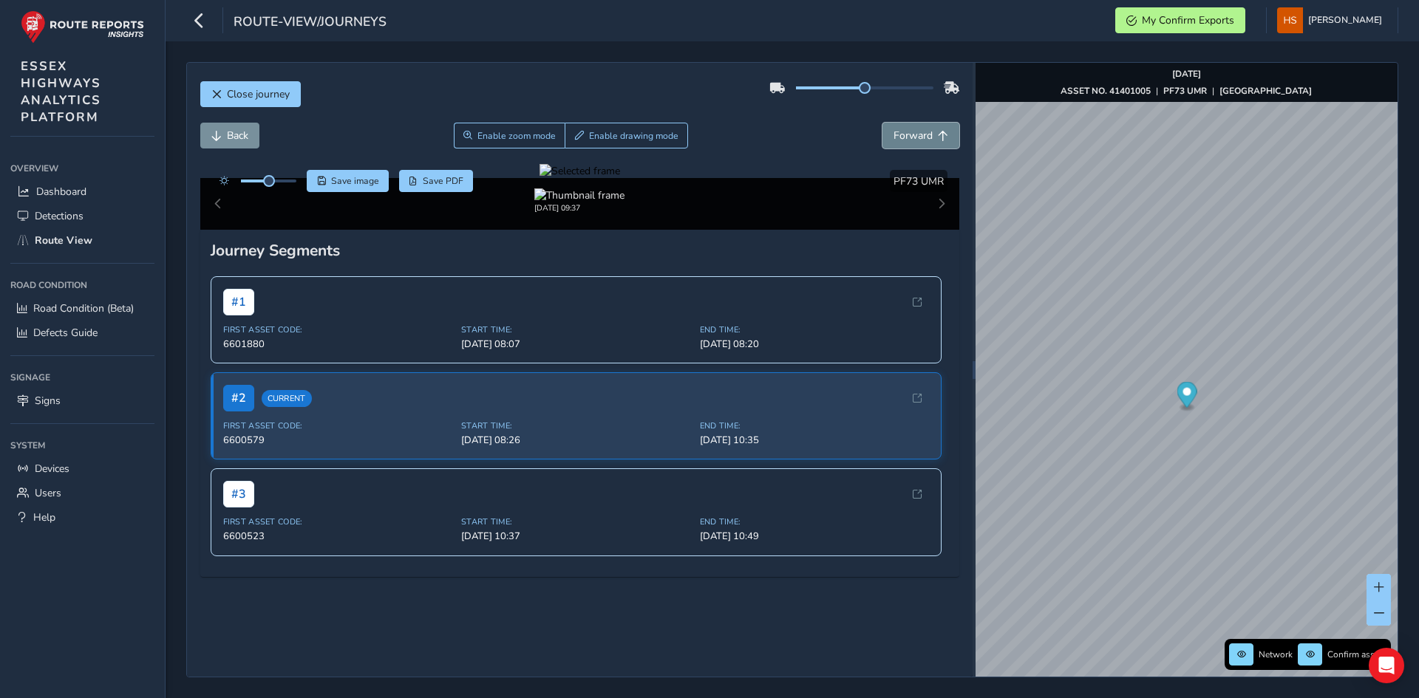
click at [882, 137] on button "Forward" at bounding box center [920, 136] width 77 height 26
click at [893, 137] on span "Forward" at bounding box center [912, 136] width 39 height 14
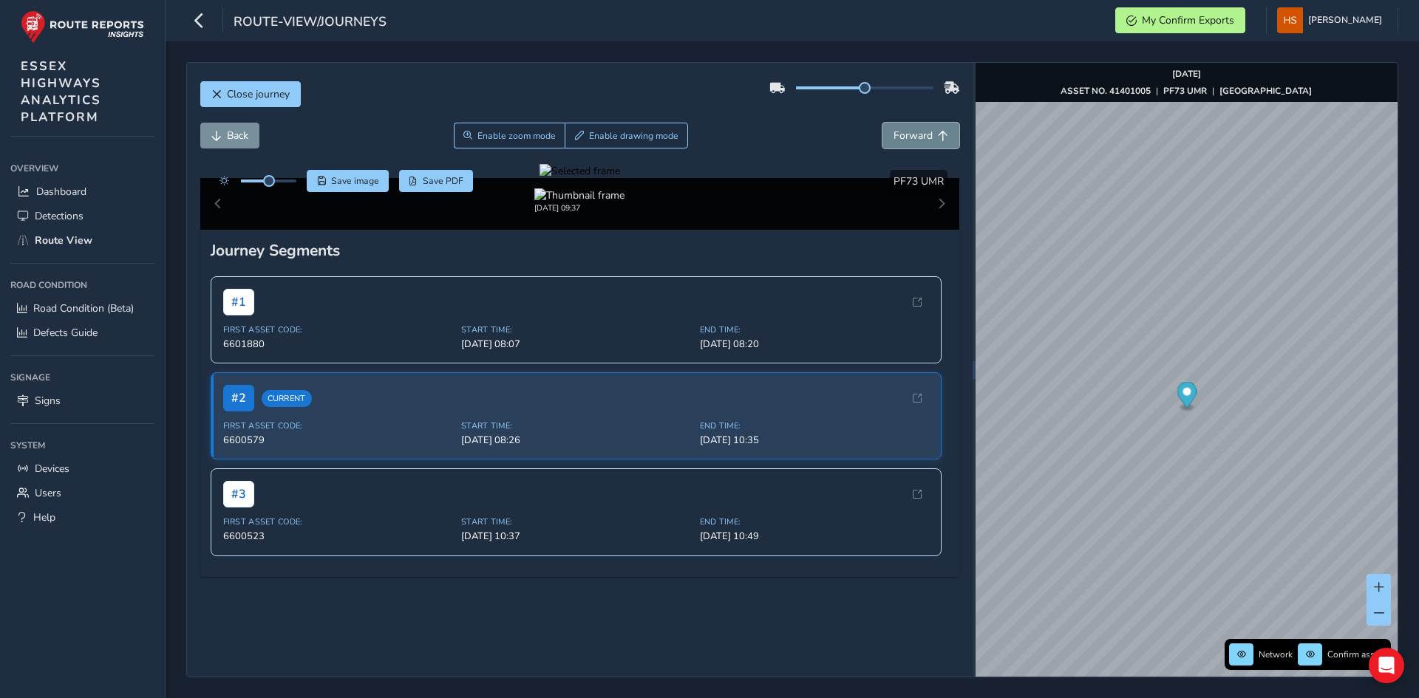
click at [893, 137] on span "Forward" at bounding box center [912, 136] width 39 height 14
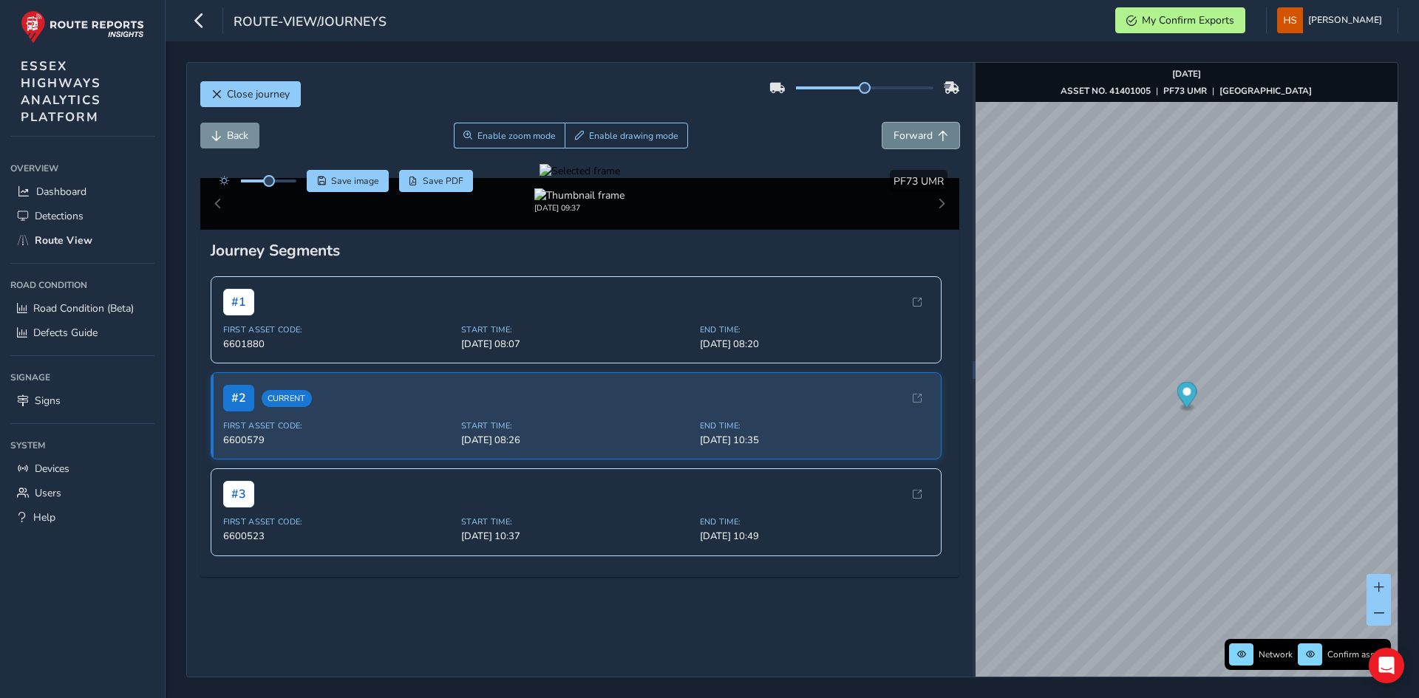
click at [893, 137] on span "Forward" at bounding box center [912, 136] width 39 height 14
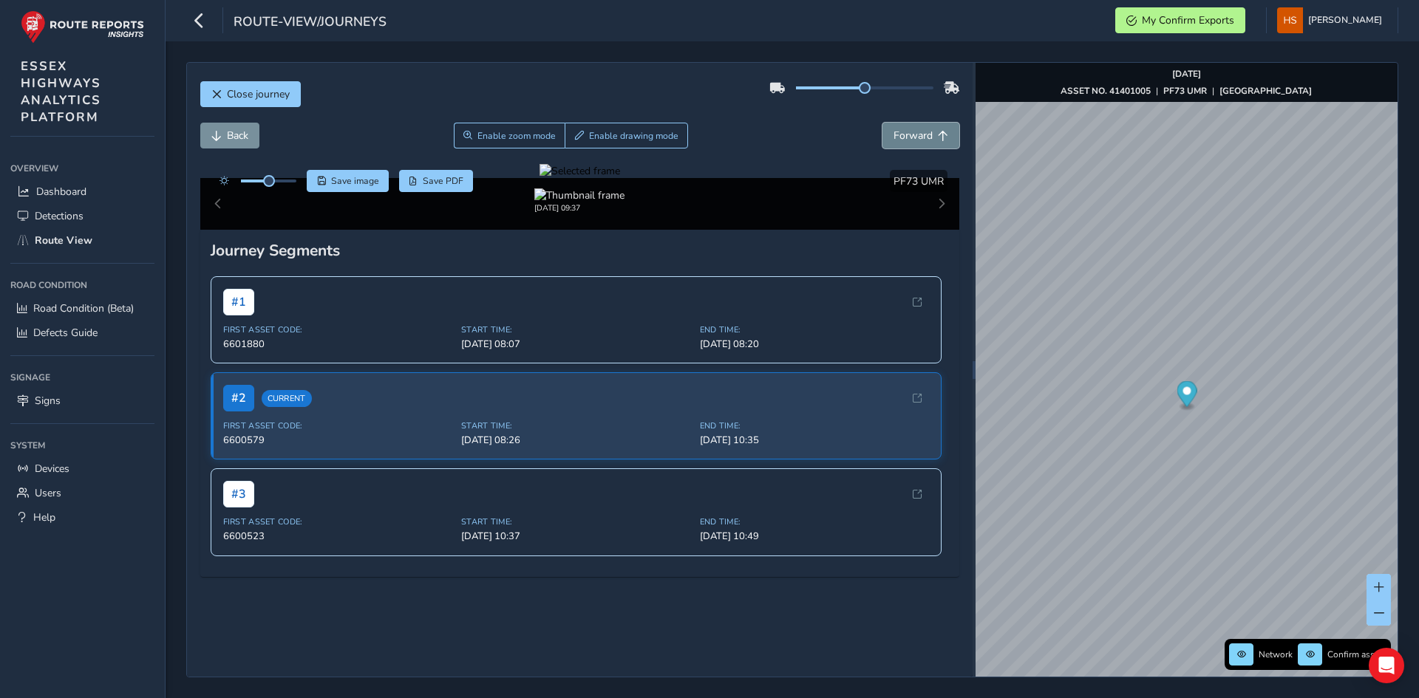
click at [893, 137] on span "Forward" at bounding box center [912, 136] width 39 height 14
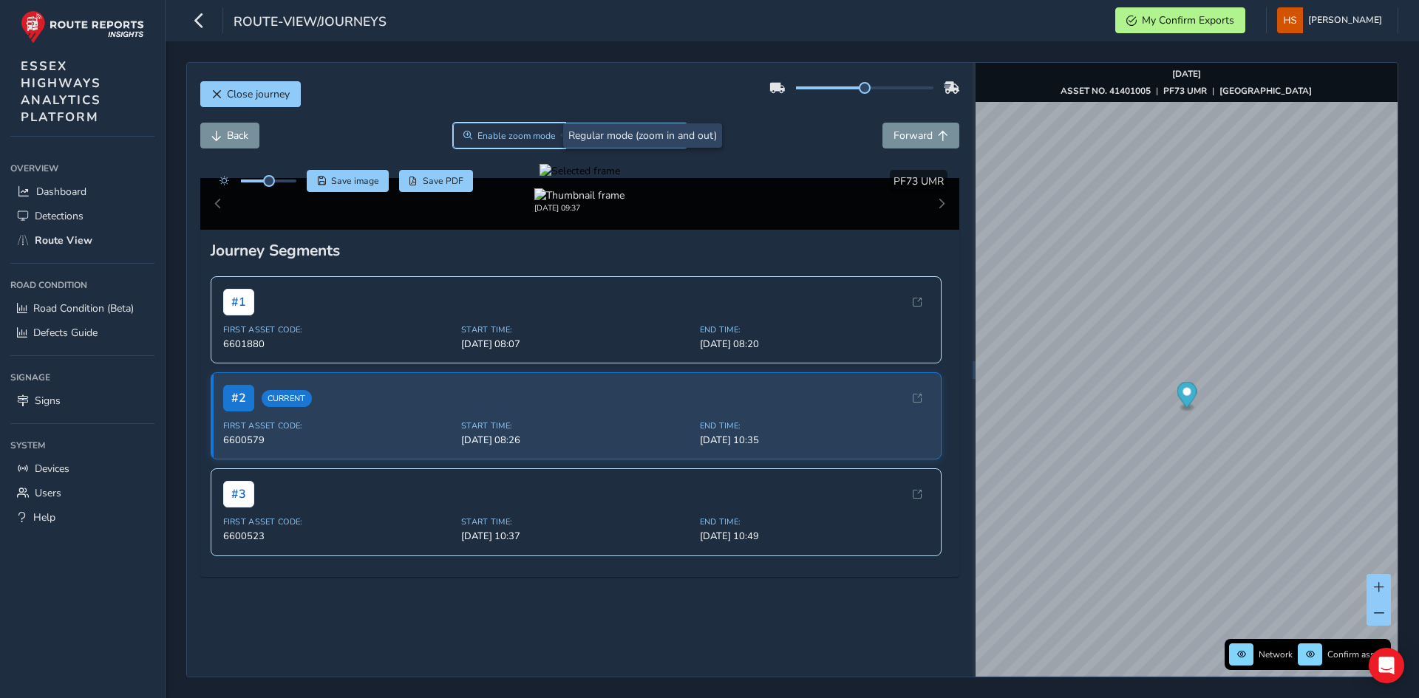
click at [542, 139] on span "Enable zoom mode" at bounding box center [516, 136] width 78 height 12
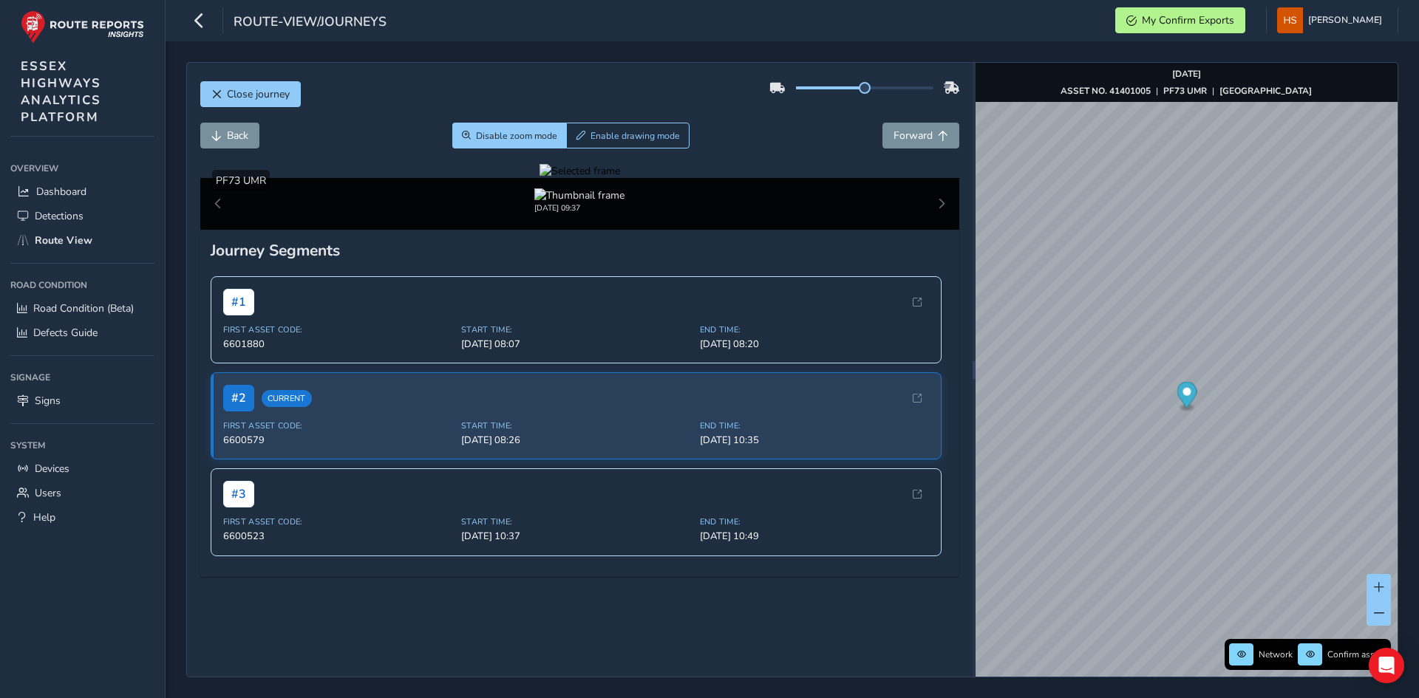
drag, startPoint x: 519, startPoint y: 420, endPoint x: 383, endPoint y: 516, distance: 166.9
click at [539, 178] on div at bounding box center [579, 171] width 81 height 14
click at [402, 500] on img at bounding box center [1231, 142] width 2128 height 1197
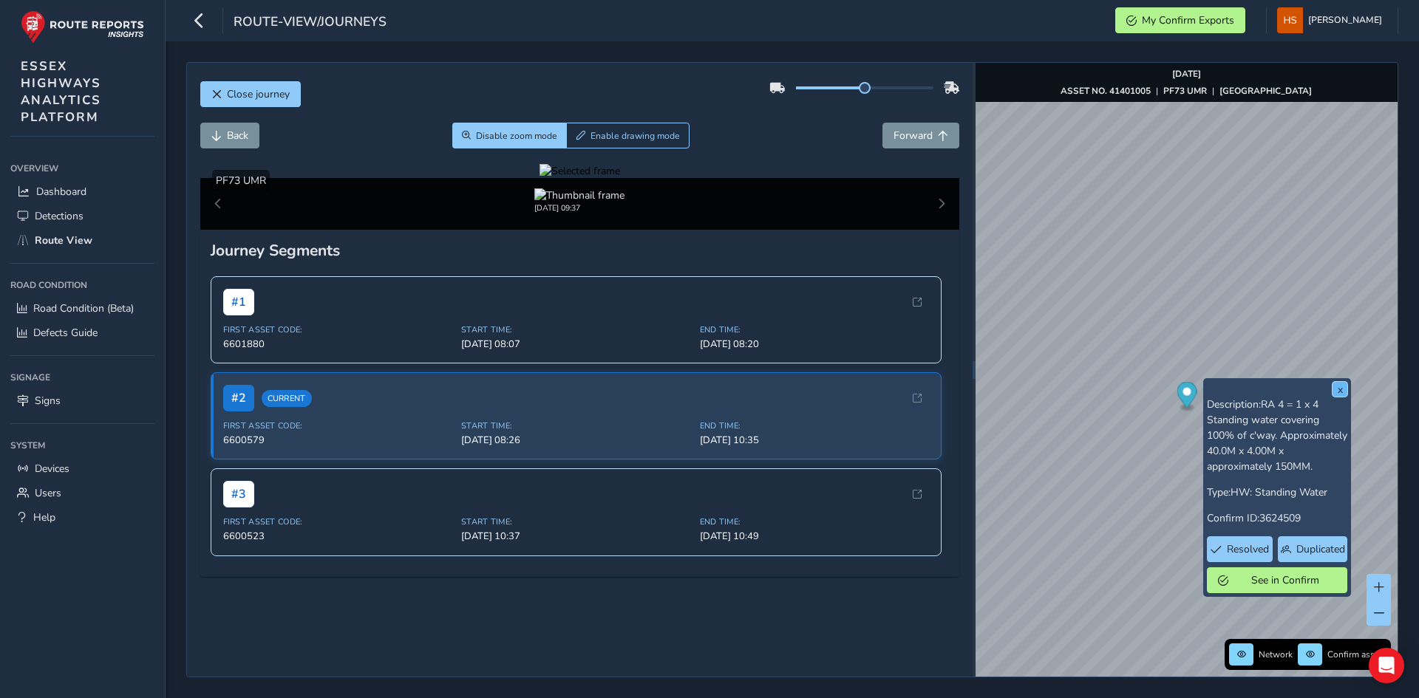
click at [1340, 391] on button "x" at bounding box center [1339, 389] width 15 height 15
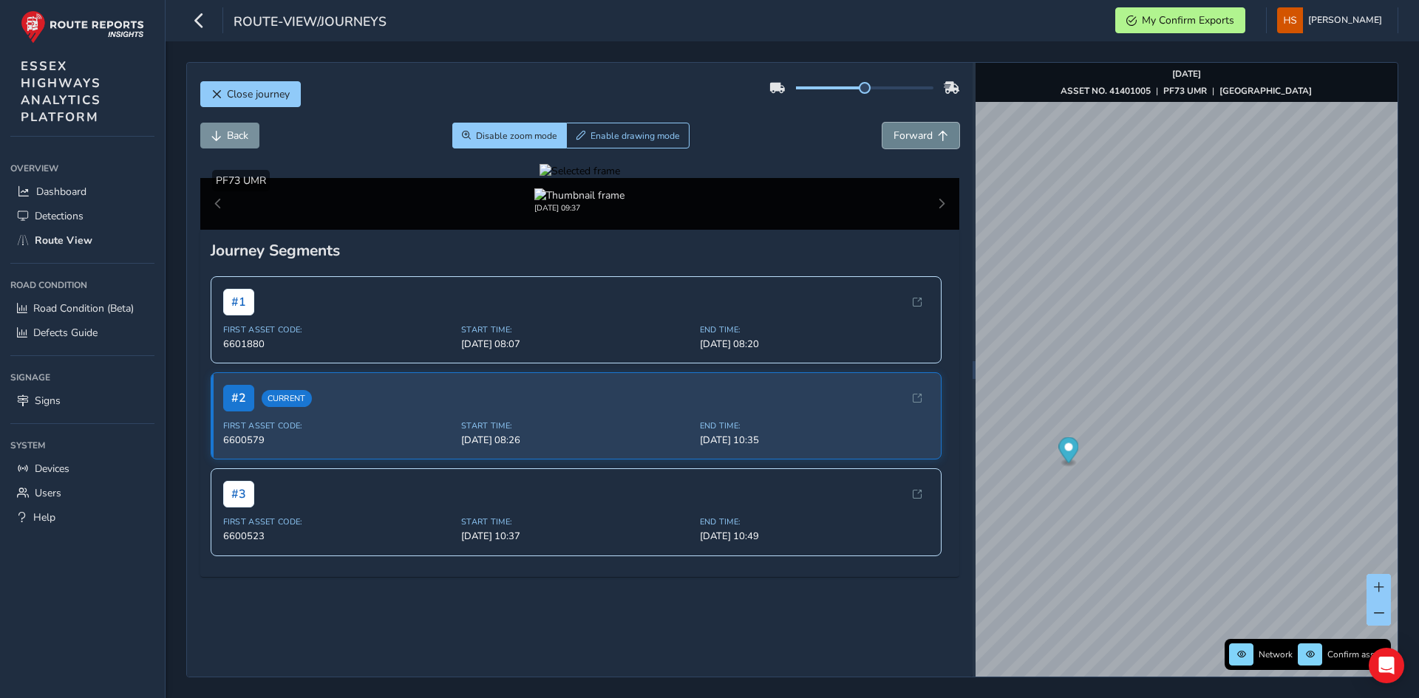
click at [932, 126] on button "Forward" at bounding box center [920, 136] width 77 height 26
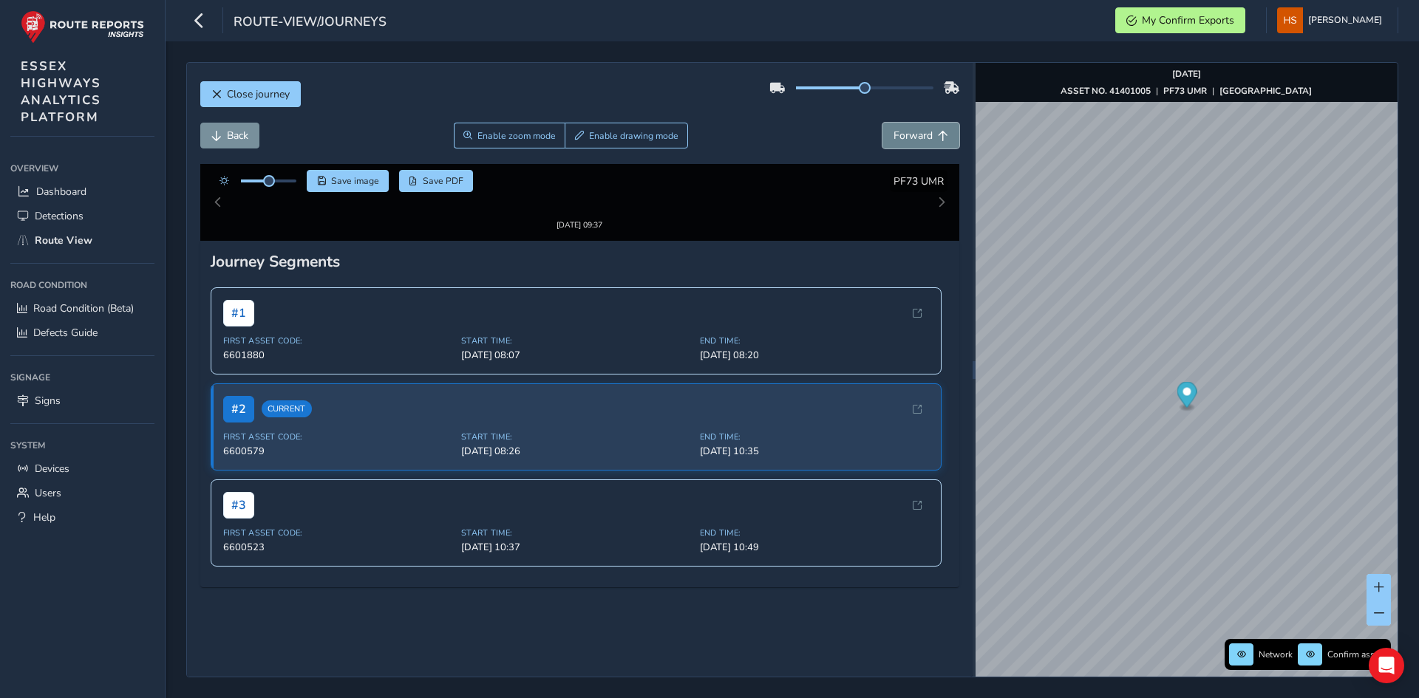
click at [932, 126] on button "Forward" at bounding box center [920, 136] width 77 height 26
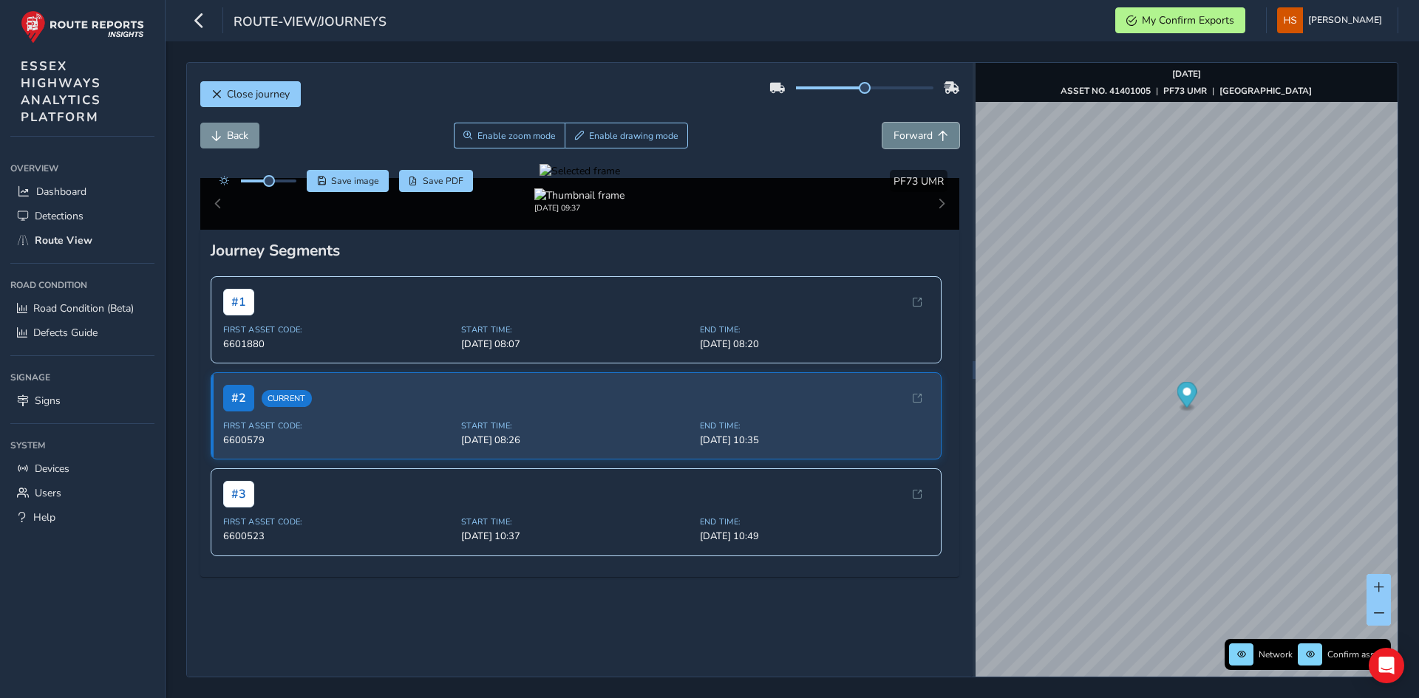
click at [932, 126] on button "Forward" at bounding box center [920, 136] width 77 height 26
click at [208, 134] on button "Back" at bounding box center [229, 136] width 59 height 26
click at [209, 134] on button "Back" at bounding box center [229, 136] width 59 height 26
click at [534, 143] on button "Enable zoom mode" at bounding box center [509, 136] width 112 height 26
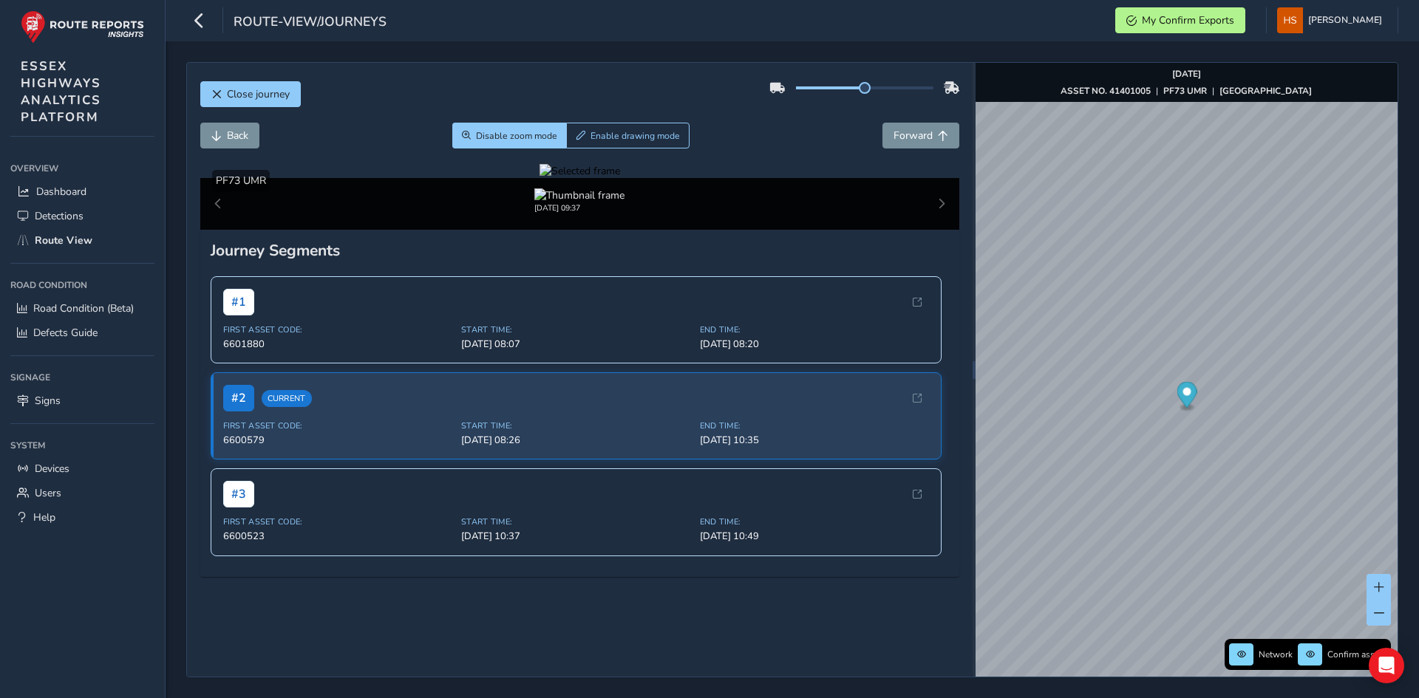
drag, startPoint x: 512, startPoint y: 607, endPoint x: 402, endPoint y: 505, distance: 150.1
click at [487, 230] on div "Click and Drag to Annotate [DATE] 09:37" at bounding box center [580, 197] width 760 height 66
click at [539, 178] on div at bounding box center [579, 171] width 81 height 14
click at [477, 567] on img at bounding box center [1091, 18] width 2128 height 1197
click at [746, 149] on div "Back Disable zoom mode Enable drawing mode Forward" at bounding box center [580, 143] width 760 height 41
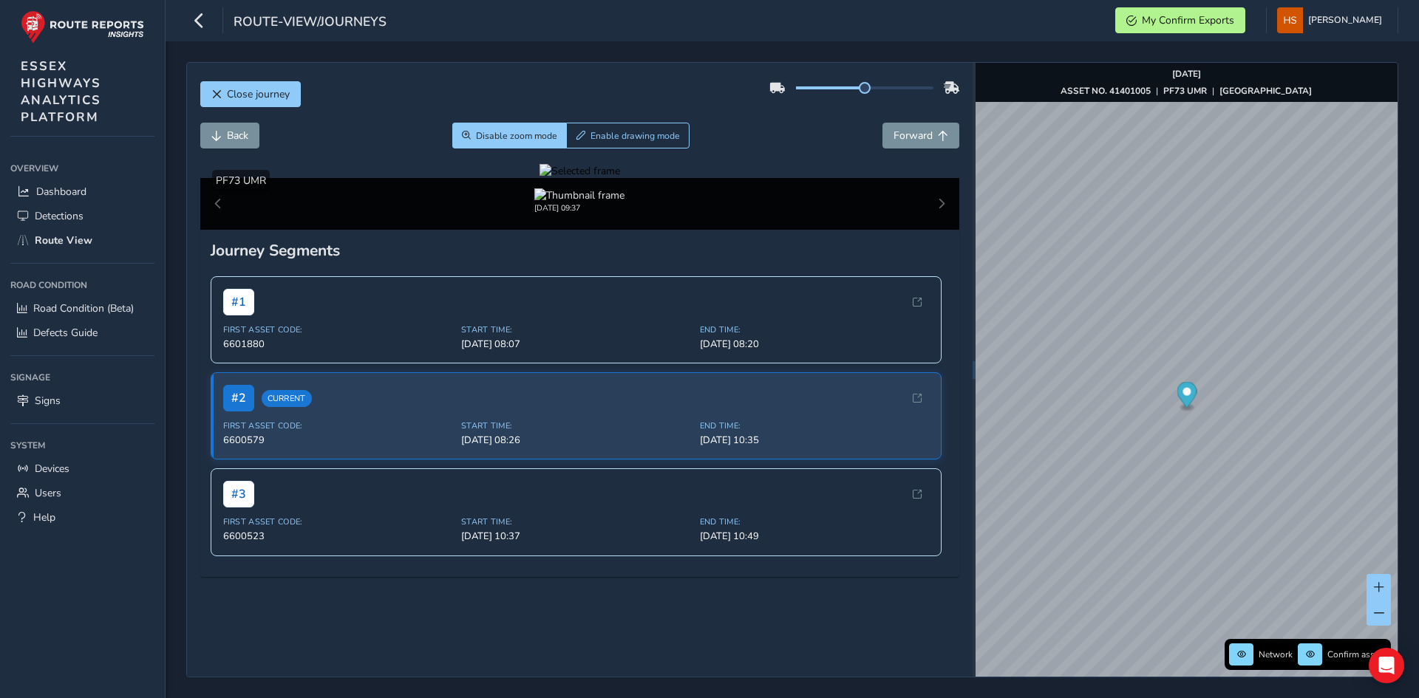
click at [620, 178] on div at bounding box center [579, 171] width 81 height 14
click at [923, 493] on img at bounding box center [270, 155] width 2128 height 1197
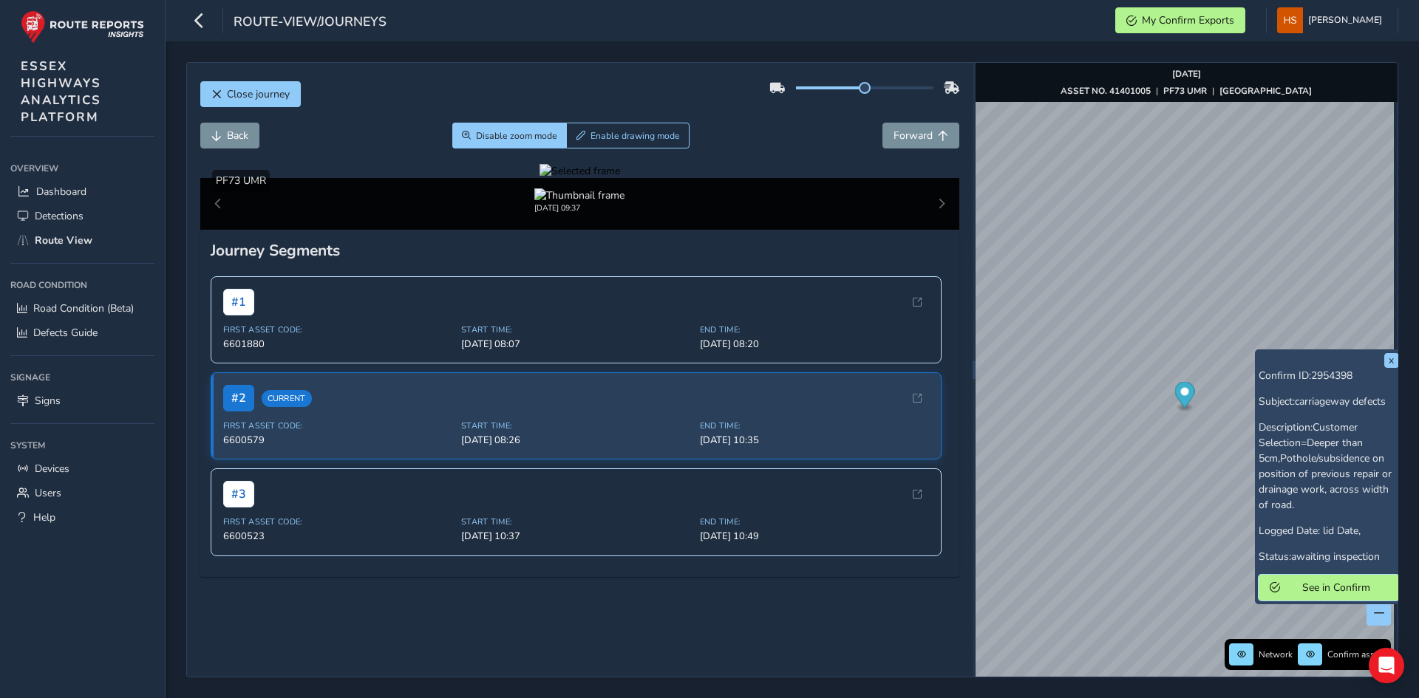
click at [1316, 581] on span "See in Confirm" at bounding box center [1336, 588] width 103 height 14
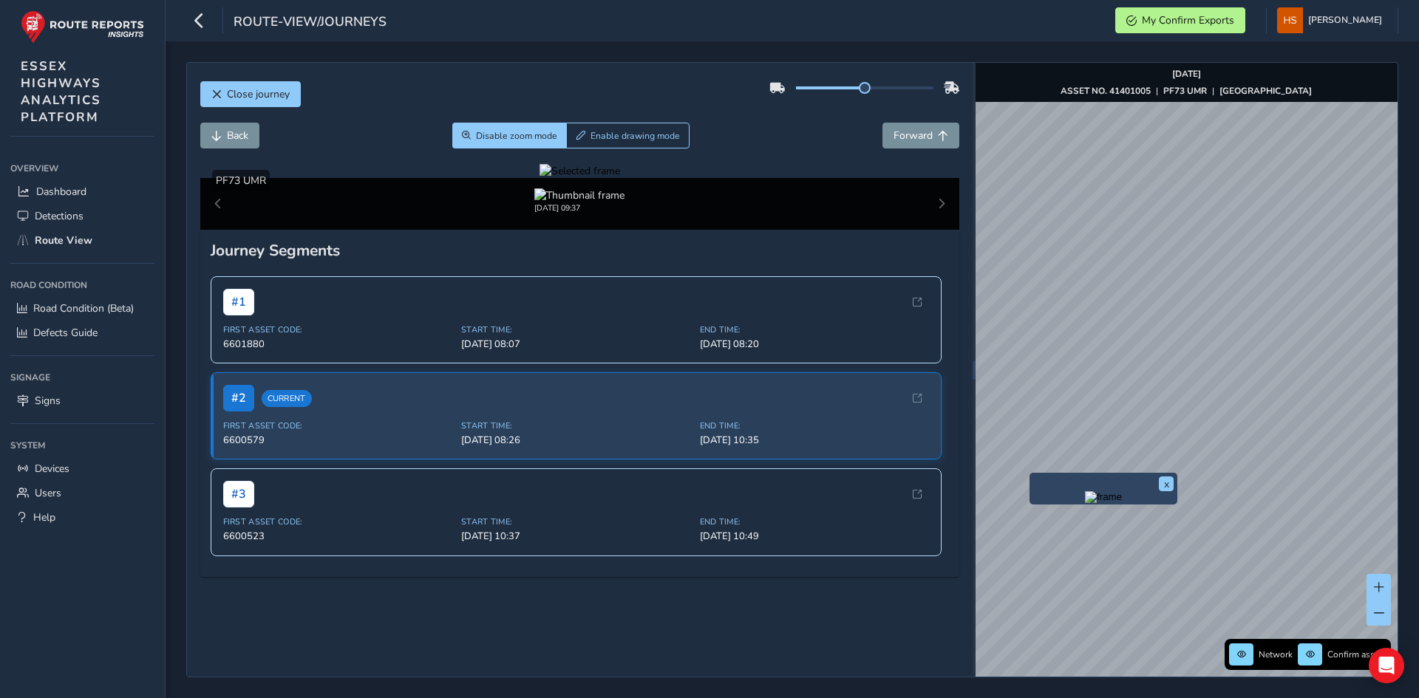
click at [1085, 502] on img "Preview frame" at bounding box center [1103, 497] width 37 height 12
click at [893, 138] on span "Forward" at bounding box center [912, 136] width 39 height 14
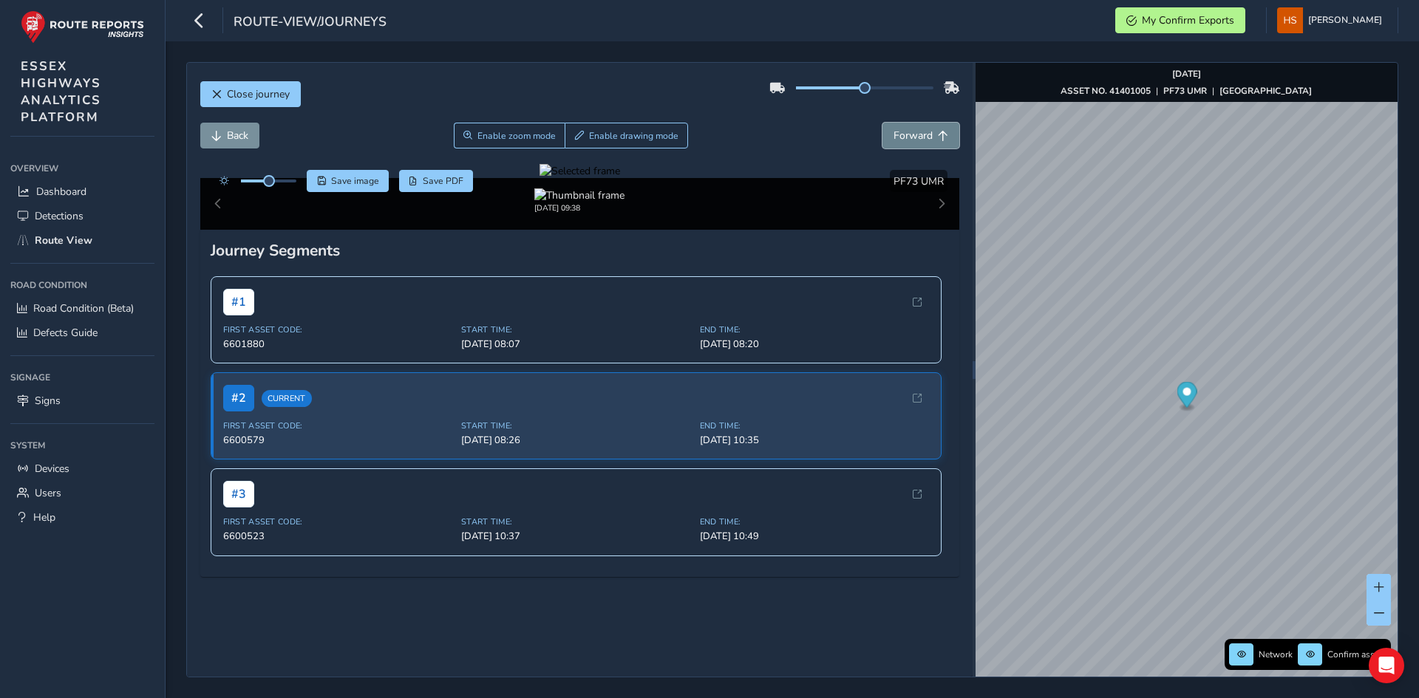
click at [893, 138] on span "Forward" at bounding box center [912, 136] width 39 height 14
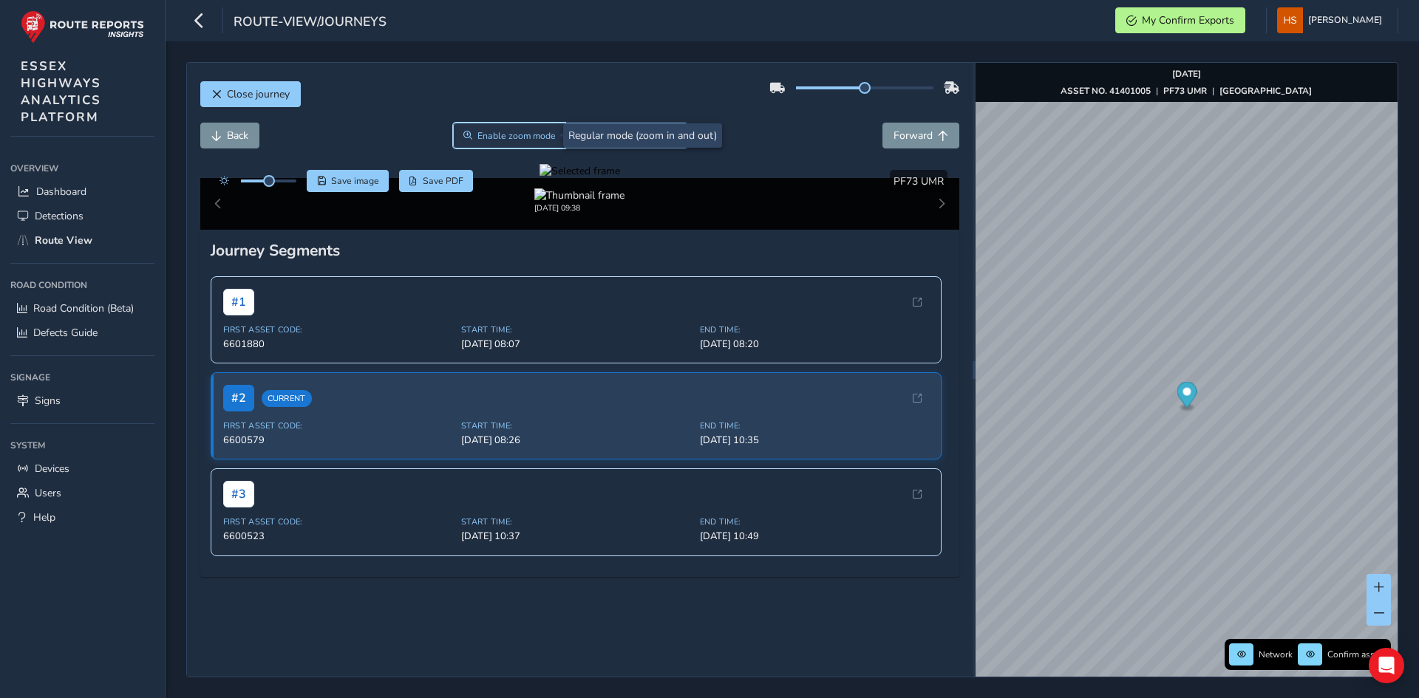
drag, startPoint x: 513, startPoint y: 140, endPoint x: 491, endPoint y: 296, distance: 156.7
click at [513, 141] on span "Enable zoom mode" at bounding box center [516, 136] width 78 height 12
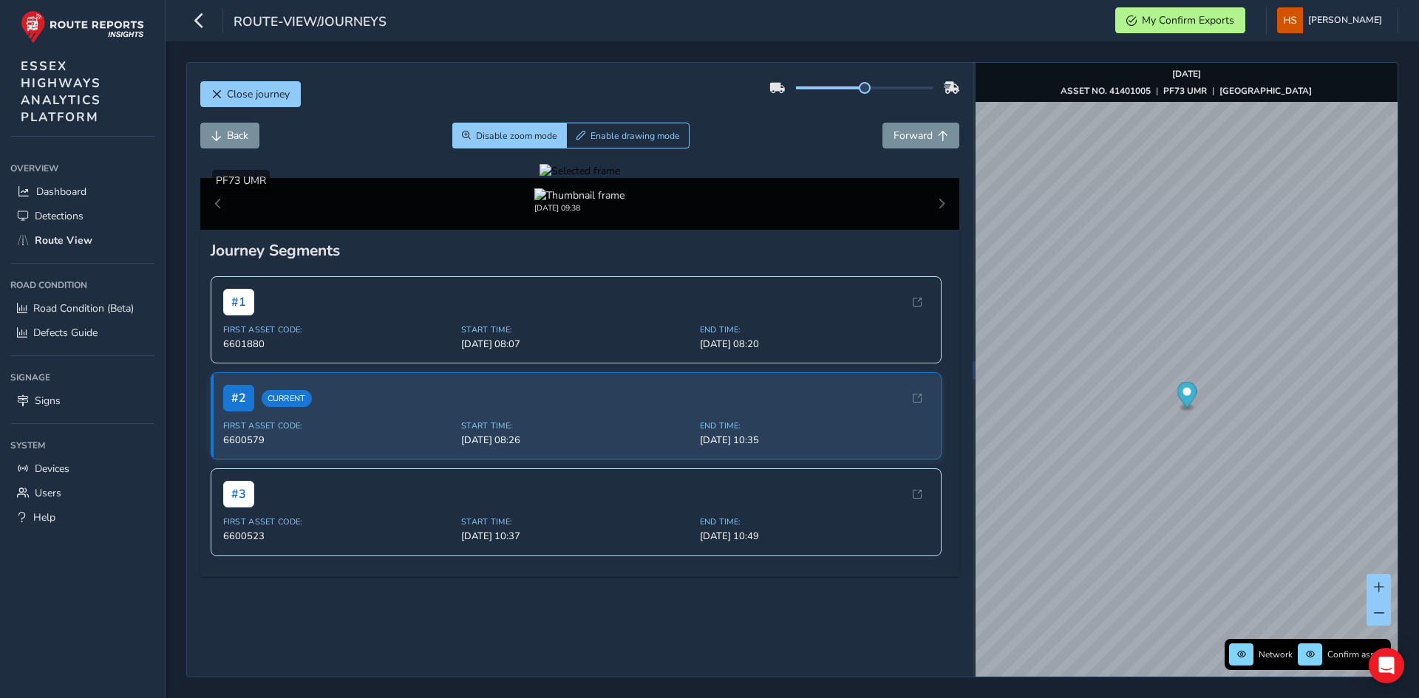
click at [620, 178] on div at bounding box center [579, 171] width 81 height 14
click at [417, 485] on img at bounding box center [1204, 169] width 2128 height 1197
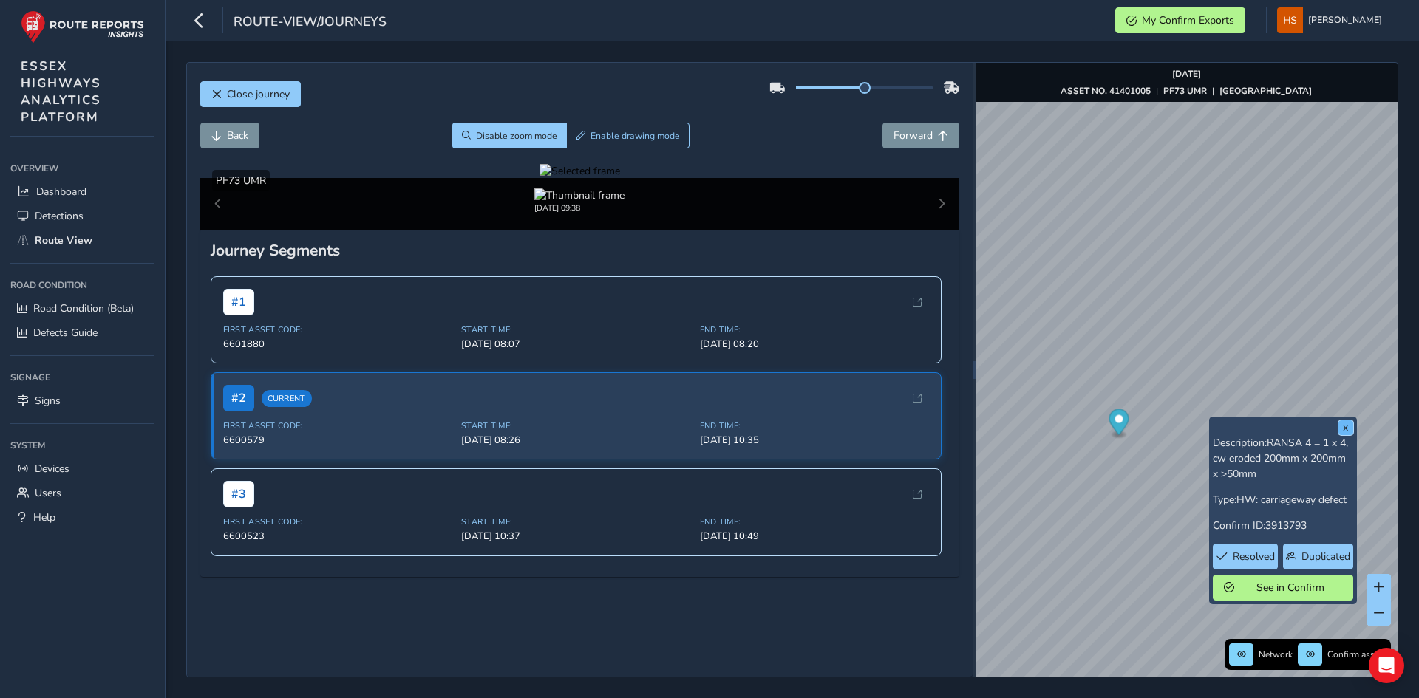
click at [1348, 429] on button "x" at bounding box center [1345, 427] width 15 height 15
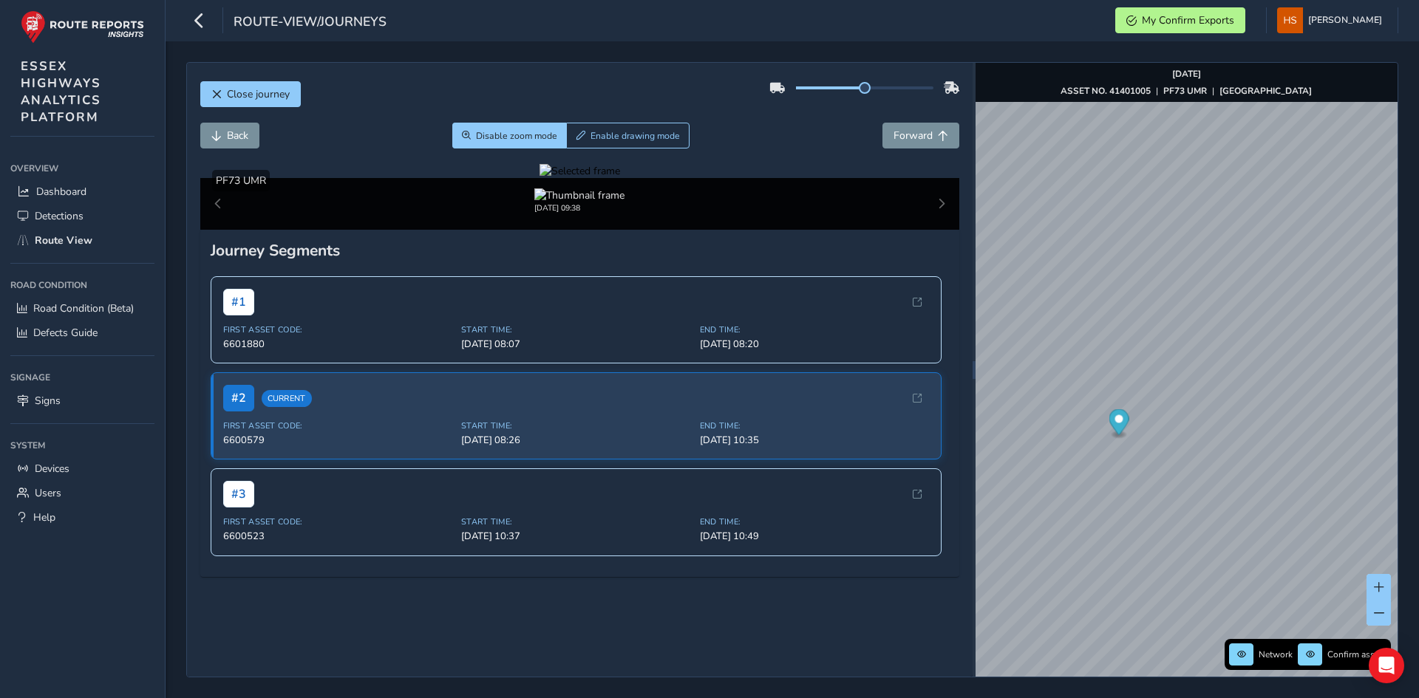
click at [620, 178] on div at bounding box center [579, 171] width 81 height 14
click at [664, 511] on img at bounding box center [748, 123] width 2128 height 1197
click at [1114, 456] on div "x" at bounding box center [1141, 455] width 140 height 24
drag, startPoint x: 1130, startPoint y: 498, endPoint x: 1162, endPoint y: 502, distance: 32.0
click at [1131, 469] on img "Preview frame" at bounding box center [1141, 463] width 37 height 12
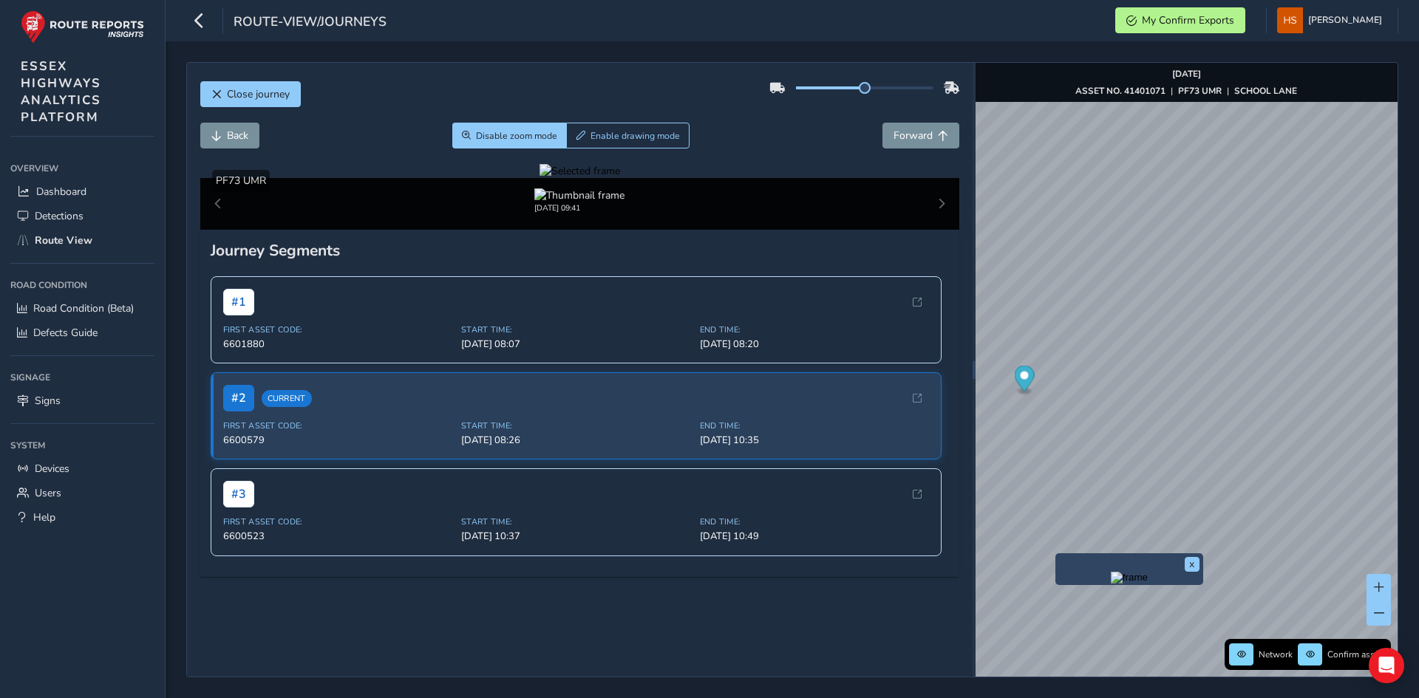
click at [1111, 578] on img "Preview frame" at bounding box center [1129, 578] width 37 height 12
click at [900, 140] on span "Forward" at bounding box center [912, 136] width 39 height 14
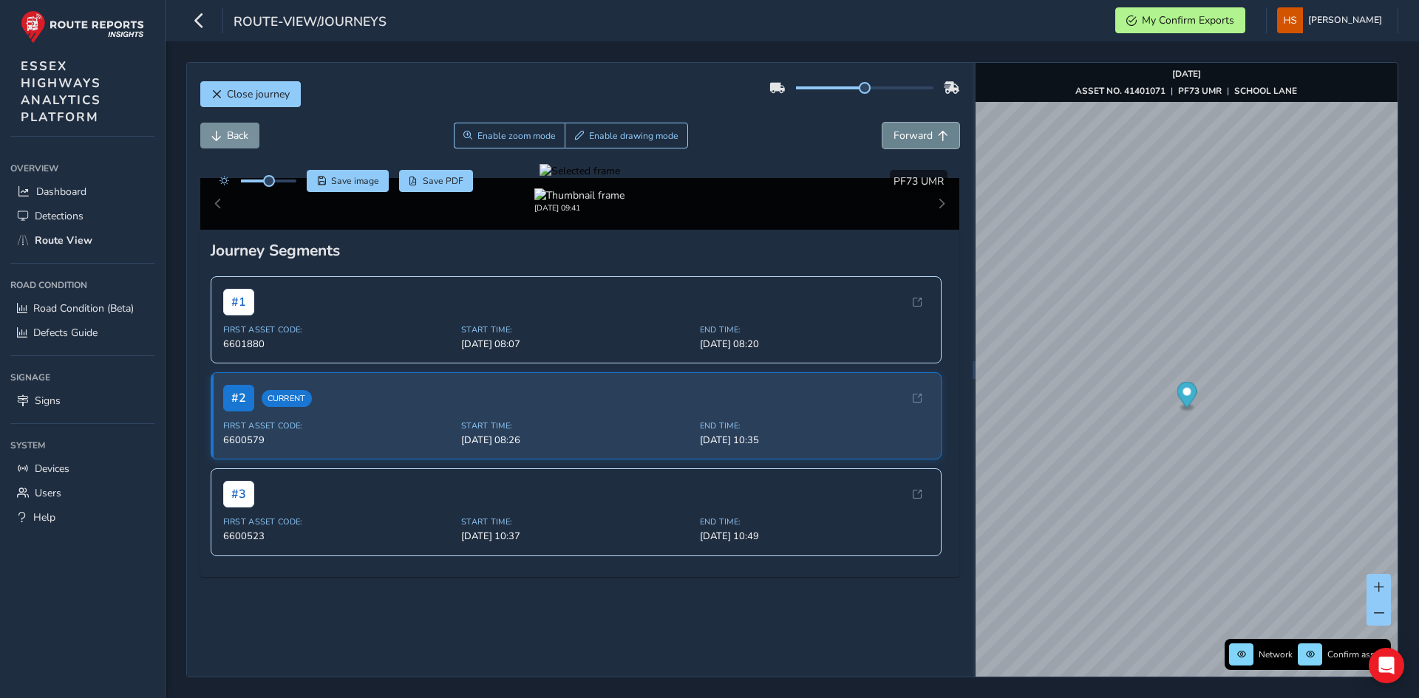
click at [900, 140] on span "Forward" at bounding box center [912, 136] width 39 height 14
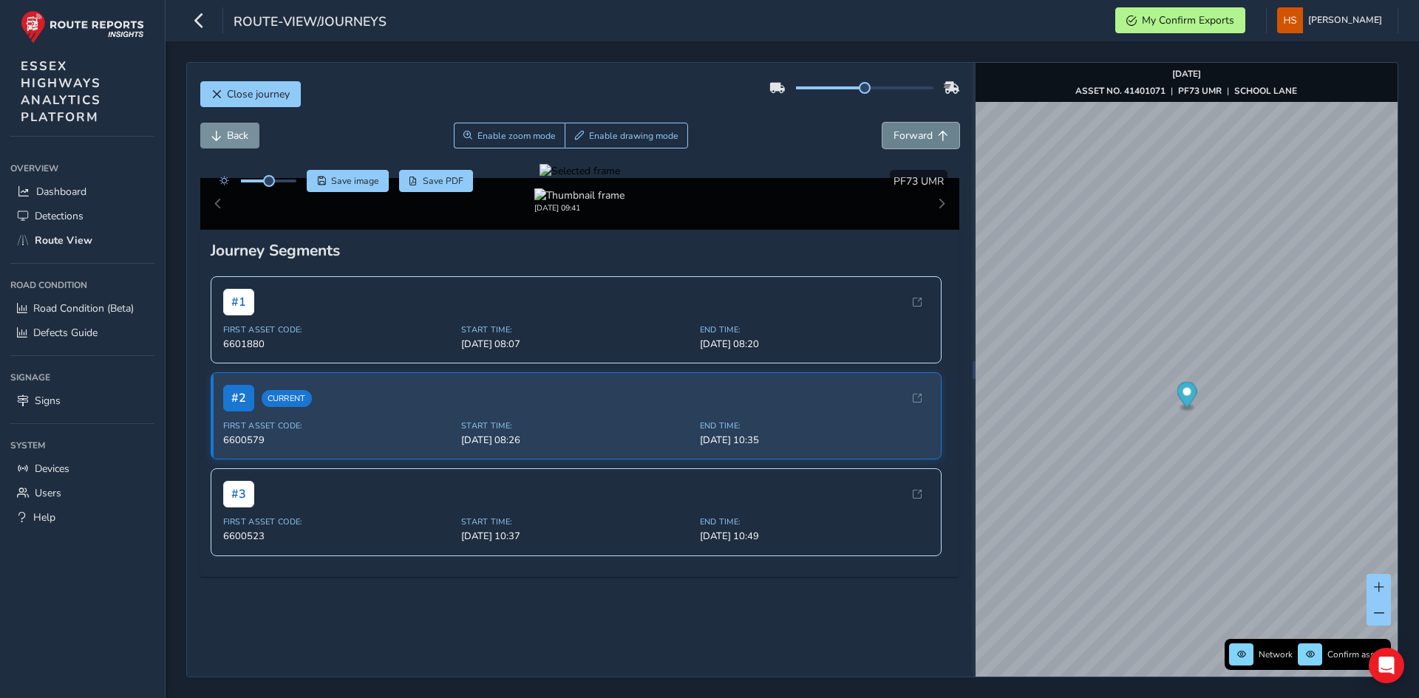
click at [900, 140] on span "Forward" at bounding box center [912, 136] width 39 height 14
click at [1215, 480] on button "x" at bounding box center [1220, 484] width 15 height 15
click at [1323, 660] on div "Network Confirm assets [DATE] ASSET NO. 41401071 | PF73 UMR | SCHOOL LANE" at bounding box center [1186, 370] width 422 height 614
click at [1147, 372] on img "Preview frame" at bounding box center [1165, 370] width 37 height 12
